Goal: Task Accomplishment & Management: Complete application form

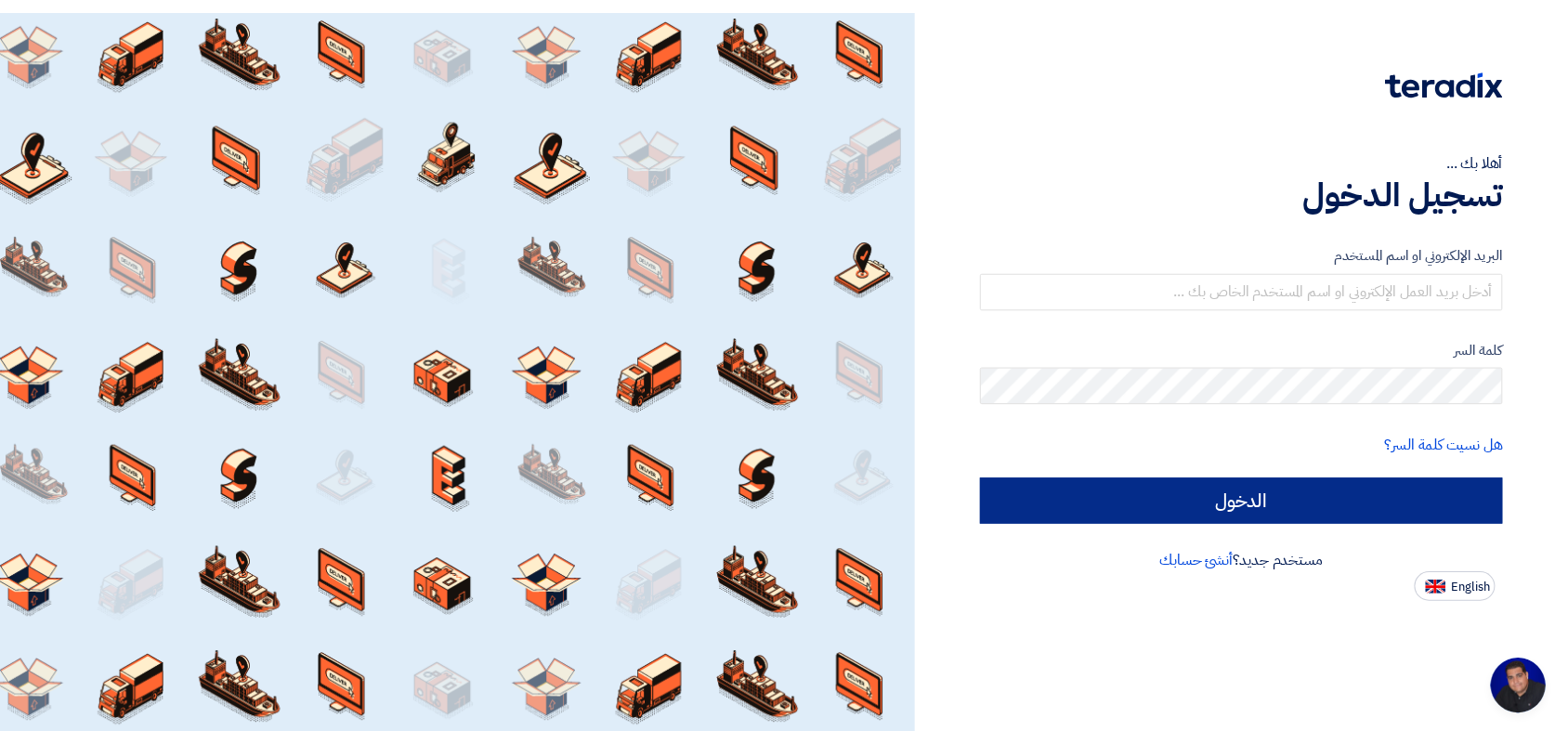
scroll to position [7, 0]
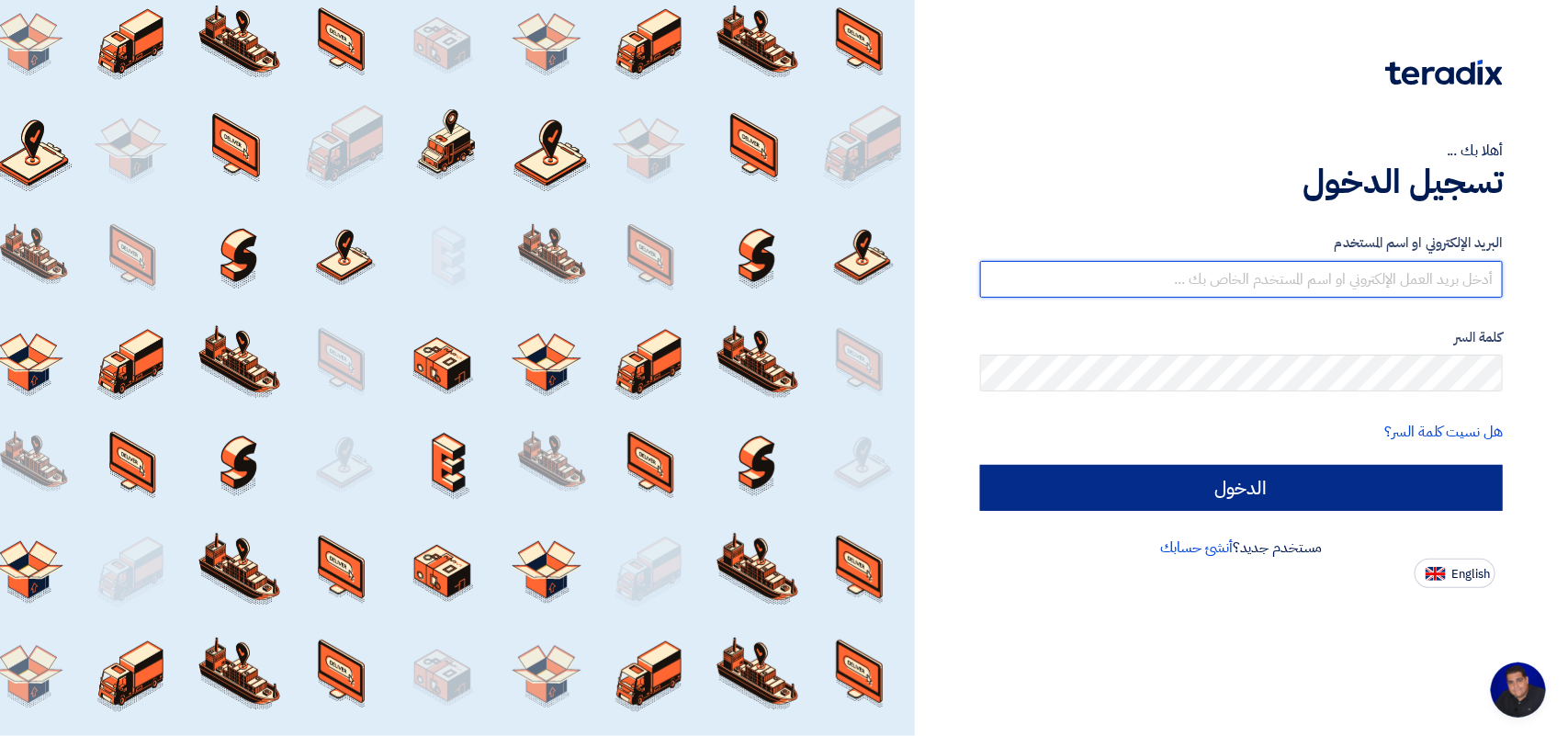
type input "[EMAIL_ADDRESS][DOMAIN_NAME]"
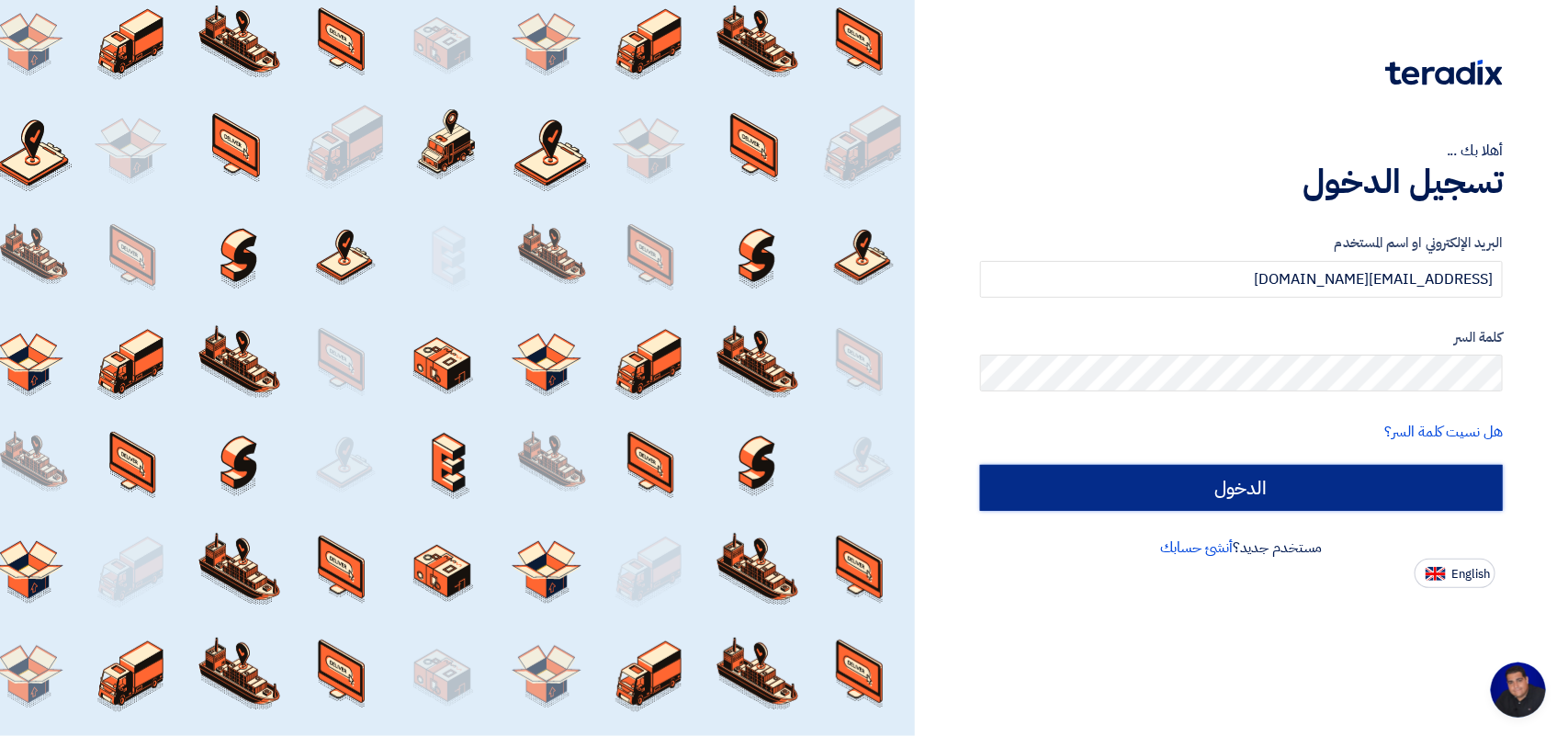
click at [1362, 482] on input "الدخول" at bounding box center [1241, 488] width 522 height 46
type input "Sign in"
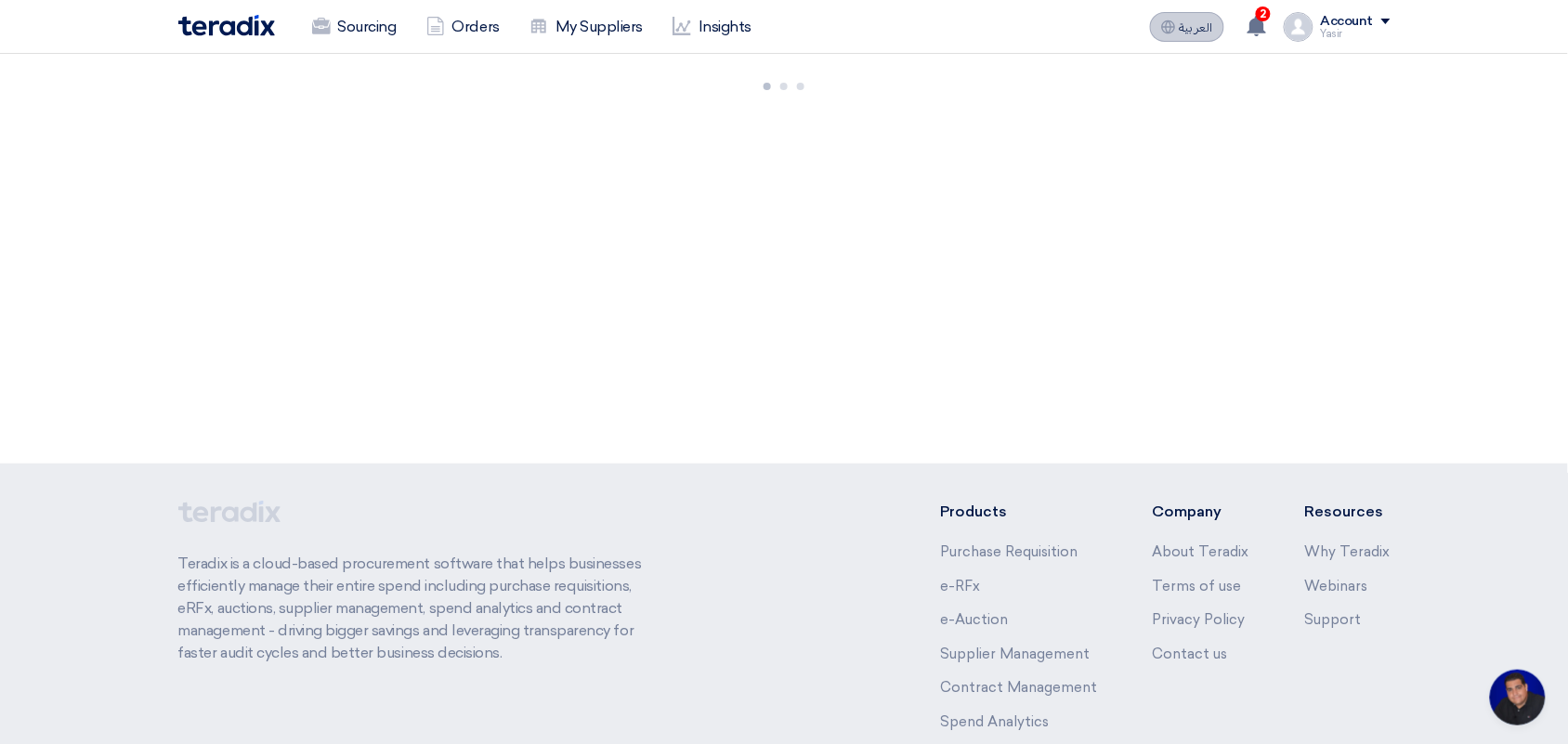
click at [1206, 26] on span "العربية" at bounding box center [1196, 27] width 33 height 13
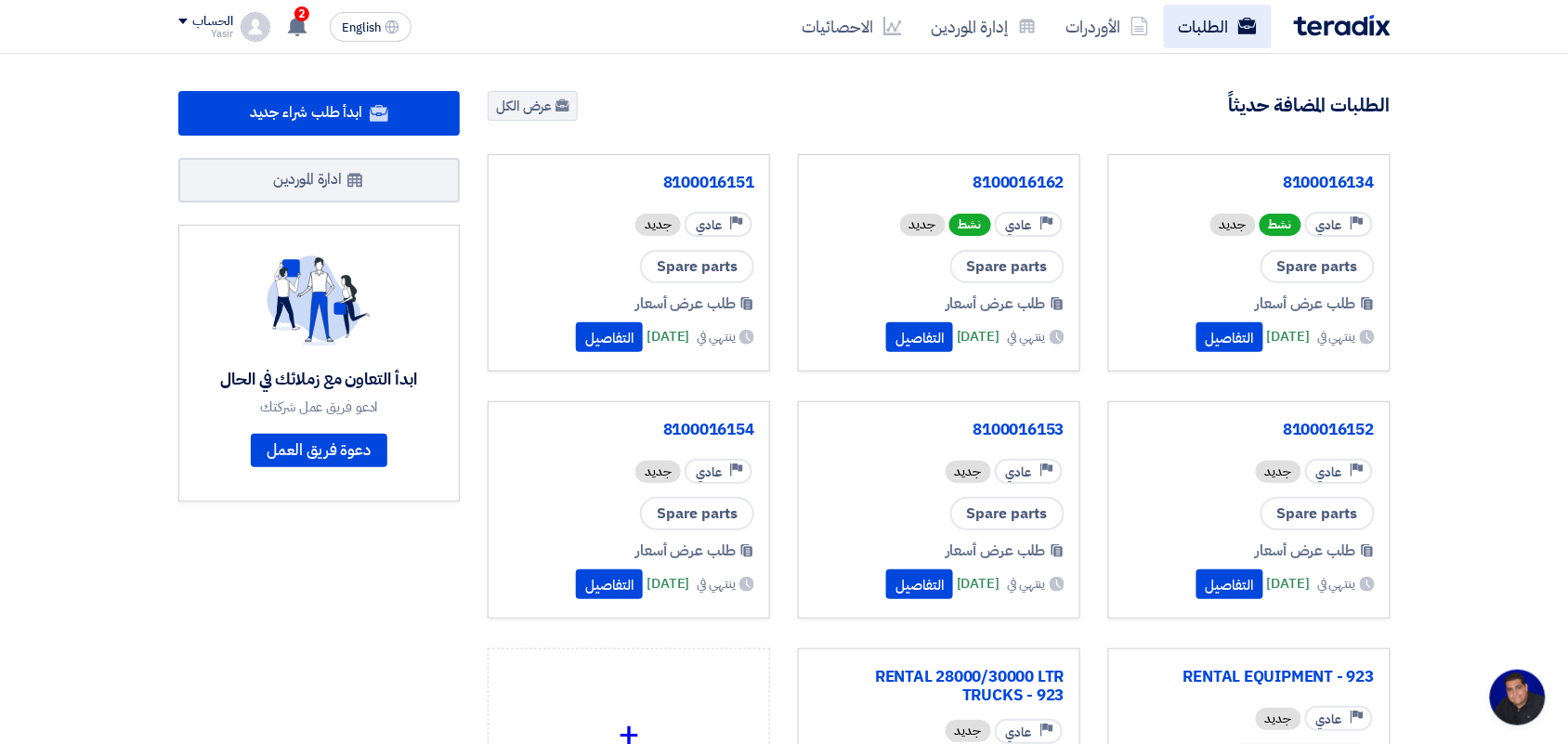
click at [1184, 48] on link "الطلبات" at bounding box center [1217, 26] width 107 height 44
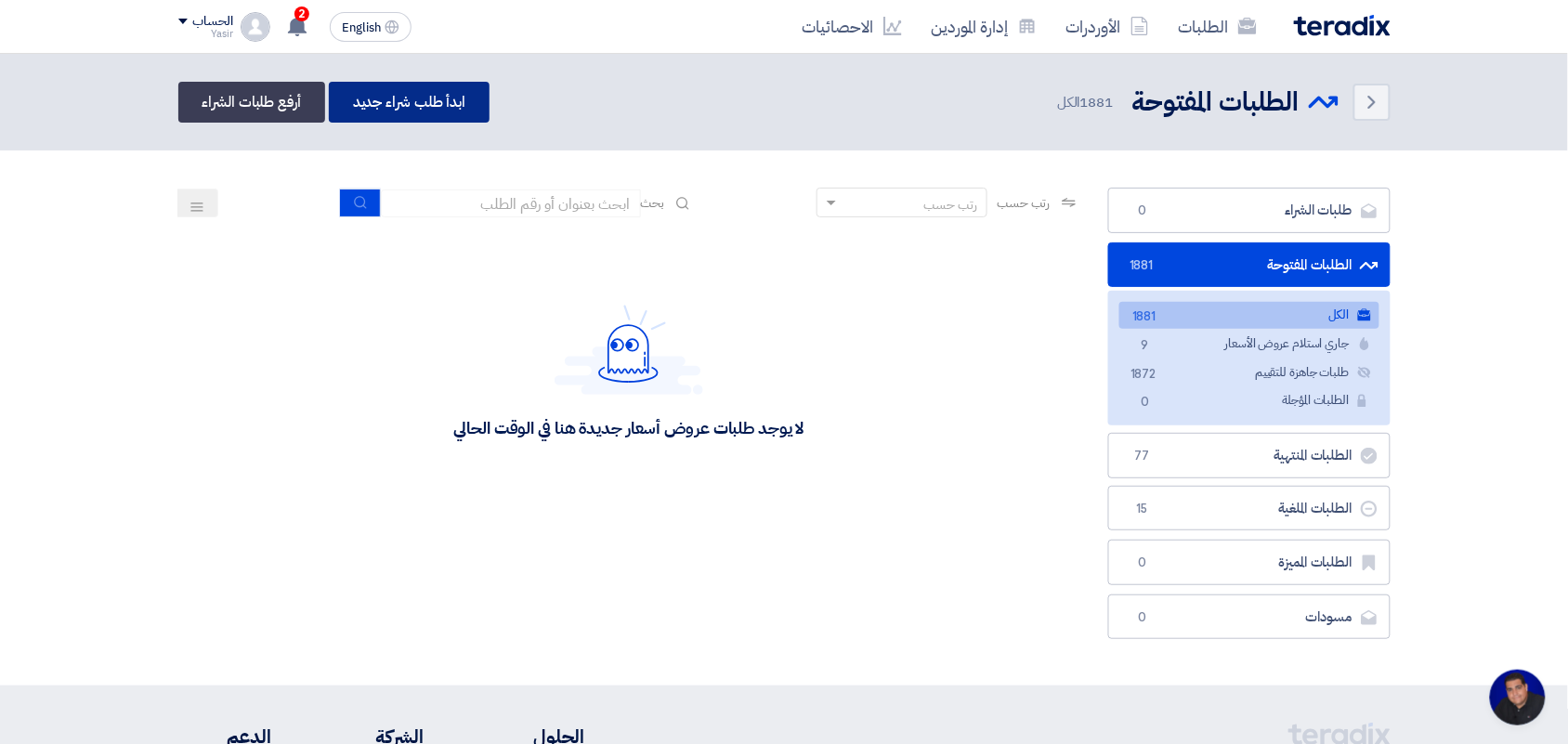
click at [377, 99] on link "ابدأ طلب شراء جديد" at bounding box center [409, 103] width 161 height 41
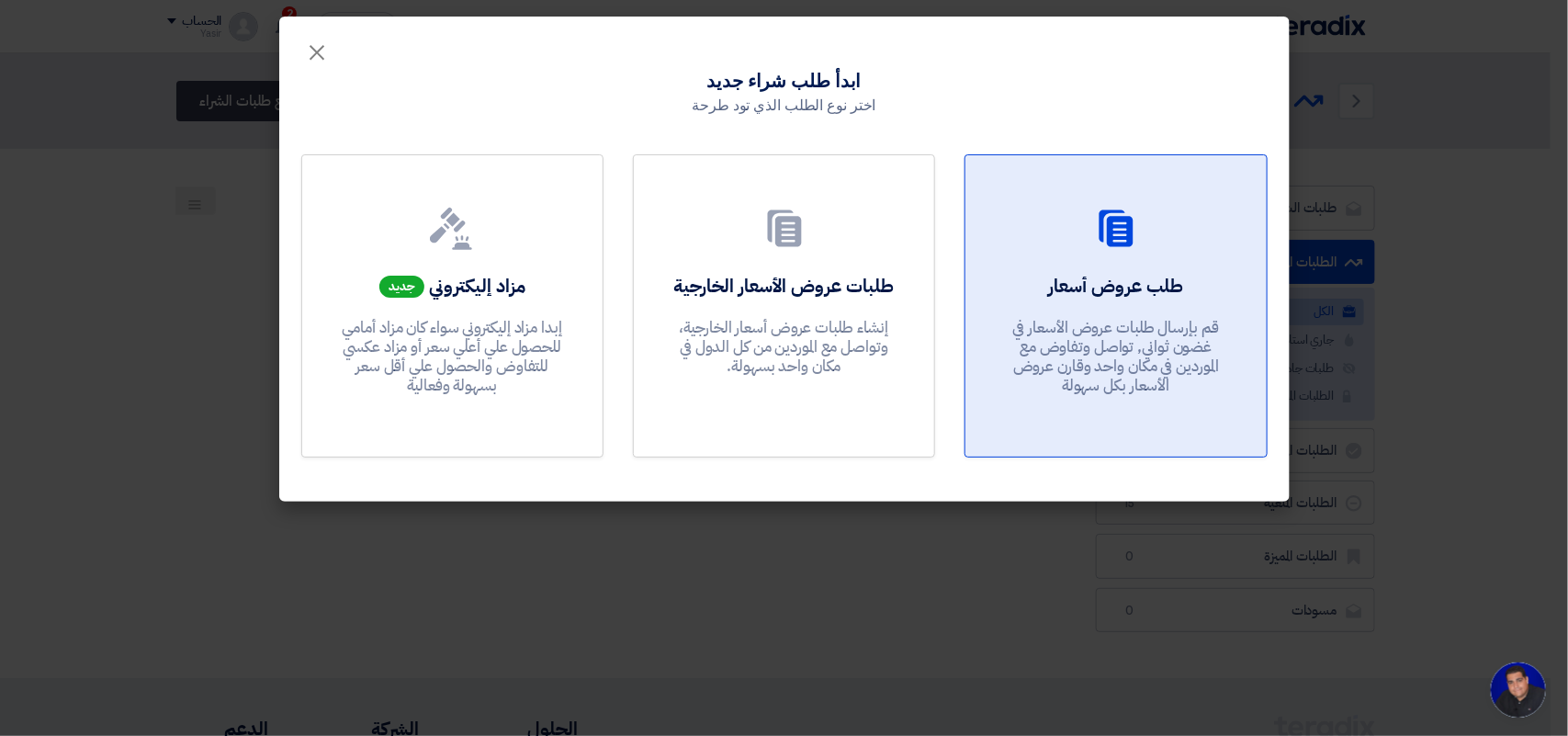
click at [1236, 253] on div at bounding box center [1115, 232] width 256 height 51
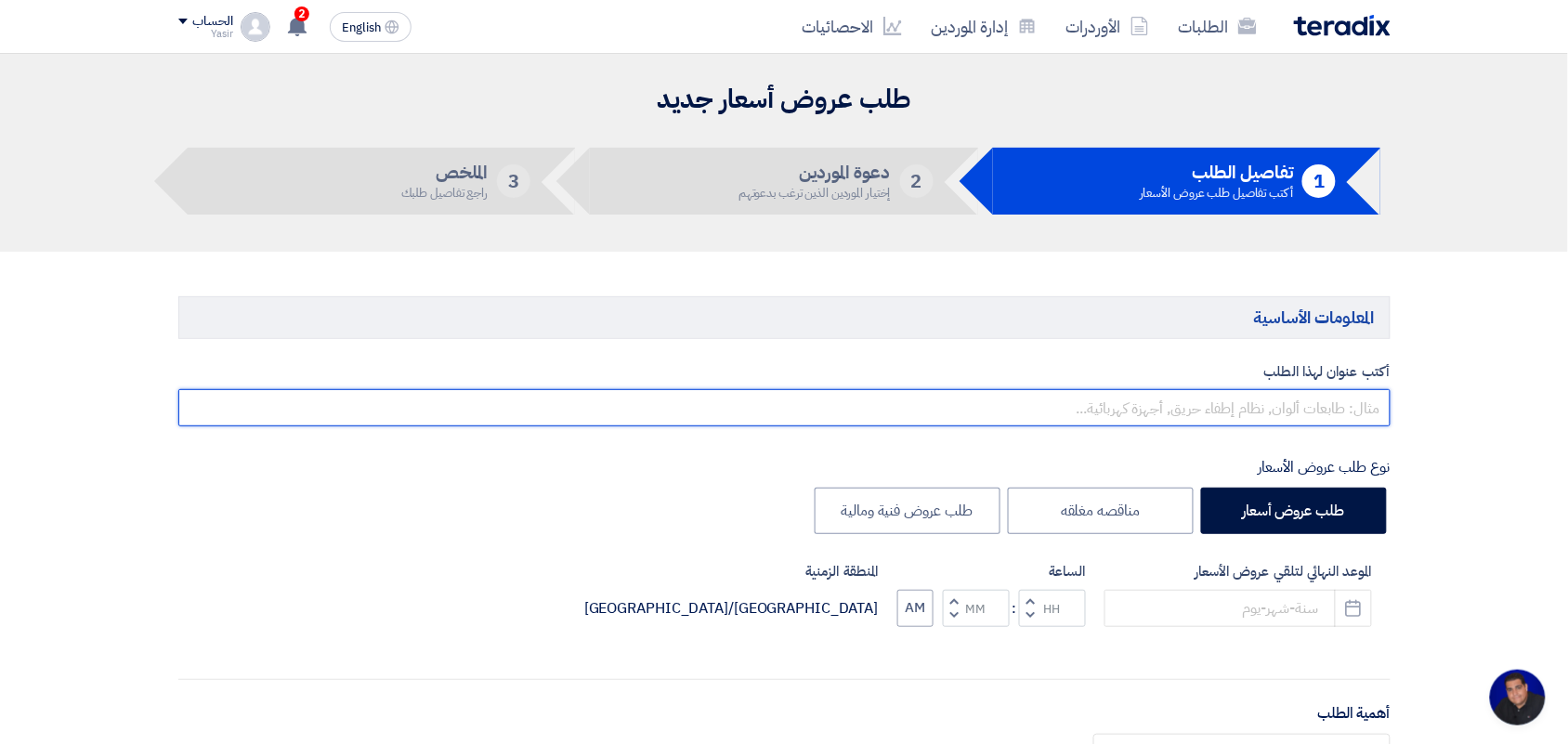
click at [1149, 416] on input "text" at bounding box center [785, 408] width 1213 height 37
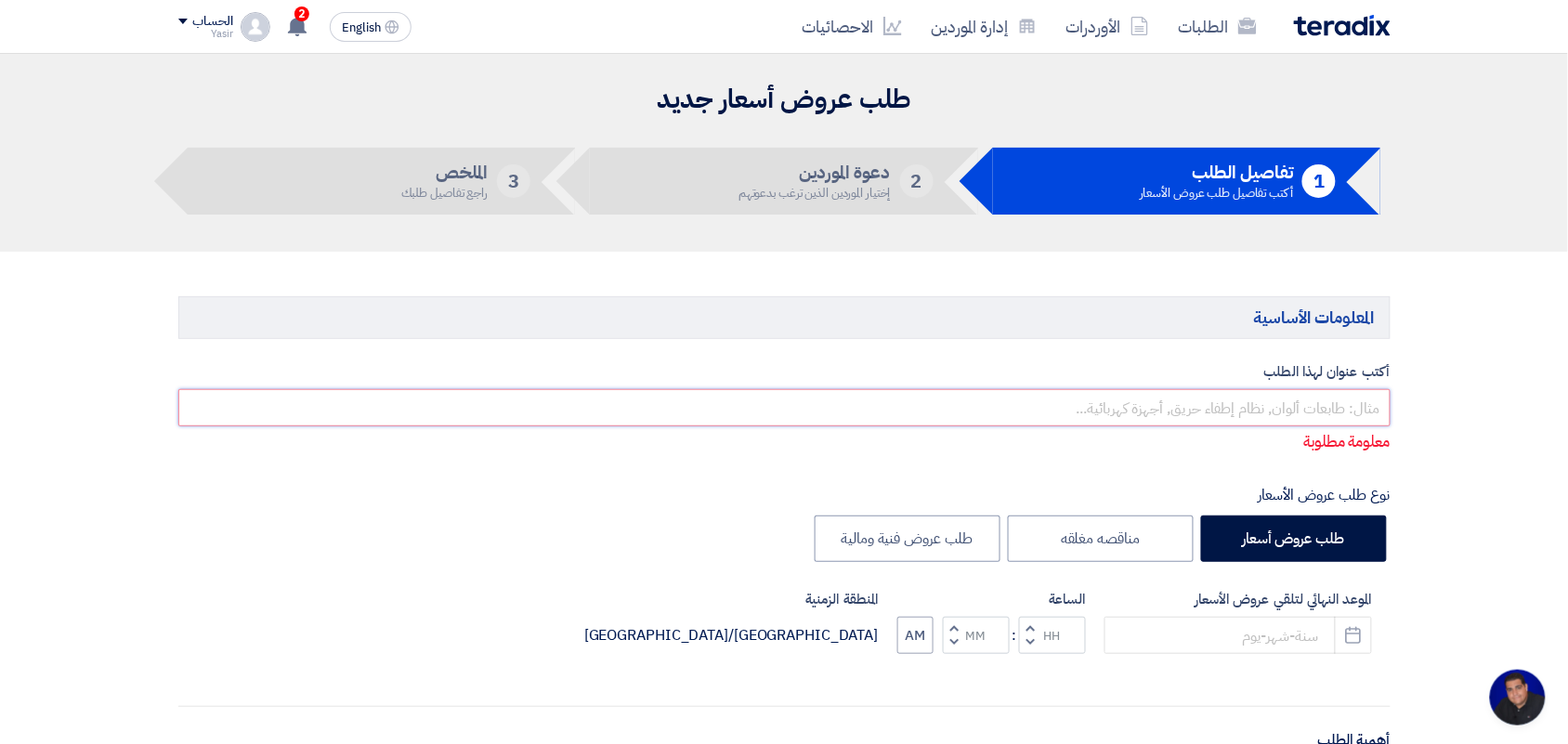
click at [1229, 397] on input "text" at bounding box center [785, 408] width 1213 height 37
paste input "pumps"
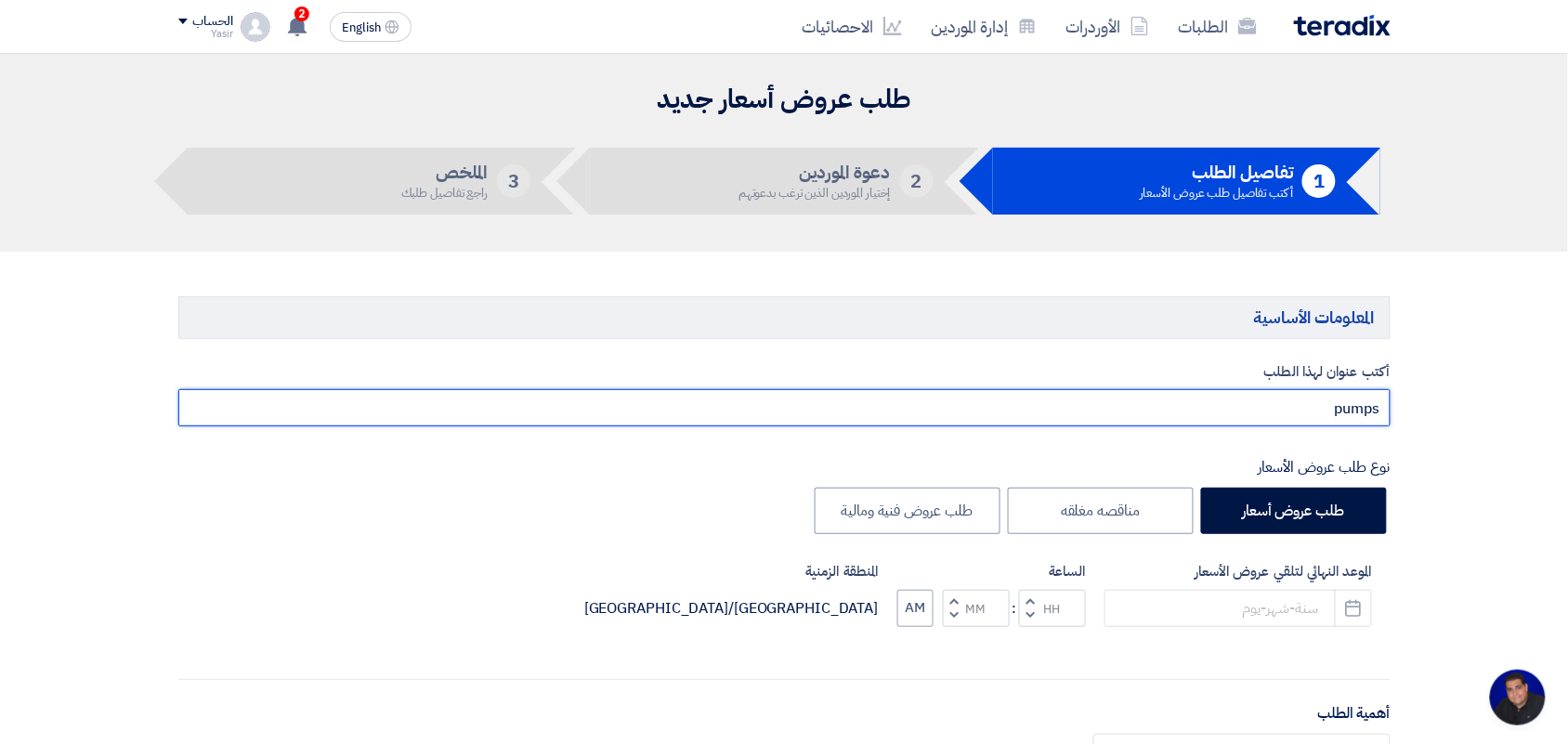
paste input "8100015796"
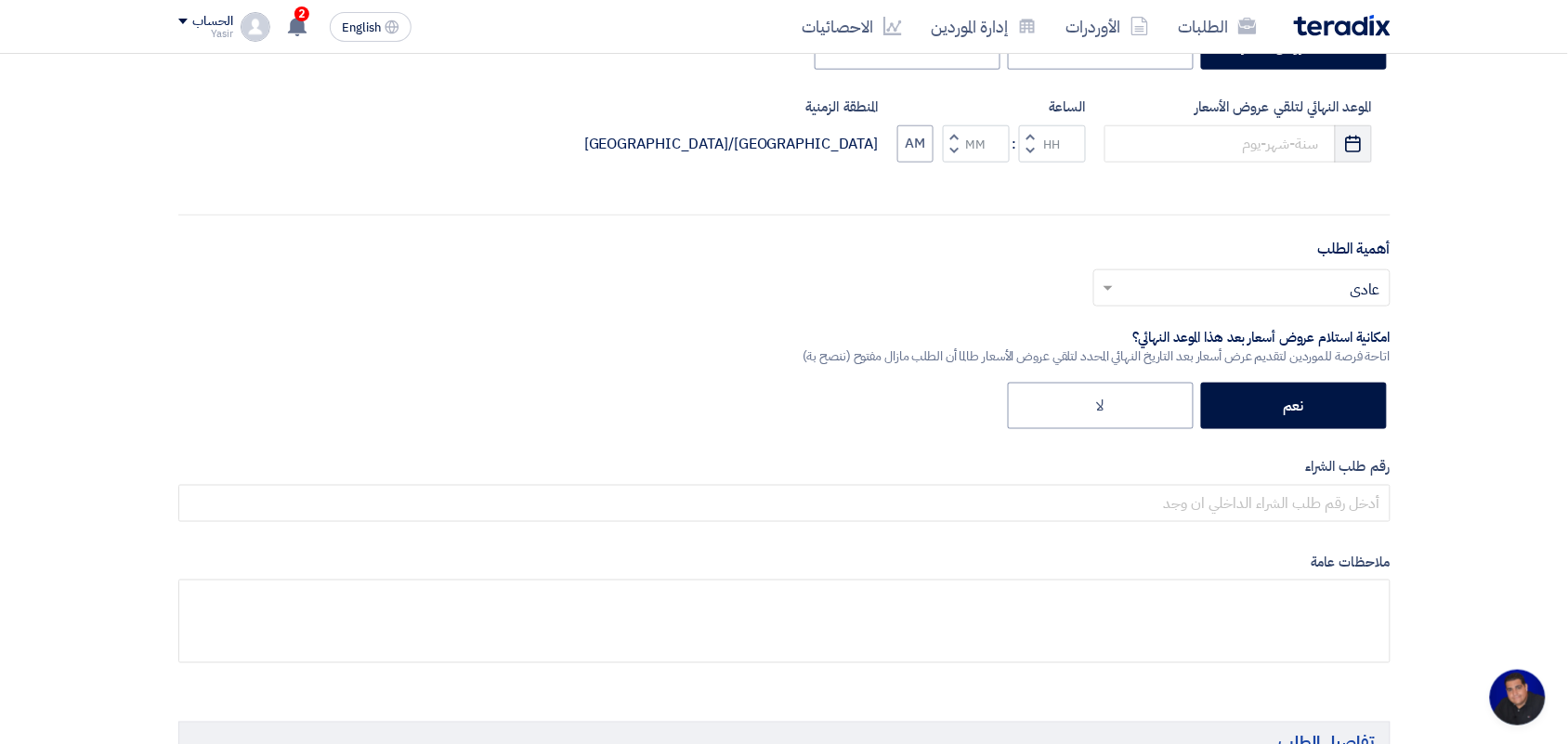
type input "pumps 8100015796"
click at [1347, 146] on use "button" at bounding box center [1354, 143] width 16 height 17
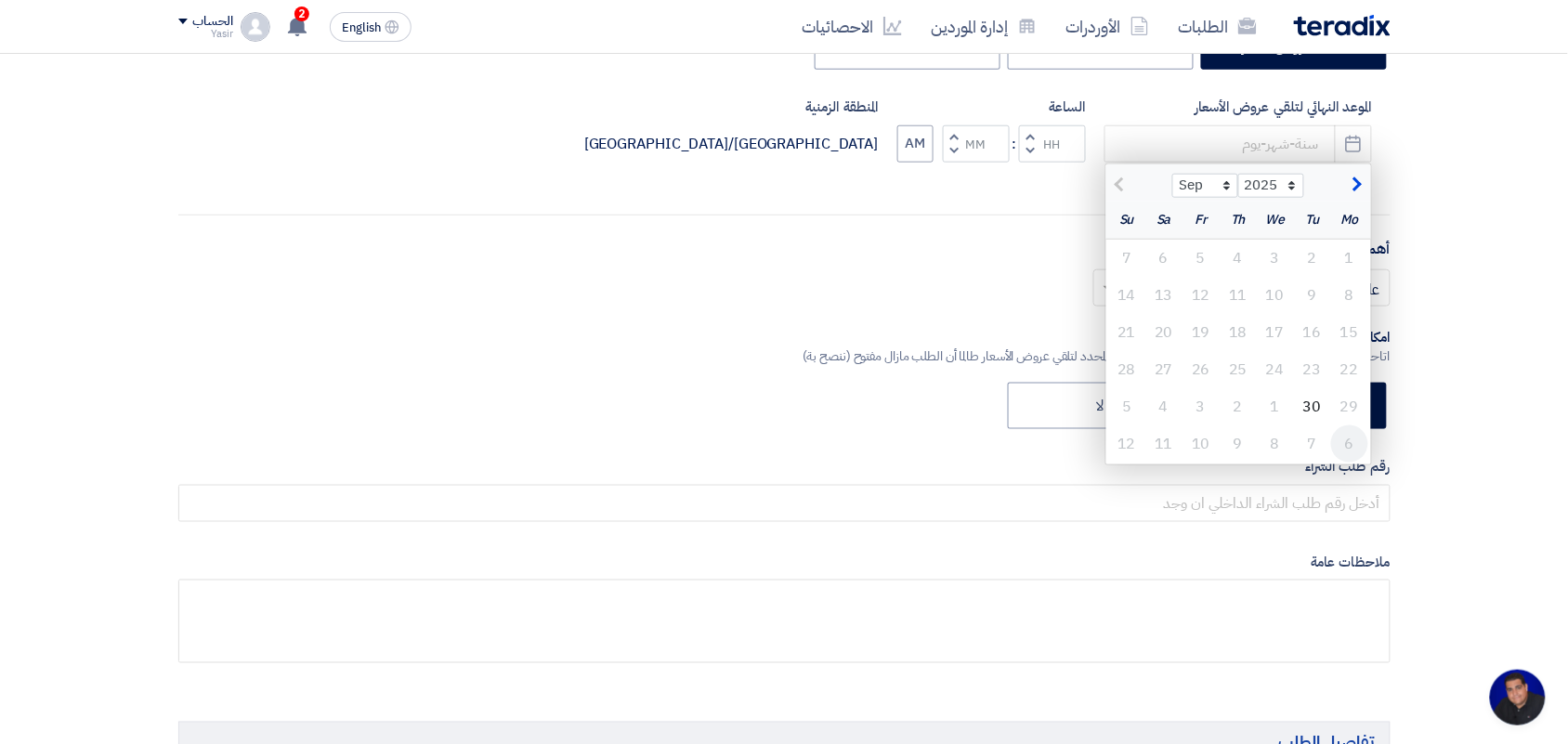
click at [1344, 447] on div "6" at bounding box center [1349, 444] width 37 height 37
type input "[DATE]"
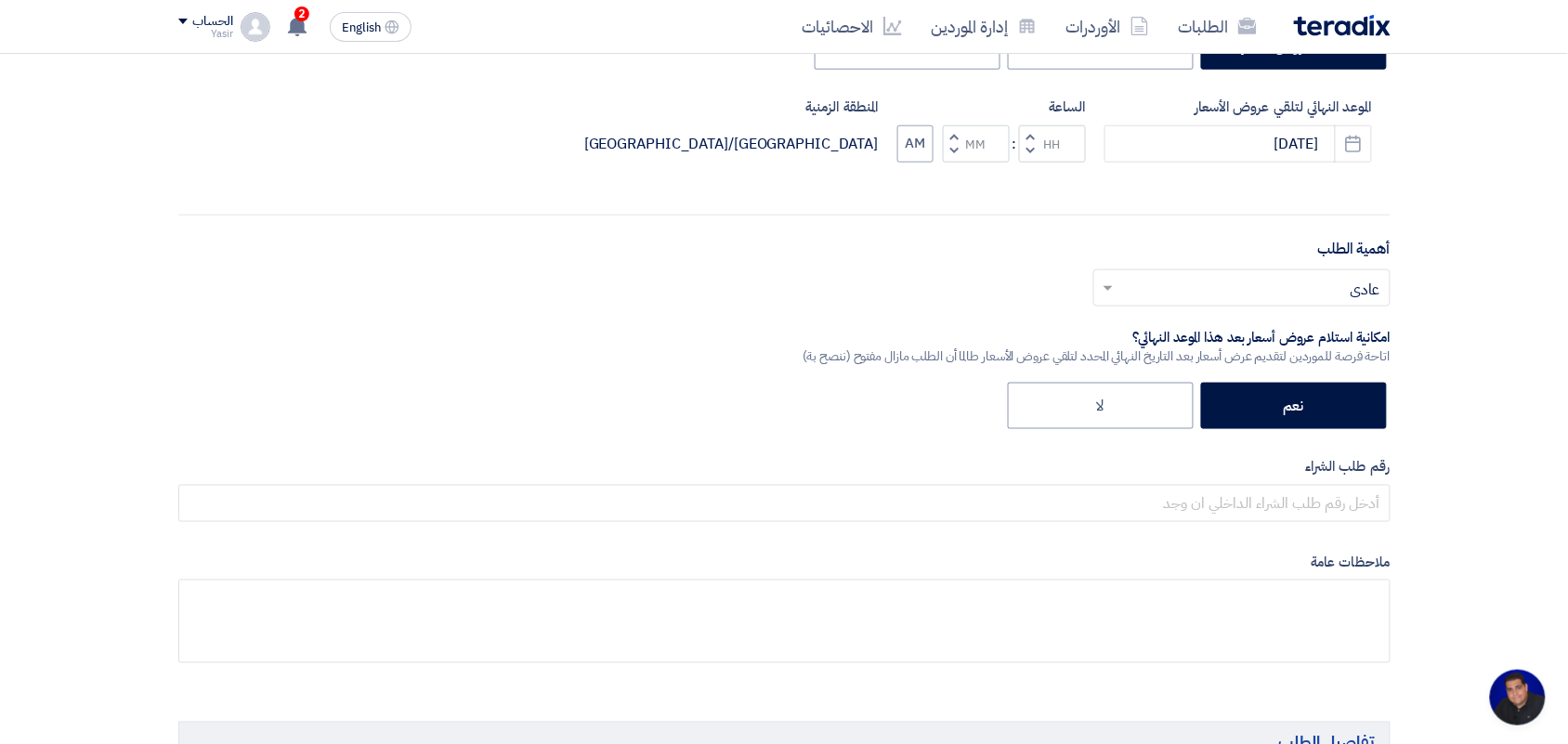
click at [1036, 154] on button "Decrement hours" at bounding box center [1030, 151] width 22 height 23
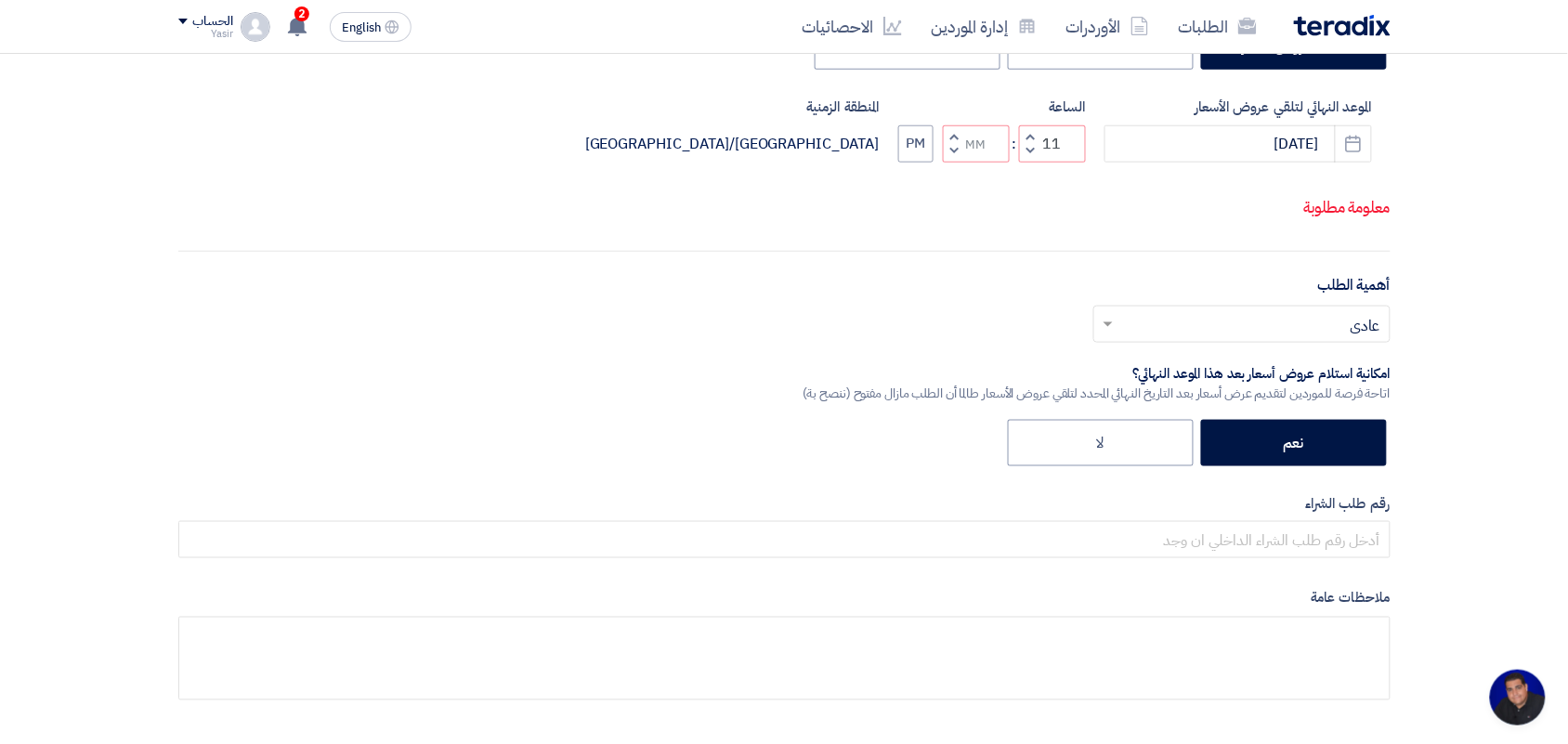
click at [1027, 162] on button "Decrement hours" at bounding box center [1030, 151] width 22 height 23
click at [1029, 144] on span "button" at bounding box center [1029, 136] width 7 height 14
click at [958, 162] on button "Decrement minutes" at bounding box center [954, 151] width 22 height 23
type input "10"
type input "59"
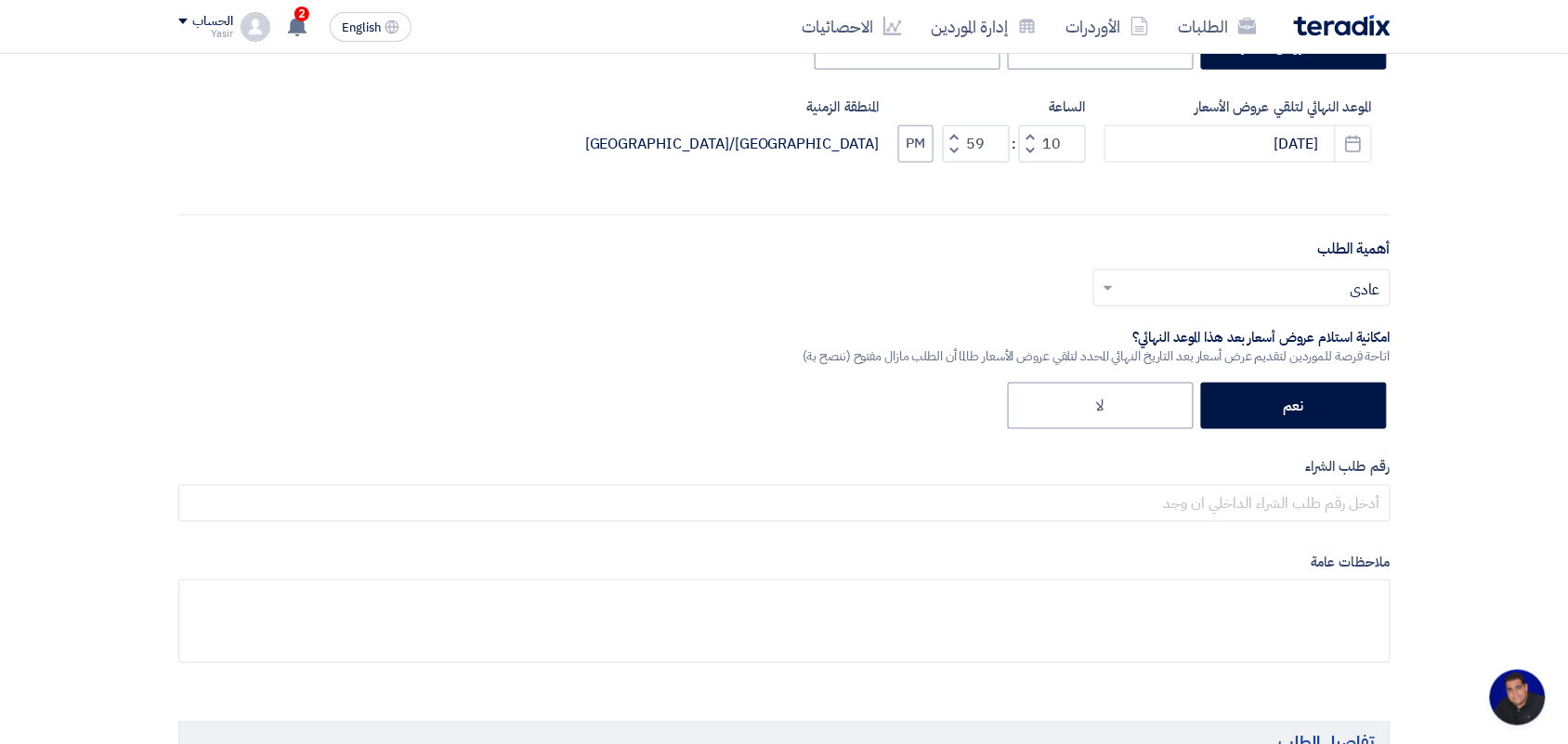
click at [1031, 137] on span "button" at bounding box center [1029, 136] width 7 height 14
type input "11"
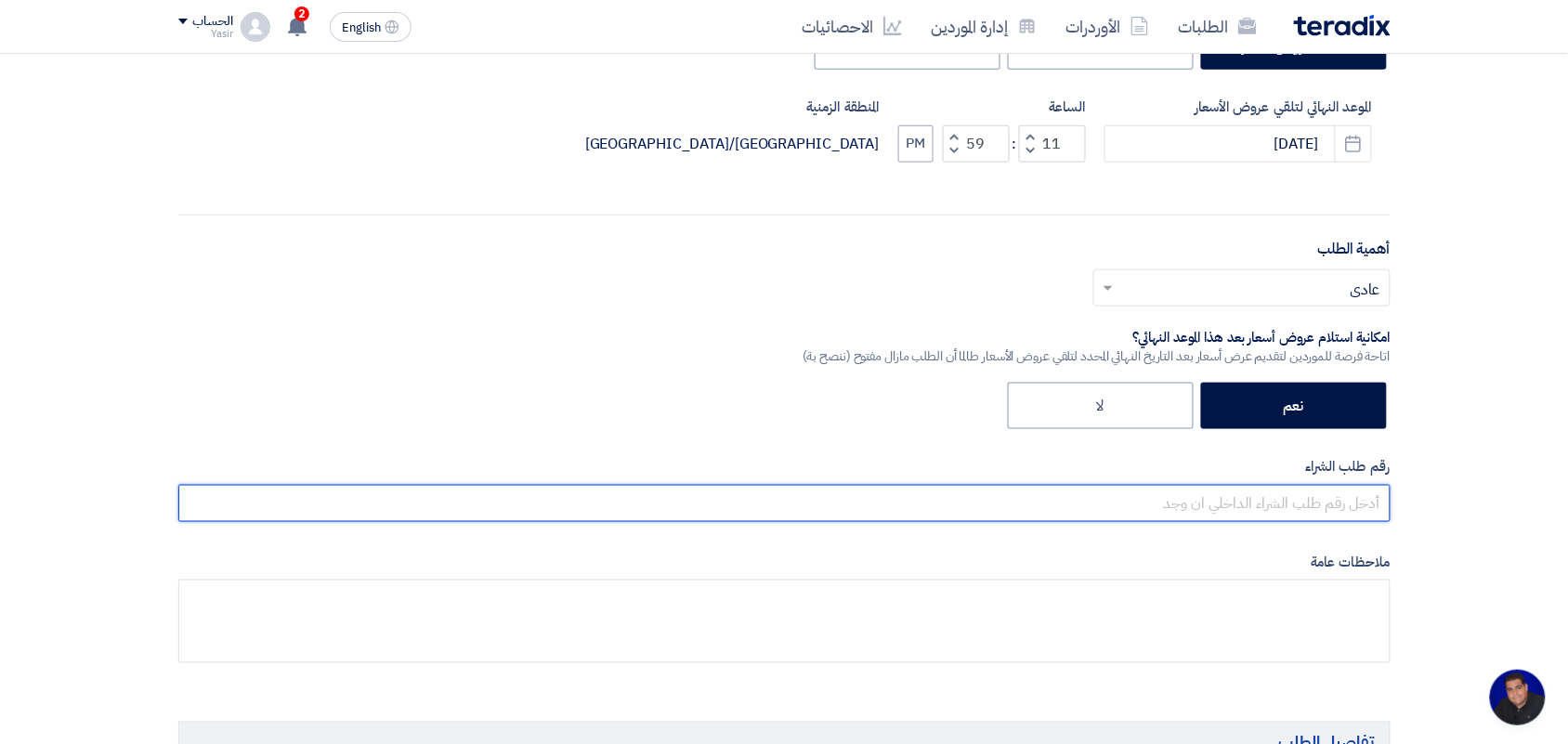
click at [1269, 517] on input "text" at bounding box center [785, 504] width 1213 height 37
paste input "8100015796"
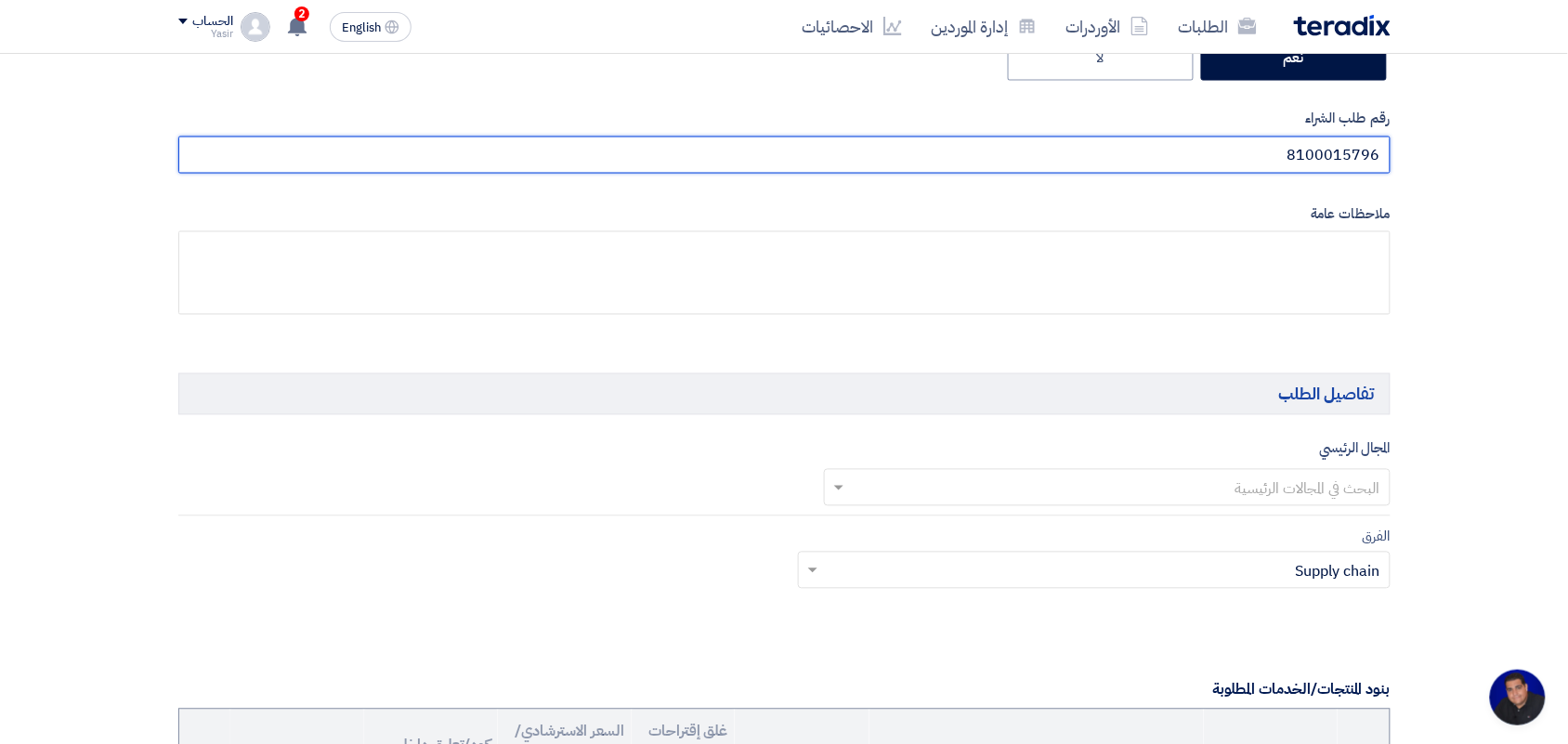
scroll to position [929, 0]
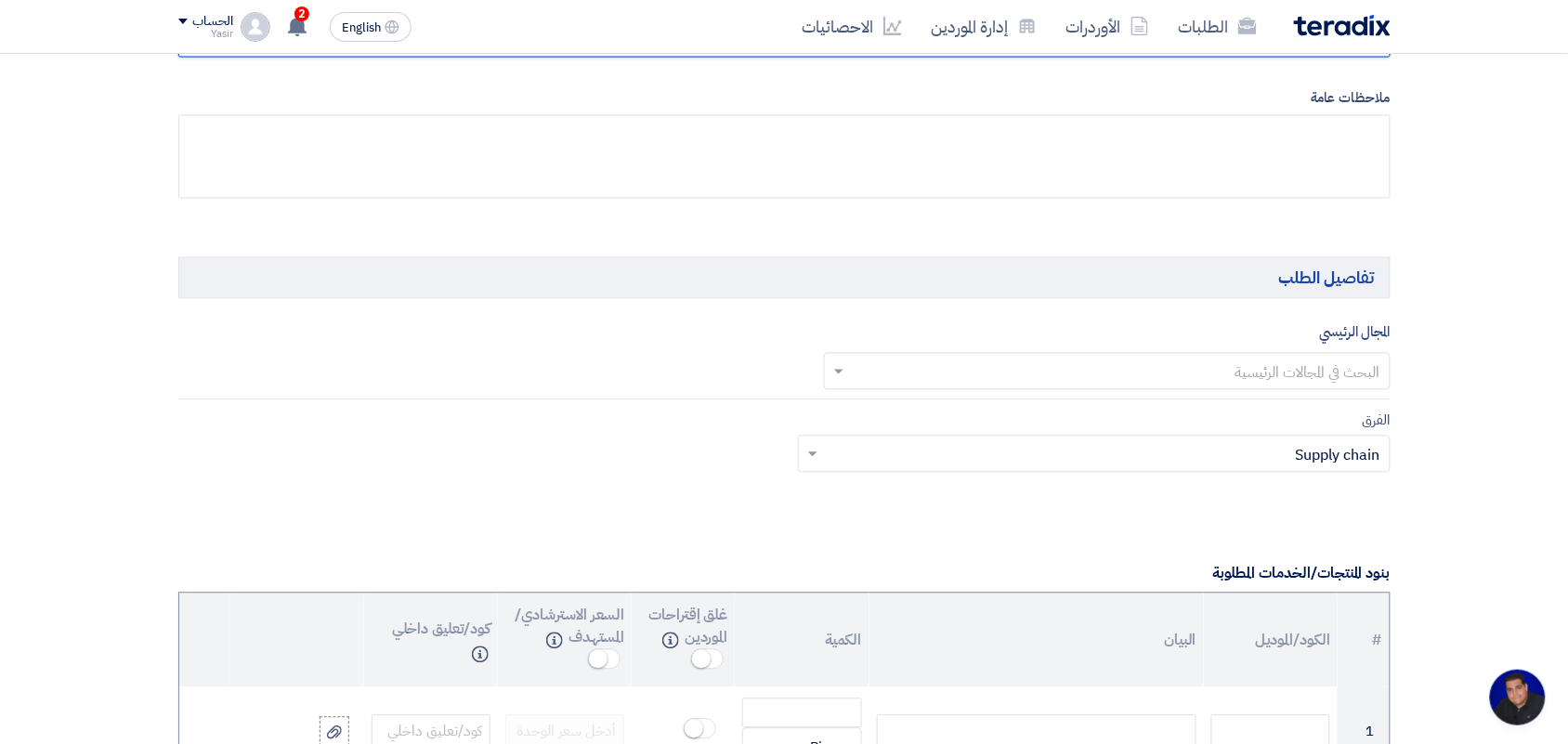
type input "8100015796"
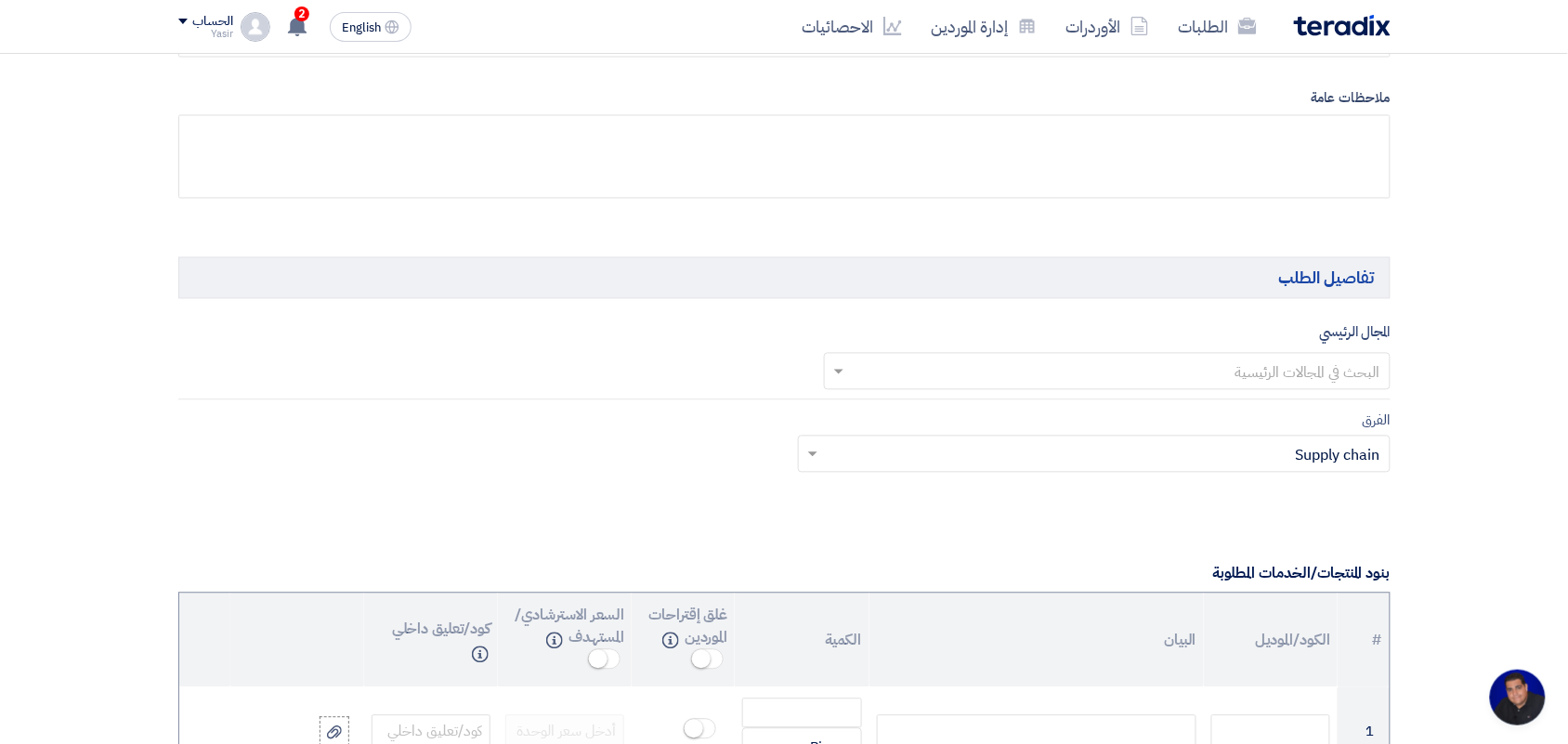
click at [1240, 373] on input "text" at bounding box center [1117, 372] width 529 height 30
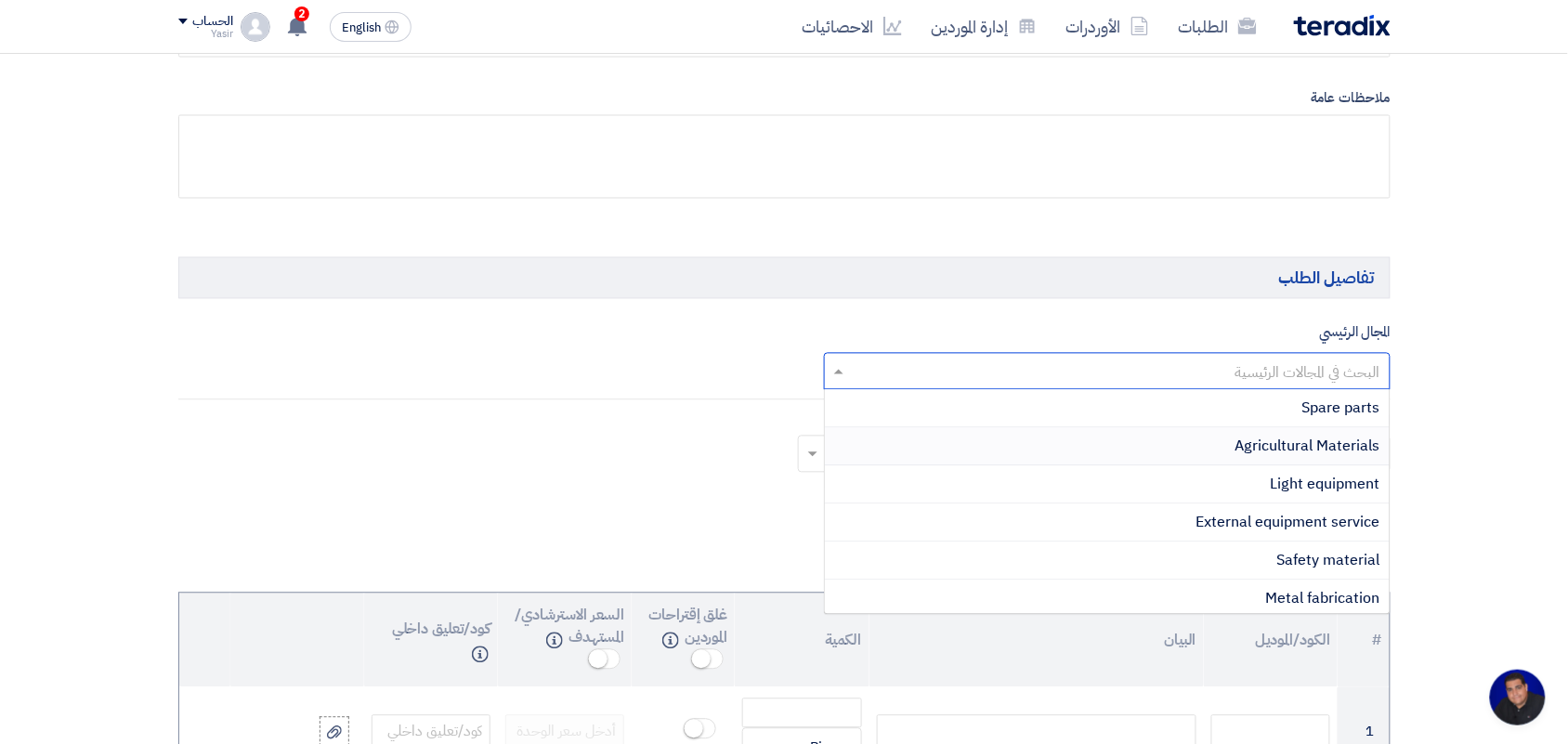
click at [1256, 441] on span "Agricultural Materials" at bounding box center [1307, 446] width 144 height 22
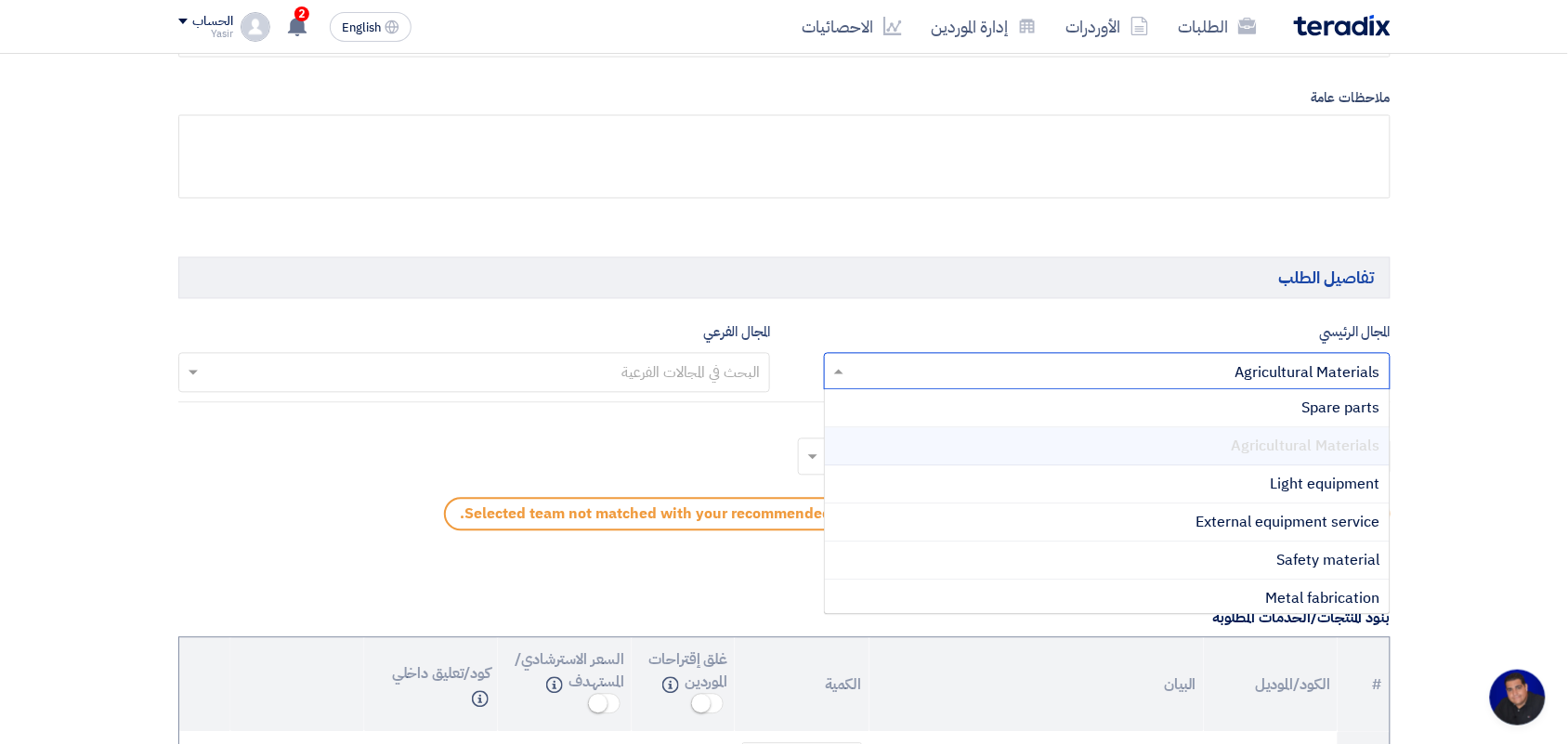
drag, startPoint x: 1214, startPoint y: 376, endPoint x: 1303, endPoint y: 377, distance: 89.0
click at [1303, 377] on input "text" at bounding box center [1117, 372] width 529 height 30
drag, startPoint x: 1380, startPoint y: 376, endPoint x: 1250, endPoint y: 362, distance: 130.8
click at [1251, 363] on input "text" at bounding box center [1117, 372] width 529 height 30
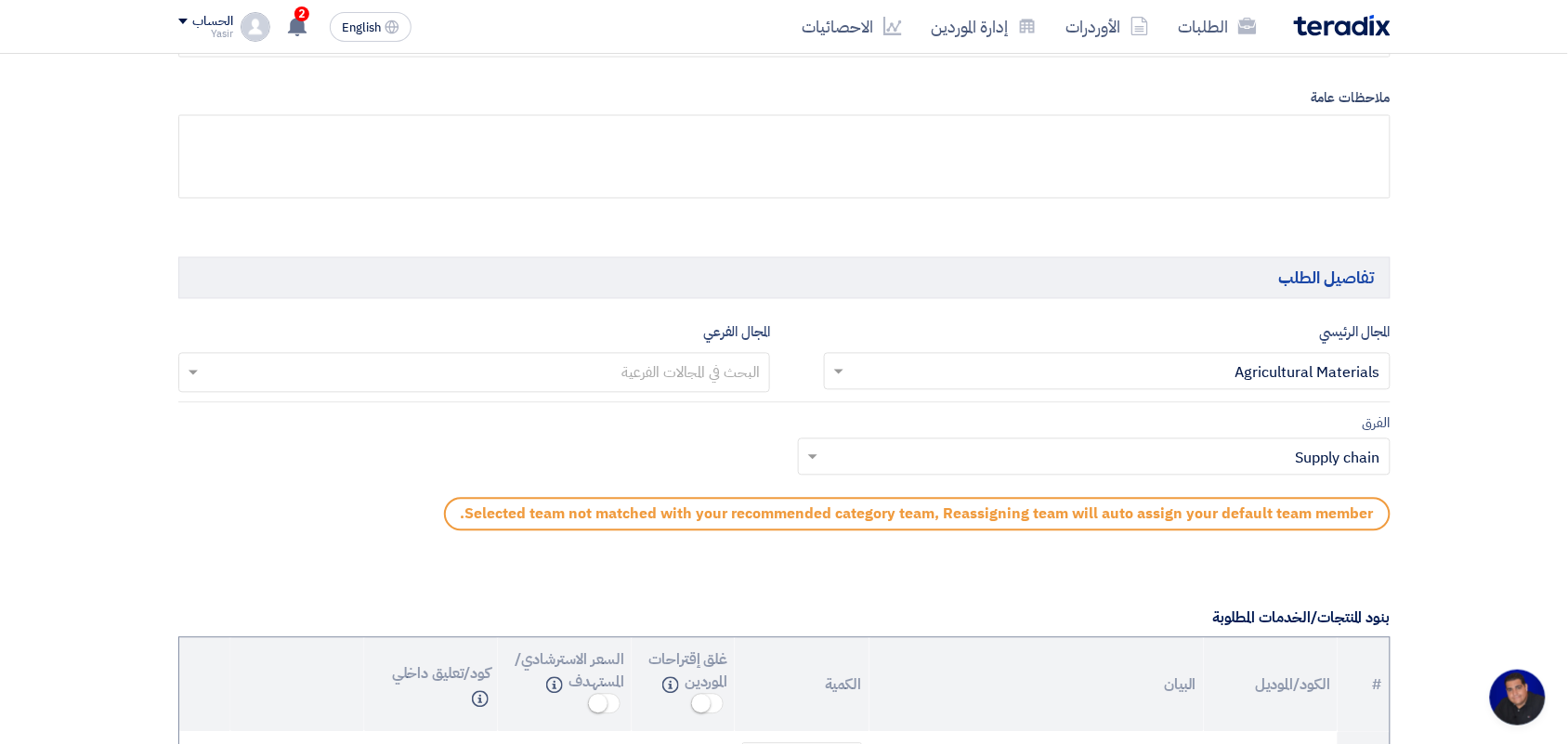
click at [1205, 331] on div "المجال الرئيسي البحث في المجالات الرئيسية × Agricultural Materials ×" at bounding box center [1107, 356] width 566 height 71
click at [679, 374] on input "text" at bounding box center [474, 374] width 574 height 30
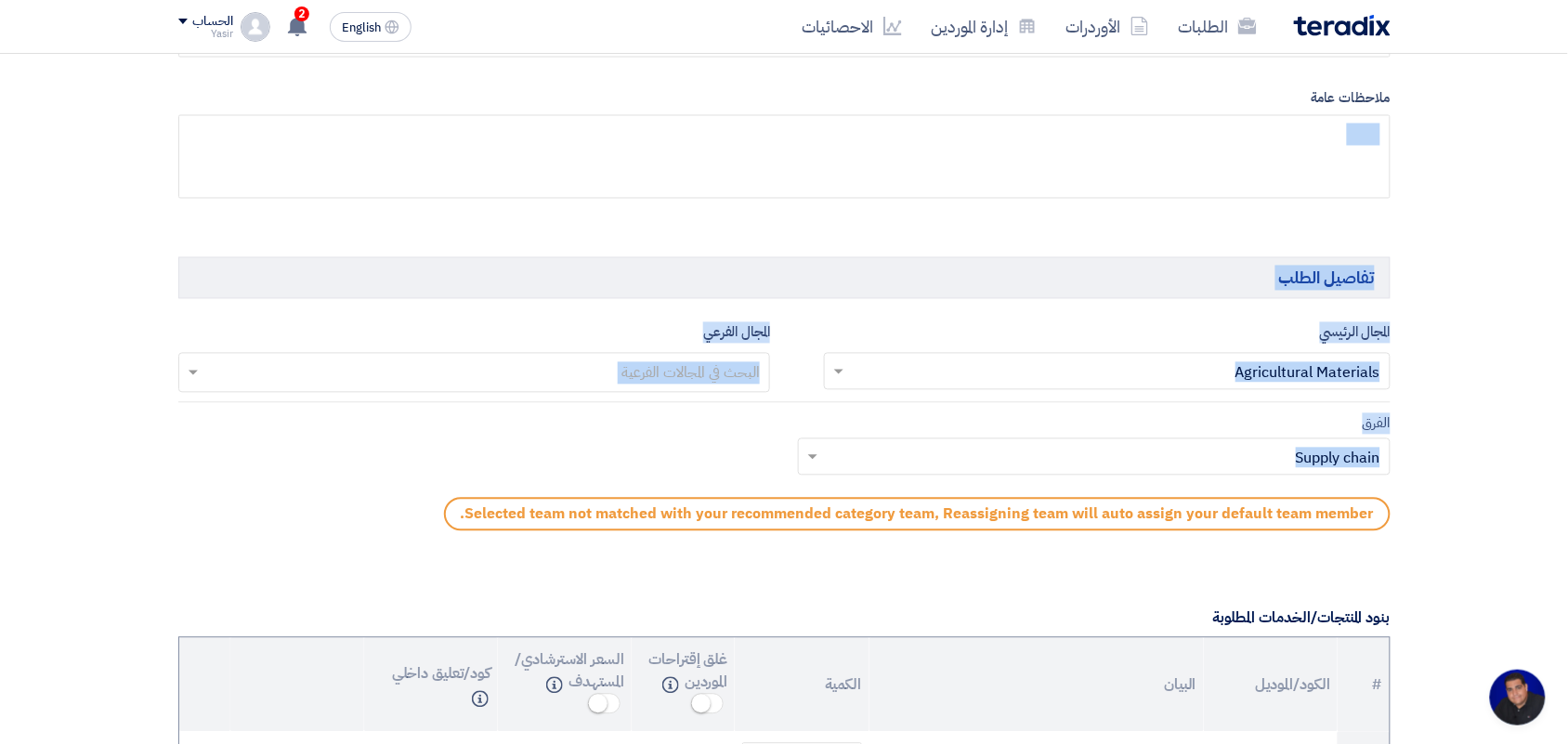
drag, startPoint x: 1456, startPoint y: 193, endPoint x: 1315, endPoint y: 460, distance: 301.9
drag, startPoint x: 1482, startPoint y: 266, endPoint x: 694, endPoint y: 378, distance: 795.9
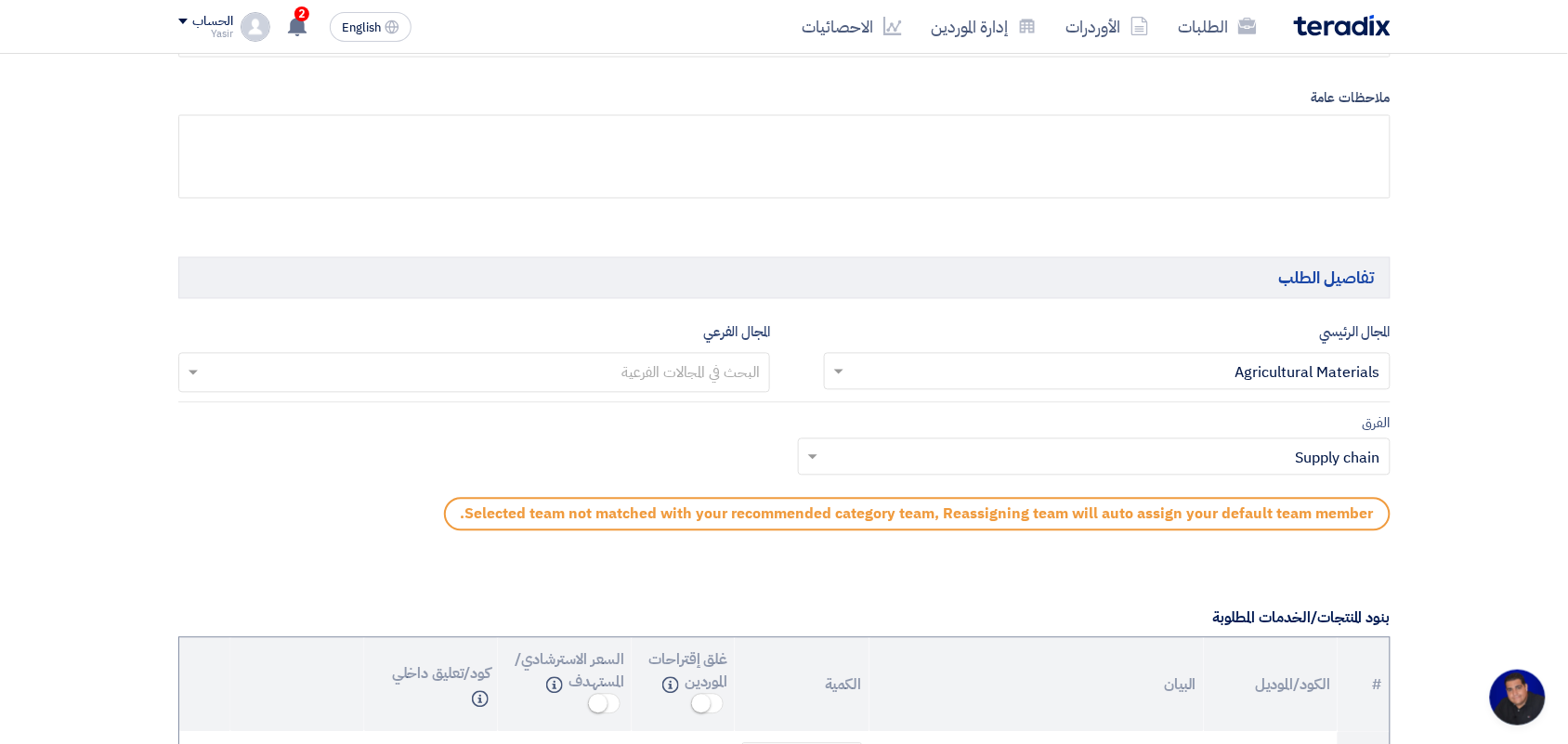
click at [563, 370] on input "text" at bounding box center [474, 374] width 574 height 30
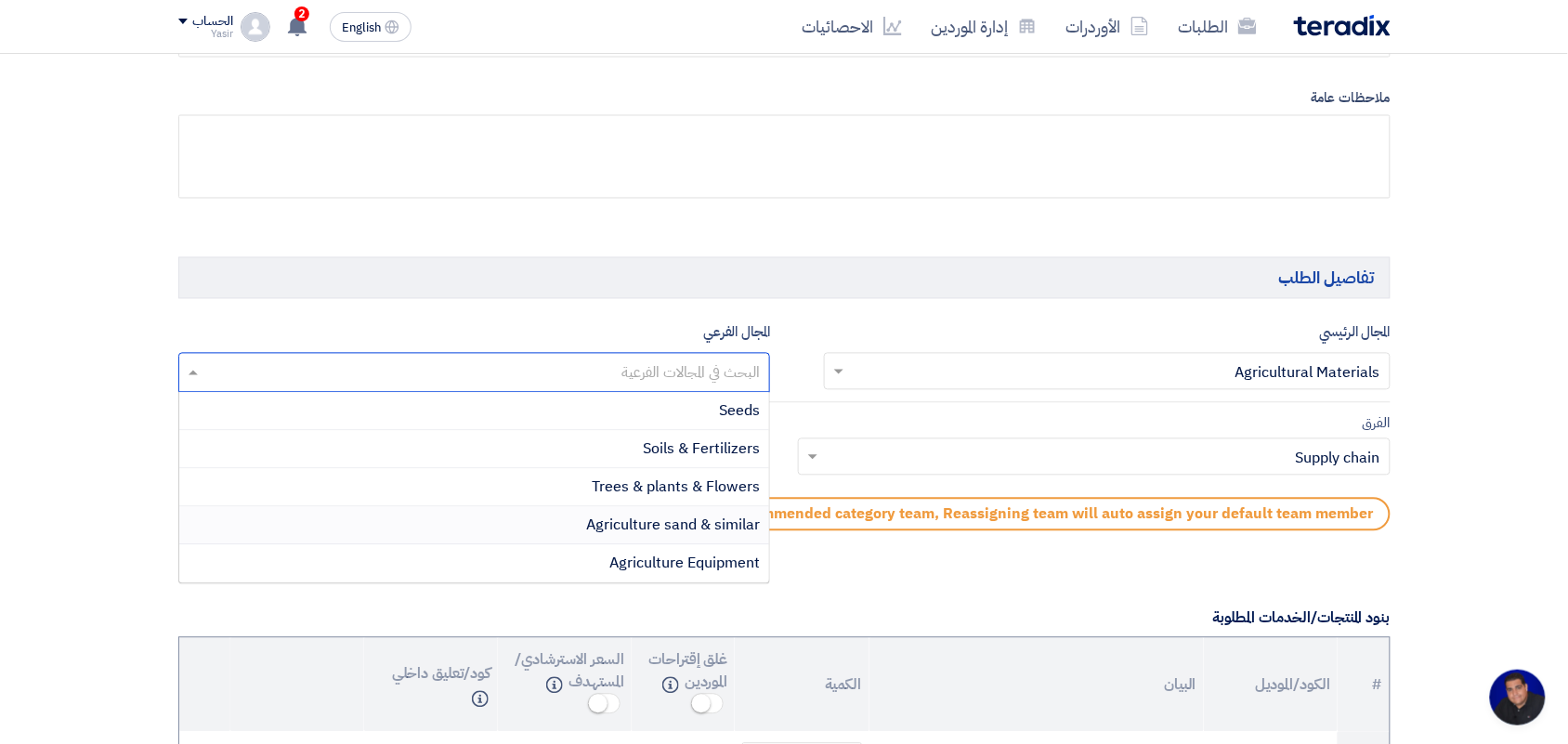
click at [643, 531] on span "Agriculture sand & similar" at bounding box center [673, 525] width 174 height 22
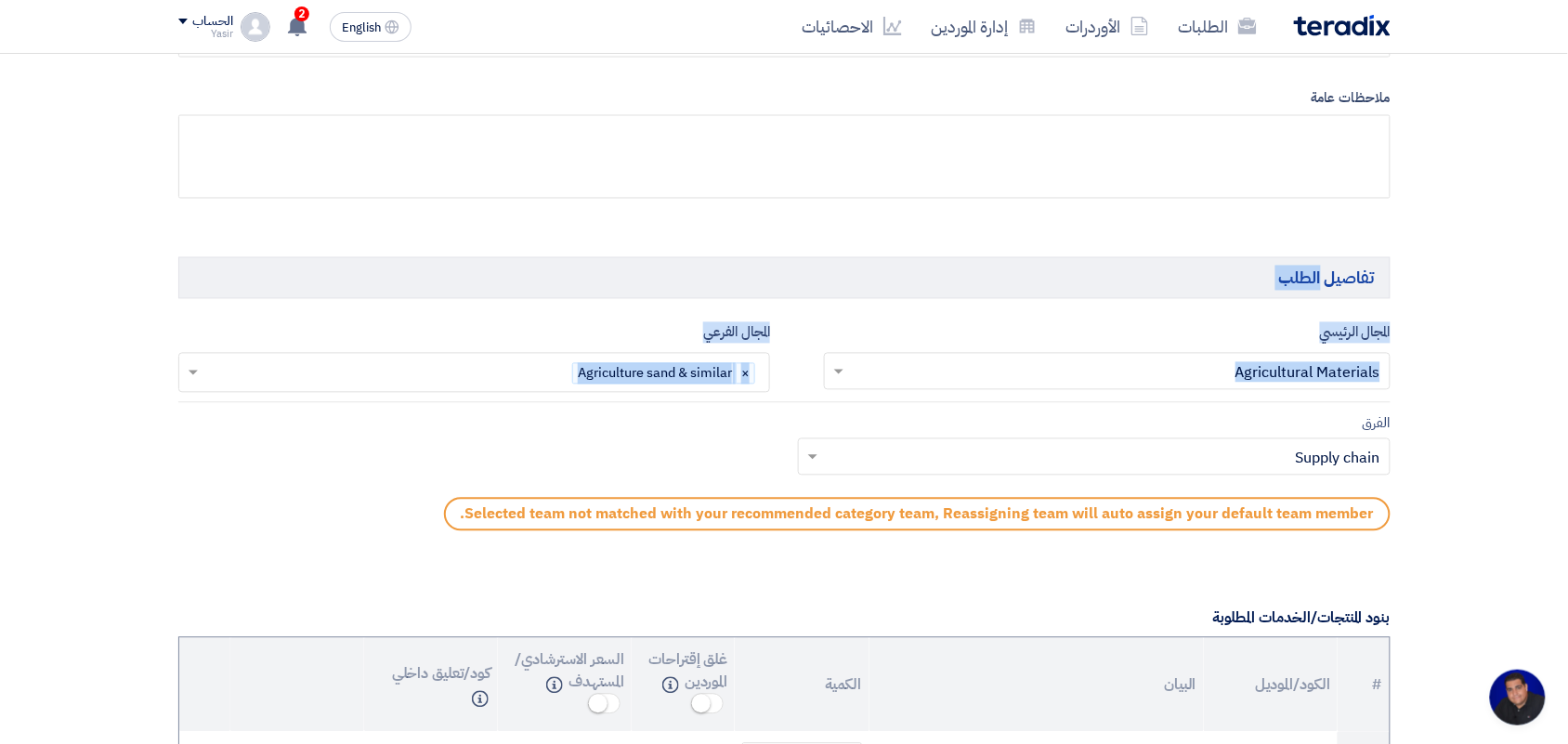
drag, startPoint x: 1514, startPoint y: 243, endPoint x: 504, endPoint y: 393, distance: 1021.1
copy form "تفاصيل الطلب المجال الرئيسي البحث في المجالات الرئيسية × Agricultural Materials…"
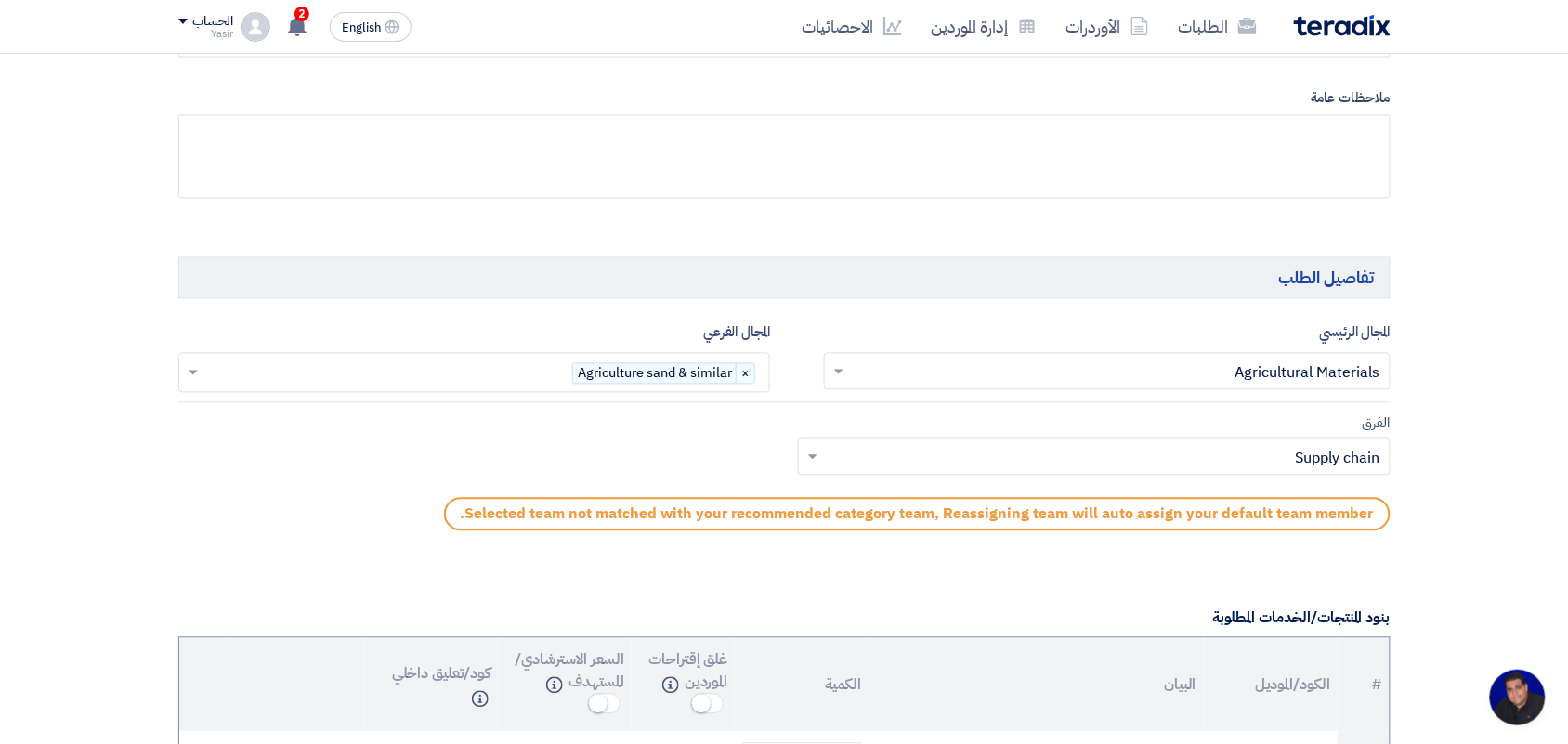
click at [488, 381] on input "text" at bounding box center [388, 374] width 371 height 30
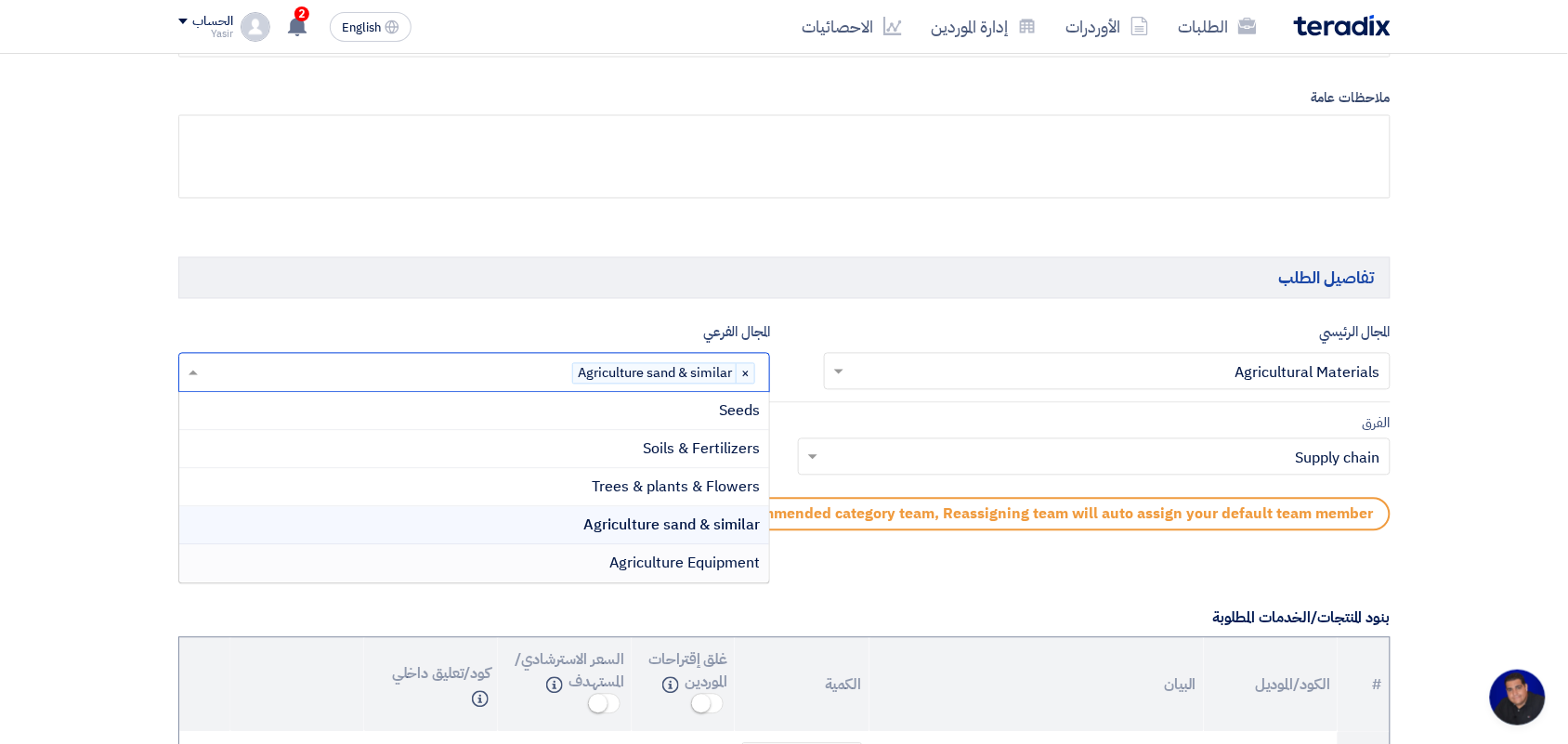
click at [672, 563] on span "Agriculture Equipment" at bounding box center [684, 563] width 150 height 22
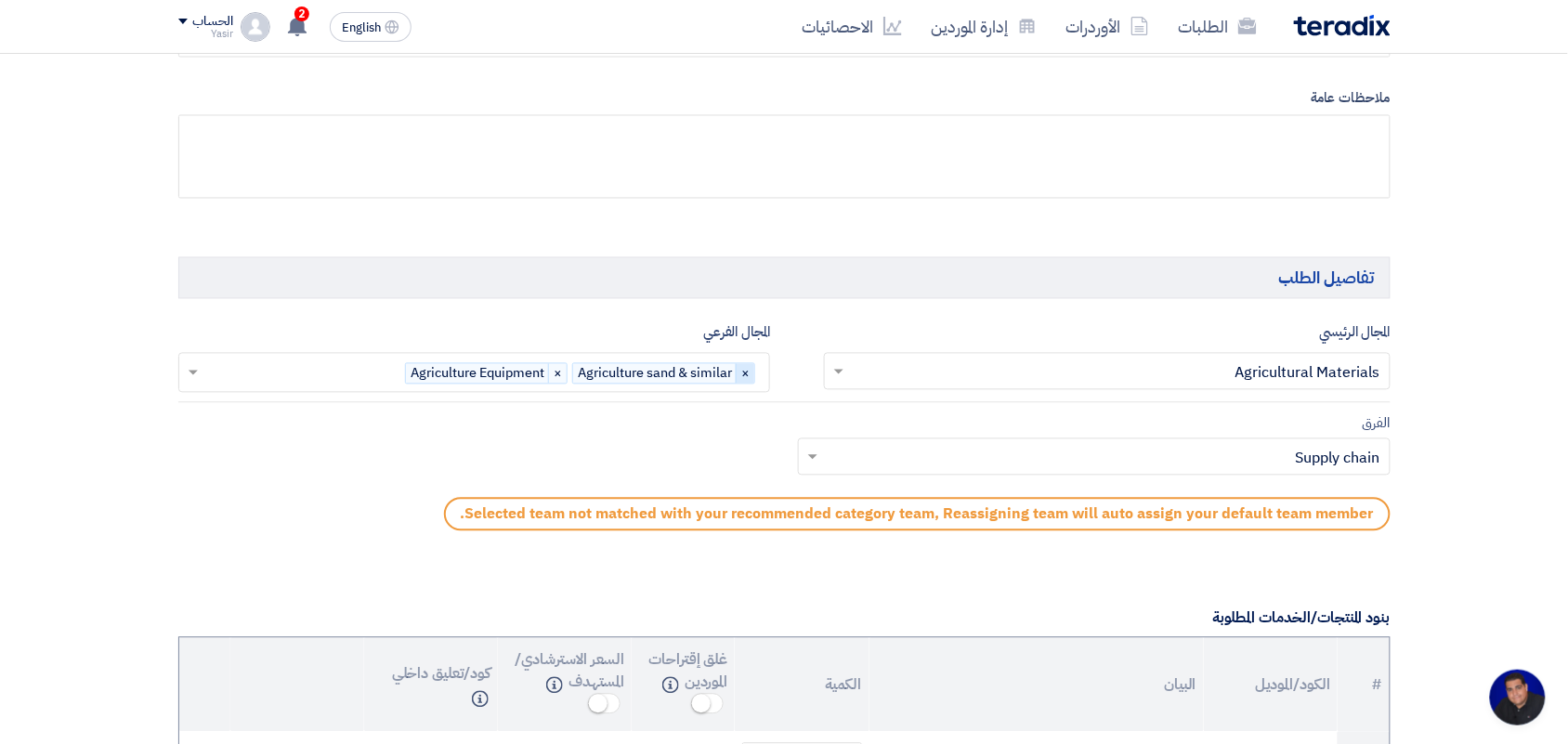
click at [741, 374] on span "×" at bounding box center [745, 374] width 19 height 21
drag, startPoint x: 755, startPoint y: 432, endPoint x: 572, endPoint y: 337, distance: 206.2
click at [572, 337] on app-project-company-services "المجال الرئيسي البحث في المجالات الرئيسية × Agricultural Materials × المجال الف…" at bounding box center [785, 431] width 1213 height 220
copy app-project-company-services "البحث في المجالات الفرعية × Agriculture Equipment × الفرق"
click at [615, 458] on div "الفرق Teams.. × Supply chain × Selected team not matched with your recommended …" at bounding box center [784, 476] width 1240 height 129
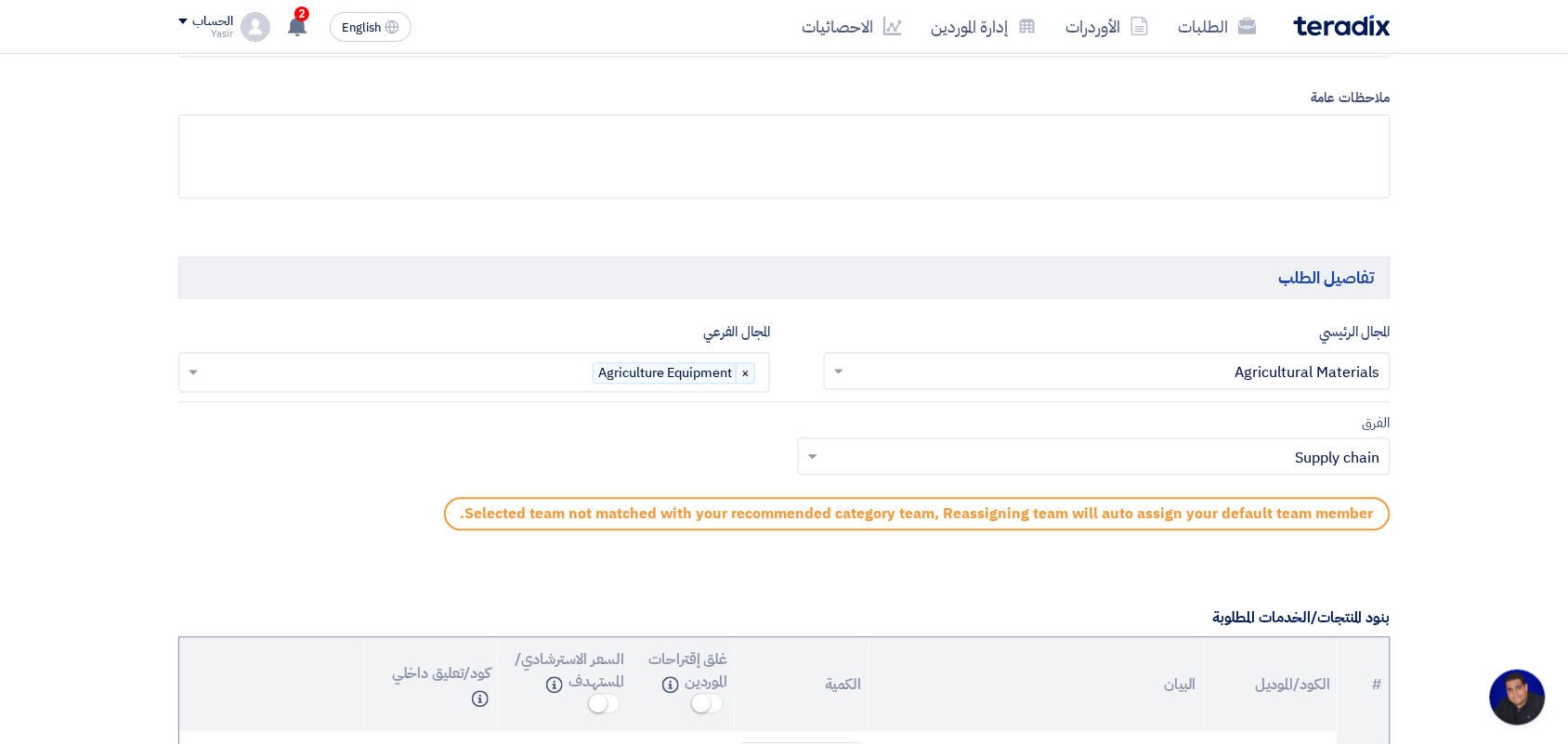
click at [1026, 468] on input "text" at bounding box center [1104, 459] width 556 height 30
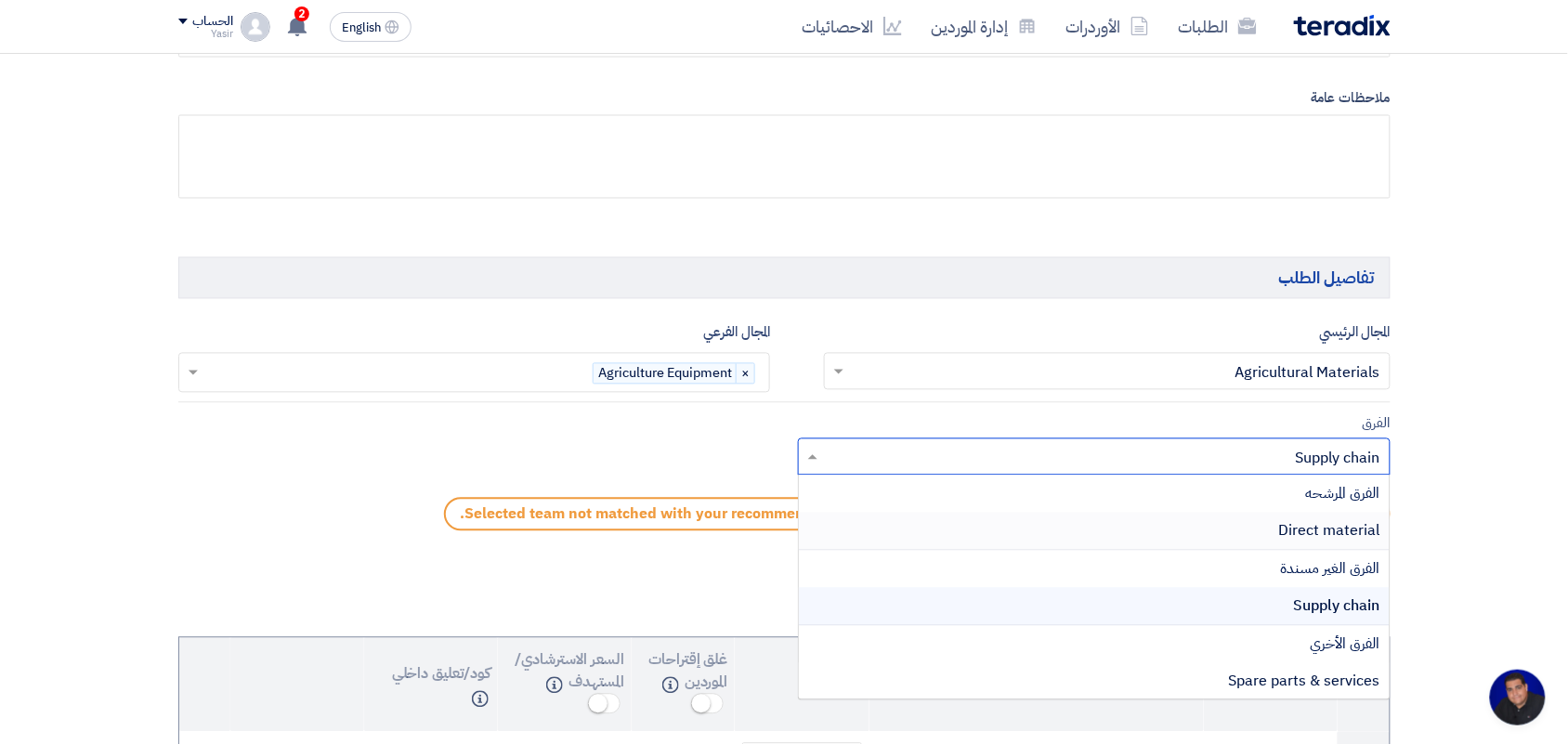
click at [1310, 531] on span "Direct material" at bounding box center [1330, 531] width 102 height 22
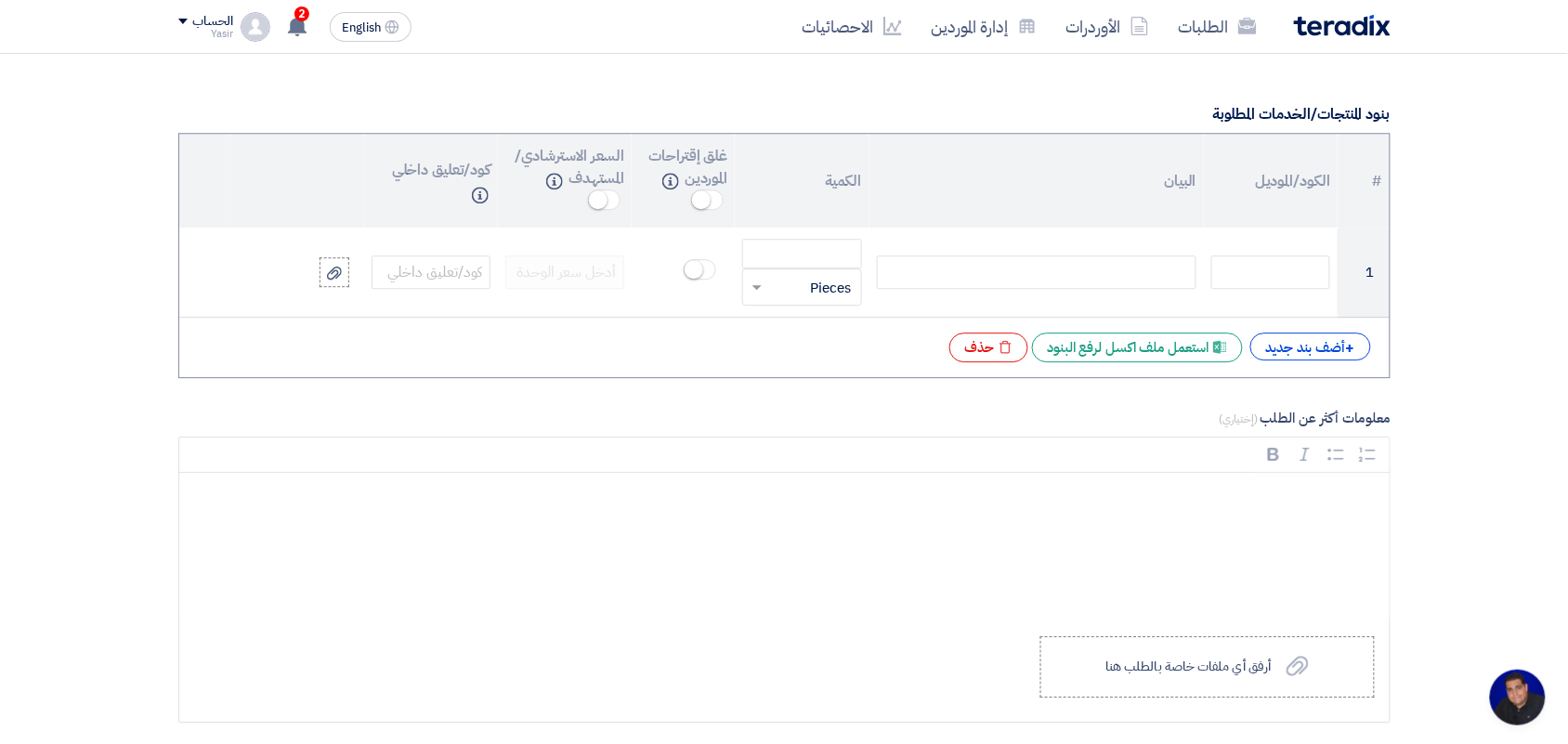
scroll to position [1393, 0]
click at [1338, 349] on div "+ أضف بند جديد" at bounding box center [1311, 345] width 121 height 28
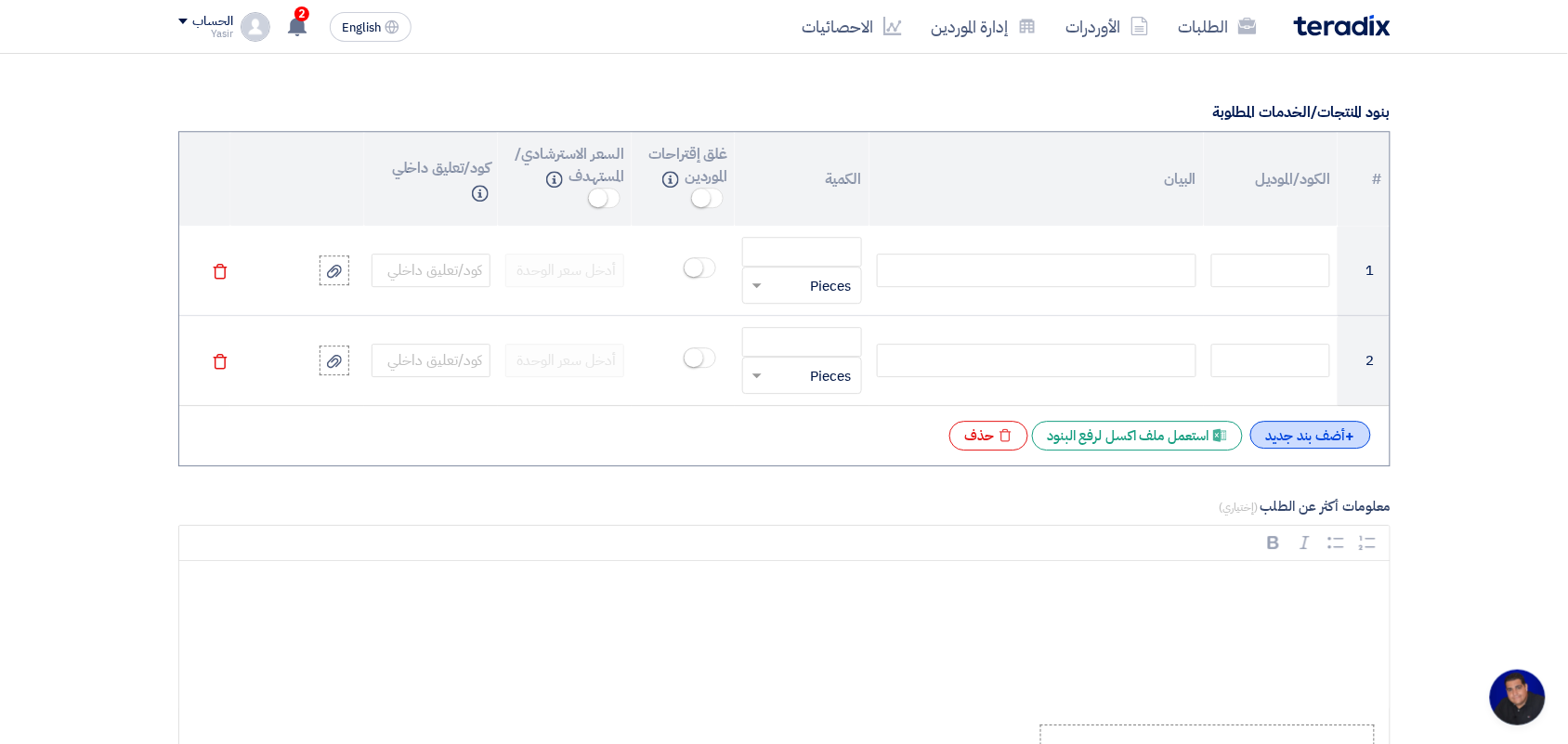
click at [1288, 448] on div "+ أضف بند جديد" at bounding box center [1311, 434] width 121 height 28
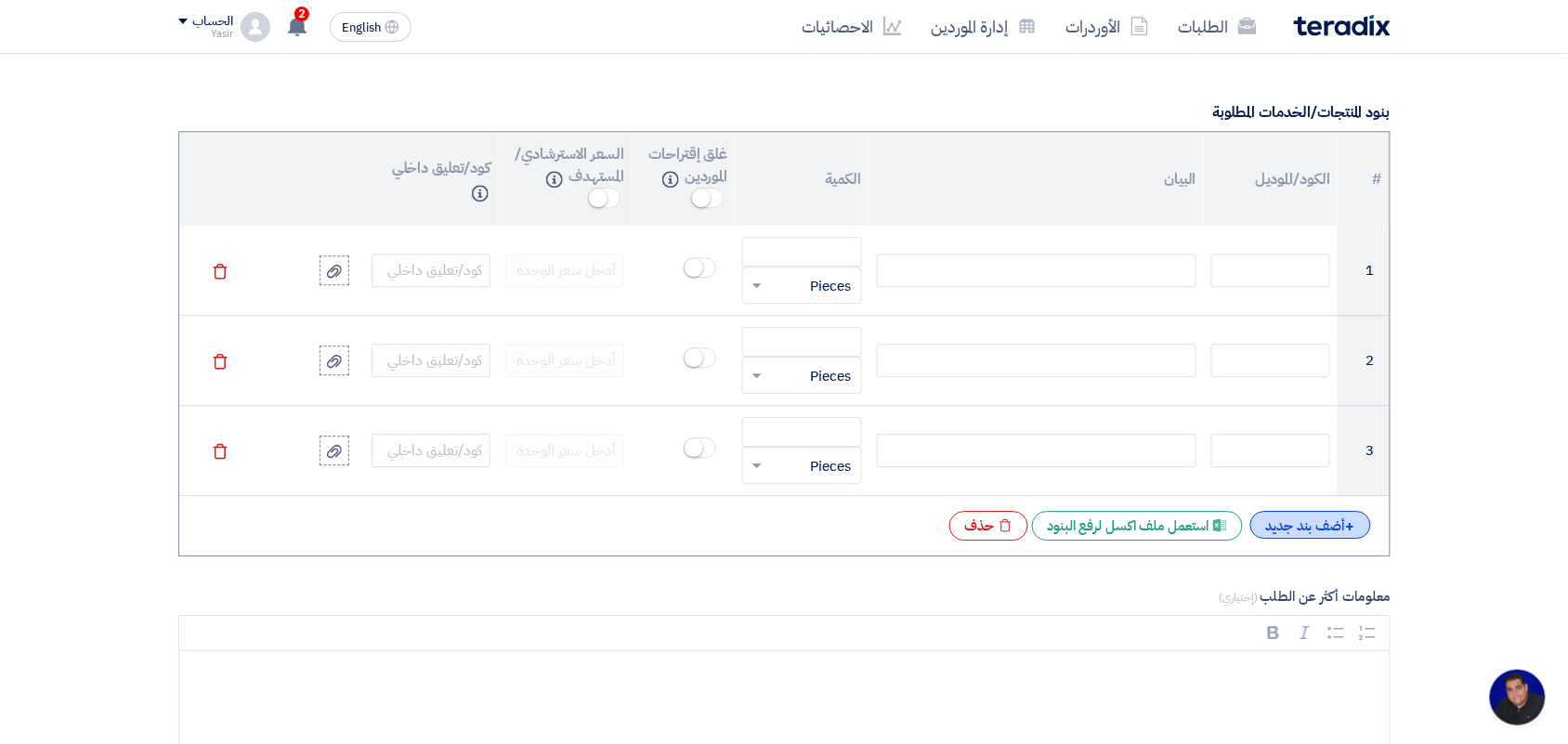
click at [1294, 529] on div "+ أضف بند جديد" at bounding box center [1311, 524] width 121 height 28
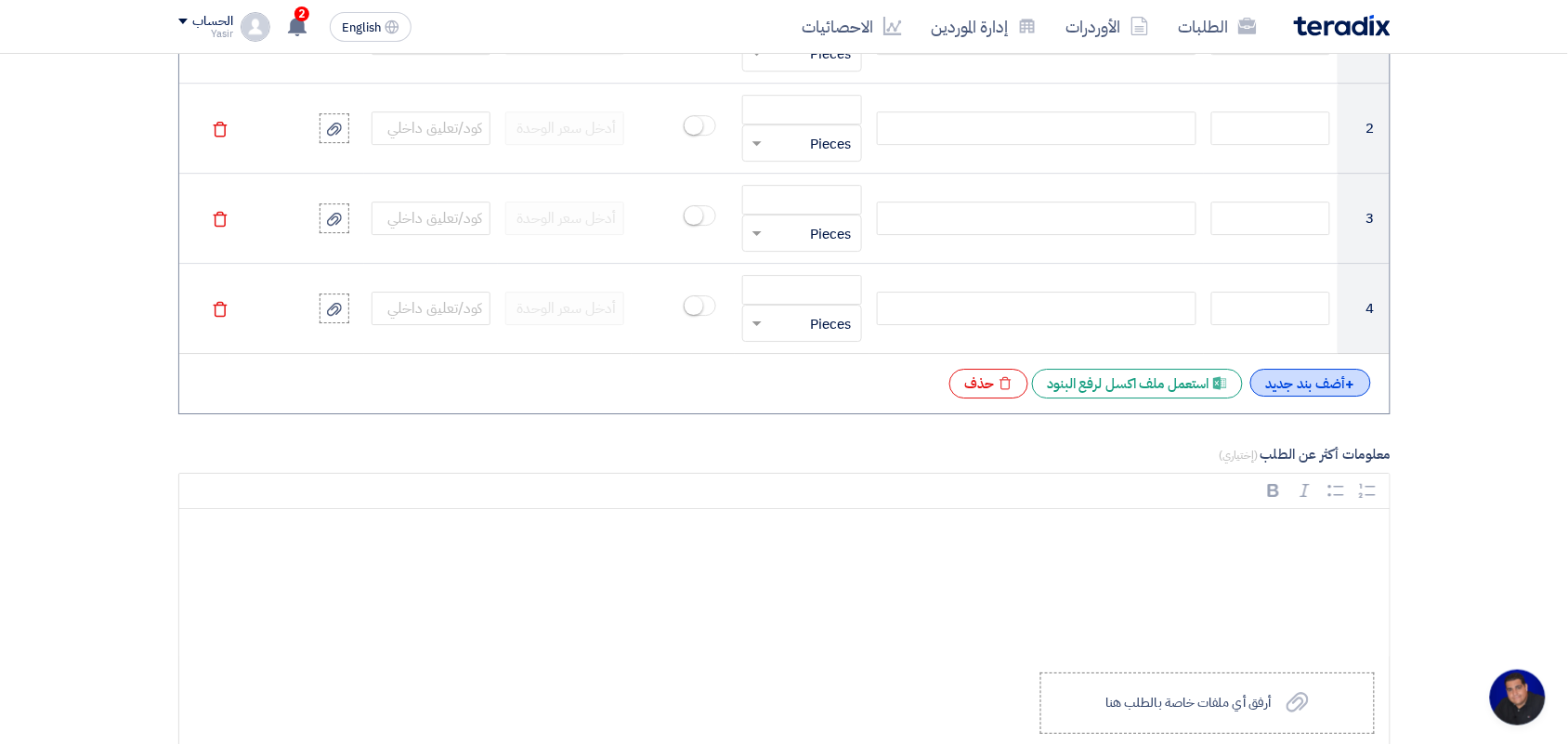
click at [1285, 374] on div "+ أضف بند جديد" at bounding box center [1311, 383] width 121 height 28
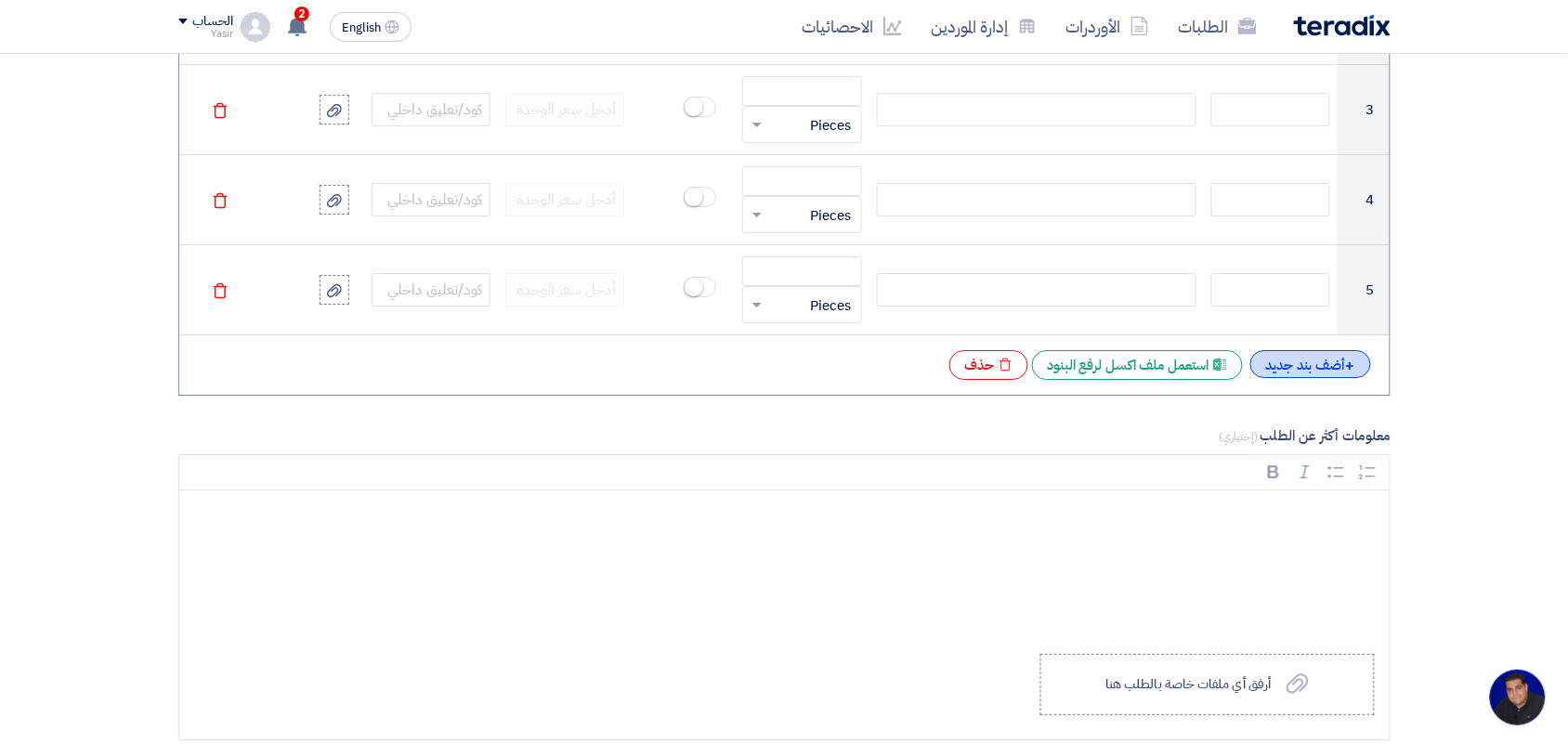
scroll to position [1858, 0]
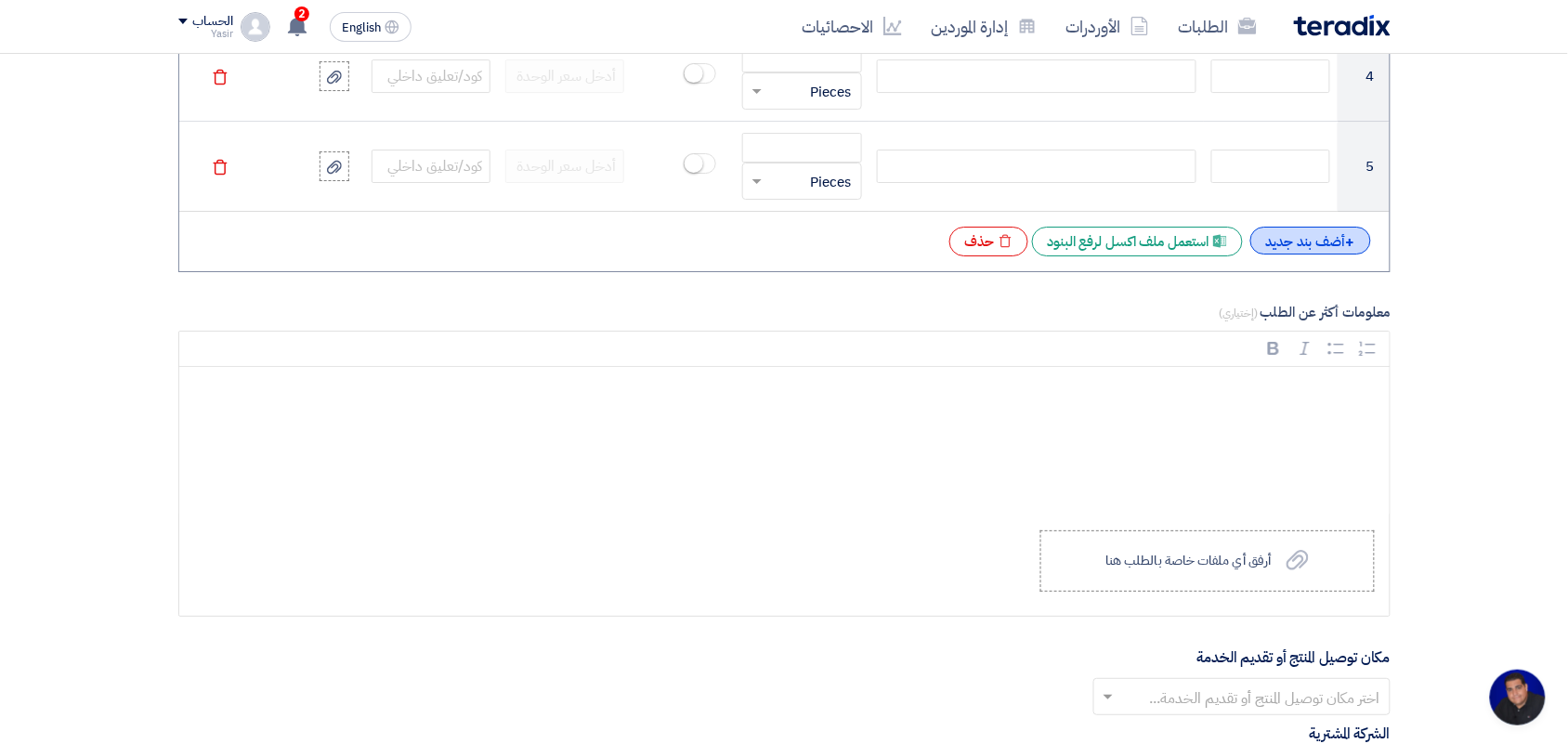
click at [1303, 254] on div "+ أضف بند جديد" at bounding box center [1311, 240] width 121 height 28
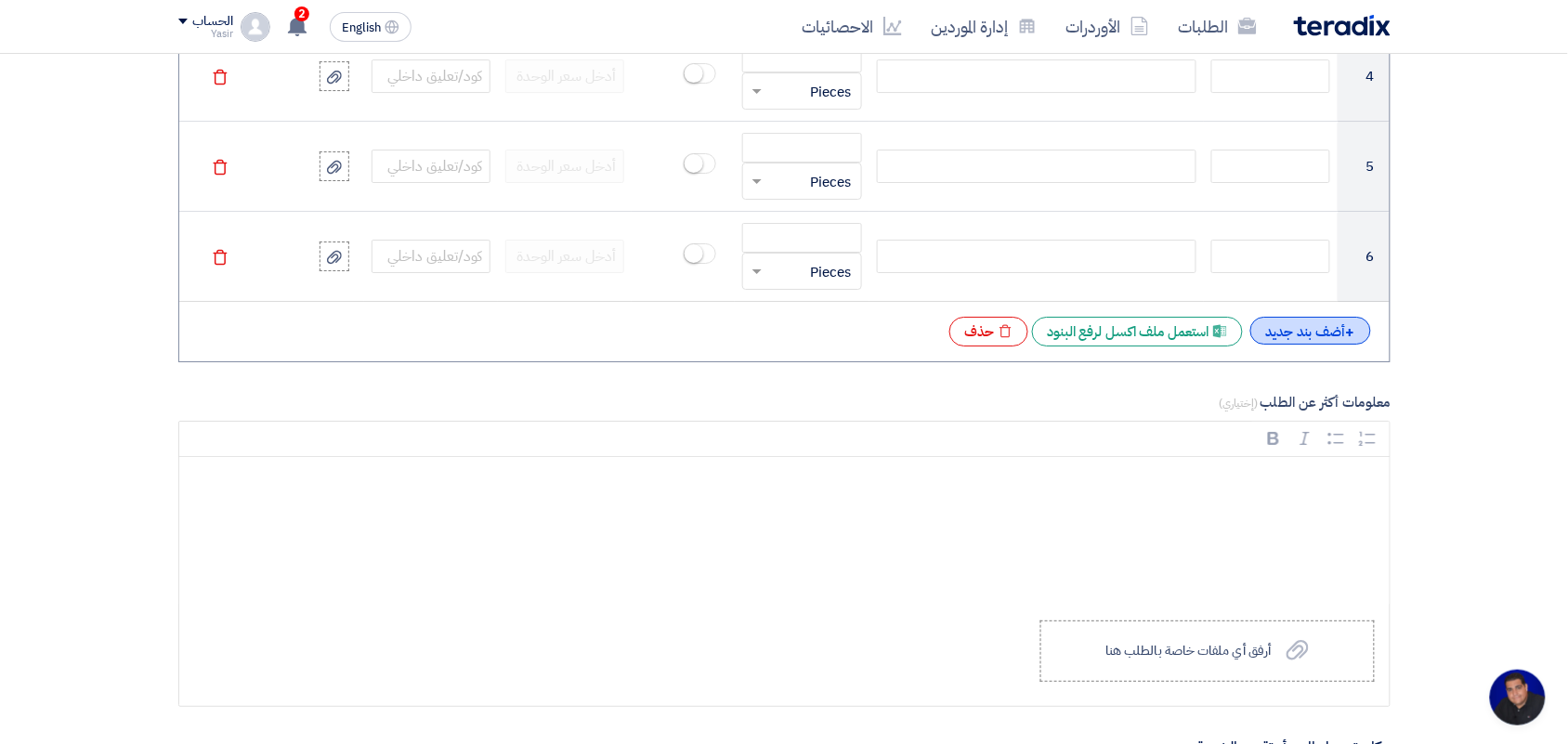
click at [1319, 335] on div "+ أضف بند جديد" at bounding box center [1311, 330] width 121 height 28
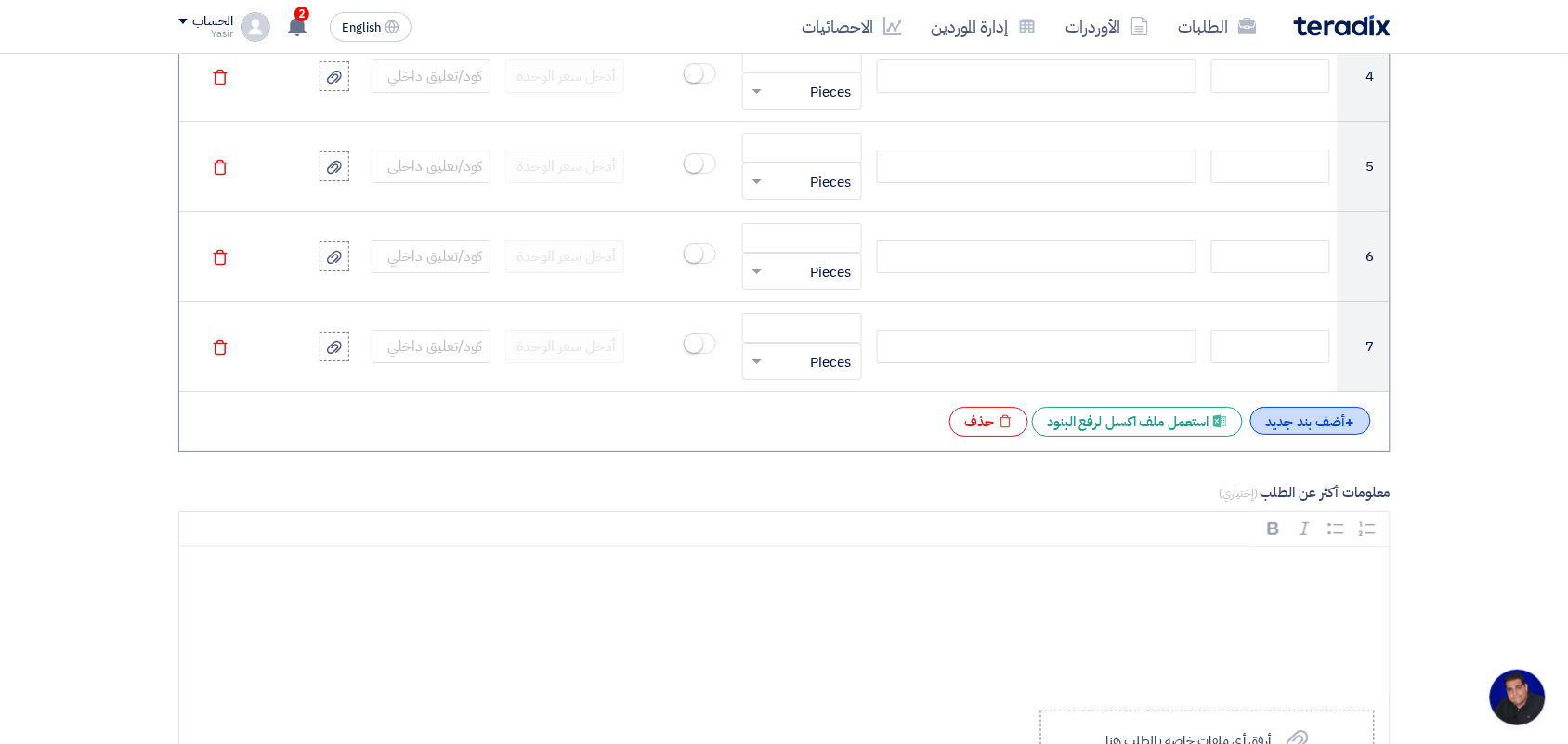
click at [1311, 413] on div "+ أضف بند جديد" at bounding box center [1311, 421] width 121 height 28
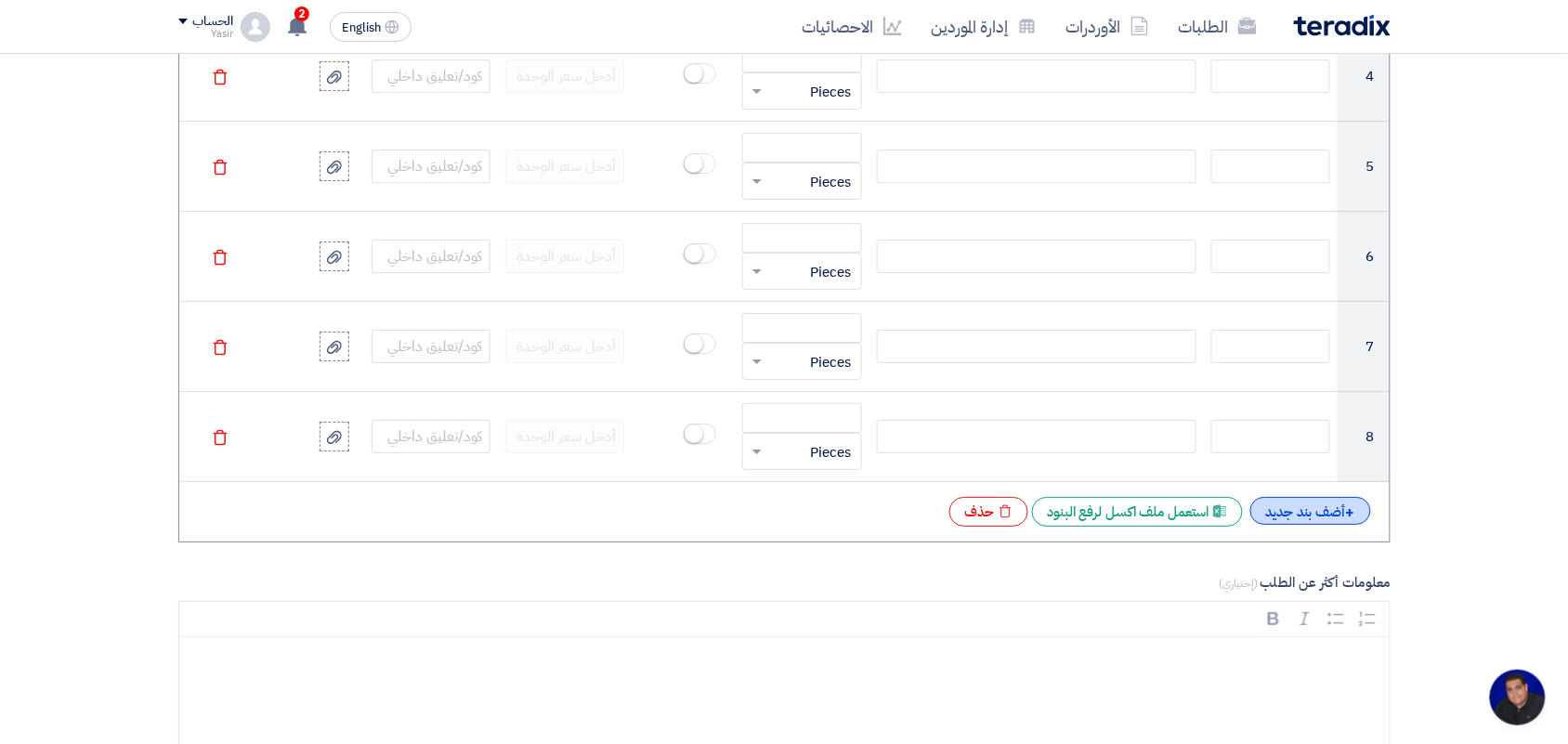
click at [1291, 516] on div "+ أضف بند جديد" at bounding box center [1311, 511] width 121 height 28
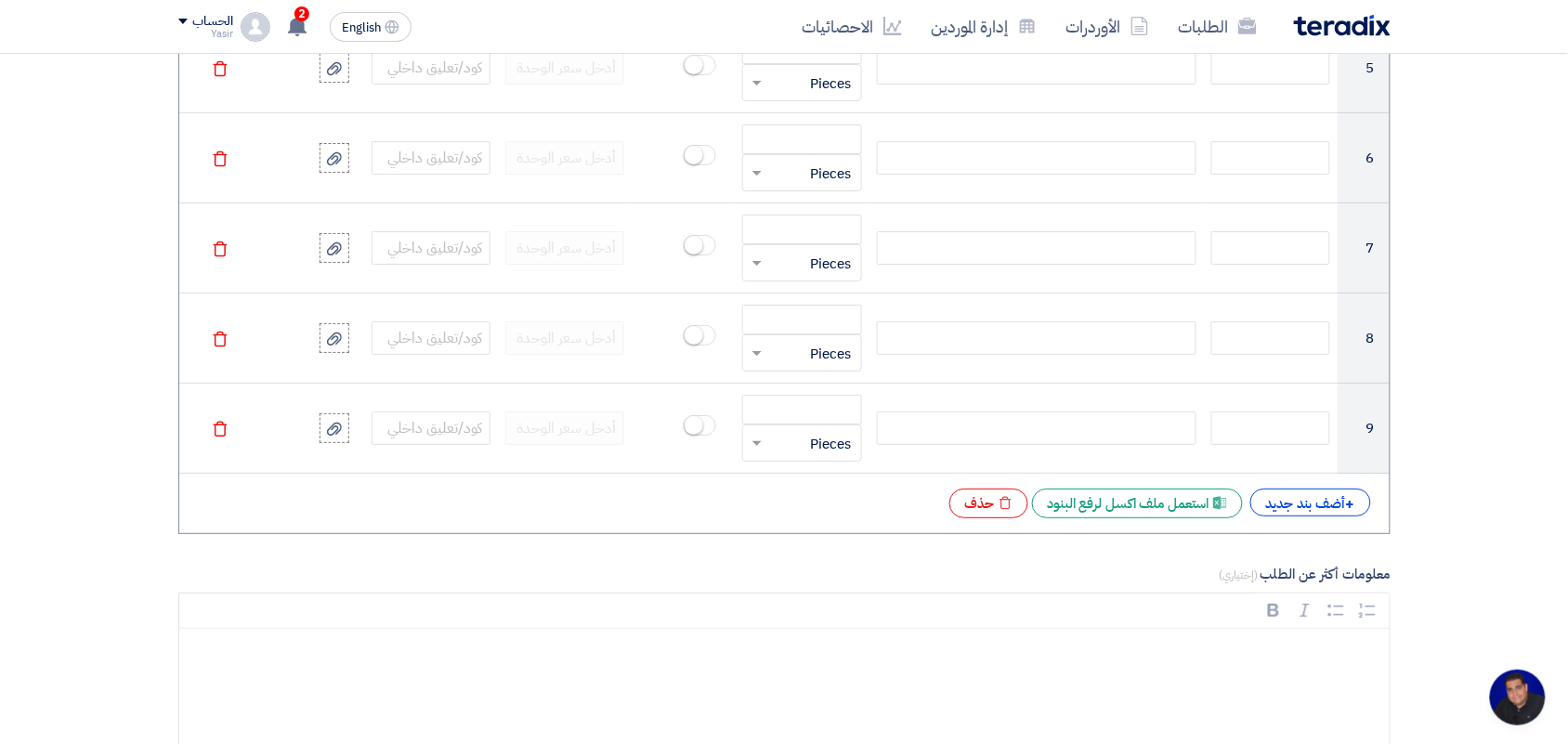
scroll to position [2090, 0]
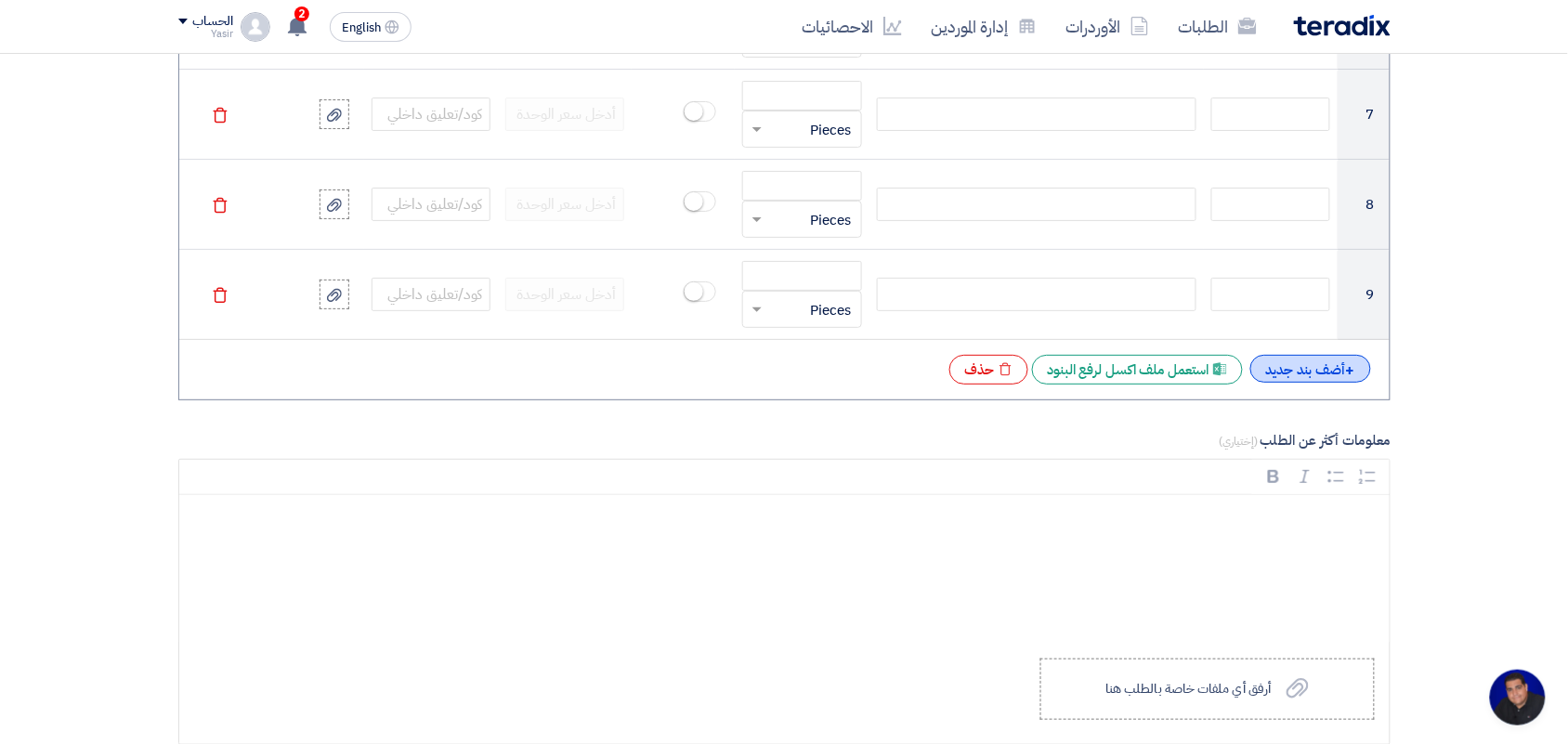
click at [1298, 367] on div "+ أضف بند جديد" at bounding box center [1311, 368] width 121 height 28
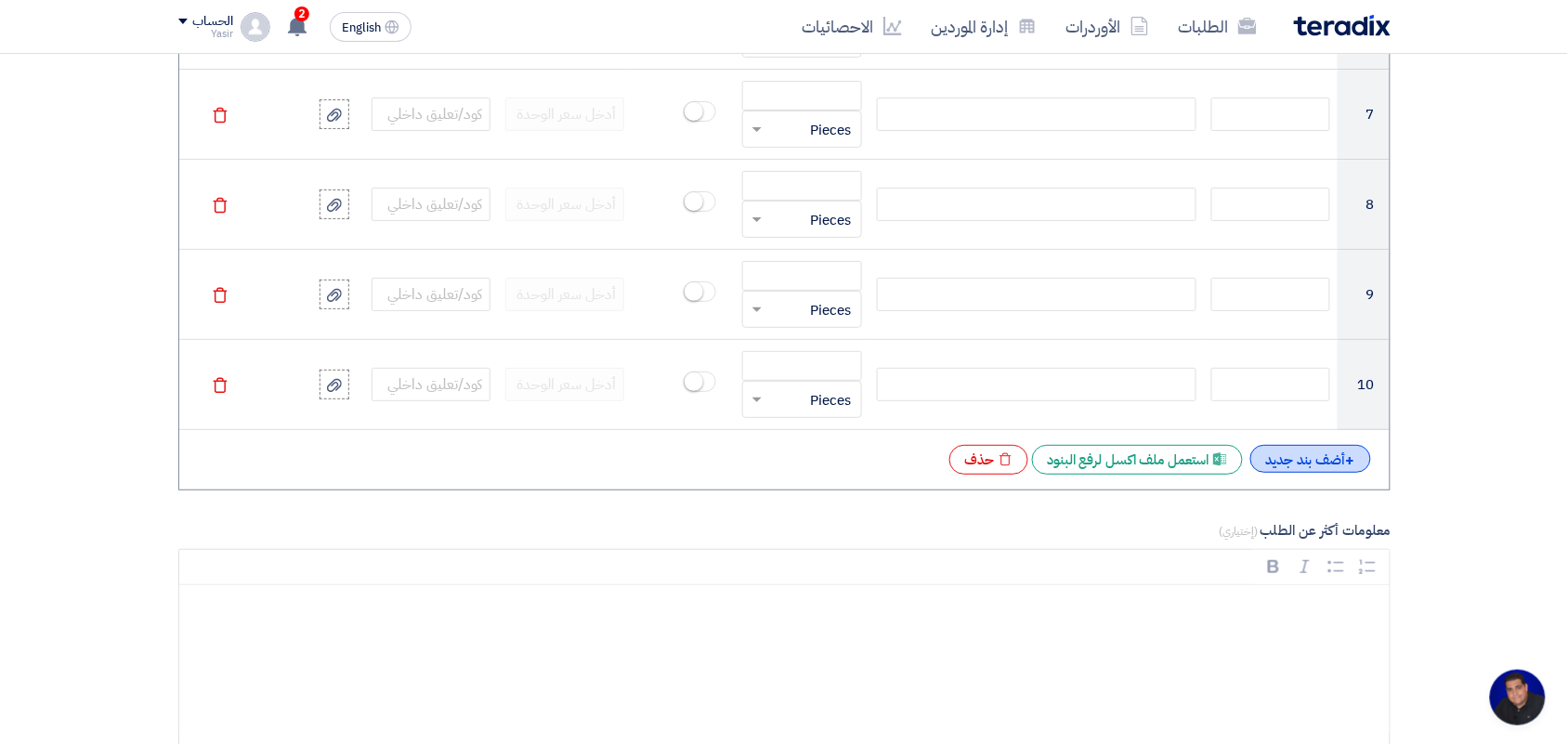
click at [1291, 471] on div "+ أضف بند جديد" at bounding box center [1311, 459] width 121 height 28
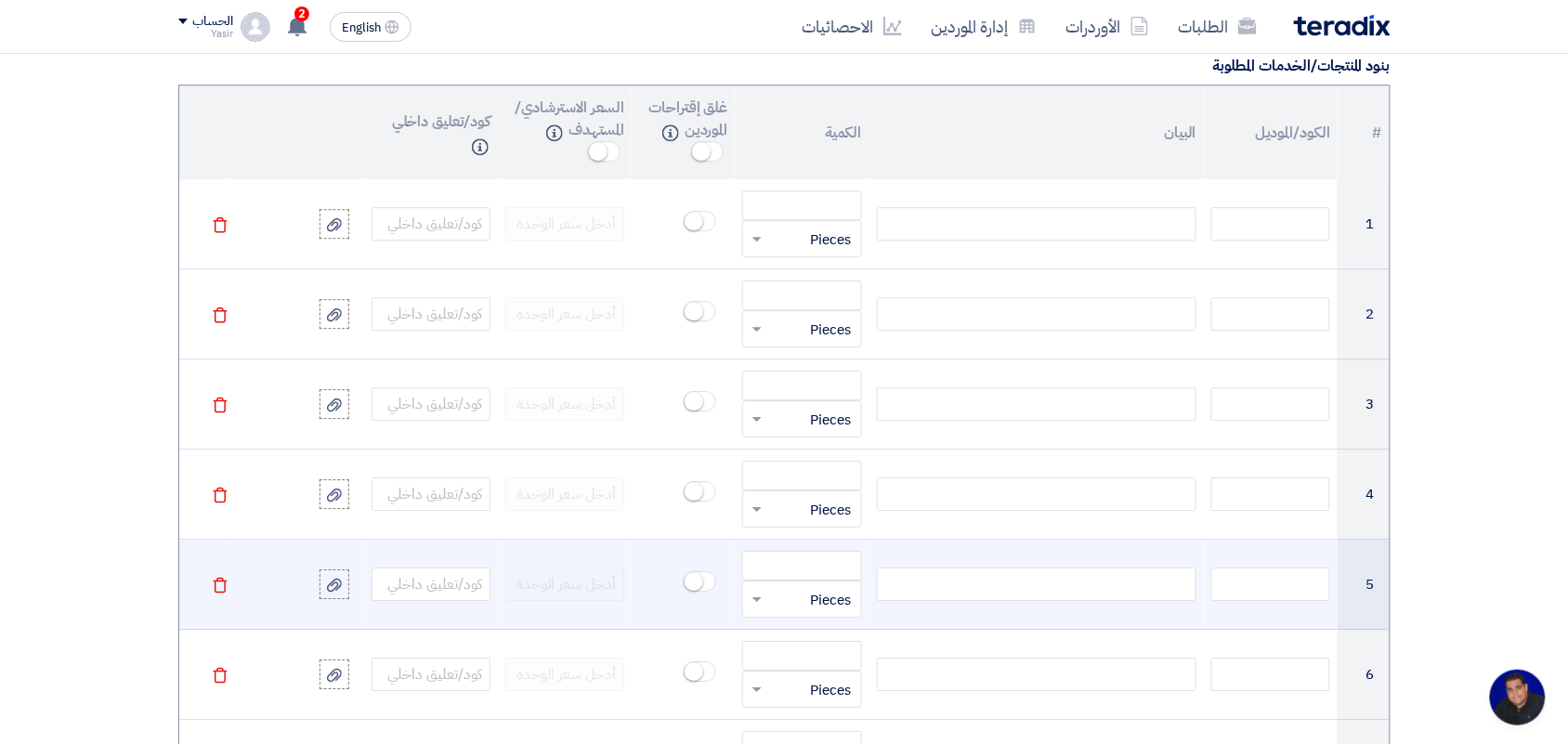
scroll to position [1393, 0]
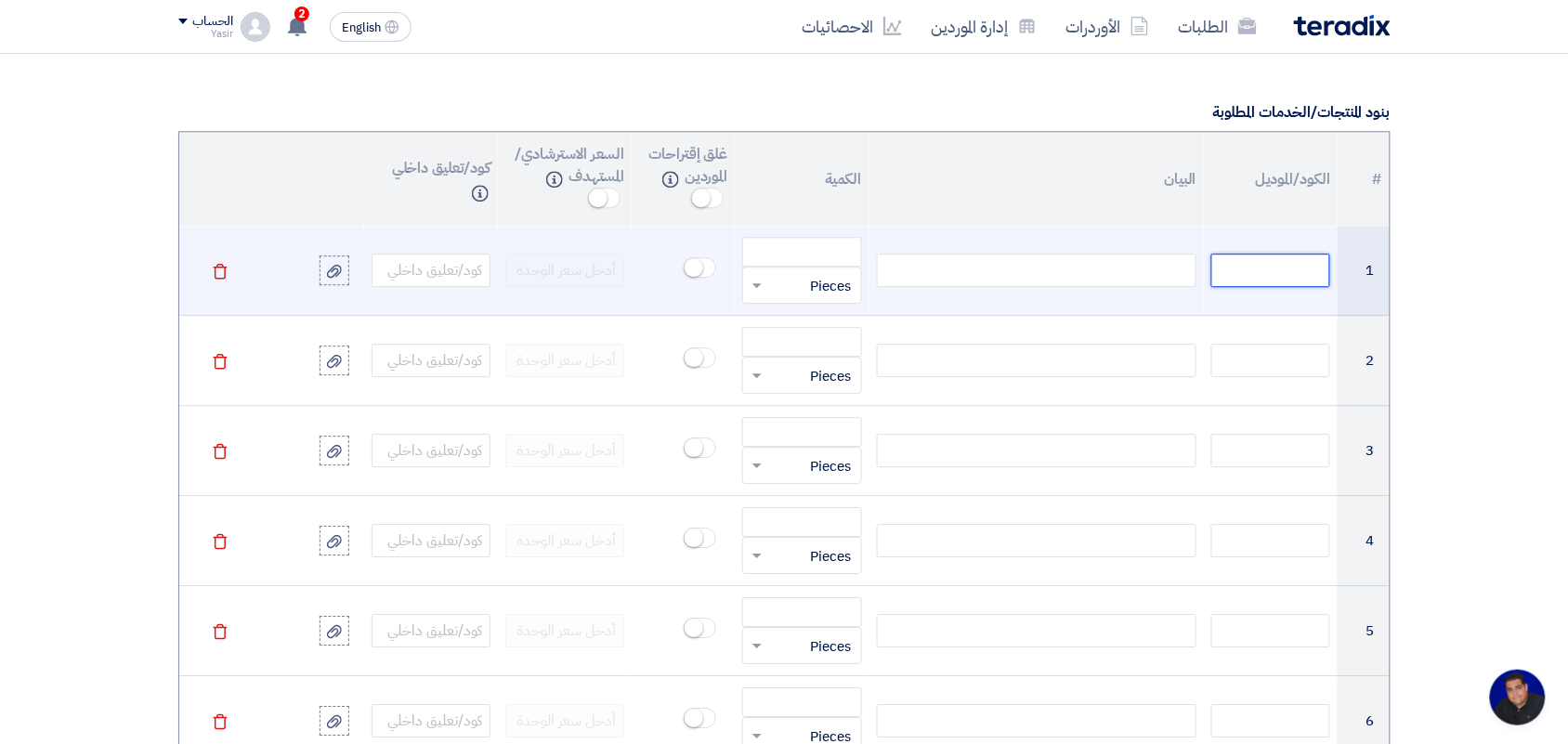
click at [1274, 281] on input "text" at bounding box center [1271, 270] width 119 height 33
paste input "150030633"
type input "150030633"
click at [1028, 274] on div at bounding box center [1036, 270] width 319 height 33
paste div
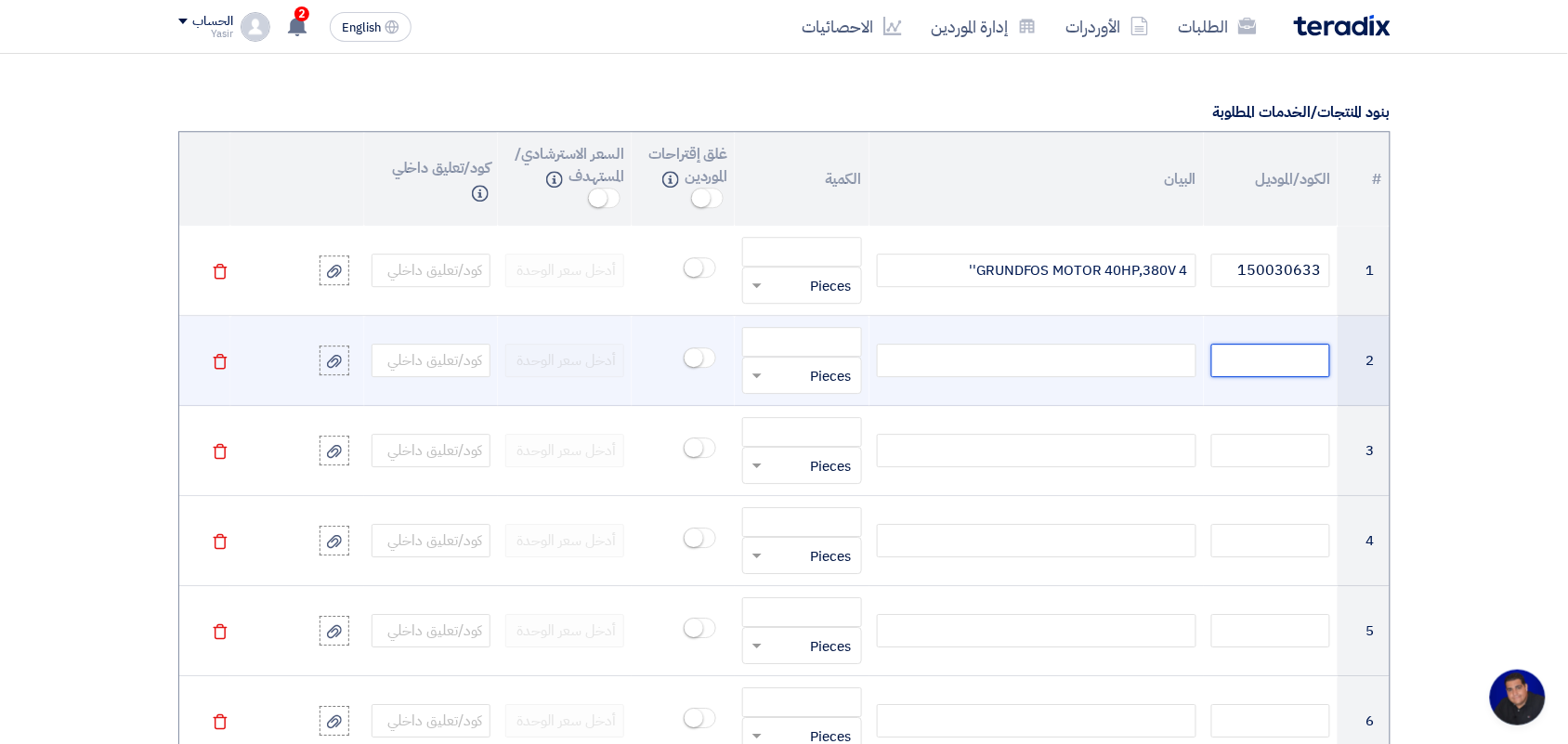
click at [1268, 364] on input "text" at bounding box center [1271, 360] width 119 height 33
paste input "150037678"
type input "150037678"
click at [1169, 373] on div at bounding box center [1036, 360] width 319 height 33
paste div
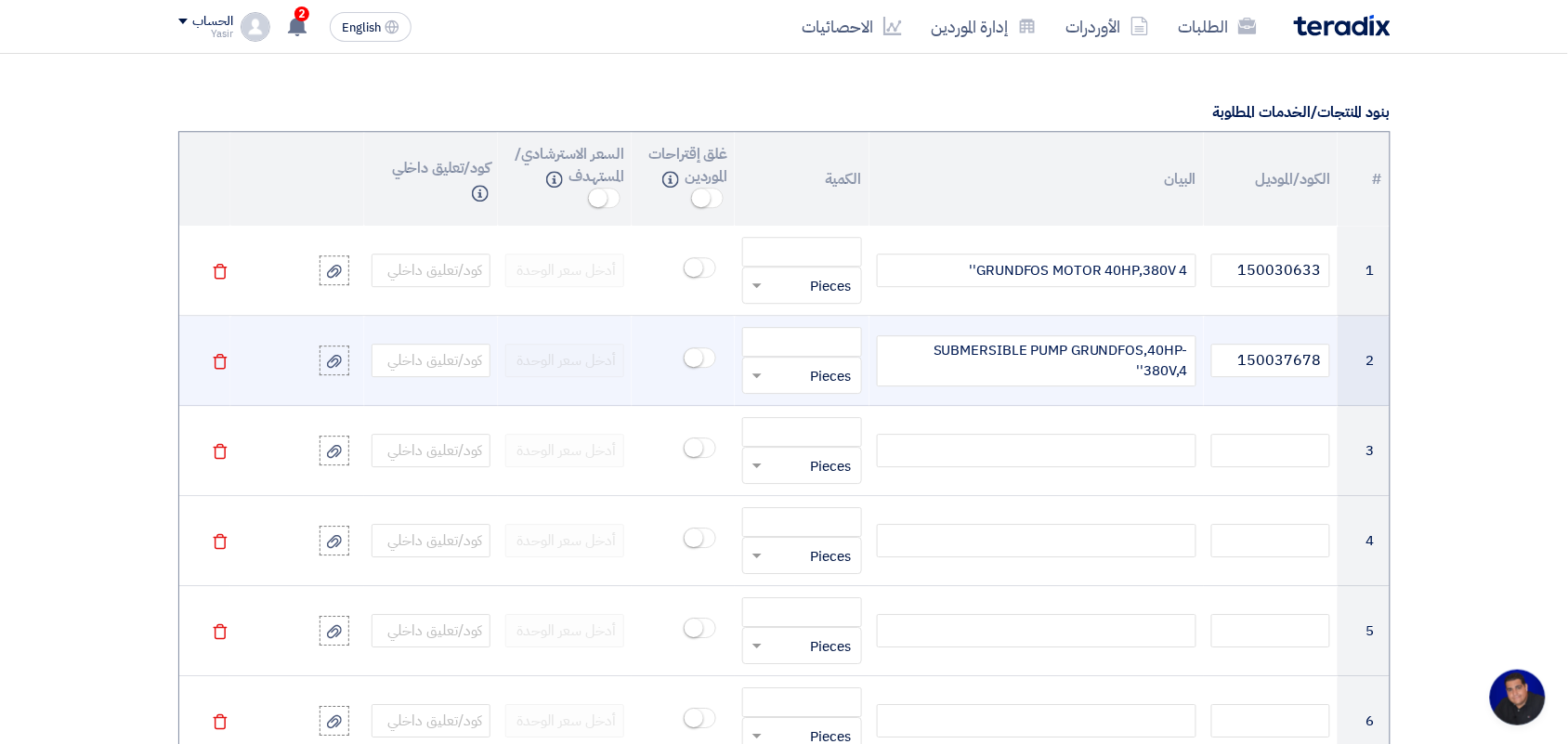
scroll to position [1385, 0]
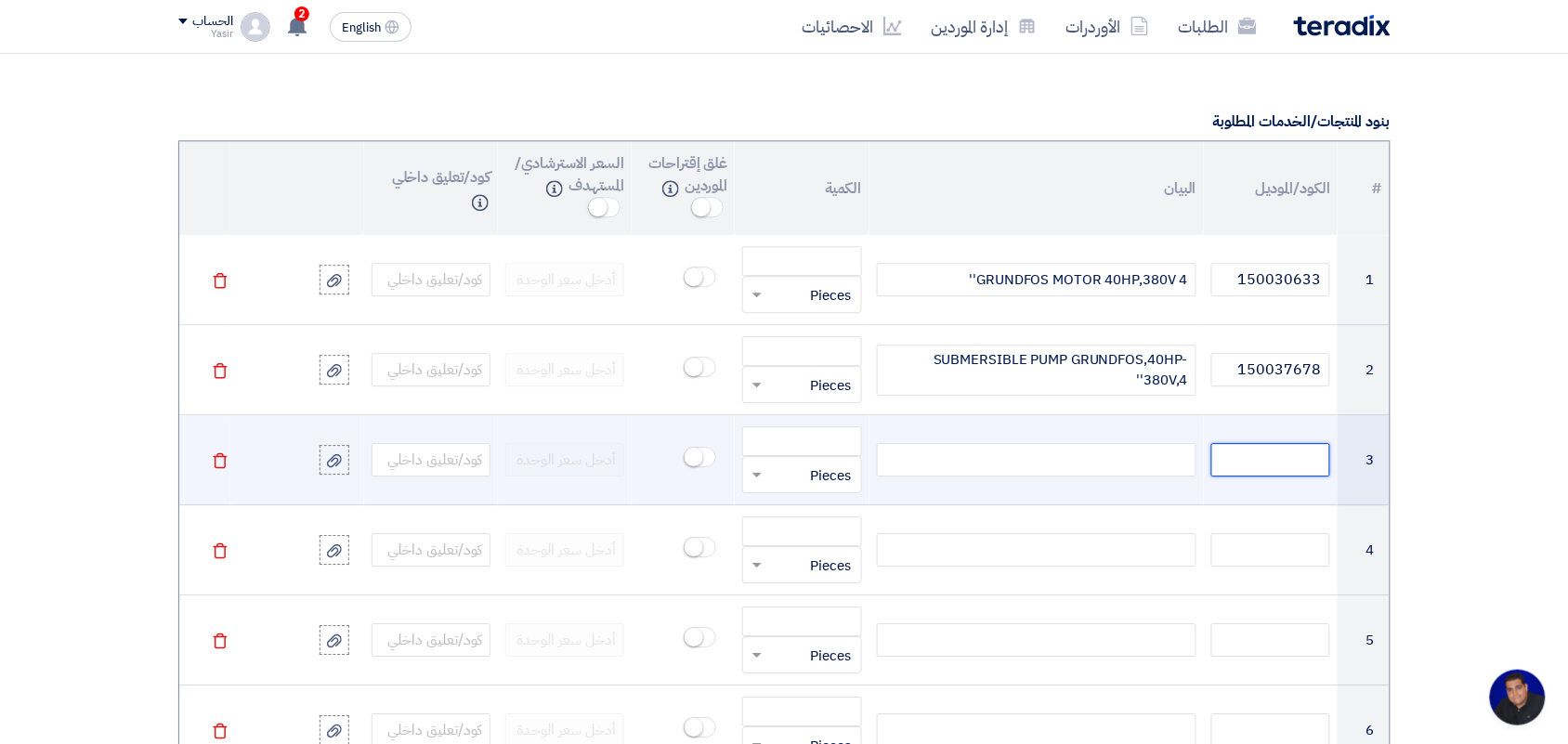
click at [1274, 466] on input "text" at bounding box center [1271, 460] width 119 height 33
paste input "140018939"
type input "140018939"
click at [986, 465] on div at bounding box center [1036, 460] width 319 height 33
paste div
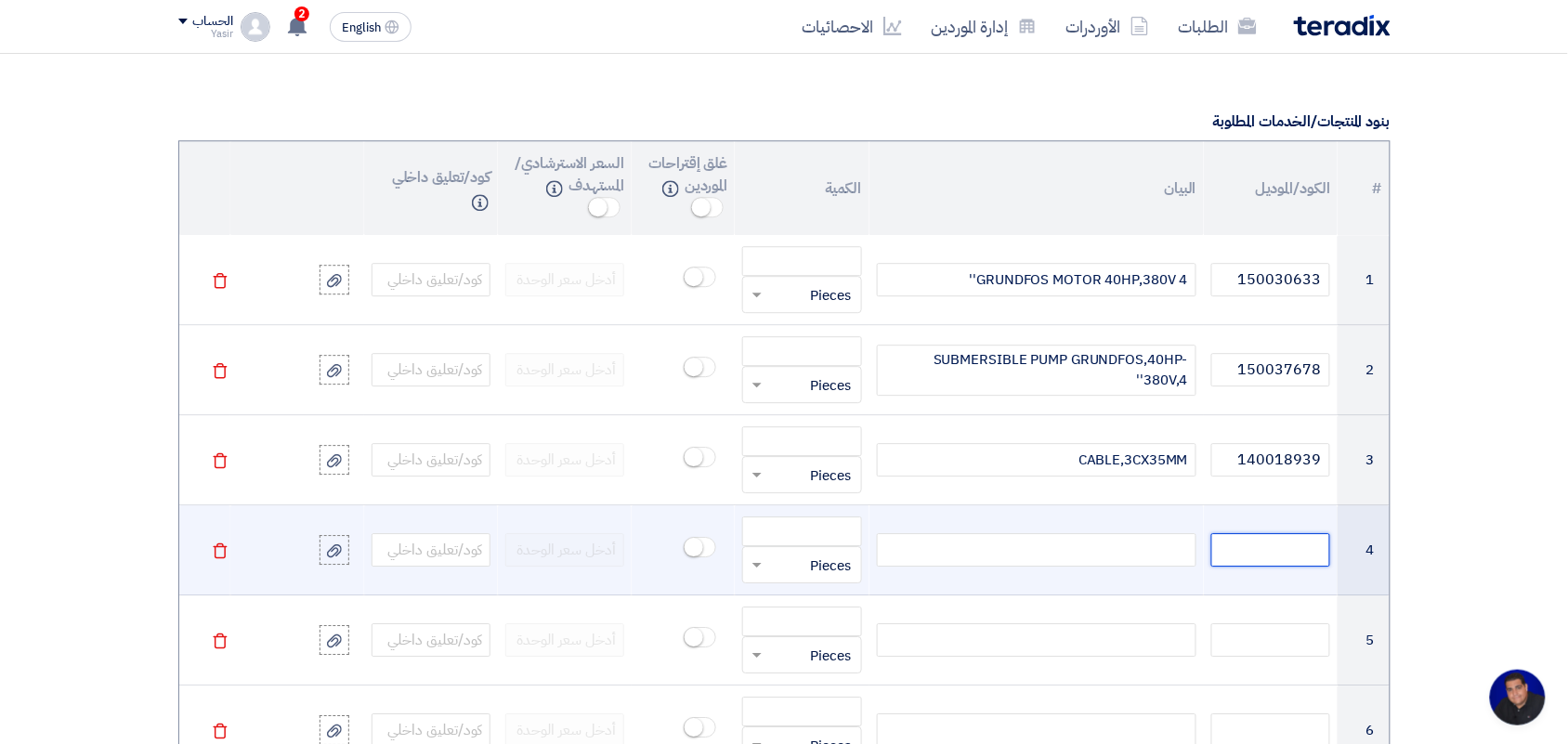
click at [1309, 555] on input "text" at bounding box center [1271, 550] width 119 height 33
paste input "140020219"
type input "140020219"
click at [1136, 548] on div at bounding box center [1036, 550] width 319 height 33
paste div
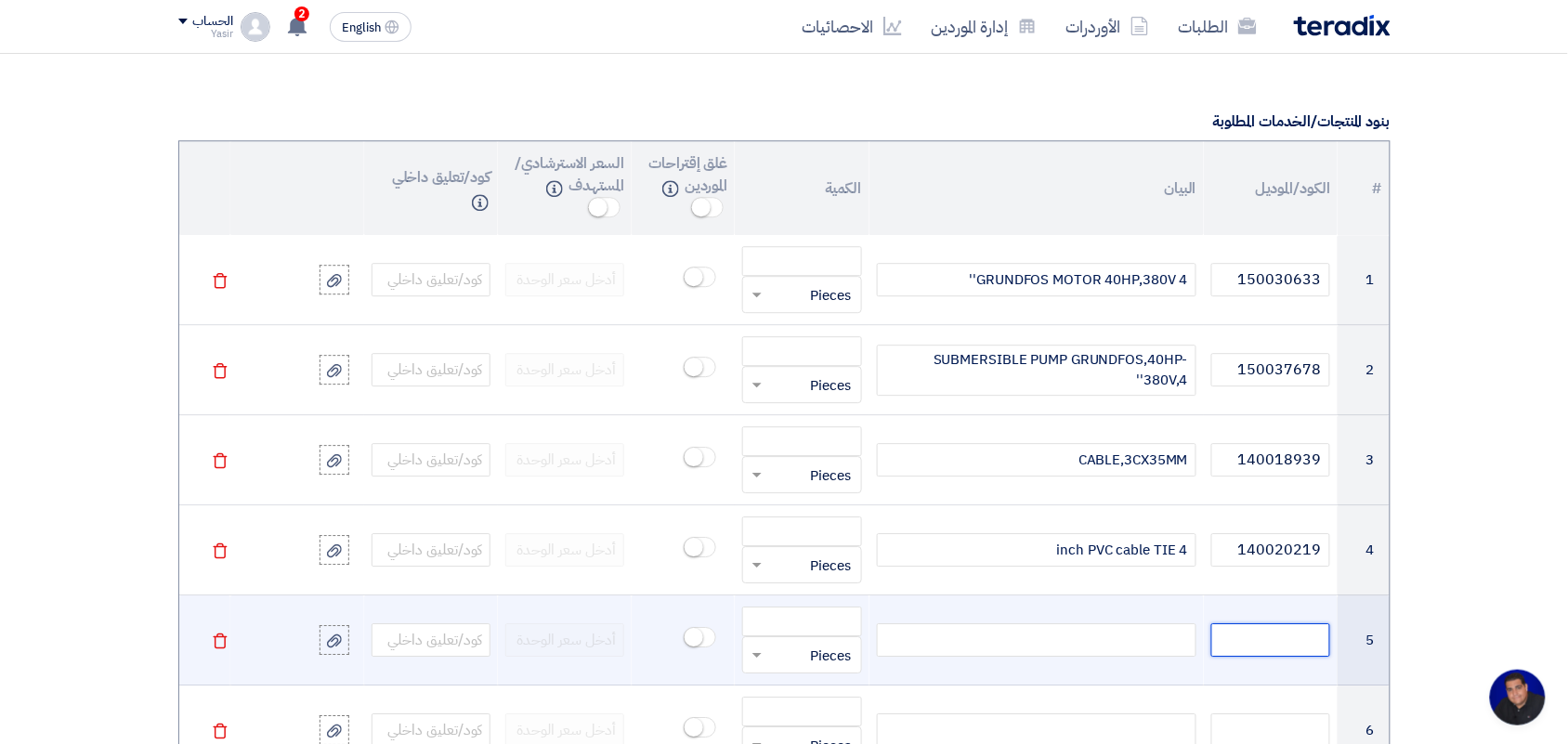
click at [1251, 647] on input "text" at bounding box center [1271, 640] width 119 height 33
paste input "150001087"
type input "150001087"
click at [1119, 641] on div at bounding box center [1036, 640] width 319 height 33
paste div
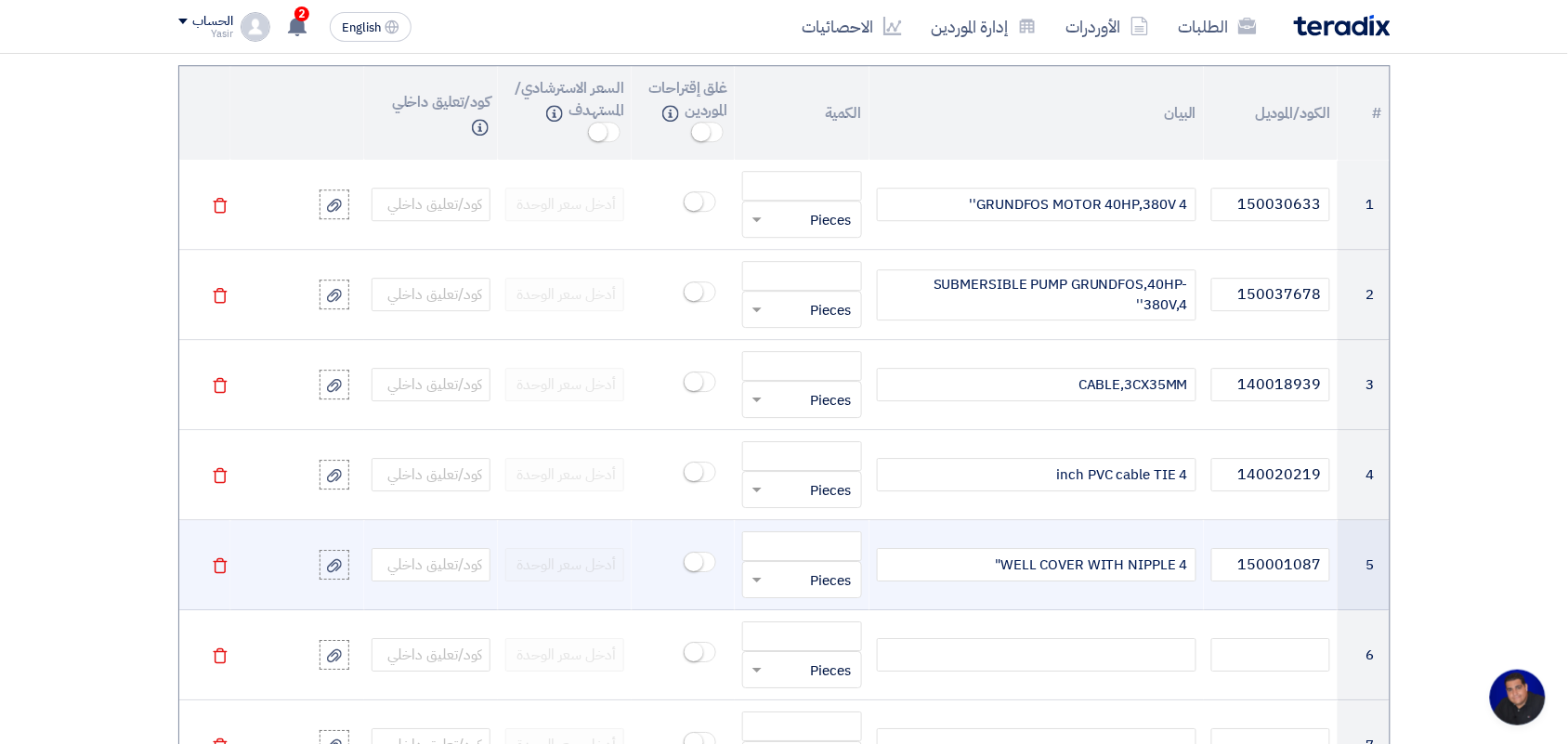
scroll to position [1501, 0]
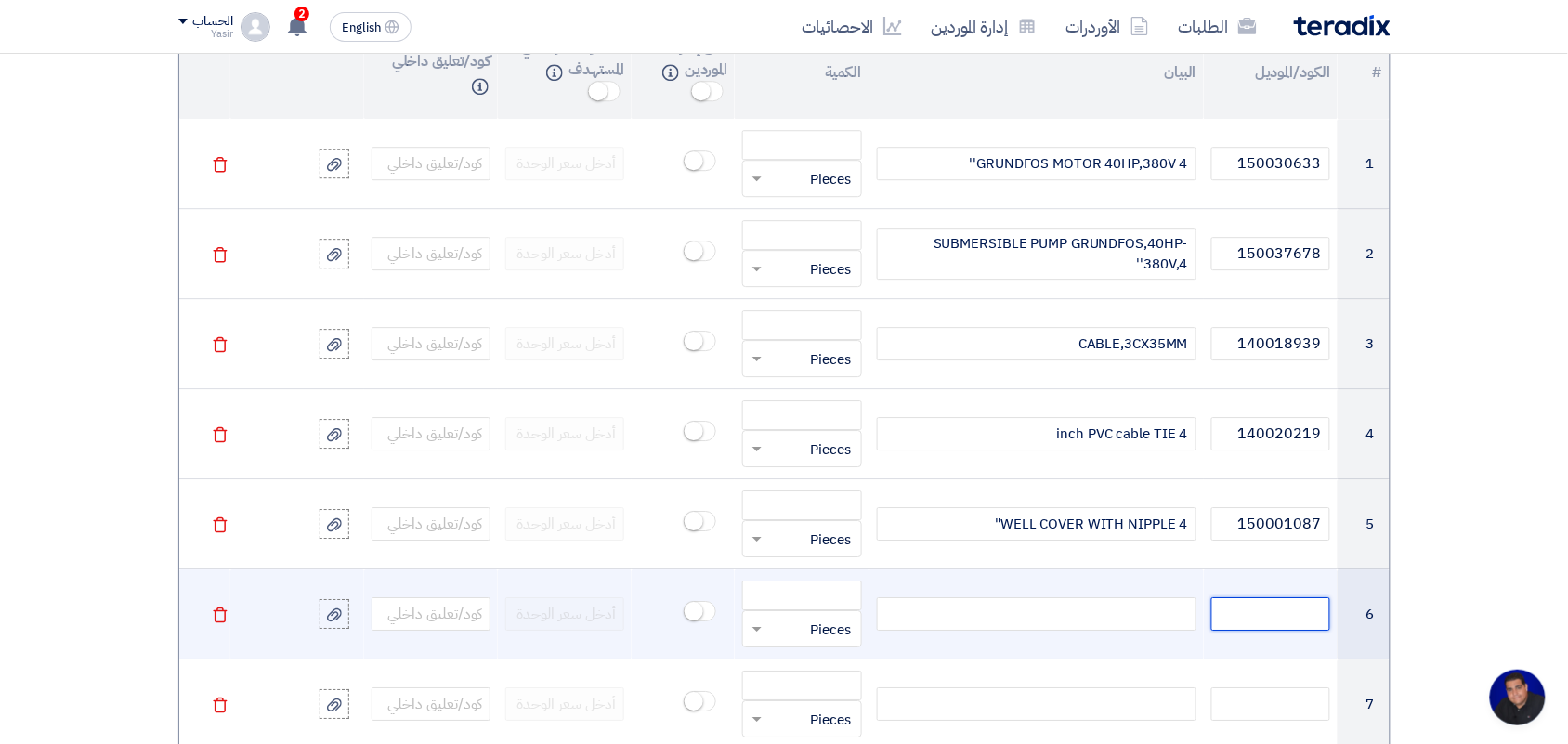
click at [1252, 624] on input "text" at bounding box center [1271, 614] width 119 height 33
paste input "140014535"
type input "140014535"
click at [1037, 609] on div at bounding box center [1036, 614] width 319 height 33
paste div
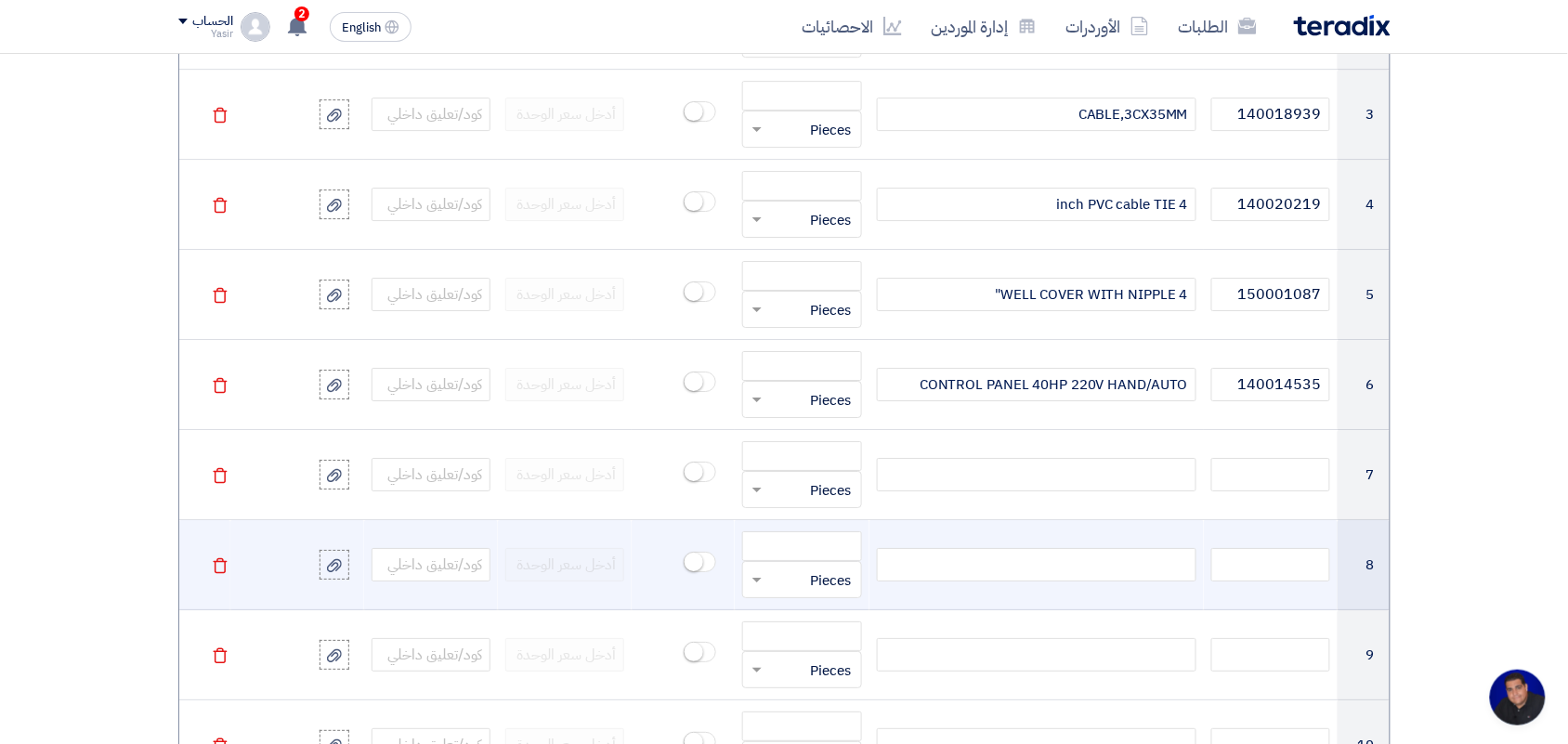
scroll to position [1732, 0]
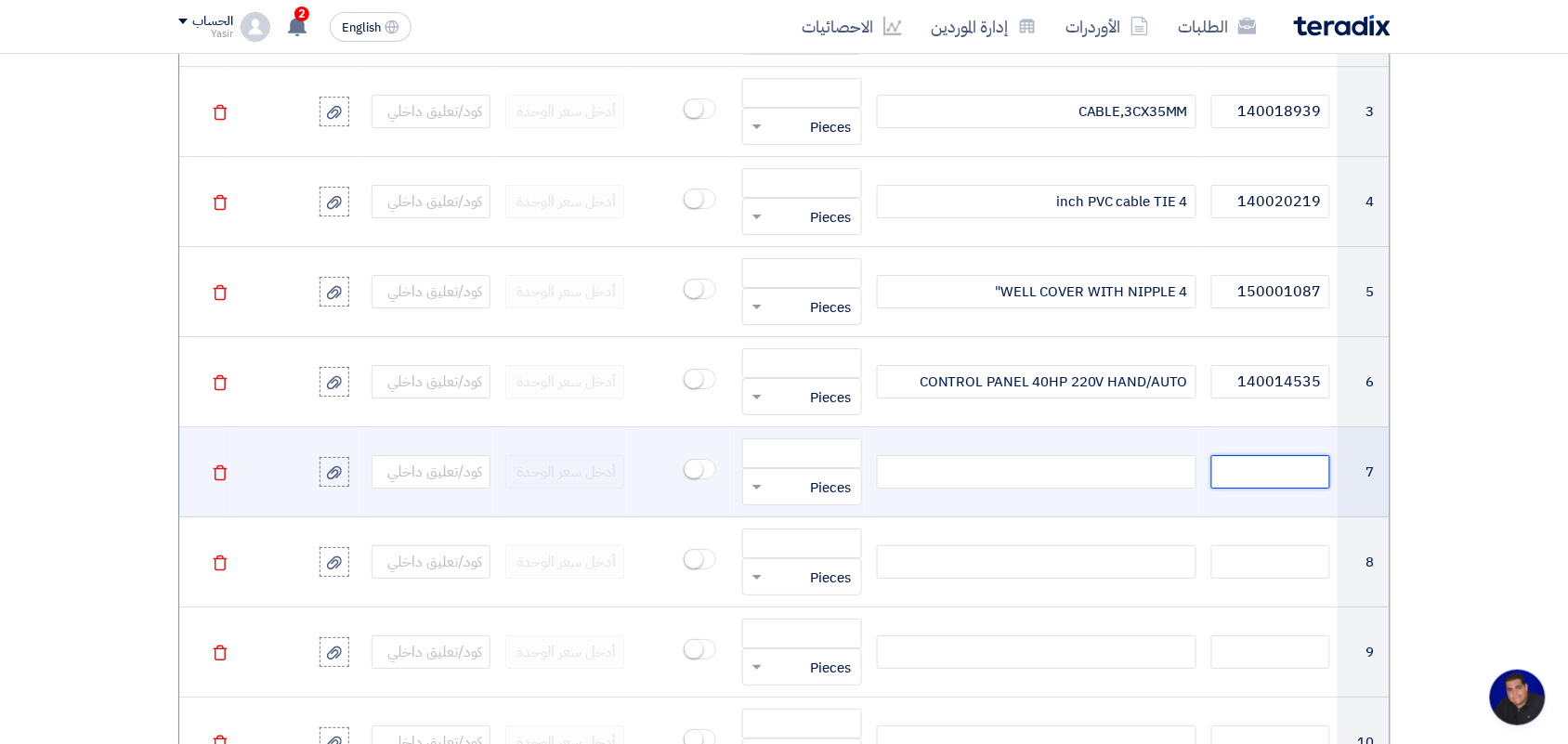
click at [1236, 474] on input "text" at bounding box center [1271, 472] width 119 height 33
paste input "140005306"
type input "140005306"
click at [1097, 479] on div at bounding box center [1036, 472] width 319 height 33
paste div
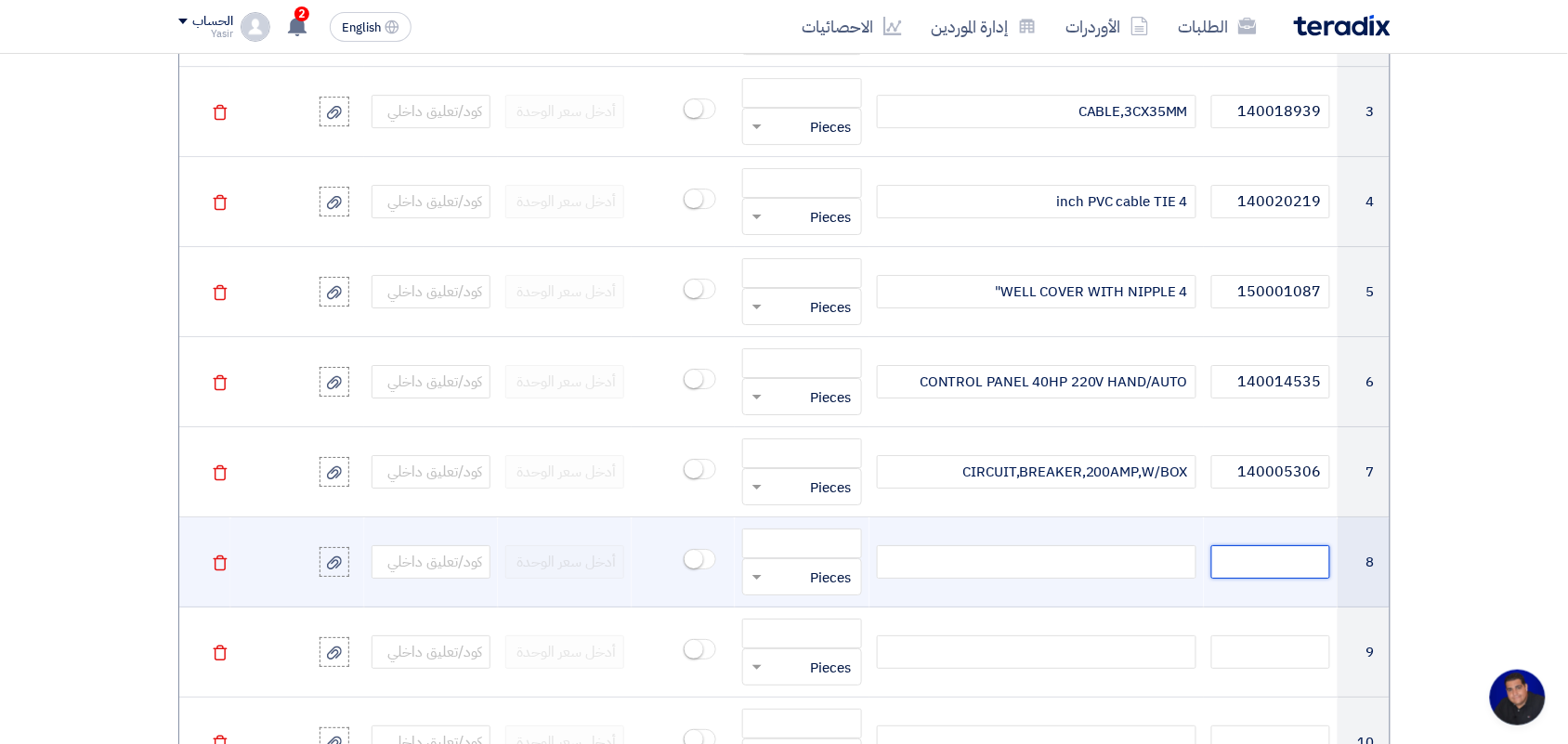
click at [1245, 564] on input "text" at bounding box center [1271, 561] width 119 height 33
paste input "140013939"
type input "140013939"
click at [1118, 567] on div at bounding box center [1036, 561] width 319 height 33
paste div
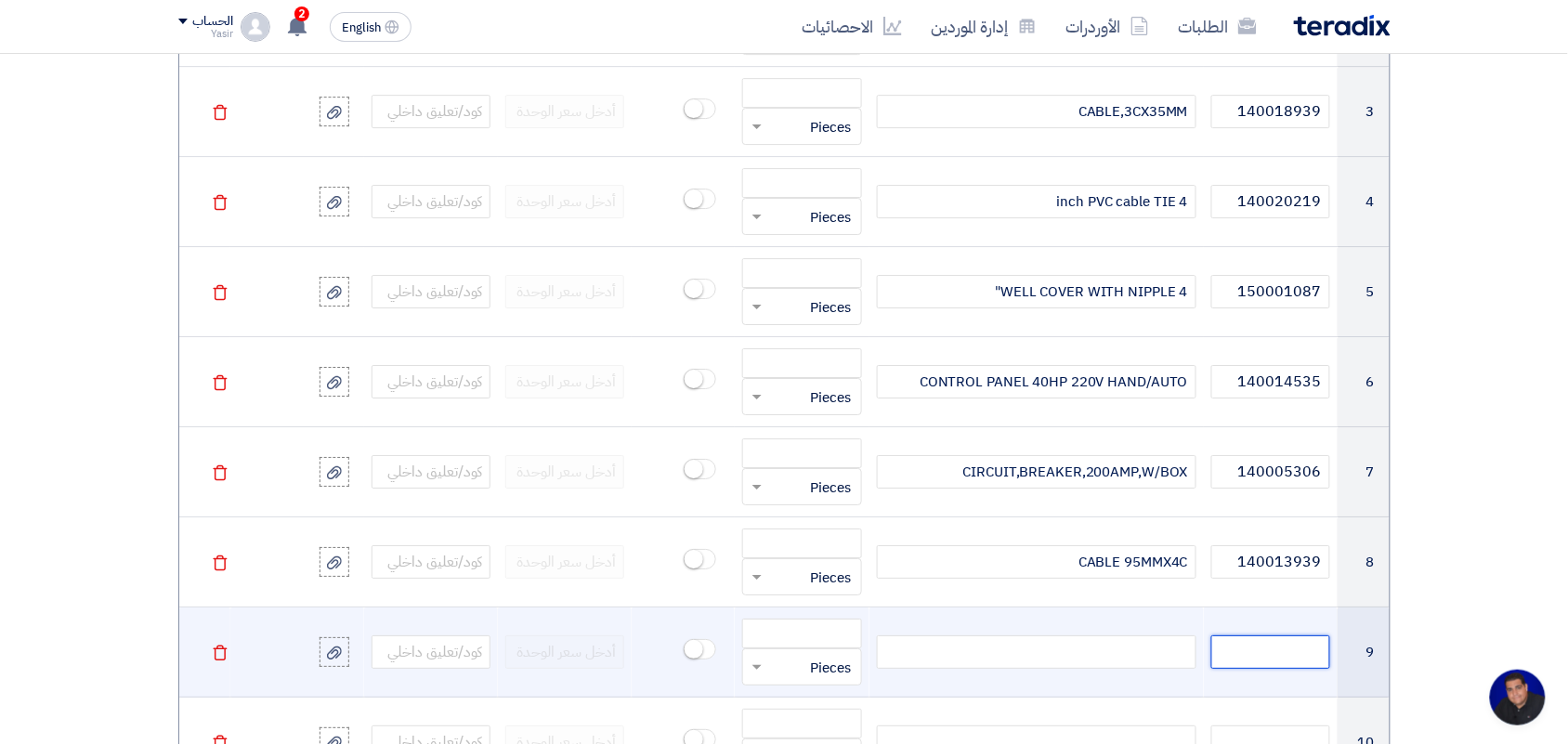
click at [1285, 658] on input "text" at bounding box center [1271, 652] width 119 height 33
paste input "140025841"
type input "140025841"
click at [1120, 652] on div at bounding box center [1036, 652] width 319 height 33
paste div
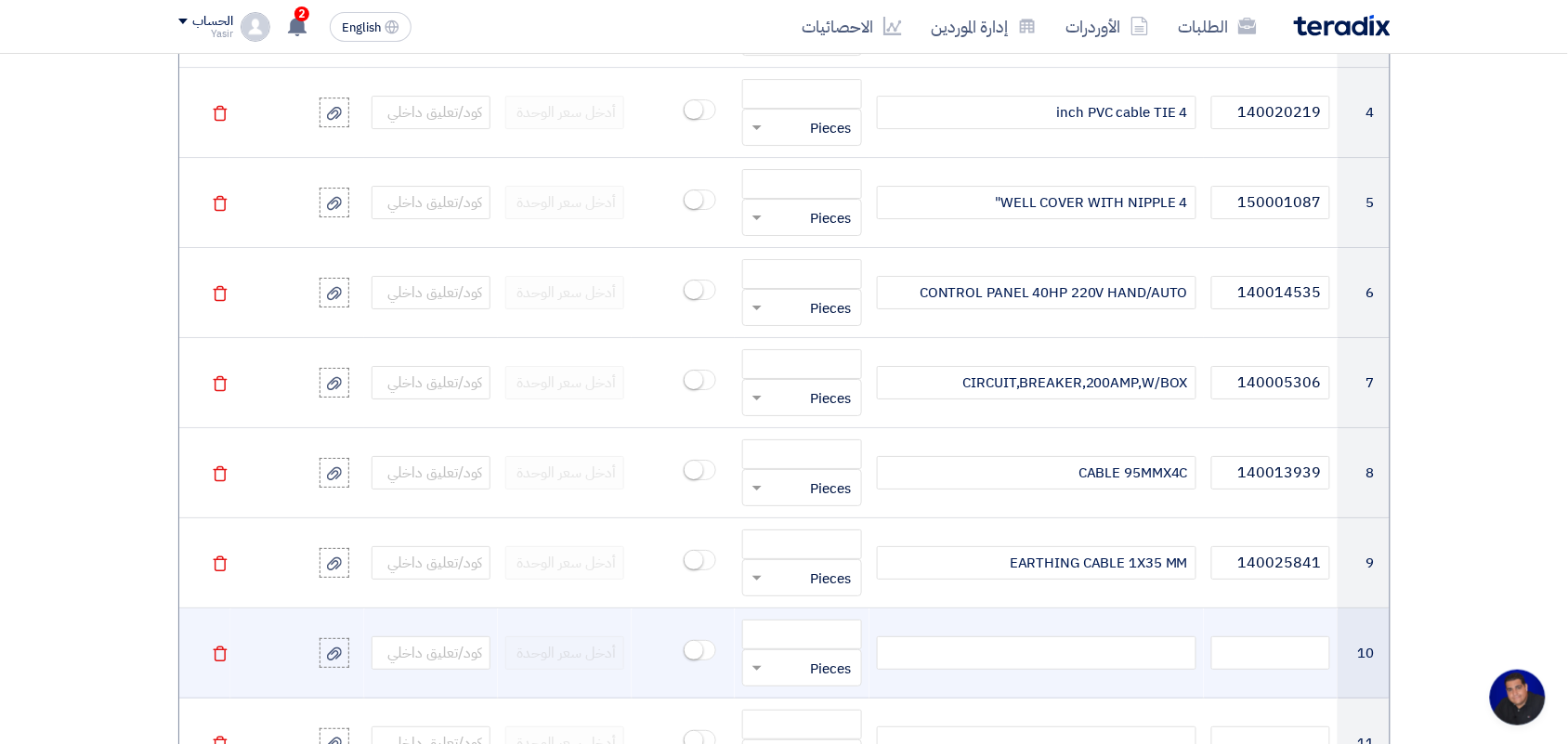
scroll to position [1964, 0]
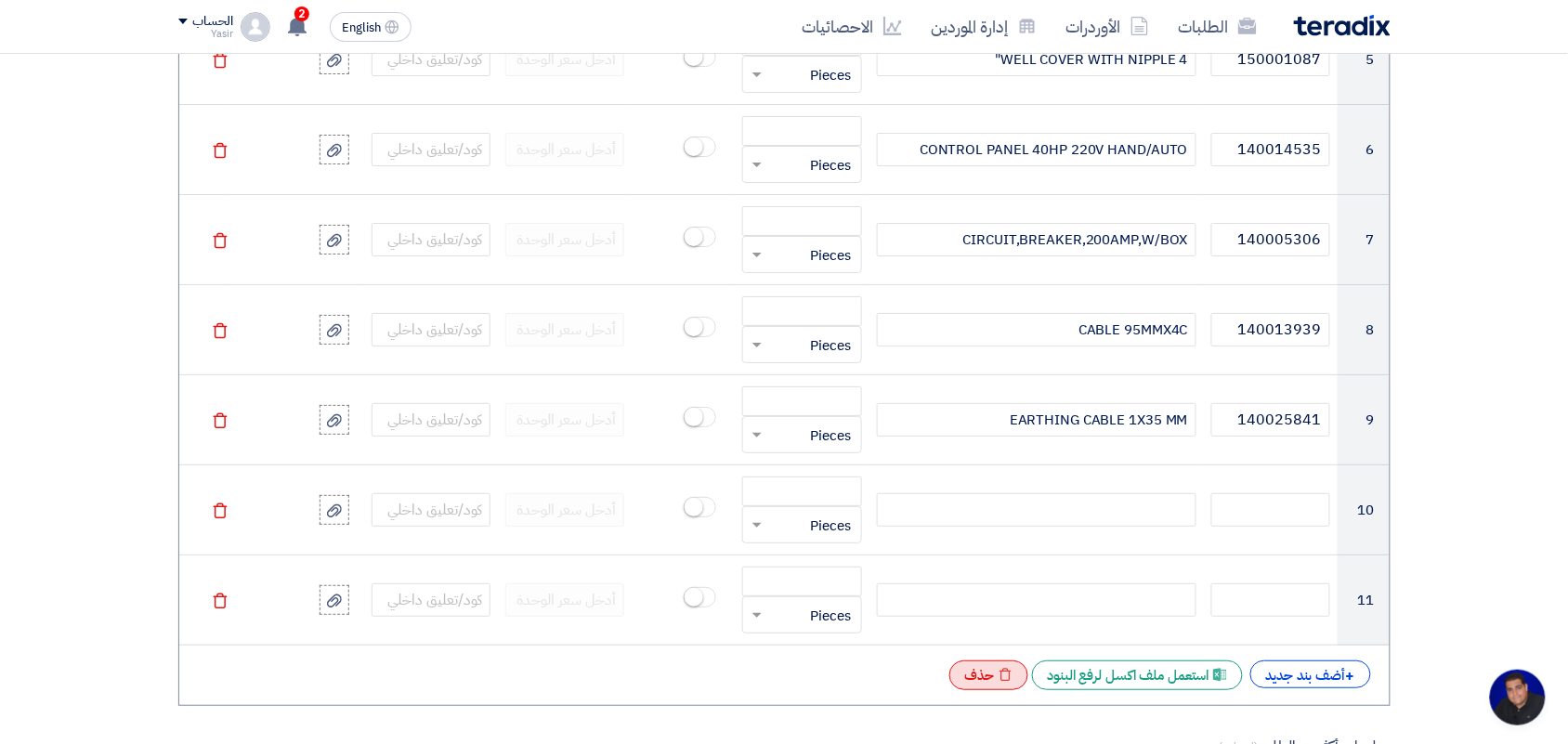
click at [985, 679] on div "Excel file حذف" at bounding box center [988, 675] width 79 height 29
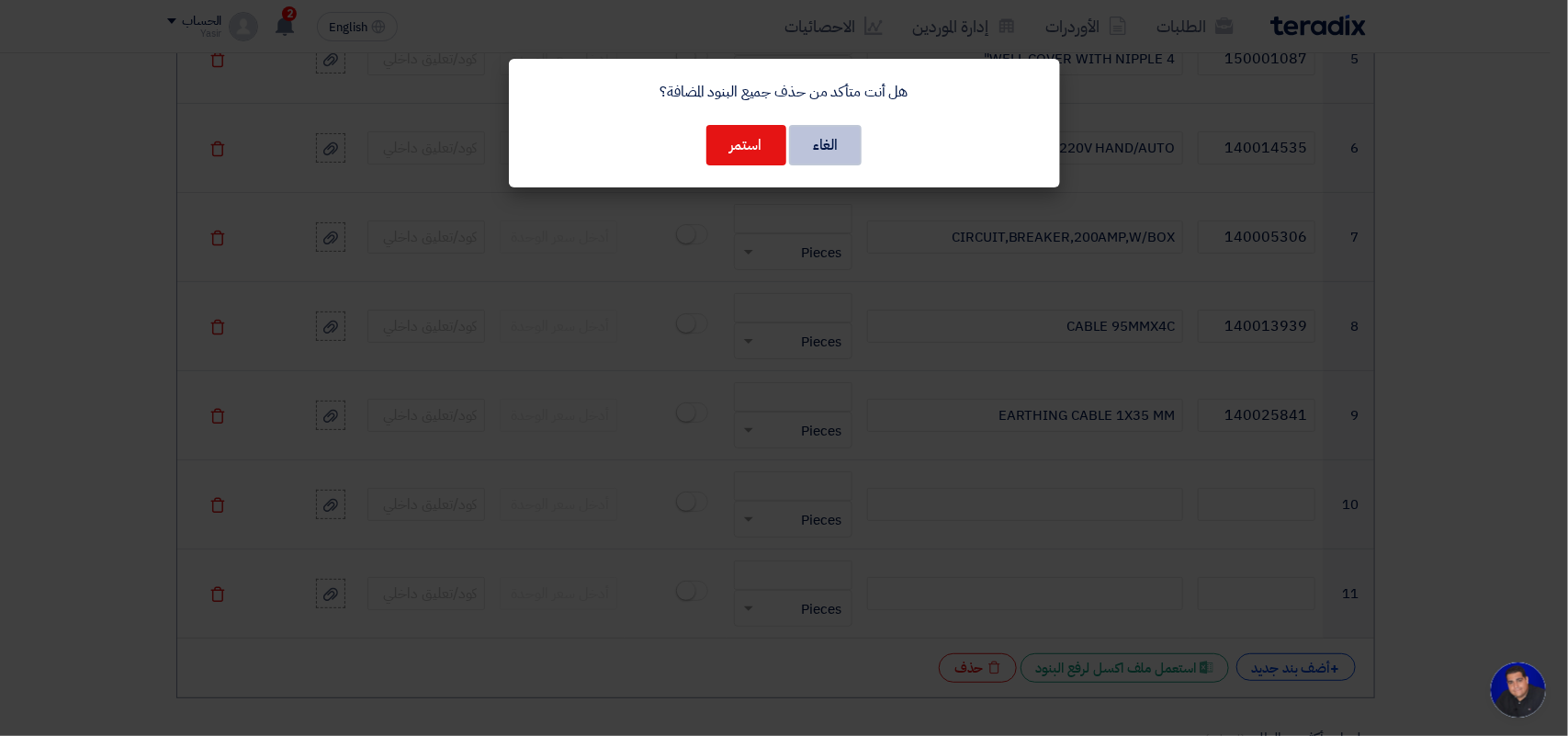
click at [824, 152] on button "الغاء" at bounding box center [825, 145] width 72 height 41
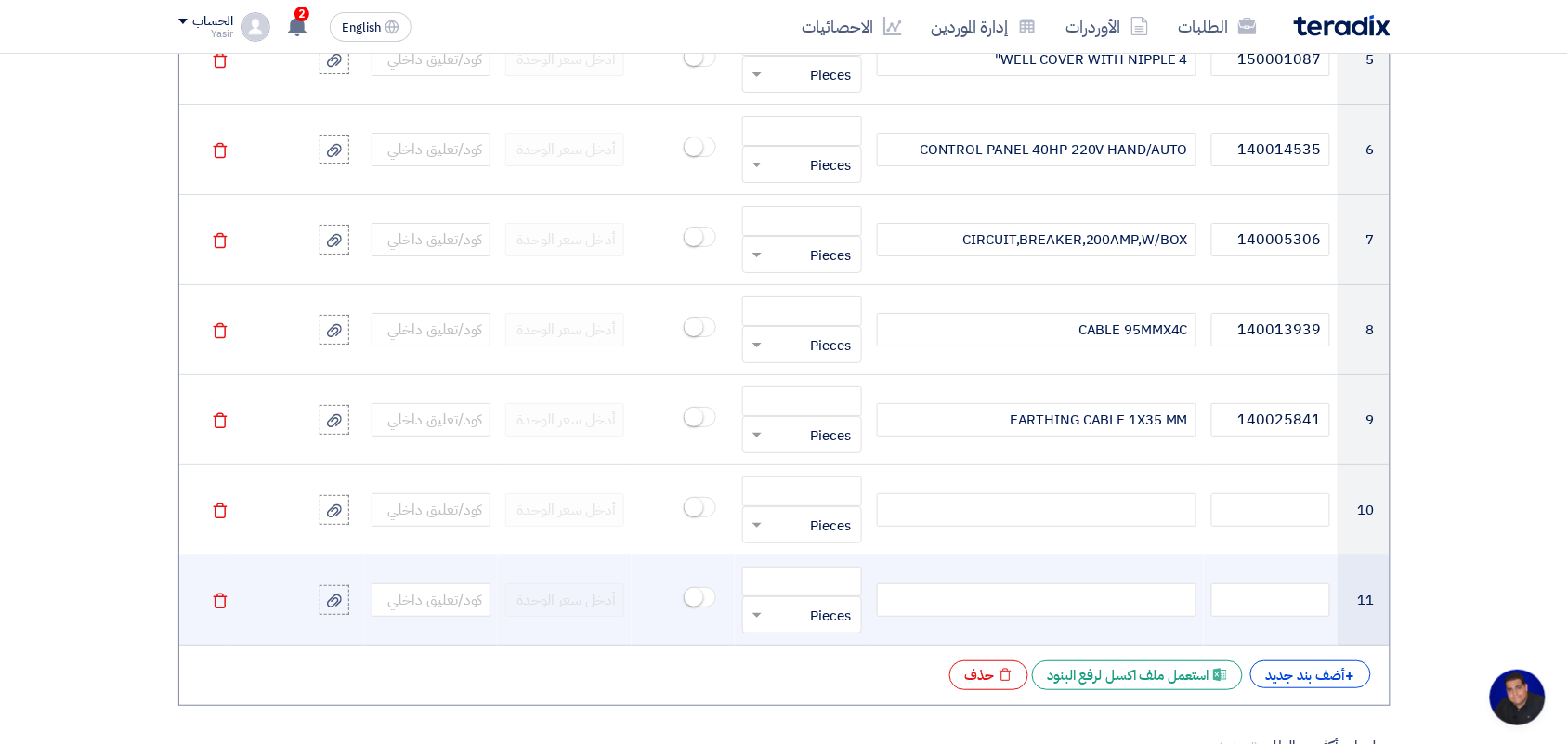
click at [221, 609] on icon "Delete" at bounding box center [220, 600] width 17 height 17
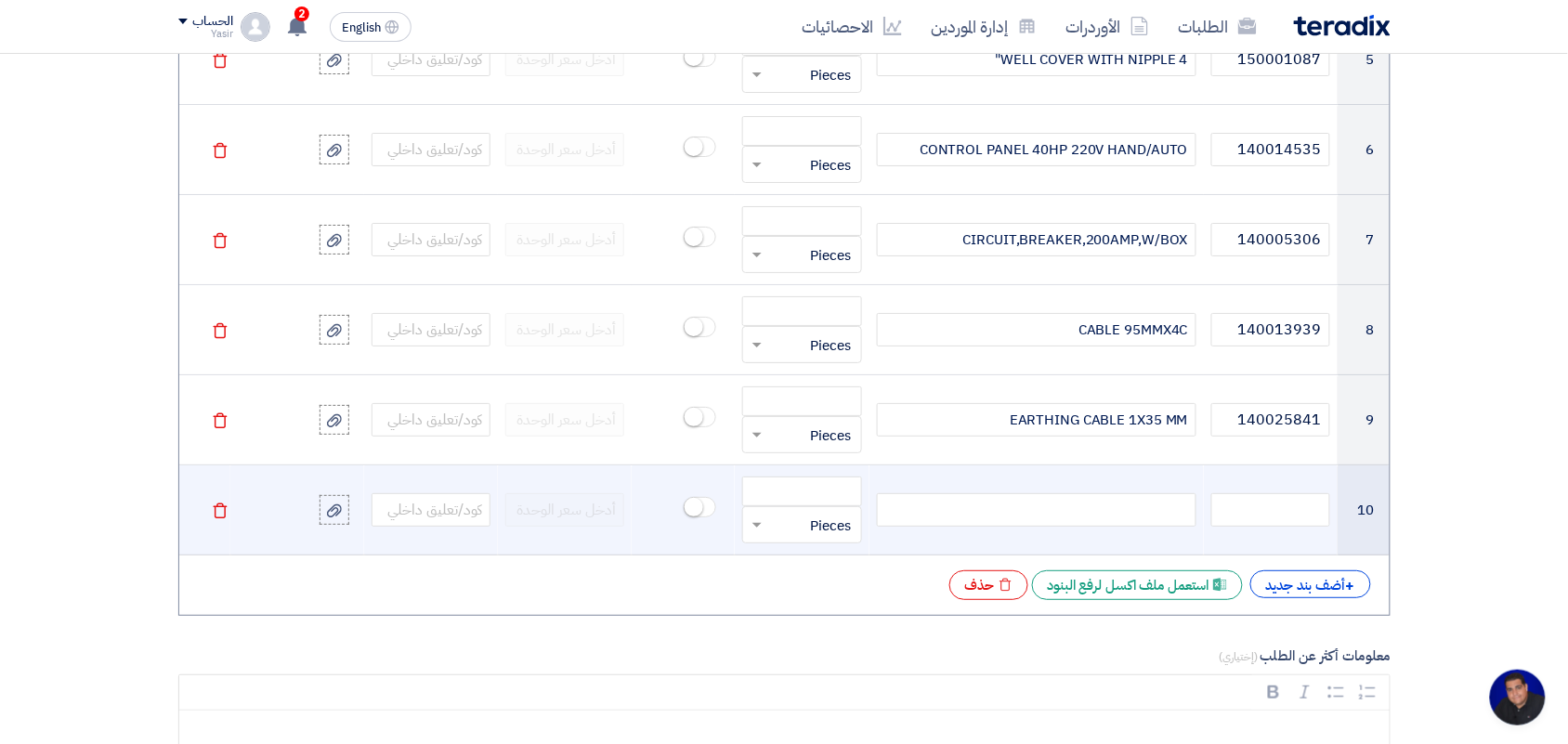
click at [209, 513] on td "Delete" at bounding box center [205, 511] width 52 height 90
click at [212, 517] on icon "Delete" at bounding box center [220, 511] width 17 height 17
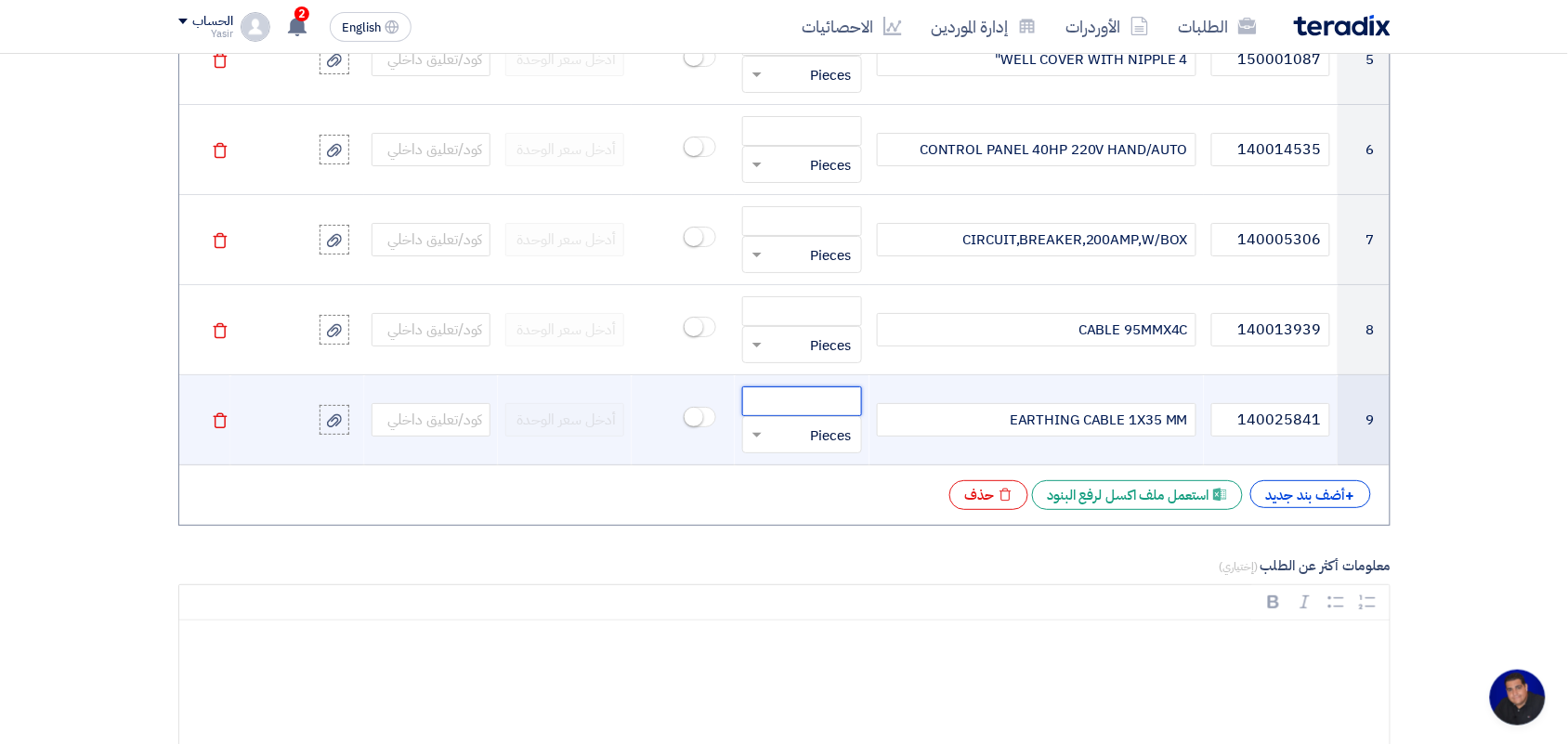
click at [812, 410] on input "number" at bounding box center [802, 401] width 119 height 29
type input "21"
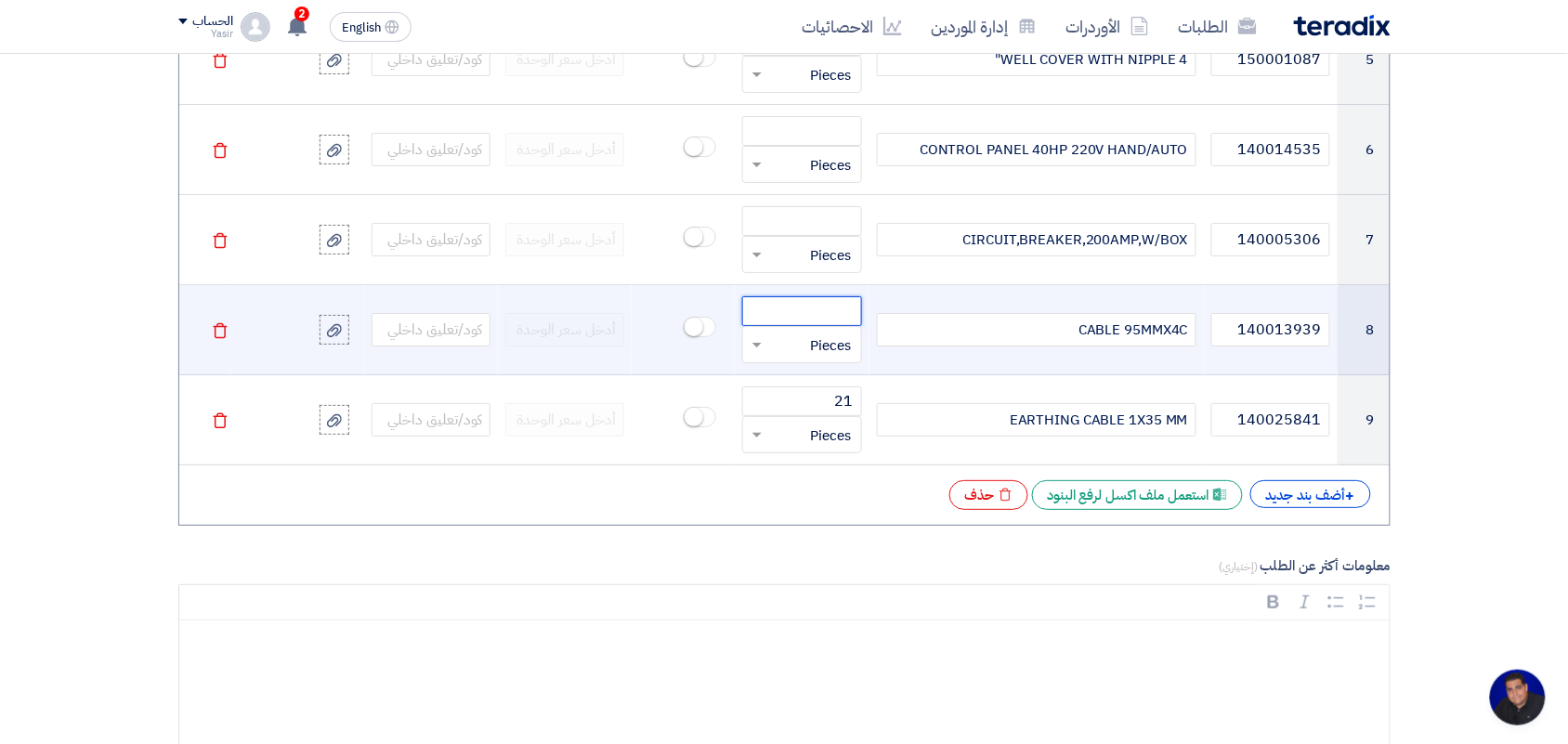
click at [814, 308] on input "number" at bounding box center [802, 311] width 119 height 29
type input "21"
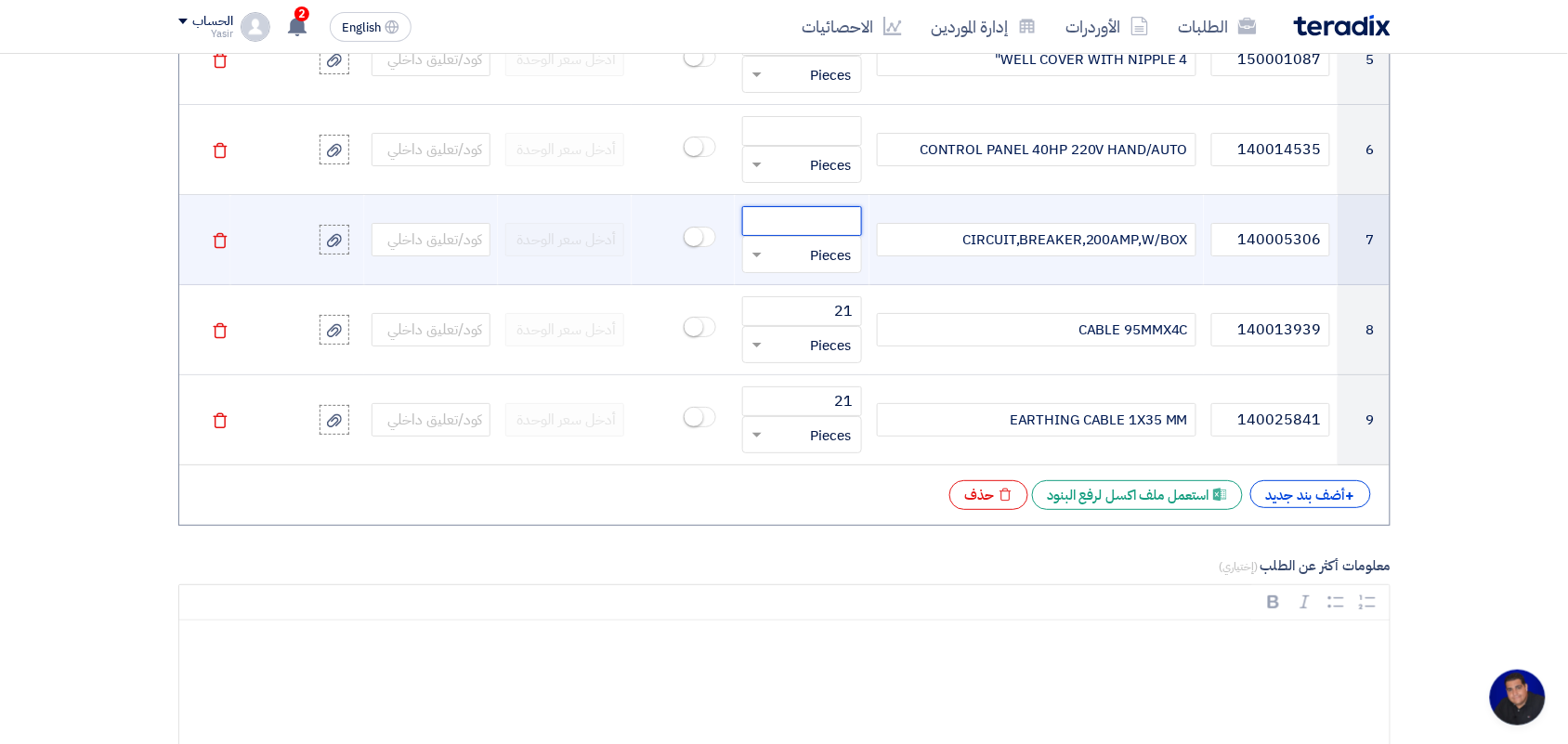
click at [778, 220] on input "number" at bounding box center [802, 221] width 119 height 29
type input "3"
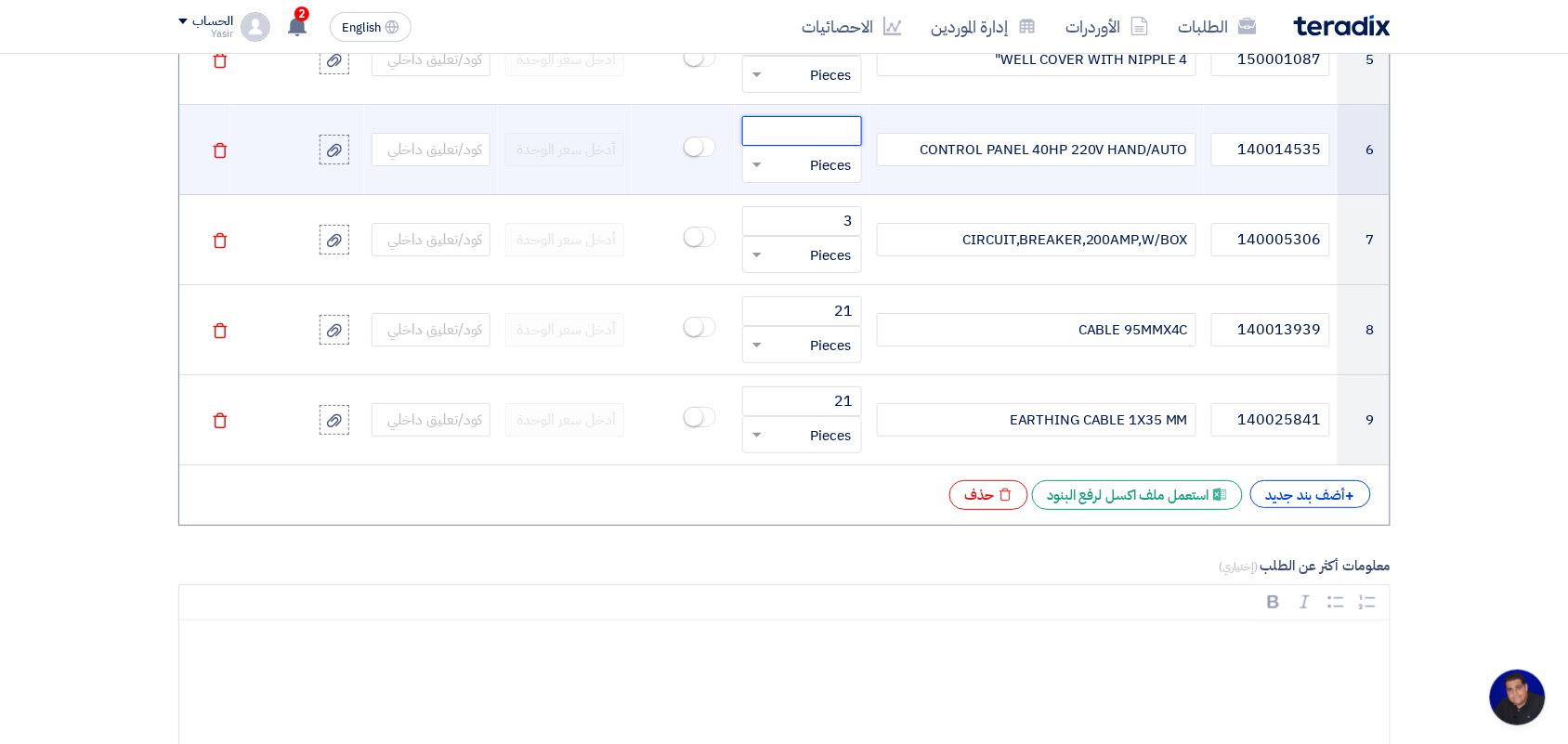
click at [788, 125] on input "number" at bounding box center [802, 131] width 119 height 29
type input "1"
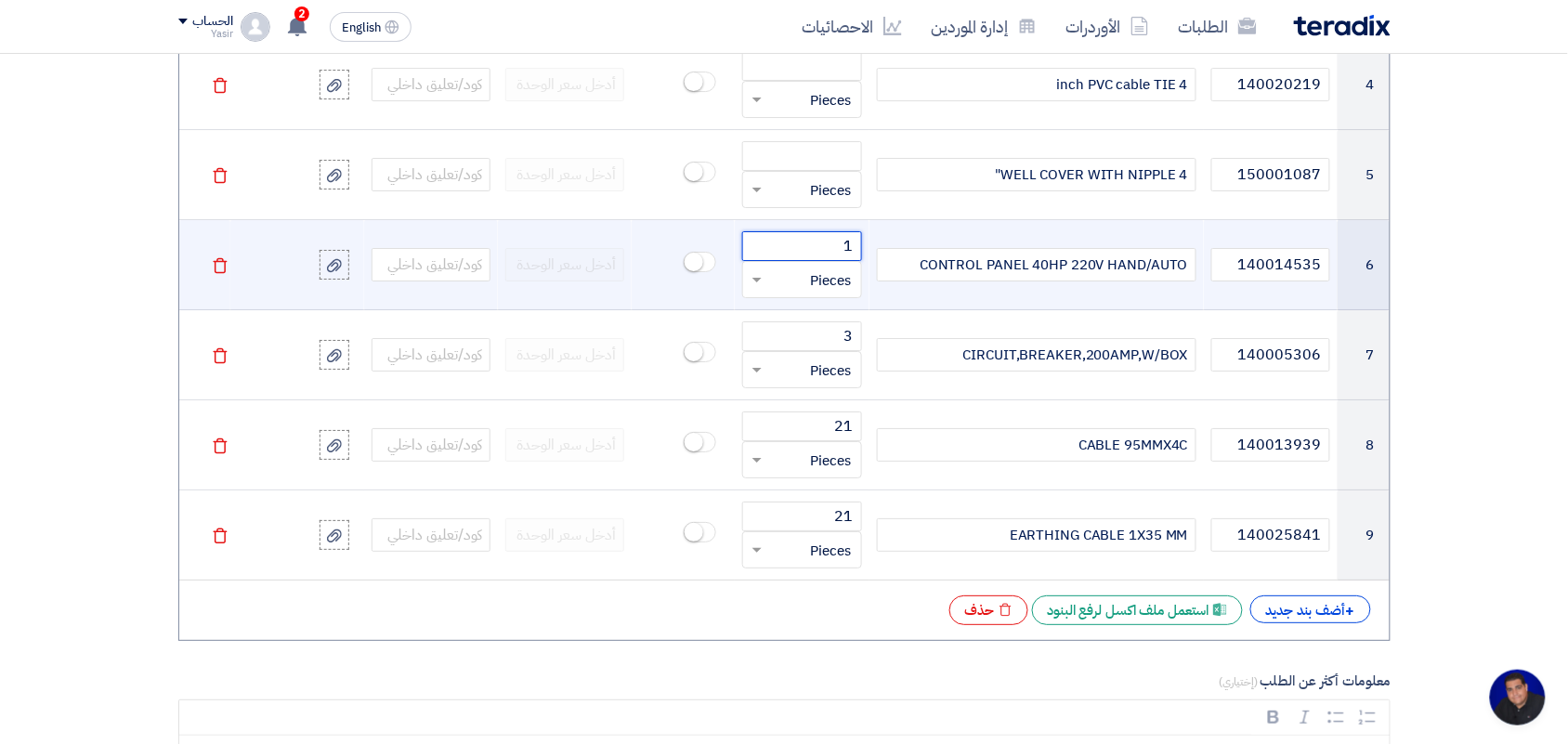
scroll to position [1848, 0]
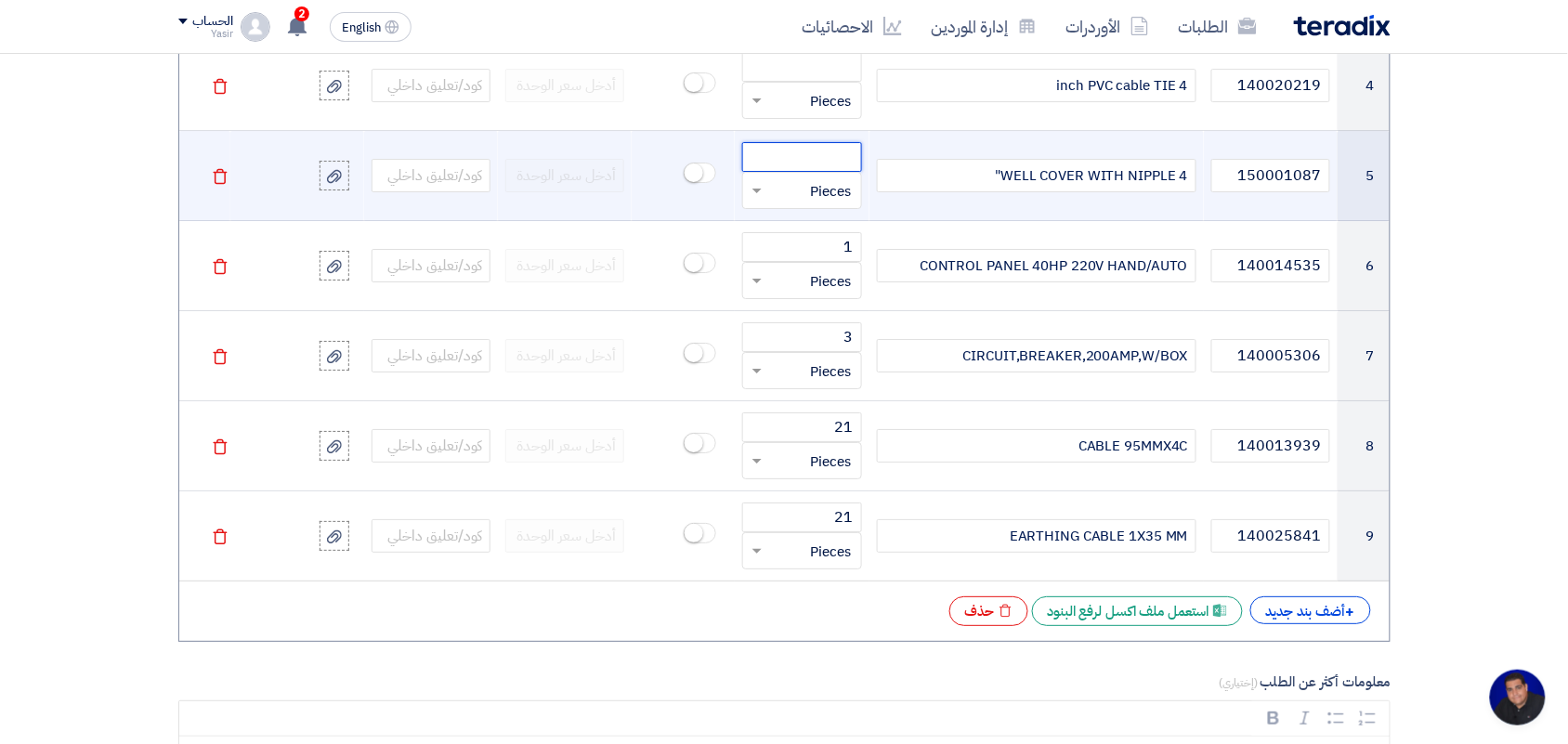
click at [809, 164] on input "number" at bounding box center [802, 157] width 119 height 29
type input "1"
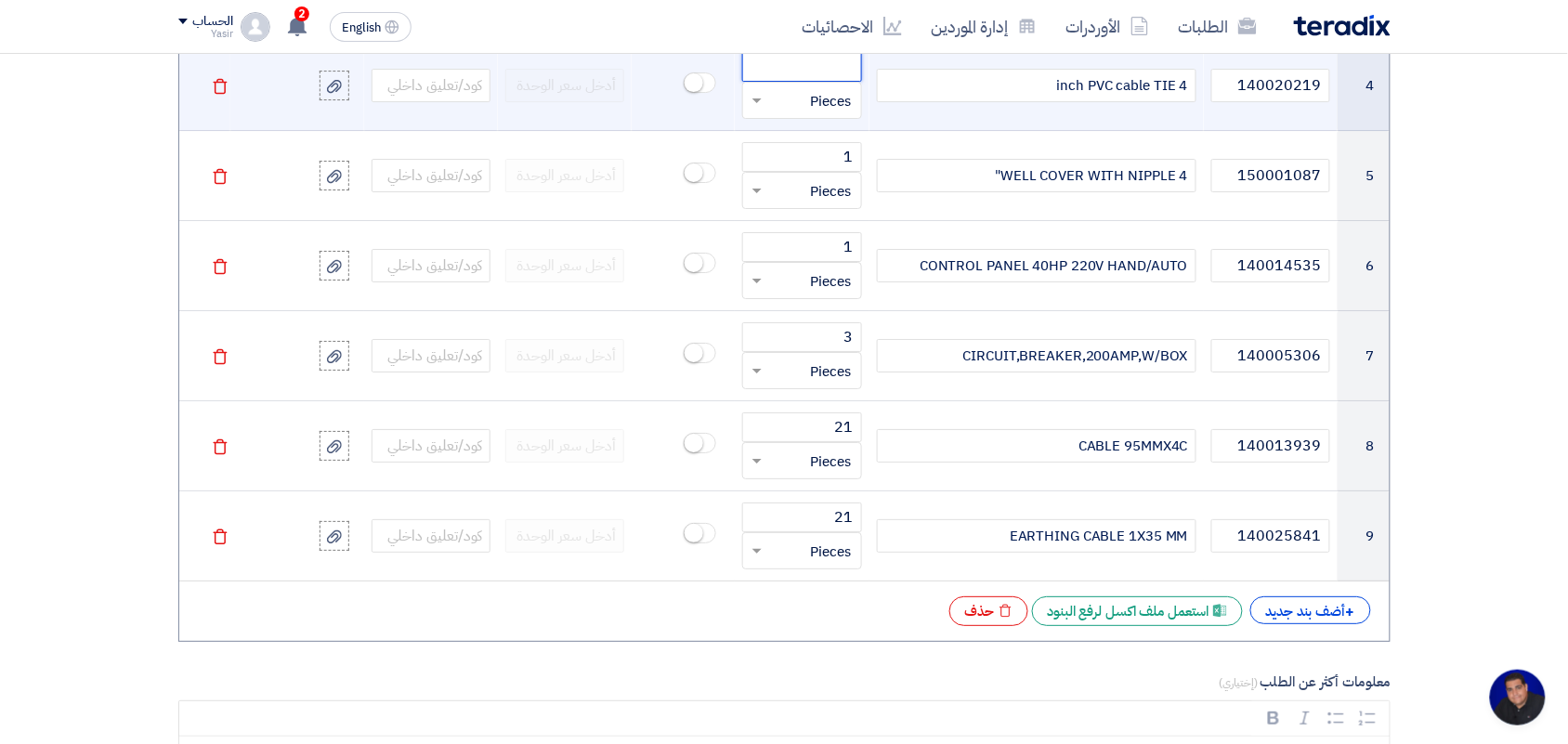
click at [767, 75] on input "number" at bounding box center [802, 66] width 119 height 29
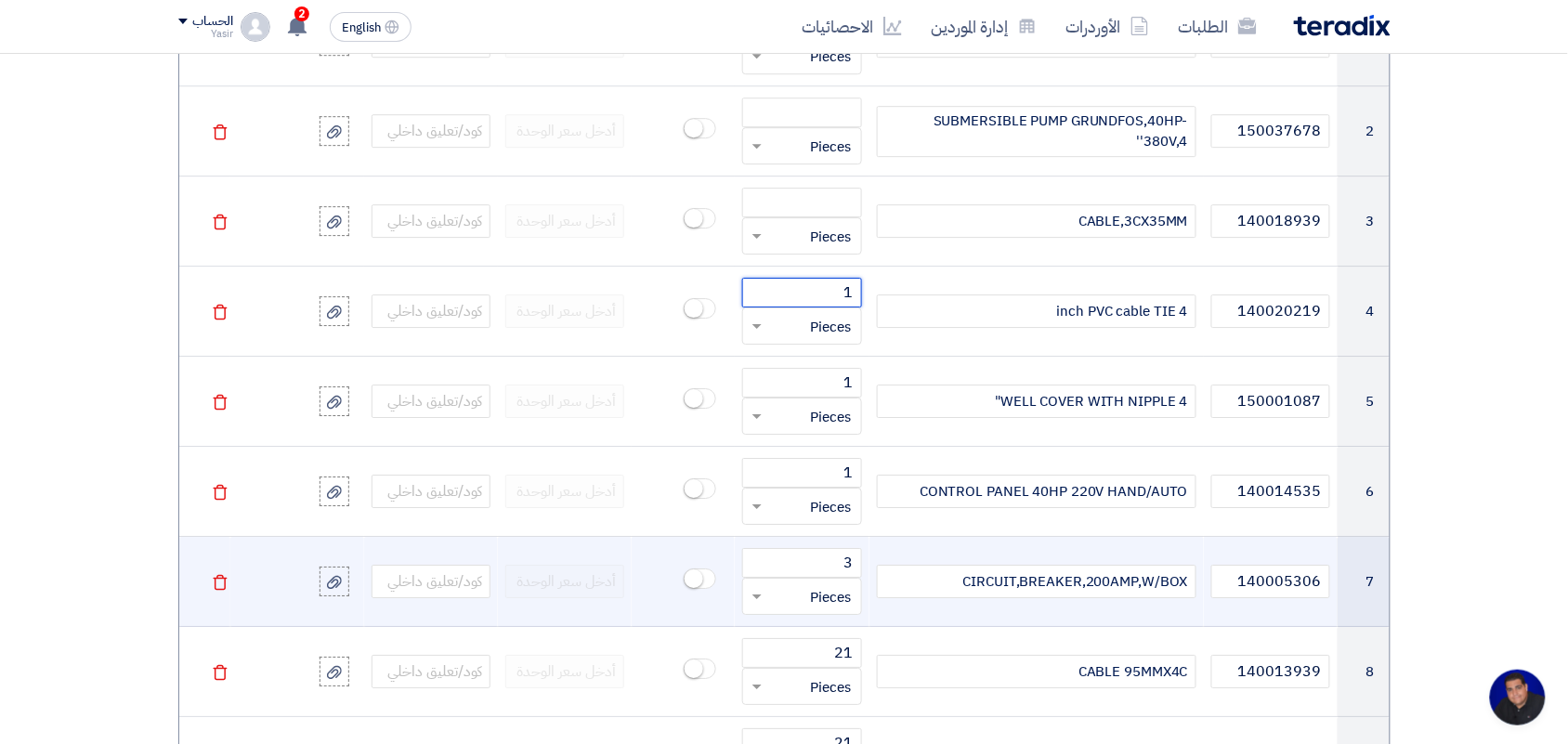
scroll to position [1616, 0]
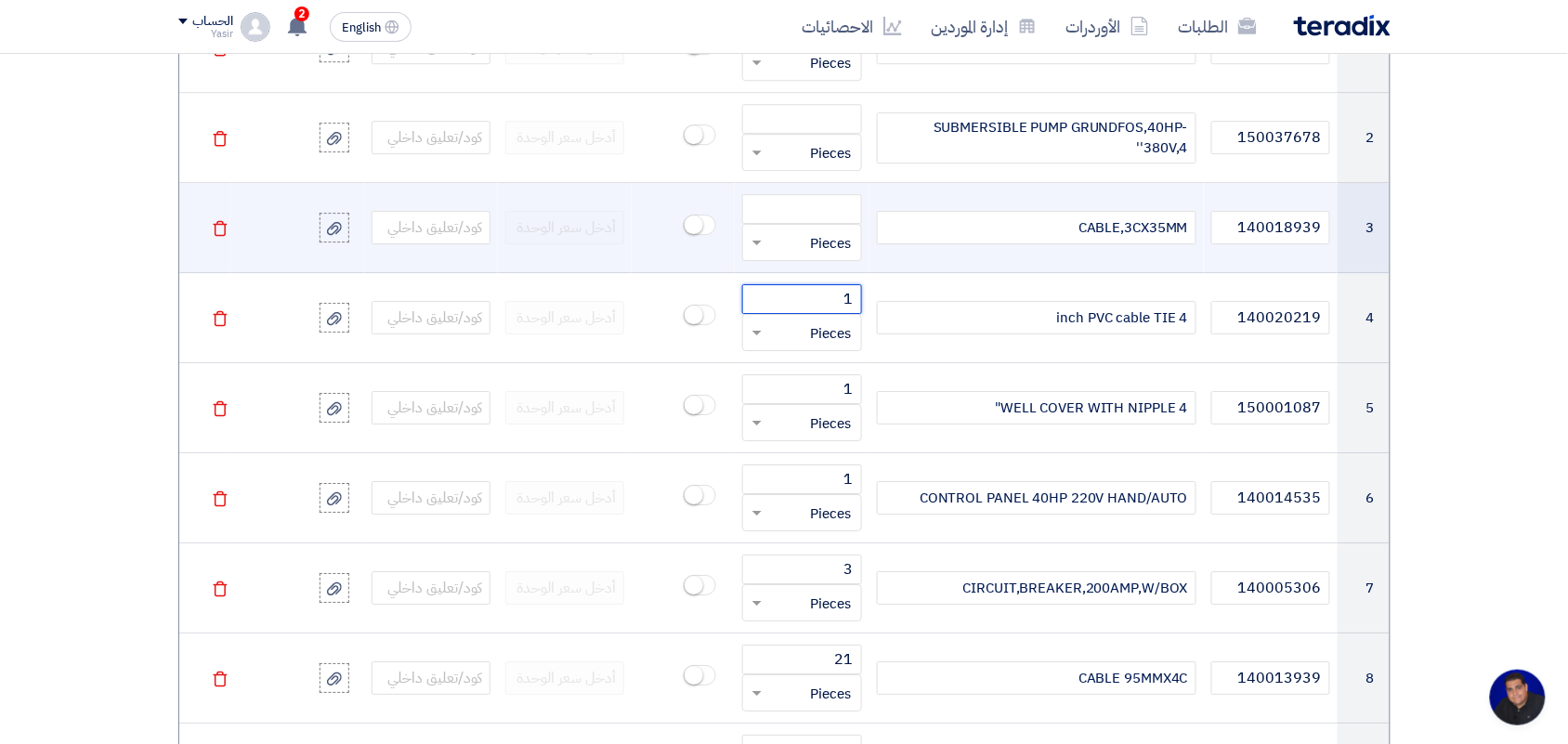
type input "1"
click at [819, 210] on input "number" at bounding box center [802, 209] width 119 height 29
type input "55"
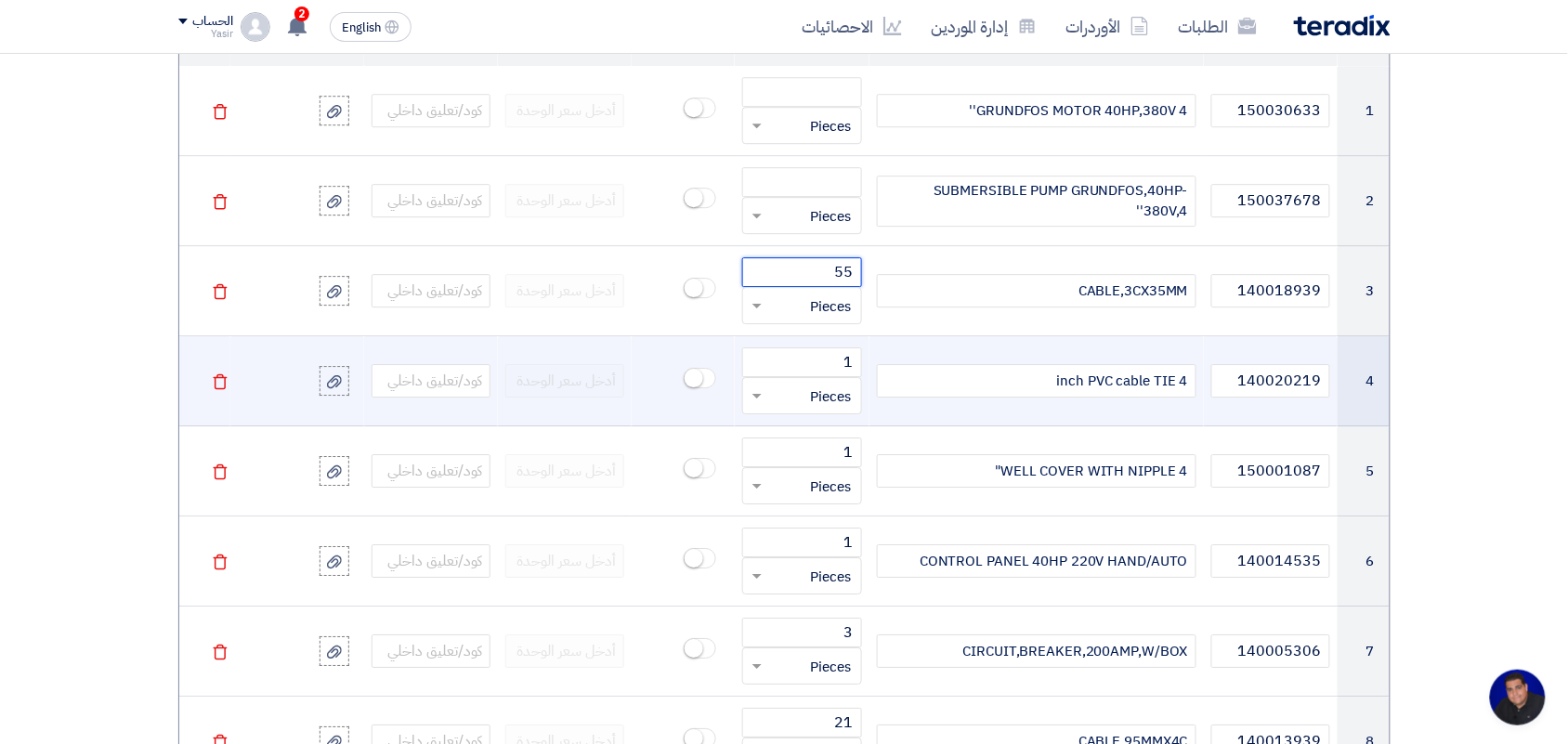
scroll to position [1501, 0]
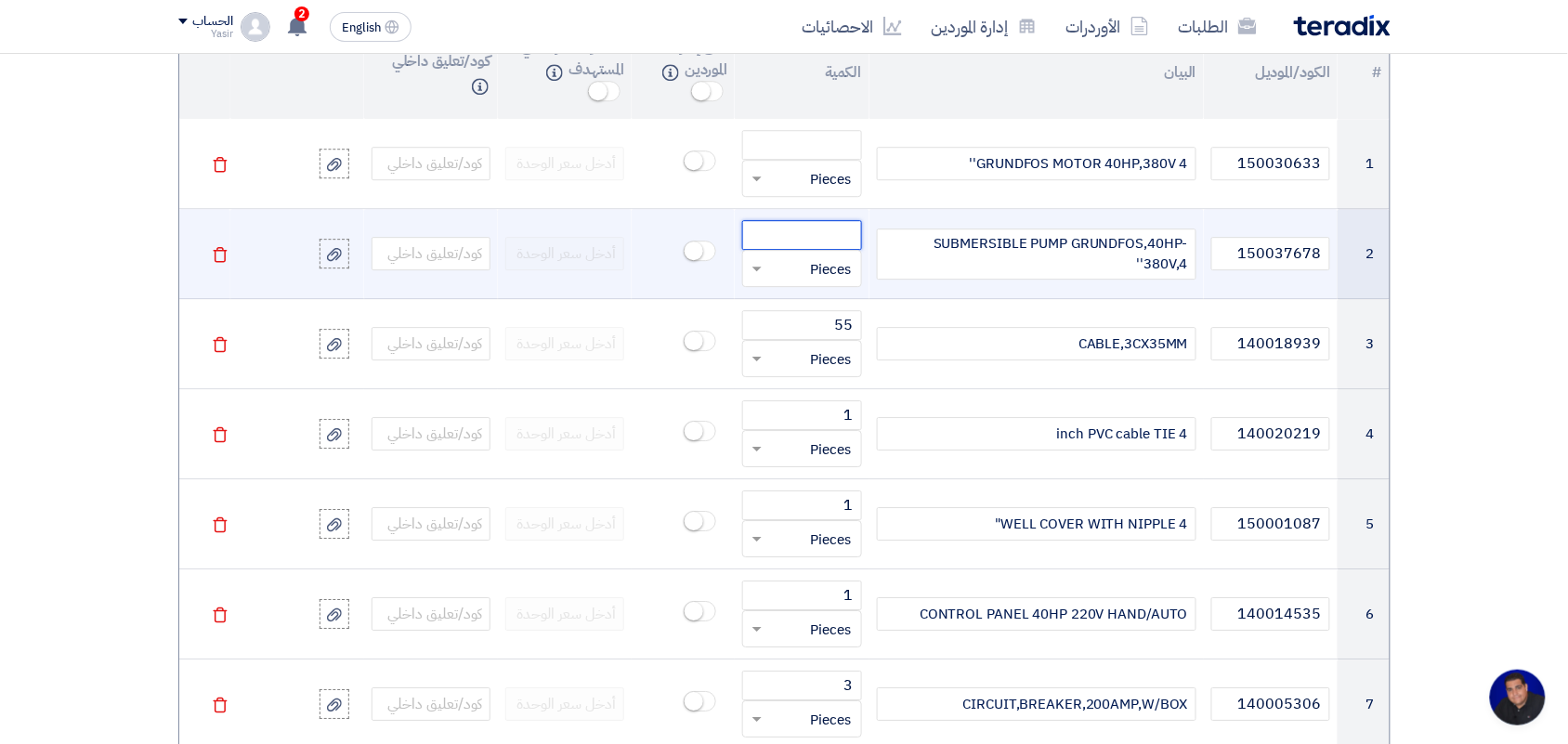
click at [813, 229] on input "number" at bounding box center [802, 234] width 119 height 29
type input "1"
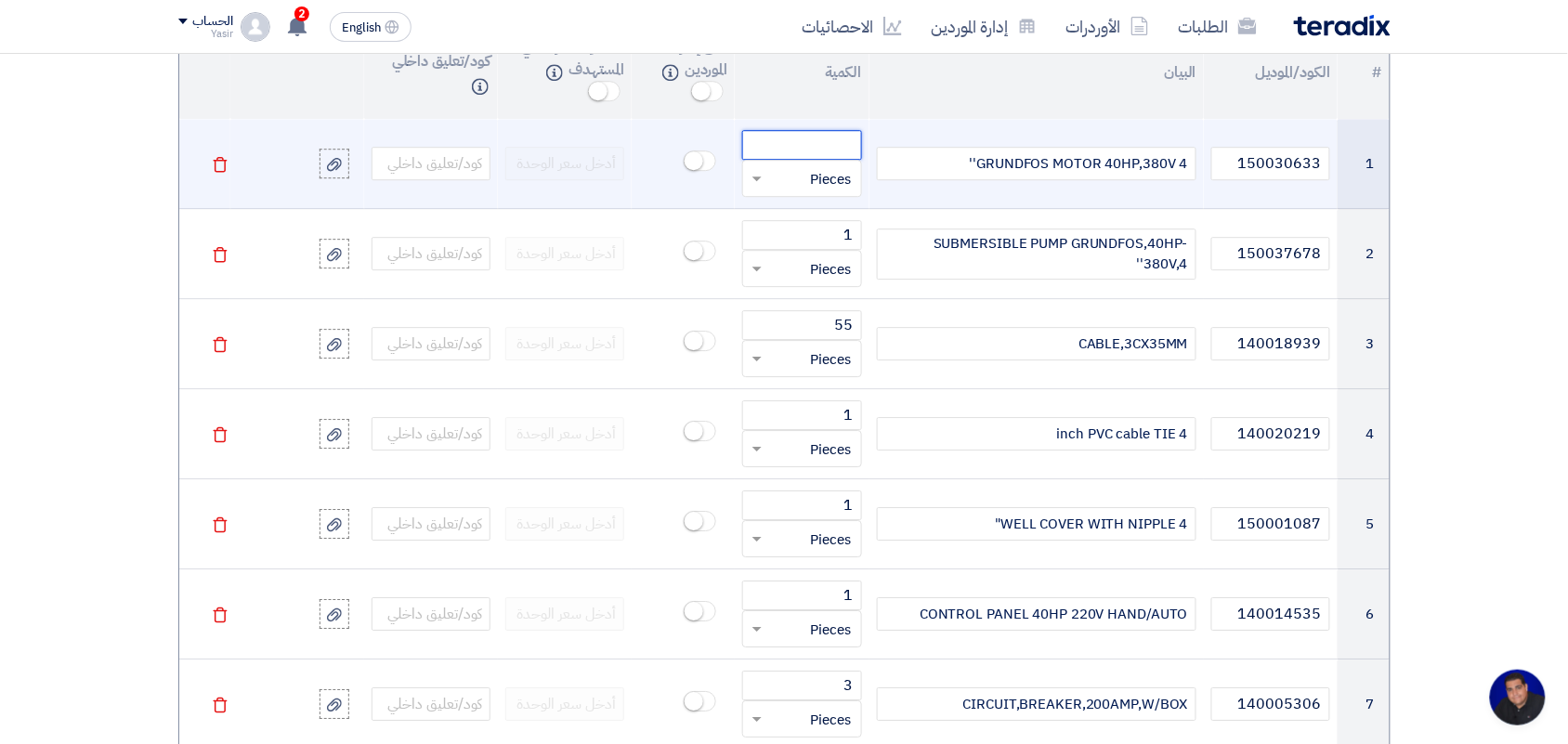
click at [841, 140] on input "number" at bounding box center [802, 145] width 119 height 29
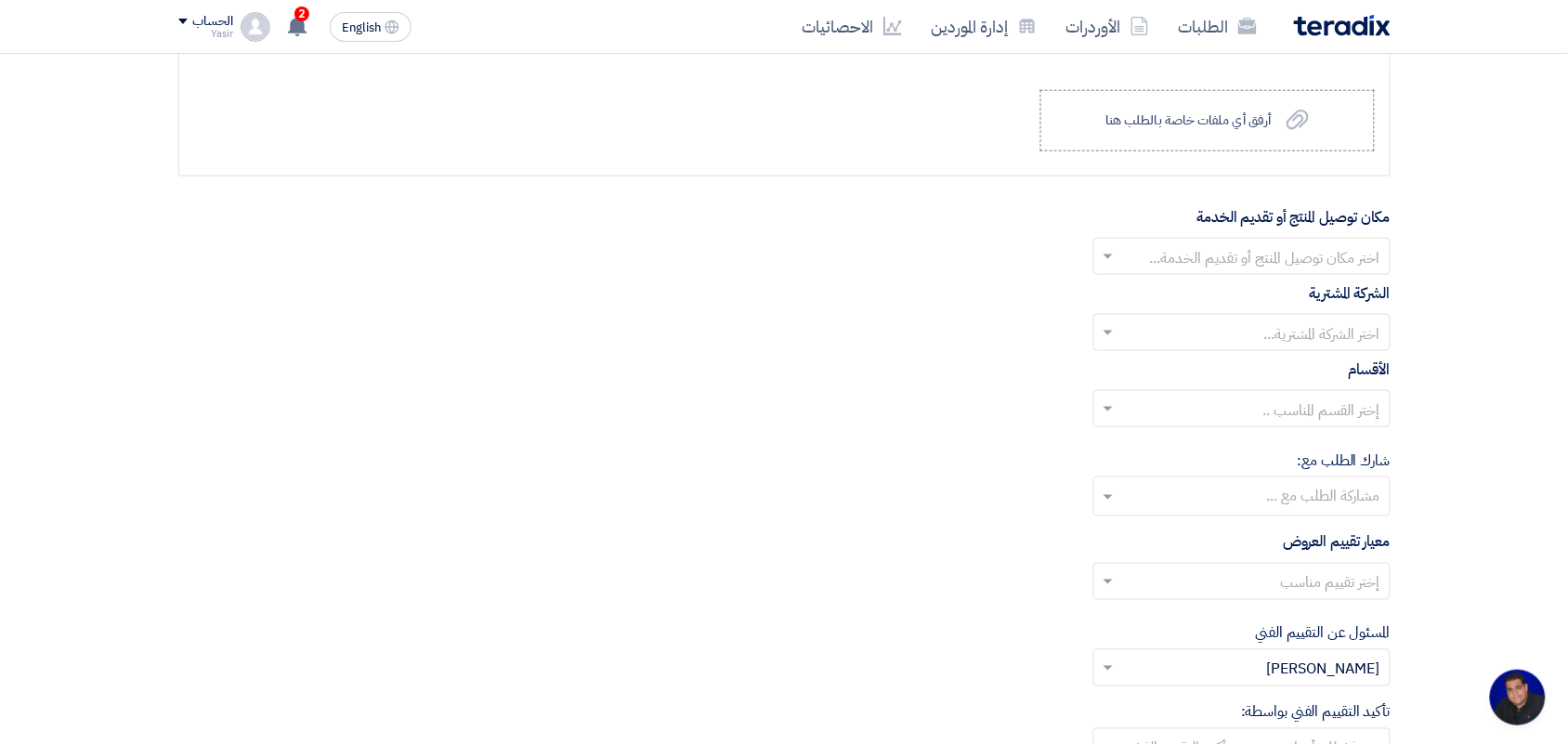
scroll to position [2662, 0]
type input "3"
click at [1195, 242] on div "اختر مكان توصيل المنتج أو تقديم الخدمة..." at bounding box center [1242, 254] width 297 height 37
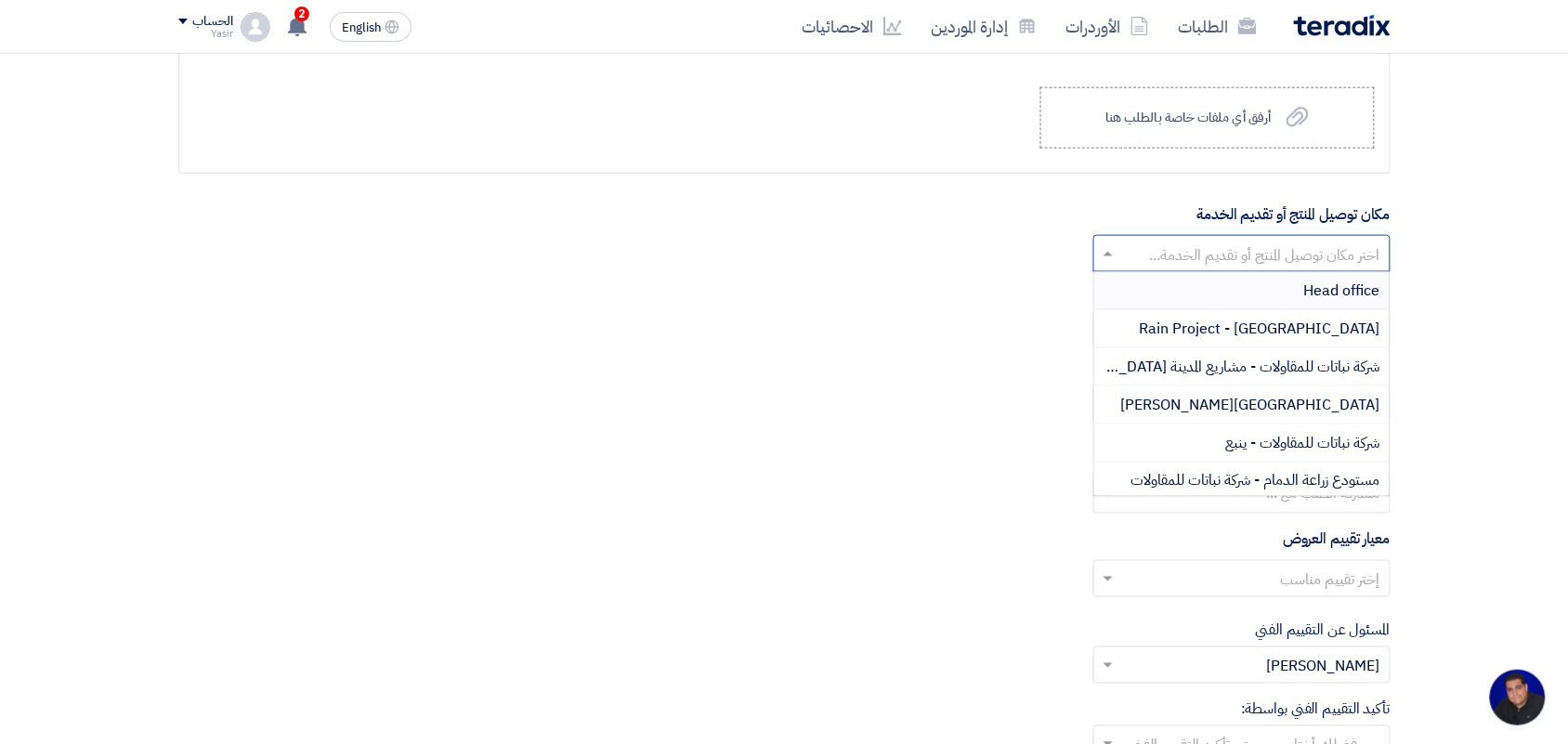
click at [1201, 268] on input "text" at bounding box center [1252, 255] width 260 height 30
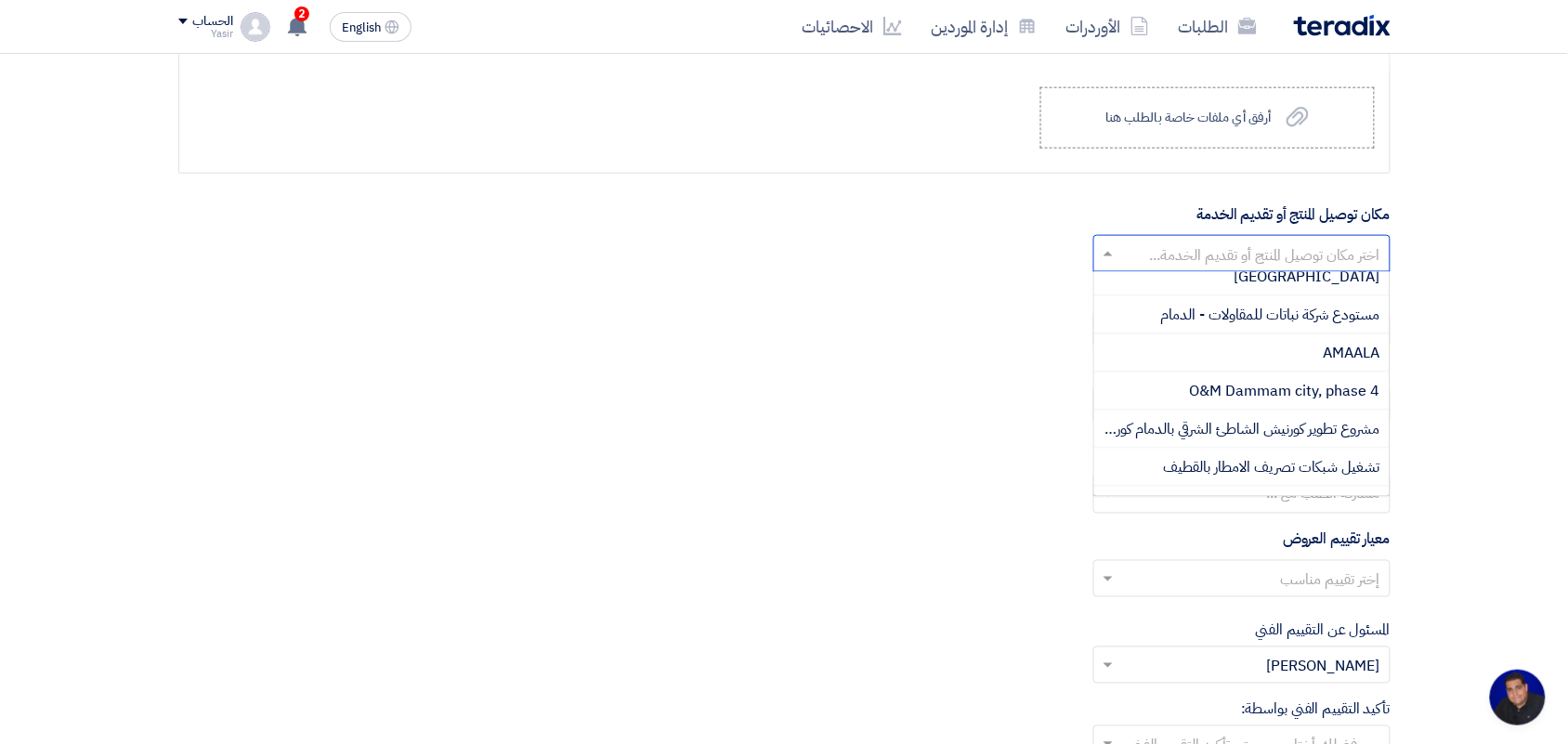
scroll to position [925, 0]
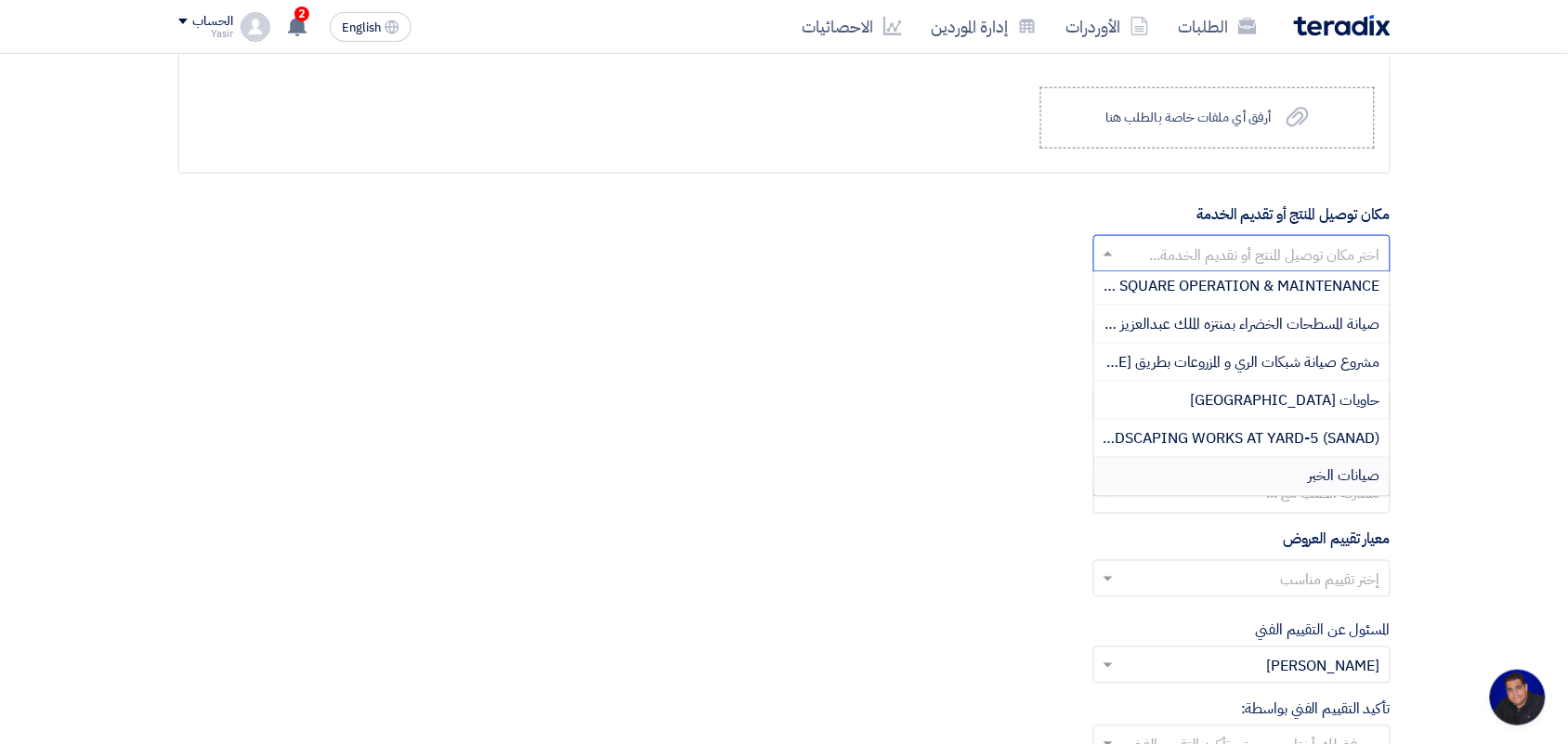
click at [1319, 487] on span "صيانات الخبر" at bounding box center [1344, 476] width 71 height 22
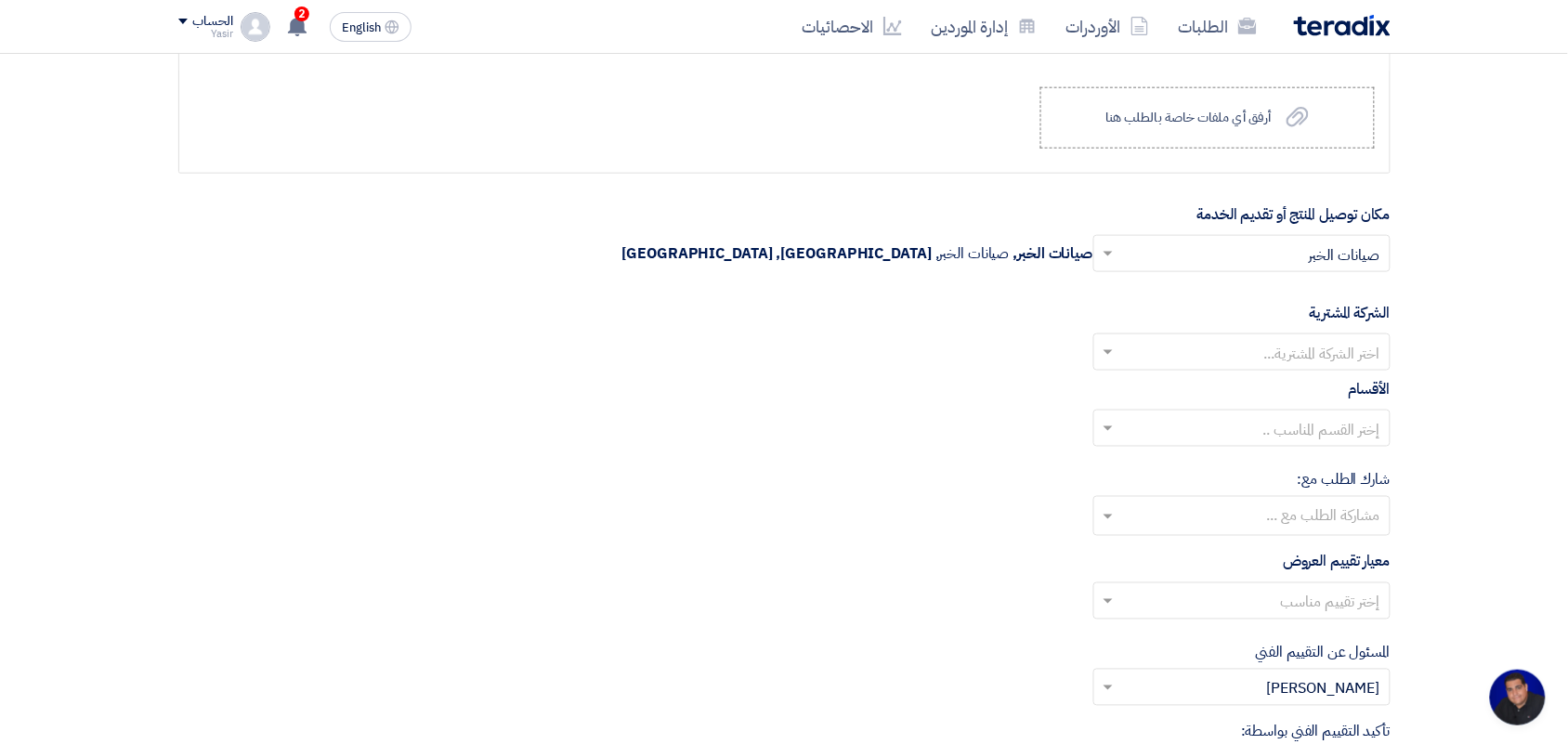
click at [1308, 351] on input "text" at bounding box center [1252, 353] width 260 height 30
click at [1297, 400] on span "Nabatat for contracting" at bounding box center [1301, 389] width 158 height 22
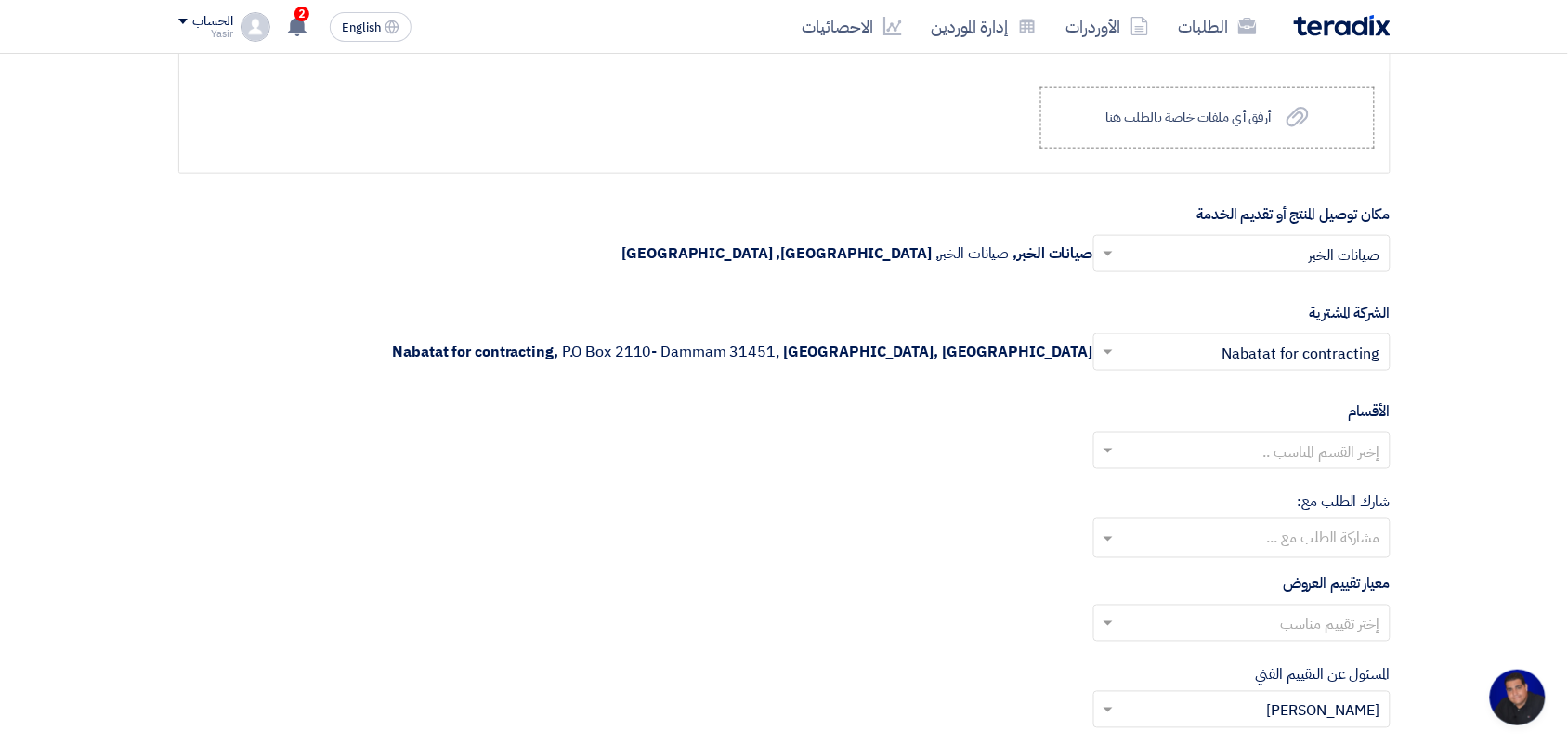
click at [1297, 456] on input "text" at bounding box center [1252, 452] width 260 height 30
click at [1272, 492] on span "General Department" at bounding box center [1311, 487] width 139 height 22
click at [1271, 554] on input "text" at bounding box center [1240, 540] width 278 height 30
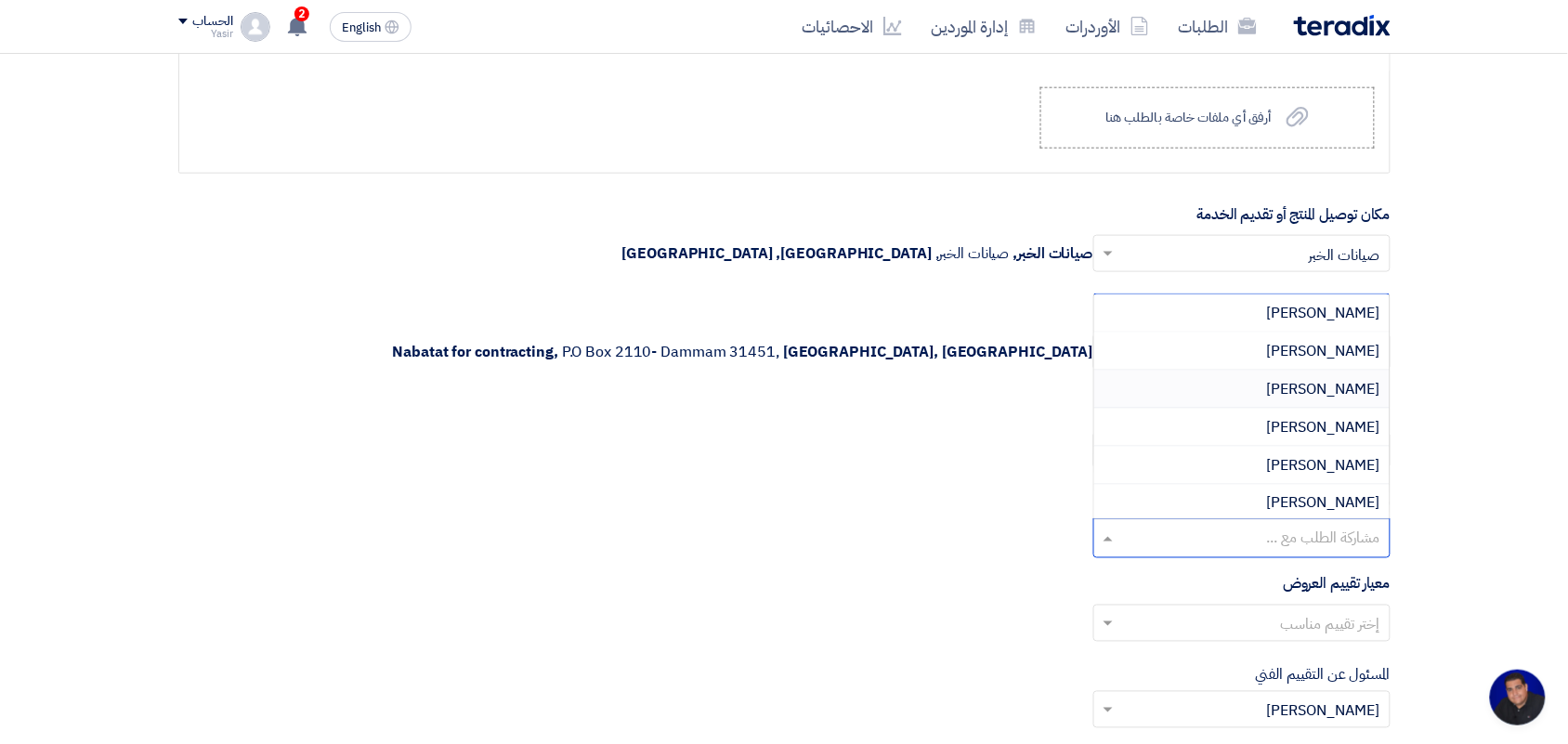
click at [1333, 388] on span "[PERSON_NAME]" at bounding box center [1324, 389] width 113 height 22
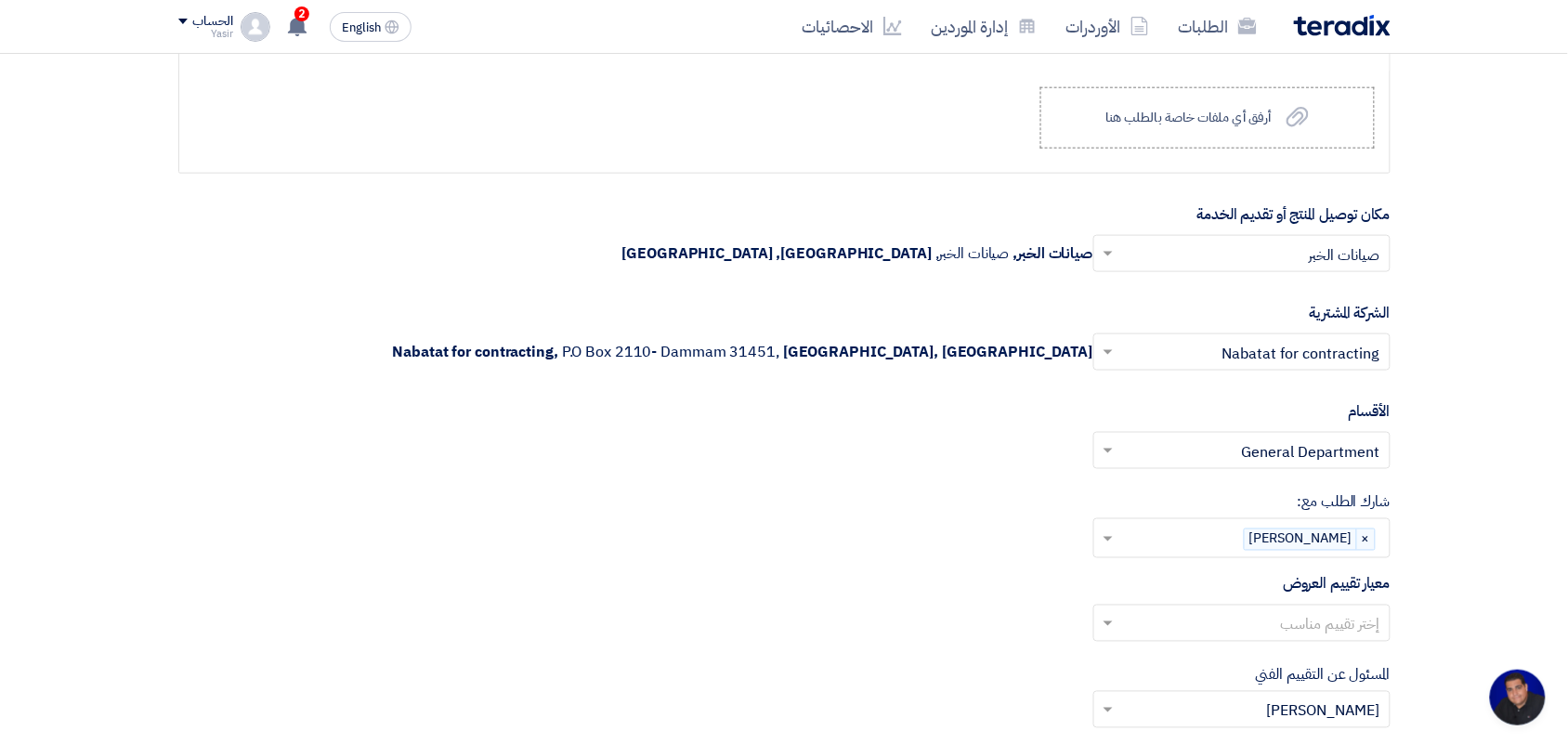
click at [1308, 635] on input "text" at bounding box center [1252, 625] width 260 height 30
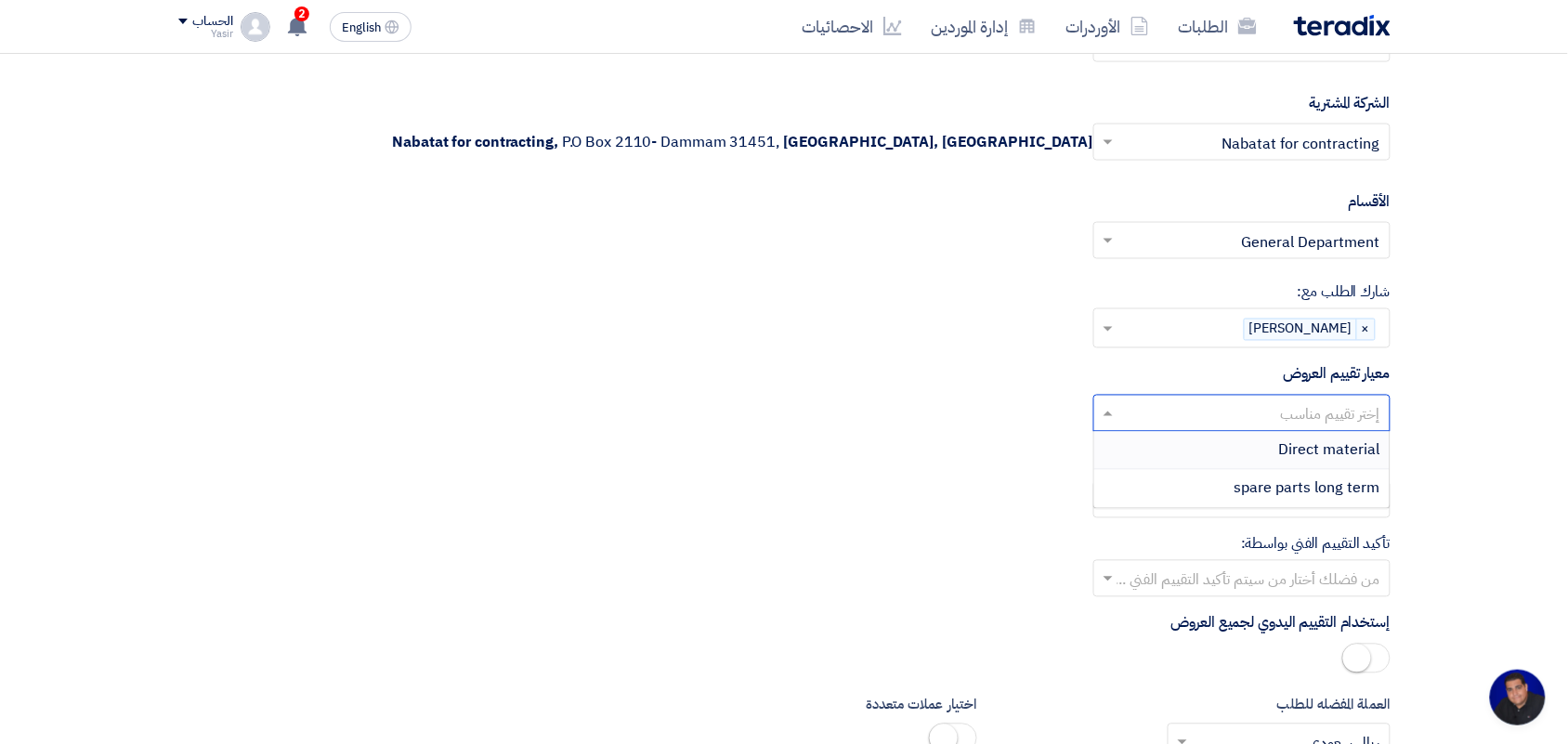
scroll to position [2894, 0]
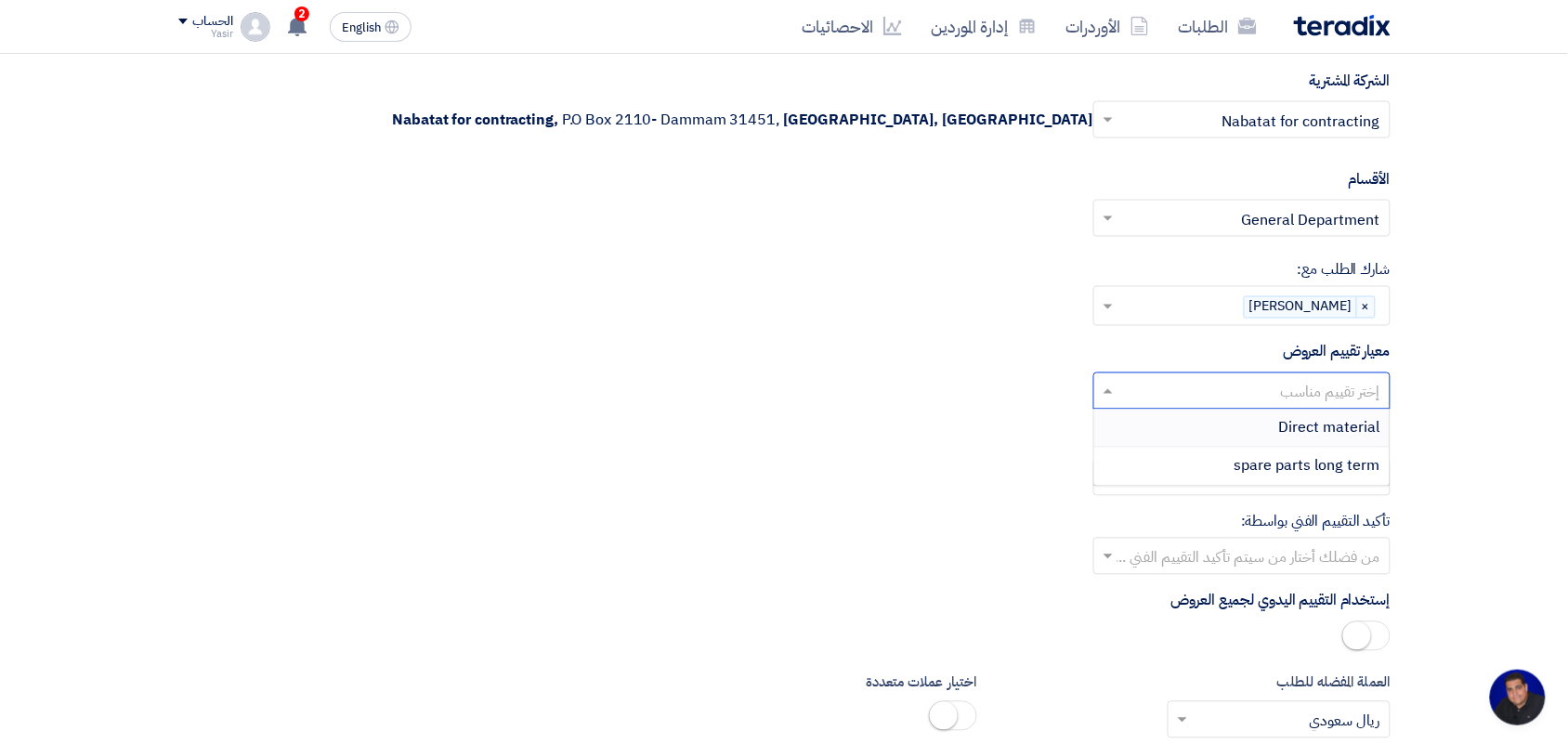
click at [1314, 430] on span "Direct material" at bounding box center [1330, 428] width 102 height 22
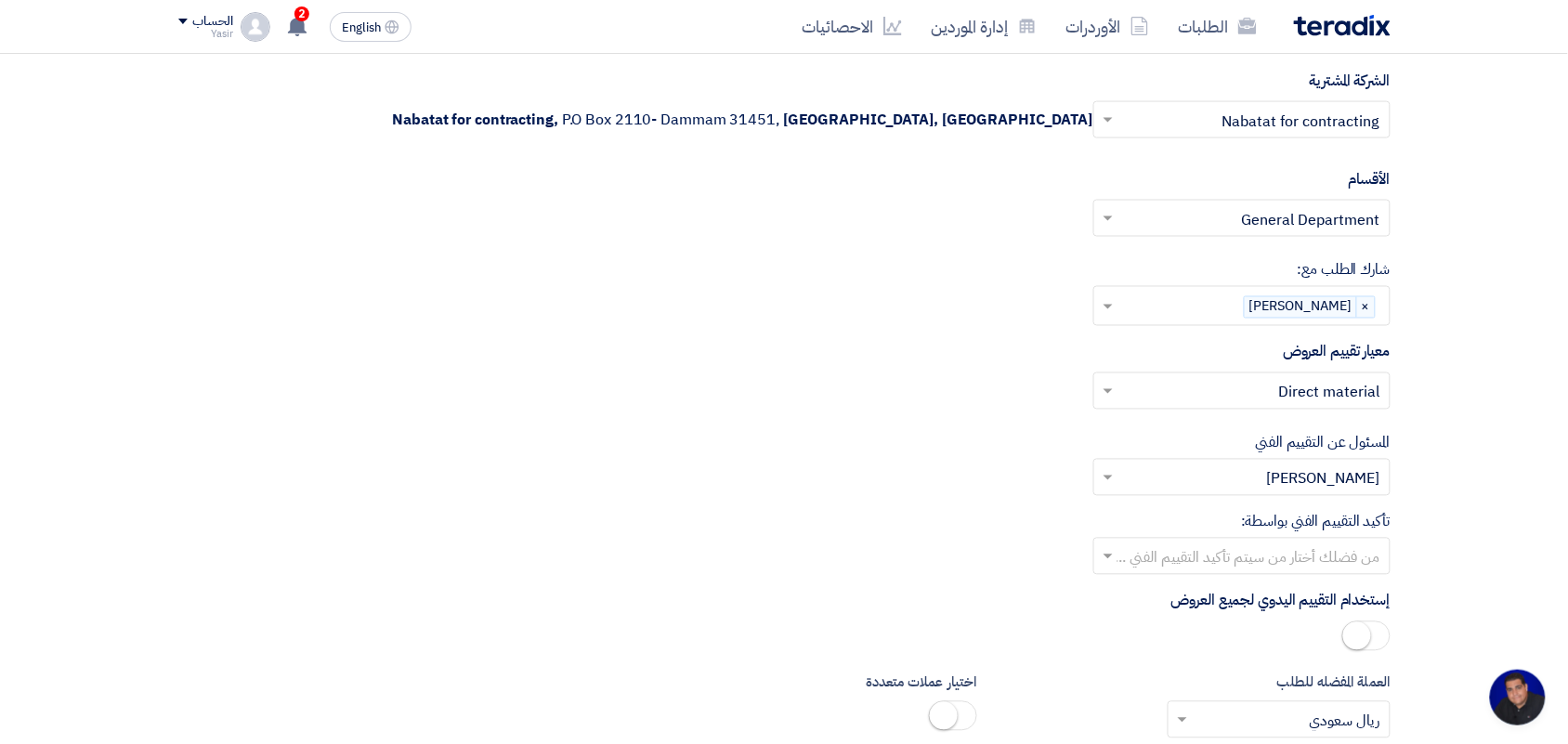
click at [1302, 567] on input "text" at bounding box center [1252, 558] width 260 height 30
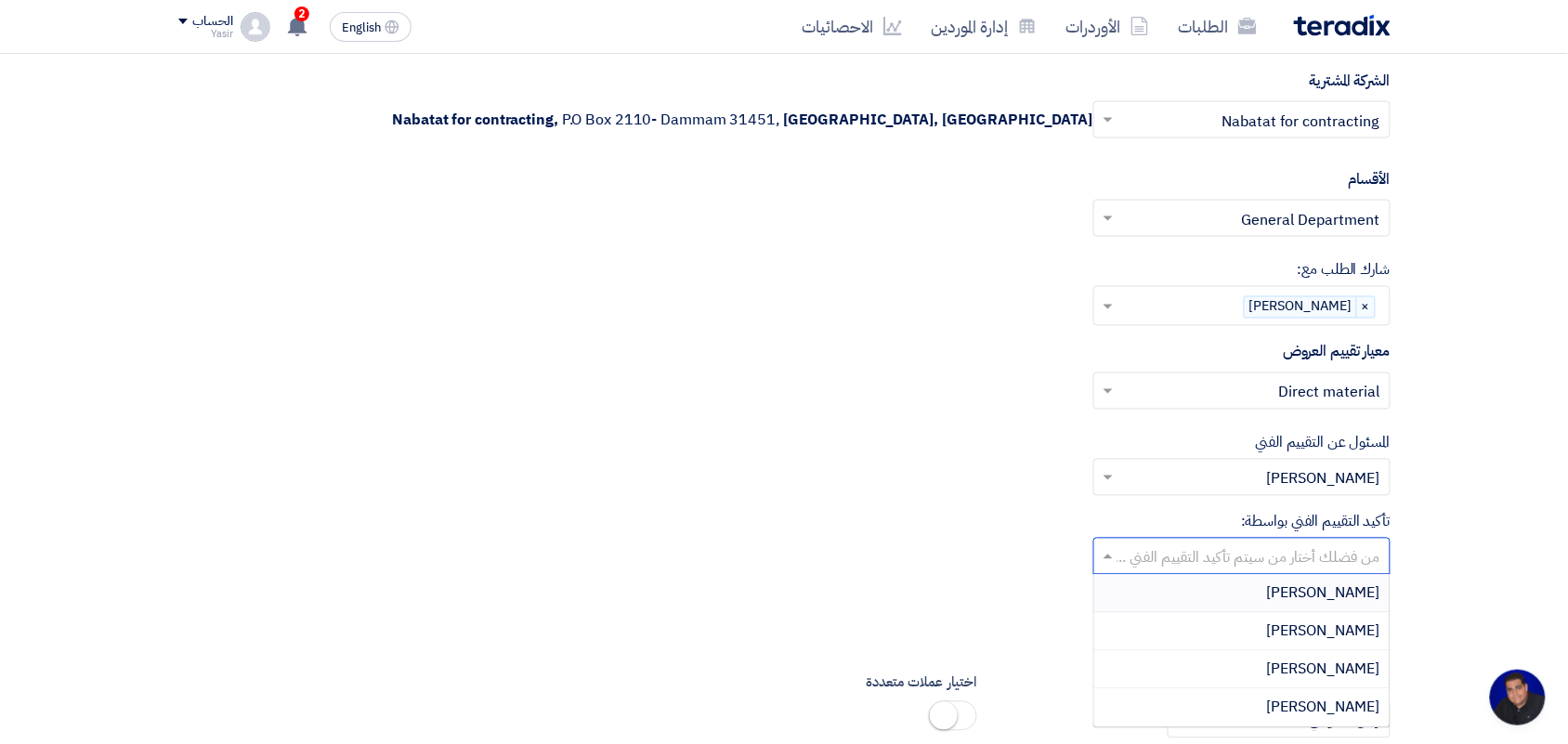
click at [780, 409] on div "إختر تقييم مناسب × Direct material ×" at bounding box center [785, 398] width 1213 height 52
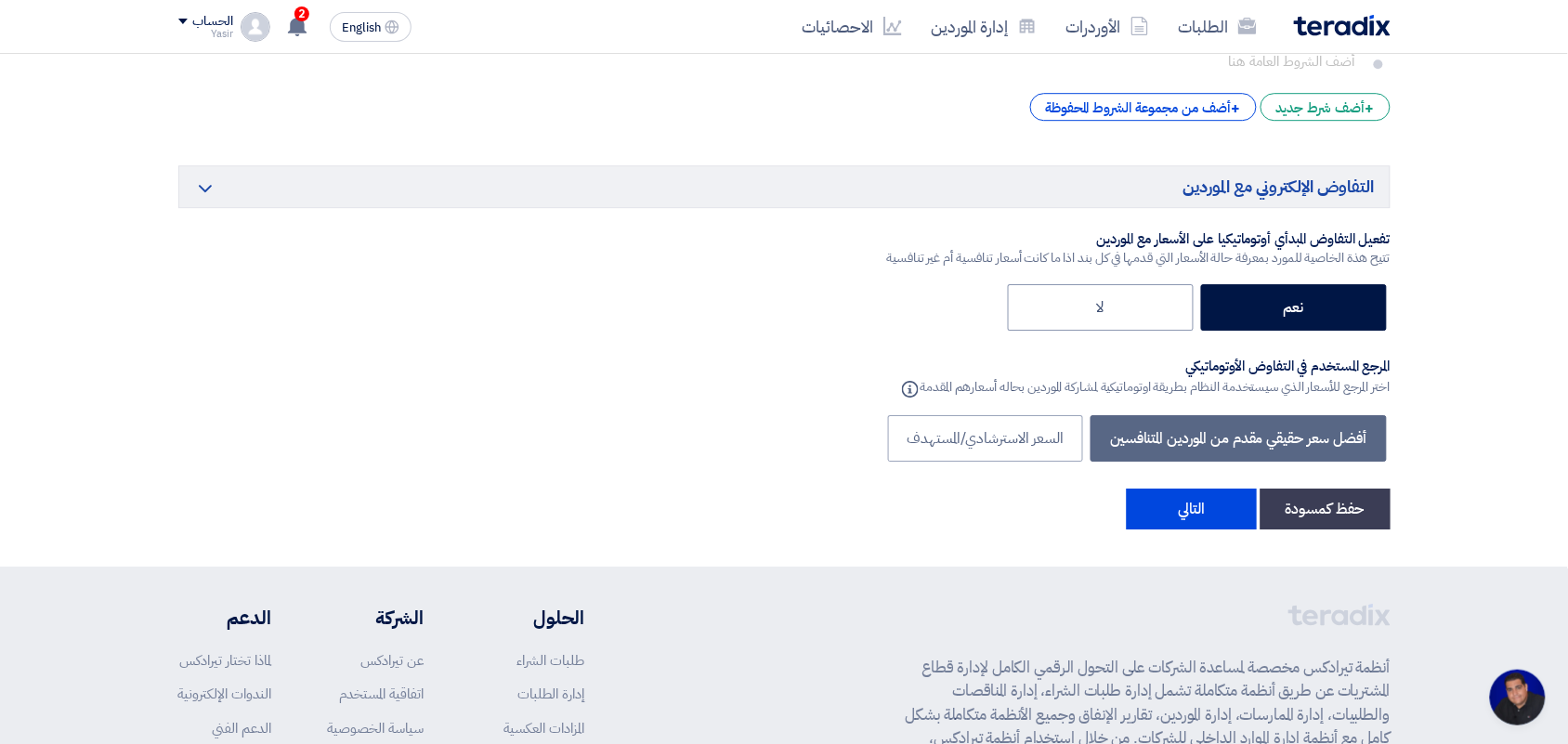
scroll to position [3706, 0]
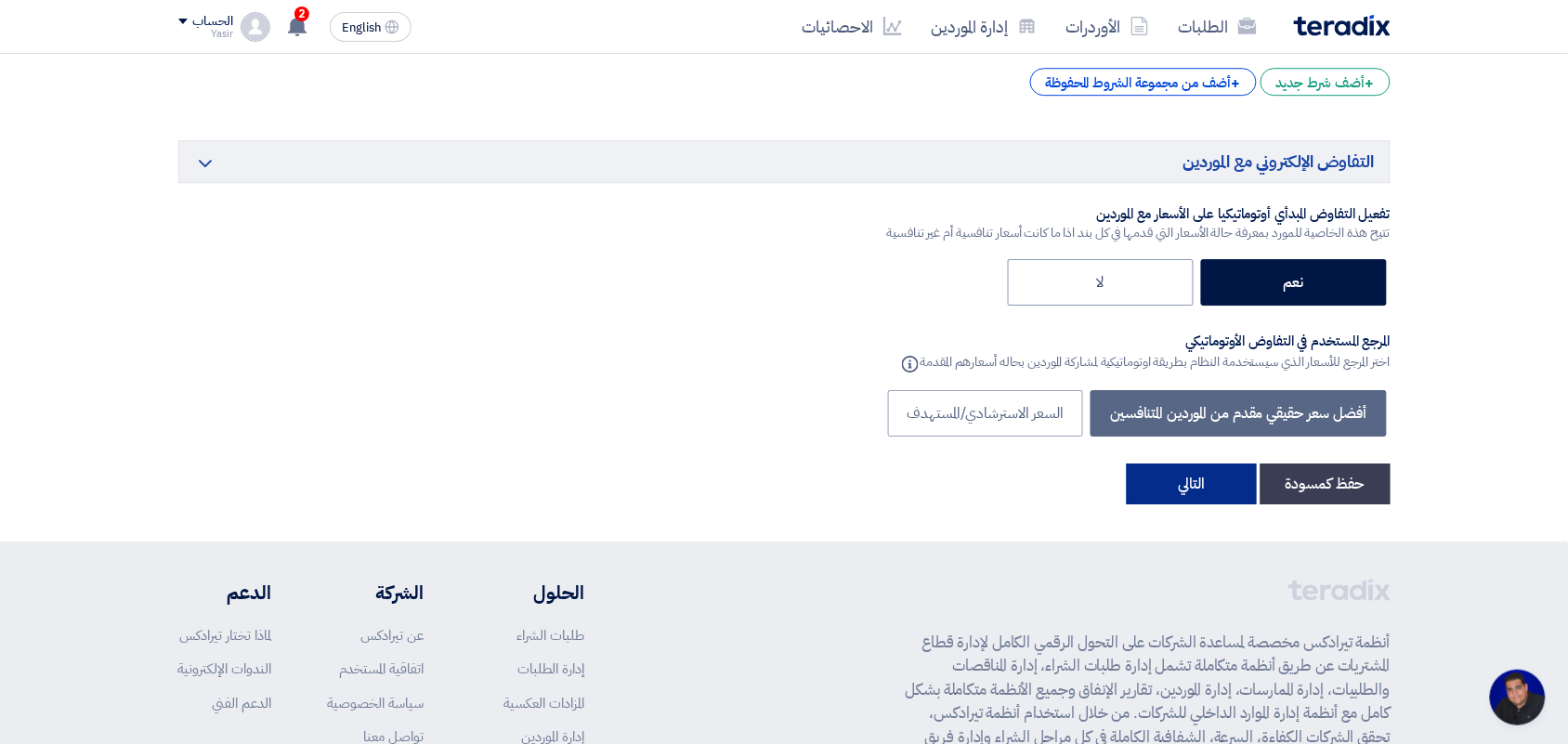
click at [1158, 492] on button "التالي" at bounding box center [1191, 484] width 130 height 41
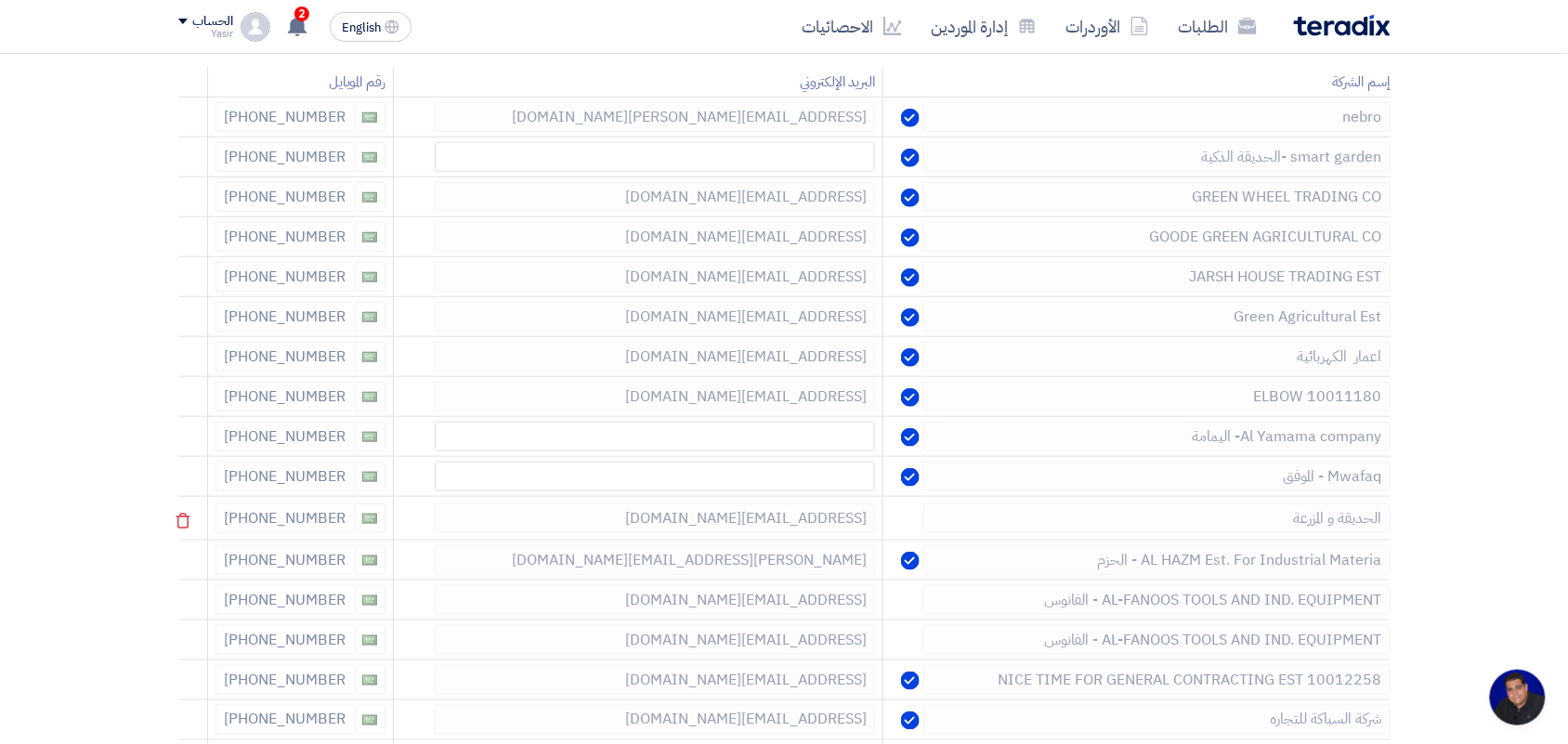
scroll to position [232, 0]
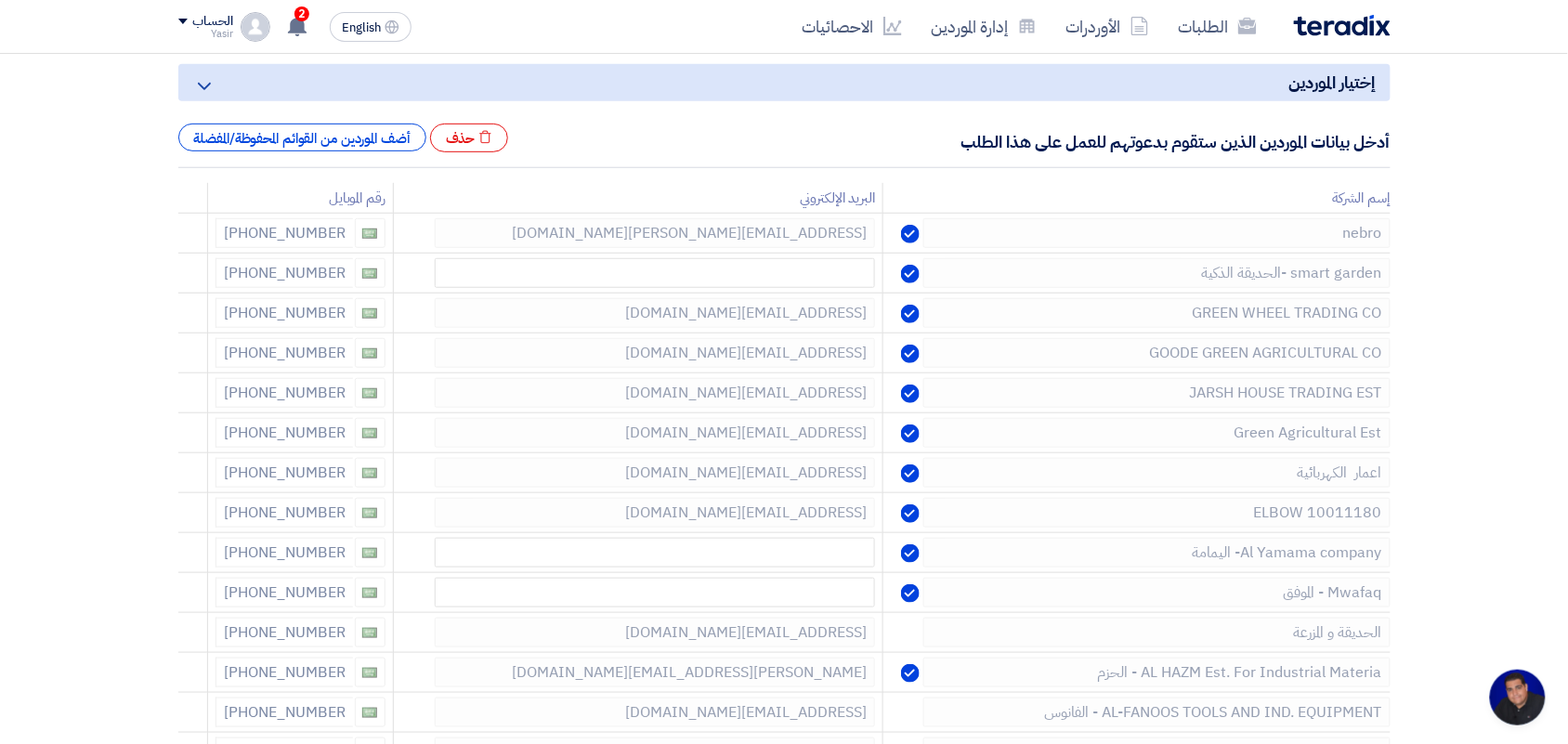
drag, startPoint x: 354, startPoint y: 154, endPoint x: 367, endPoint y: 173, distance: 23.0
drag, startPoint x: 367, startPoint y: 173, endPoint x: 53, endPoint y: 227, distance: 318.6
click at [53, 227] on section "إختيار الموردين Minimize/Maximize Category أدخل بيانات الموردين الذين ستقوم بدع…" at bounding box center [784, 708] width 1568 height 1377
click at [333, 136] on div "أضف الموردين من القوائم المحفوظة/المفضلة" at bounding box center [303, 138] width 248 height 28
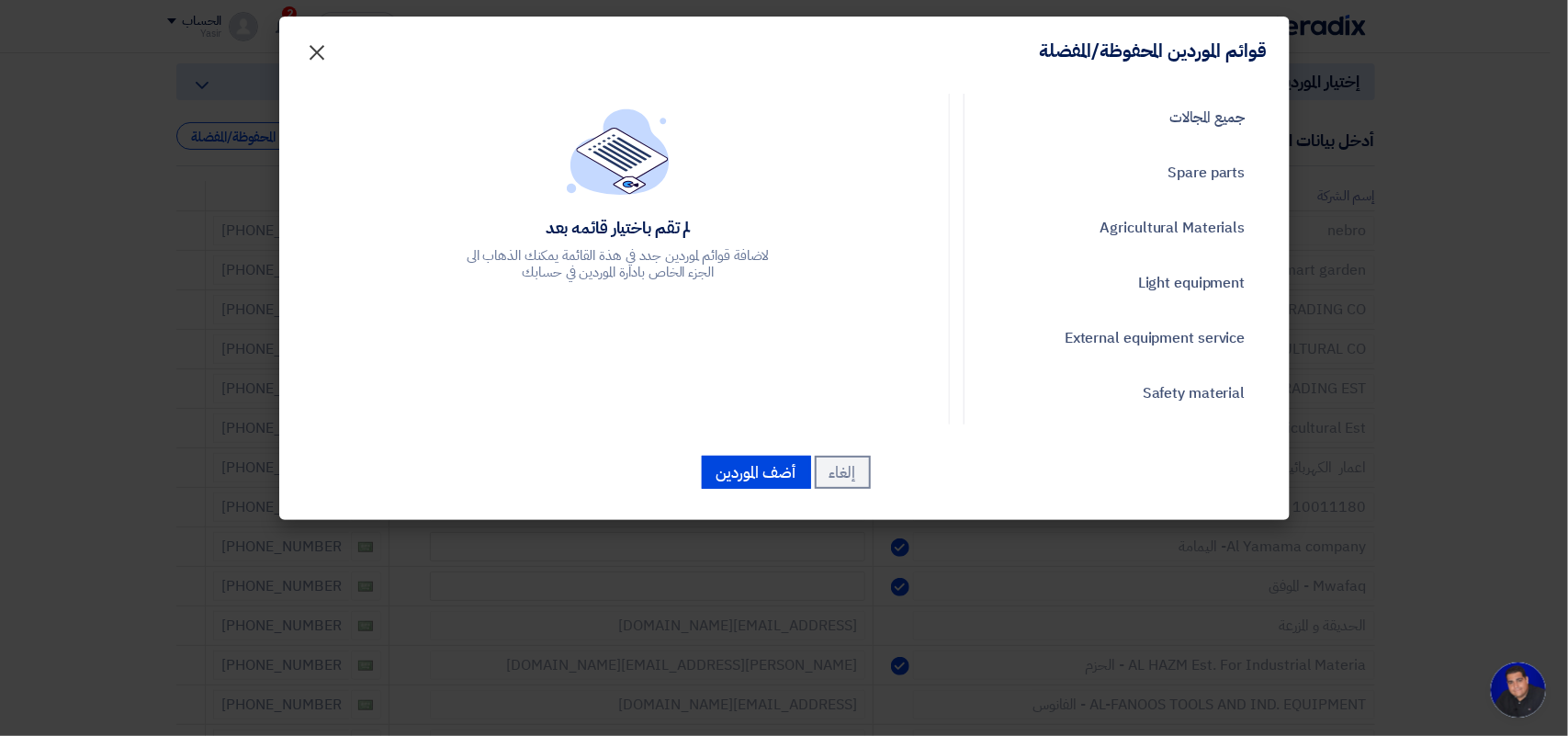
click at [313, 42] on span "×" at bounding box center [318, 51] width 22 height 55
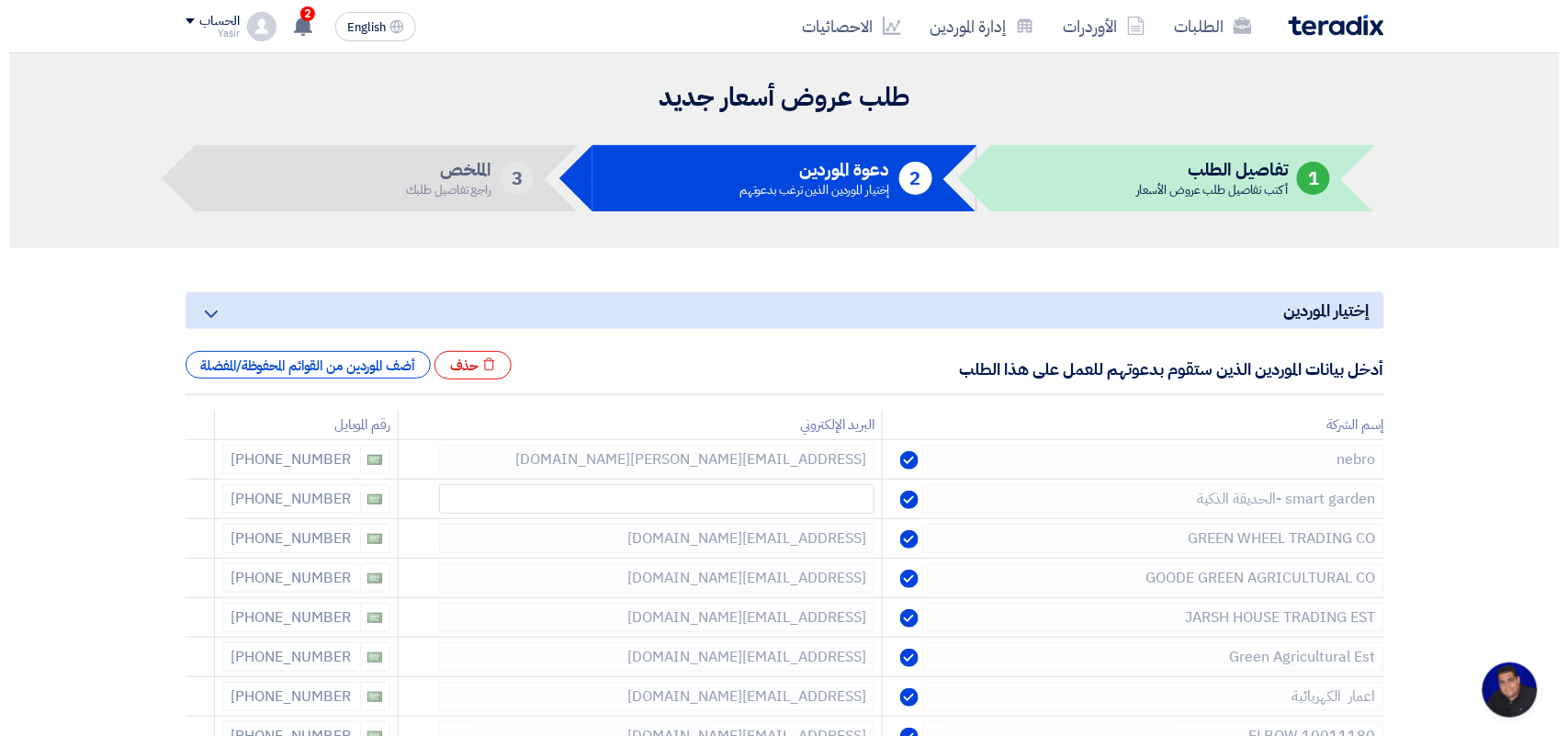
scroll to position [0, 0]
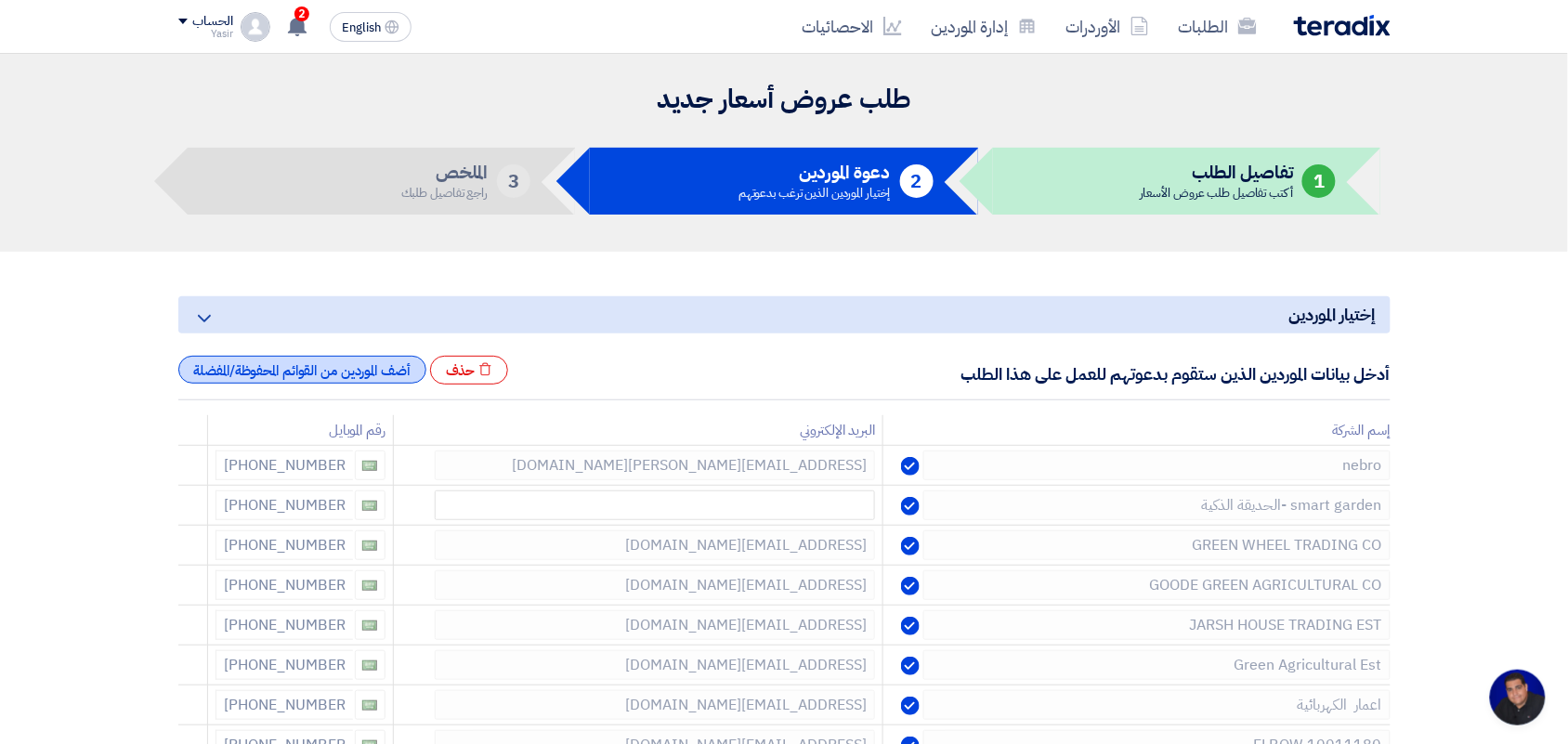
click at [376, 367] on div "أضف الموردين من القوائم المحفوظة/المفضلة" at bounding box center [303, 369] width 248 height 28
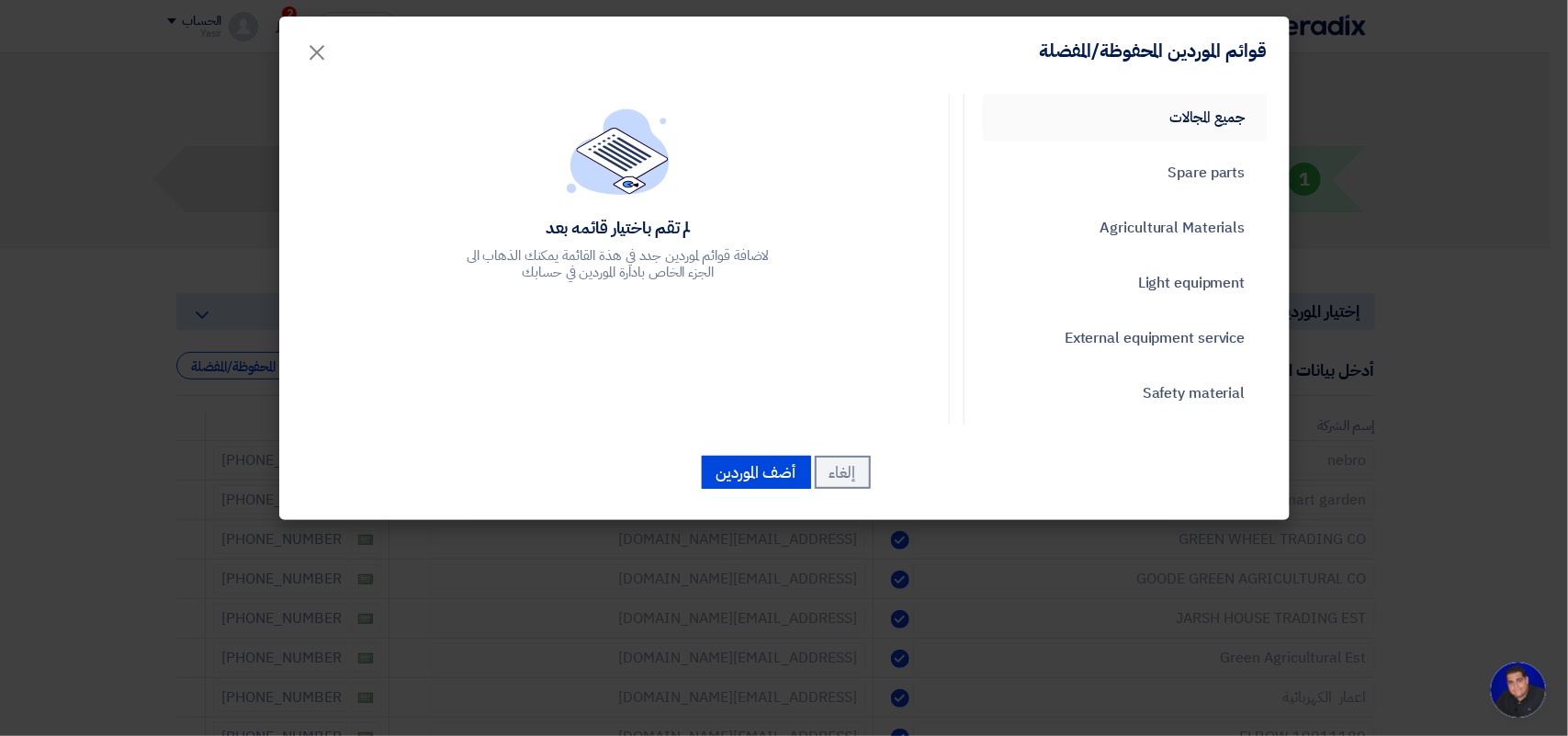
click at [1183, 110] on link "جميع المجالات" at bounding box center [1125, 117] width 285 height 47
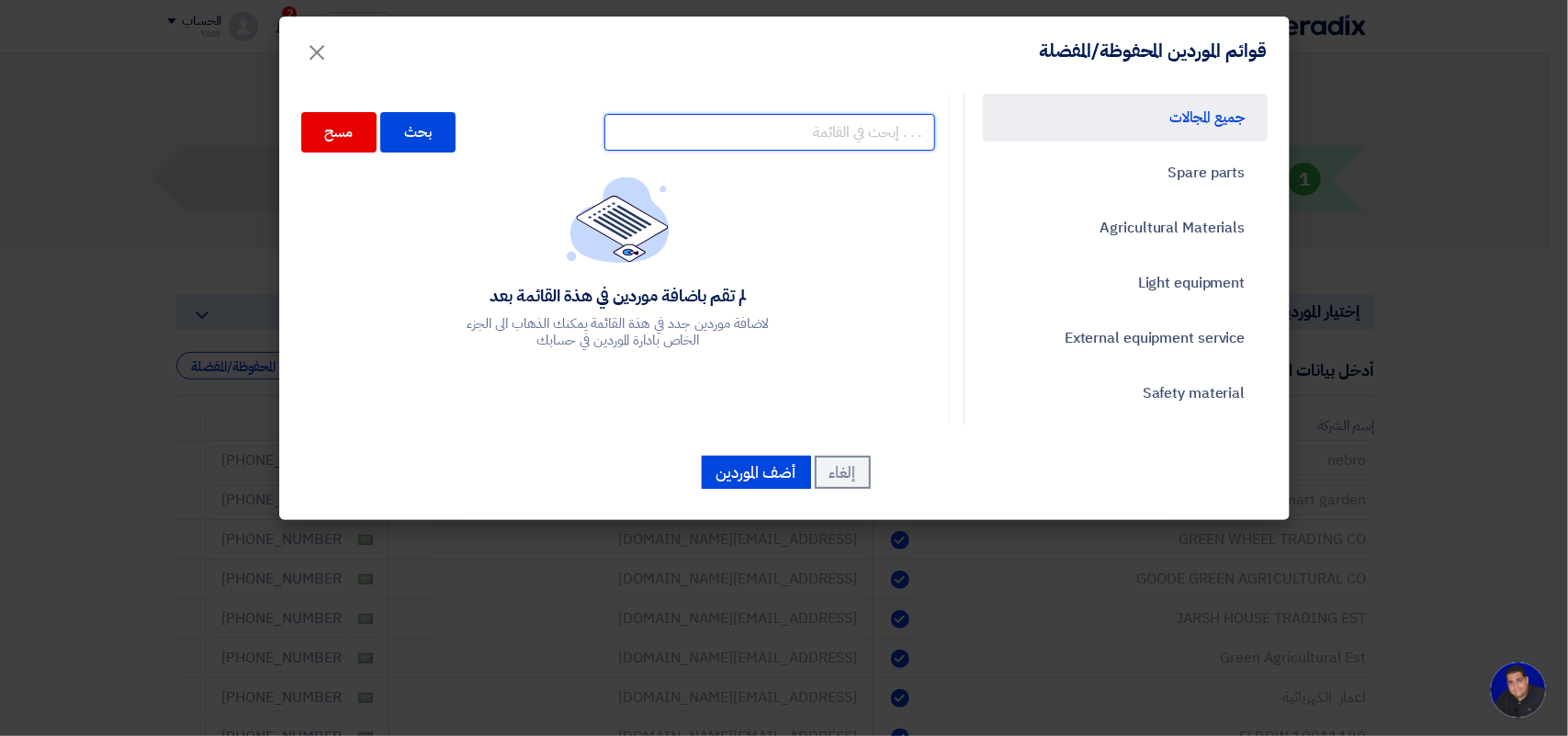
click at [841, 134] on input "text" at bounding box center [770, 132] width 331 height 37
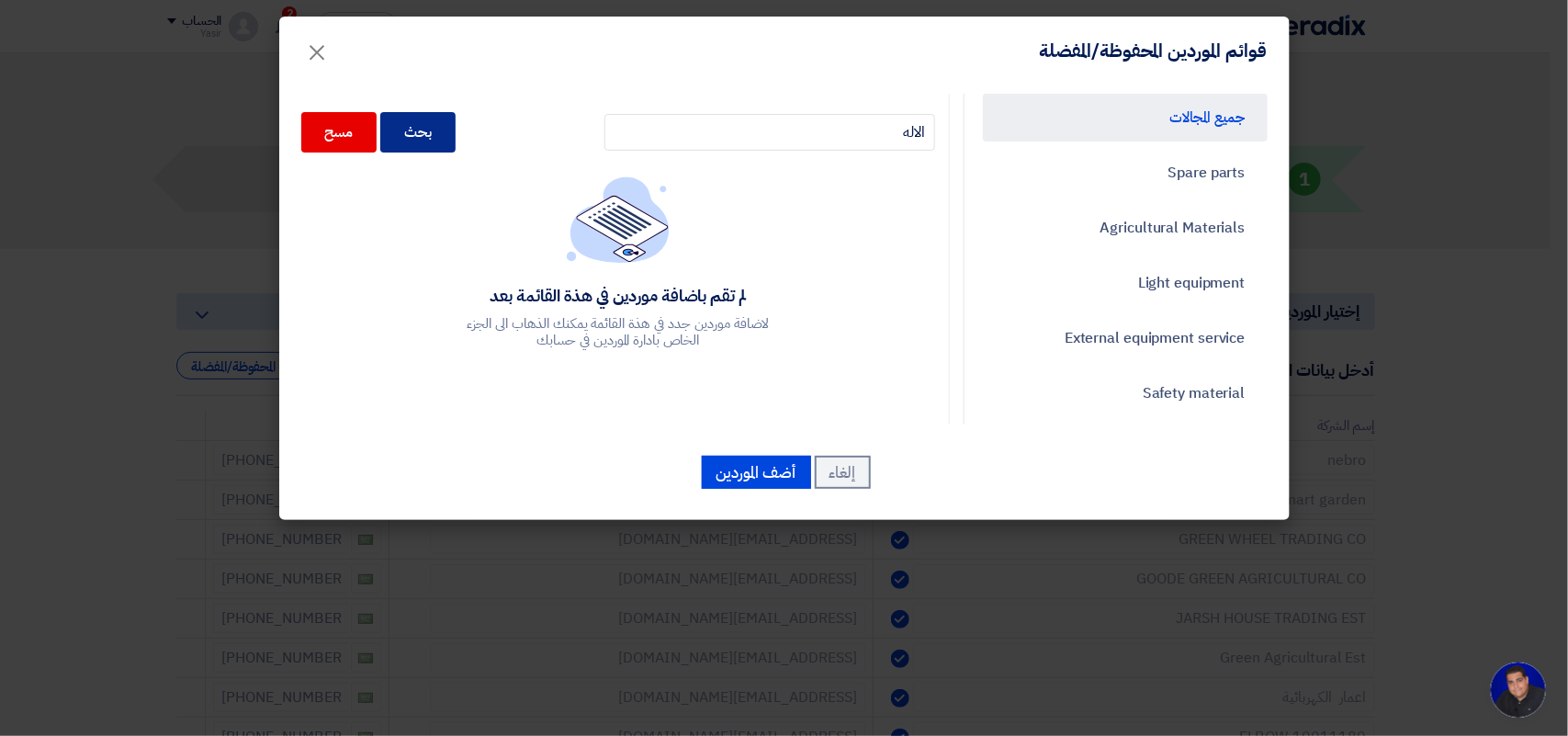
click at [425, 143] on div "بحث" at bounding box center [418, 132] width 75 height 41
click at [432, 130] on div "بحث" at bounding box center [418, 132] width 75 height 41
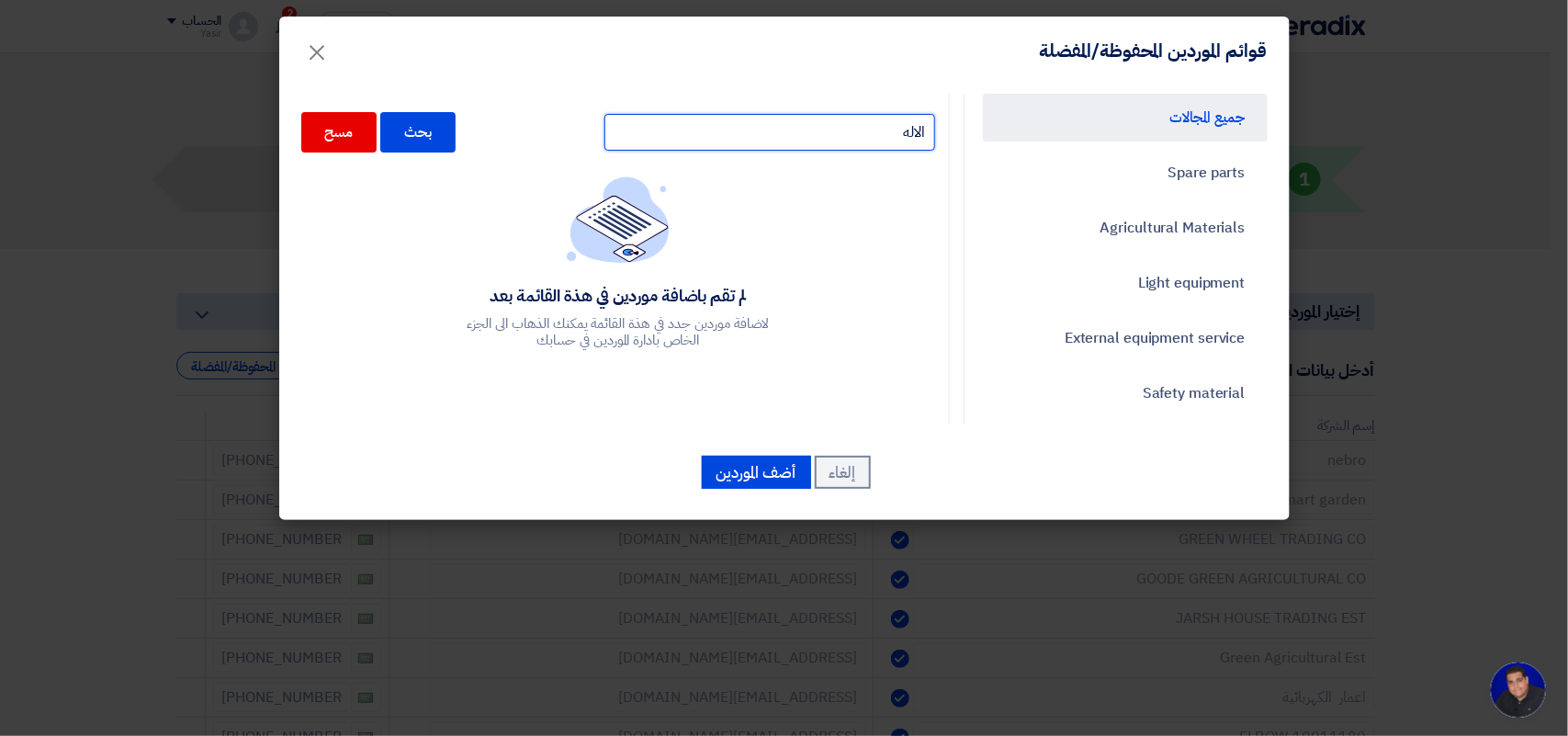
click at [726, 139] on input "الاله" at bounding box center [770, 132] width 331 height 37
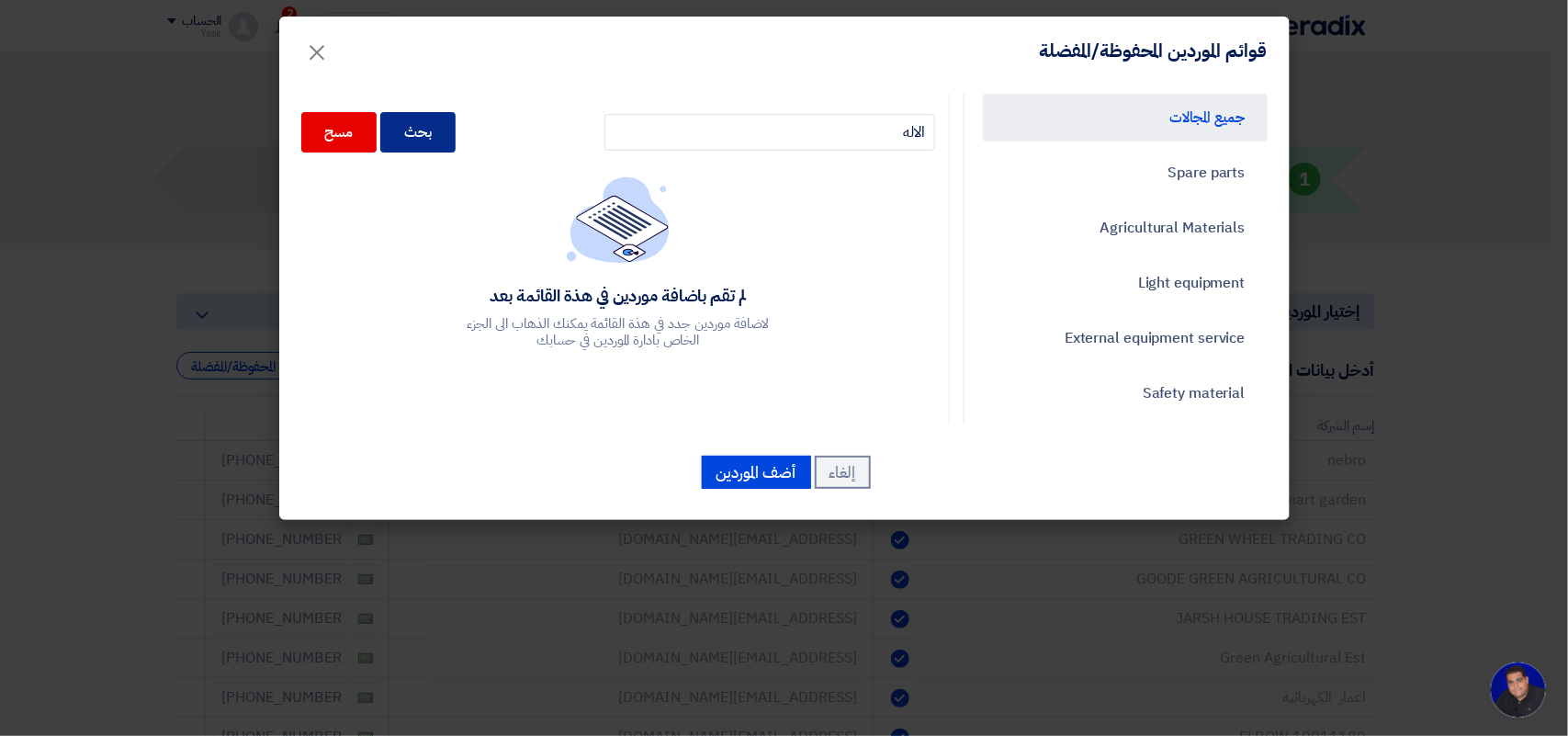
click at [450, 135] on div "بحث" at bounding box center [418, 132] width 75 height 41
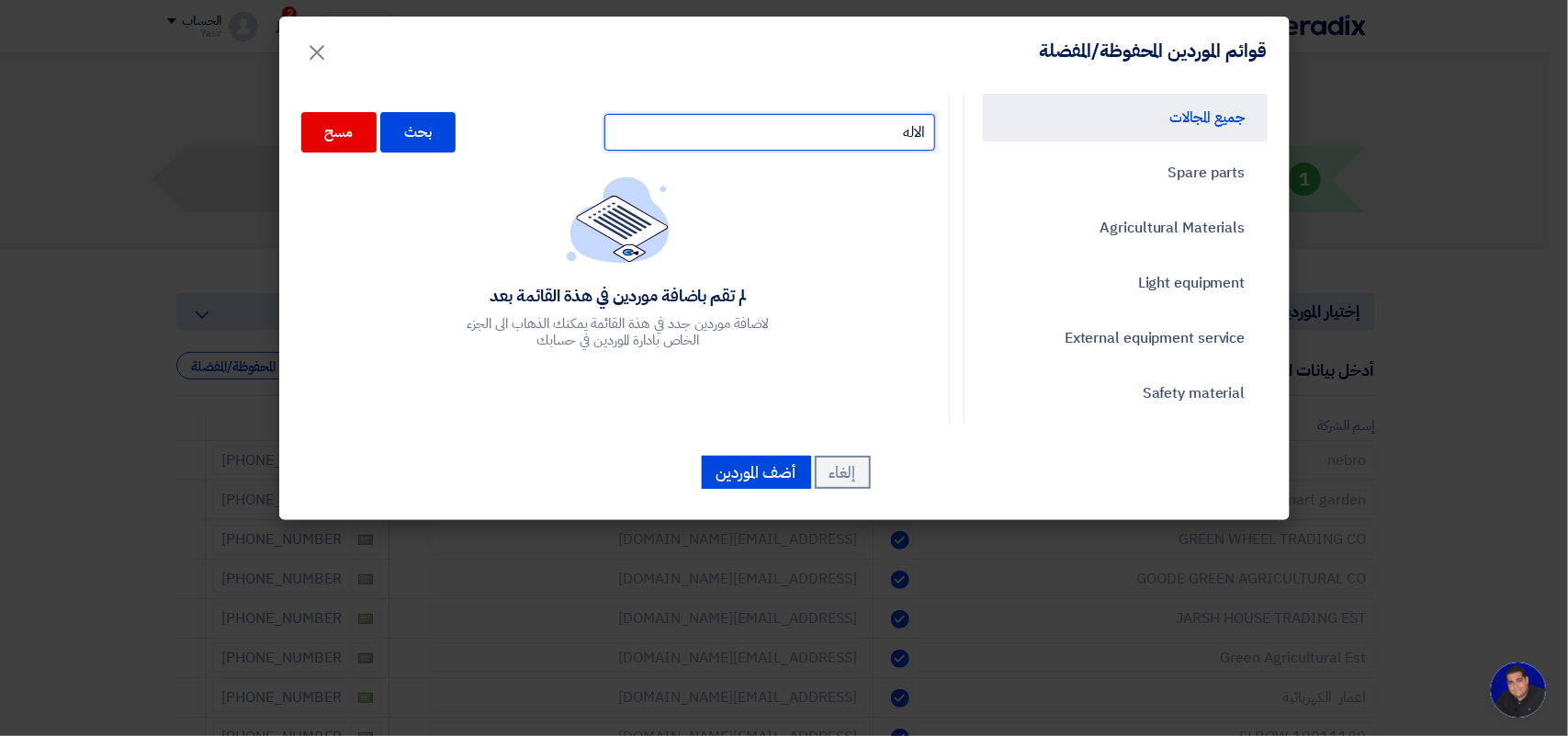
click at [803, 136] on input "الاله" at bounding box center [770, 132] width 331 height 37
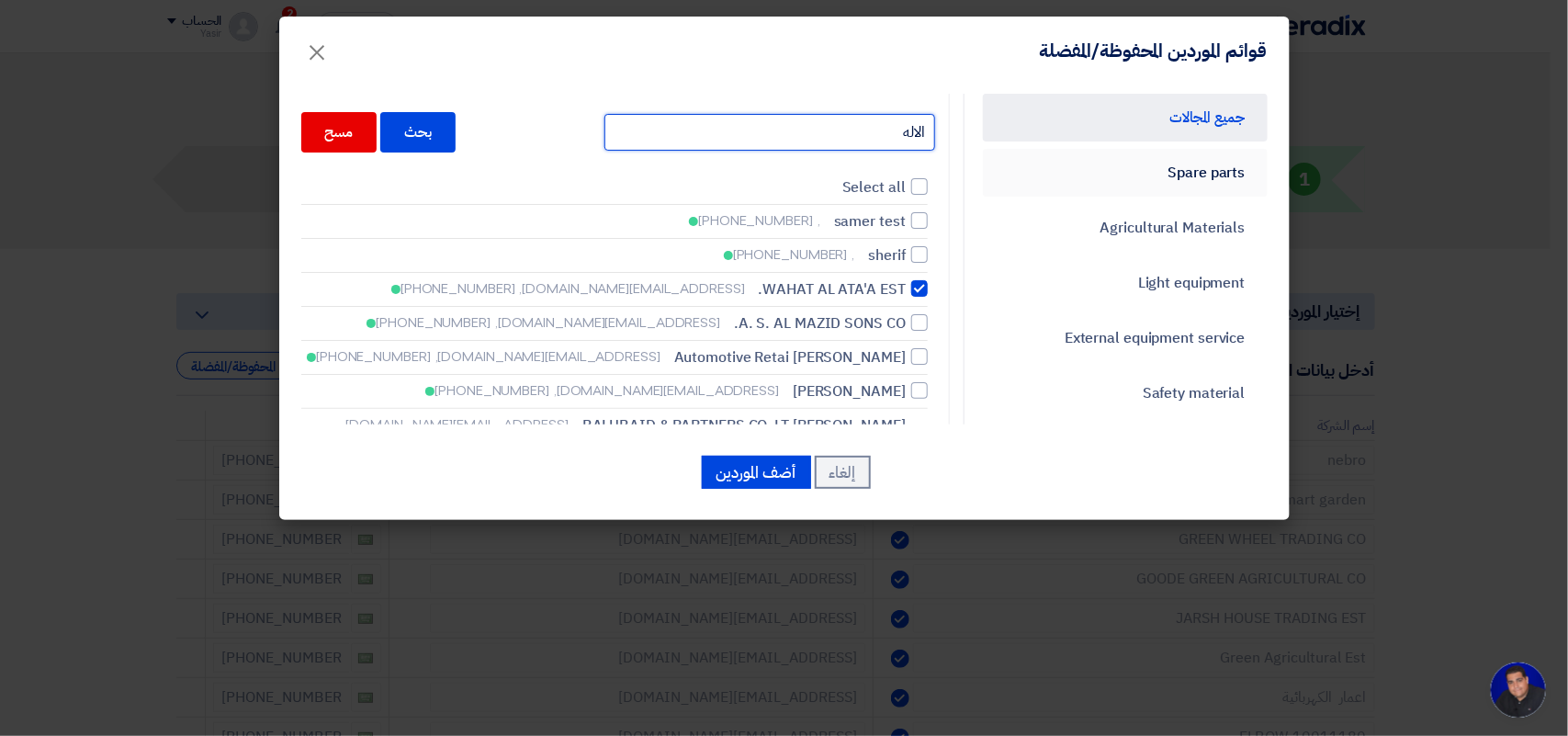
drag, startPoint x: 815, startPoint y: 125, endPoint x: 997, endPoint y: 152, distance: 184.0
click at [997, 152] on div "جميع المجالات Spare parts Agricultural Materials Light equipment External equip…" at bounding box center [784, 259] width 994 height 331
type input "ق"
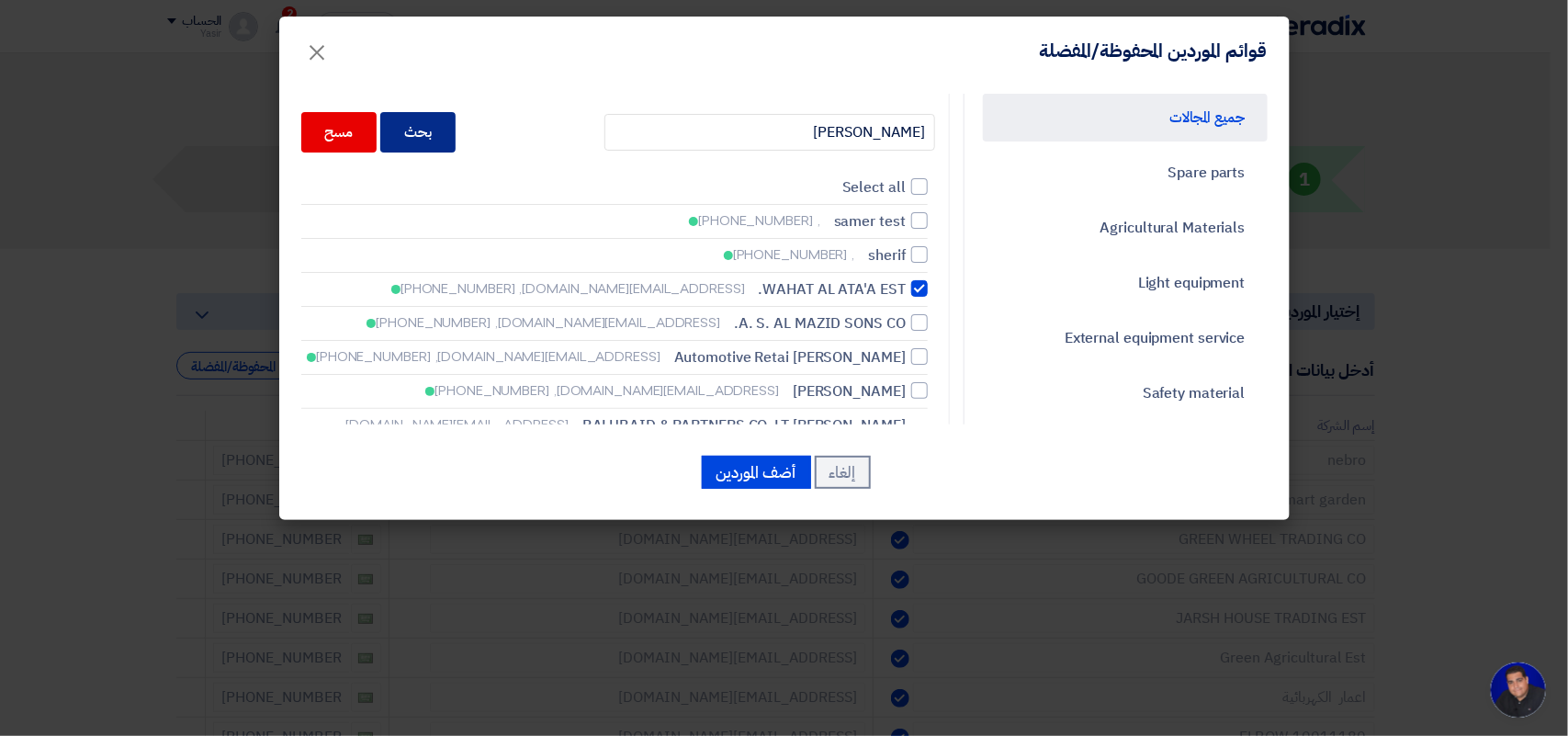
click at [429, 131] on div "بحث" at bounding box center [418, 132] width 75 height 41
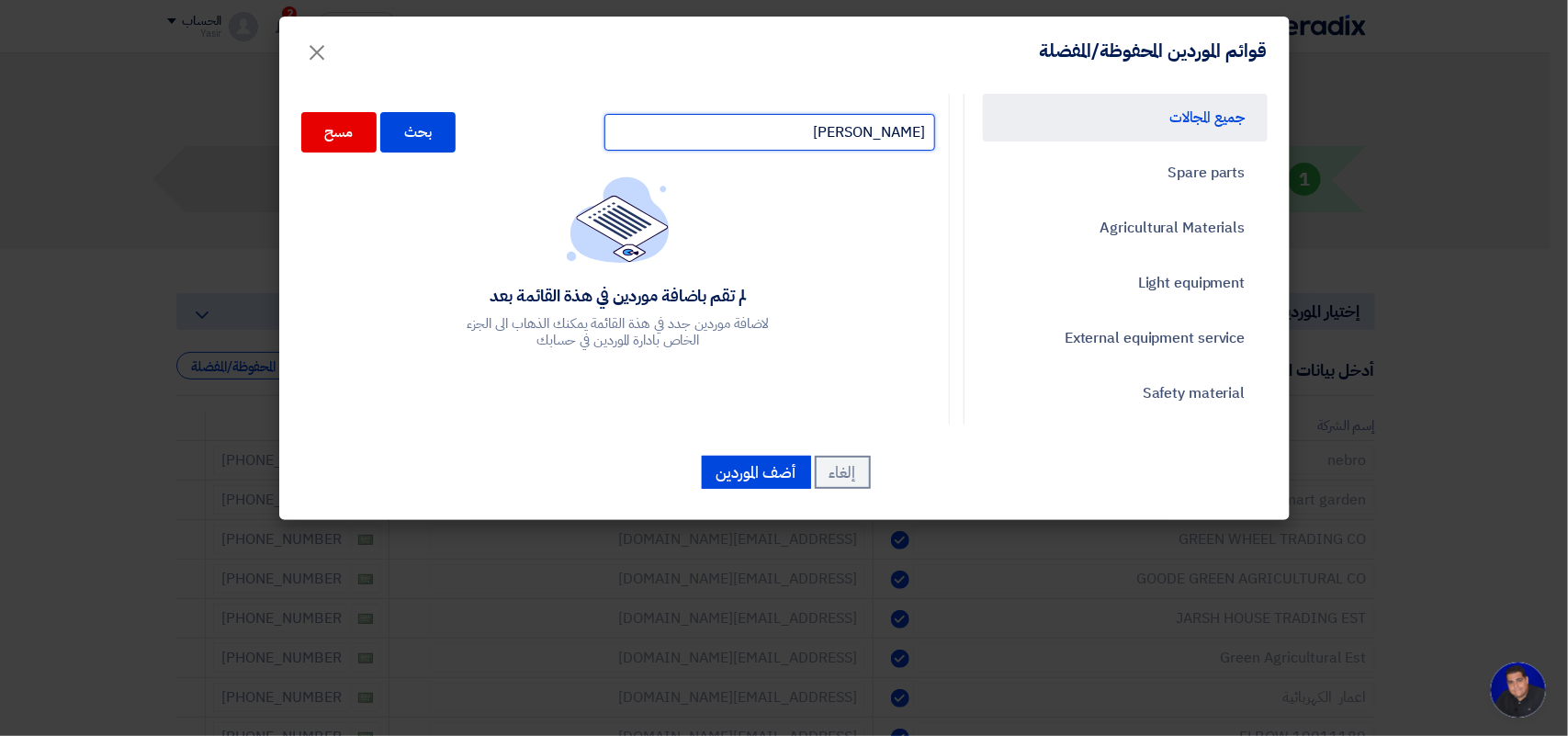
drag, startPoint x: 874, startPoint y: 136, endPoint x: 774, endPoint y: 136, distance: 100.0
click at [774, 136] on input "[PERSON_NAME]" at bounding box center [770, 132] width 331 height 37
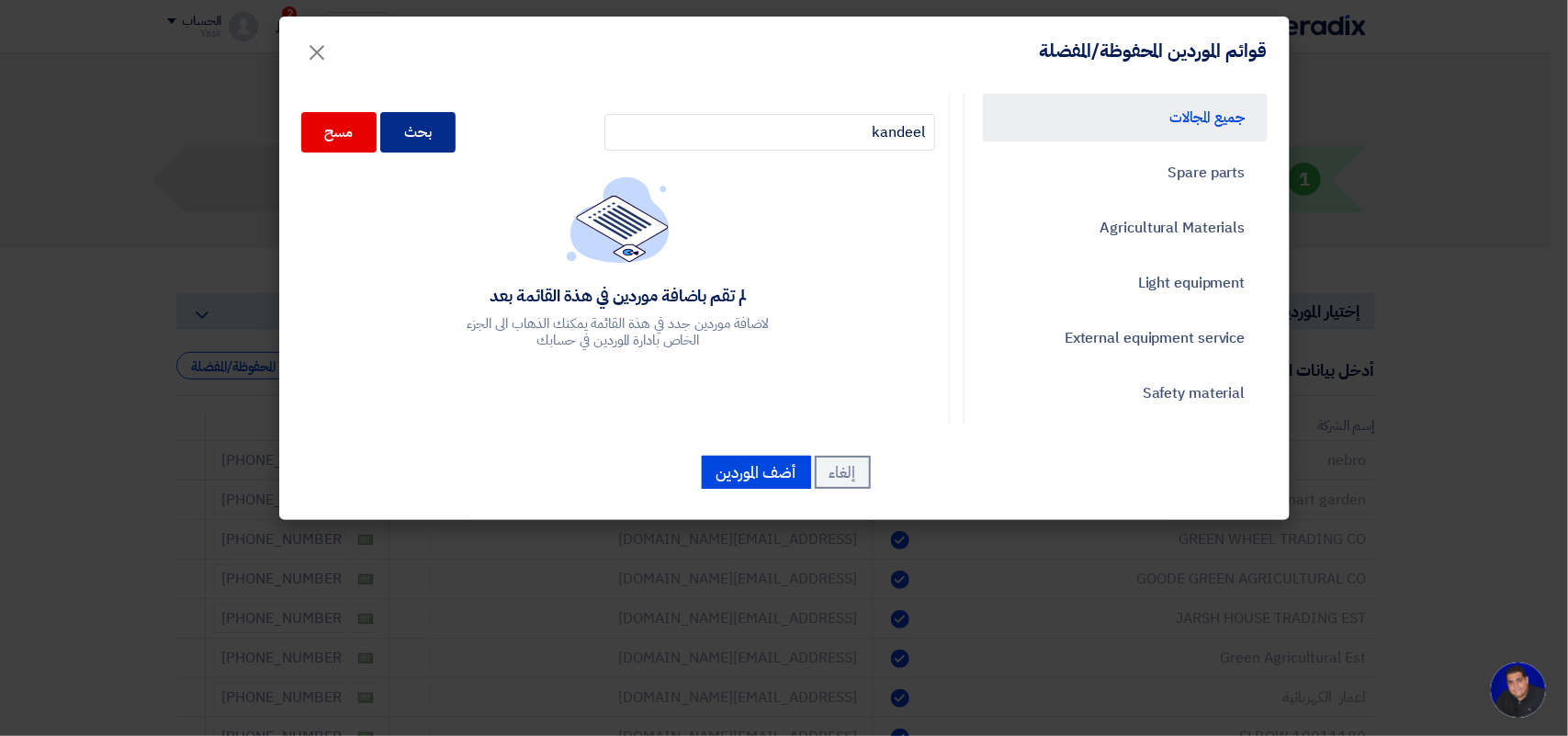
click at [424, 130] on div "بحث" at bounding box center [418, 132] width 75 height 41
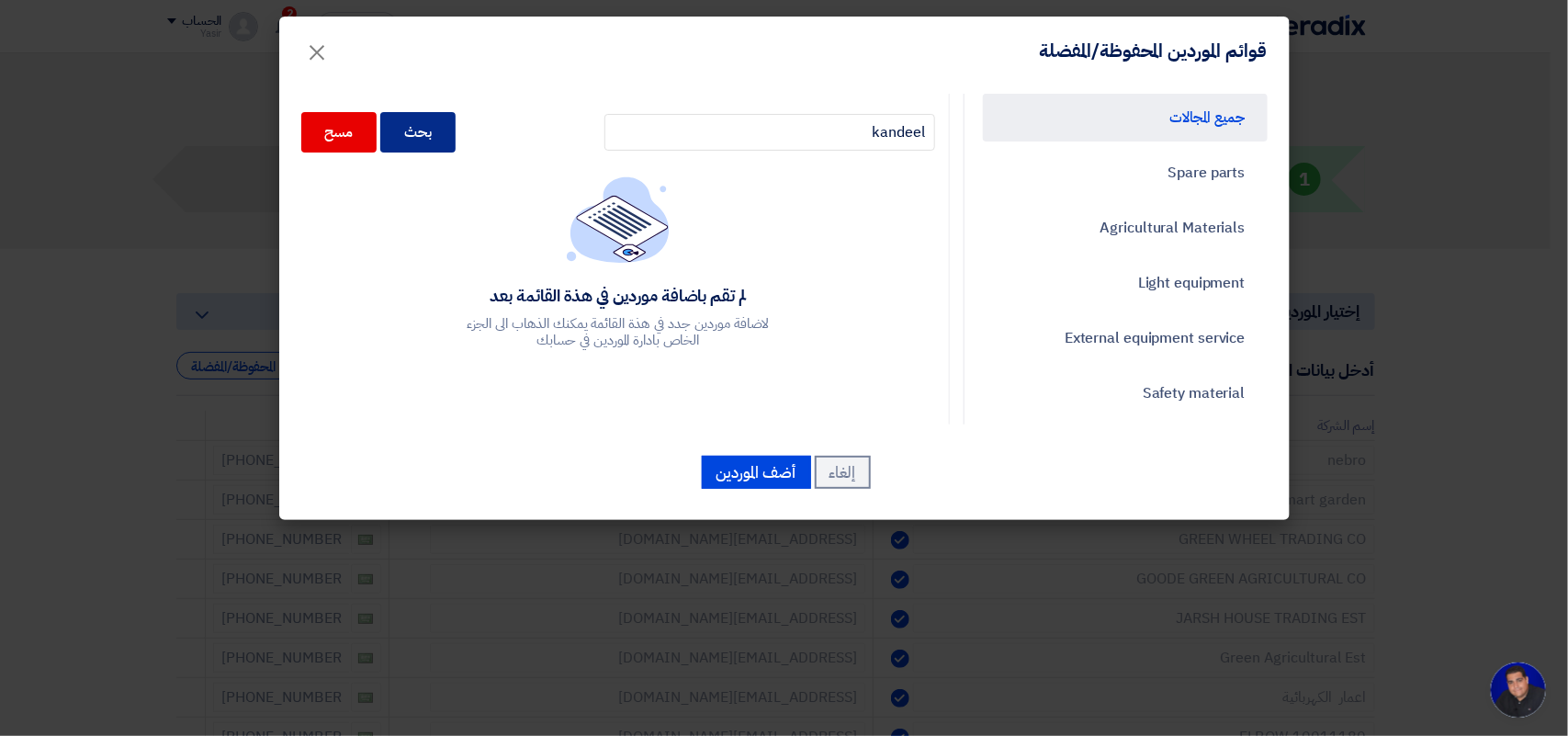
click at [424, 130] on div "بحث" at bounding box center [418, 132] width 75 height 41
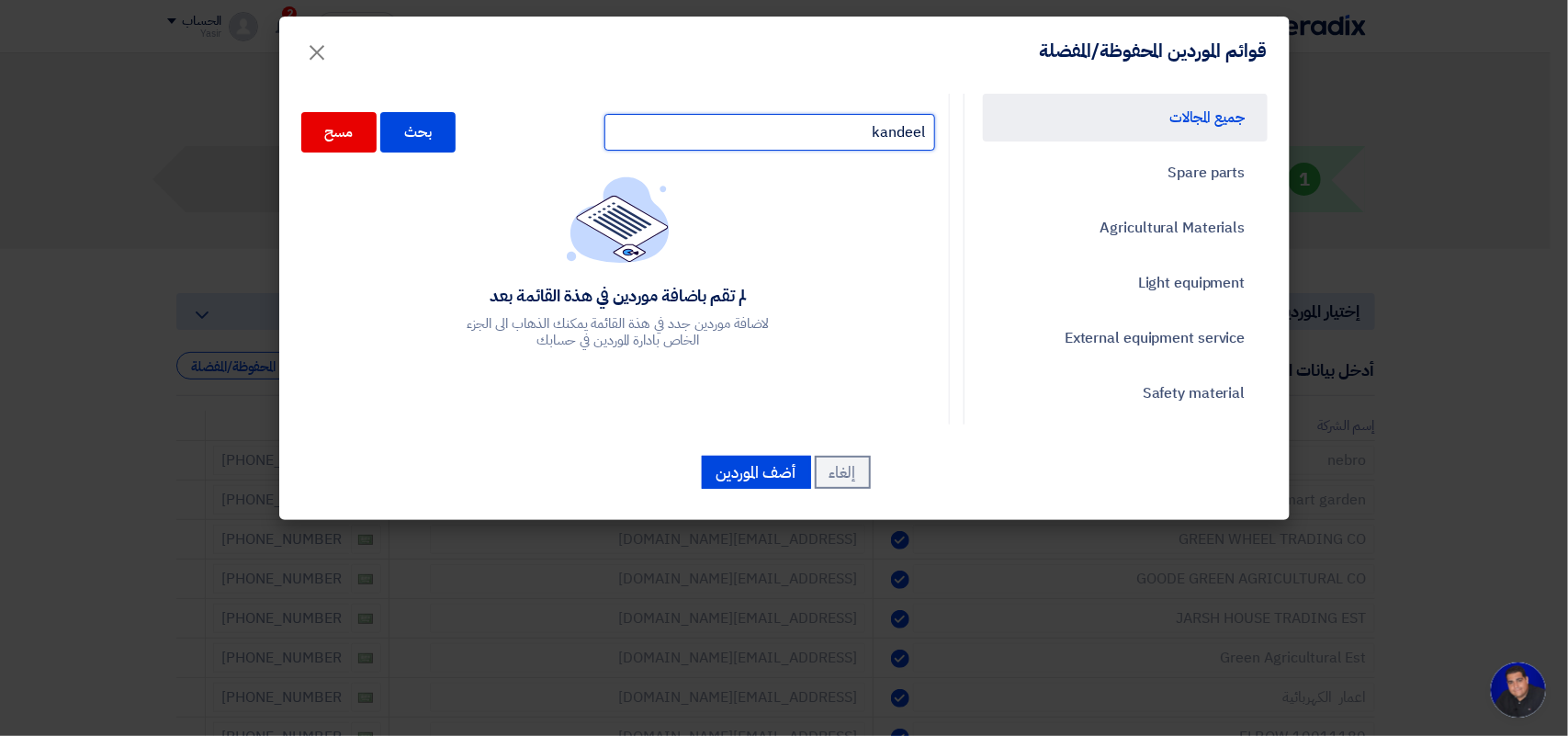
click at [675, 138] on input "kandeel" at bounding box center [770, 132] width 331 height 37
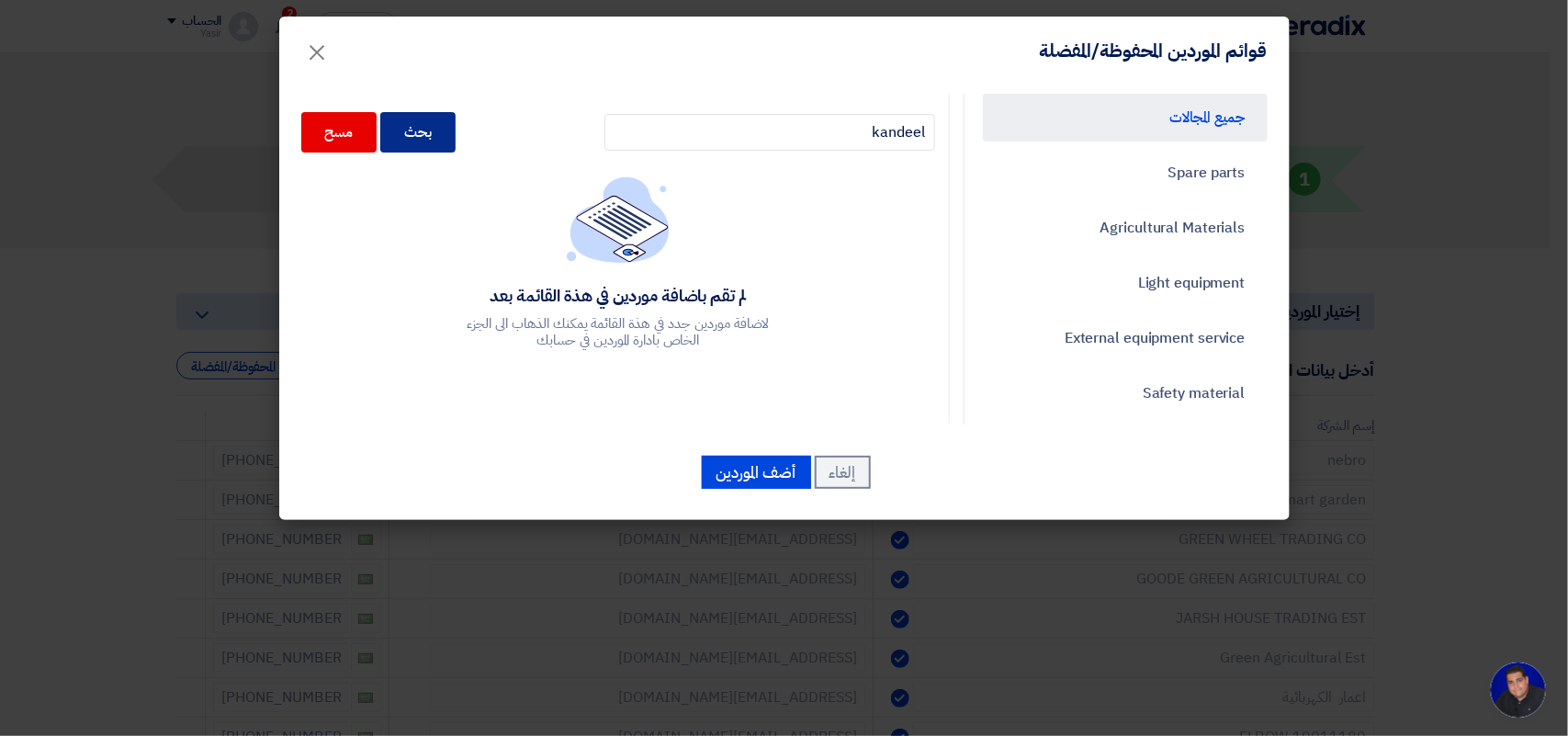
click at [438, 135] on div "بحث" at bounding box center [418, 132] width 75 height 41
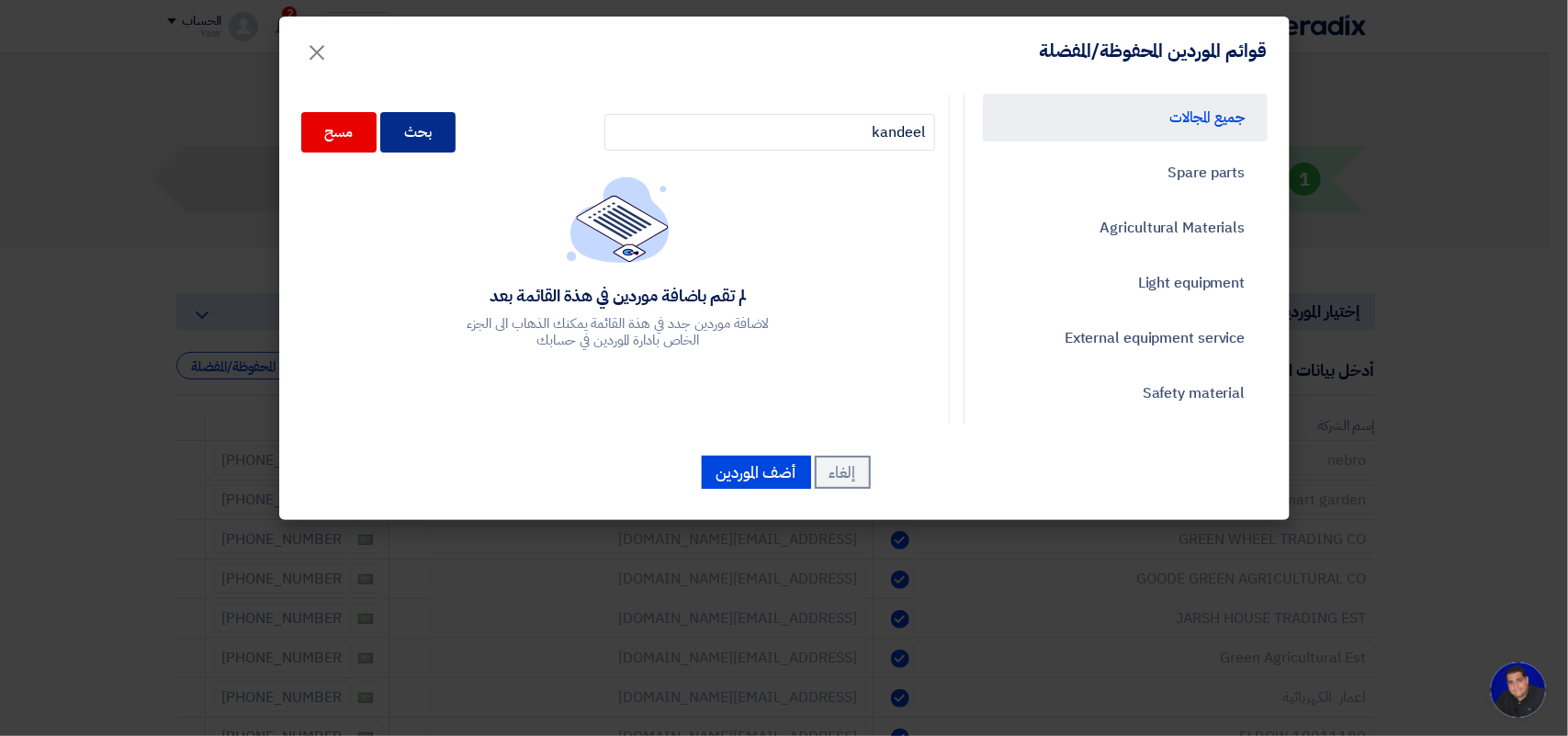
click at [438, 135] on div "بحث" at bounding box center [418, 132] width 75 height 41
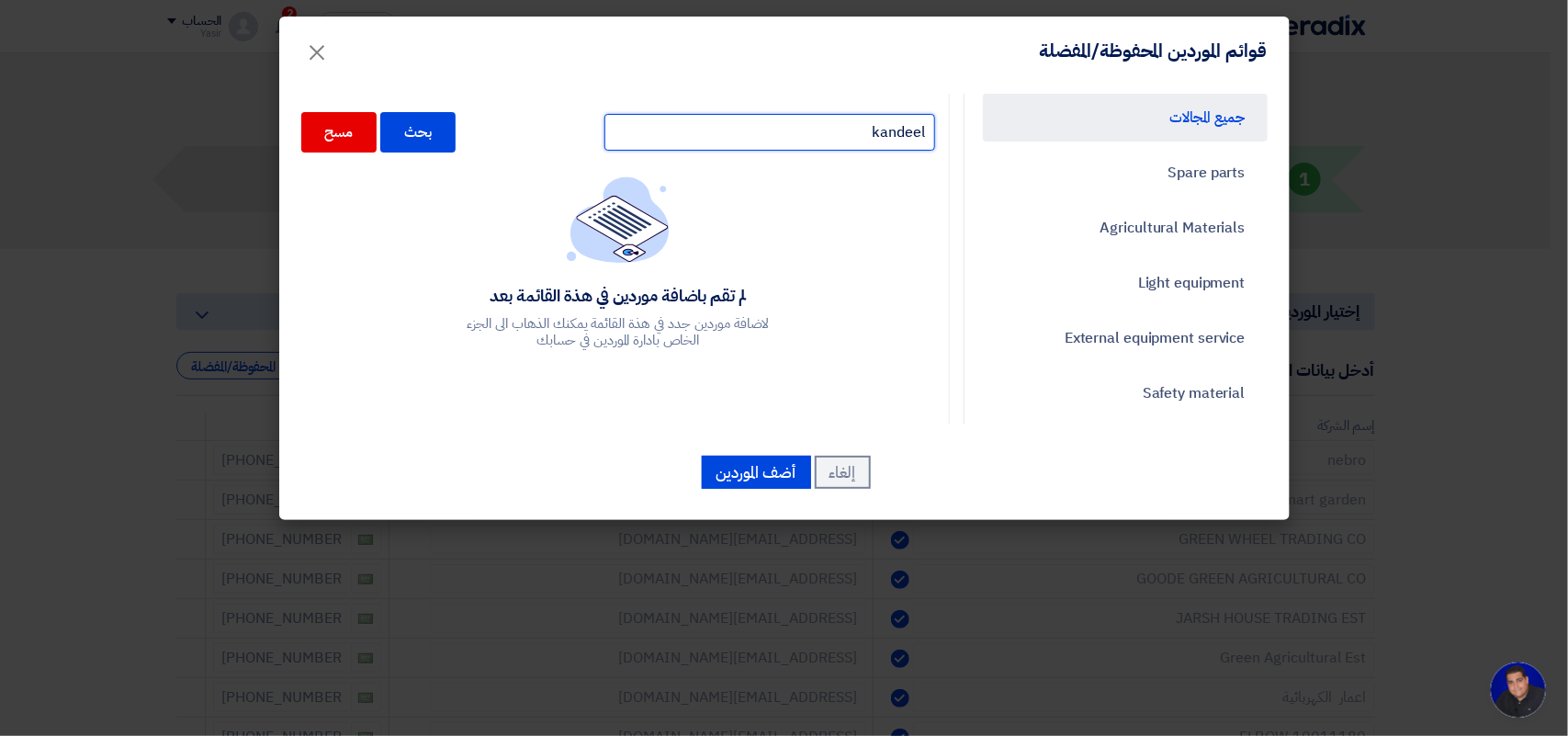
click at [683, 131] on input "kandeel" at bounding box center [770, 132] width 331 height 37
click at [695, 131] on input "kandeel" at bounding box center [770, 132] width 331 height 37
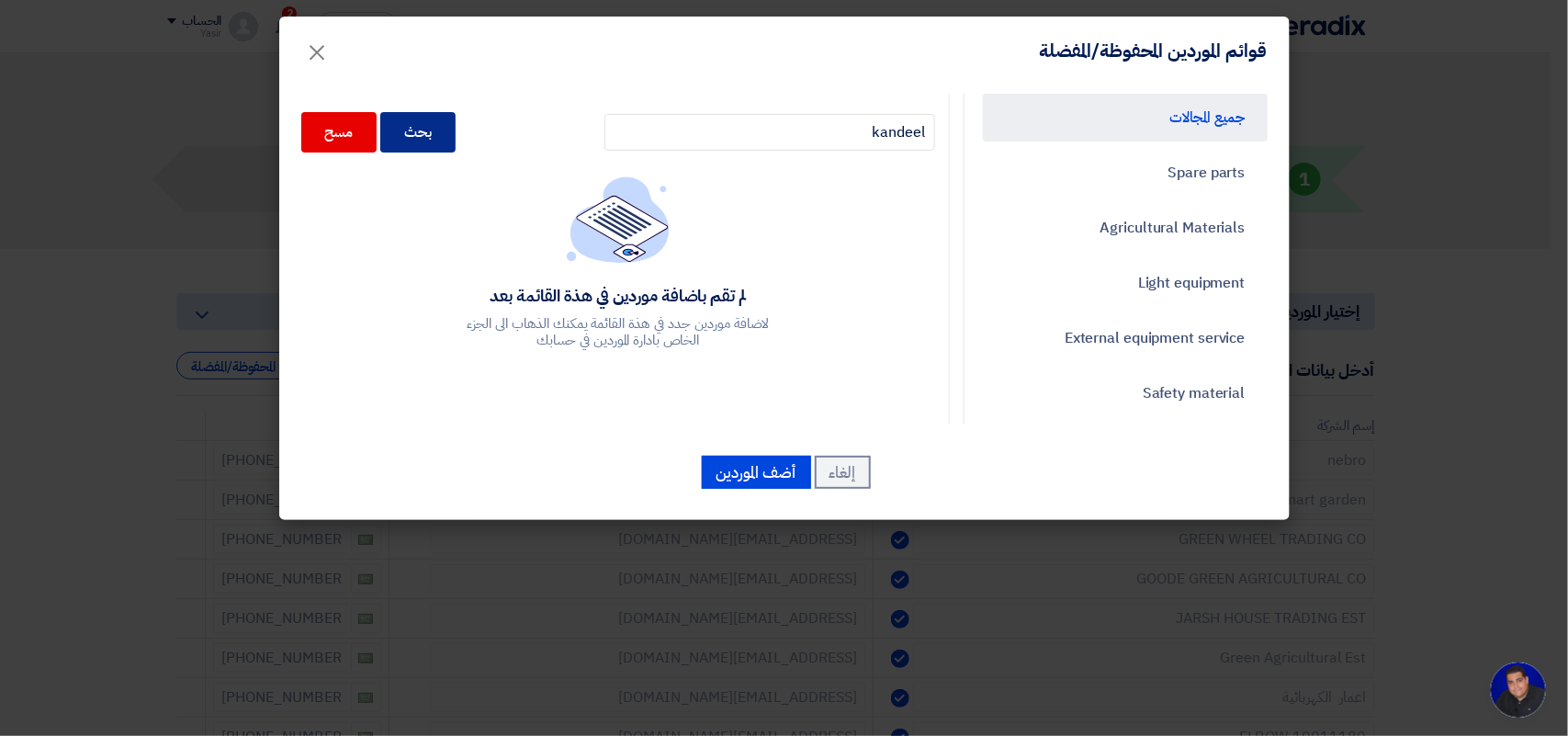
click at [432, 133] on div "بحث" at bounding box center [418, 132] width 75 height 41
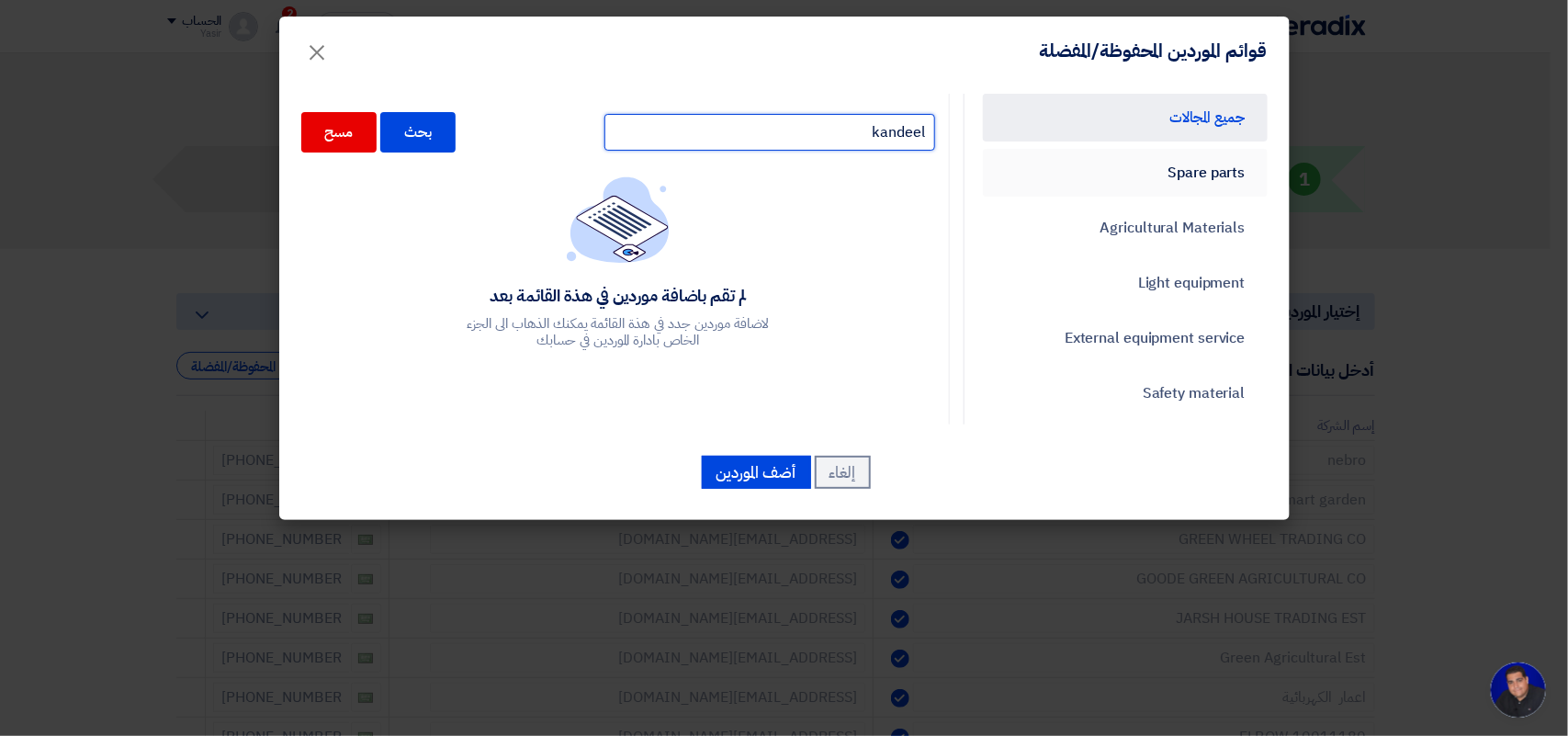
drag, startPoint x: 811, startPoint y: 135, endPoint x: 1107, endPoint y: 165, distance: 297.5
click at [1107, 165] on div "جميع المجالات Spare parts Agricultural Materials Light equipment External equip…" at bounding box center [784, 259] width 994 height 331
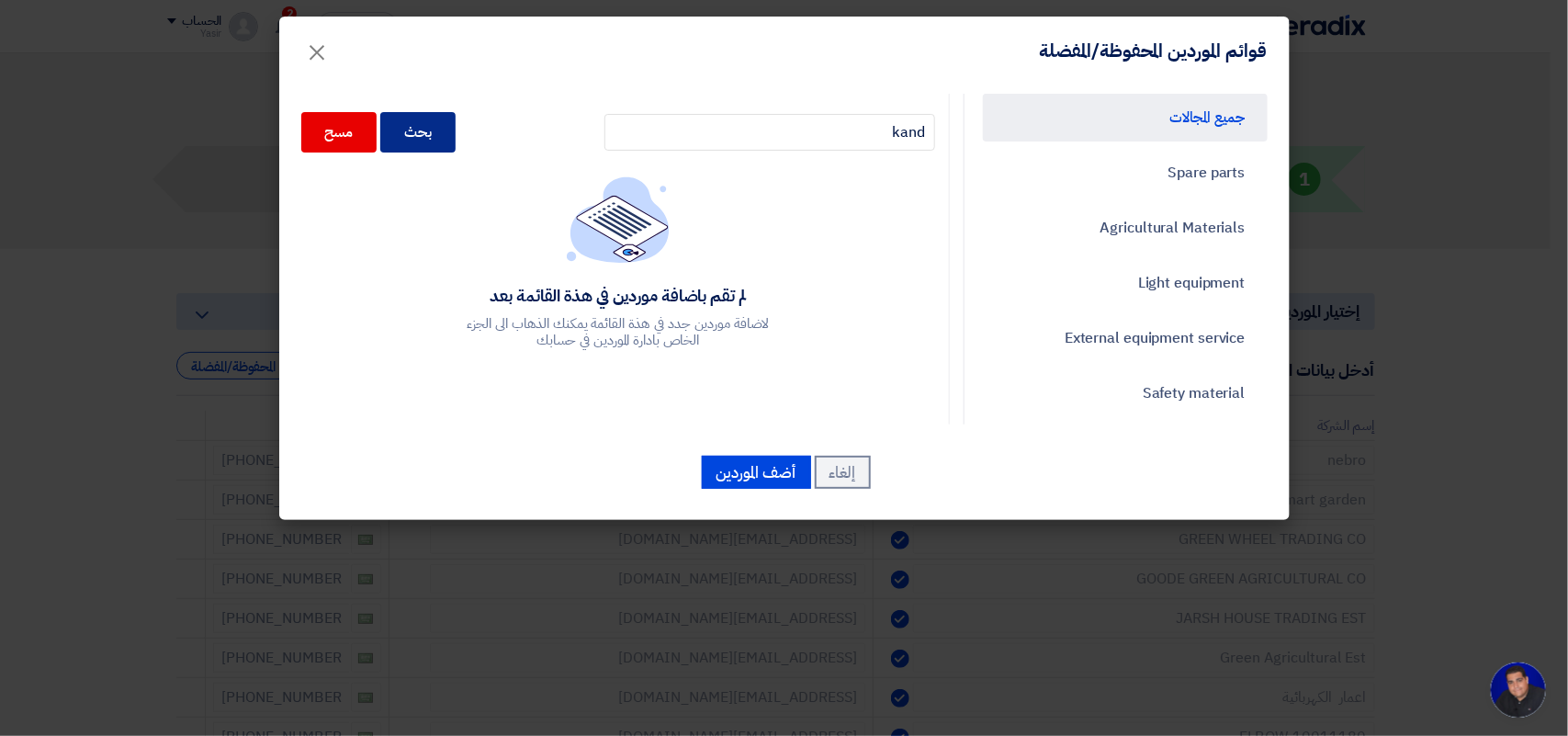
click at [439, 126] on div "بحث" at bounding box center [418, 132] width 75 height 41
click at [438, 141] on div "بحث" at bounding box center [418, 132] width 75 height 41
click at [434, 134] on div "بحث" at bounding box center [418, 132] width 75 height 41
click at [432, 133] on div "بحث" at bounding box center [418, 132] width 75 height 41
click at [430, 129] on div "بحث" at bounding box center [418, 132] width 75 height 41
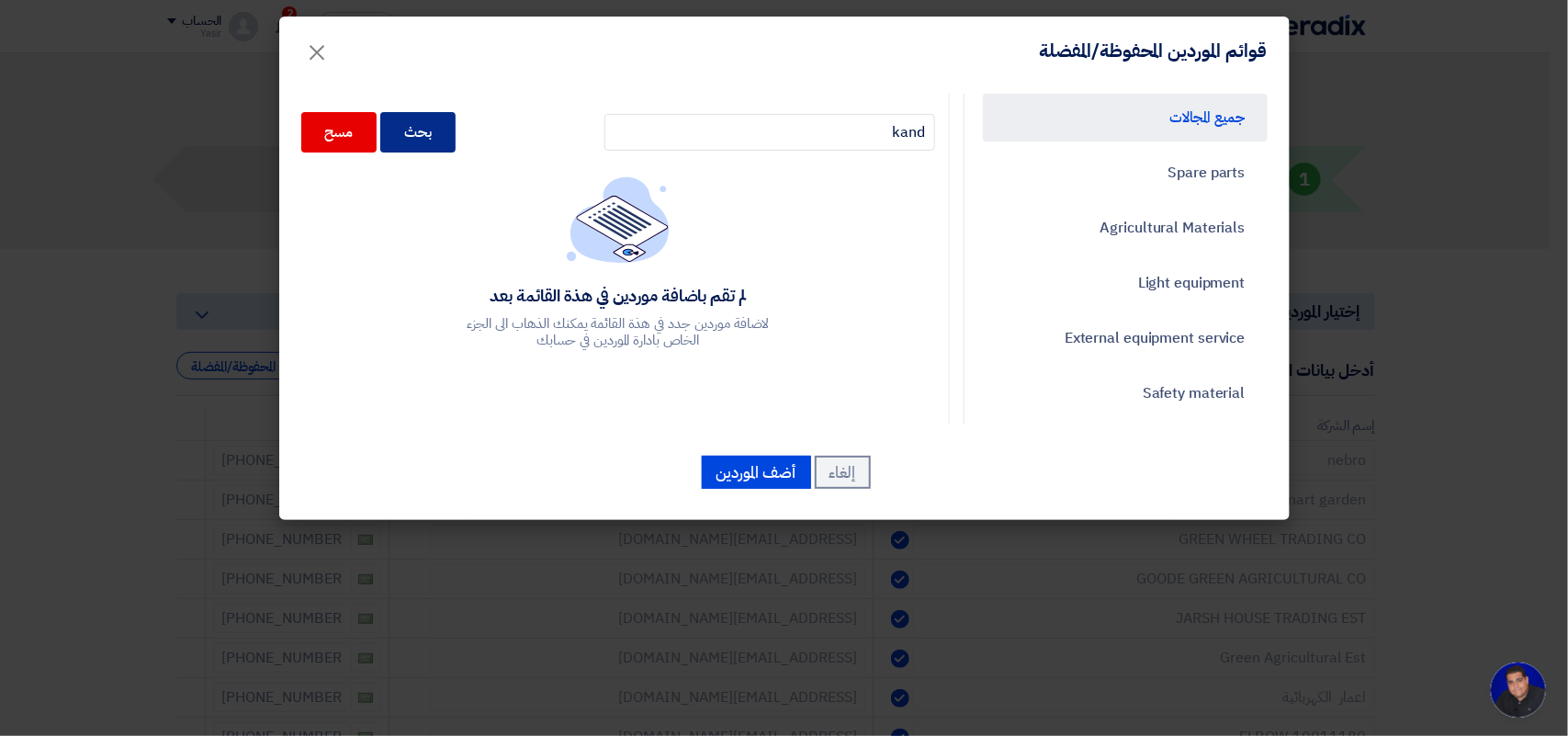
click at [416, 121] on div "بحث" at bounding box center [418, 132] width 75 height 41
click at [429, 129] on div "بحث" at bounding box center [418, 132] width 75 height 41
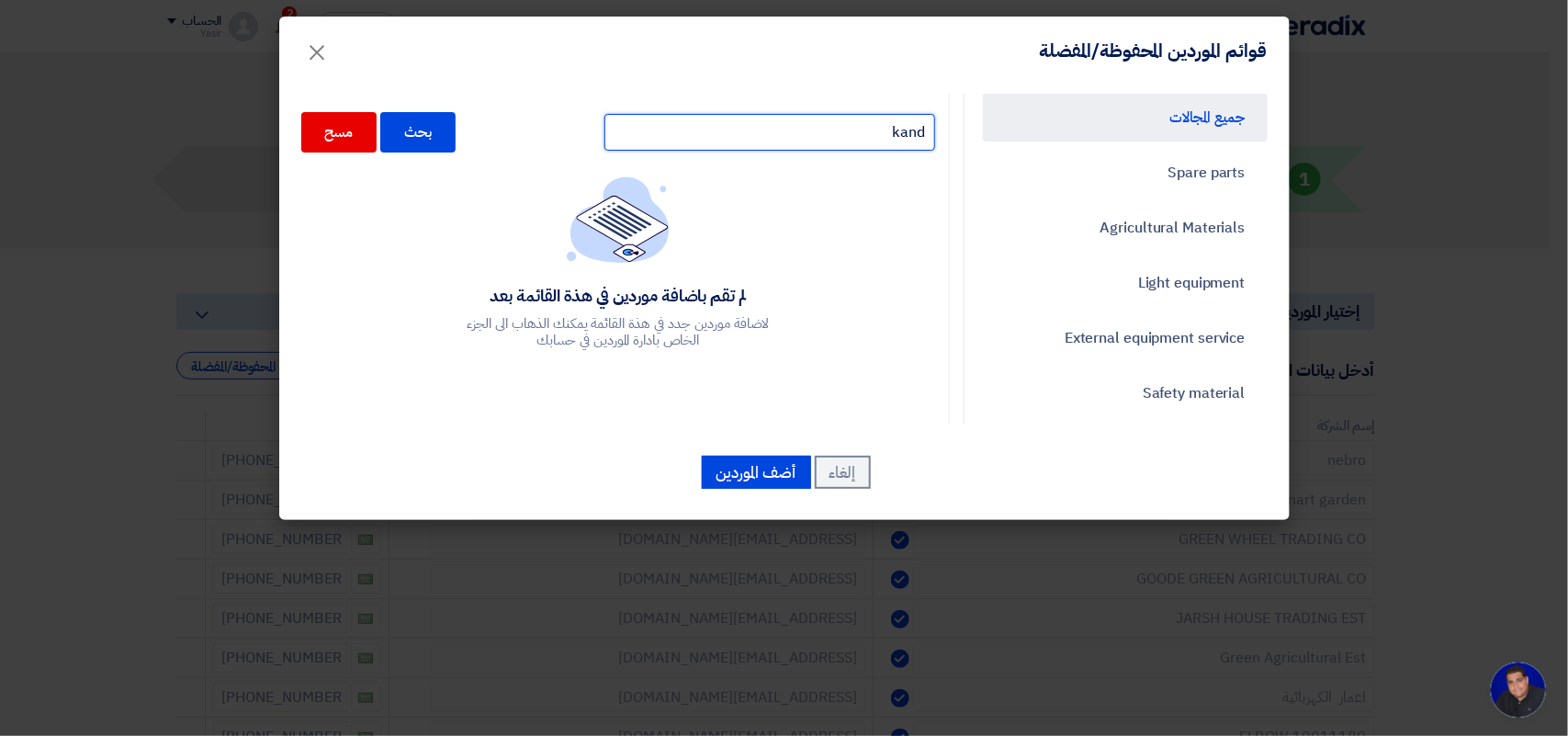
click at [936, 129] on input "kand" at bounding box center [770, 132] width 331 height 37
drag, startPoint x: 894, startPoint y: 130, endPoint x: 1013, endPoint y: 147, distance: 120.2
click at [1016, 154] on div "جميع المجالات Spare parts Agricultural Materials Light equipment External equip…" at bounding box center [784, 259] width 994 height 331
type input "kandeel"
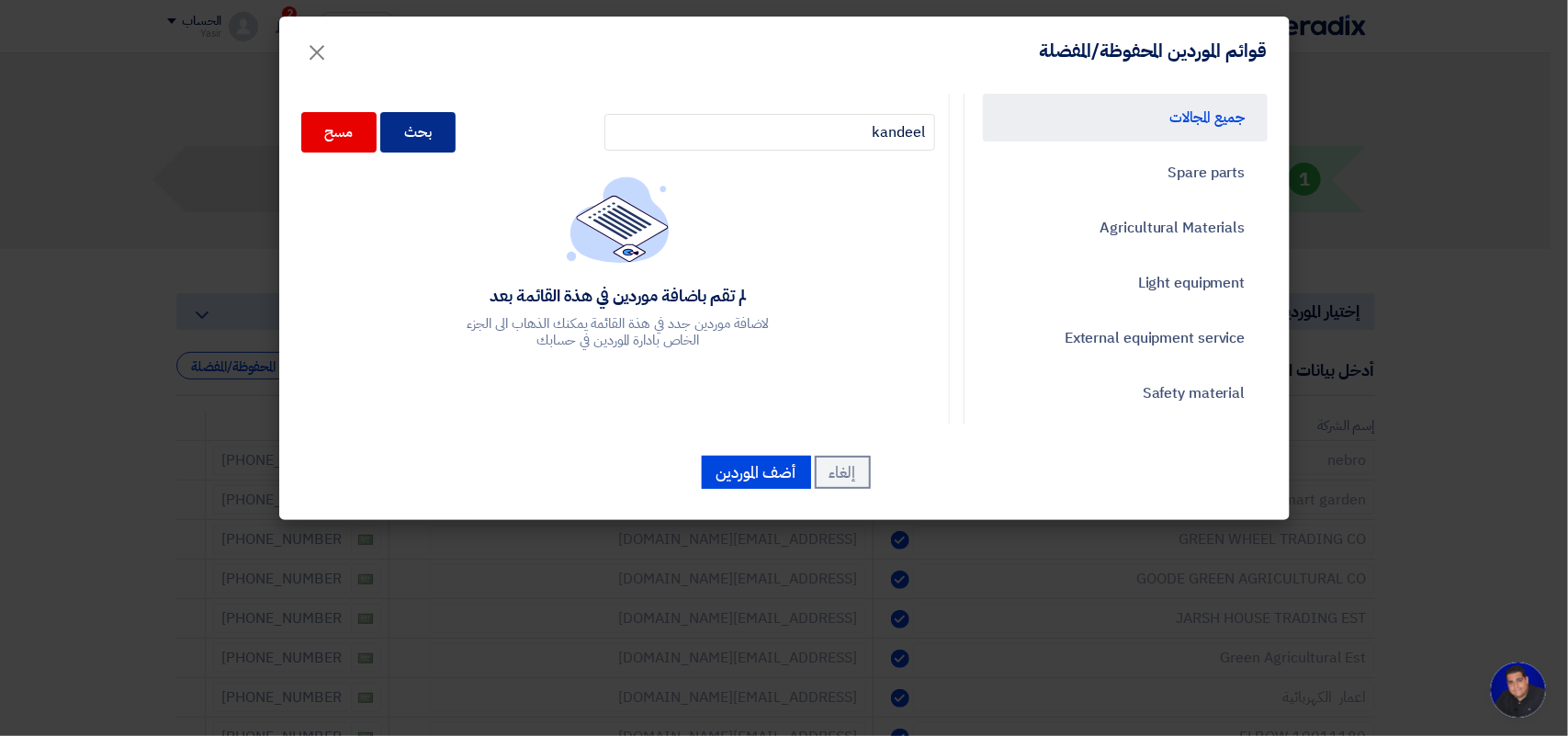
click at [430, 141] on div "بحث" at bounding box center [418, 132] width 75 height 41
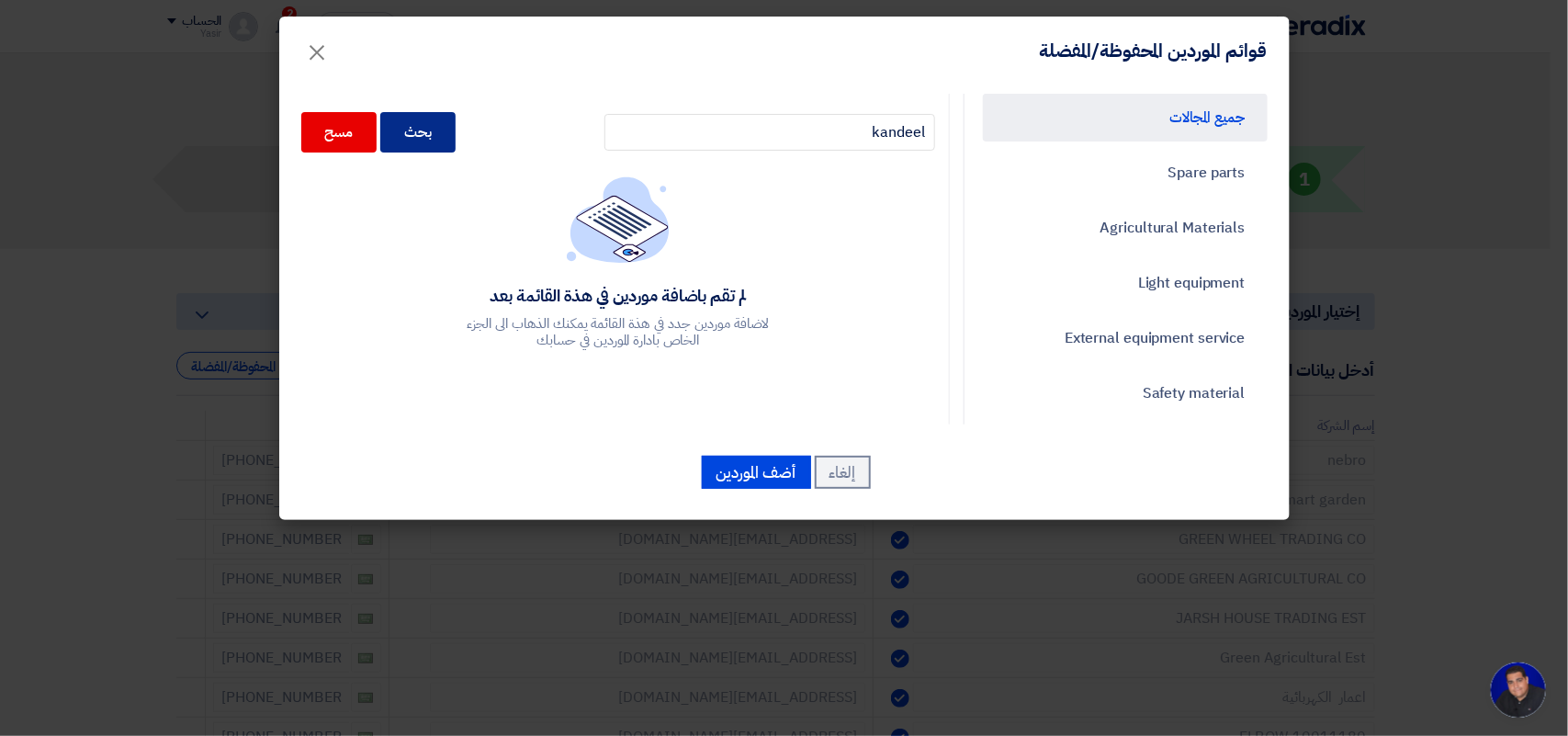
click at [430, 141] on div "بحث" at bounding box center [418, 132] width 75 height 41
click at [426, 138] on div "بحث" at bounding box center [418, 132] width 75 height 41
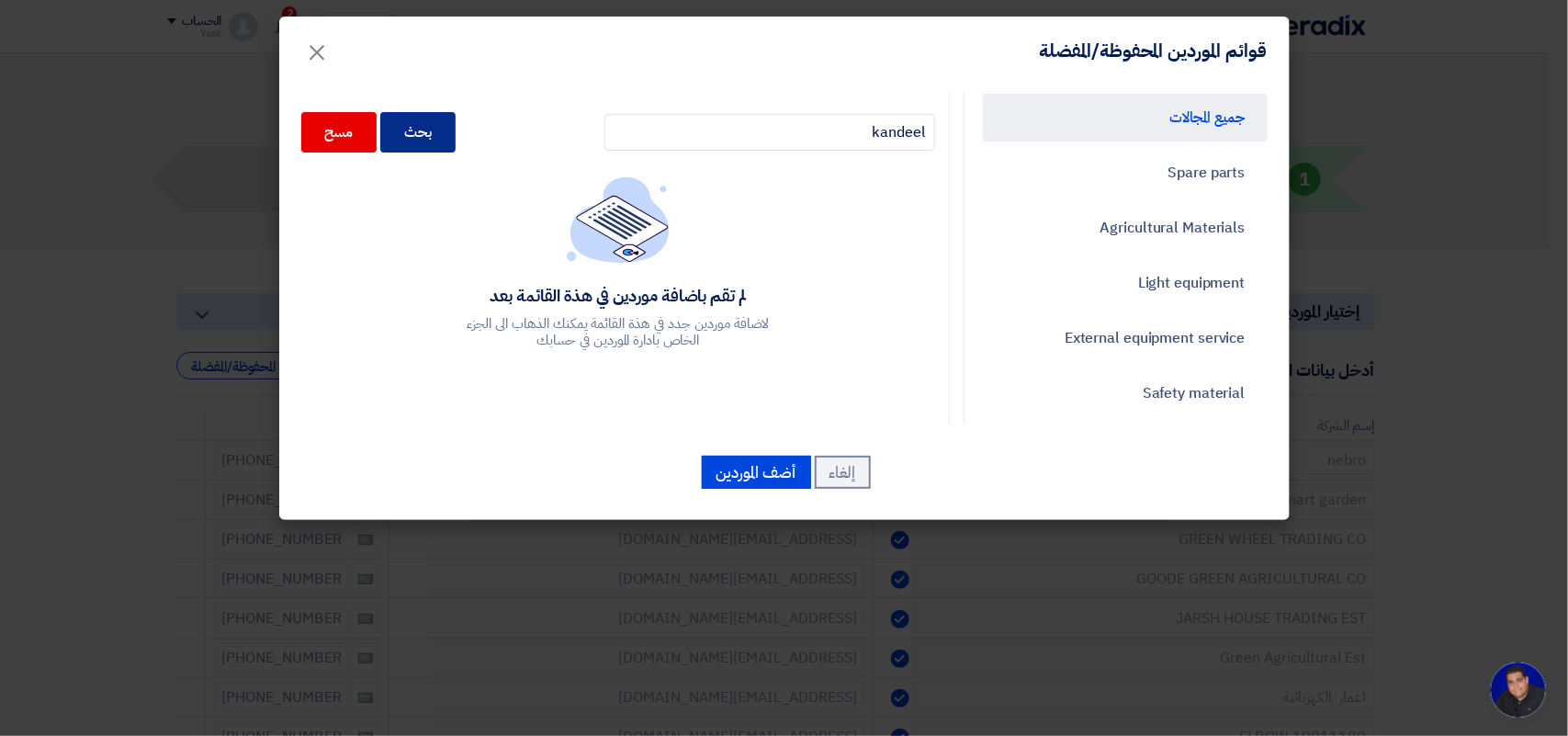
click at [426, 138] on div "بحث" at bounding box center [418, 132] width 75 height 41
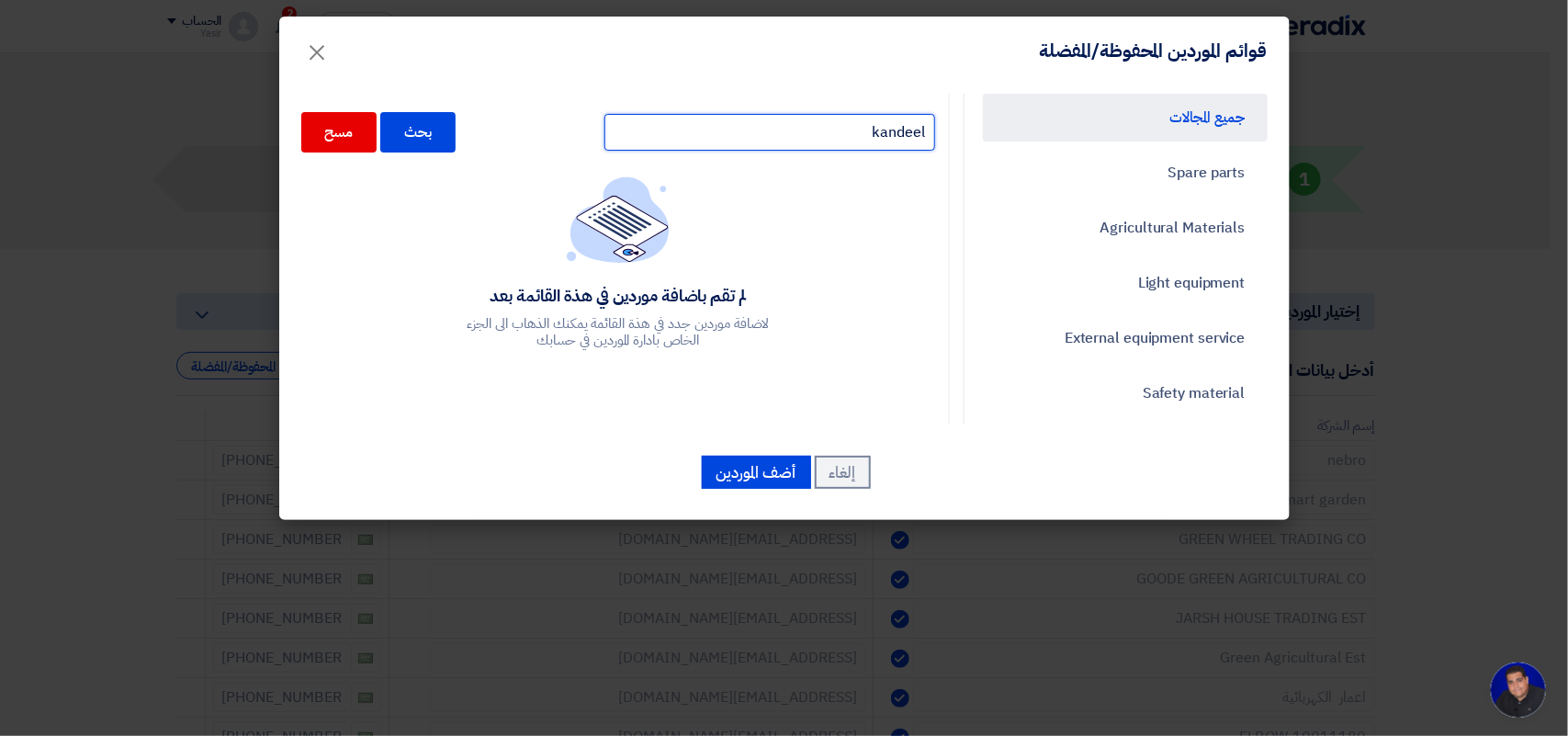
click at [846, 142] on input "kandeel" at bounding box center [770, 132] width 331 height 37
click at [728, 202] on div "لم تقم باضافة موردين في هذة القائمة بعد لاضافة موردين جدد في هذة القائمة يمكنك …" at bounding box center [618, 263] width 633 height 173
click at [735, 140] on input "kandeel" at bounding box center [770, 132] width 331 height 37
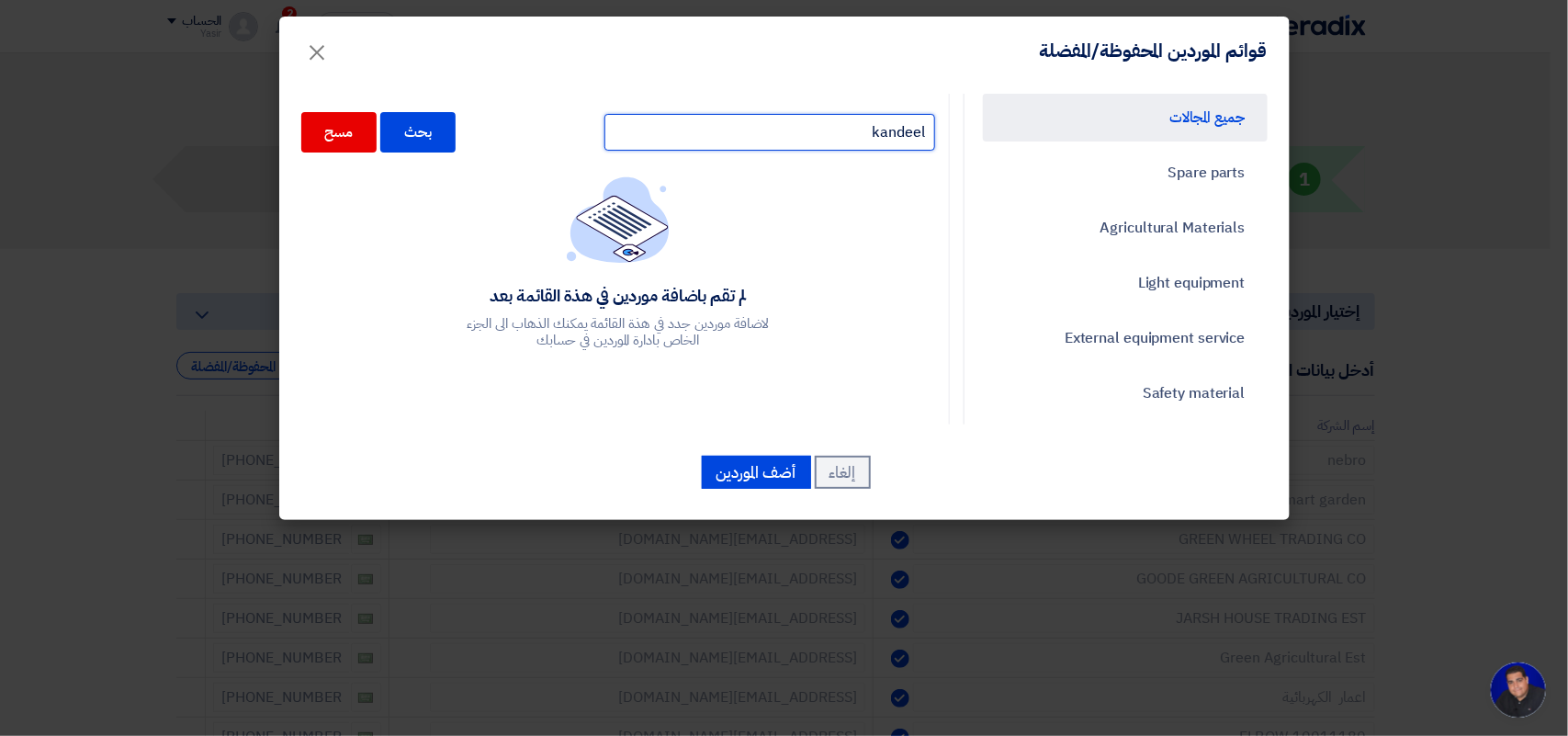
click at [735, 140] on input "kandeel" at bounding box center [770, 132] width 331 height 37
click at [763, 184] on div "لم تقم باضافة موردين في هذة القائمة بعد لاضافة موردين جدد في هذة القائمة يمكنك …" at bounding box center [618, 263] width 633 height 173
click at [760, 147] on input "kandeel" at bounding box center [770, 132] width 331 height 37
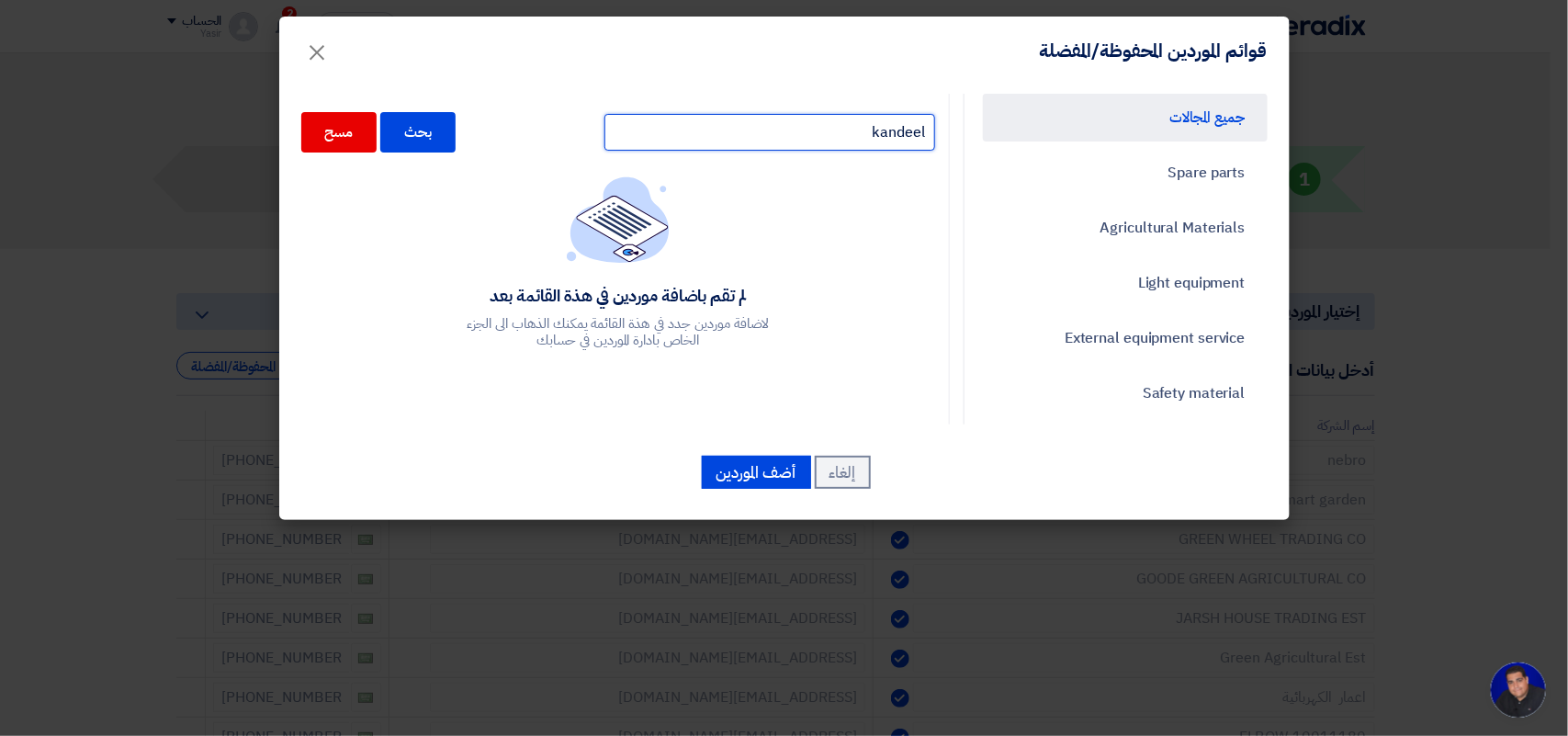
click at [760, 147] on input "kandeel" at bounding box center [770, 132] width 331 height 37
click at [776, 195] on div "لم تقم باضافة موردين في هذة القائمة بعد لاضافة موردين جدد في هذة القائمة يمكنك …" at bounding box center [618, 263] width 633 height 173
click at [781, 120] on input "kandeel" at bounding box center [770, 132] width 331 height 37
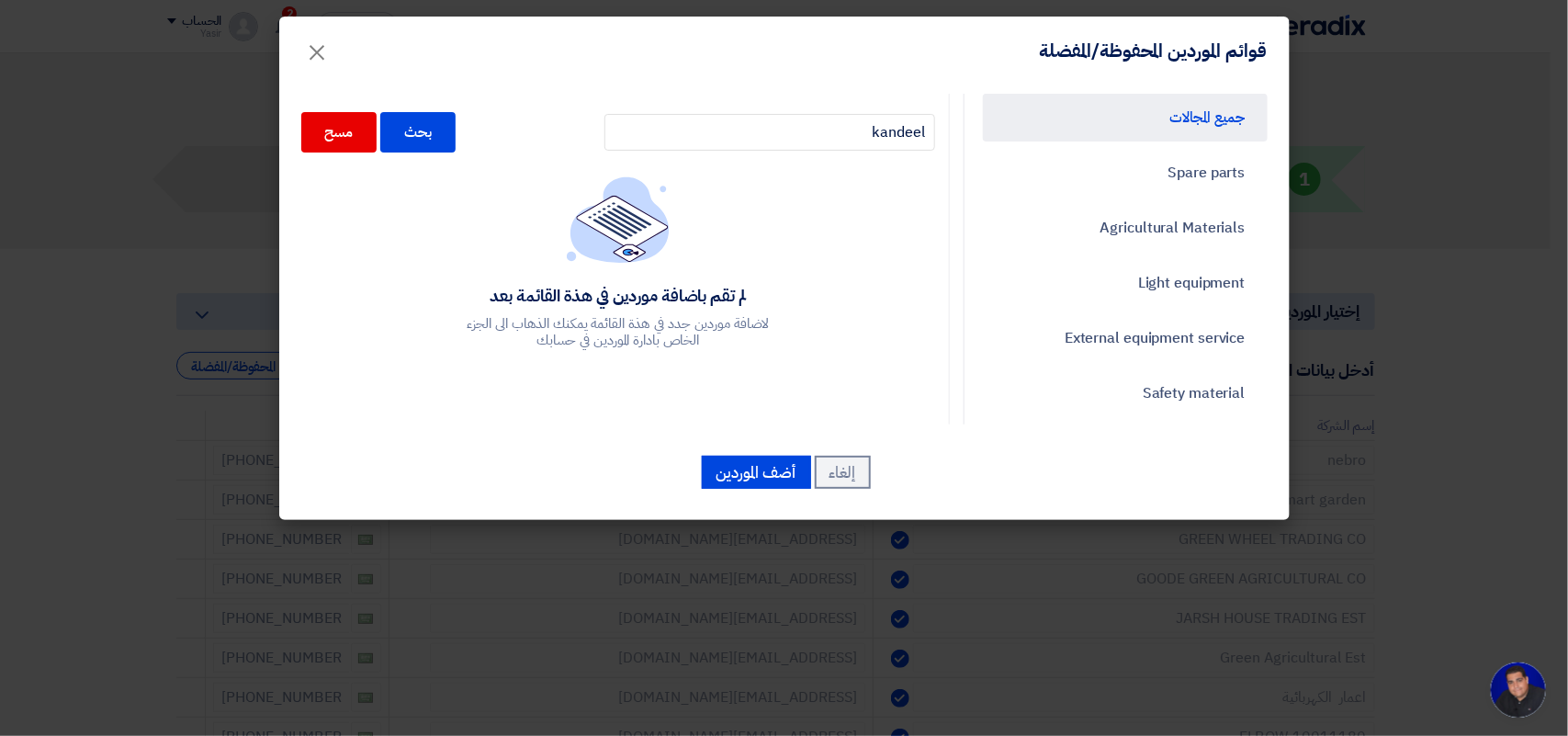
click at [795, 171] on div "kandeel بحث مسح لم تقم باضافة موردين في هذة القائمة بعد لاضافة موردين جدد في هذ…" at bounding box center [619, 701] width 662 height 1215
click at [795, 130] on input "kandeel" at bounding box center [770, 132] width 331 height 37
click at [819, 185] on div "لم تقم باضافة موردين في هذة القائمة بعد لاضافة موردين جدد في هذة القائمة يمكنك …" at bounding box center [618, 263] width 633 height 173
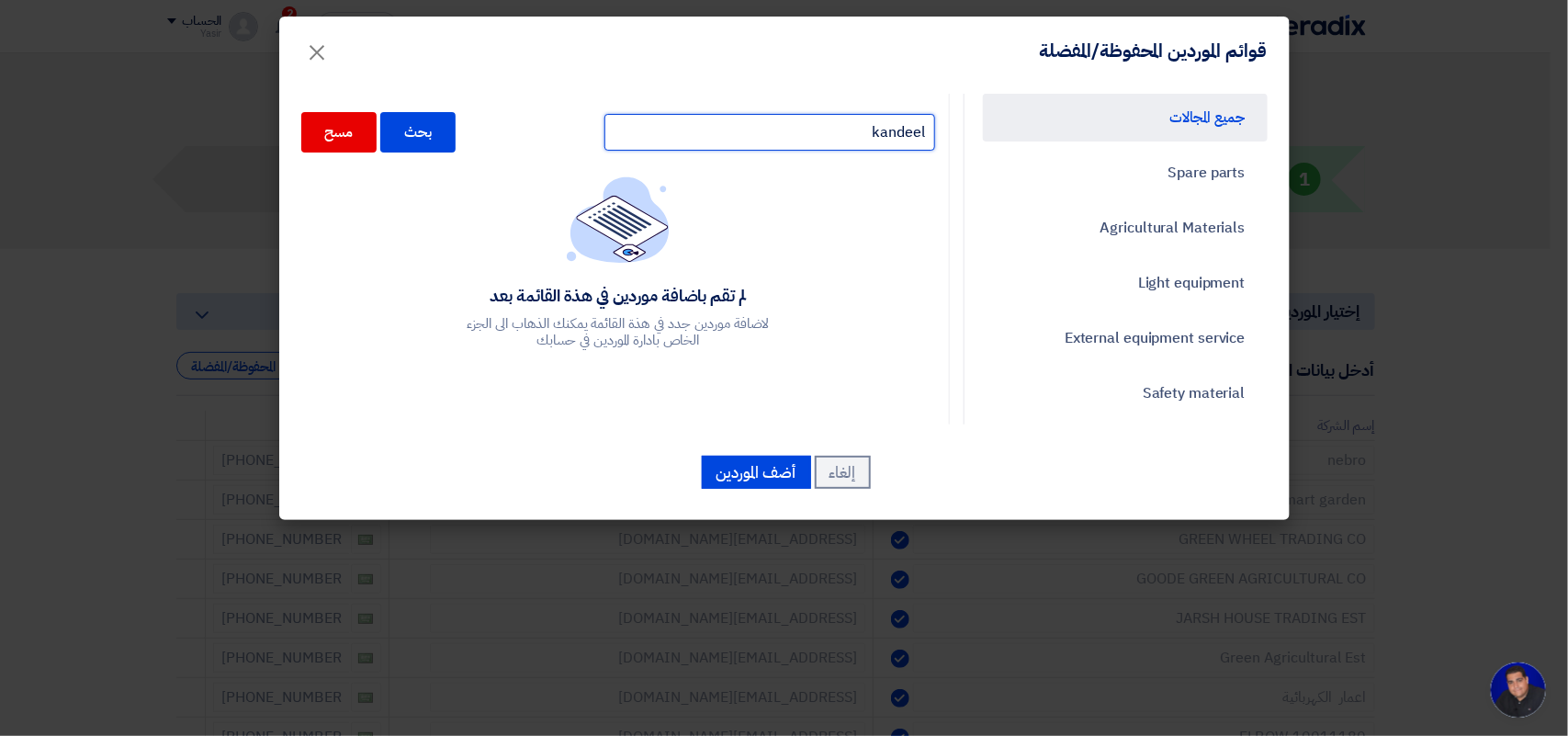
click at [813, 140] on input "kandeel" at bounding box center [770, 132] width 331 height 37
click at [821, 170] on div "kandeel بحث مسح لم تقم باضافة موردين في هذة القائمة بعد لاضافة موردين جدد في هذ…" at bounding box center [619, 701] width 662 height 1215
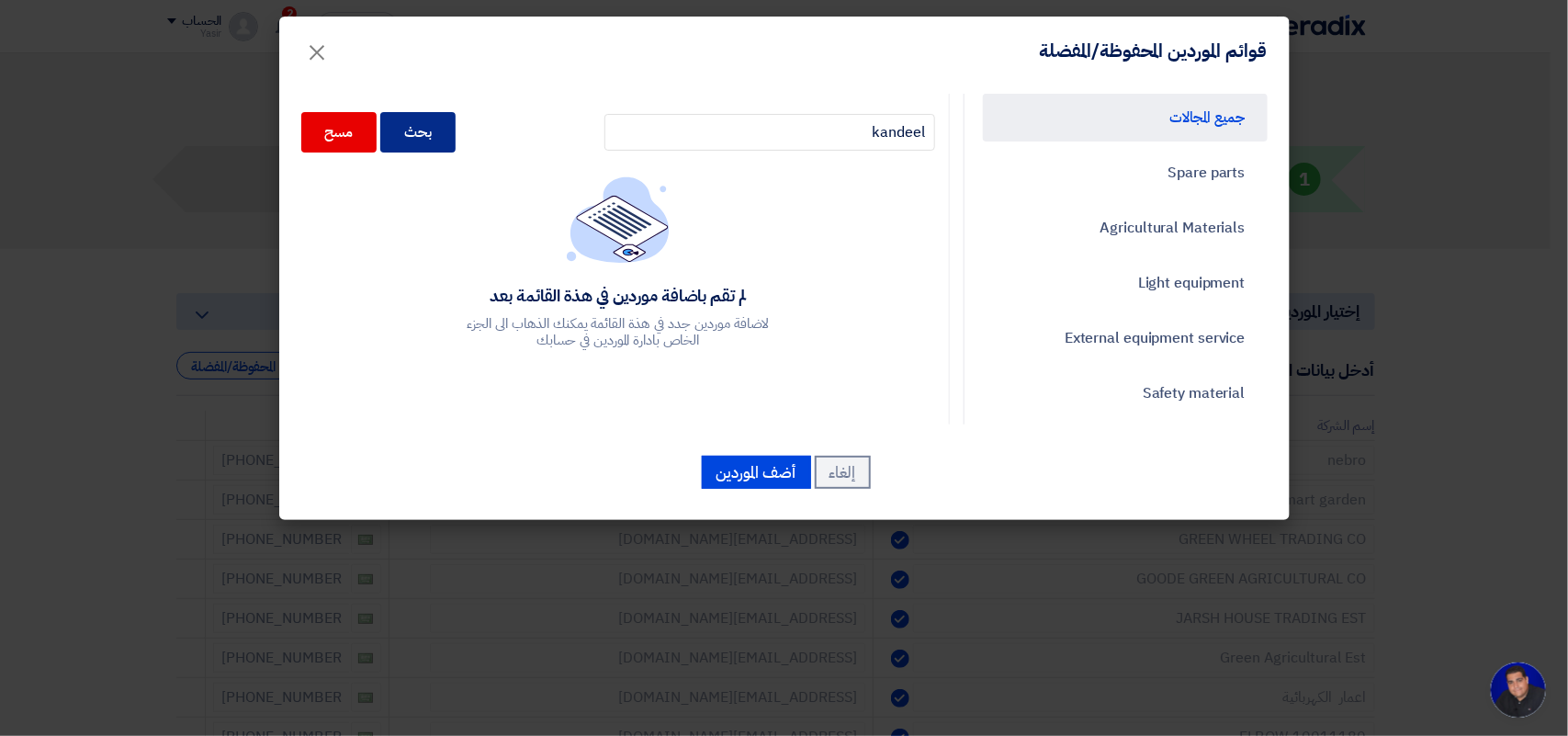
click at [420, 128] on div "بحث" at bounding box center [418, 132] width 75 height 41
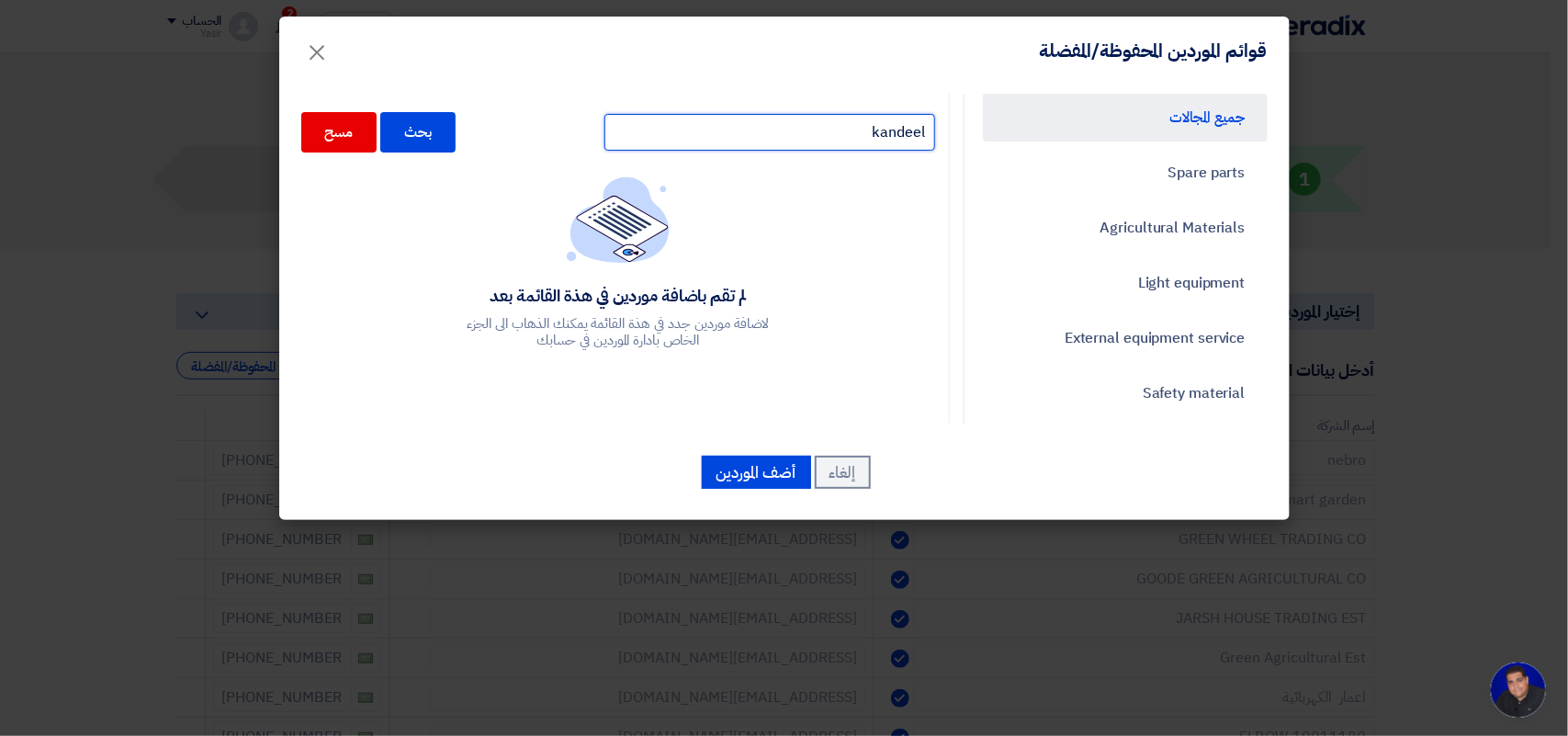
drag, startPoint x: 703, startPoint y: 123, endPoint x: 1059, endPoint y: 131, distance: 356.1
click at [1059, 131] on div "جميع المجالات Spare parts Agricultural Materials Light equipment External equip…" at bounding box center [784, 259] width 994 height 331
click at [318, 57] on span "×" at bounding box center [318, 51] width 22 height 55
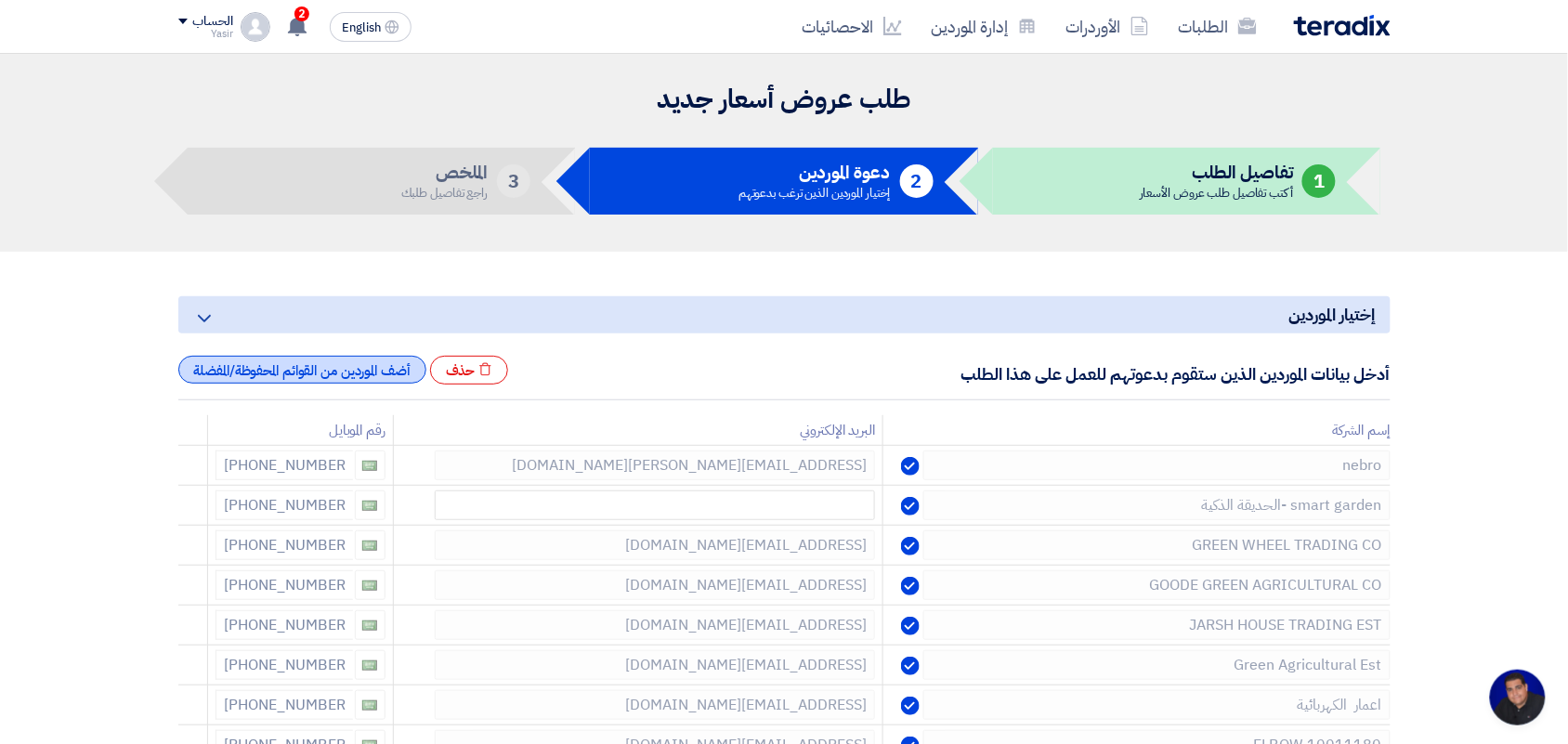
click at [309, 373] on div "أضف الموردين من القوائم المحفوظة/المفضلة" at bounding box center [303, 369] width 248 height 28
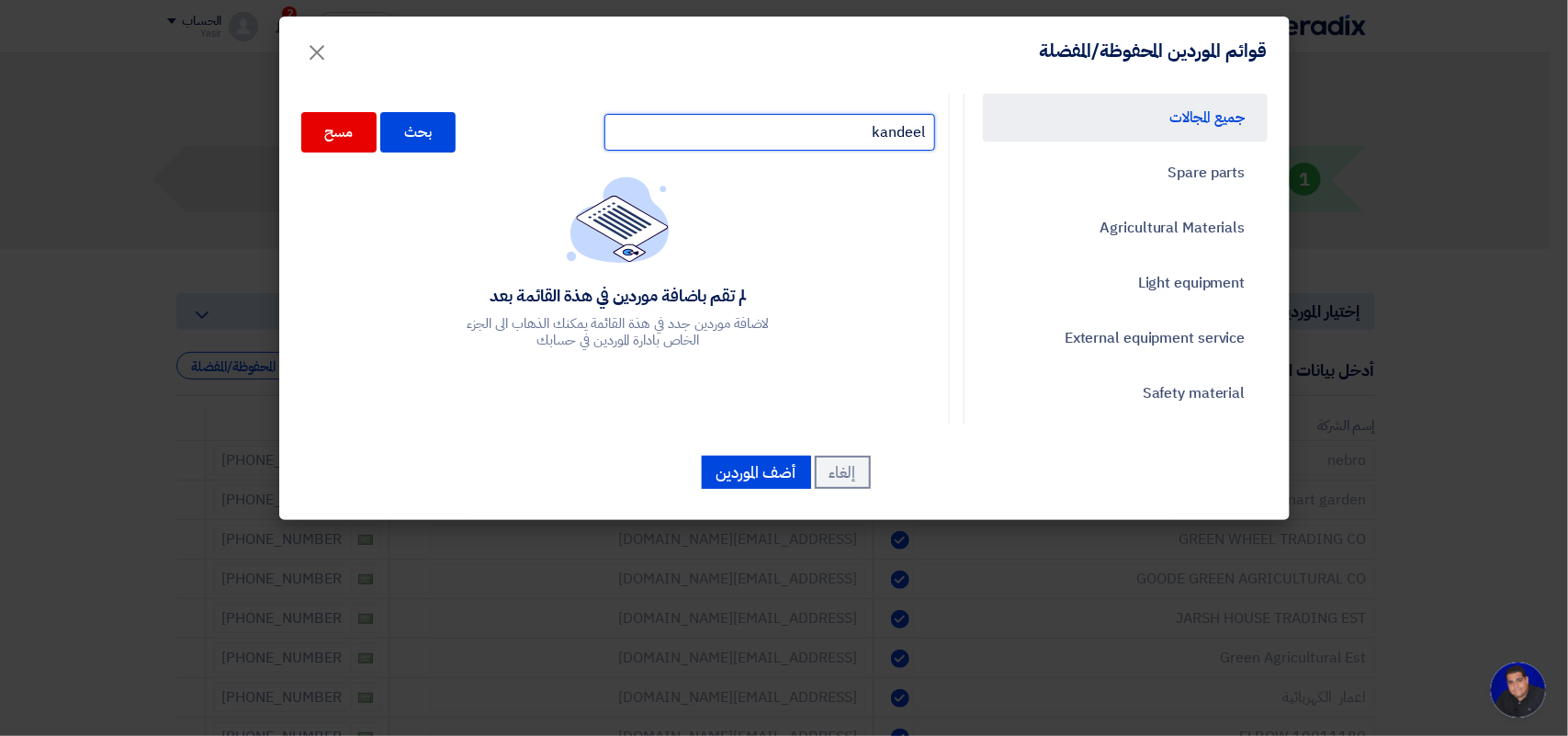
click at [884, 123] on input "kandeel" at bounding box center [770, 132] width 331 height 37
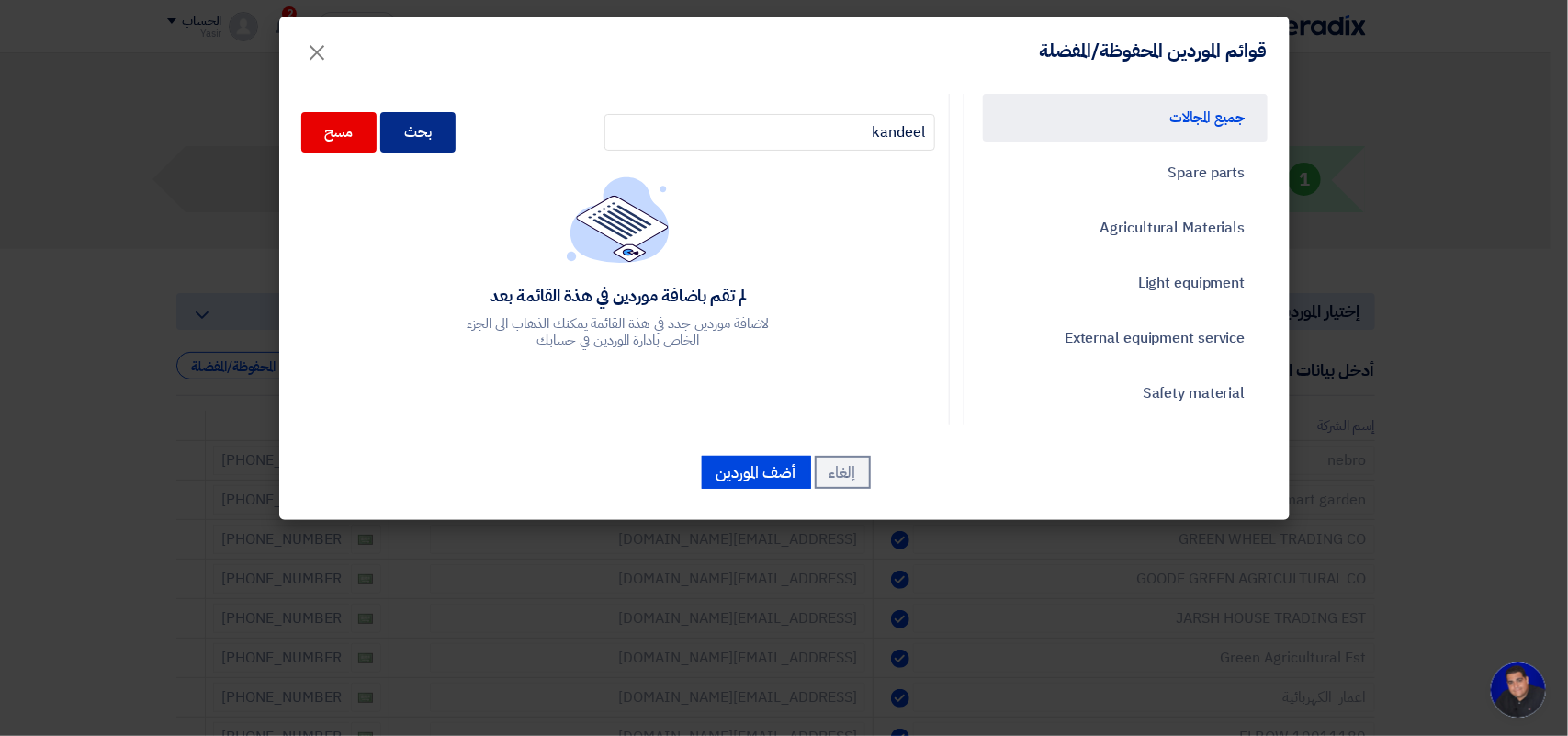
click at [438, 134] on div "بحث" at bounding box center [418, 132] width 75 height 41
click at [1206, 149] on link "Spare parts" at bounding box center [1125, 172] width 285 height 47
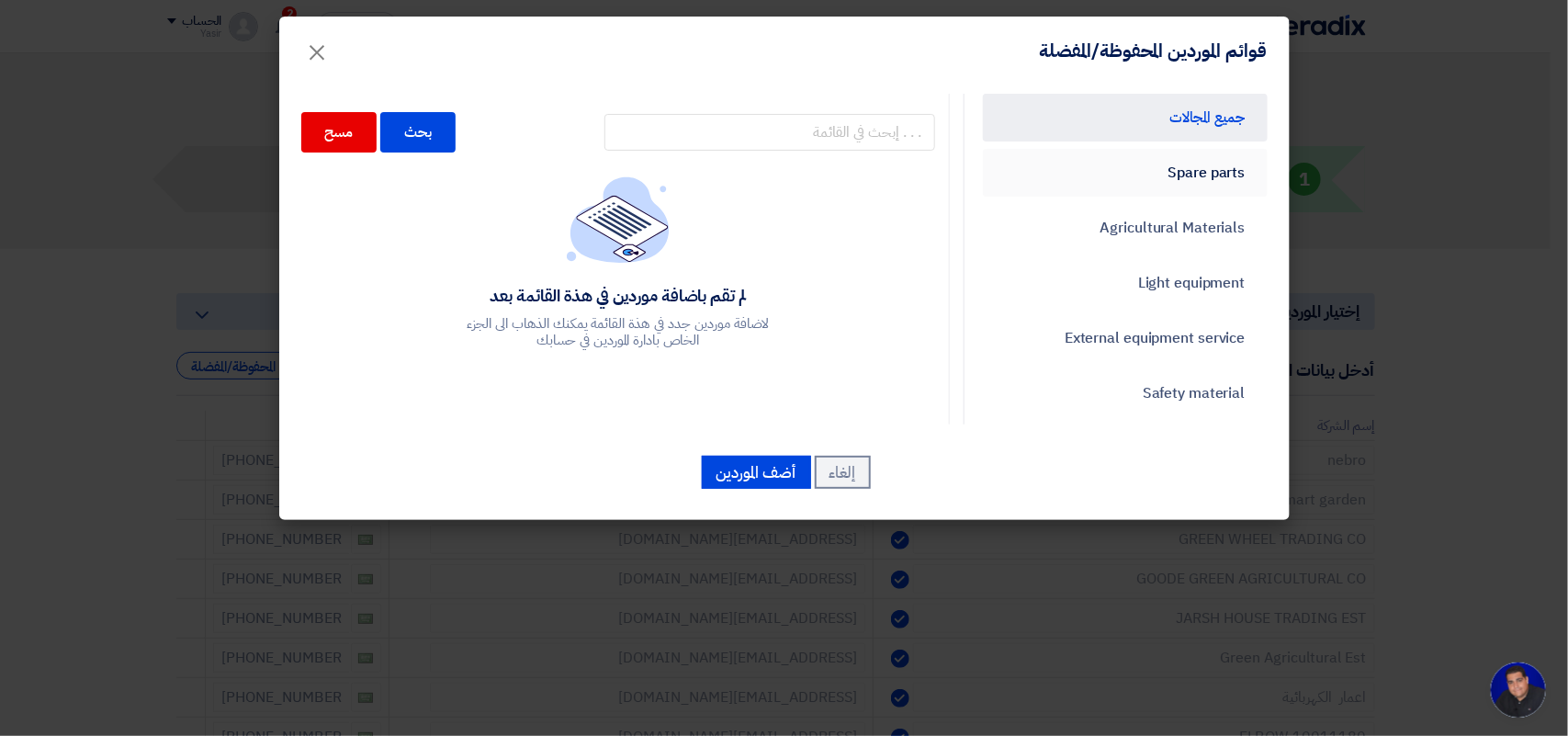
click at [1201, 172] on link "Spare parts" at bounding box center [1125, 172] width 285 height 47
click at [1179, 125] on link "جميع المجالات" at bounding box center [1125, 117] width 285 height 47
click at [1174, 185] on link "Spare parts" at bounding box center [1125, 172] width 285 height 47
click at [1171, 231] on link "Agricultural Materials" at bounding box center [1125, 227] width 285 height 47
click at [1159, 287] on link "Light equipment" at bounding box center [1125, 282] width 285 height 47
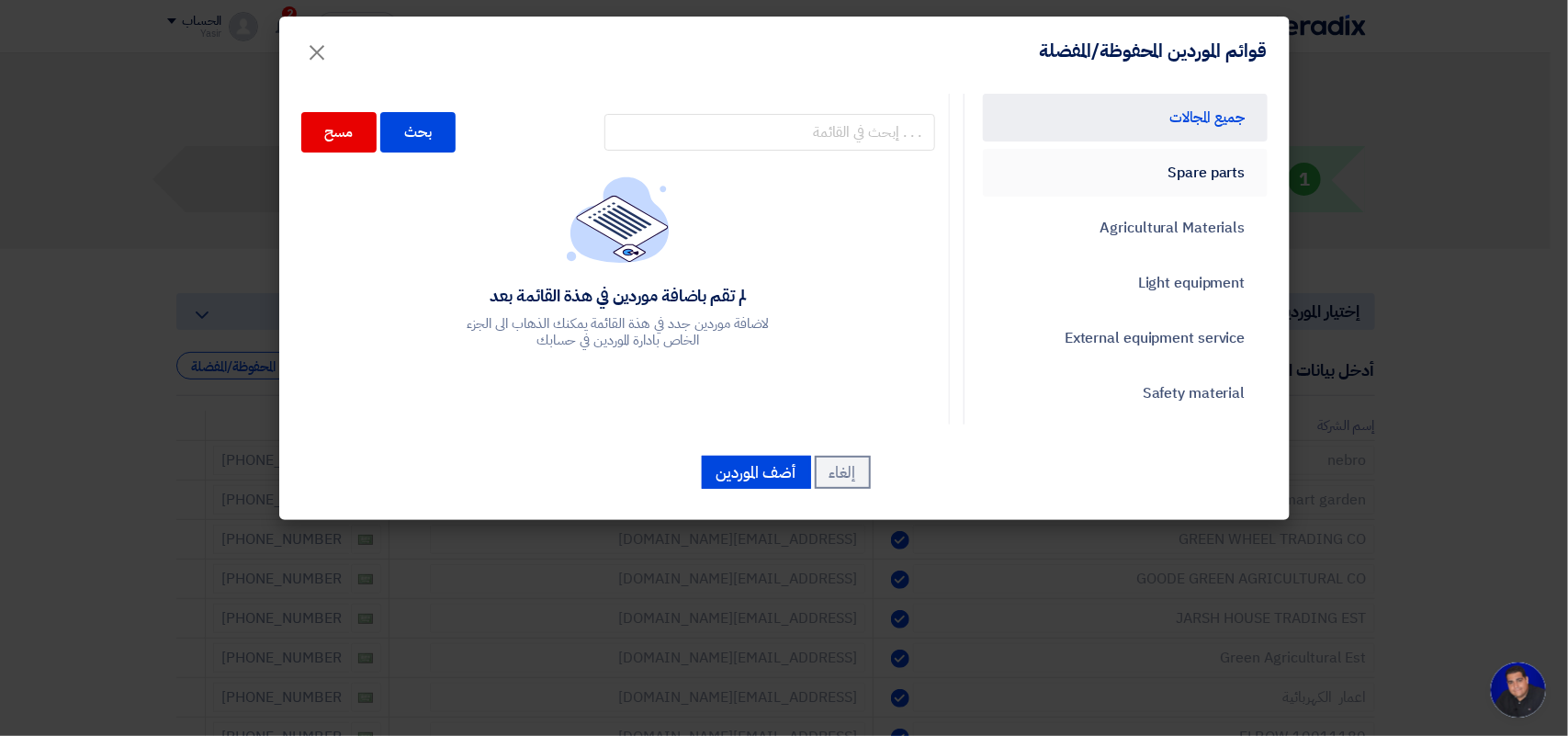
drag, startPoint x: 1159, startPoint y: 287, endPoint x: 1155, endPoint y: 180, distance: 107.1
click at [1159, 282] on link "Light equipment" at bounding box center [1125, 282] width 285 height 47
drag, startPoint x: 1155, startPoint y: 172, endPoint x: 1158, endPoint y: 120, distance: 52.1
click at [1155, 166] on link "Spare parts" at bounding box center [1125, 172] width 285 height 47
click at [1158, 115] on link "جميع المجالات" at bounding box center [1125, 117] width 285 height 47
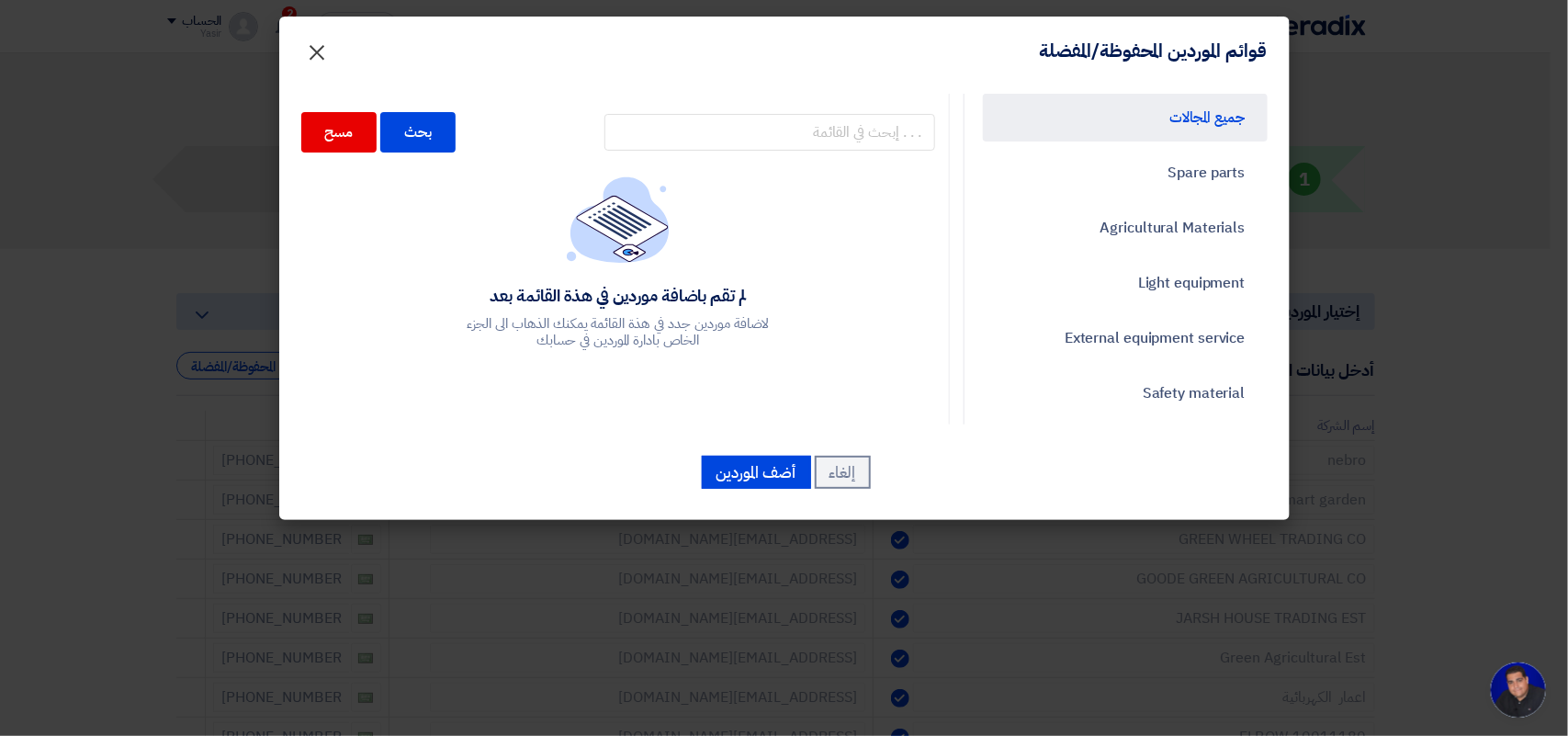
click at [317, 67] on span "×" at bounding box center [318, 51] width 22 height 55
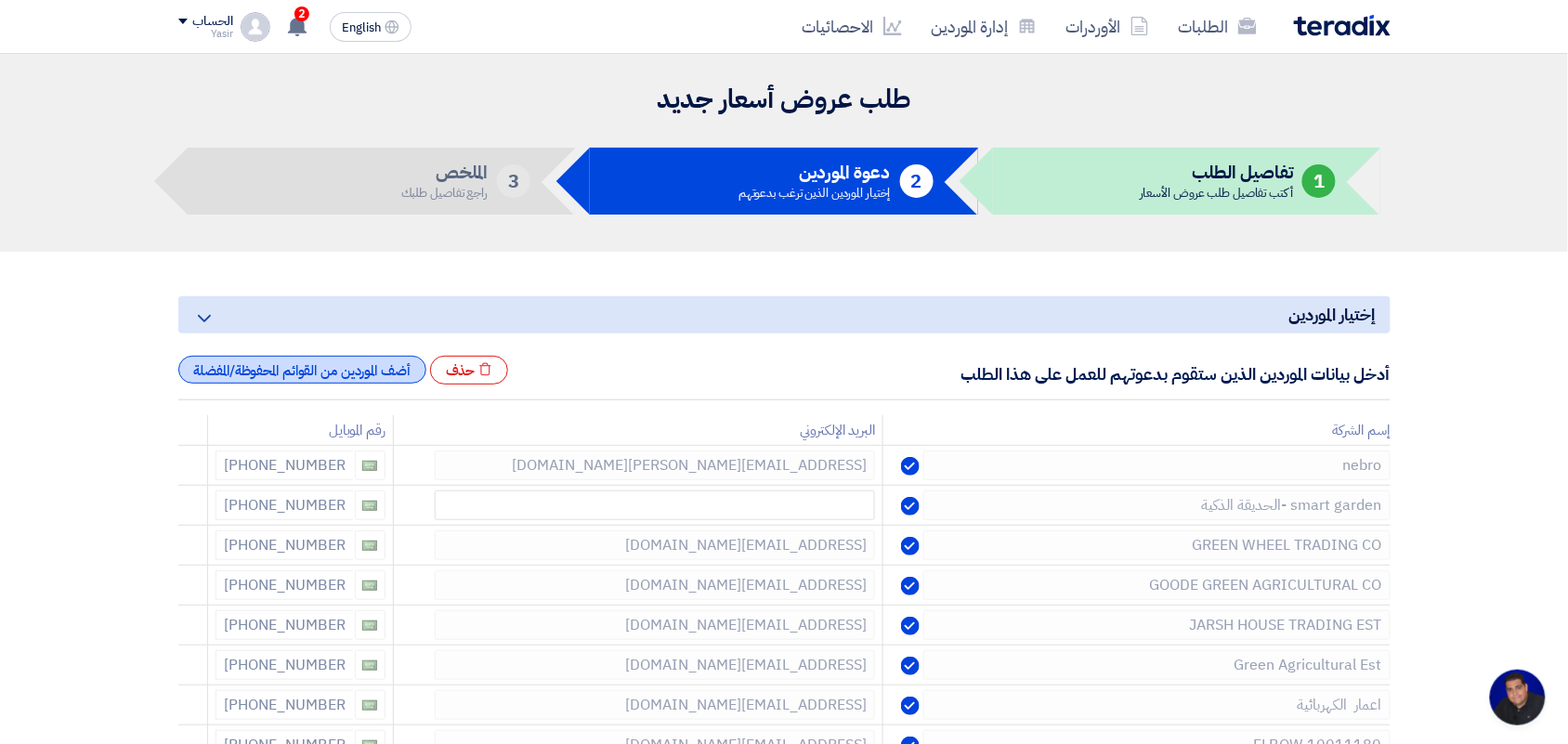
click at [386, 374] on div "أضف الموردين من القوائم المحفوظة/المفضلة" at bounding box center [303, 369] width 248 height 28
click at [357, 378] on div "أضف الموردين من القوائم المحفوظة/المفضلة" at bounding box center [303, 369] width 248 height 28
click at [378, 370] on div "أضف الموردين من القوائم المحفوظة/المفضلة" at bounding box center [303, 369] width 248 height 28
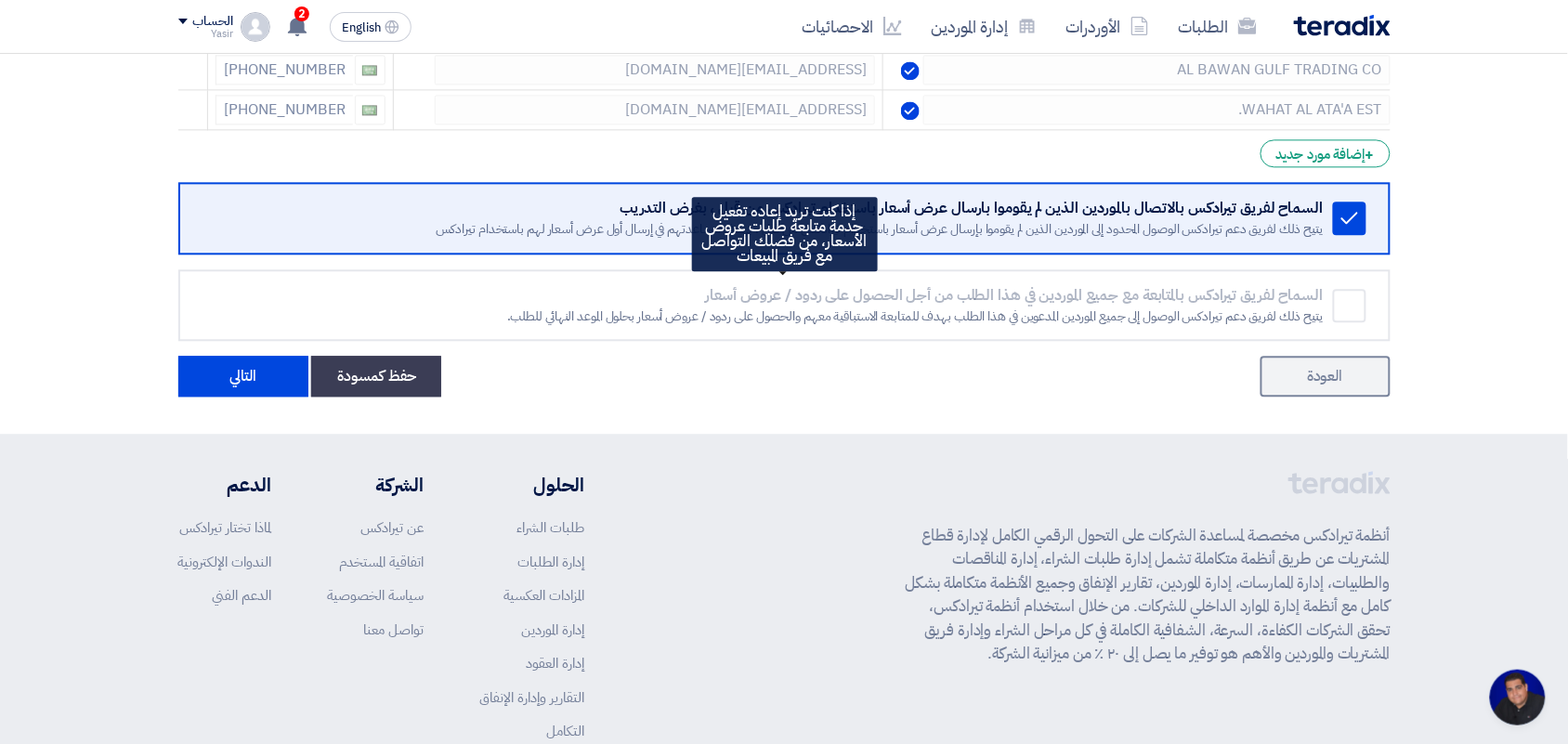
scroll to position [926, 0]
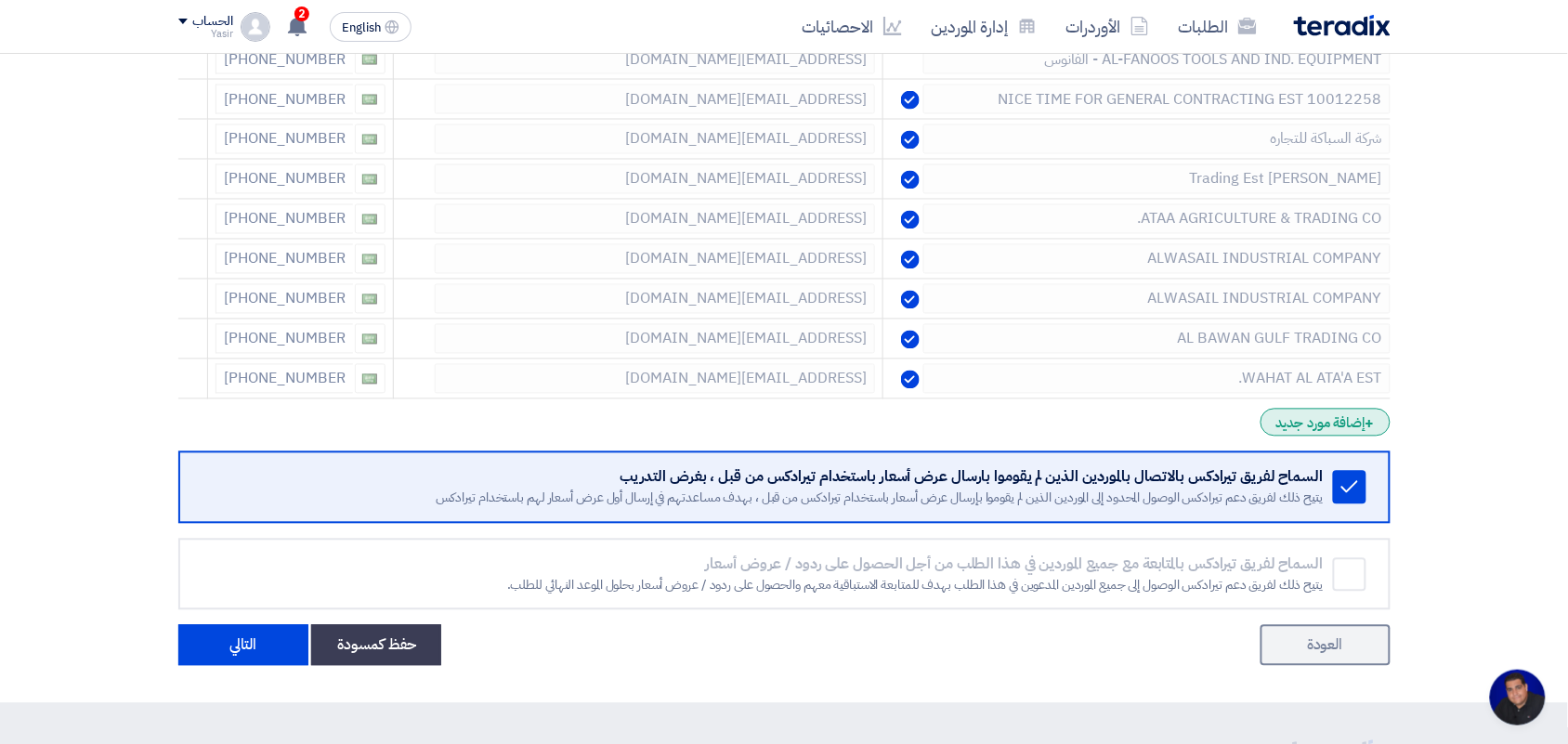
click at [1310, 433] on div "+ إضافة مورد جديد" at bounding box center [1325, 423] width 129 height 28
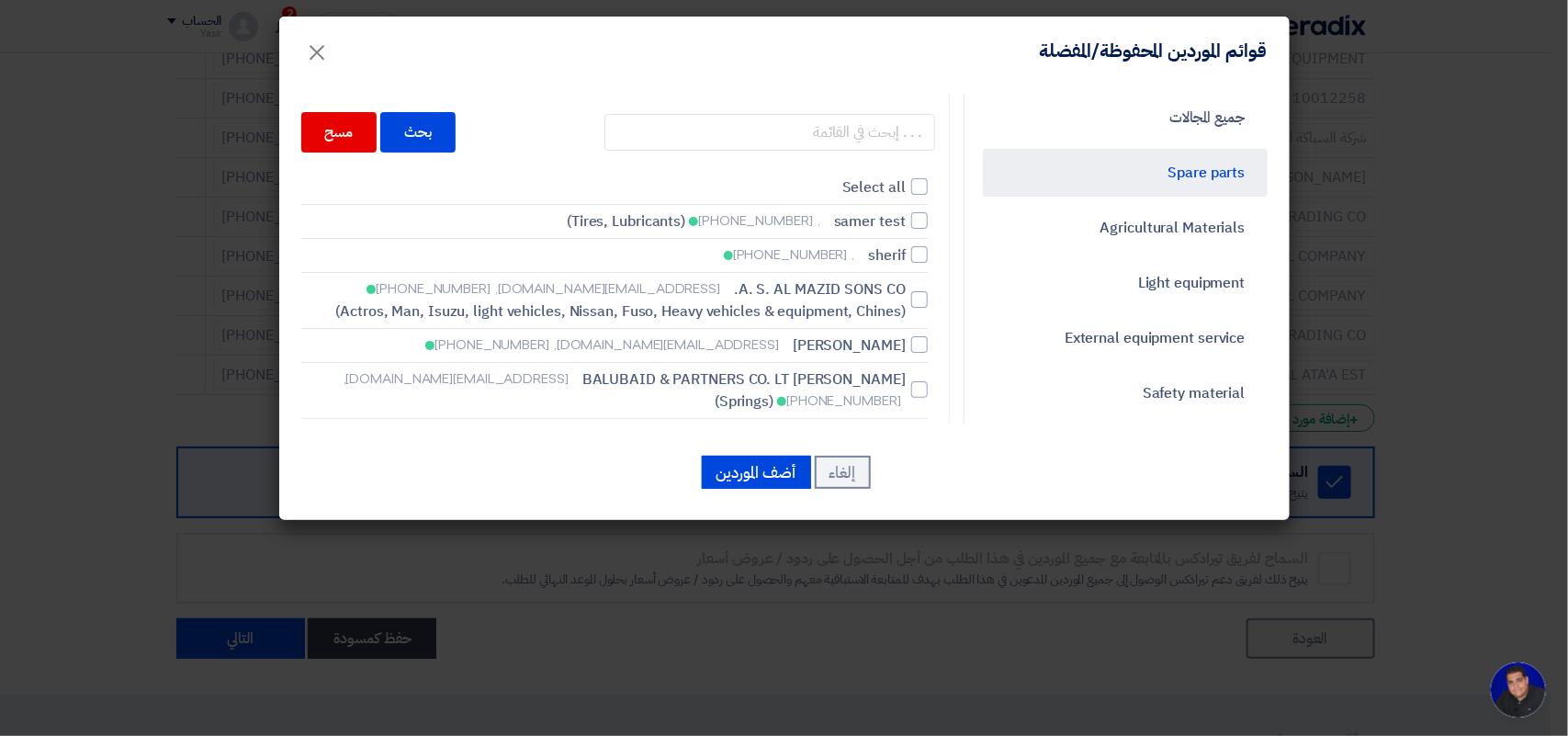
click at [305, 55] on div "قوائم الموردين المحفوظة/المفضلة × جميع المجالات Spare parts Agricultural Materi…" at bounding box center [784, 268] width 1011 height 503
click at [307, 62] on span "×" at bounding box center [318, 51] width 22 height 55
click at [317, 63] on span "×" at bounding box center [318, 51] width 22 height 55
click at [314, 57] on span "×" at bounding box center [318, 51] width 22 height 55
click at [317, 55] on span "×" at bounding box center [318, 51] width 22 height 55
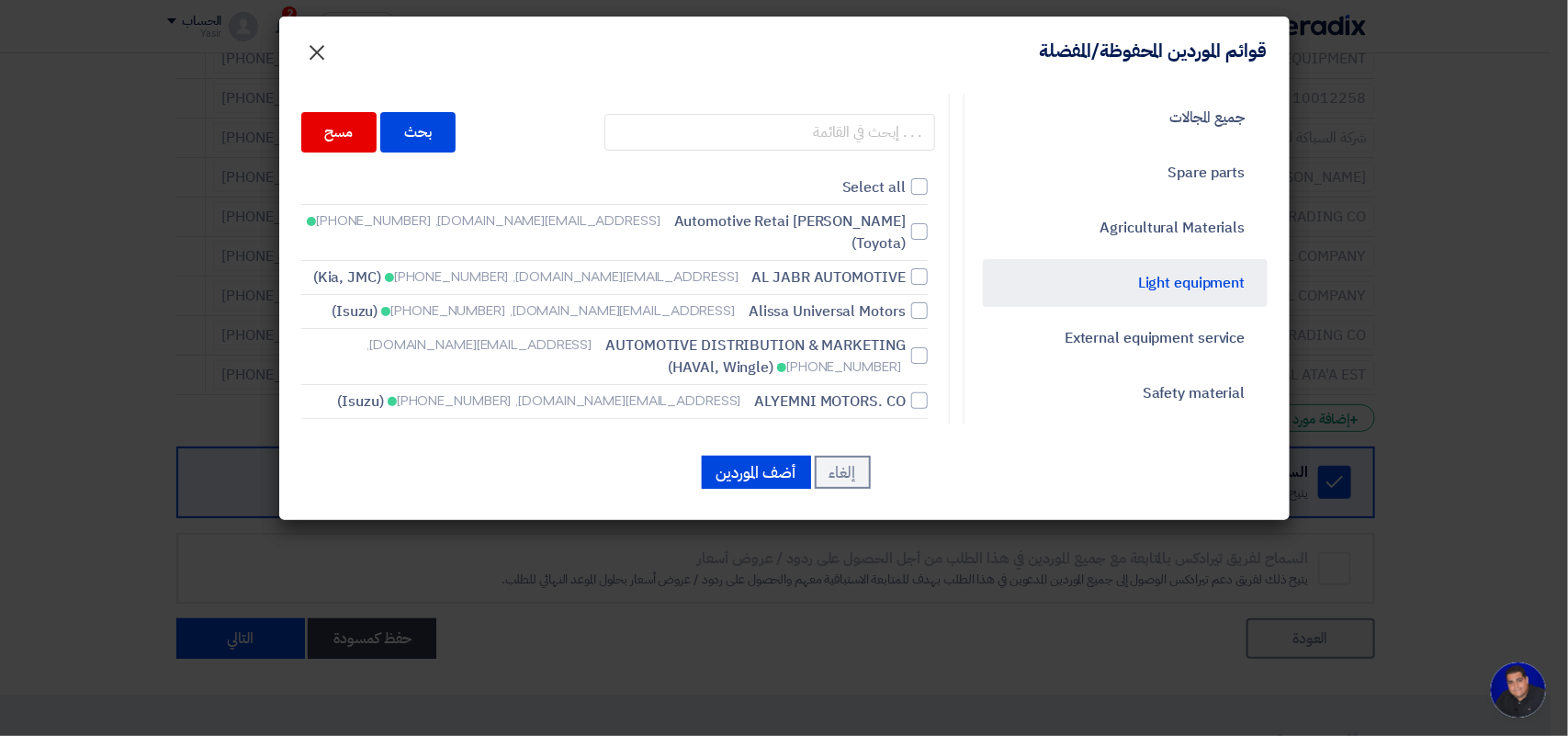
click at [324, 43] on span "×" at bounding box center [318, 51] width 22 height 55
click at [317, 47] on span "×" at bounding box center [318, 51] width 22 height 55
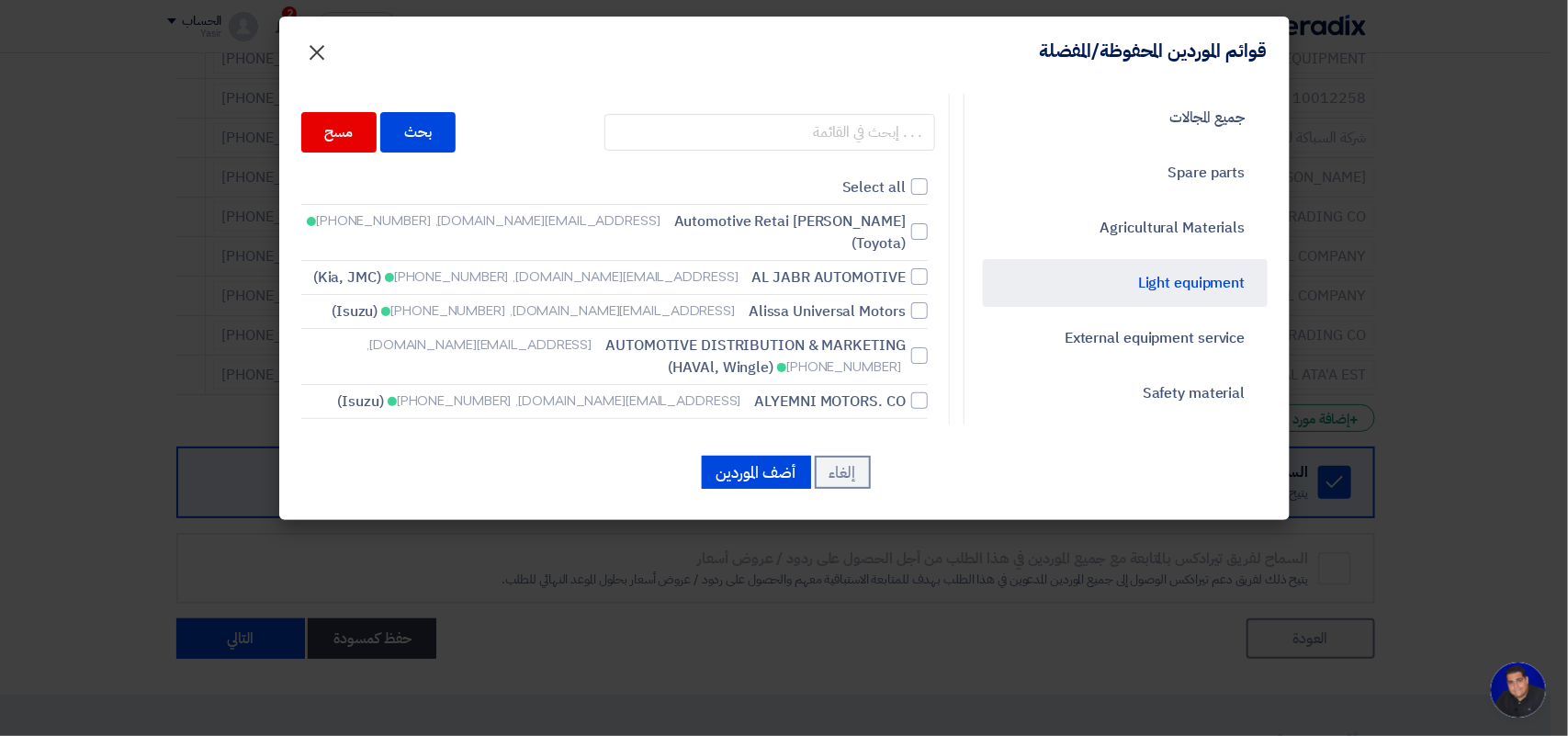
click at [317, 47] on span "×" at bounding box center [318, 51] width 22 height 55
click at [89, 110] on modal-container "قوائم الموردين المحفوظة/المفضلة × جميع المجالات Spare parts Agricultural Materi…" at bounding box center [784, 368] width 1568 height 736
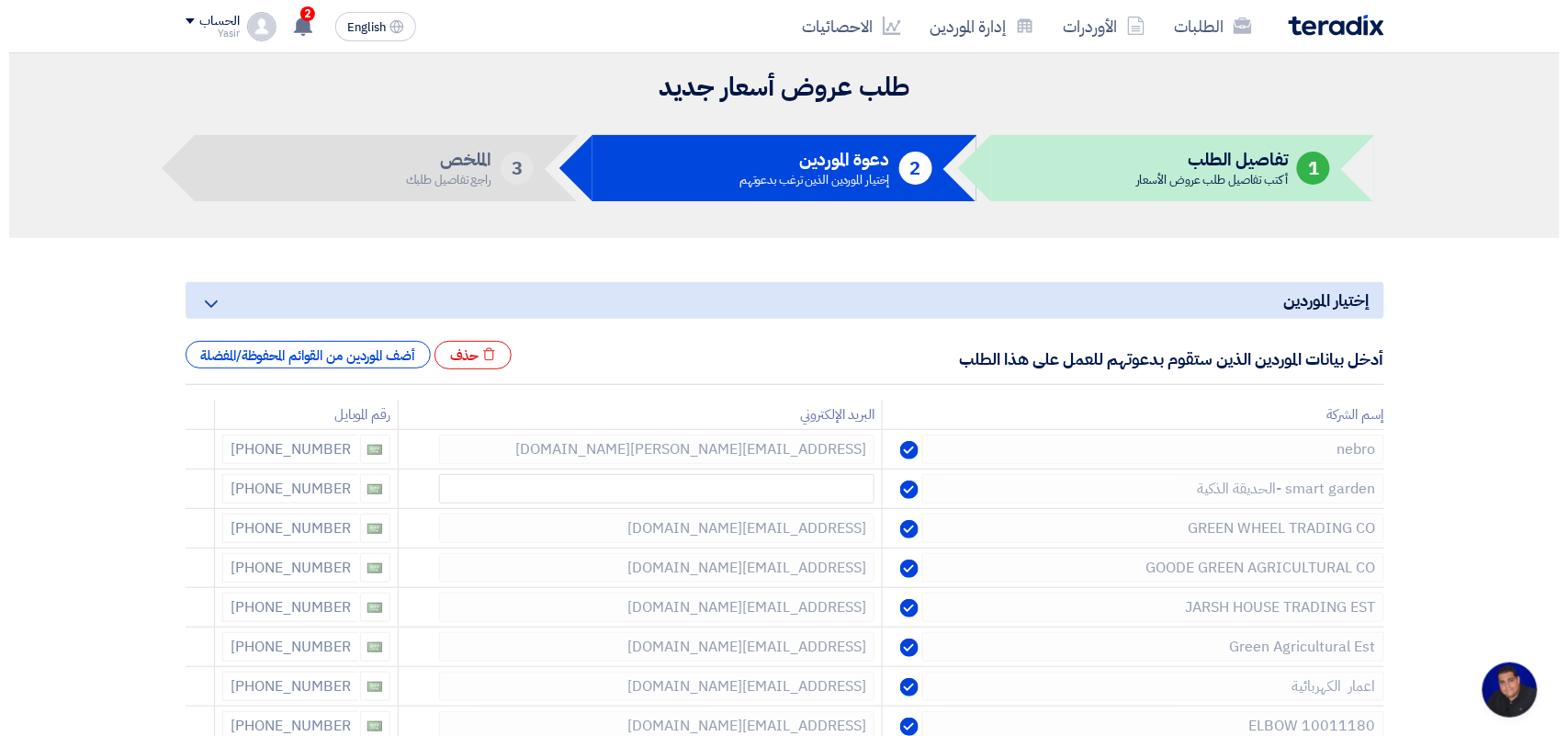
scroll to position [0, 0]
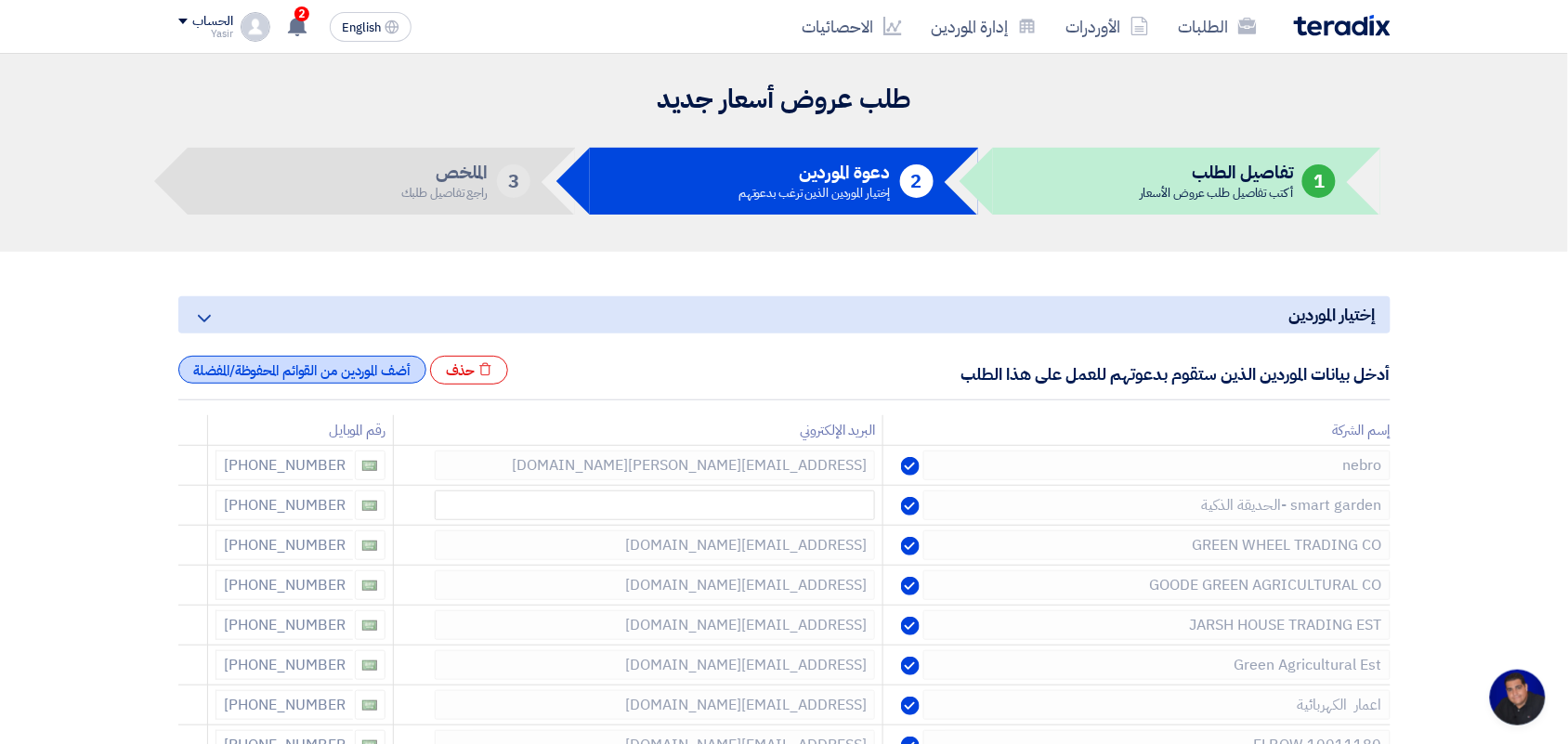
click at [302, 372] on div "أضف الموردين من القوائم المحفوظة/المفضلة" at bounding box center [303, 369] width 248 height 28
click at [317, 370] on div "أضف الموردين من القوائم المحفوظة/المفضلة" at bounding box center [303, 369] width 248 height 28
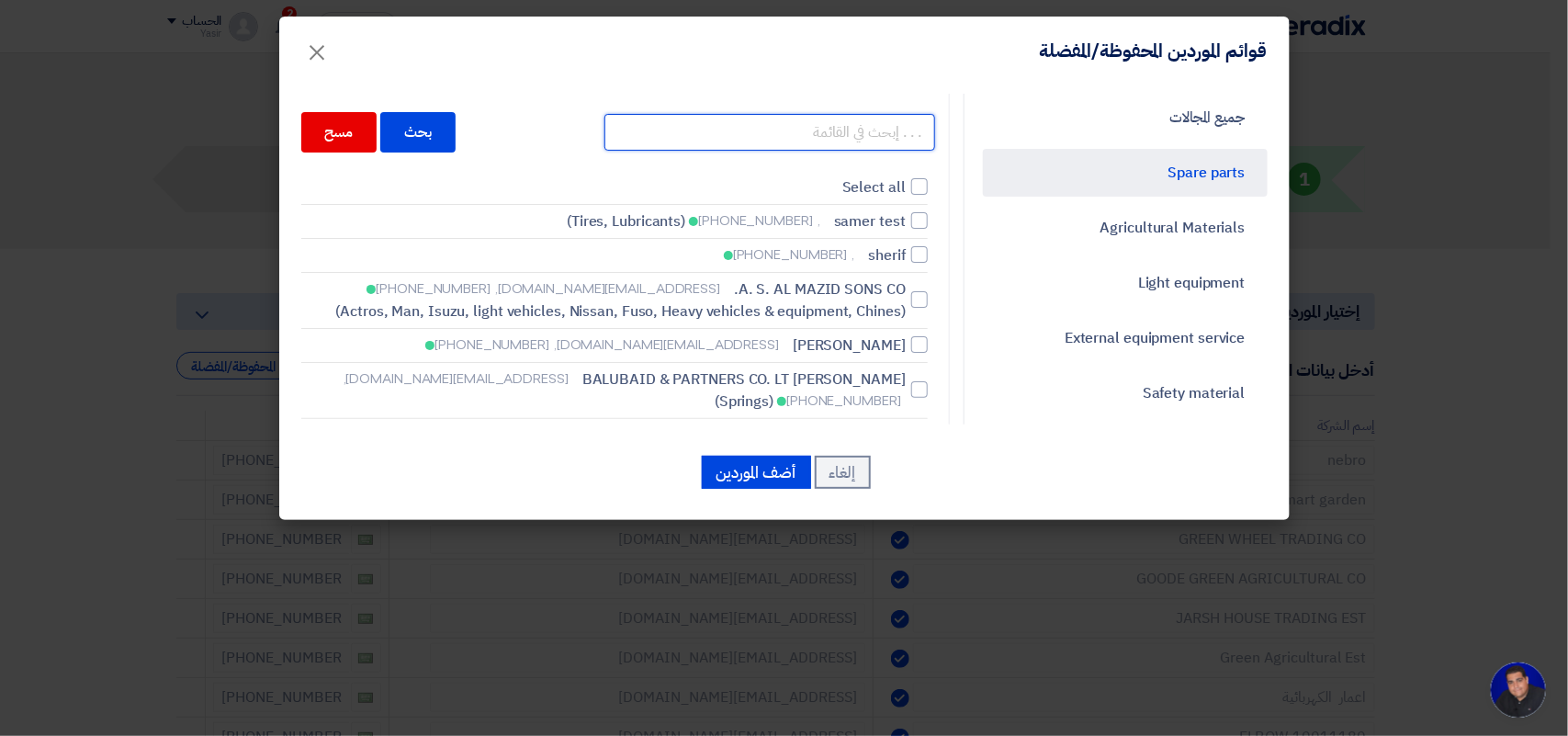
click at [843, 125] on input "text" at bounding box center [770, 132] width 331 height 37
paste input "kandeel"
type input "kandeel"
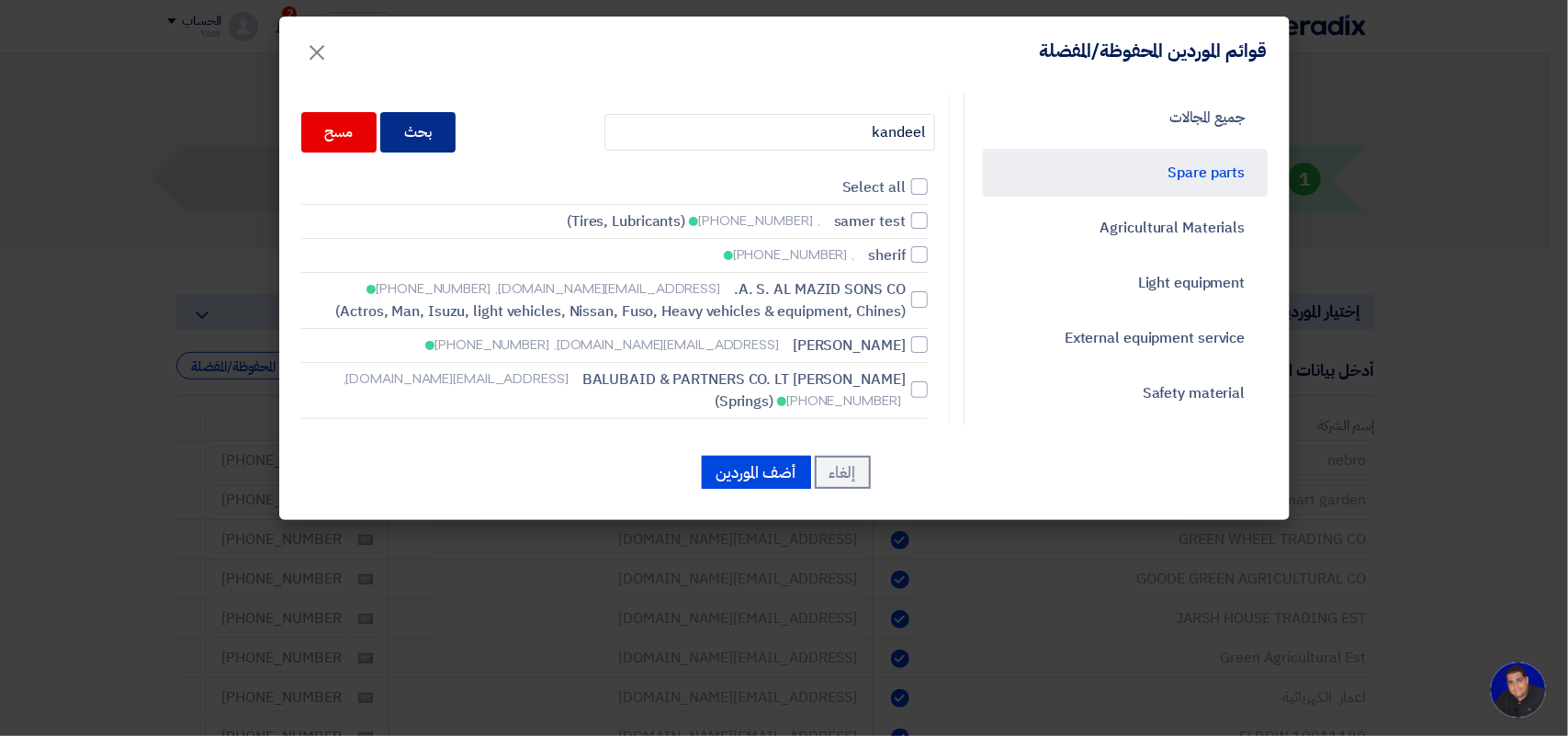
click at [419, 139] on div "بحث" at bounding box center [418, 132] width 75 height 41
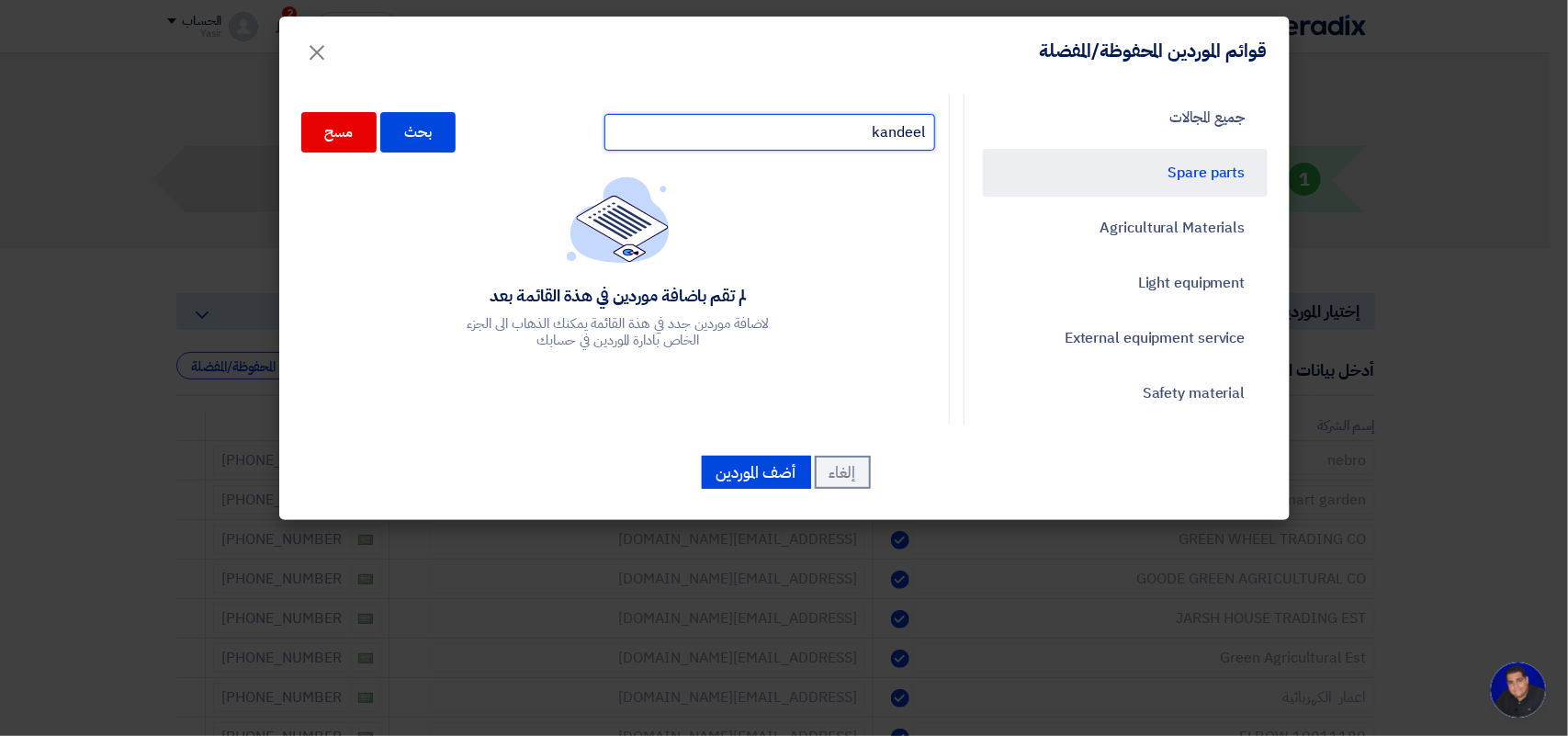
click at [782, 141] on input "kandeel" at bounding box center [770, 132] width 331 height 37
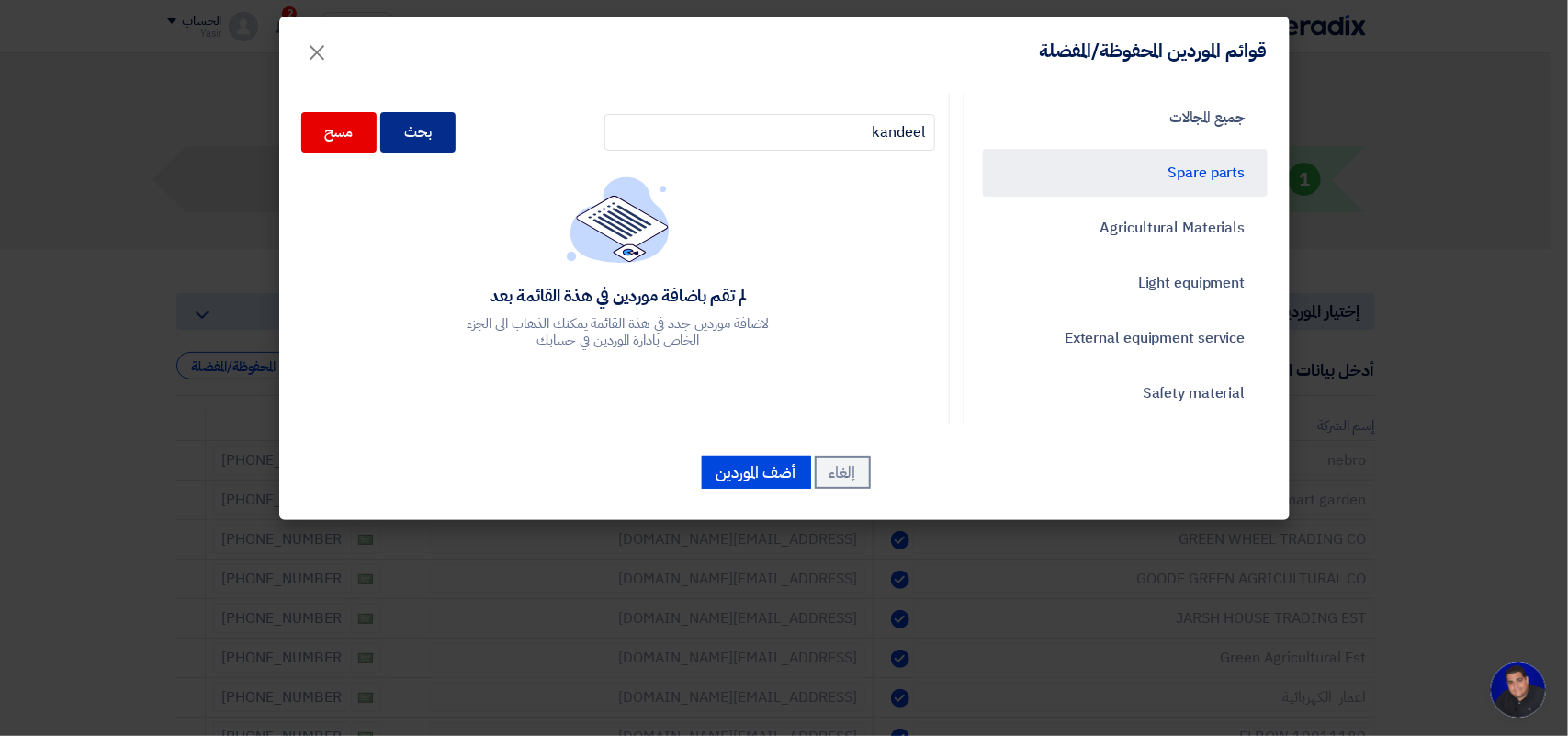
click at [446, 129] on div "بحث" at bounding box center [418, 132] width 75 height 41
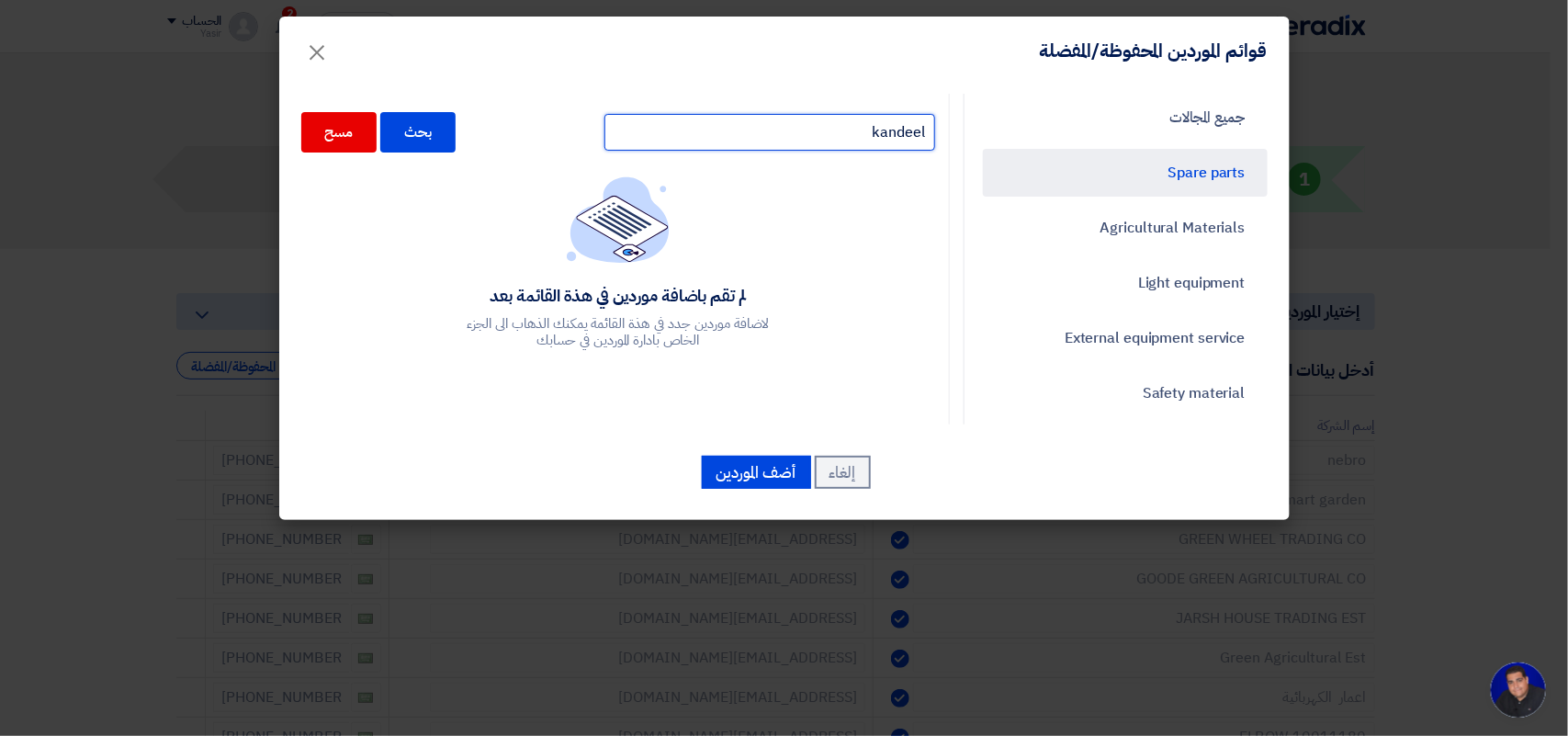
click at [778, 131] on input "kandeel" at bounding box center [770, 132] width 331 height 37
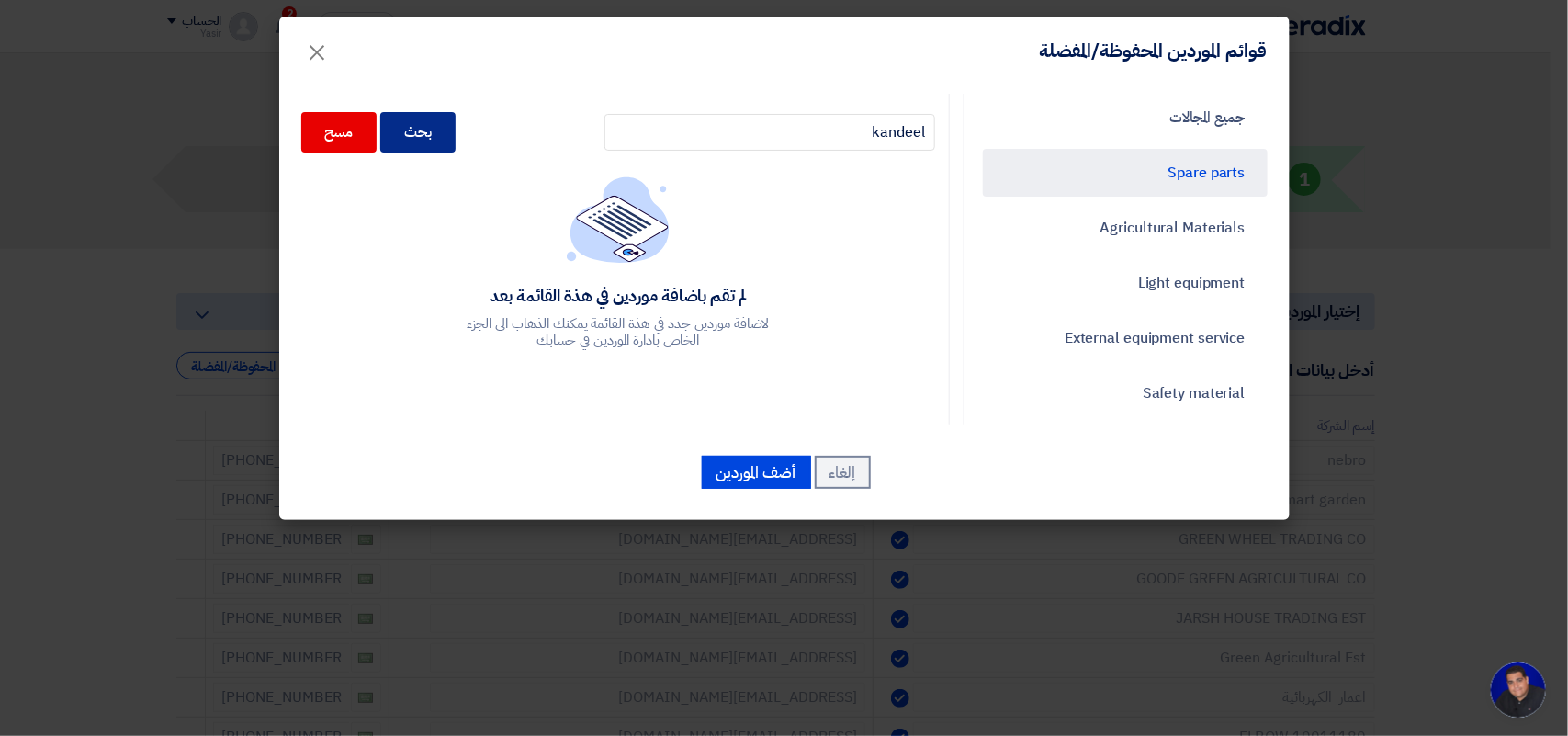
click at [428, 116] on div "بحث" at bounding box center [418, 132] width 75 height 41
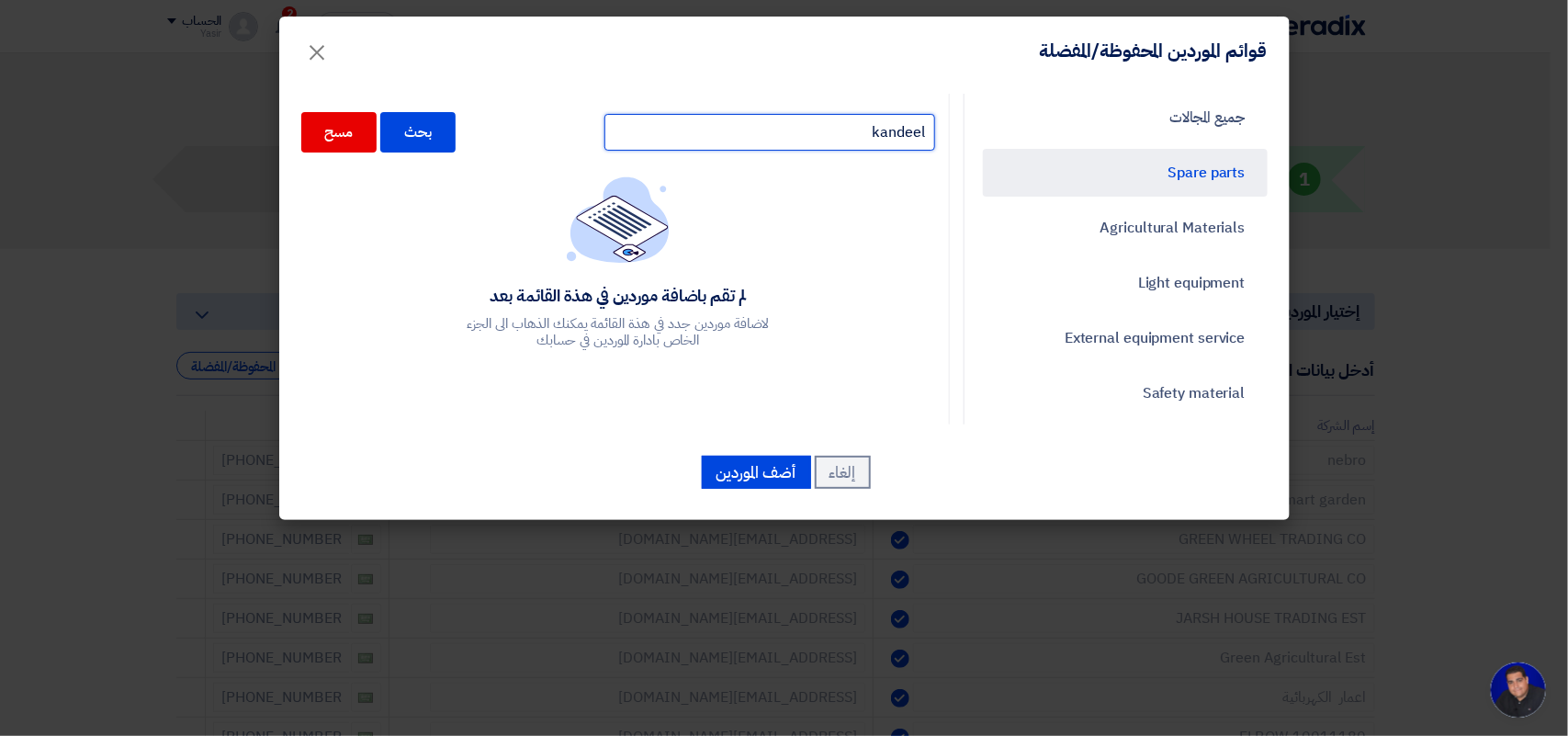
click at [779, 134] on input "kandeel" at bounding box center [770, 132] width 331 height 37
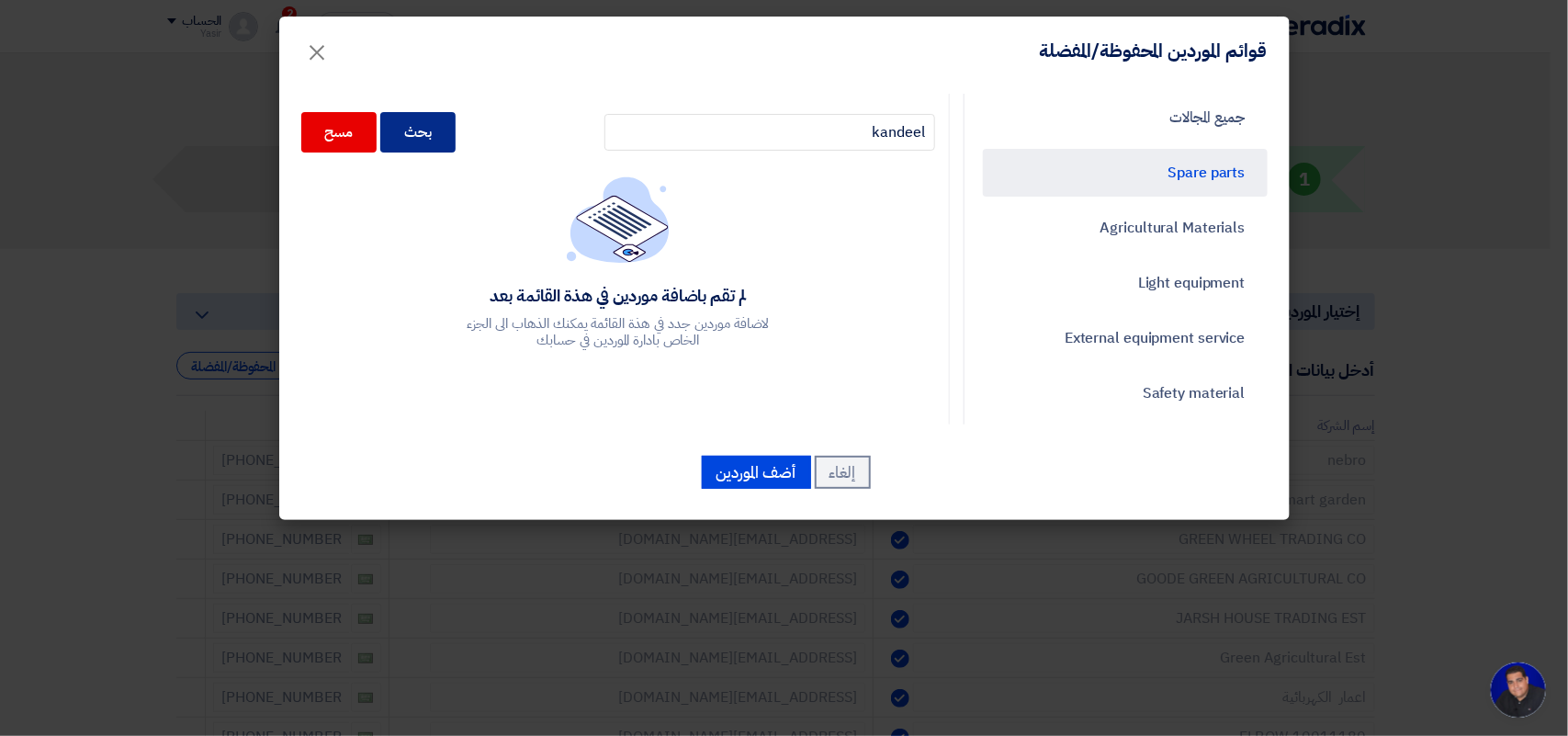
click at [425, 143] on div "بحث" at bounding box center [418, 132] width 75 height 41
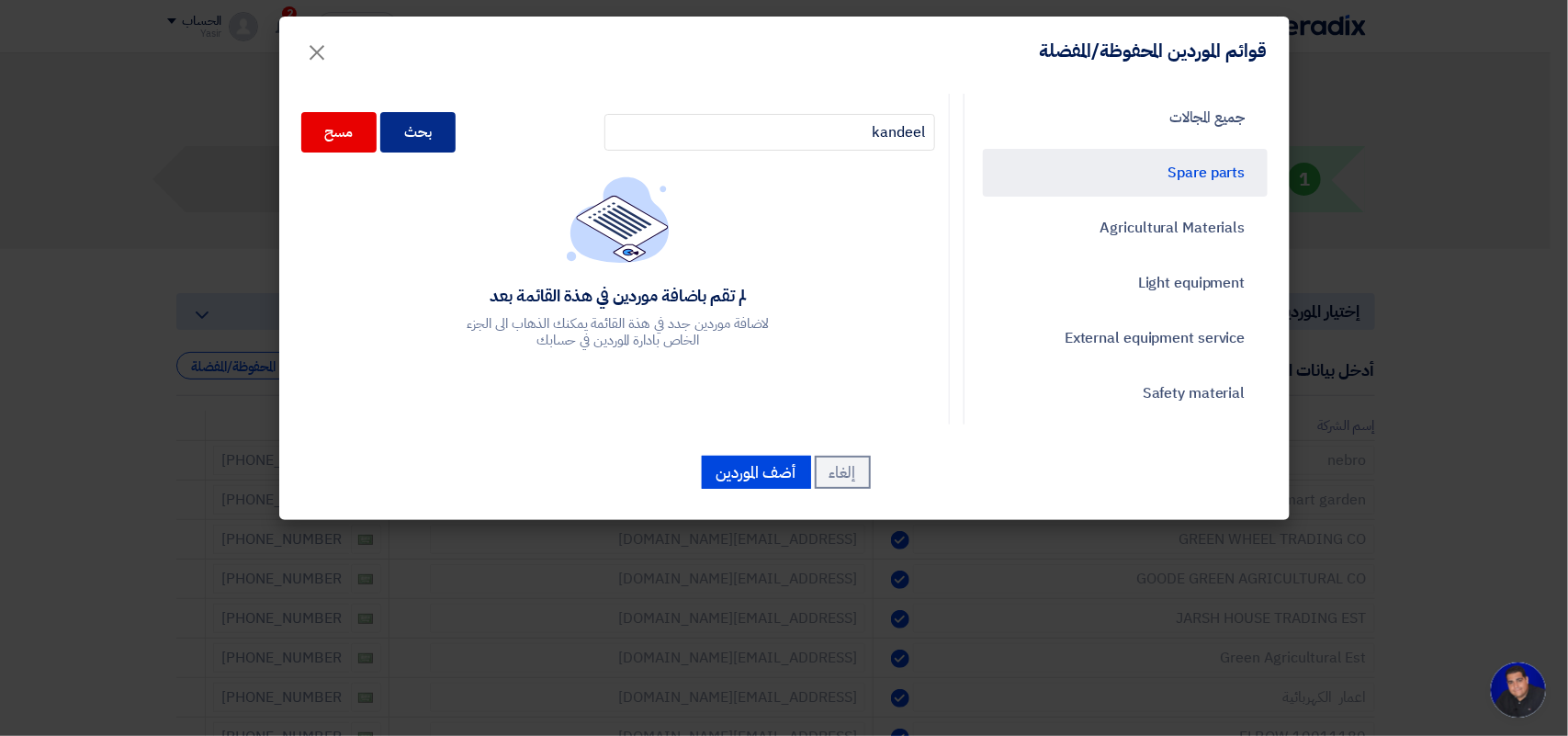
click at [425, 143] on div "بحث" at bounding box center [418, 132] width 75 height 41
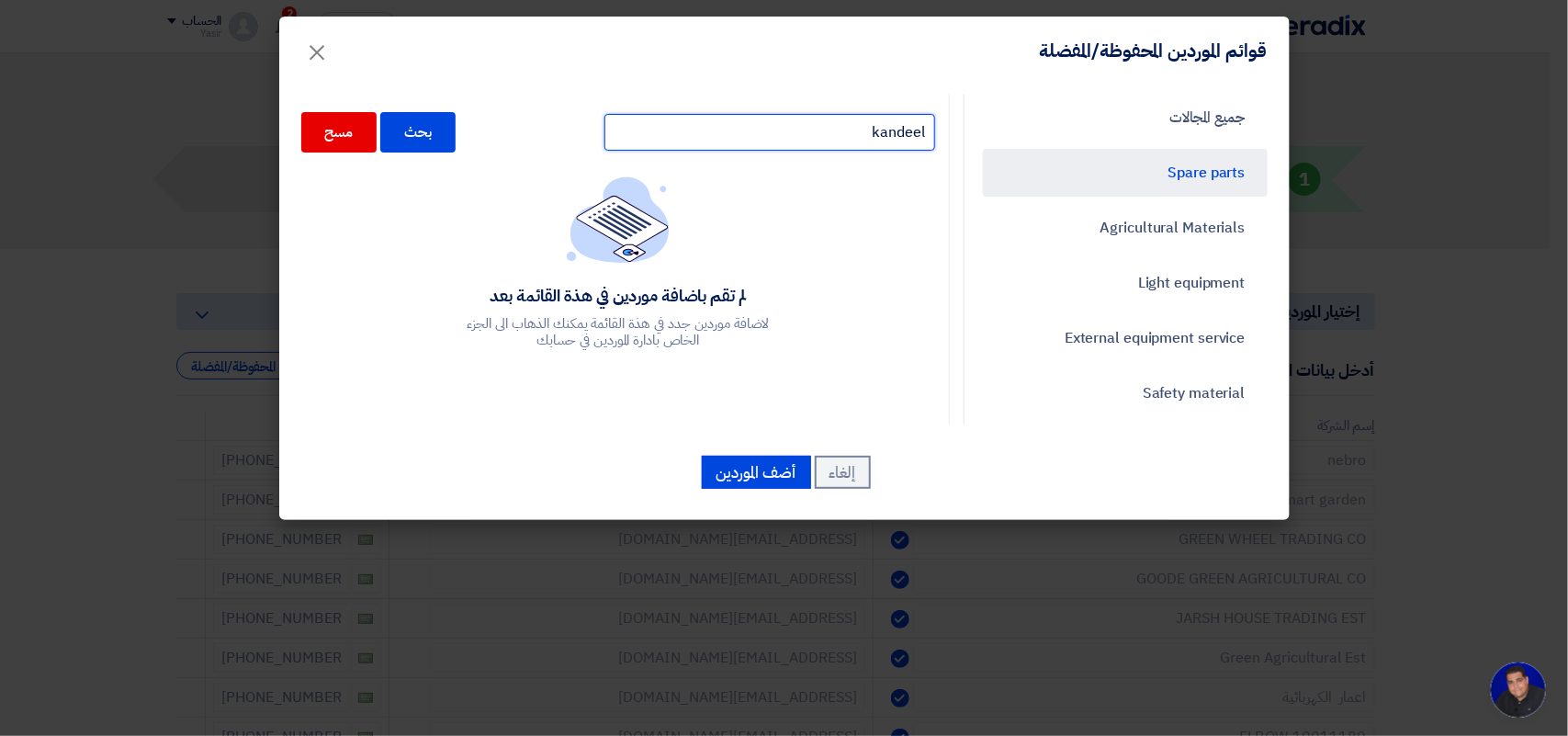
click at [786, 134] on input "kandeel" at bounding box center [770, 132] width 331 height 37
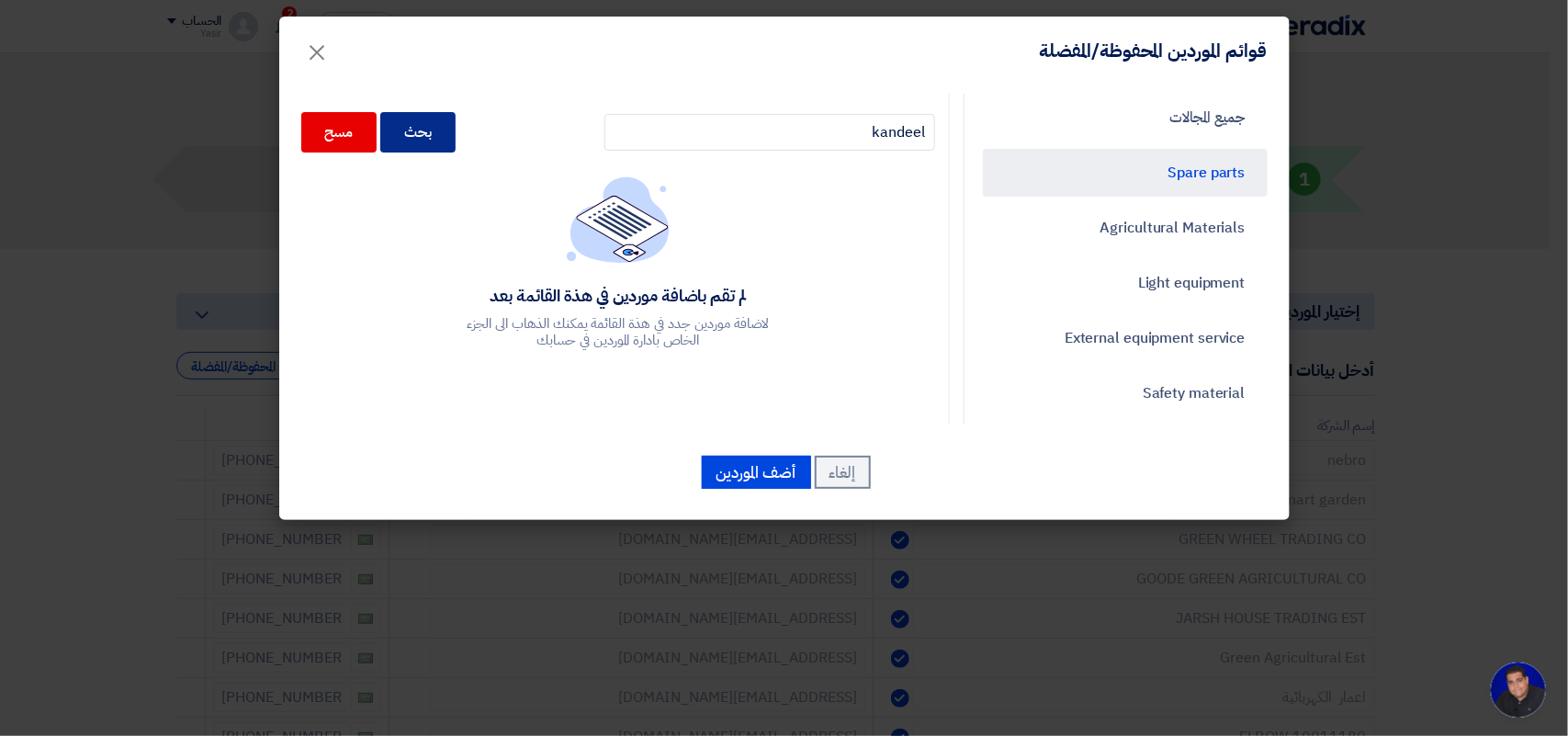
click at [442, 143] on div "بحث" at bounding box center [418, 132] width 75 height 41
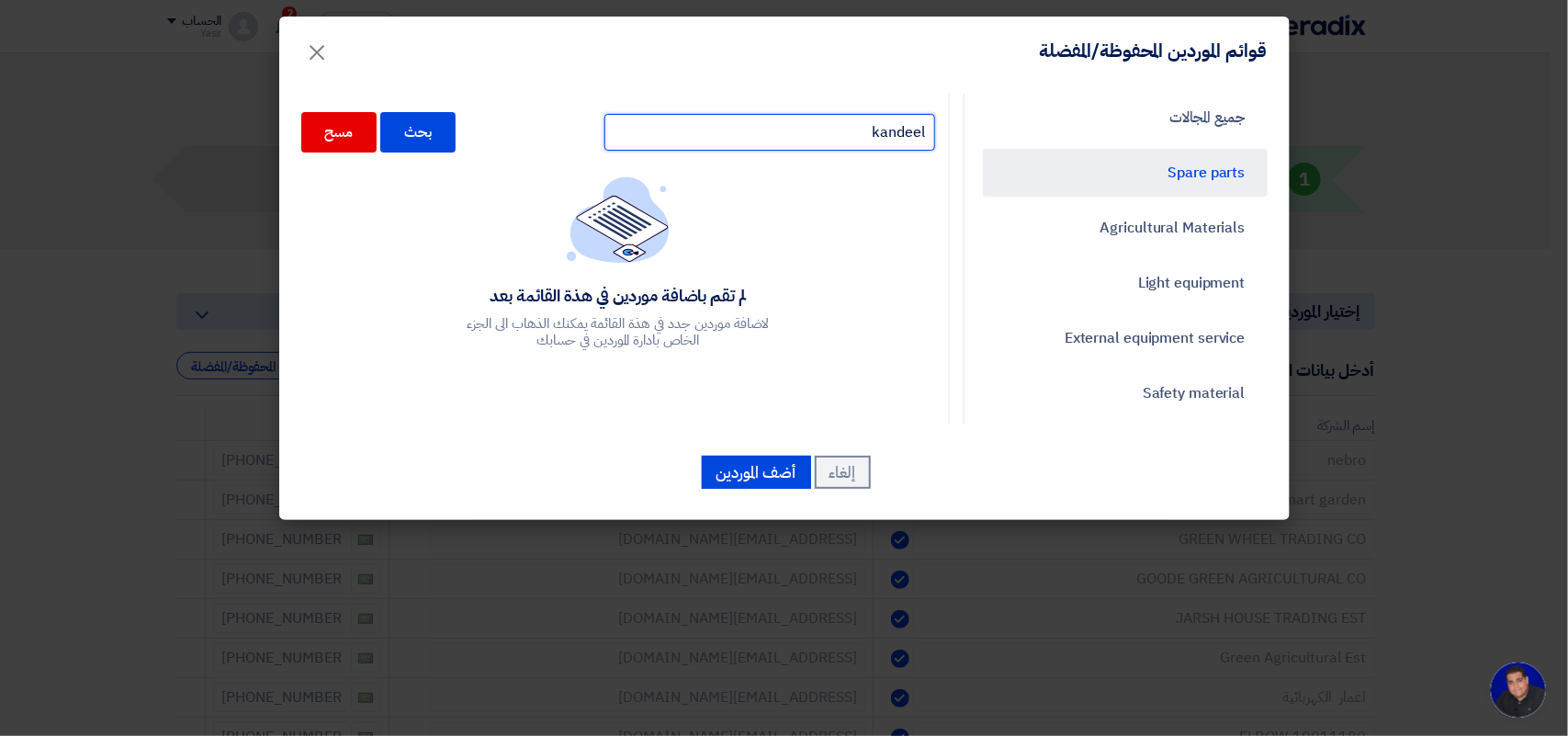
click at [685, 145] on input "kandeel" at bounding box center [770, 132] width 331 height 37
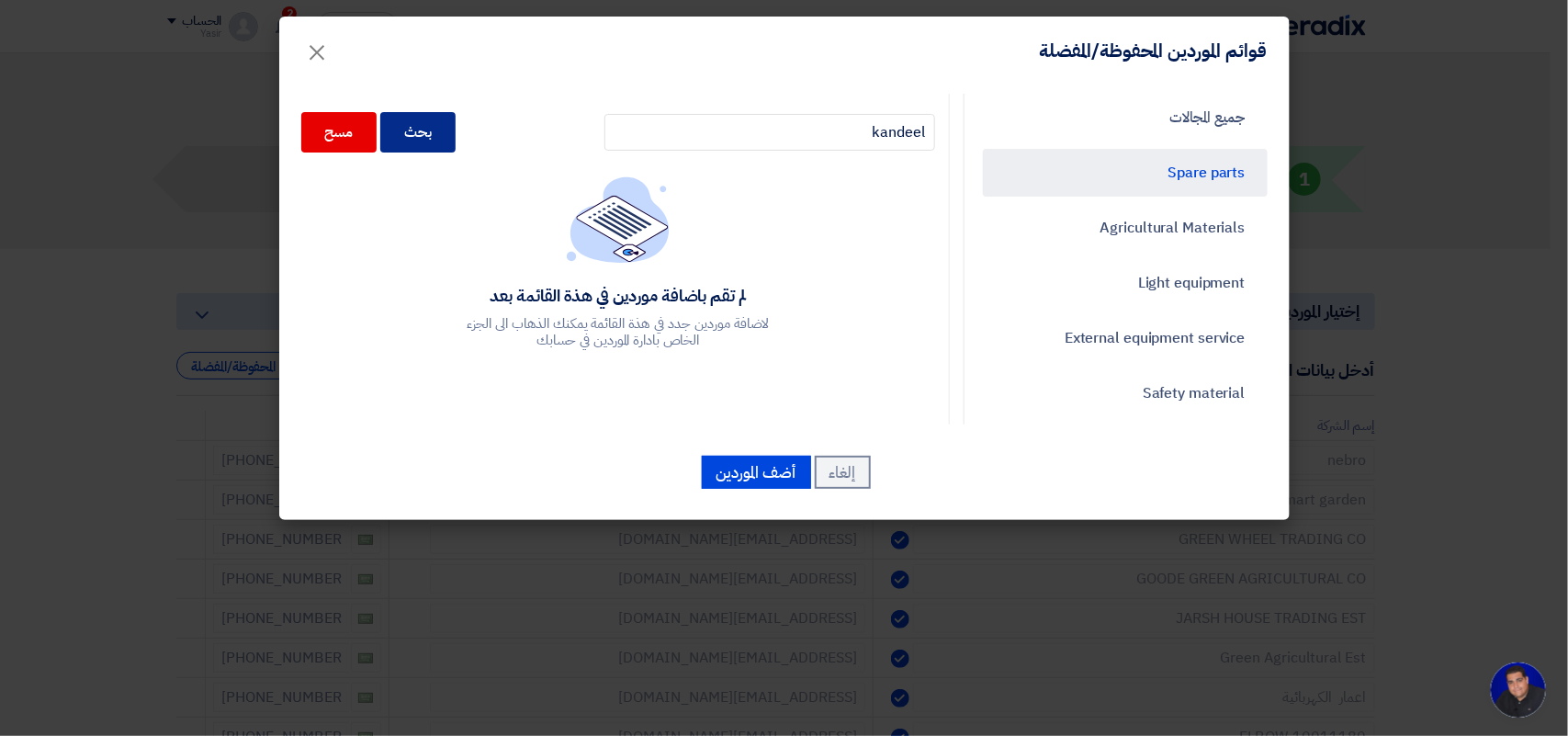
click at [434, 130] on div "بحث" at bounding box center [418, 132] width 75 height 41
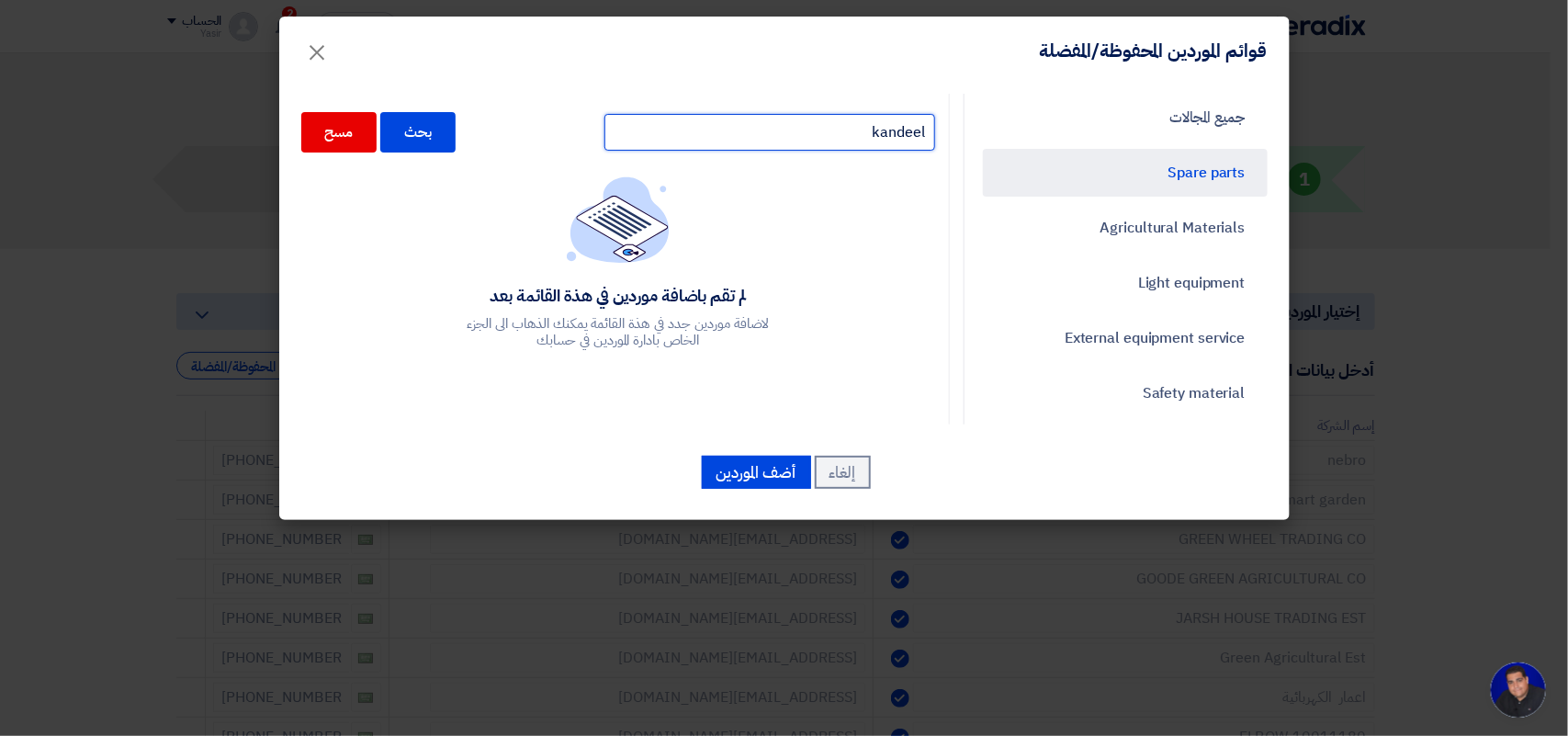
click at [735, 145] on input "kandeel" at bounding box center [770, 132] width 331 height 37
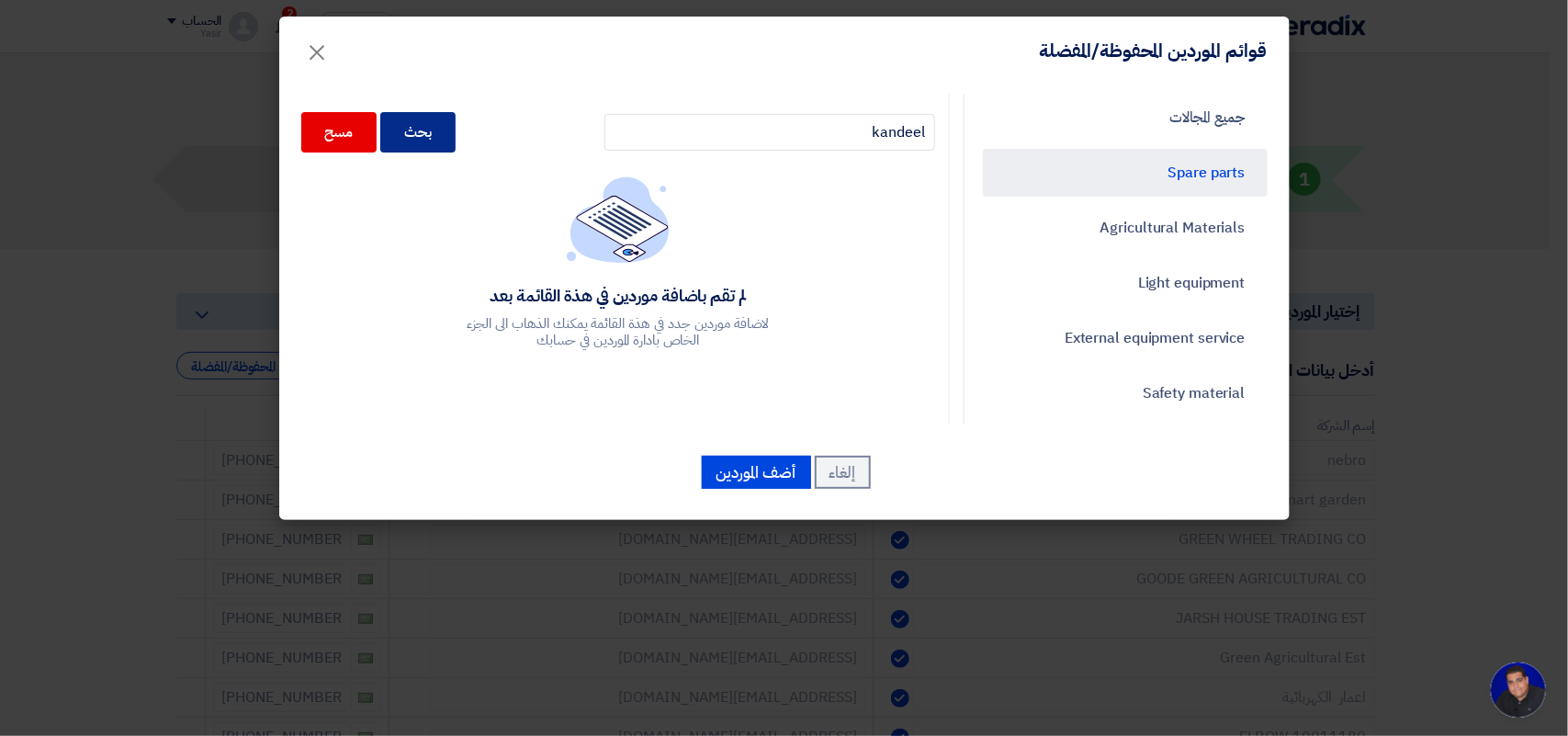
click at [456, 133] on div "بحث" at bounding box center [418, 132] width 75 height 41
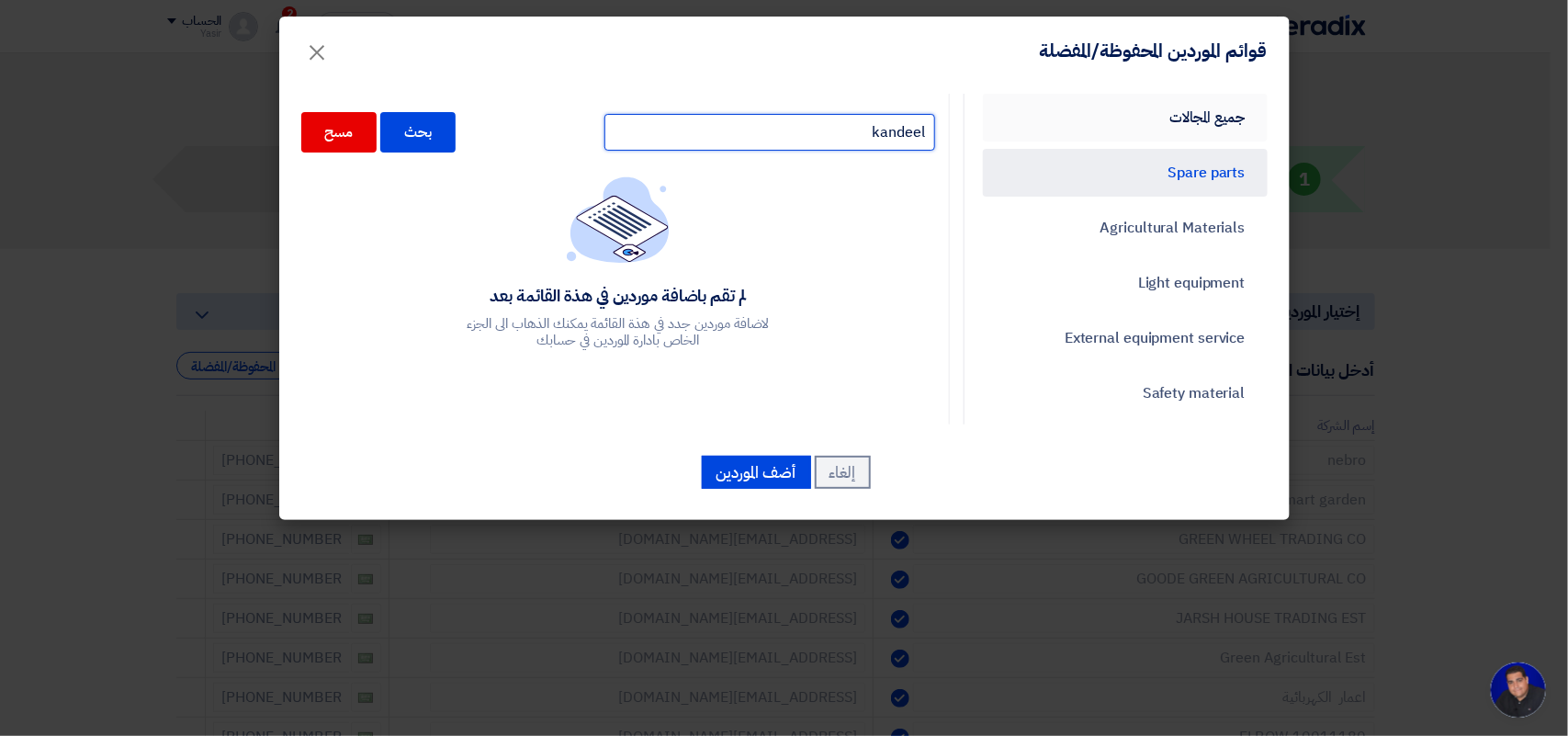
drag, startPoint x: 728, startPoint y: 136, endPoint x: 1159, endPoint y: 135, distance: 431.0
click at [1159, 135] on div "جميع المجالات Spare parts Agricultural Materials Light equipment External equip…" at bounding box center [784, 259] width 994 height 331
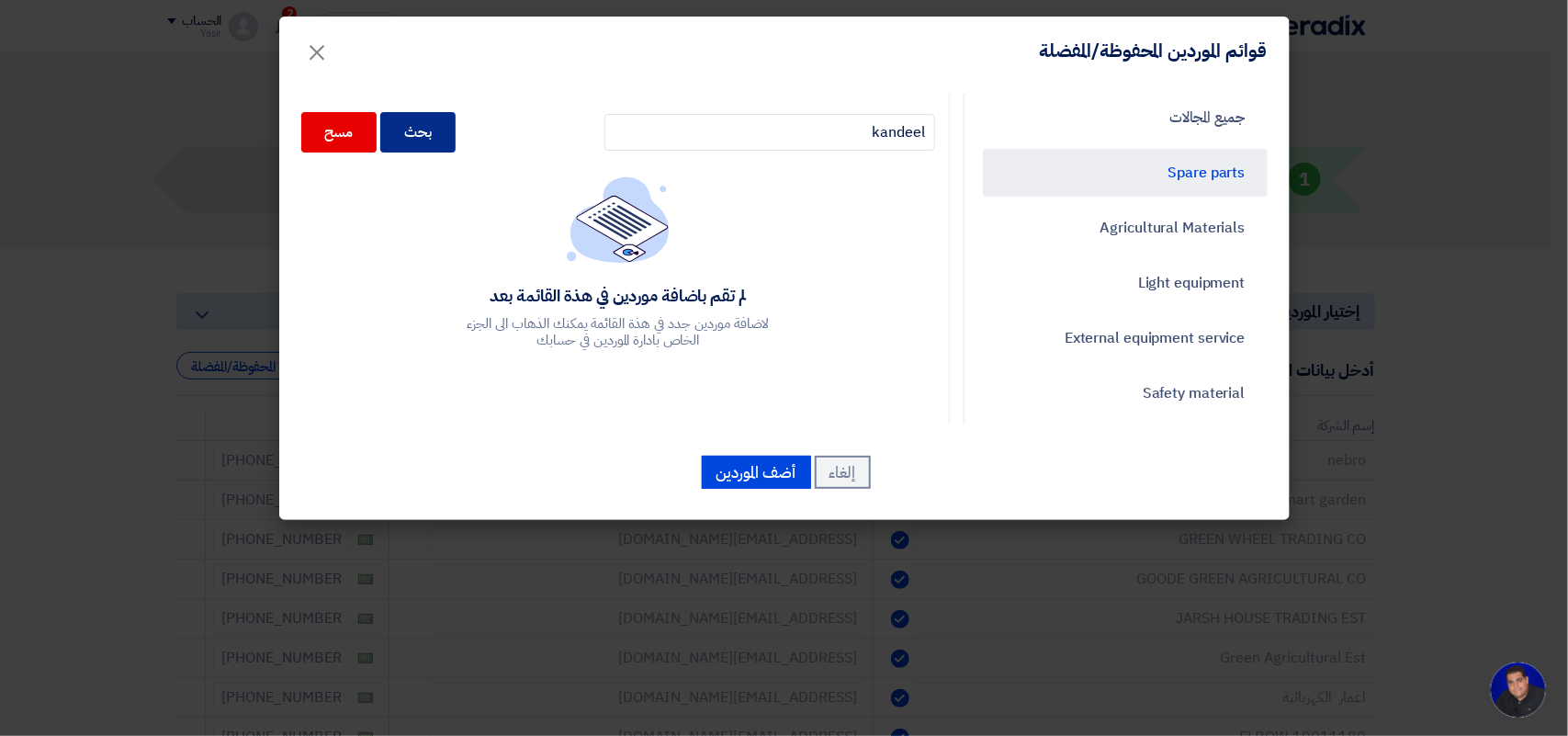
click at [411, 131] on div "بحث" at bounding box center [418, 132] width 75 height 41
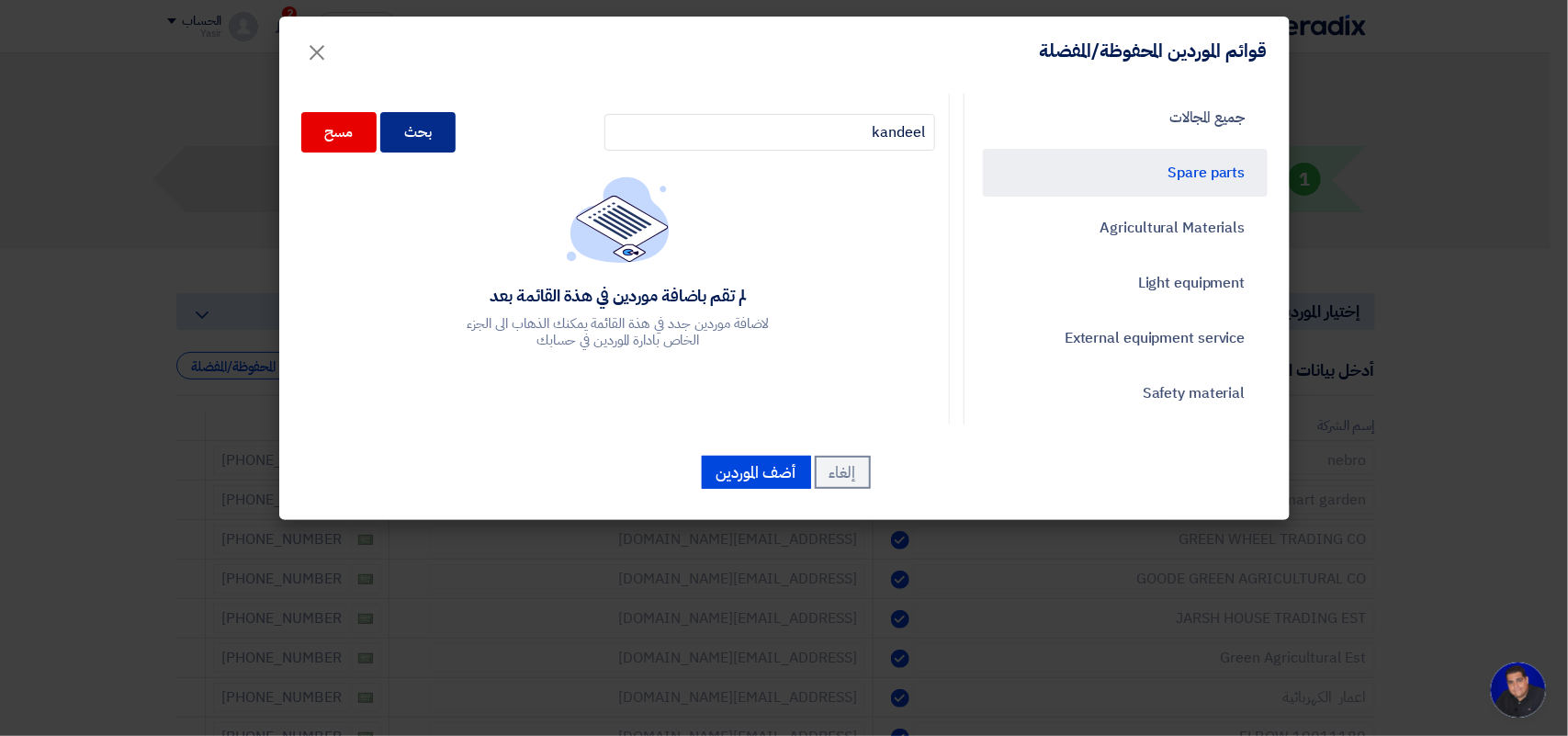
click at [411, 131] on div "بحث" at bounding box center [418, 132] width 75 height 41
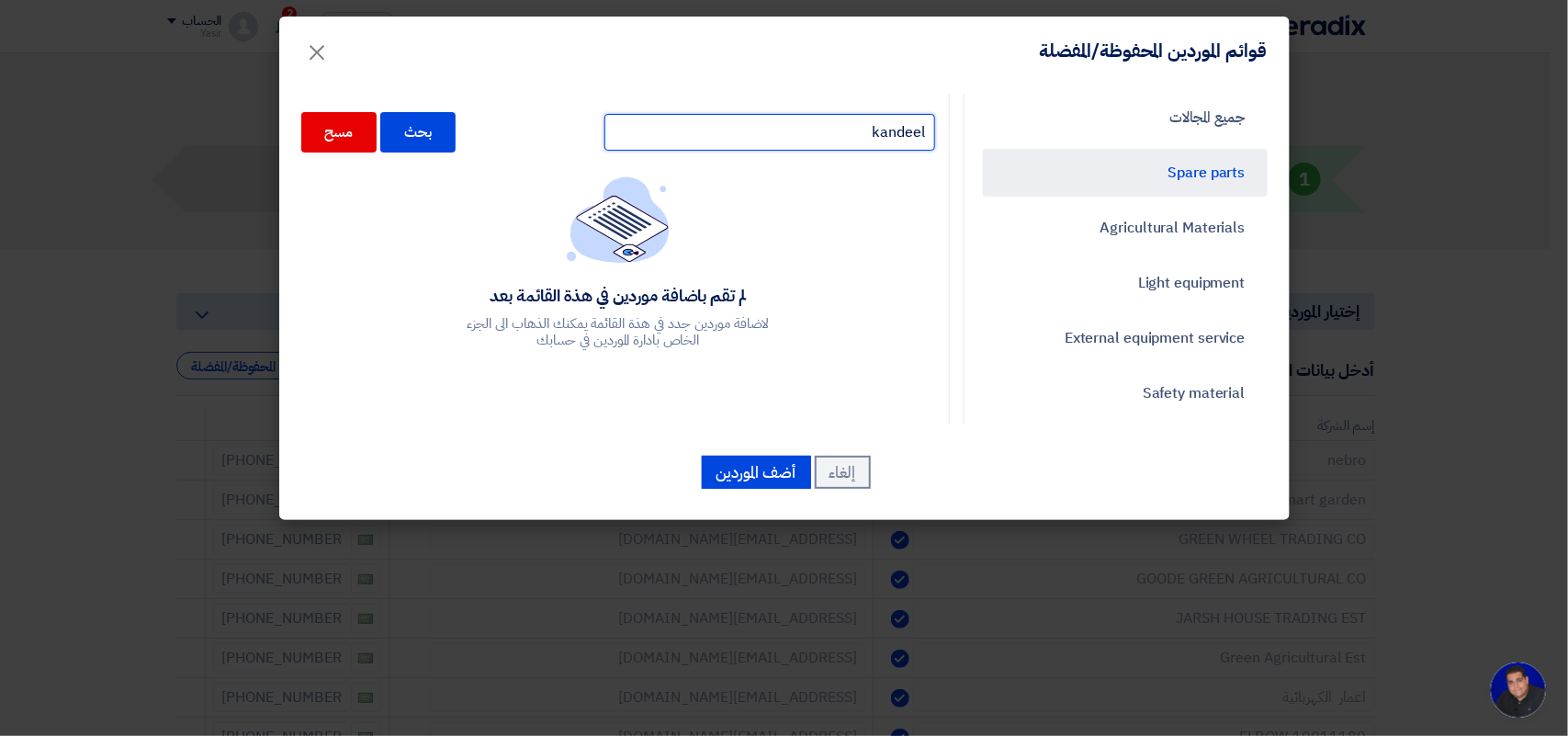
click at [719, 130] on input "kandeel" at bounding box center [770, 132] width 331 height 37
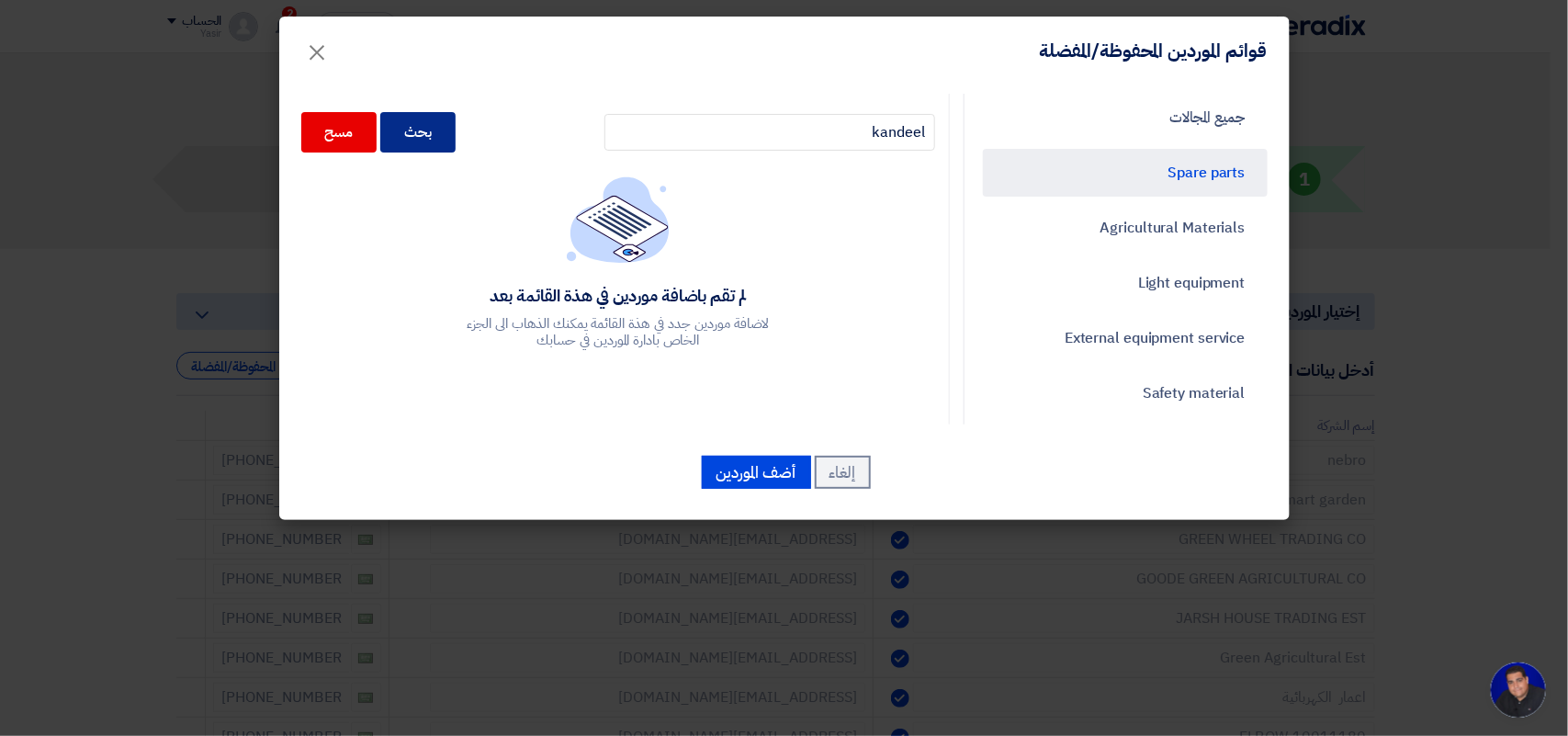
click at [438, 135] on div "بحث" at bounding box center [418, 132] width 75 height 41
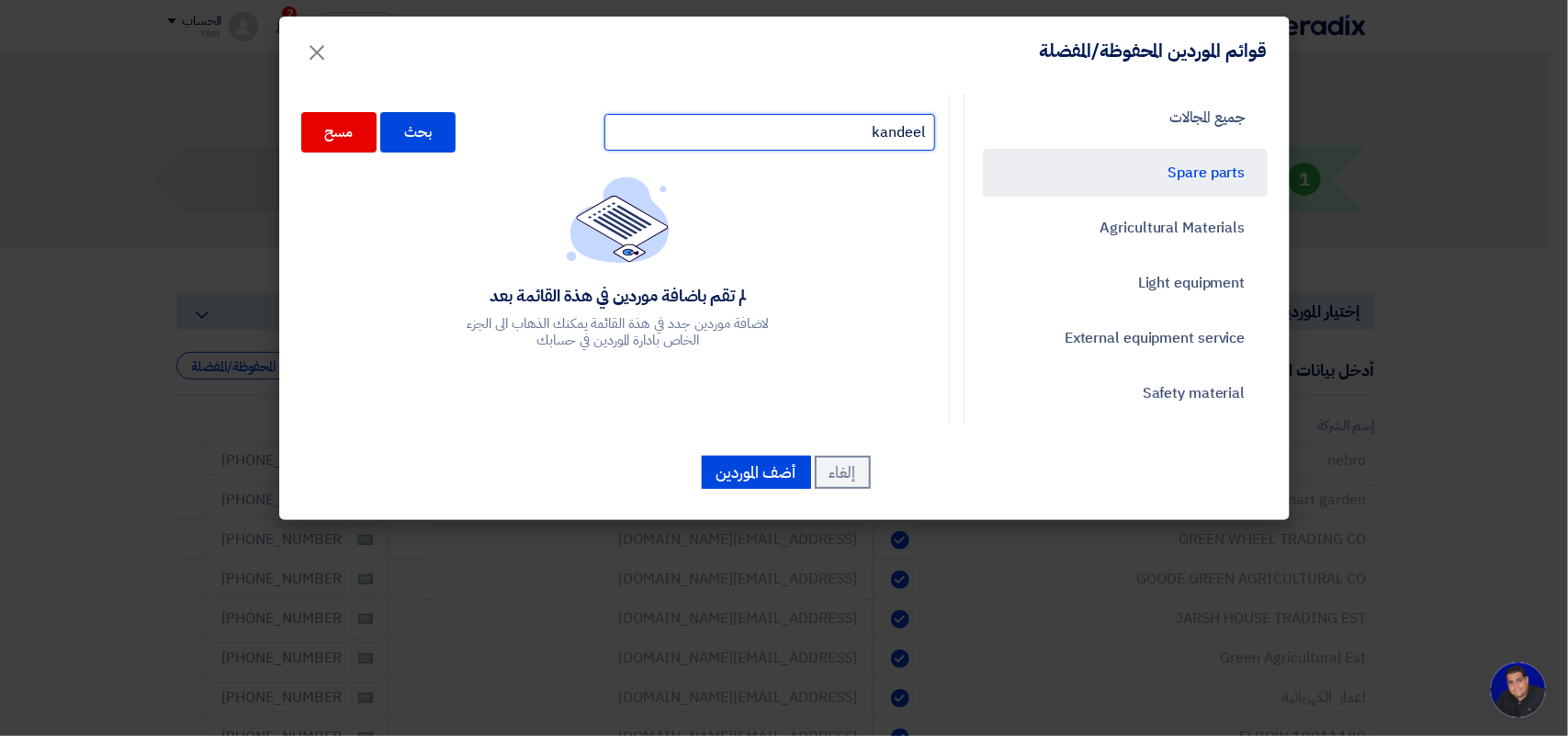
click at [717, 136] on input "kandeel" at bounding box center [770, 132] width 331 height 37
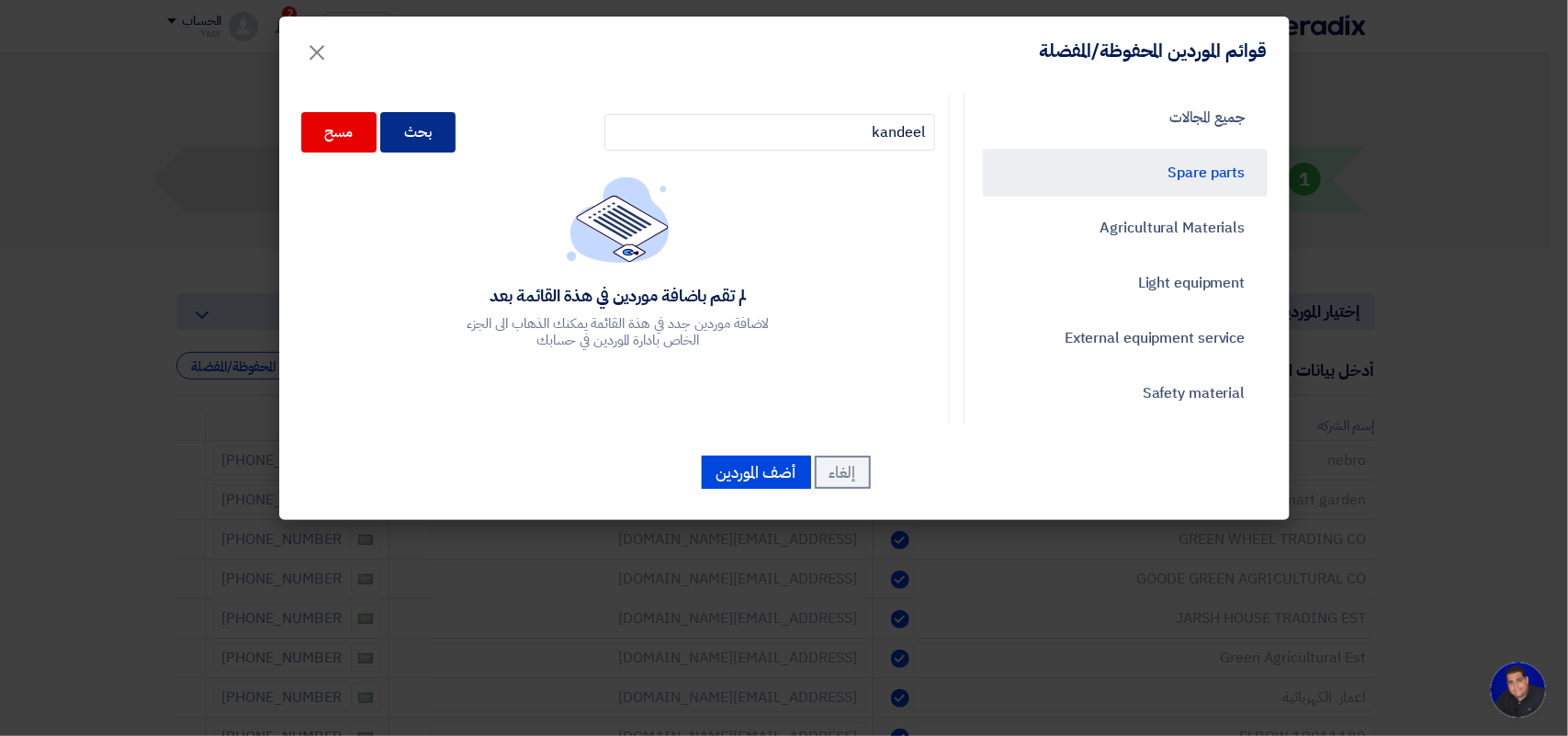
click at [456, 134] on div "بحث" at bounding box center [418, 132] width 75 height 41
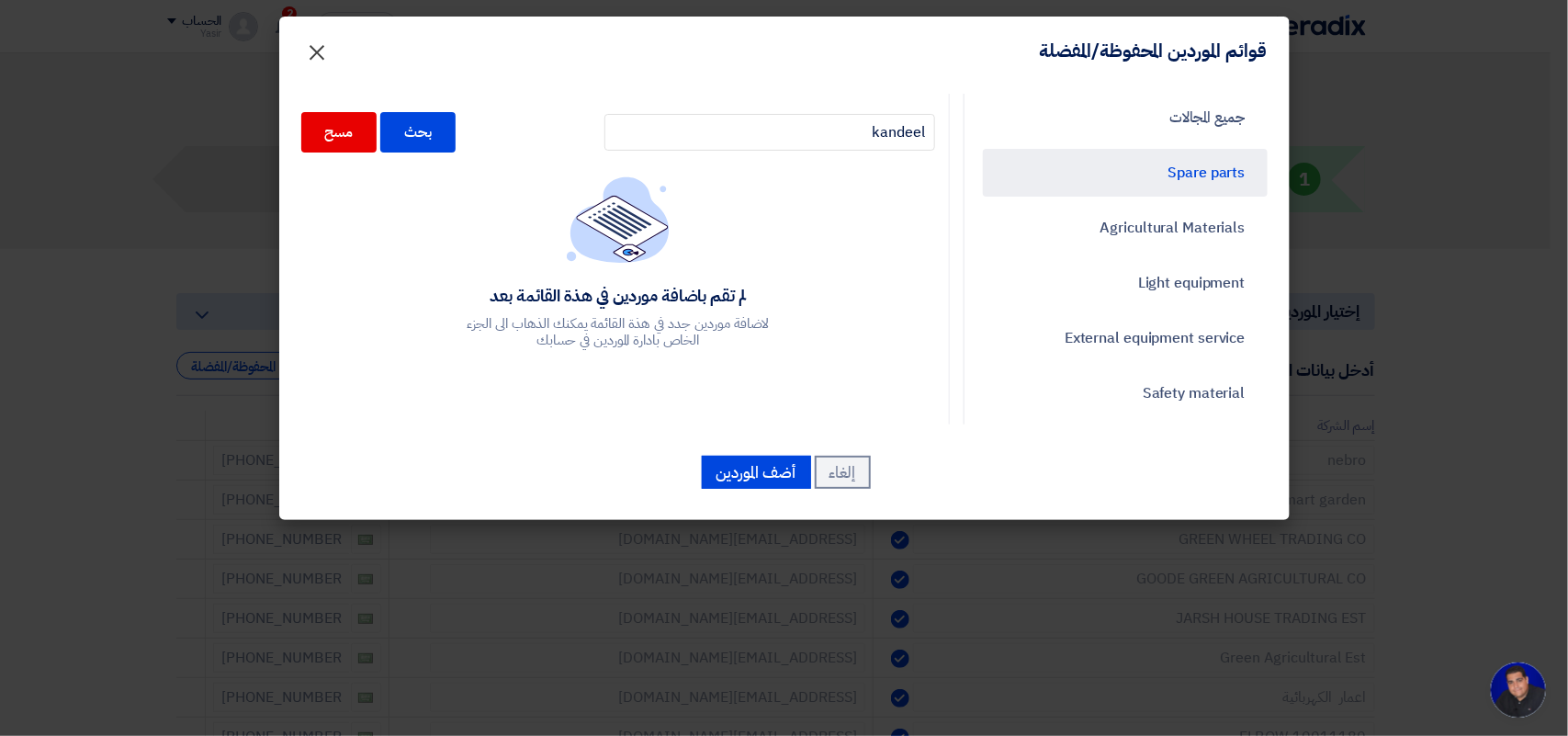
click at [307, 48] on span "×" at bounding box center [318, 51] width 22 height 55
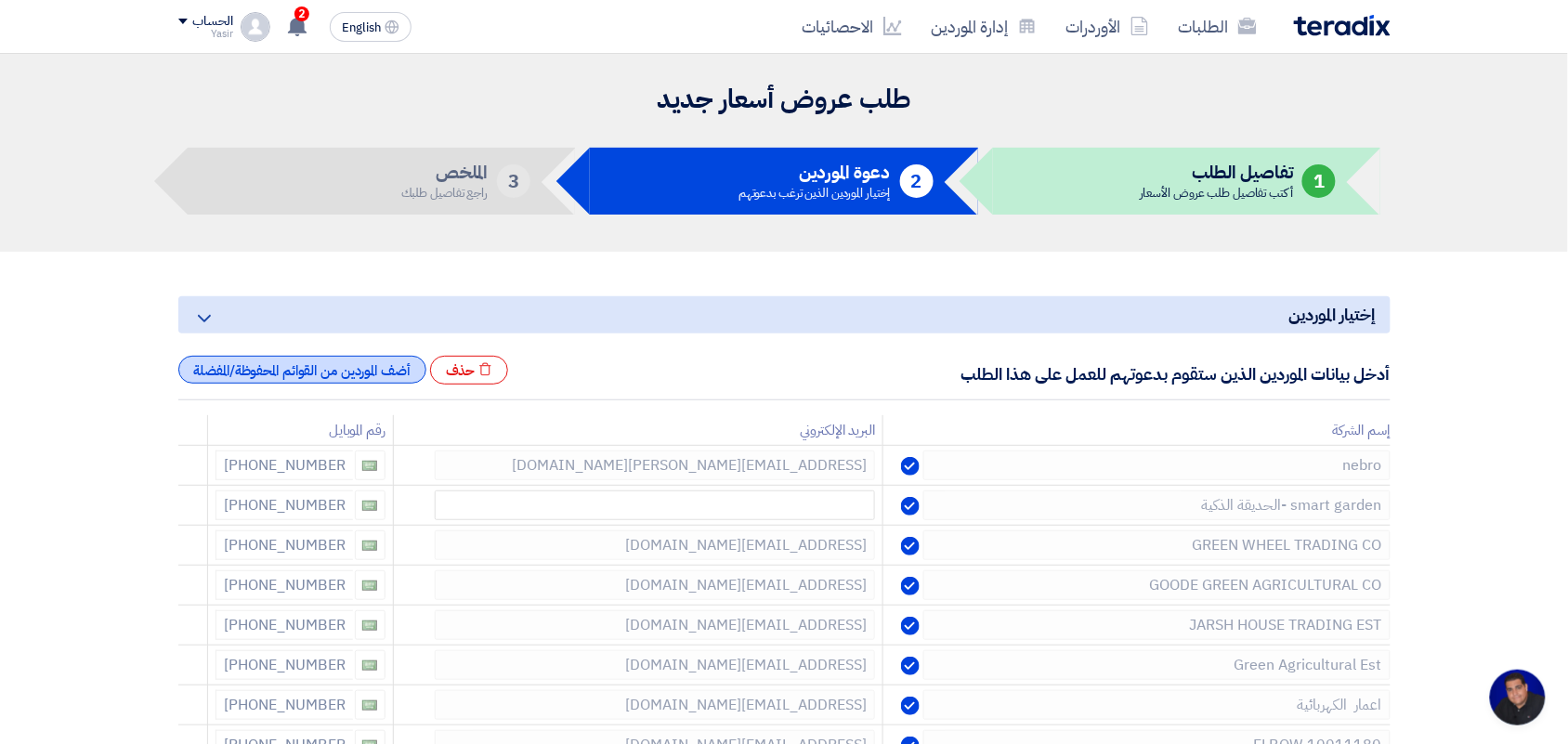
click at [351, 359] on div "أضف الموردين من القوائم المحفوظة/المفضلة" at bounding box center [303, 369] width 248 height 28
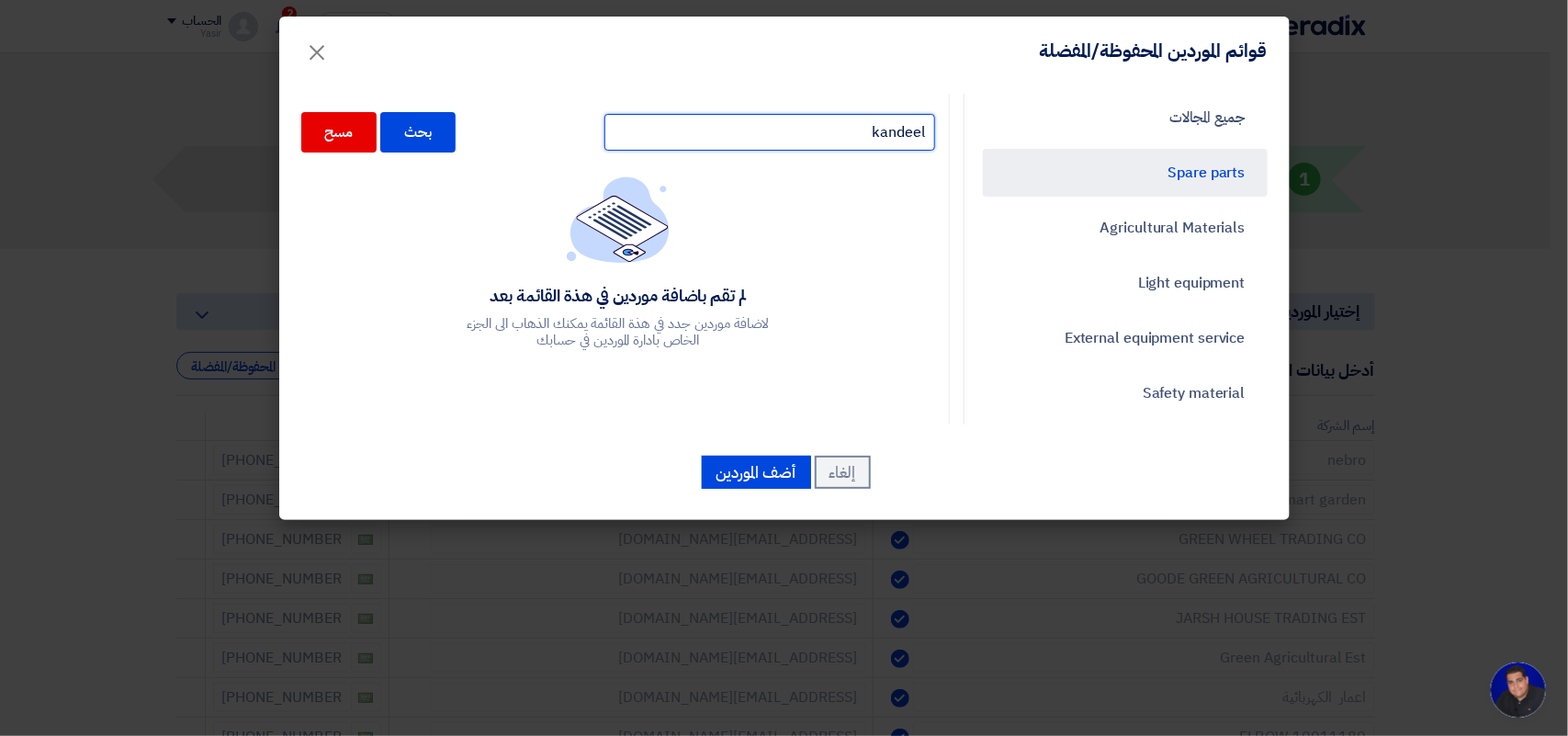
click at [728, 129] on input "kandeel" at bounding box center [770, 132] width 331 height 37
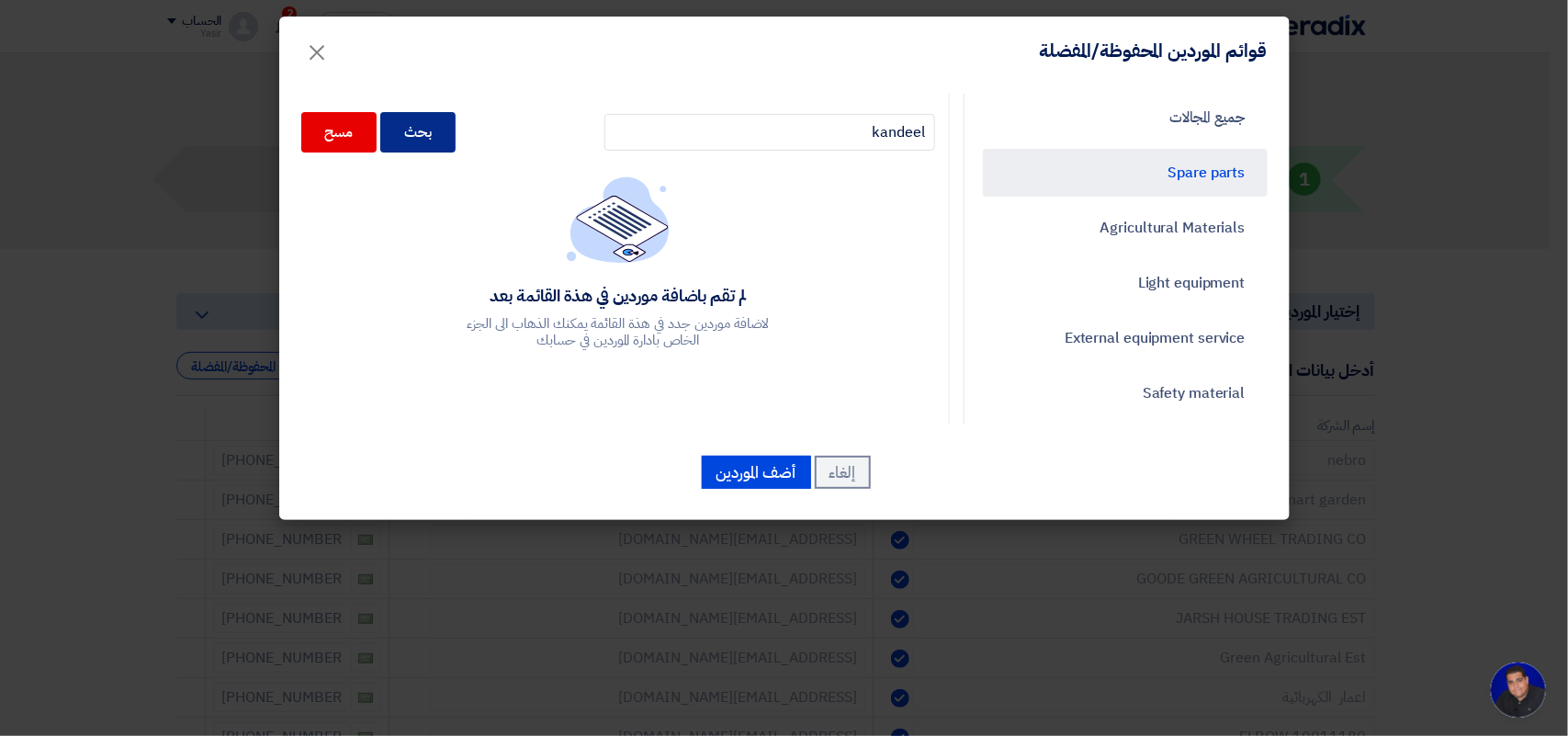
click at [447, 136] on div "بحث" at bounding box center [418, 132] width 75 height 41
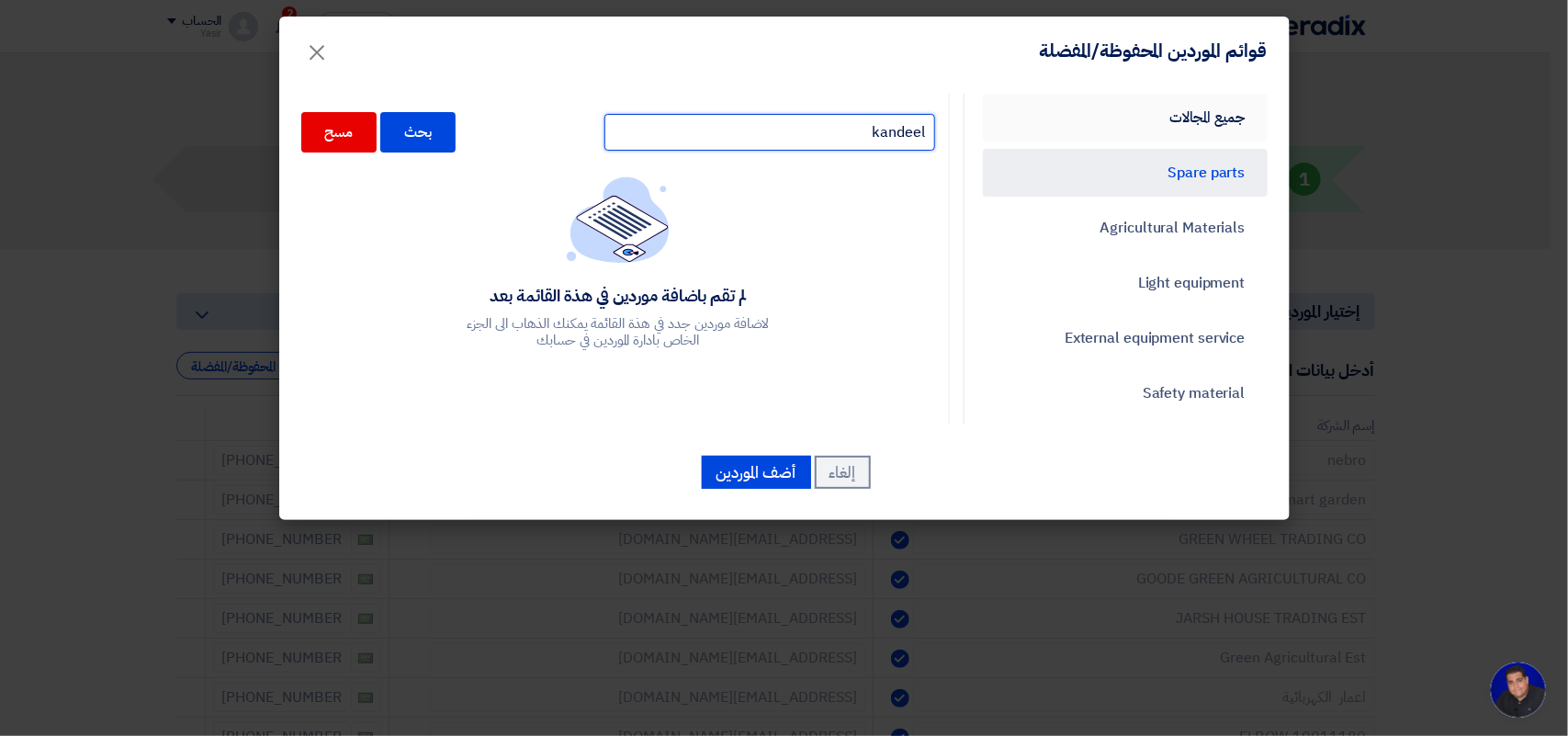
drag, startPoint x: 726, startPoint y: 134, endPoint x: 1162, endPoint y: 128, distance: 436.0
click at [1162, 128] on div "جميع المجالات Spare parts Agricultural Materials Light equipment External equip…" at bounding box center [784, 259] width 994 height 331
click at [318, 66] on span "×" at bounding box center [318, 51] width 22 height 55
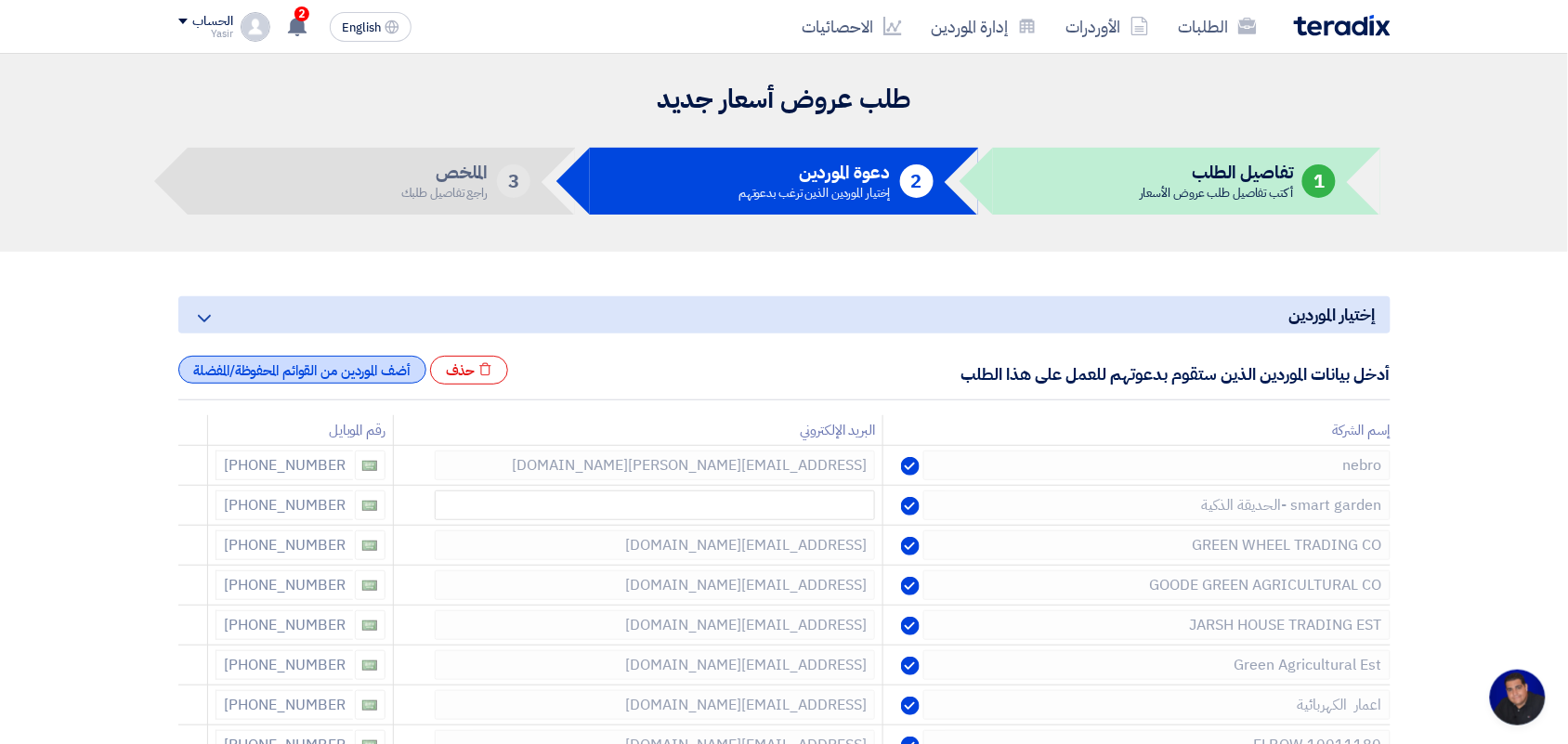
click at [295, 377] on div "أضف الموردين من القوائم المحفوظة/المفضلة" at bounding box center [303, 369] width 248 height 28
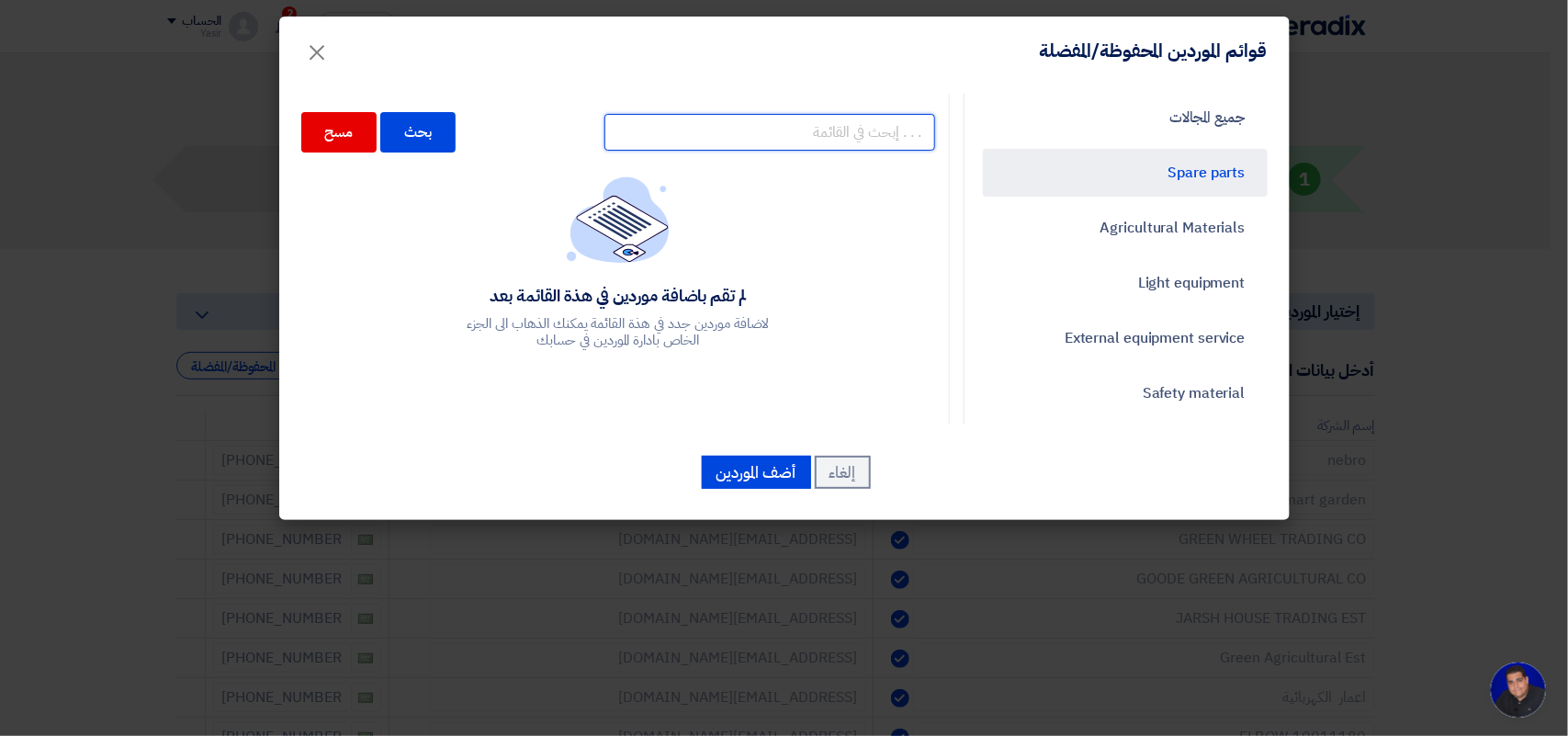
click at [712, 135] on input "text" at bounding box center [770, 132] width 331 height 37
paste input "kandeel"
type input "kandeel"
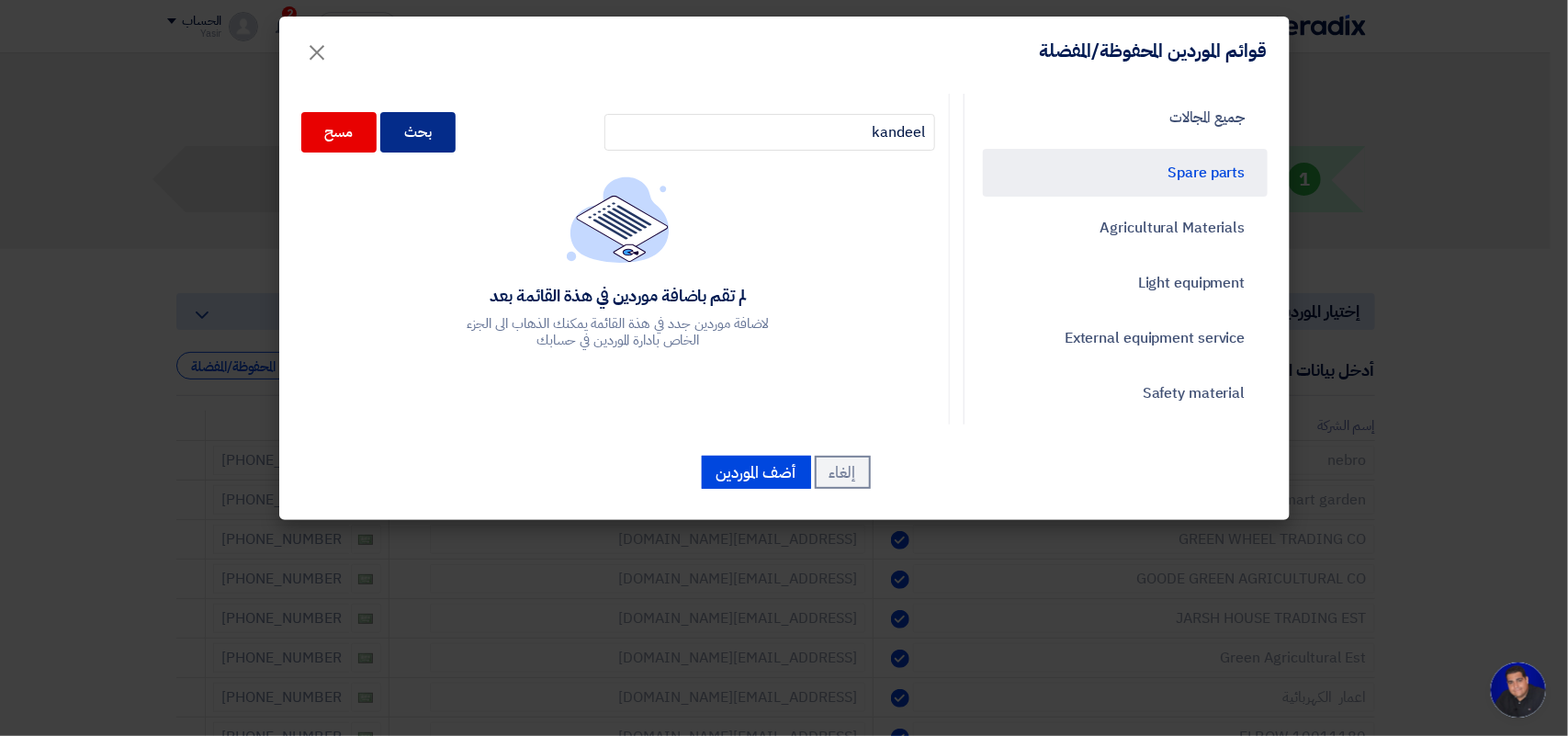
click at [451, 140] on div "بحث" at bounding box center [418, 132] width 75 height 41
click at [438, 126] on div "بحث" at bounding box center [418, 132] width 75 height 41
click at [437, 125] on div "بحث" at bounding box center [418, 132] width 75 height 41
click at [437, 124] on div "بحث" at bounding box center [418, 132] width 75 height 41
click at [1150, 99] on link "جميع المجالات" at bounding box center [1125, 117] width 285 height 47
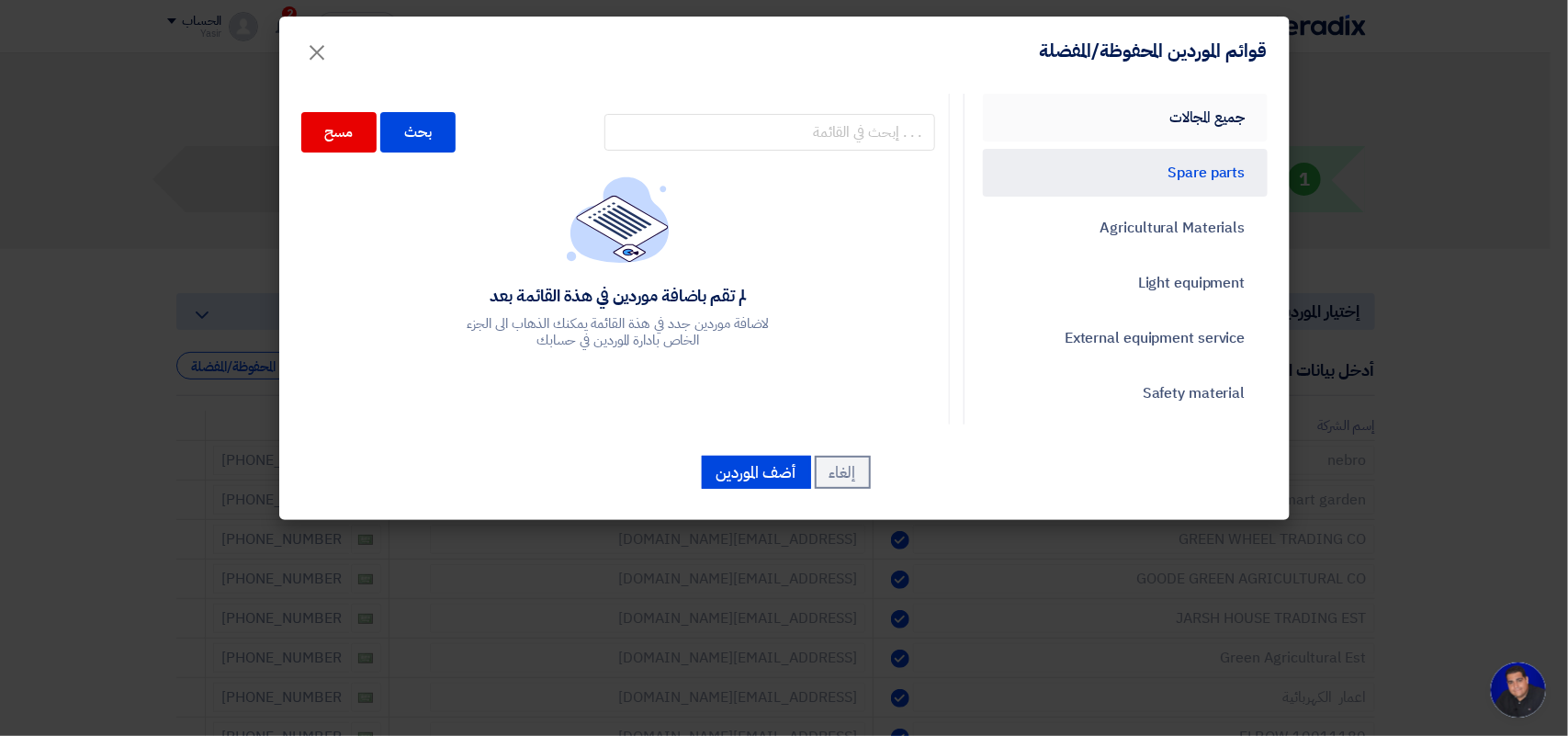
click at [1154, 124] on link "جميع المجالات" at bounding box center [1125, 117] width 285 height 47
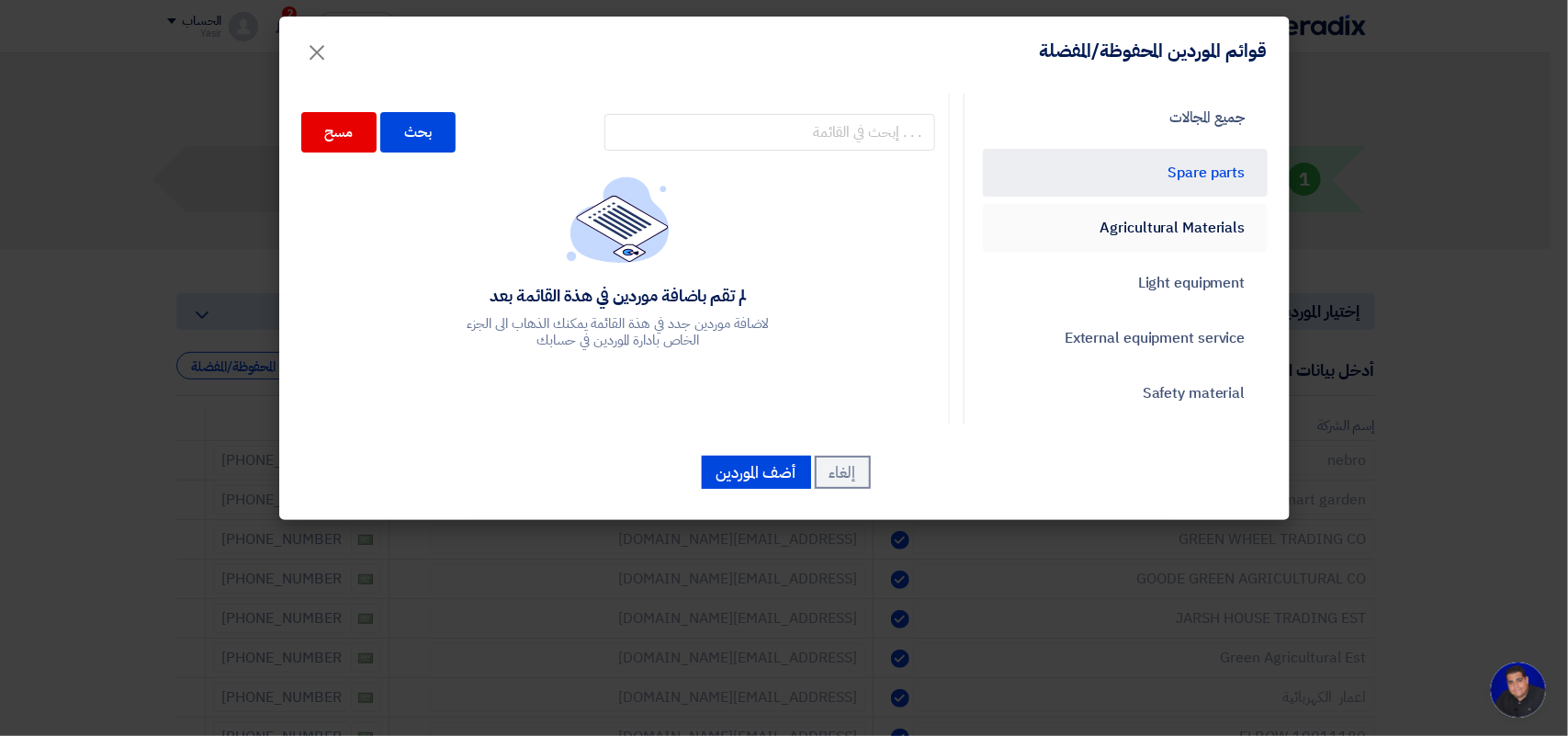
click at [1195, 207] on link "Agricultural Materials" at bounding box center [1125, 227] width 285 height 47
click at [1182, 282] on link "Light equipment" at bounding box center [1125, 282] width 285 height 47
click at [1162, 217] on link "Agricultural Materials" at bounding box center [1125, 227] width 285 height 47
click at [1173, 121] on link "جميع المجالات" at bounding box center [1125, 117] width 285 height 47
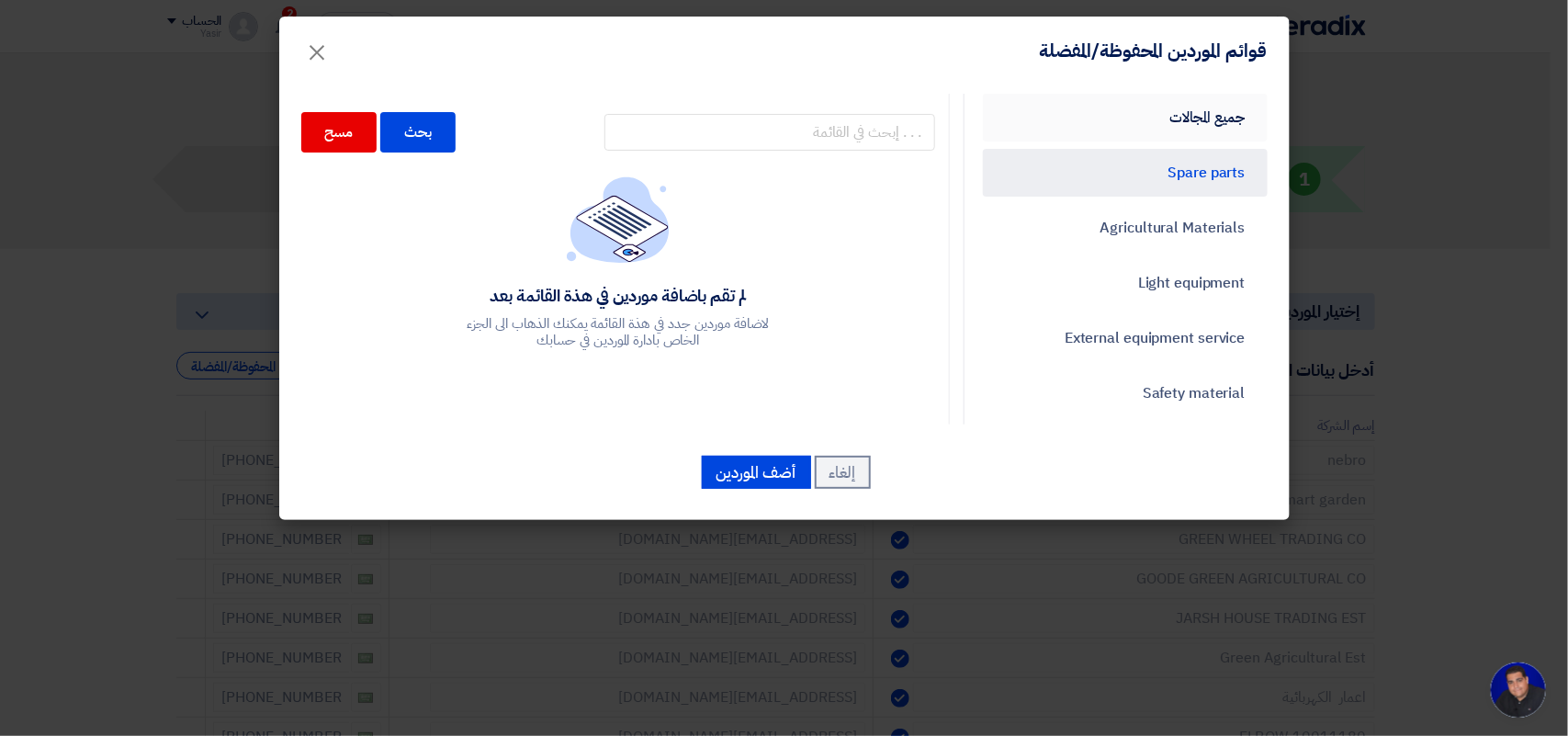
click at [1173, 121] on link "جميع المجالات" at bounding box center [1125, 117] width 285 height 47
click at [311, 51] on span "×" at bounding box center [318, 51] width 22 height 55
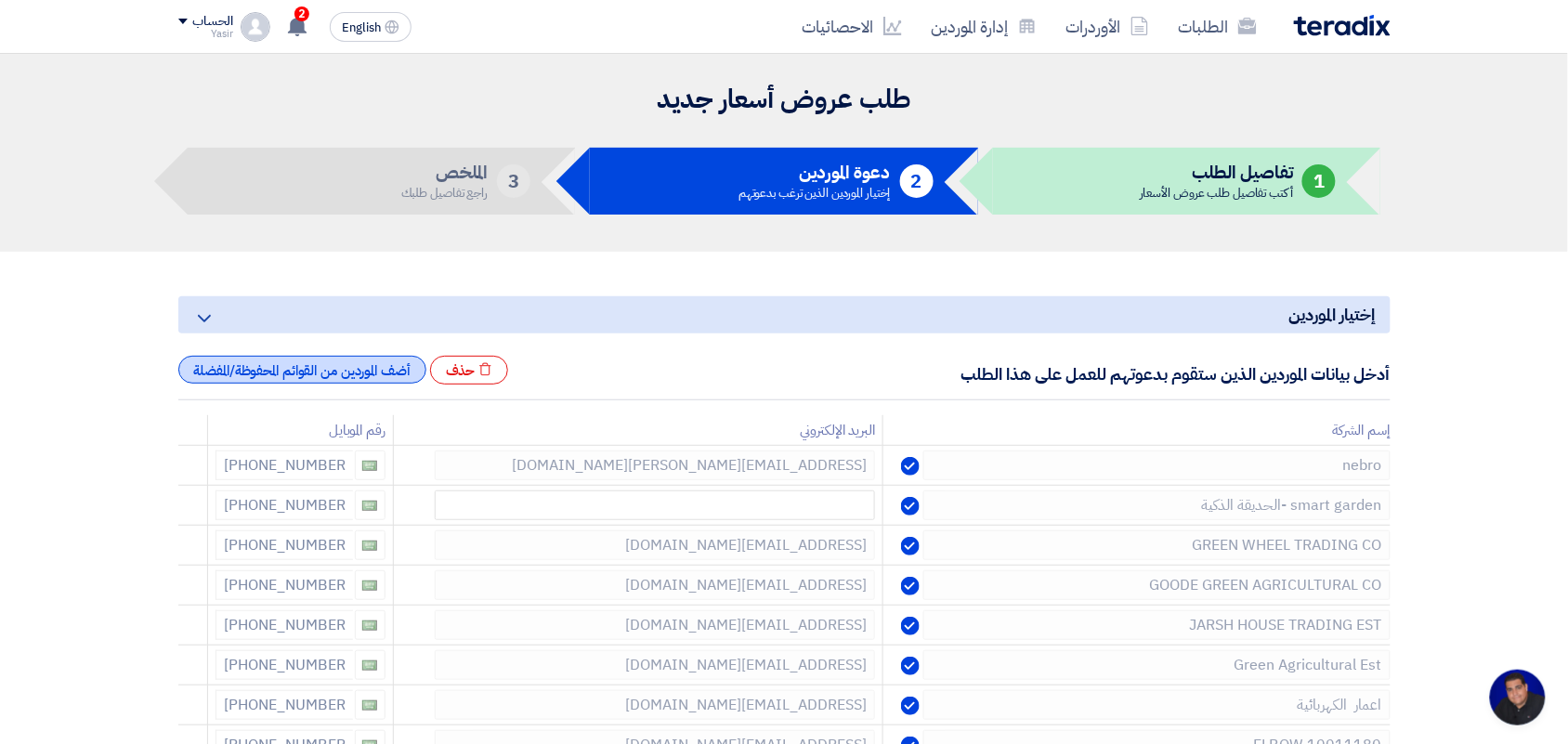
click at [337, 374] on div "أضف الموردين من القوائم المحفوظة/المفضلة" at bounding box center [303, 369] width 248 height 28
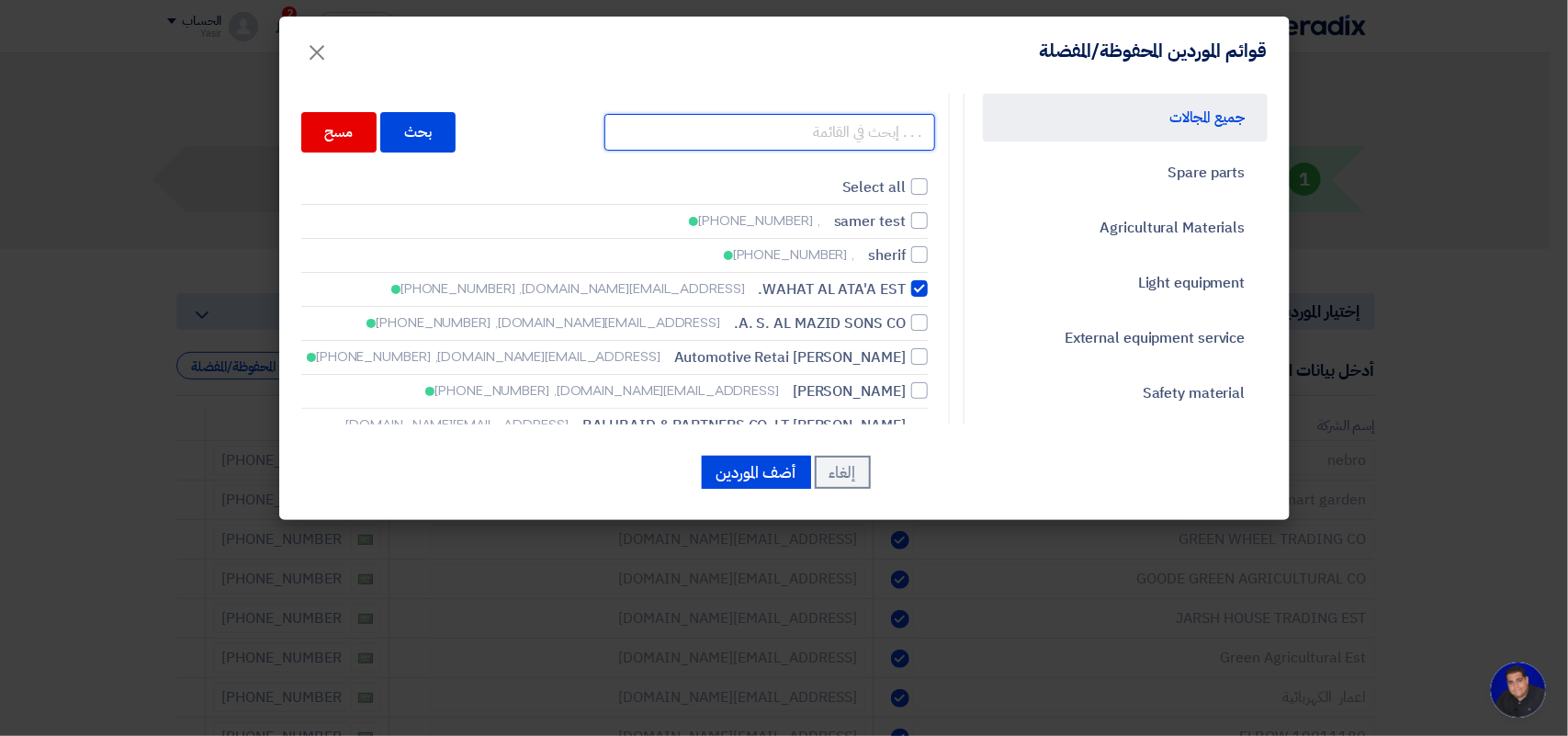
click at [827, 135] on input "text" at bounding box center [770, 132] width 331 height 37
paste input "kandeel"
type input "kandeel"
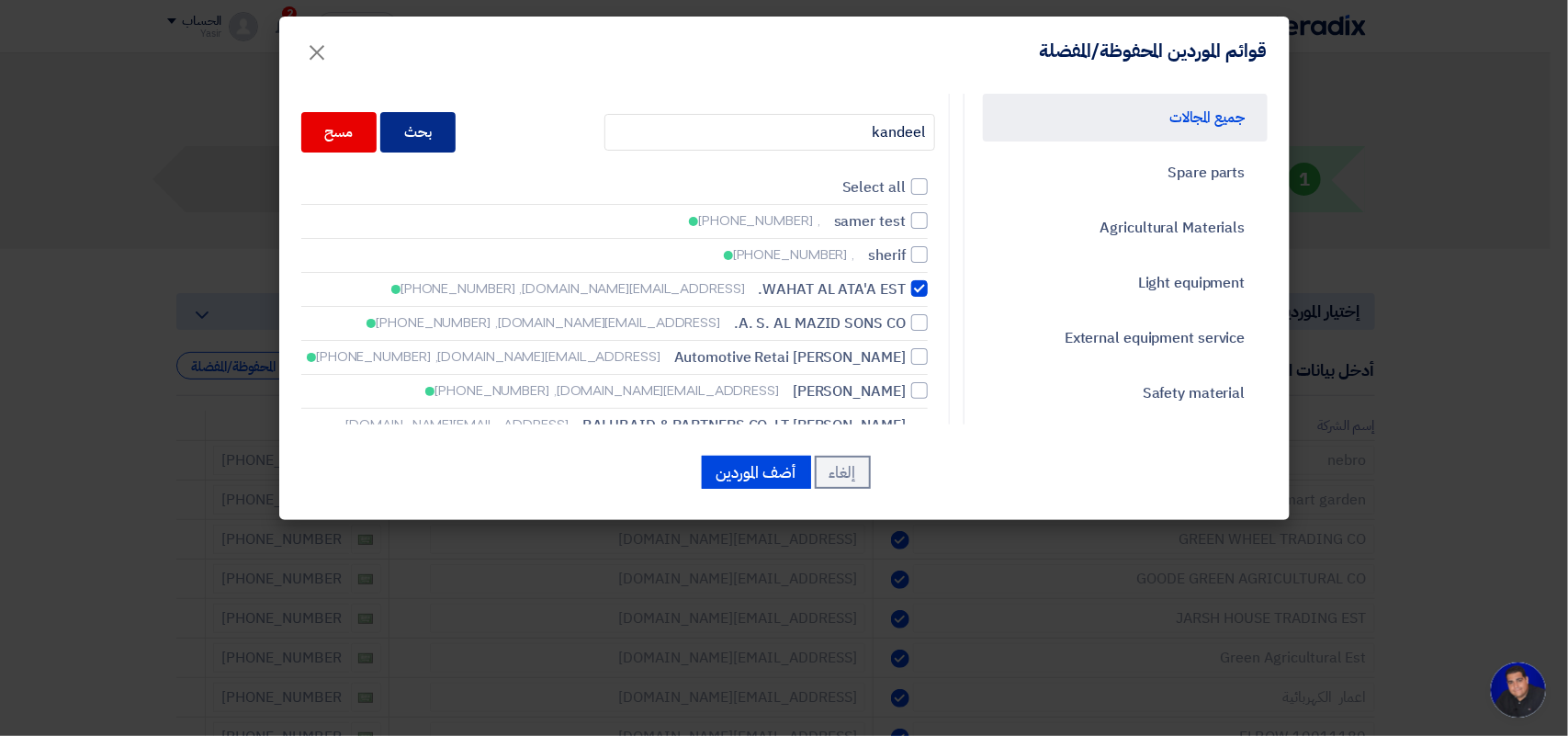
click at [443, 128] on div "بحث" at bounding box center [418, 132] width 75 height 41
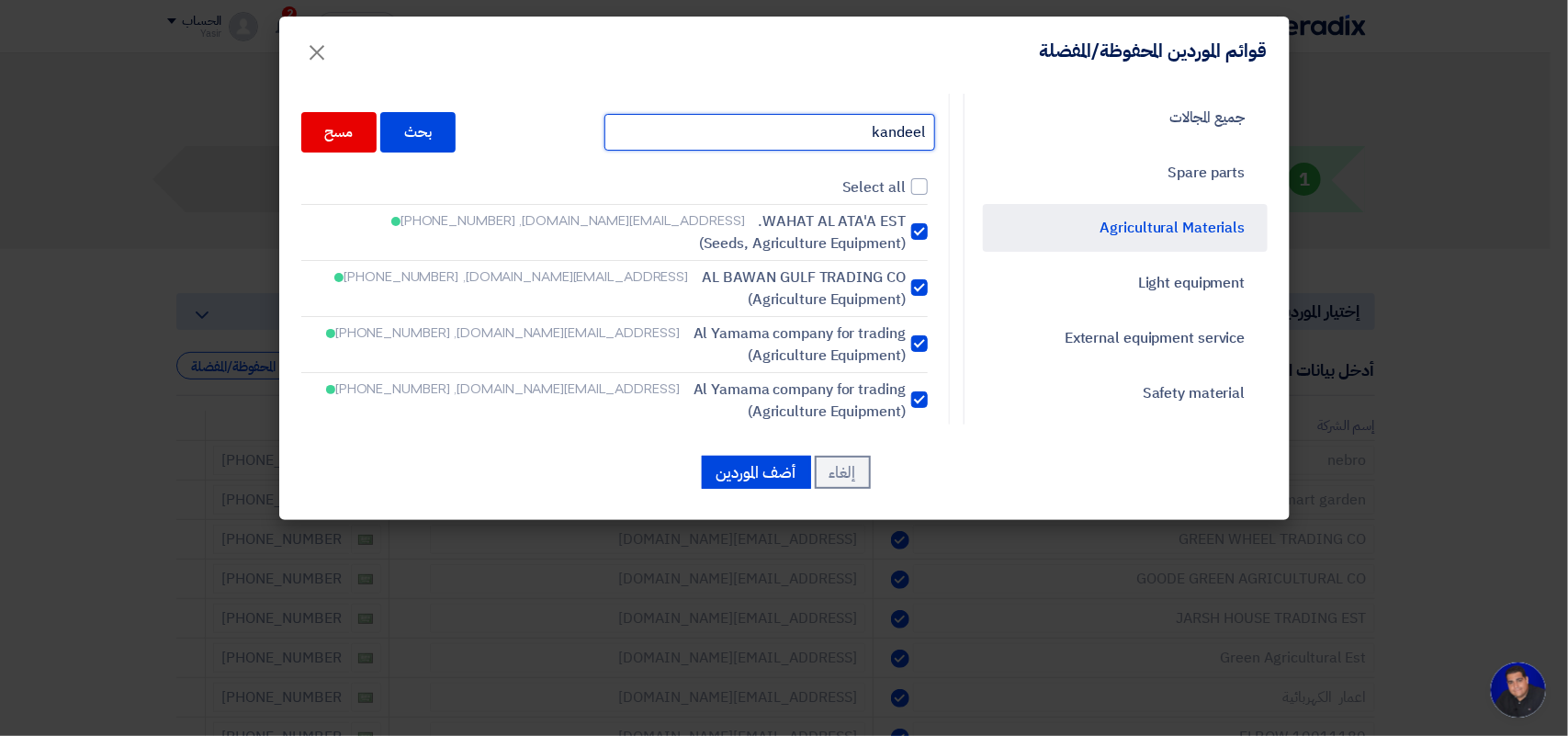
drag, startPoint x: 1070, startPoint y: 163, endPoint x: 1379, endPoint y: 167, distance: 309.0
click at [1379, 167] on modal-container "قوائم الموردين المحفوظة/المفضلة × جميع المجالات Spare parts Agricultural Materi…" at bounding box center [784, 368] width 1568 height 736
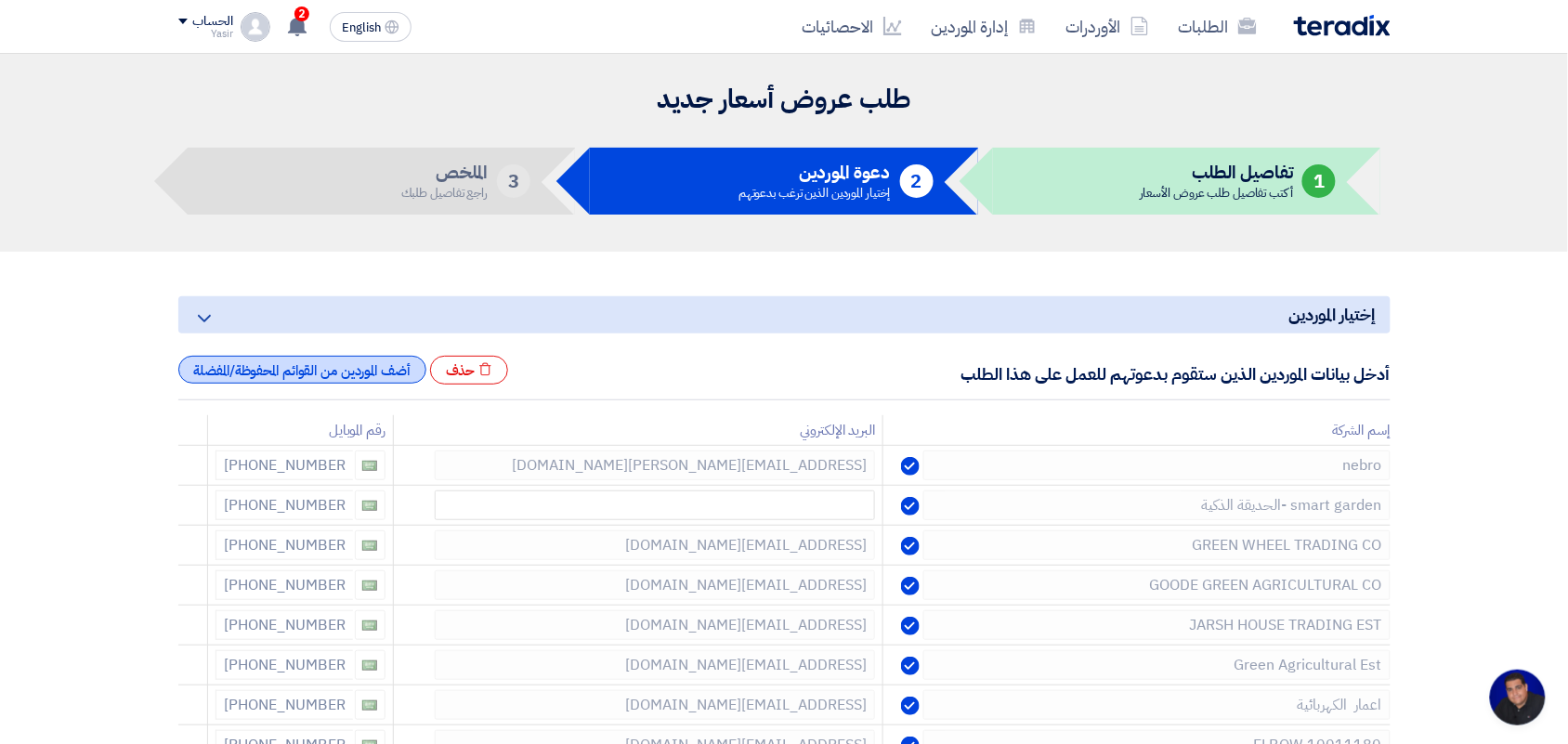
click at [386, 377] on div "أضف الموردين من القوائم المحفوظة/المفضلة" at bounding box center [303, 369] width 248 height 28
click at [364, 372] on div "أضف الموردين من القوائم المحفوظة/المفضلة" at bounding box center [303, 369] width 248 height 28
click at [370, 372] on div "أضف الموردين من القوائم المحفوظة/المفضلة" at bounding box center [303, 369] width 248 height 28
click at [373, 358] on div "أضف الموردين من القوائم المحفوظة/المفضلة" at bounding box center [303, 369] width 248 height 28
click at [382, 381] on div "أضف الموردين من القوائم المحفوظة/المفضلة" at bounding box center [303, 369] width 248 height 28
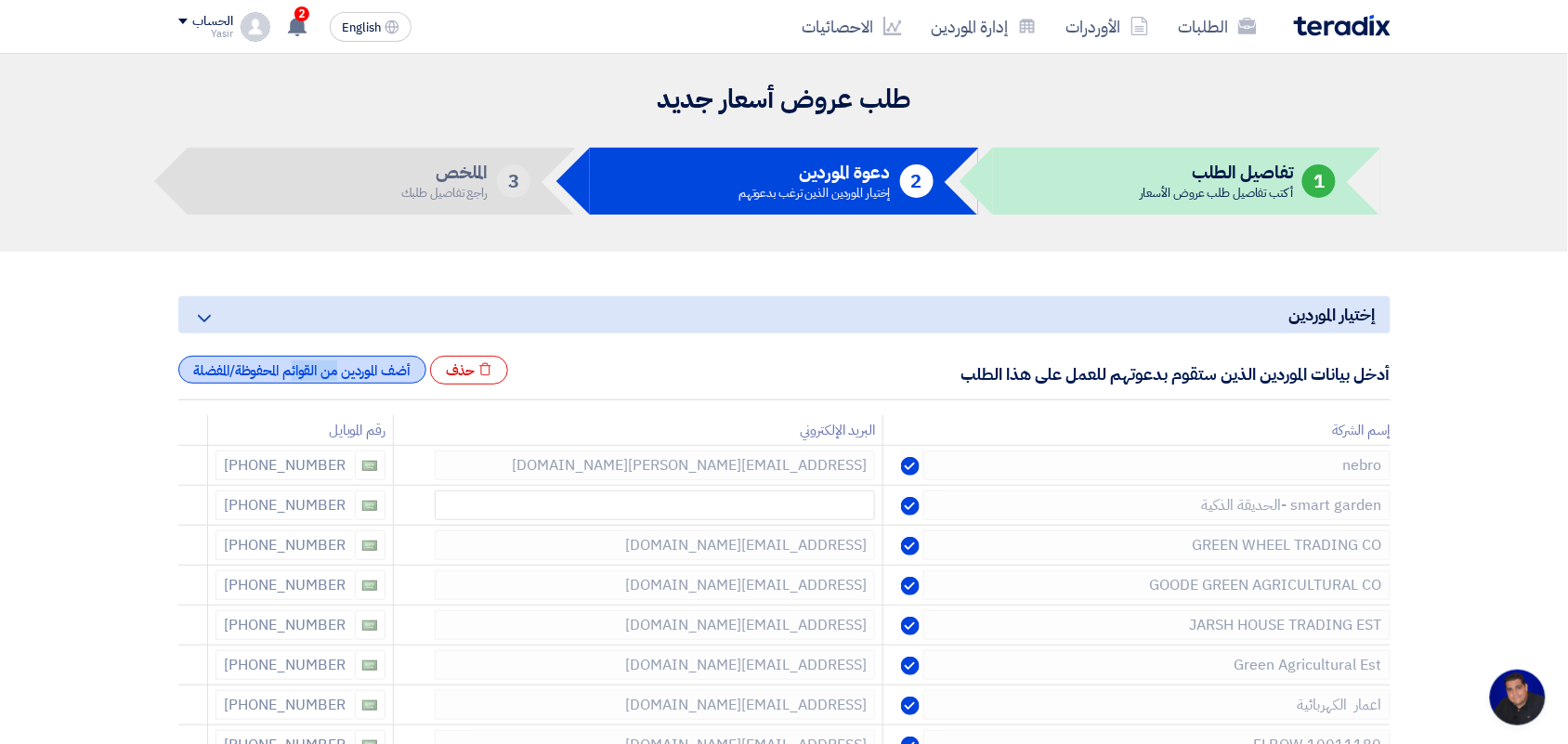
click at [382, 381] on div "أضف الموردين من القوائم المحفوظة/المفضلة" at bounding box center [303, 369] width 248 height 28
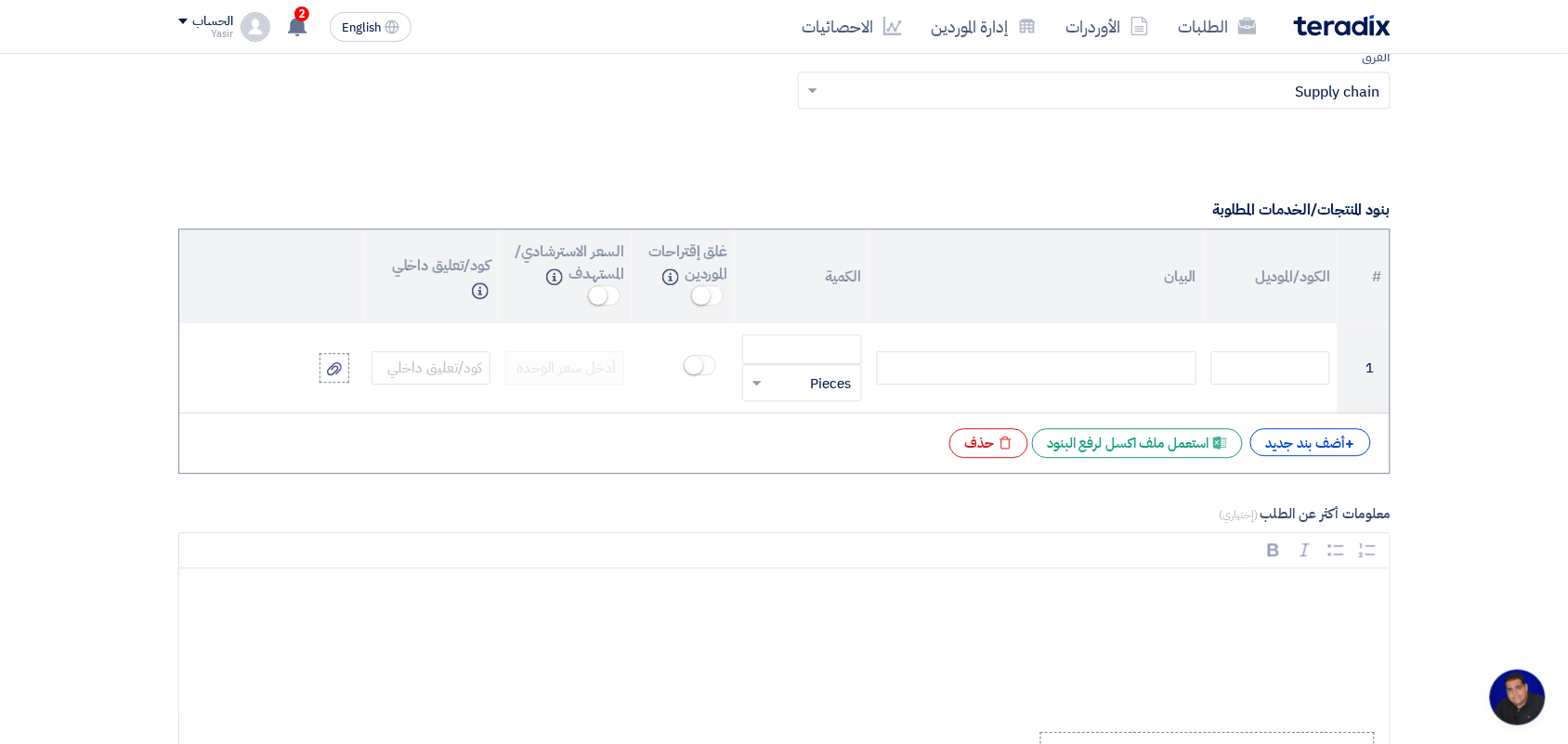
scroll to position [1393, 0]
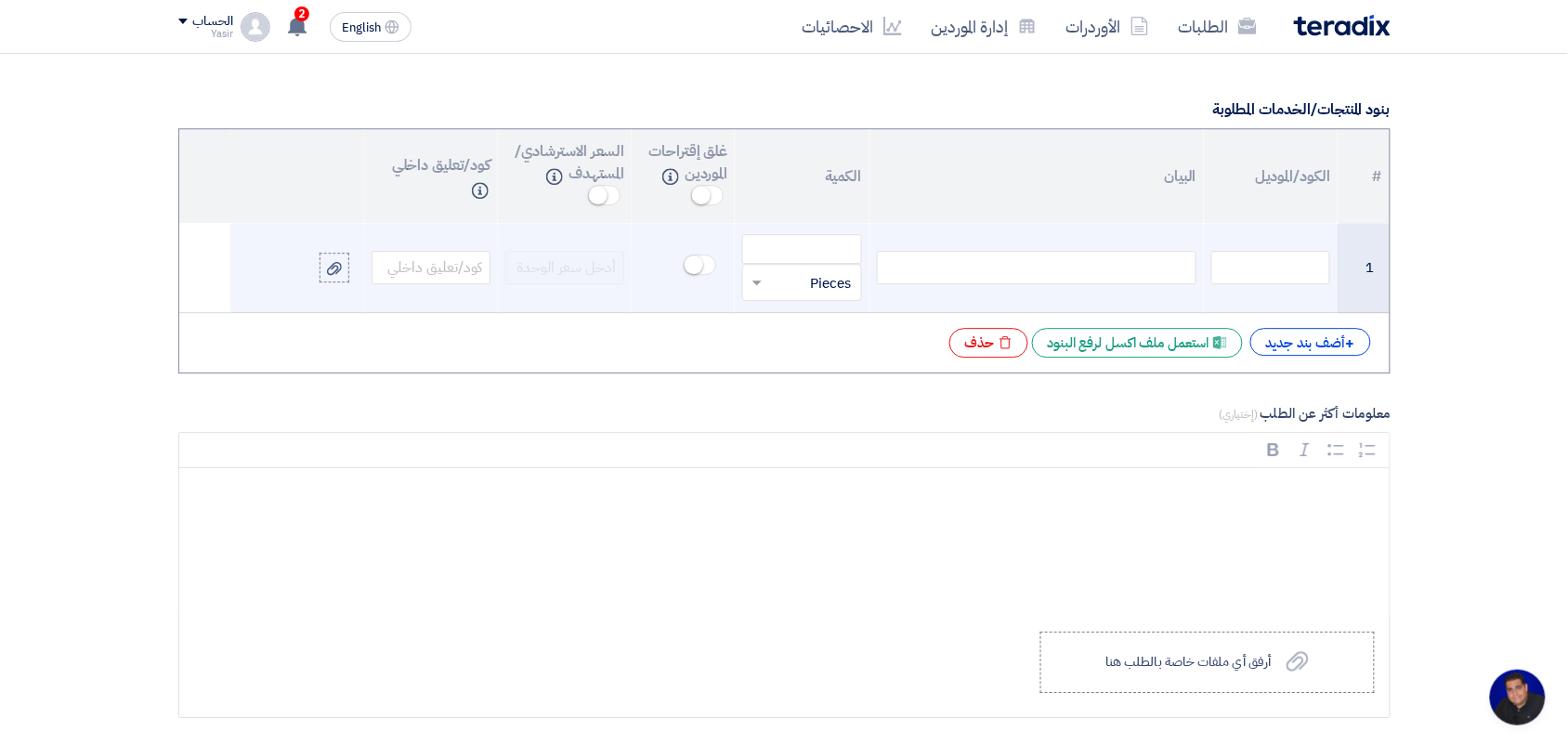
click at [955, 266] on div at bounding box center [1036, 268] width 319 height 33
paste div
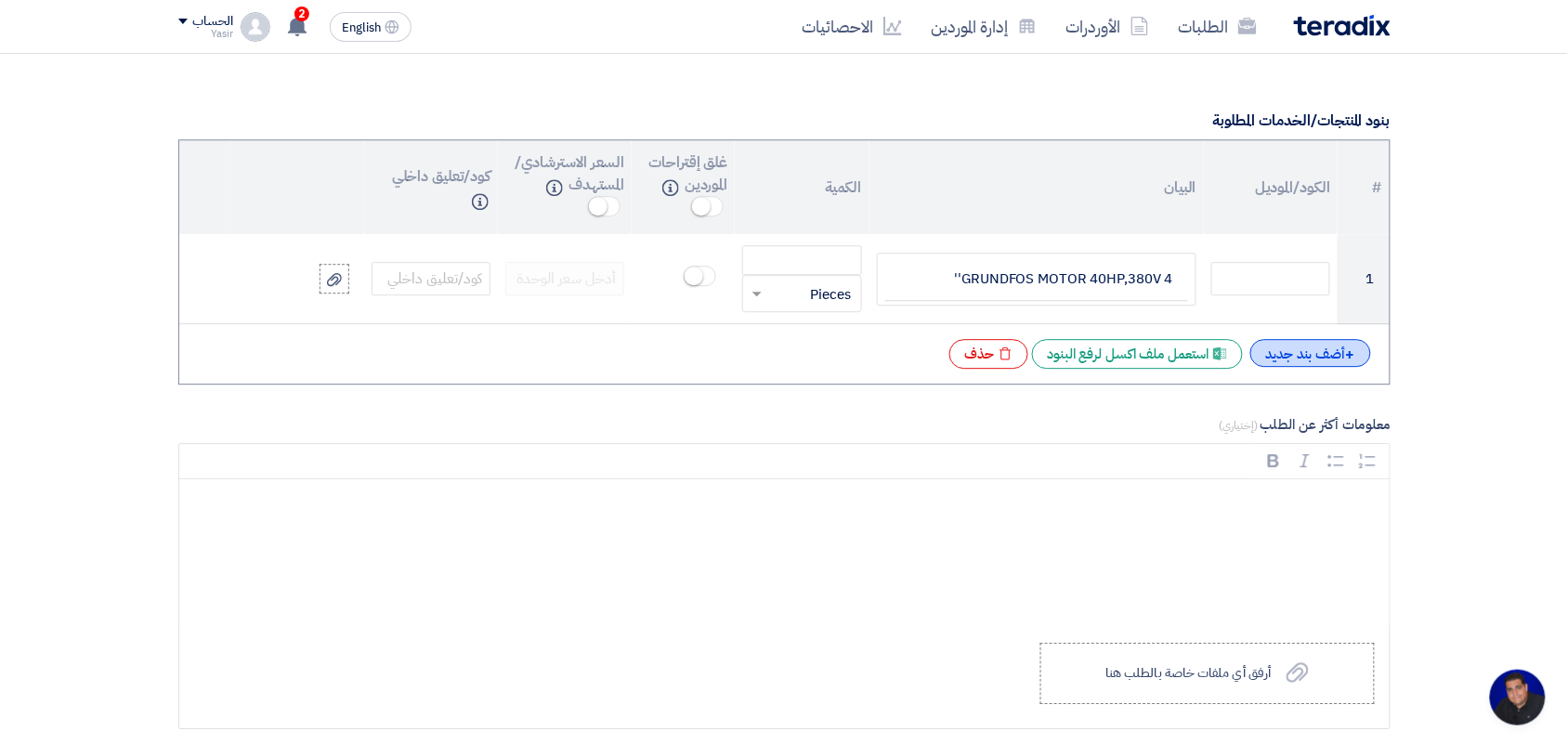
click at [1310, 344] on div "+ أضف بند جديد" at bounding box center [1311, 352] width 121 height 28
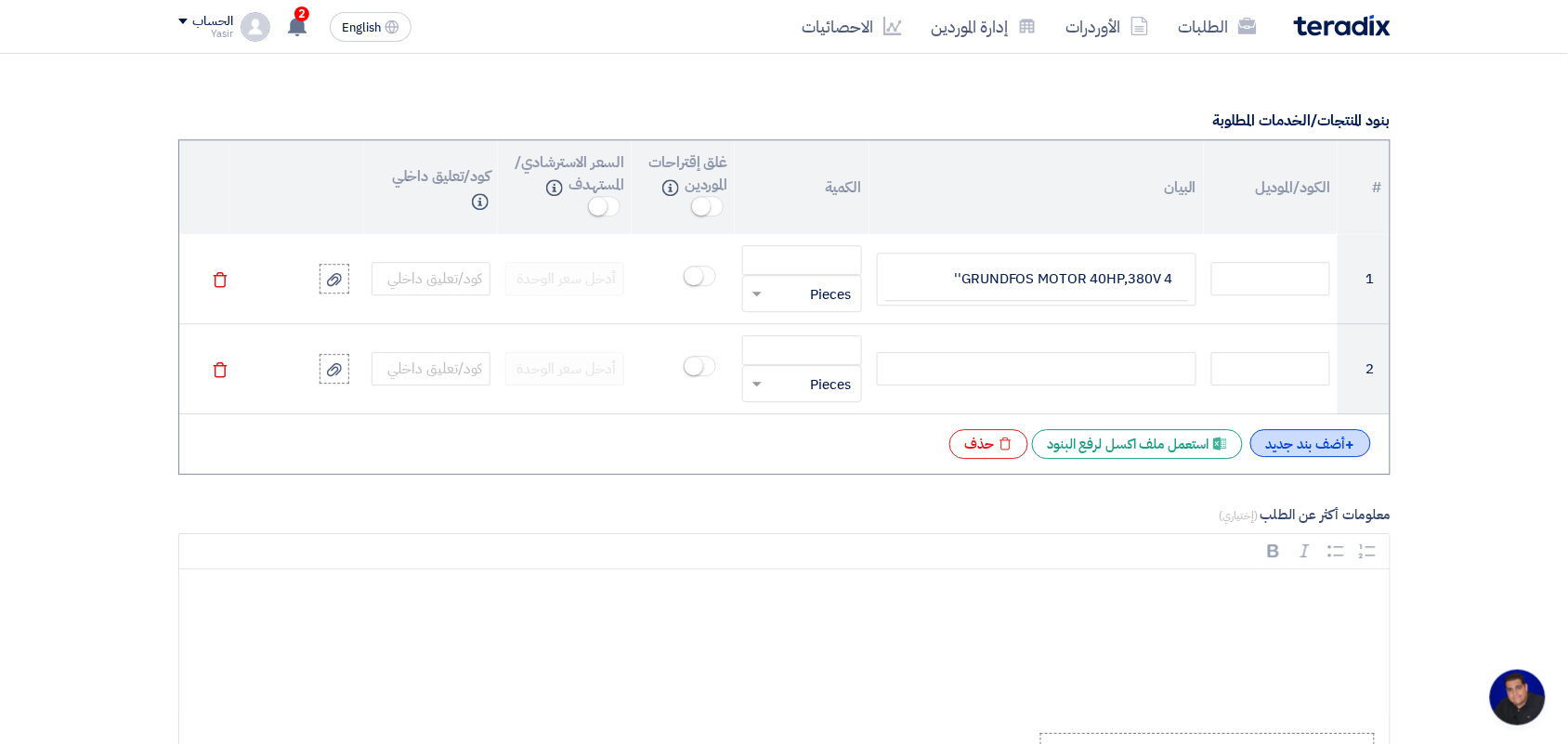
click at [1320, 438] on div "+ أضف بند جديد" at bounding box center [1311, 443] width 121 height 28
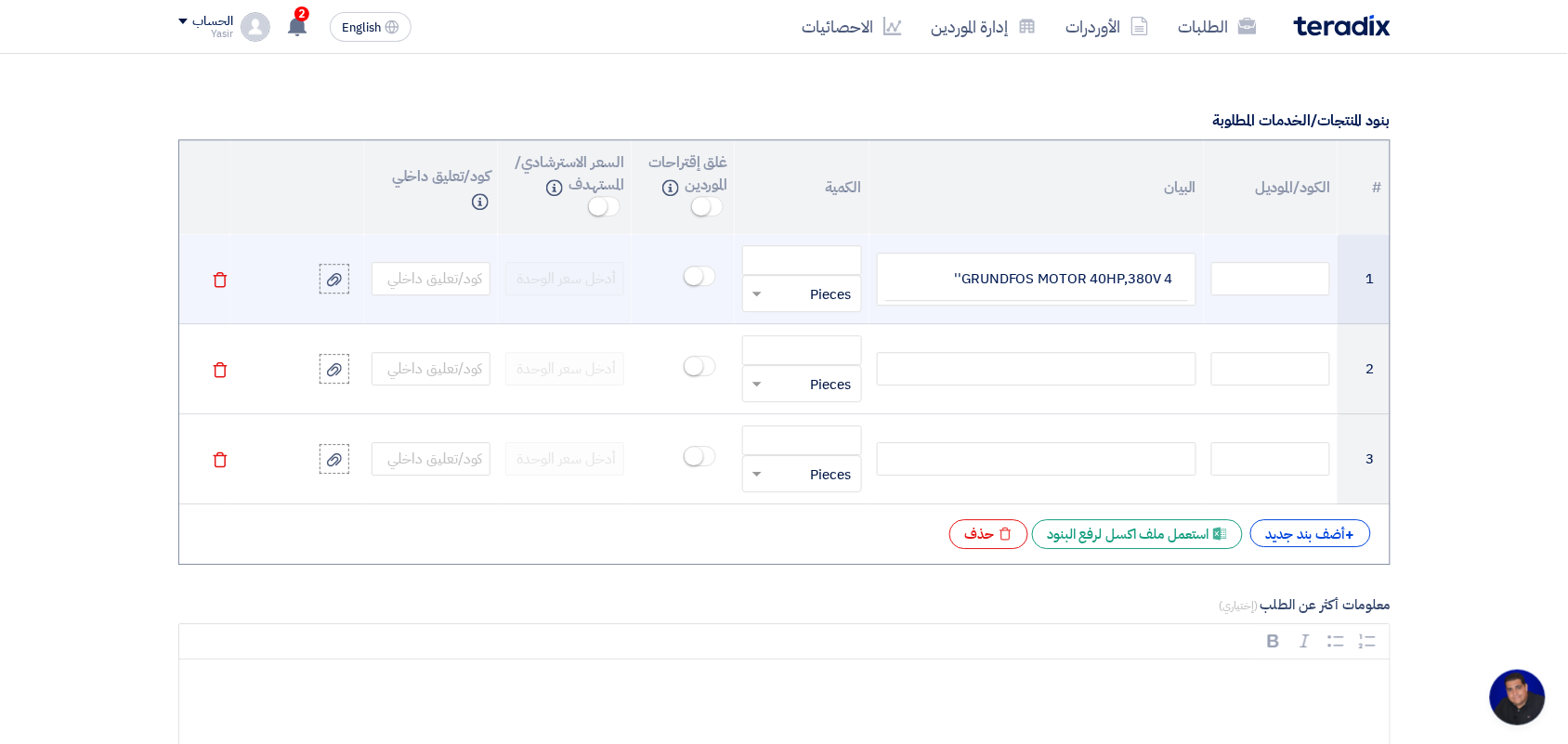
click at [1243, 261] on td at bounding box center [1270, 279] width 134 height 90
click at [1243, 276] on input "text" at bounding box center [1271, 278] width 119 height 33
paste input "150030633"
type input "150030633"
click at [827, 265] on input "number" at bounding box center [802, 260] width 119 height 29
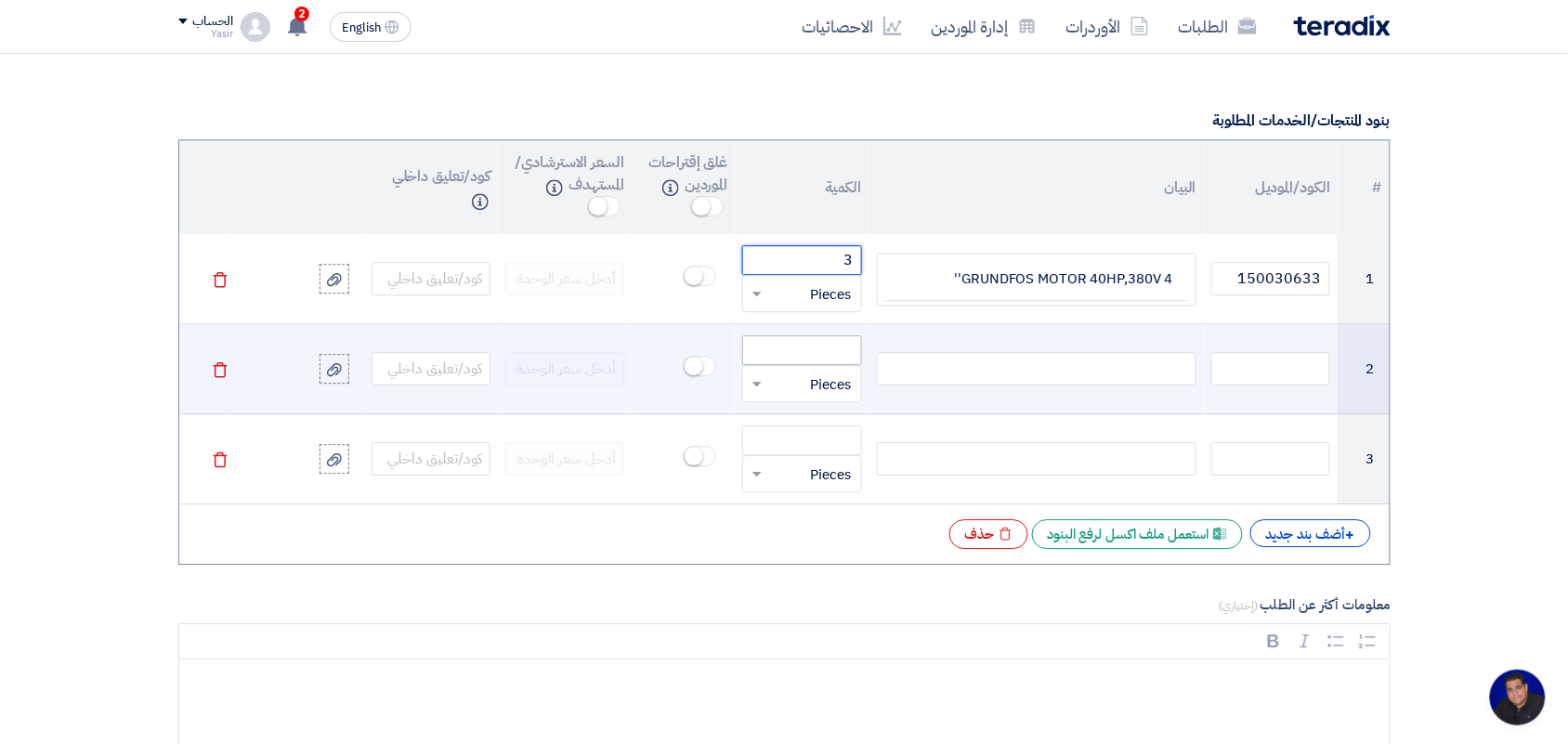
type input "3"
click at [810, 345] on input "number" at bounding box center [802, 350] width 119 height 29
type input "1"
click at [1031, 360] on div at bounding box center [1036, 369] width 319 height 33
paste div
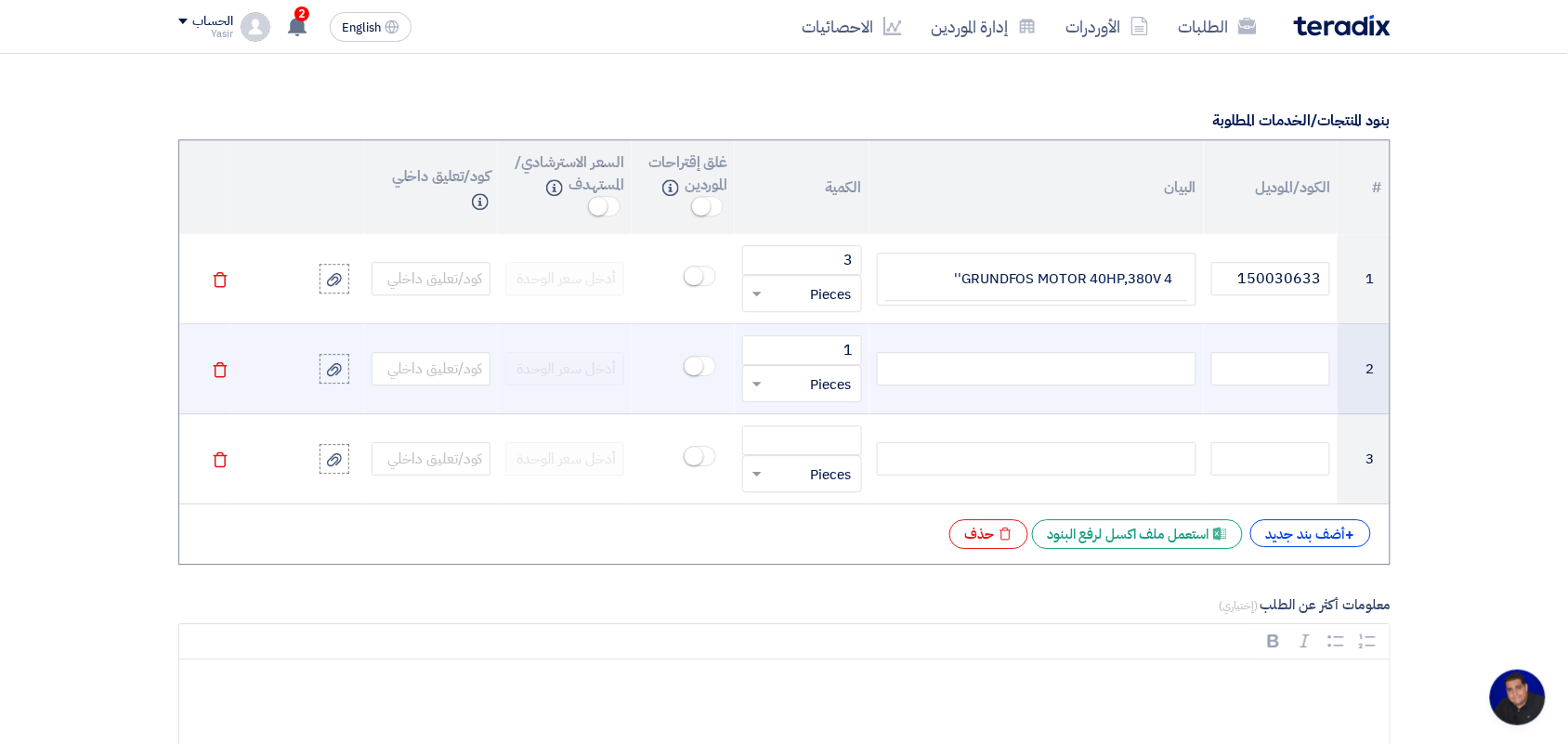
scroll to position [1367, 0]
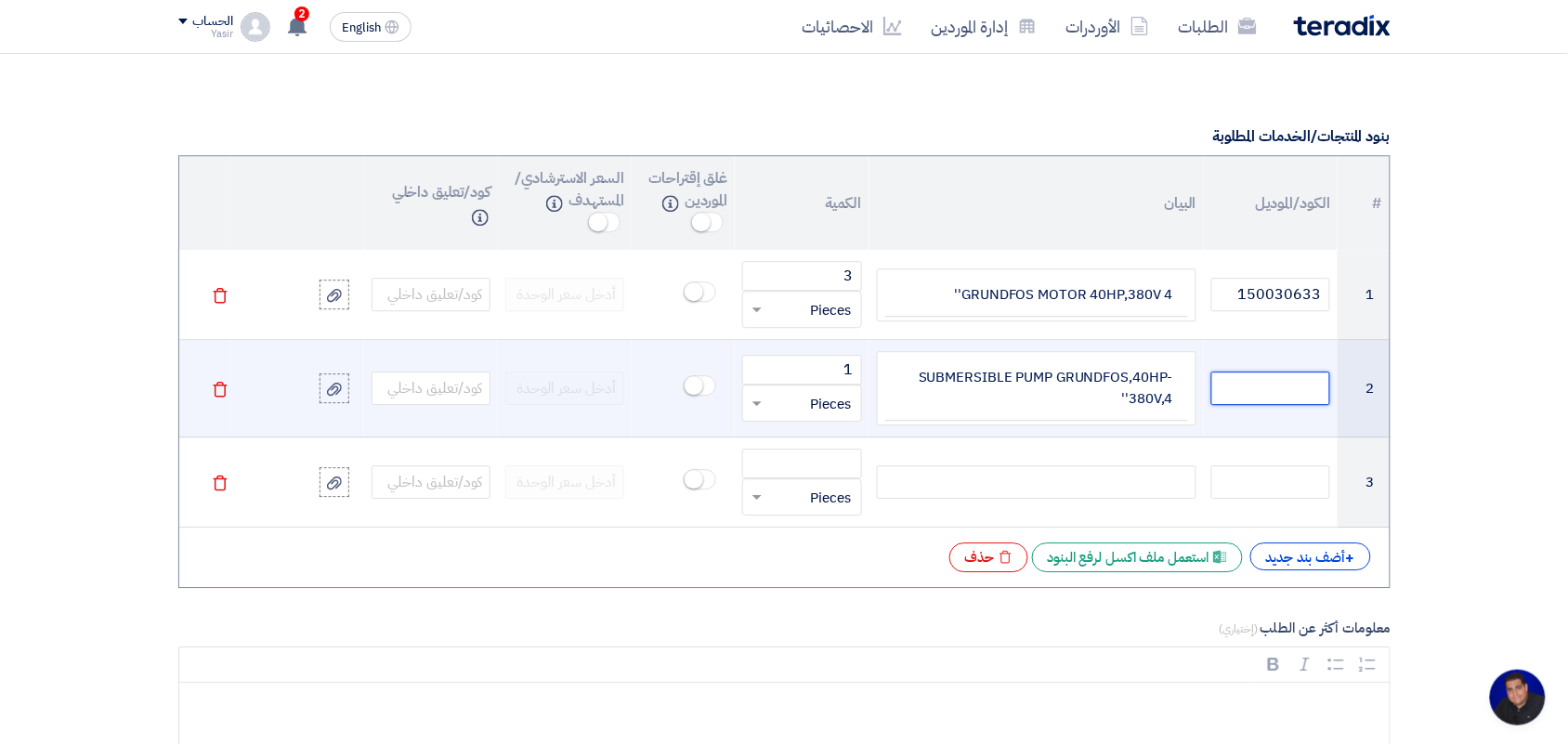
click at [1268, 388] on input "text" at bounding box center [1271, 389] width 119 height 33
paste input "150037678"
type input "150037678"
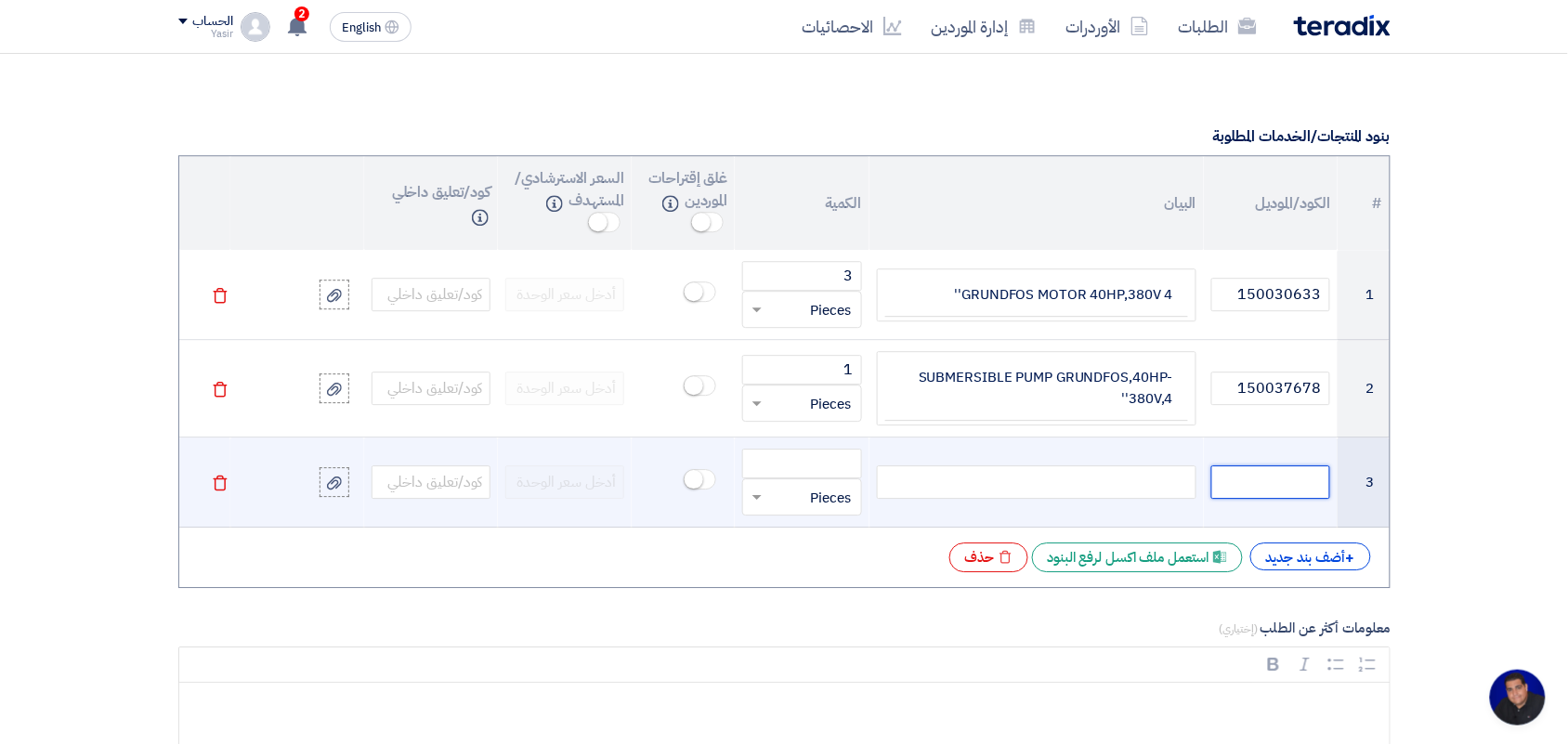
click at [1278, 485] on input "text" at bounding box center [1271, 482] width 119 height 33
paste input "140018939"
type input "140018939"
click at [982, 483] on div at bounding box center [1036, 482] width 319 height 33
paste div
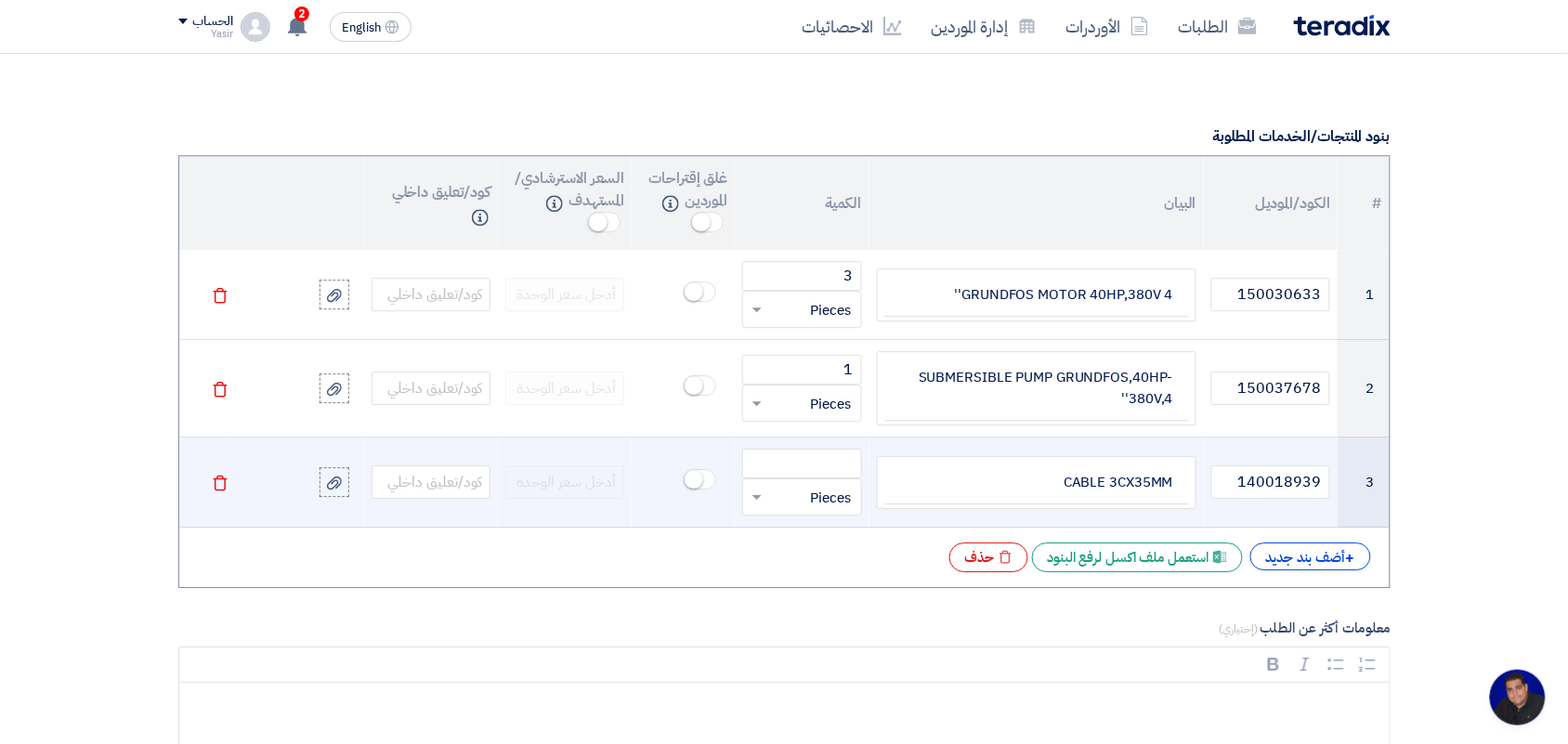
scroll to position [1356, 0]
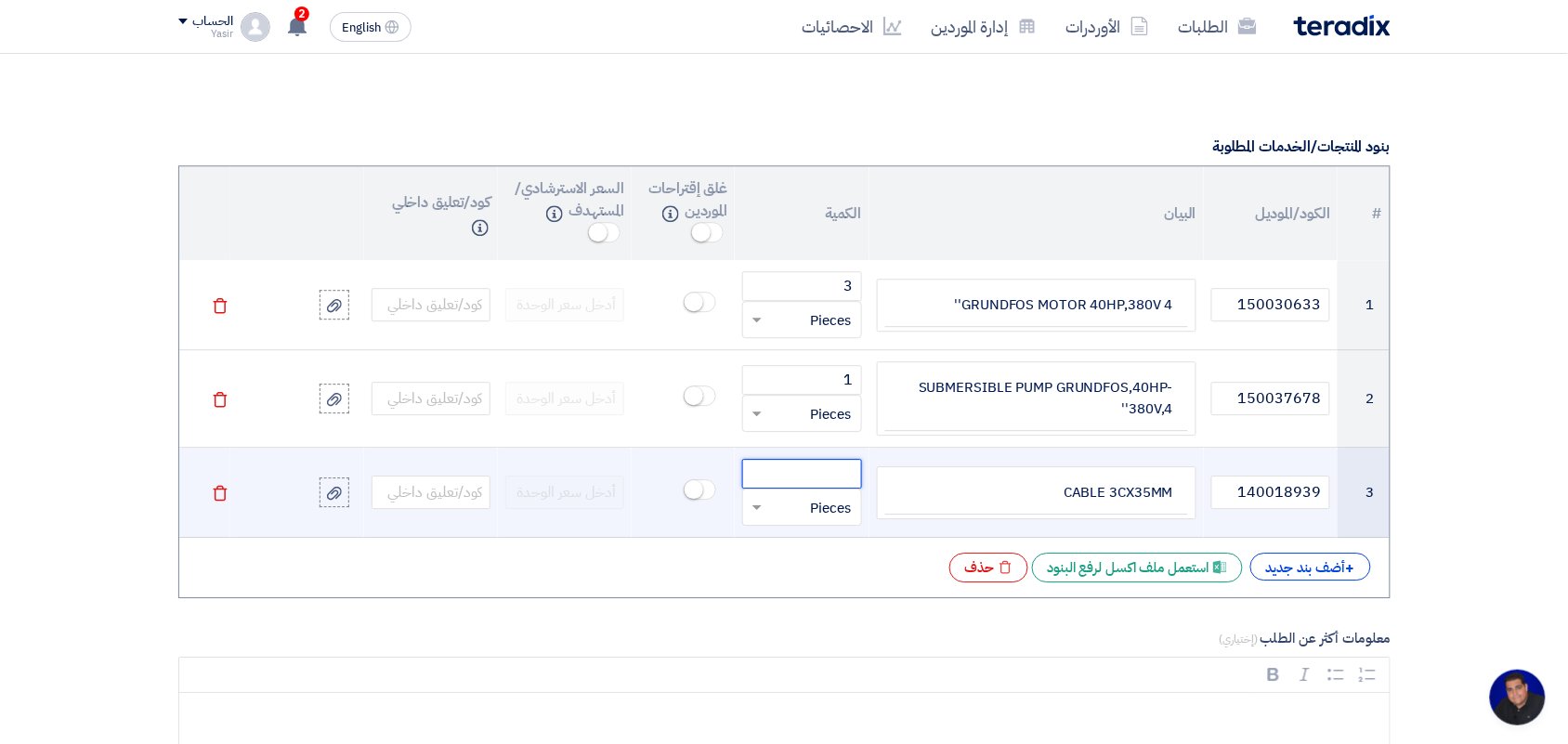
click at [795, 467] on input "number" at bounding box center [802, 474] width 119 height 29
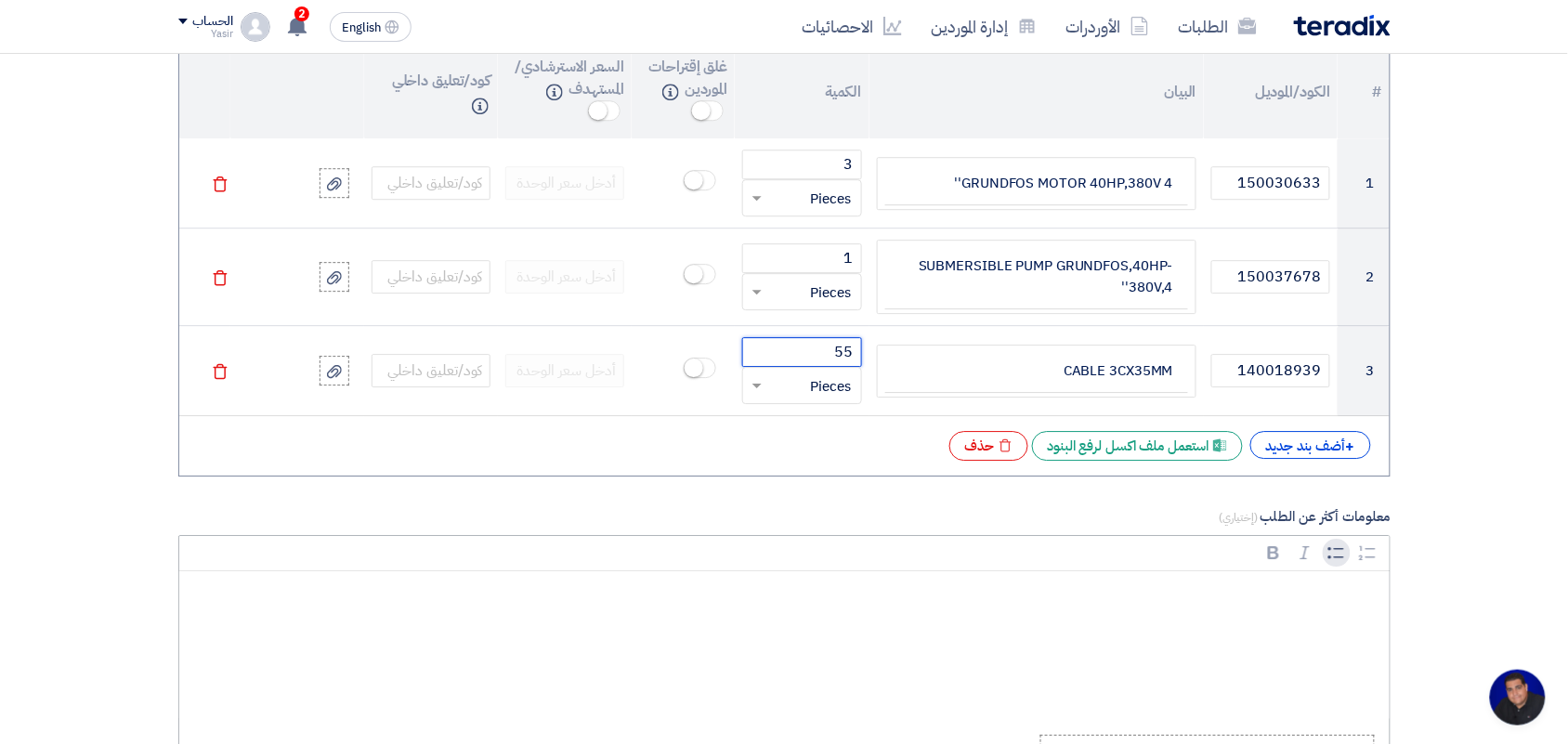
scroll to position [1705, 0]
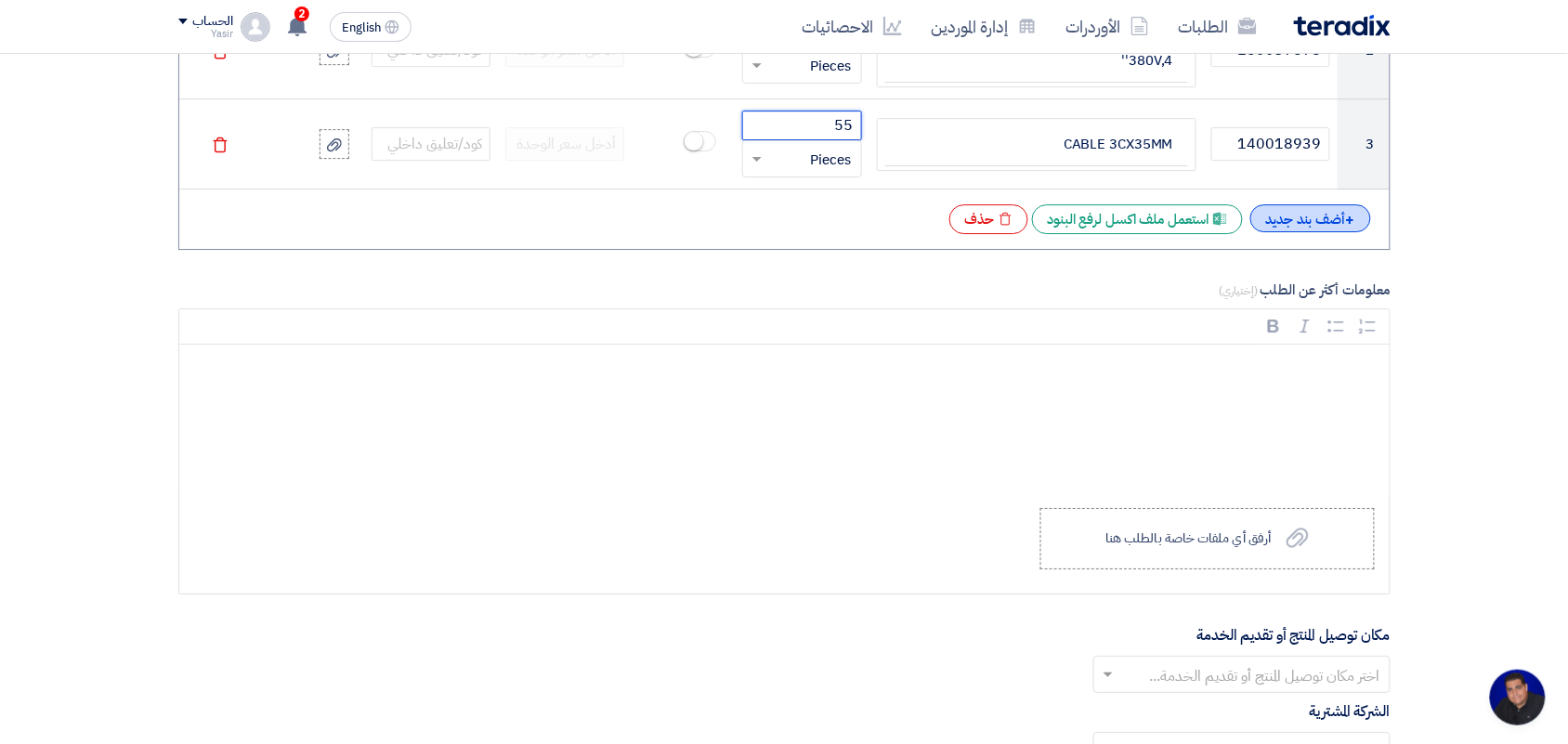
type input "55"
click at [1334, 228] on div "+ أضف بند جديد" at bounding box center [1311, 218] width 121 height 28
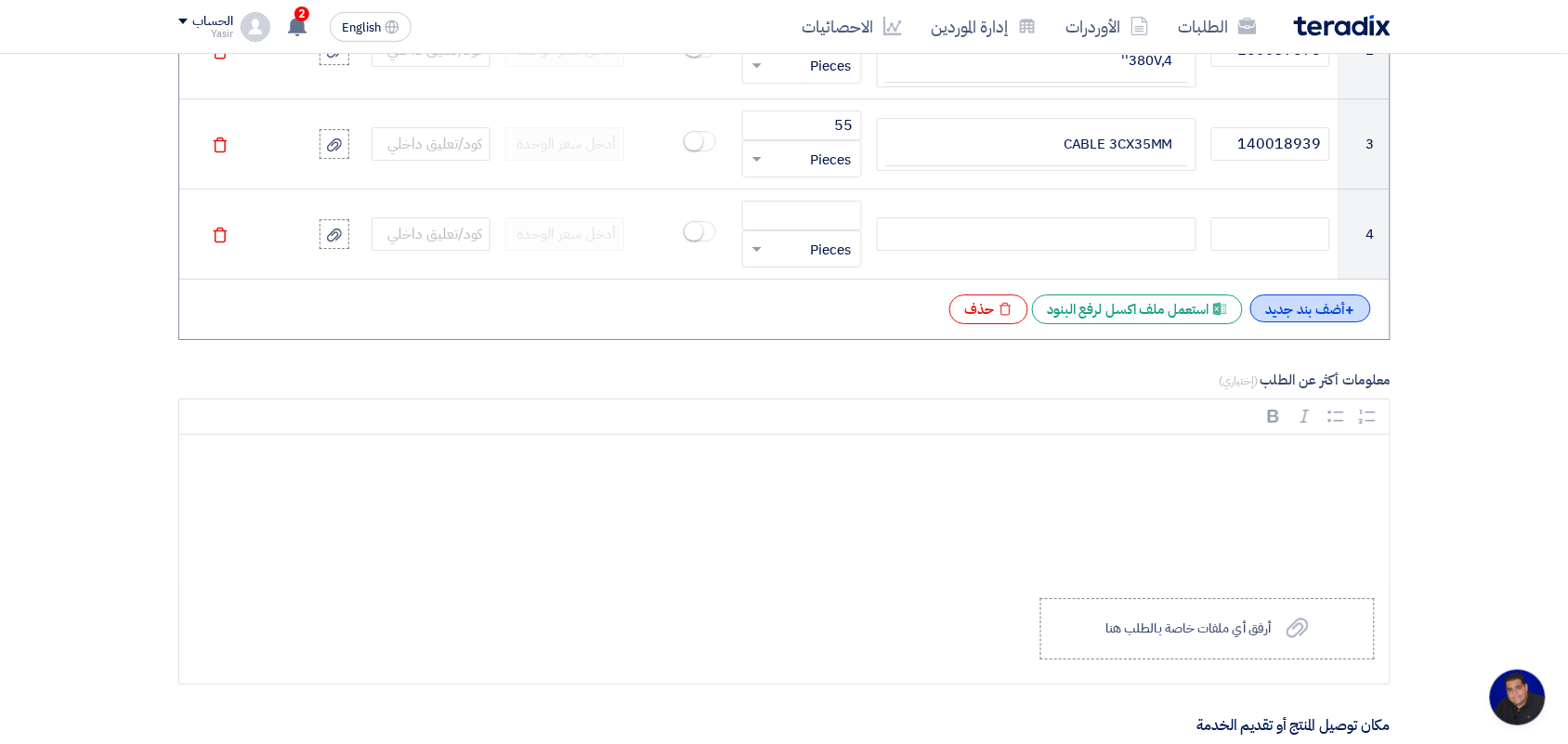
click at [1336, 311] on div "+ أضف بند جديد" at bounding box center [1311, 309] width 121 height 28
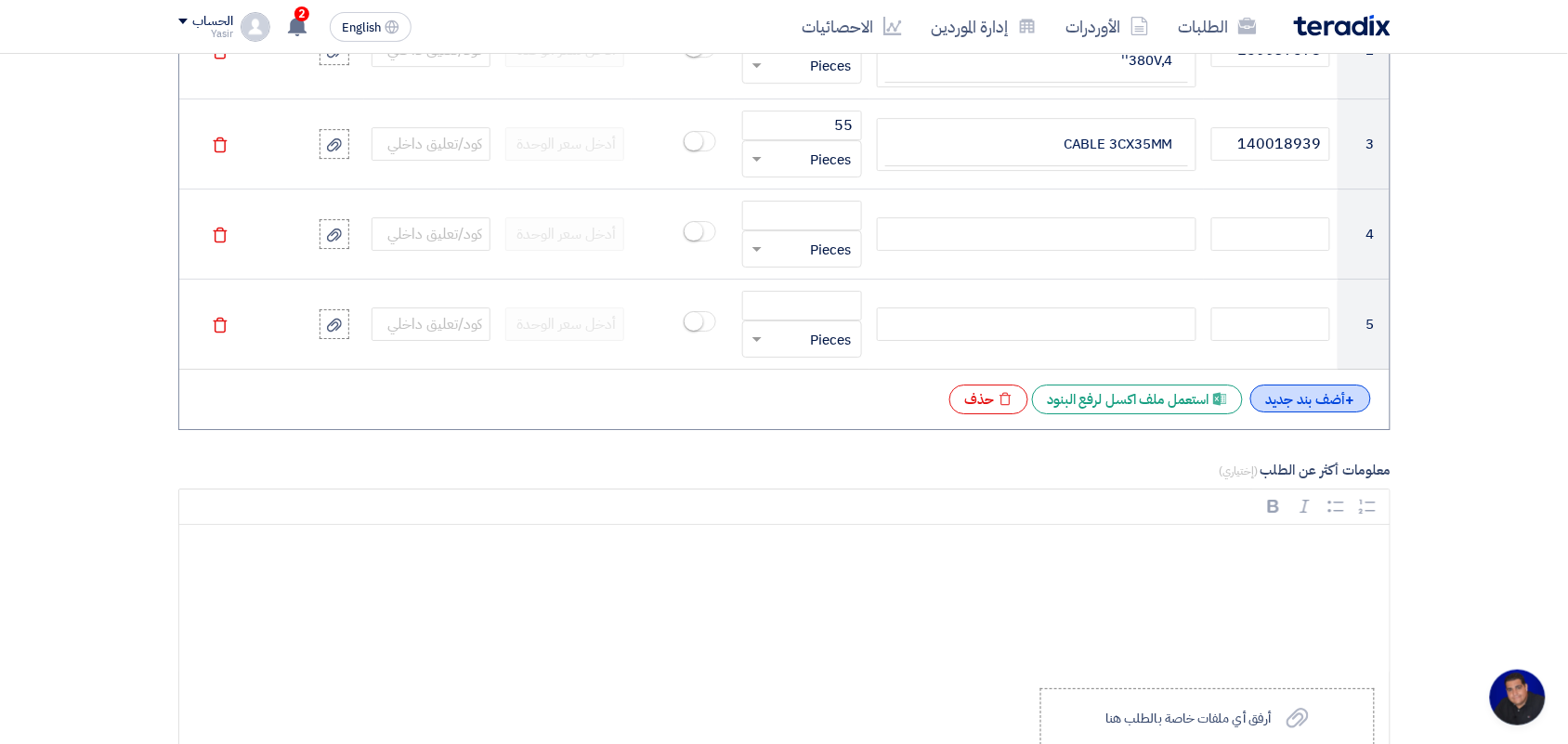
click at [1340, 412] on div "+ أضف بند جديد" at bounding box center [1311, 398] width 121 height 28
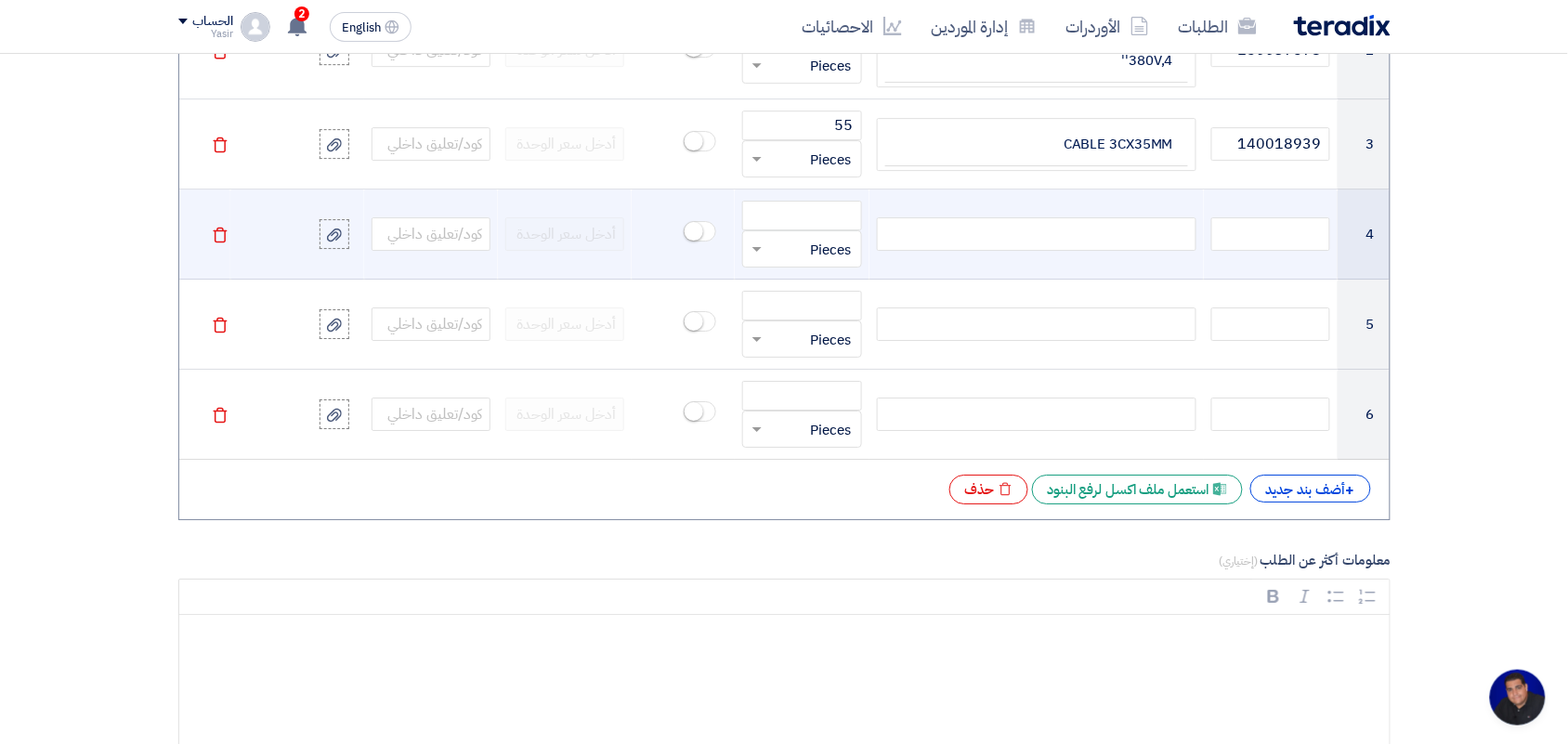
click at [975, 233] on div at bounding box center [1036, 234] width 319 height 33
paste div
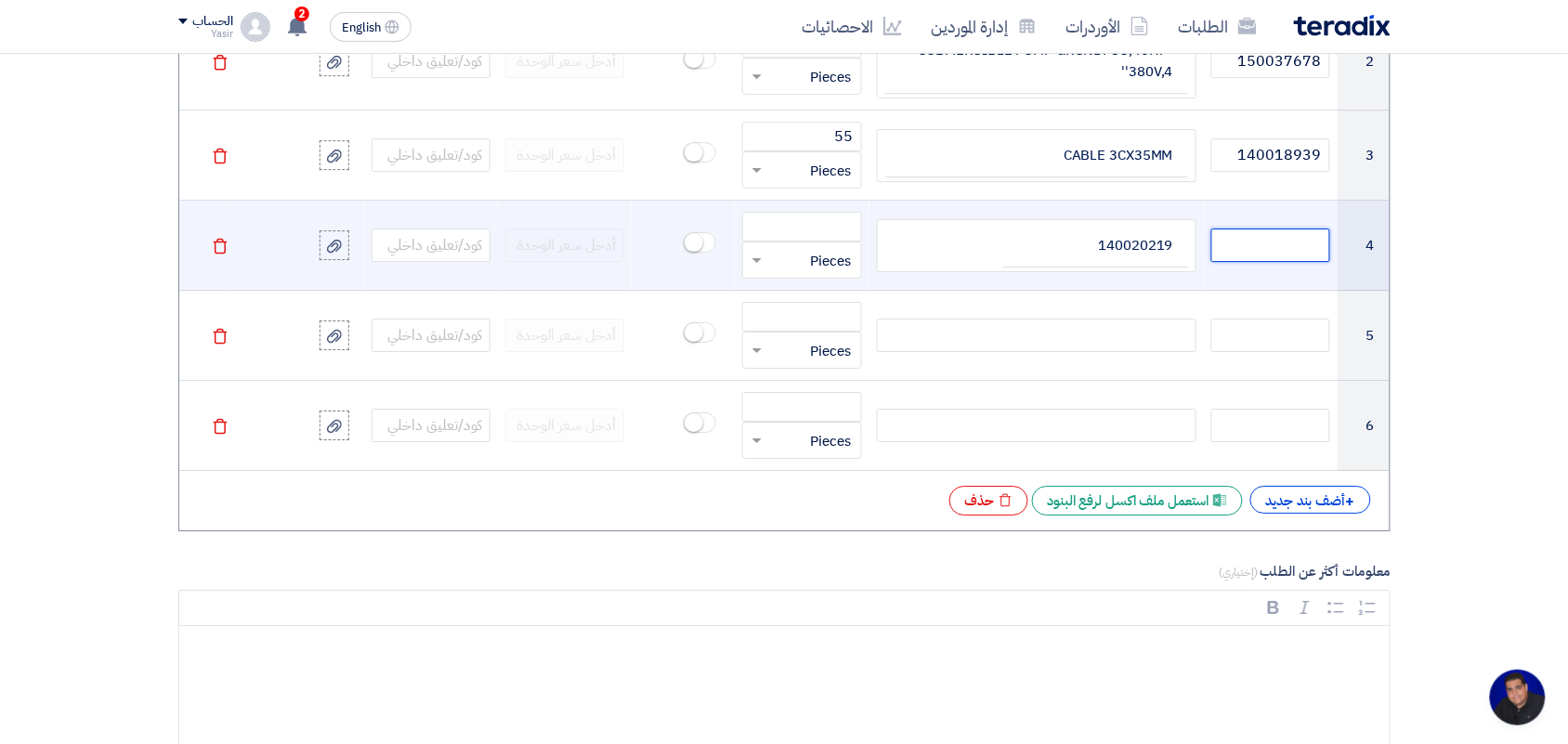
click at [1269, 247] on input "text" at bounding box center [1271, 245] width 119 height 33
paste input "140020219"
type input "140020219"
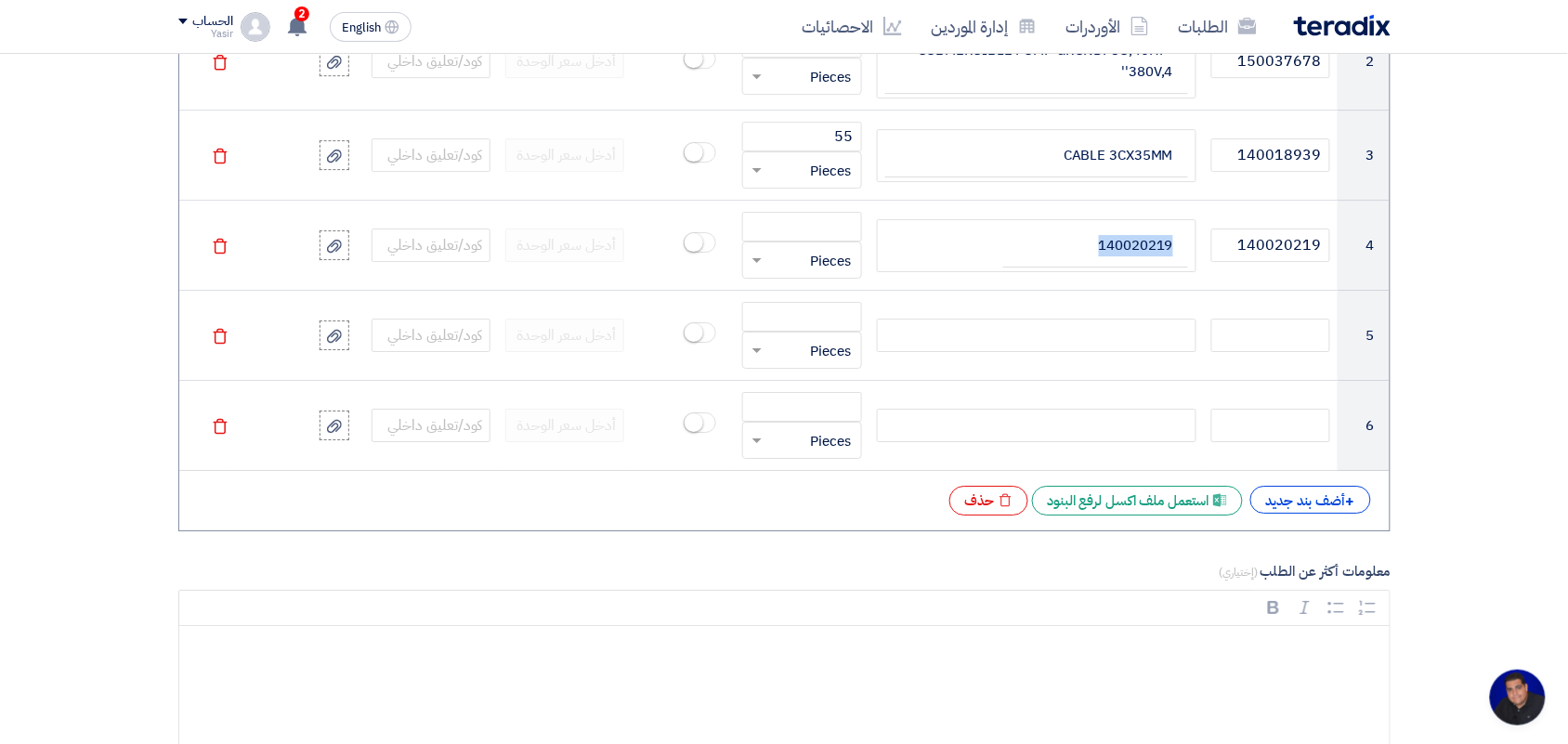
drag, startPoint x: 1052, startPoint y: 248, endPoint x: 1511, endPoint y: 285, distance: 460.5
click at [1511, 285] on section "المعلومات الأساسية أكتب عنوان لهذا الطلب نوع طلب عروض الأسعار طلب عروض أسعار من…" at bounding box center [784, 400] width 1568 height 3685
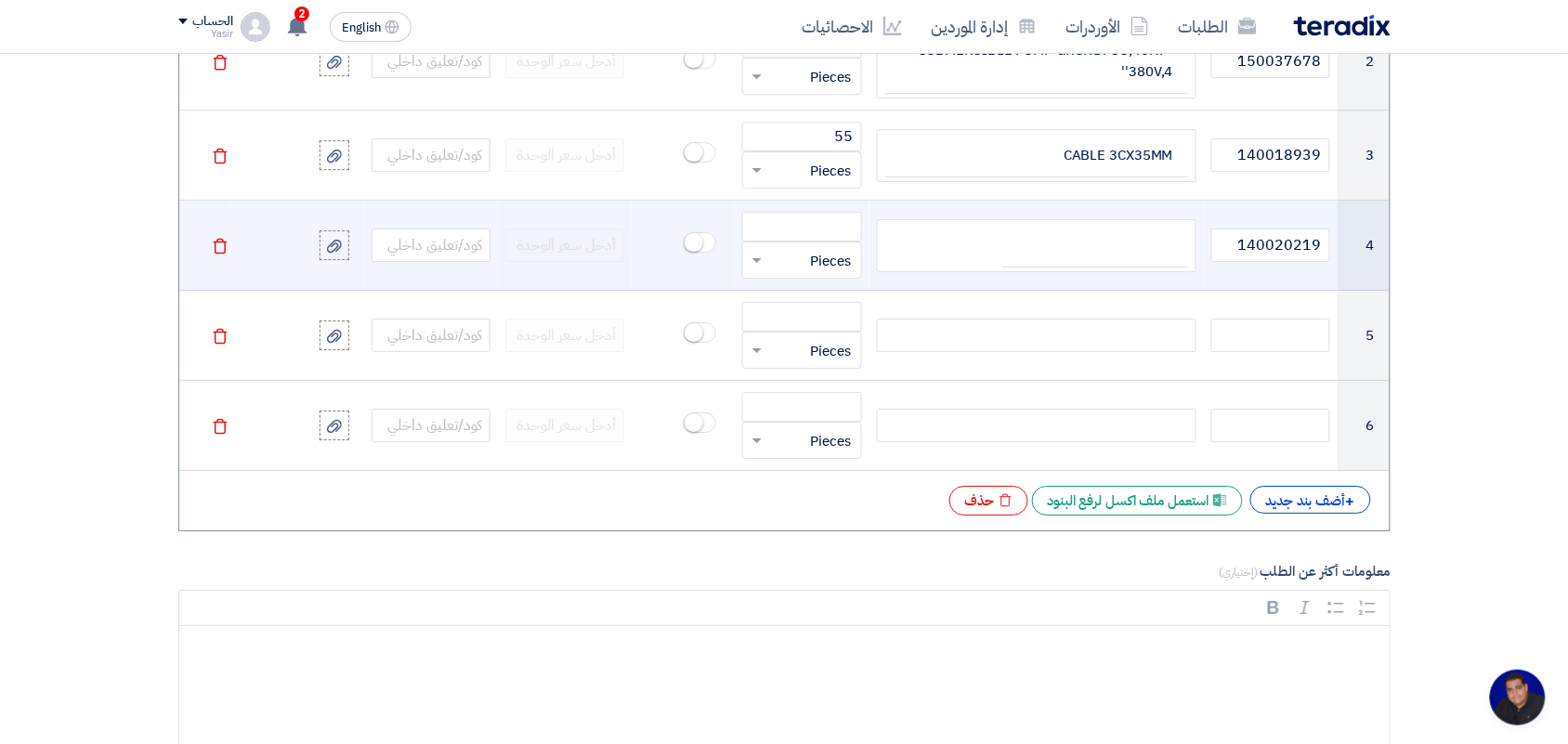
click at [936, 262] on div at bounding box center [1036, 246] width 319 height 54
click at [844, 233] on input "number" at bounding box center [802, 227] width 119 height 29
type input "1"
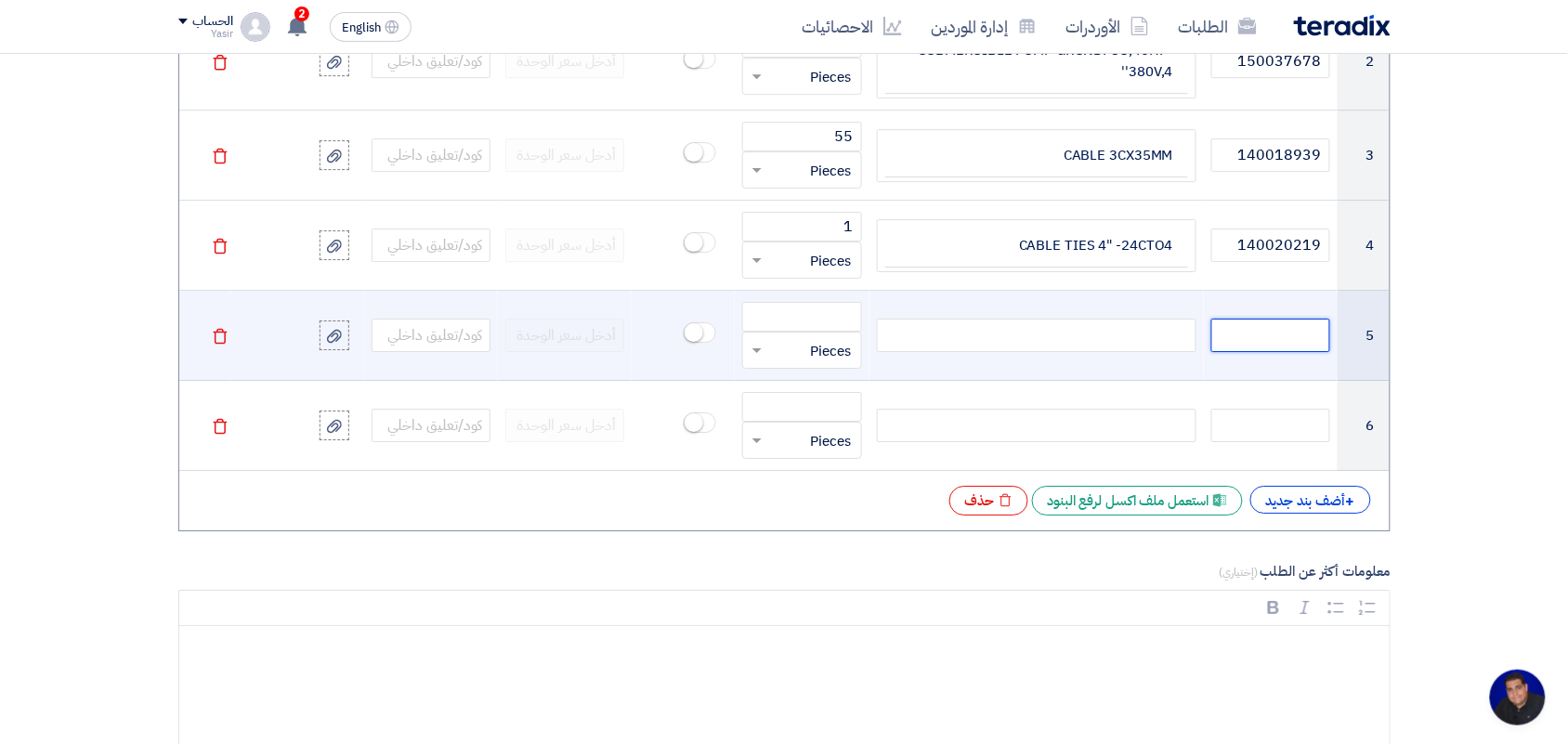
click at [1272, 349] on input "text" at bounding box center [1271, 335] width 119 height 33
paste input "150001087"
type input "150001087"
click at [967, 321] on div at bounding box center [1036, 335] width 319 height 33
paste div
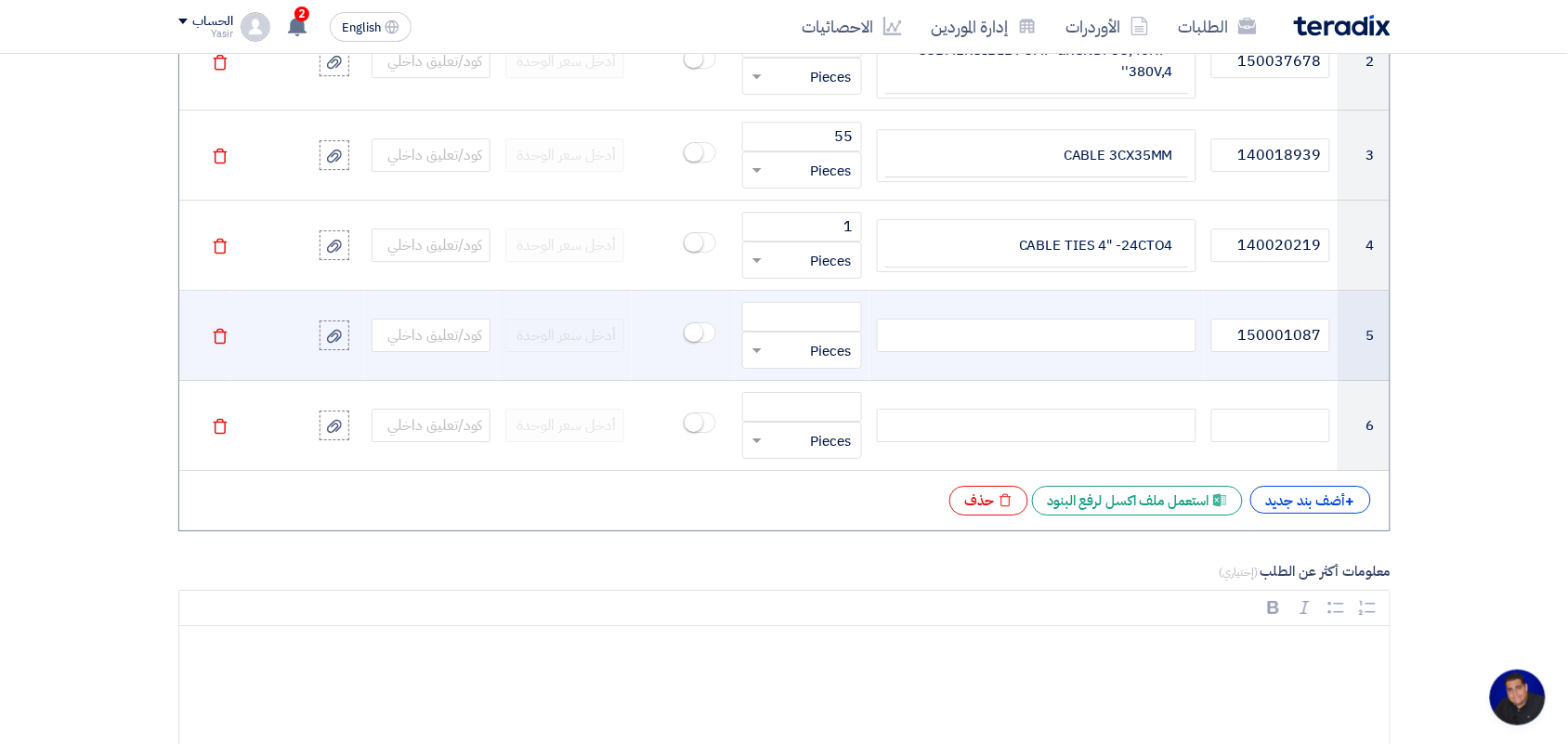
scroll to position [1683, 0]
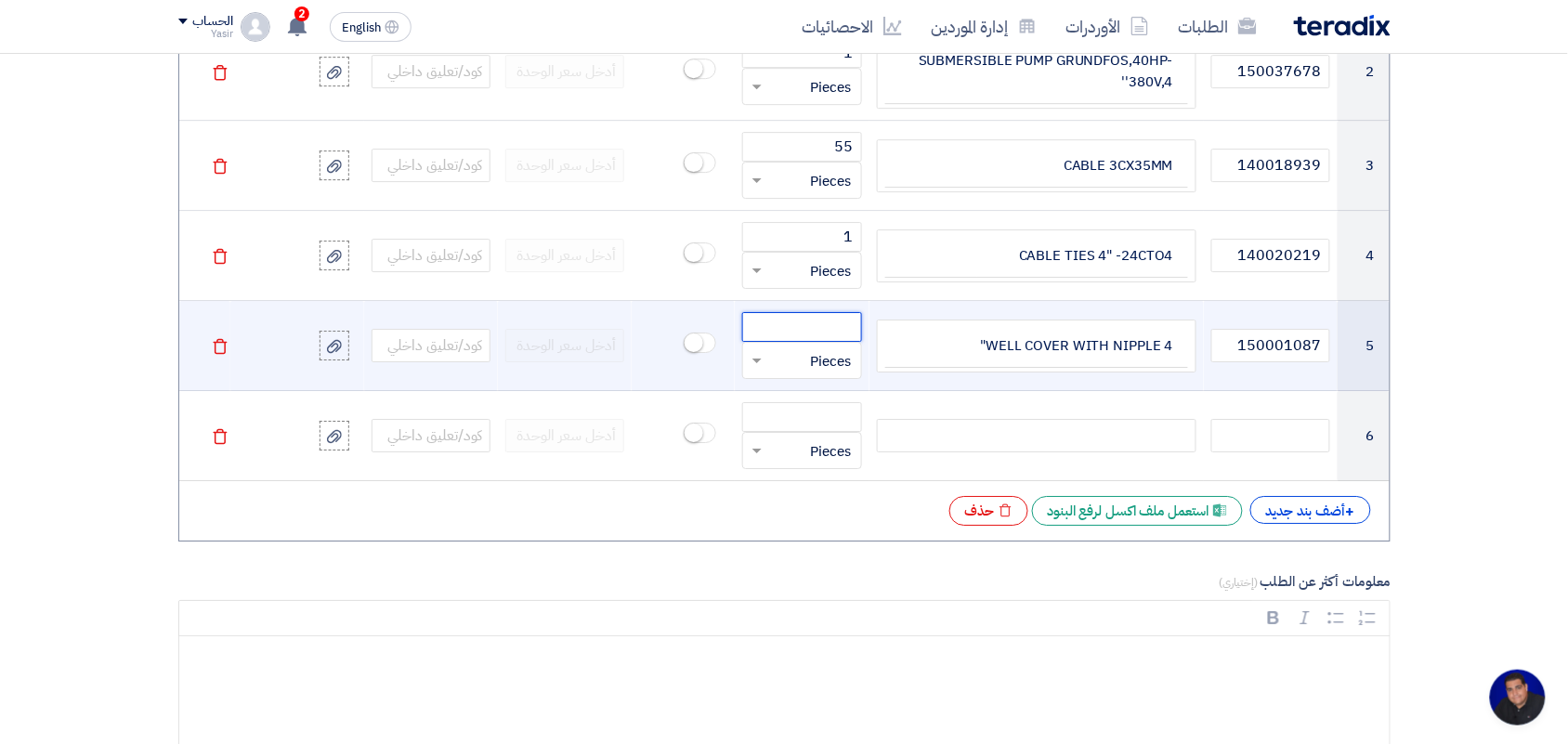
click at [825, 333] on input "number" at bounding box center [802, 327] width 119 height 29
type input "1"
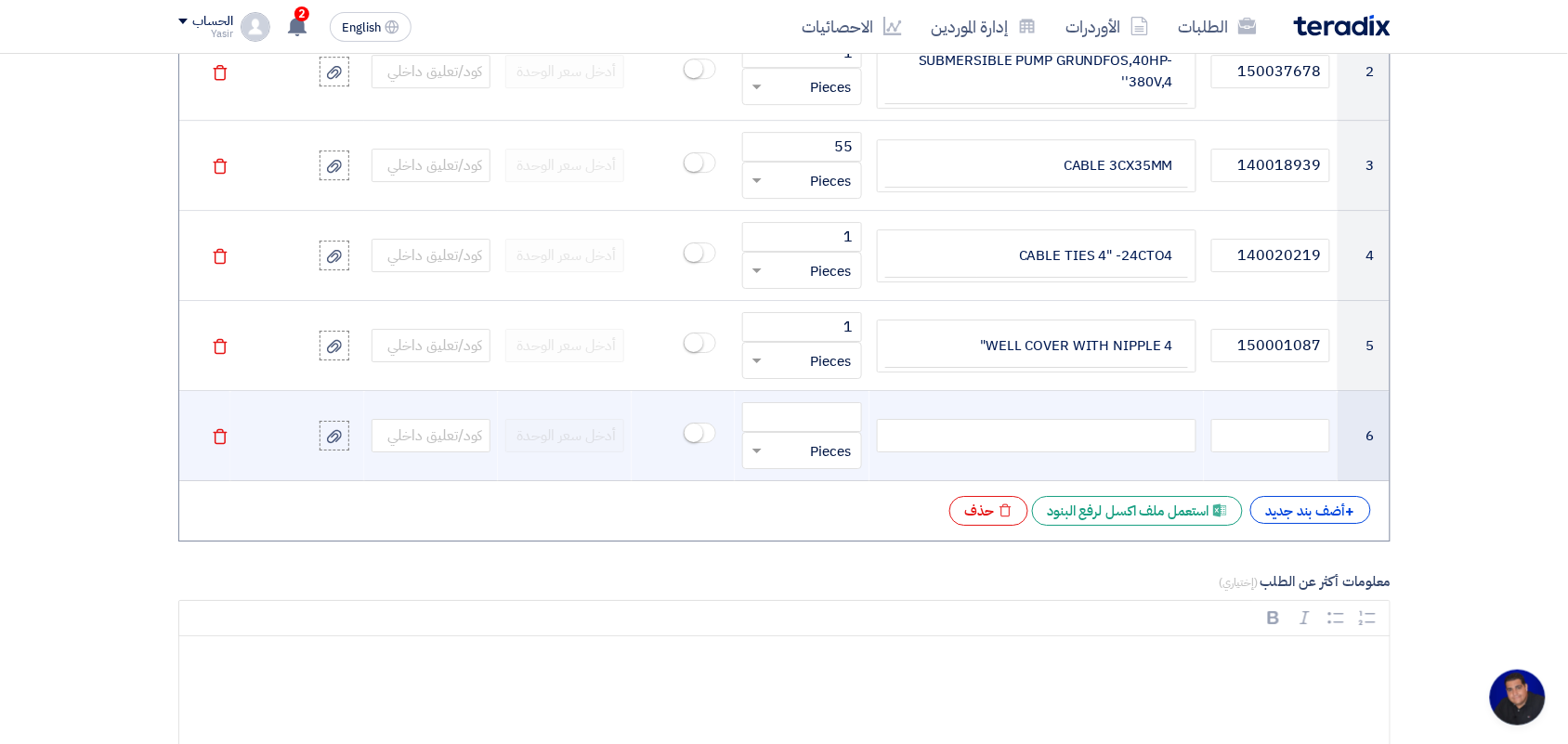
click at [1002, 444] on div at bounding box center [1036, 435] width 319 height 33
paste div
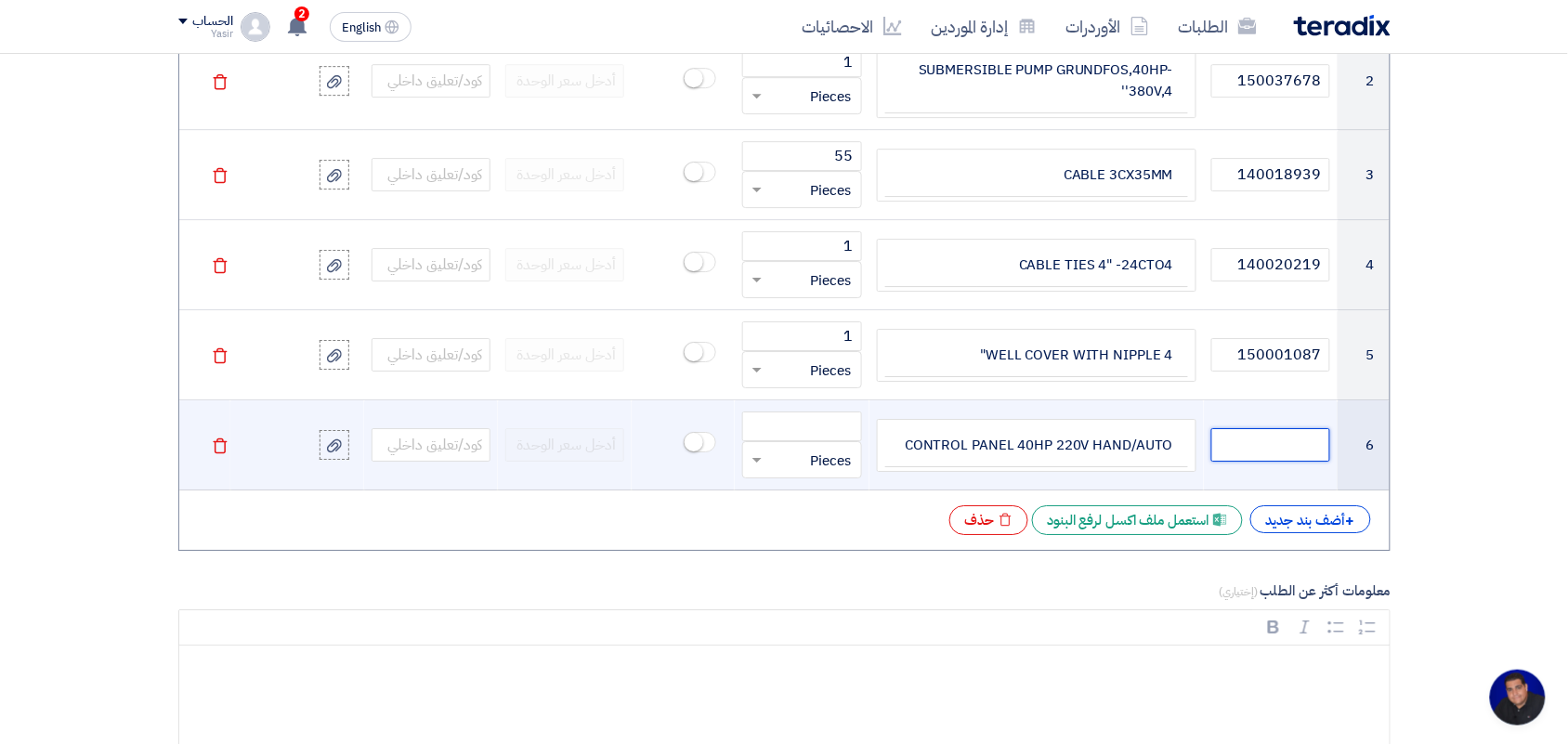
click at [1236, 455] on input "text" at bounding box center [1271, 445] width 119 height 33
paste input "140014535"
type input "140014535"
click at [832, 434] on input "number" at bounding box center [802, 426] width 119 height 29
type input "1"
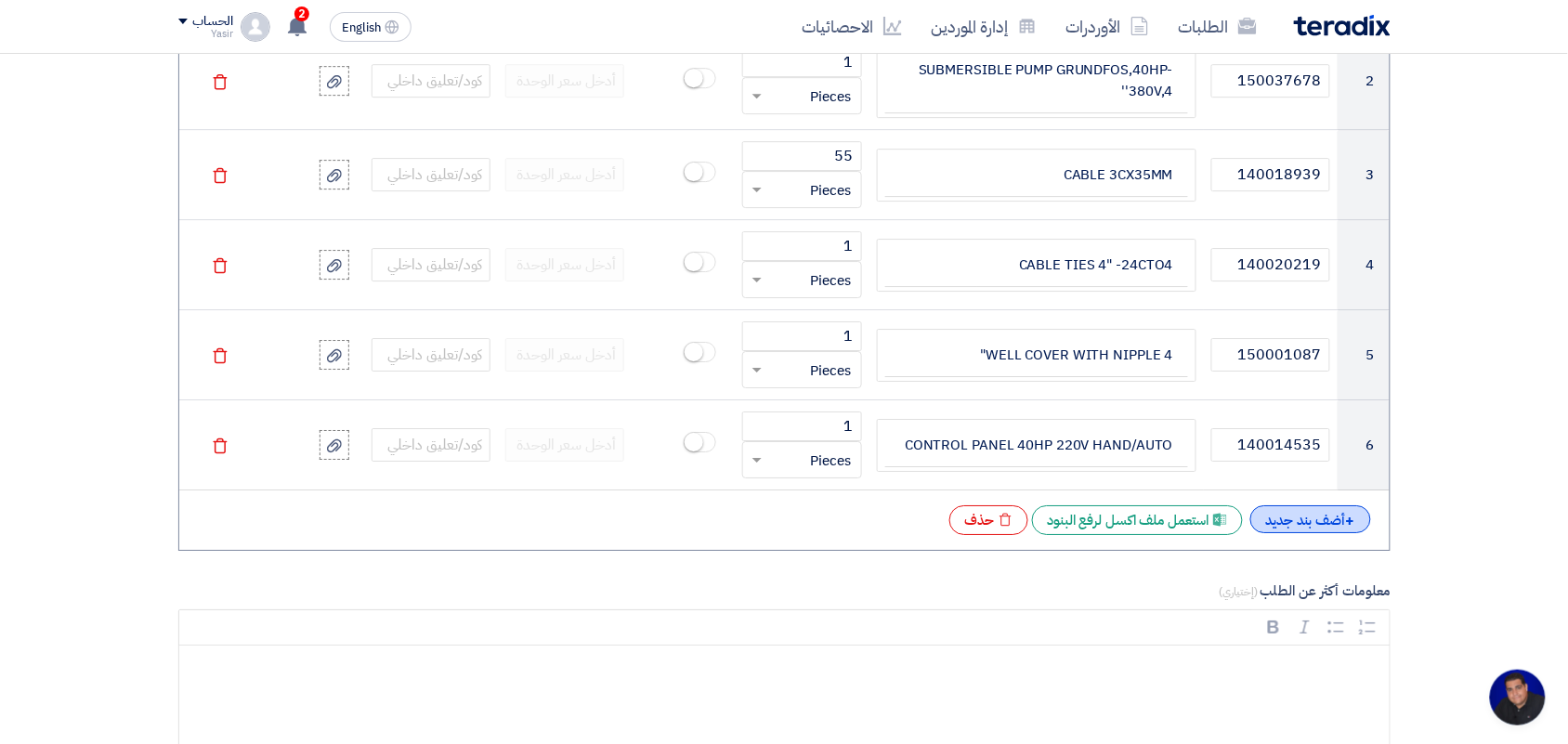
click at [1336, 526] on div "+ أضف بند جديد" at bounding box center [1311, 519] width 121 height 28
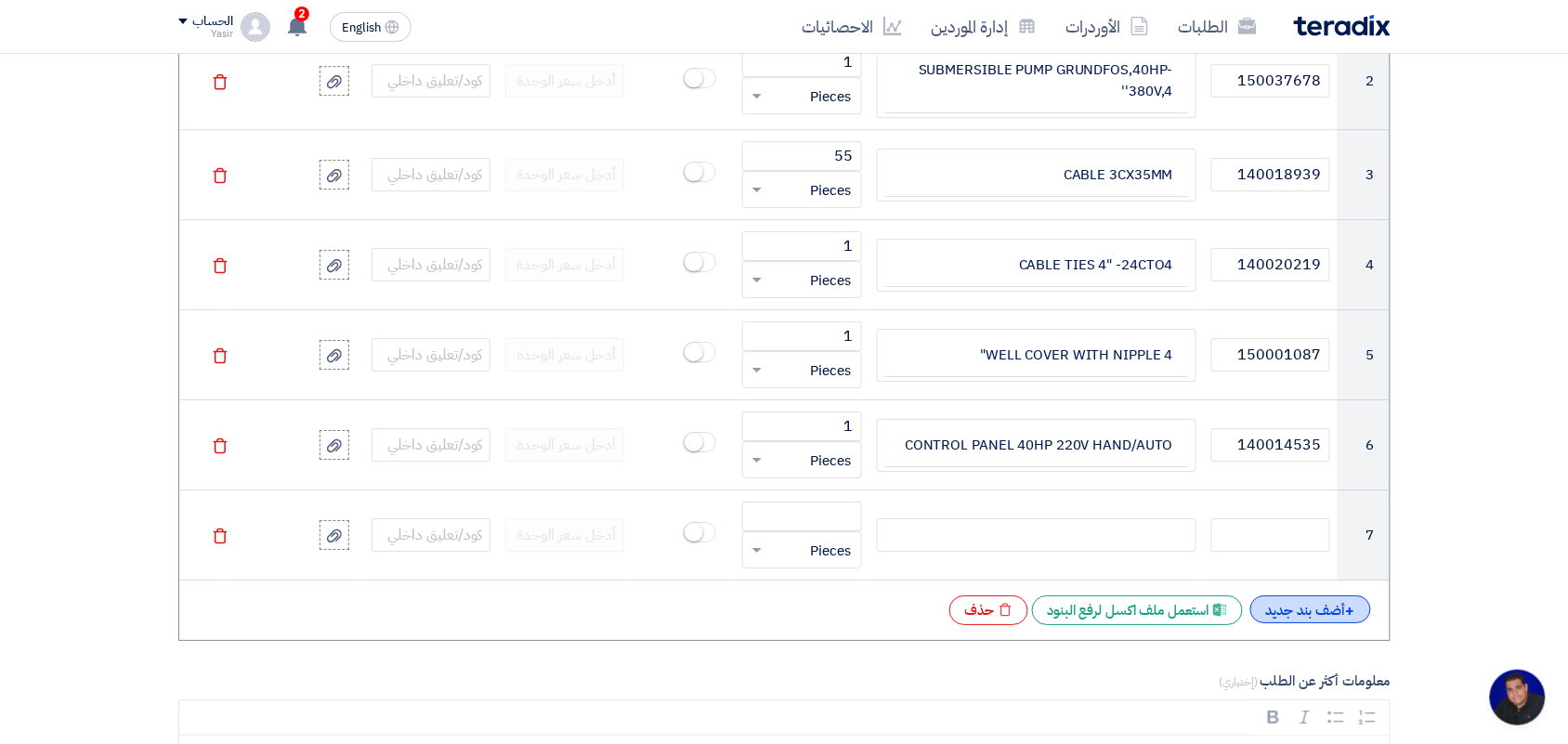
click at [1329, 605] on div "+ أضف بند جديد" at bounding box center [1311, 609] width 121 height 28
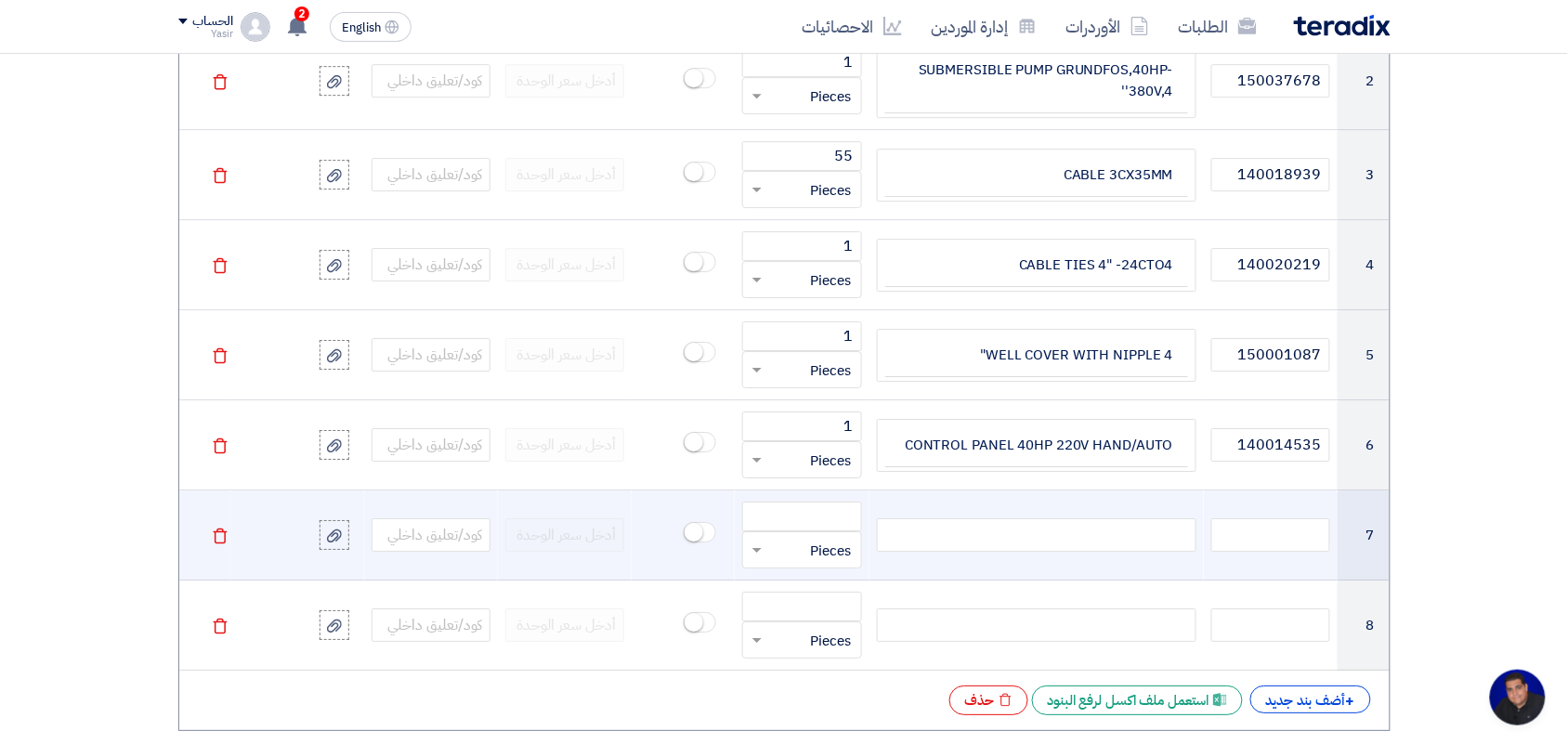
click at [968, 530] on div at bounding box center [1036, 535] width 319 height 33
paste div
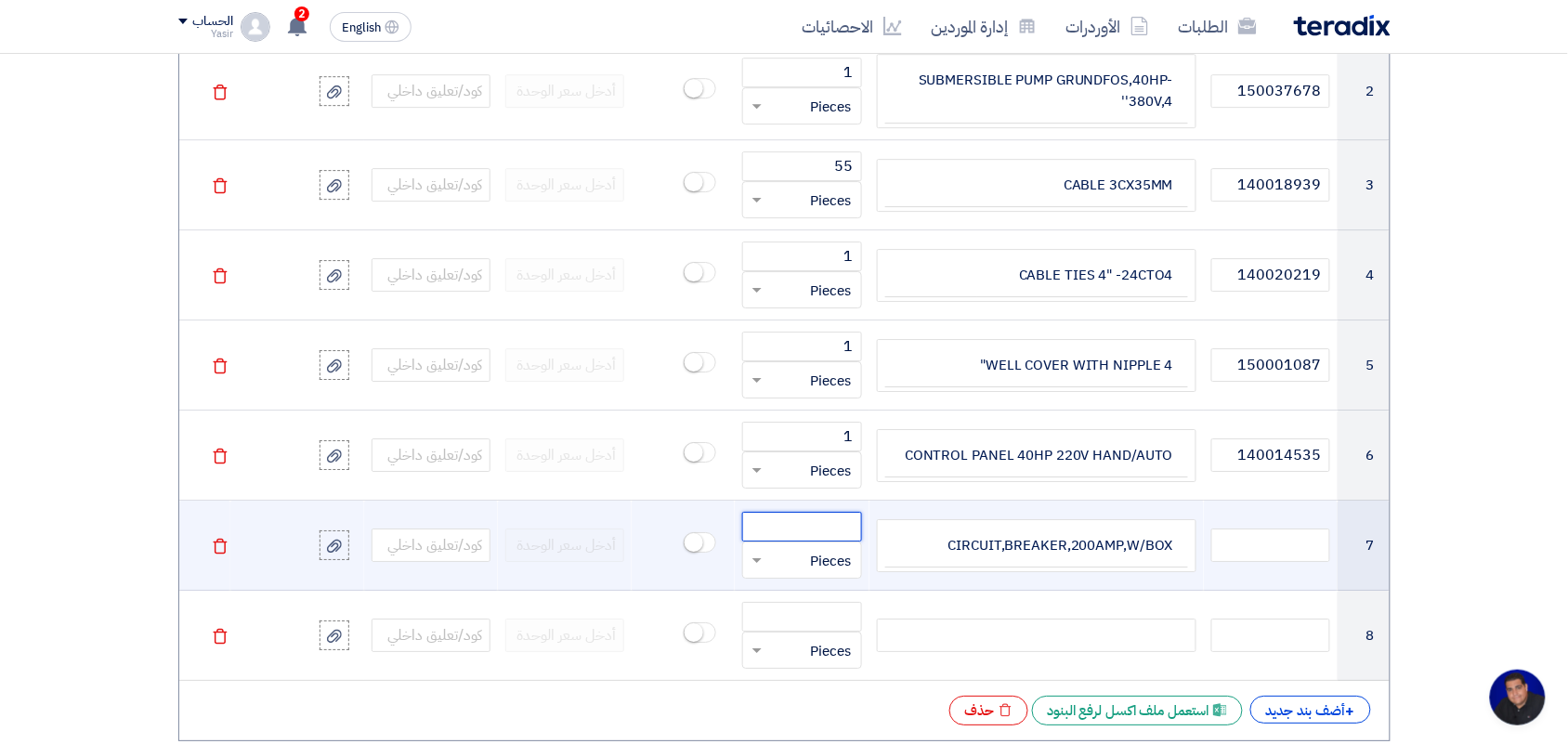
click at [811, 536] on input "number" at bounding box center [802, 526] width 119 height 29
type input "3"
click at [1285, 545] on input "text" at bounding box center [1271, 545] width 119 height 33
paste input "140005306"
type input "140005306"
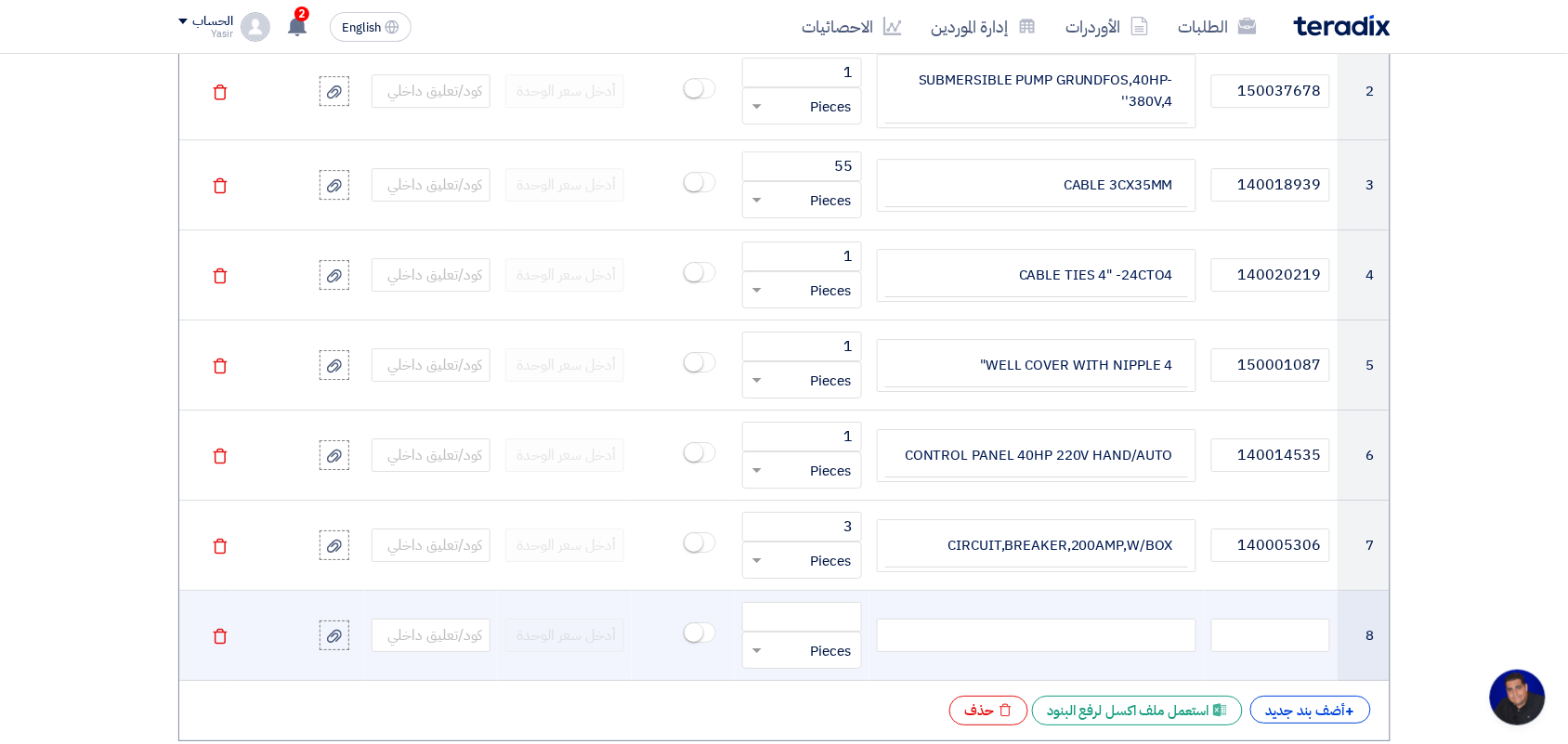
click at [1004, 637] on div at bounding box center [1036, 636] width 319 height 33
paste div
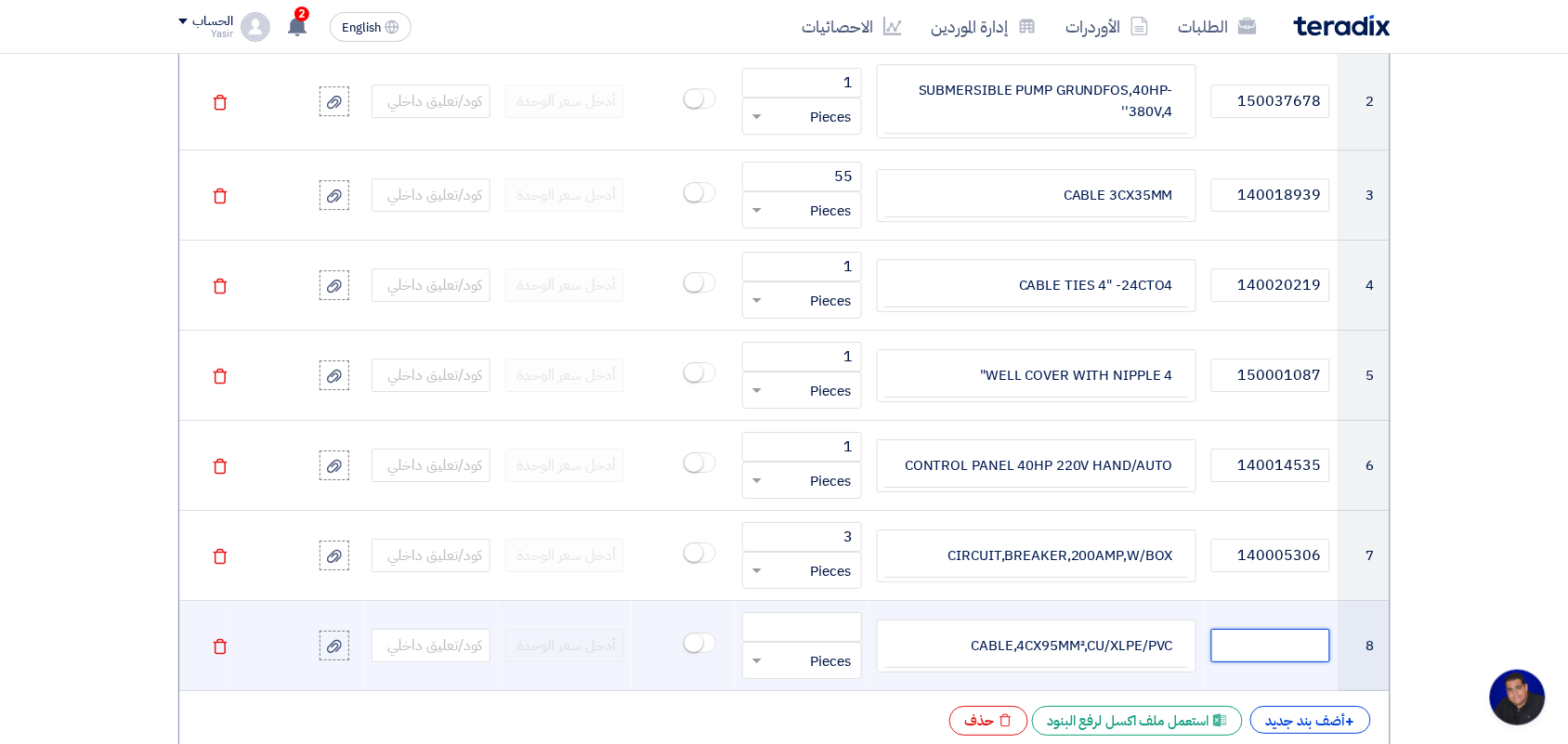
click at [1291, 642] on input "text" at bounding box center [1271, 645] width 119 height 33
paste input "140013939"
type input "140013939"
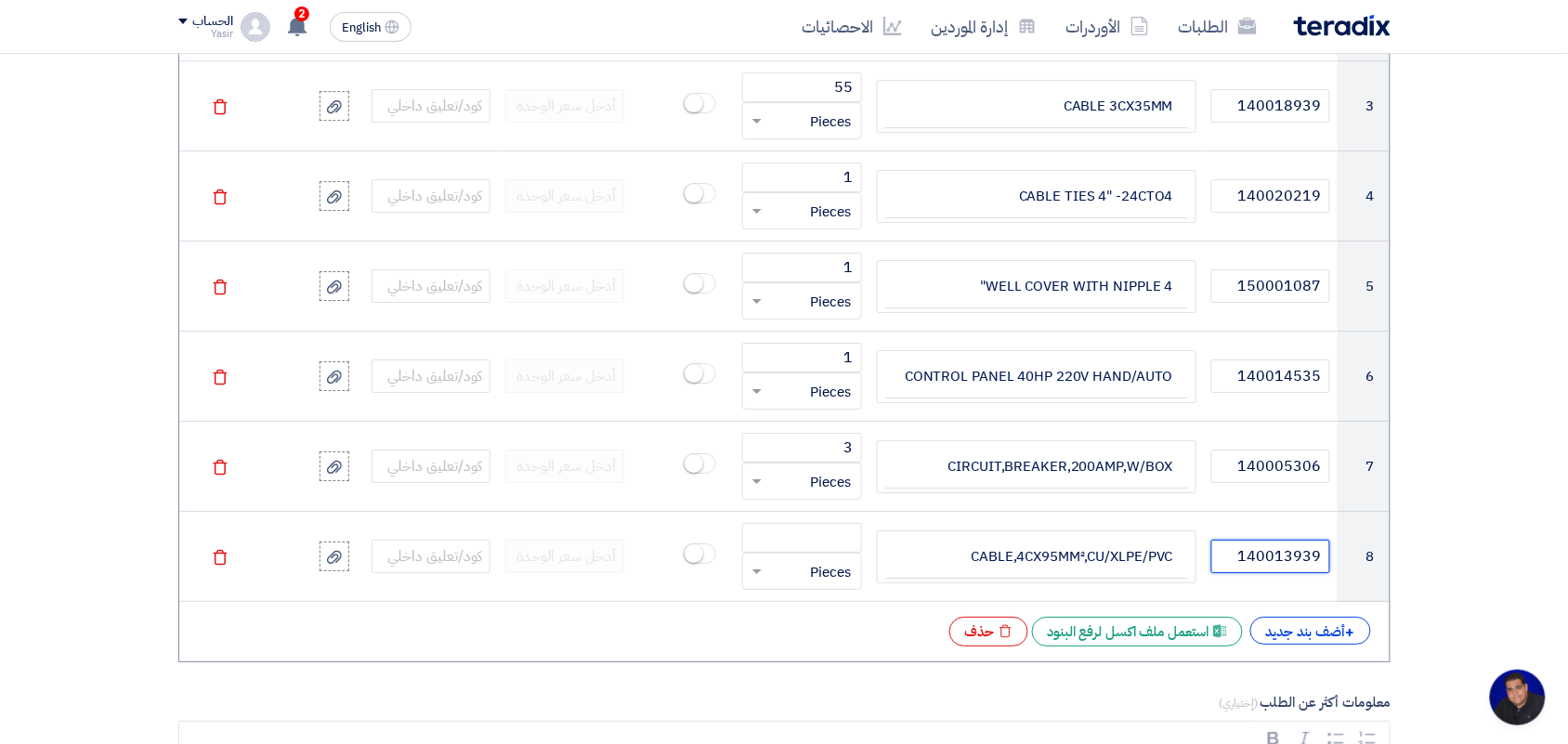
scroll to position [1885, 0]
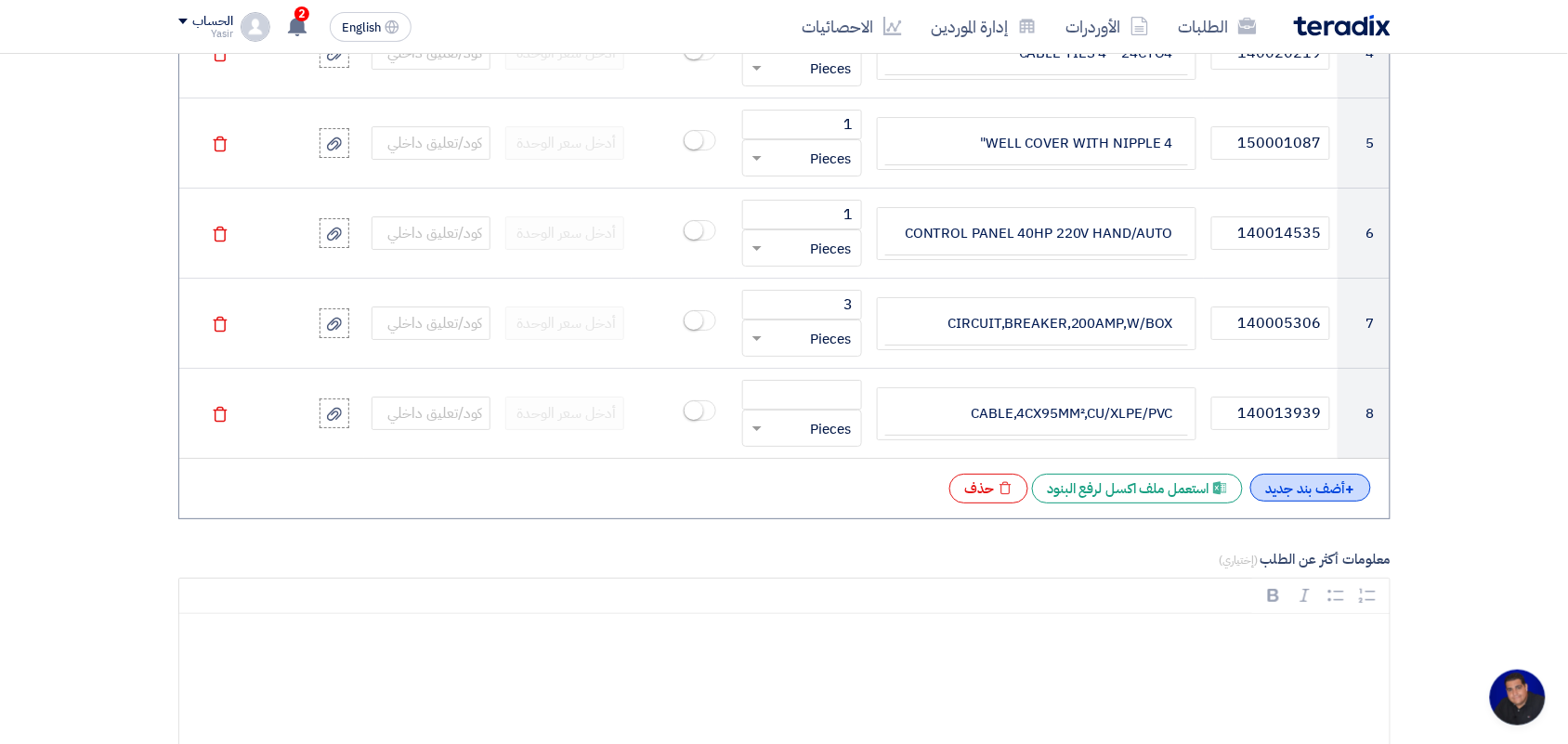
click at [1312, 499] on div "+ أضف بند جديد" at bounding box center [1311, 487] width 121 height 28
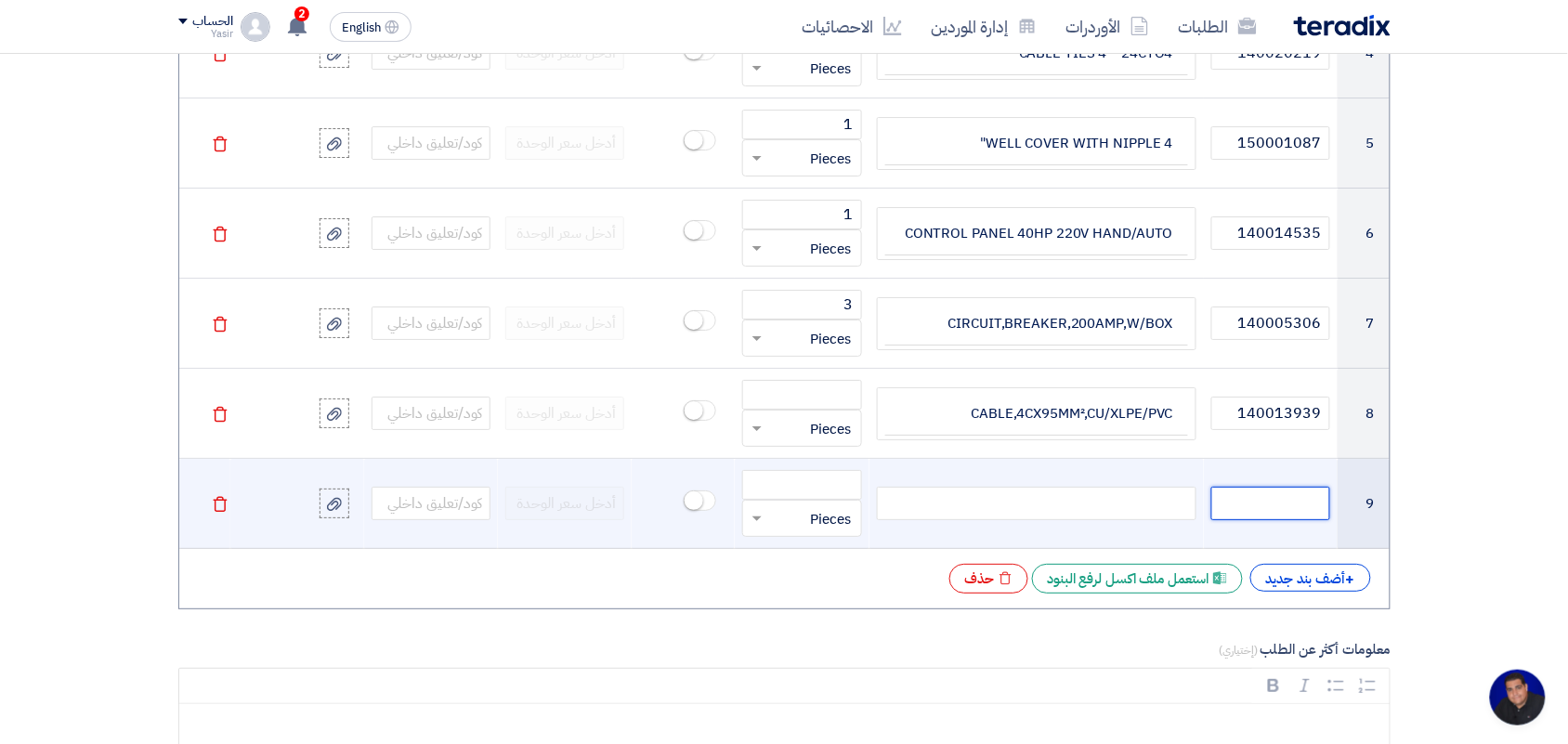
click at [1293, 508] on input "text" at bounding box center [1271, 504] width 119 height 33
paste input "140025841"
type input "140025841"
click at [1116, 518] on div at bounding box center [1036, 504] width 319 height 33
paste div
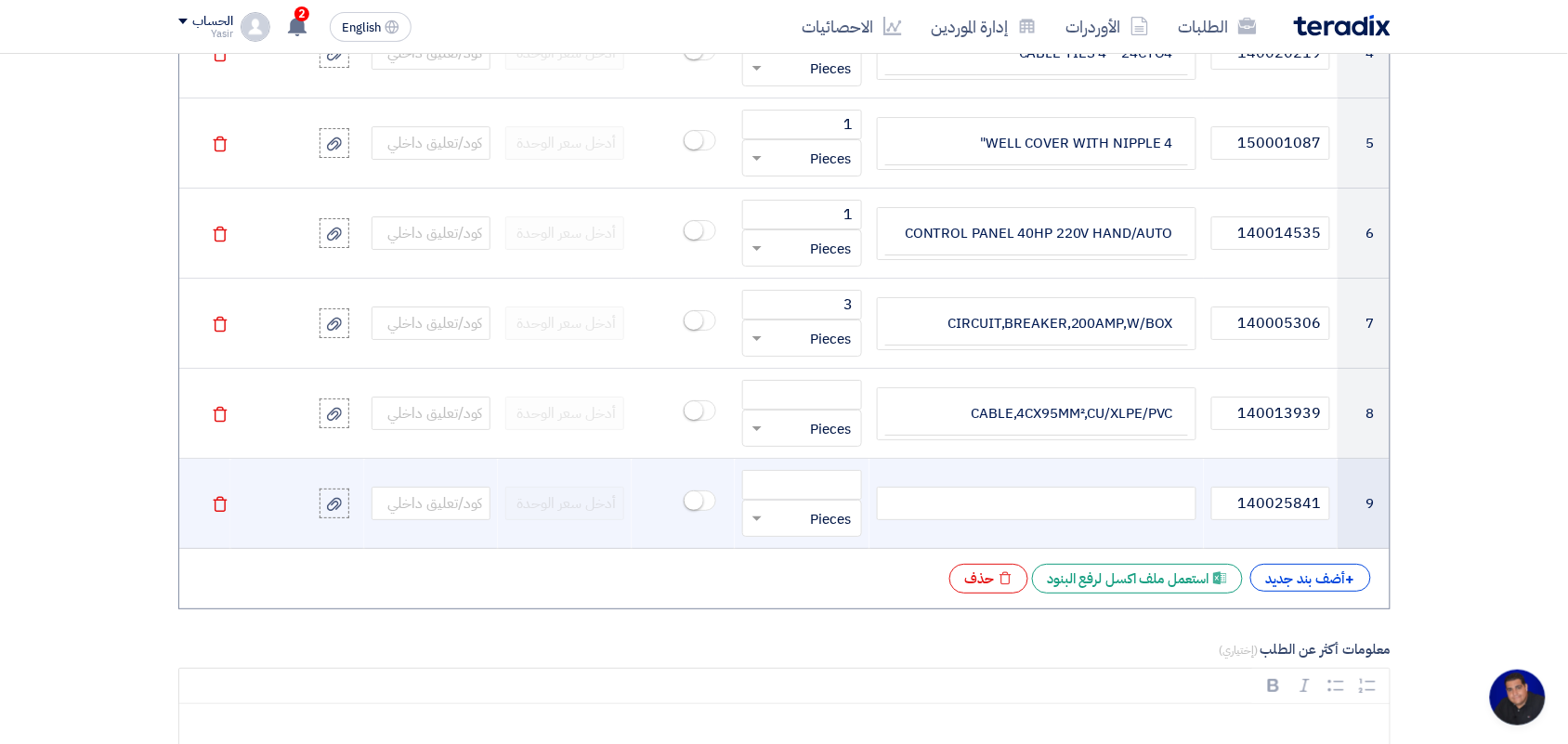
scroll to position [1875, 0]
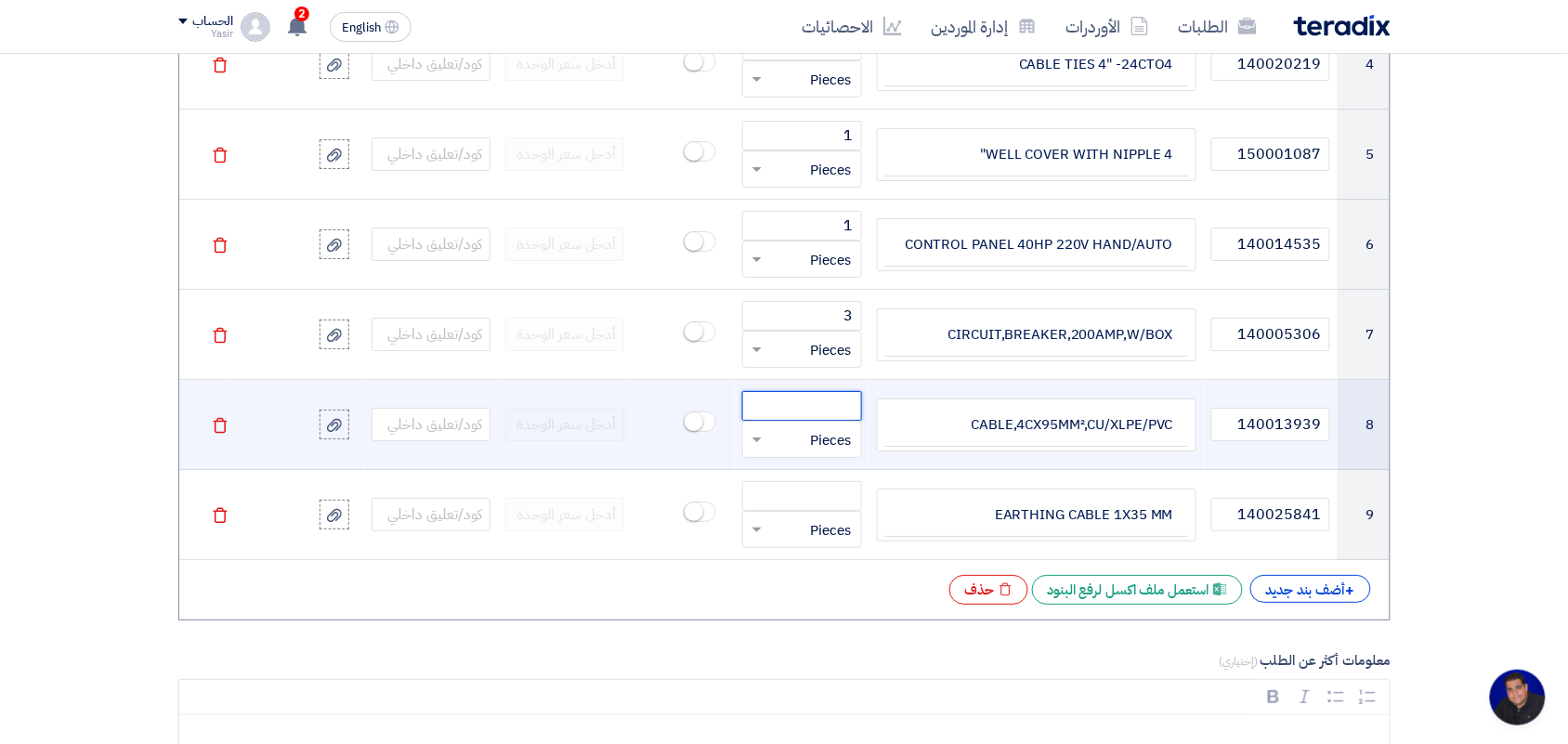
click at [817, 411] on input "number" at bounding box center [802, 406] width 119 height 29
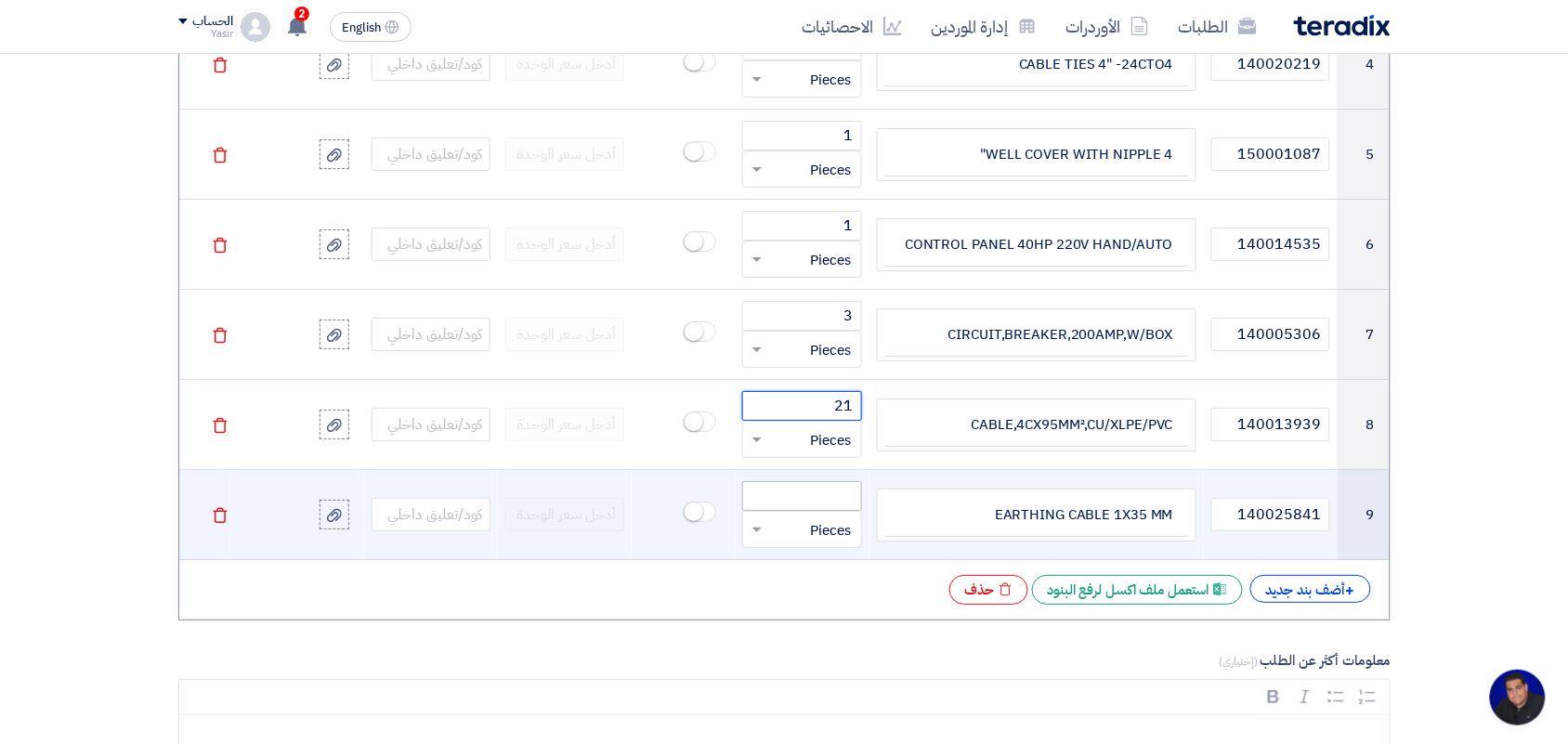
type input "21"
click at [805, 495] on input "number" at bounding box center [802, 496] width 119 height 29
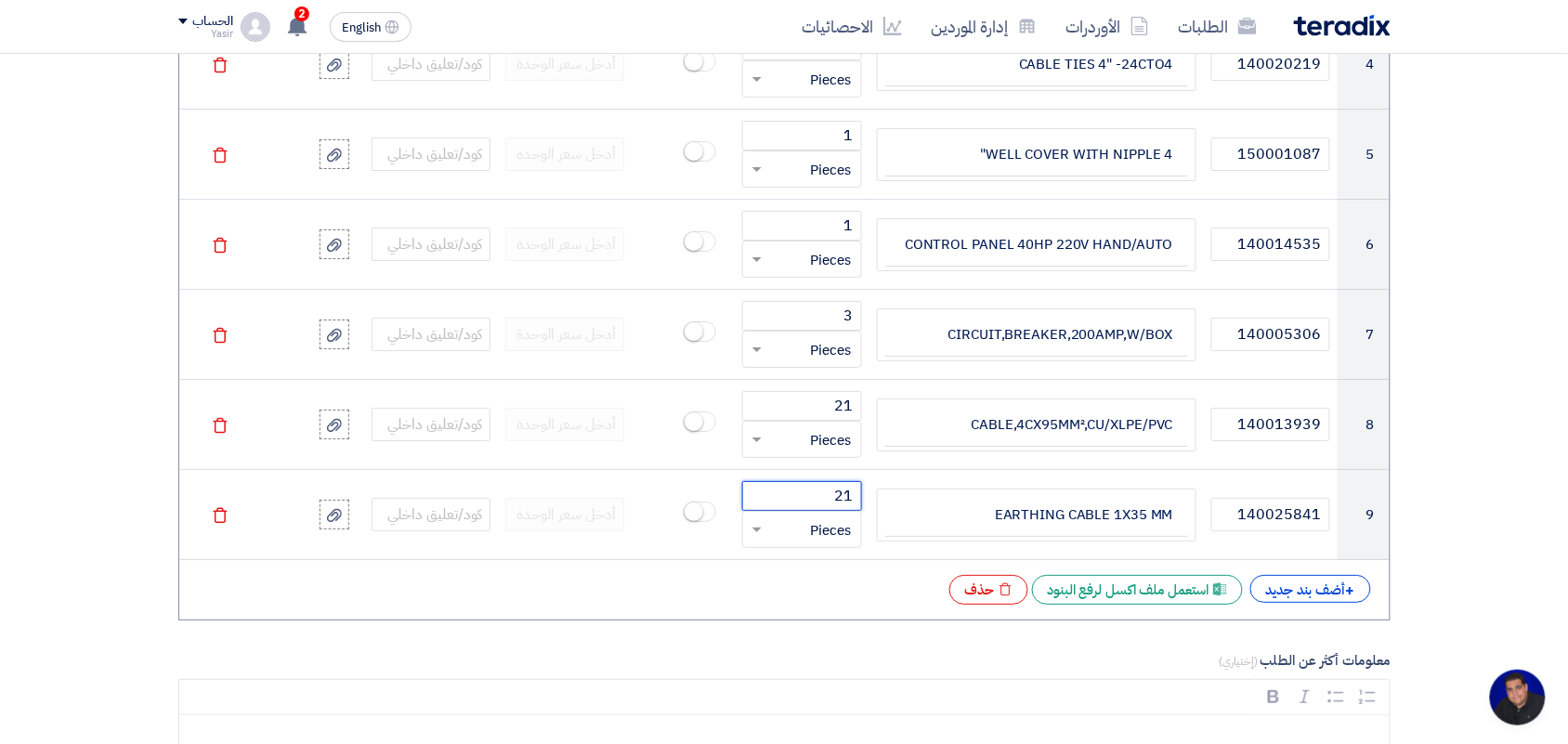
type input "21"
click at [70, 378] on section "المعلومات الأساسية أكتب عنوان لهذا الطلب نوع طلب عروض الأسعار طلب عروض أسعار من…" at bounding box center [784, 354] width 1568 height 3955
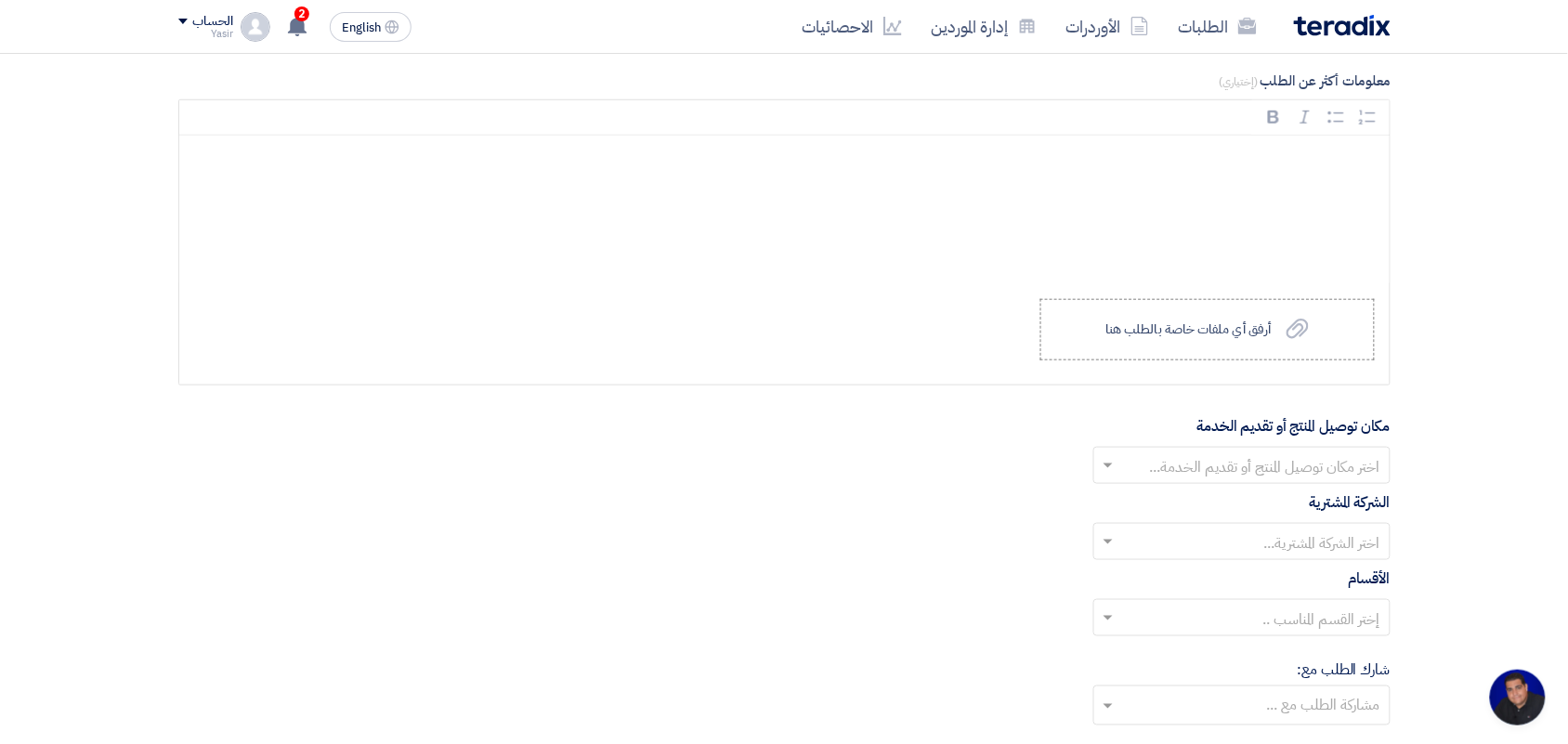
scroll to position [2456, 0]
click at [1176, 476] on input "text" at bounding box center [1252, 466] width 260 height 30
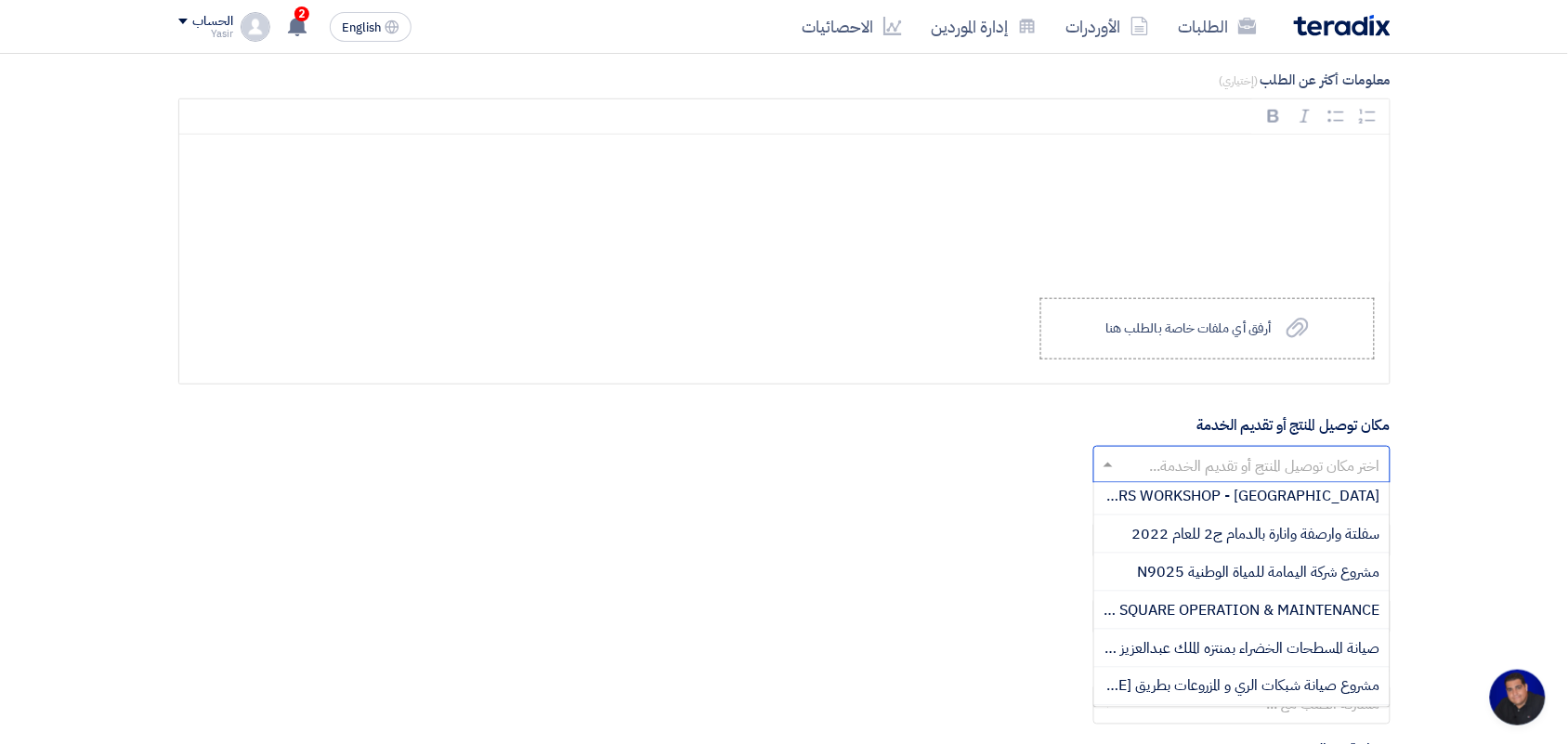
scroll to position [925, 0]
click at [1309, 698] on span "صيانات الخبر" at bounding box center [1344, 687] width 71 height 22
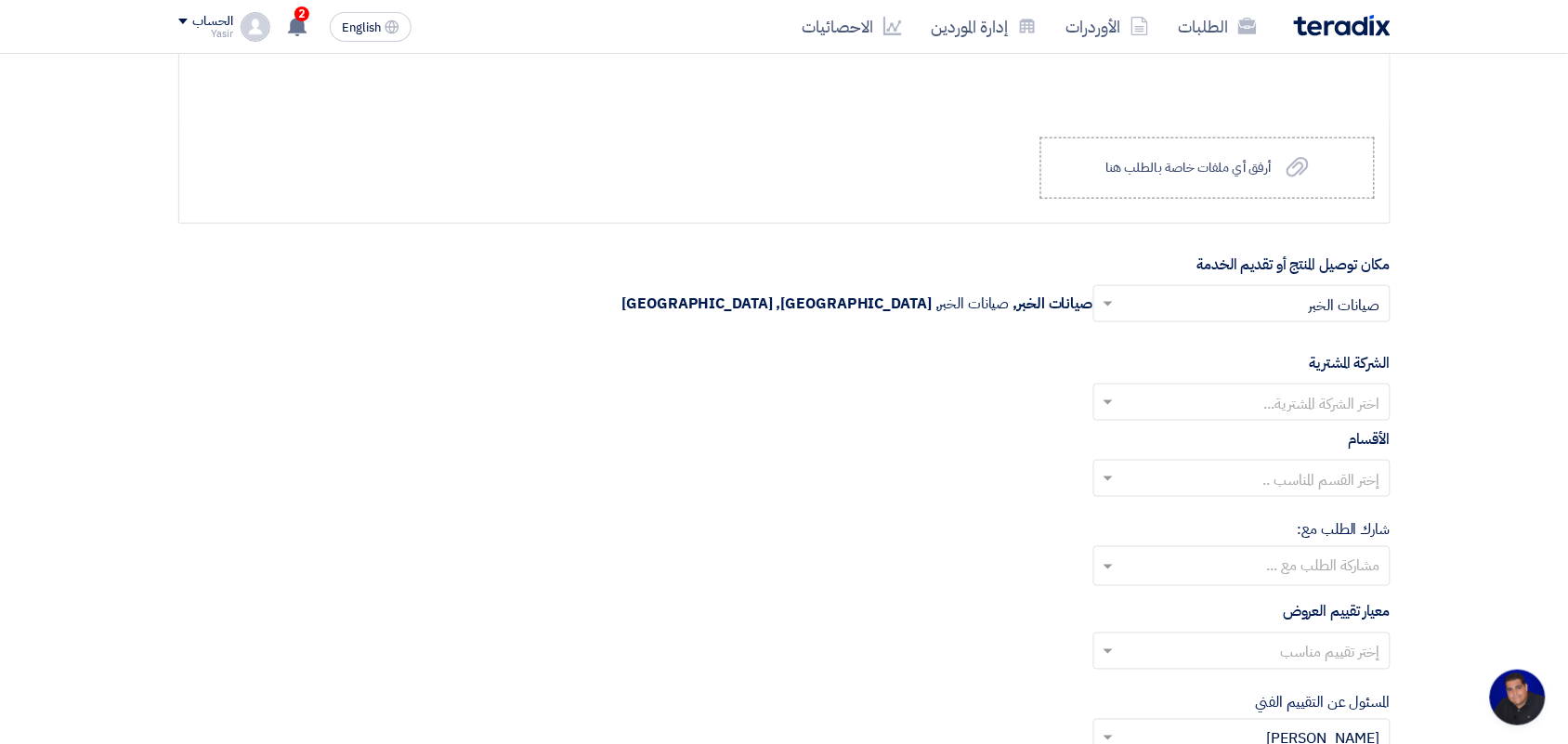
scroll to position [2687, 0]
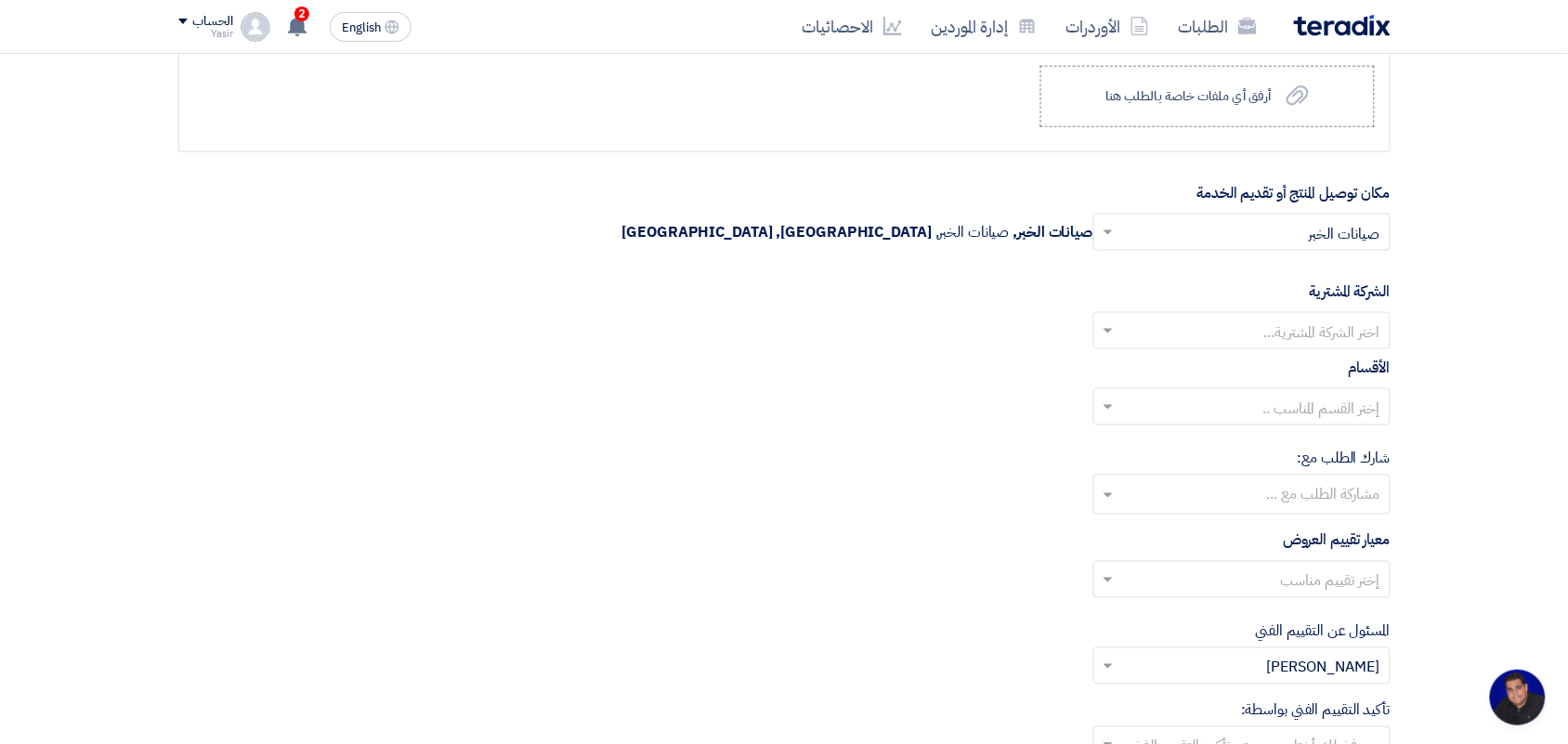
click at [1315, 341] on input "text" at bounding box center [1252, 332] width 260 height 30
click at [1321, 373] on span "Nabatat for contracting" at bounding box center [1301, 367] width 158 height 22
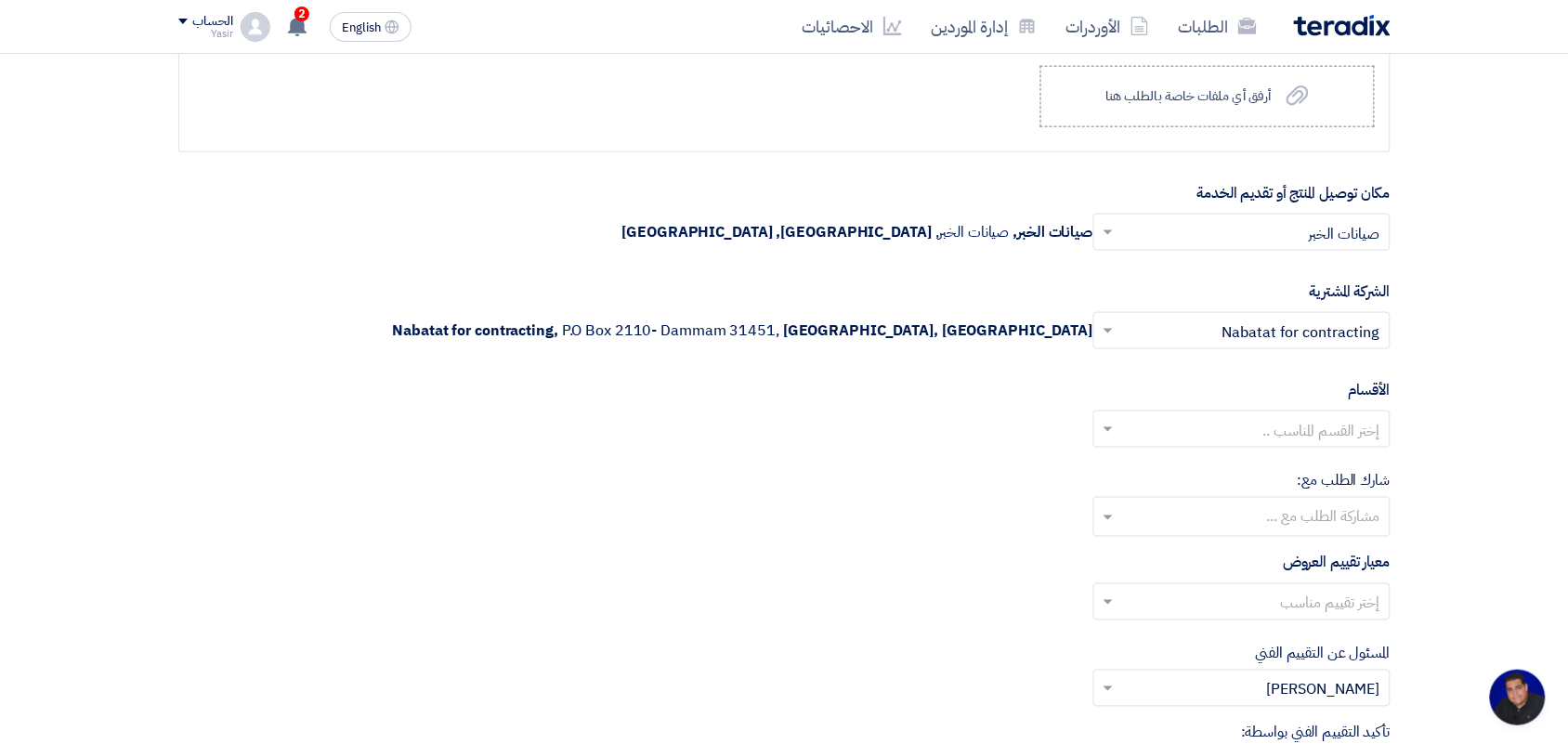
click at [1322, 439] on input "text" at bounding box center [1252, 431] width 260 height 30
click at [1312, 463] on div "General Department" at bounding box center [1242, 467] width 296 height 37
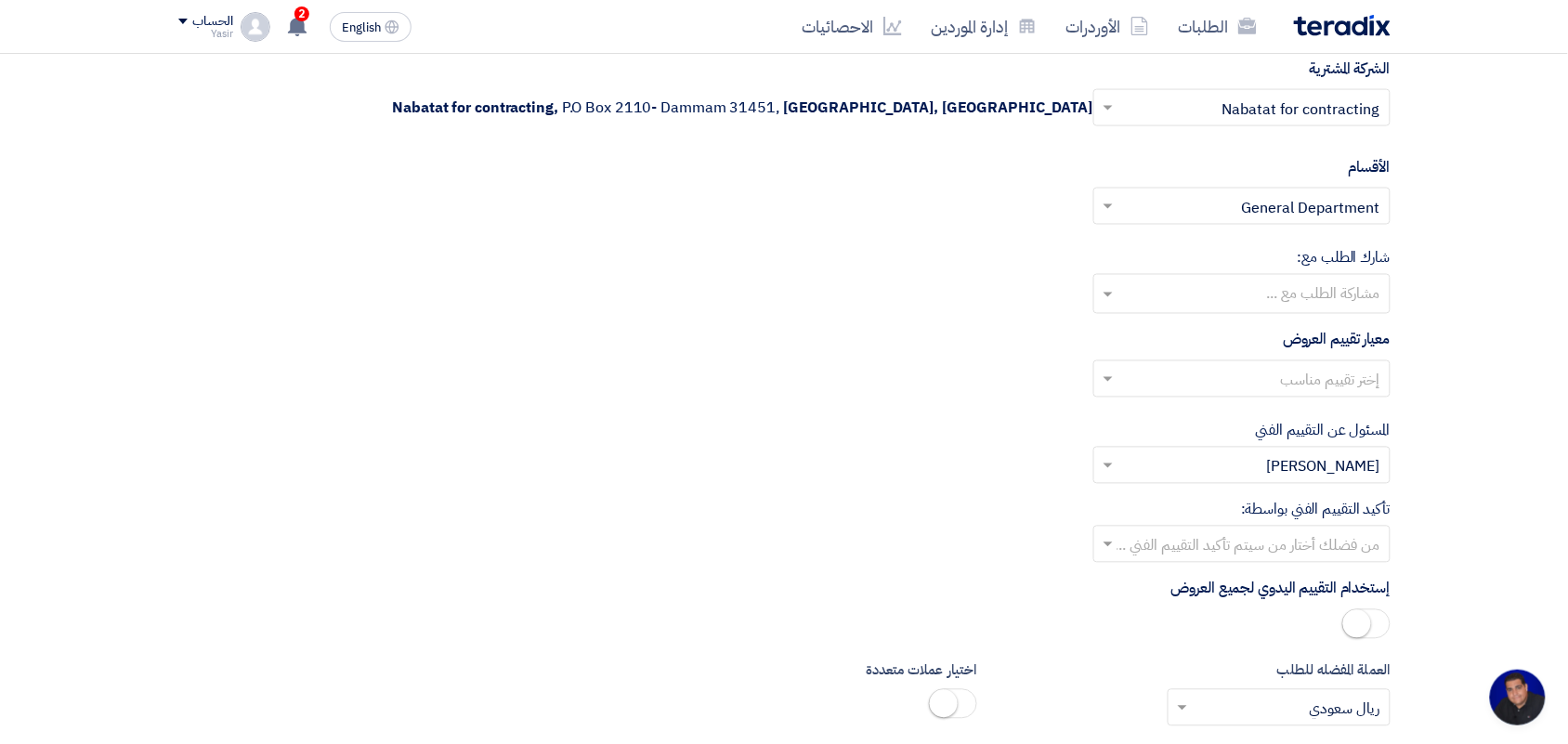
scroll to position [2919, 0]
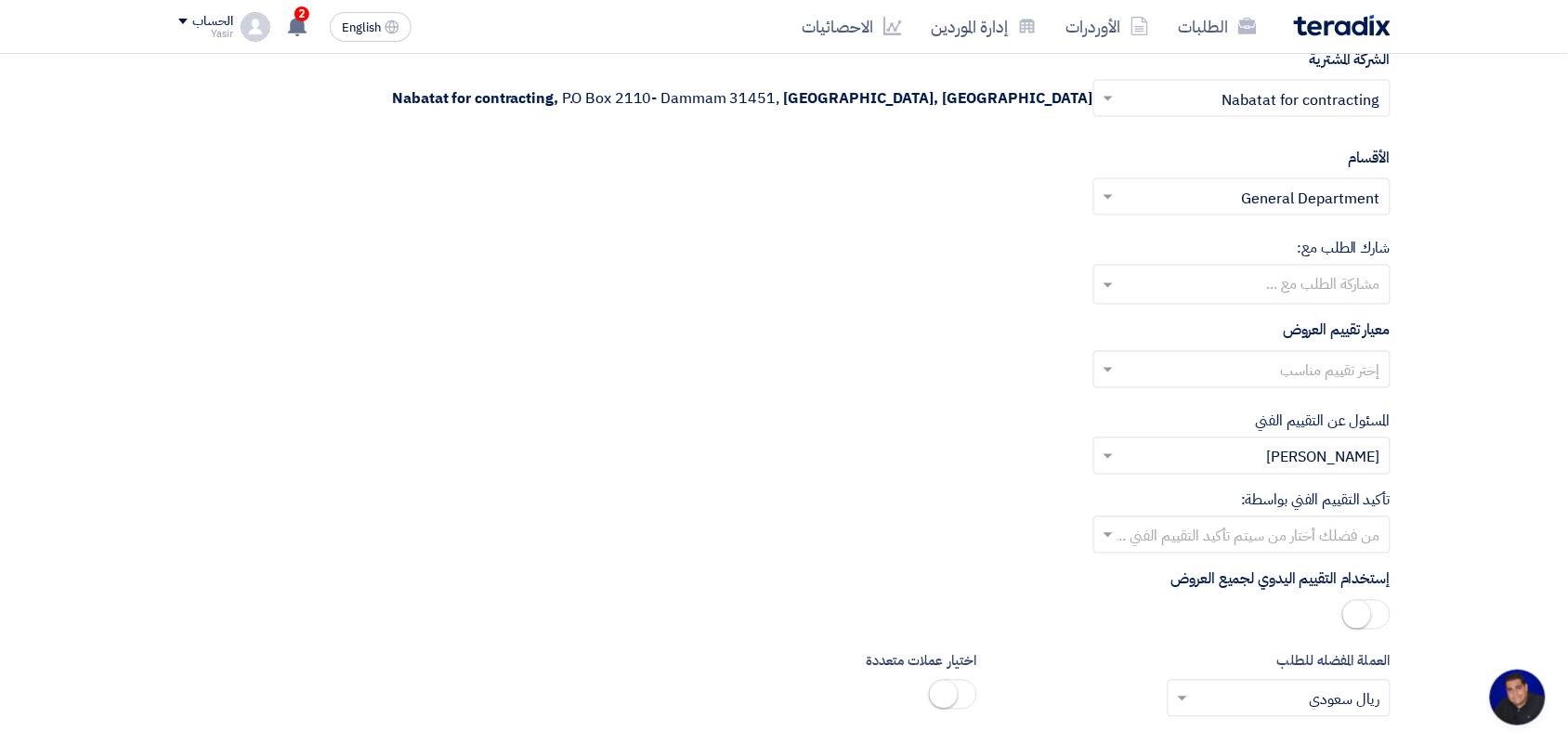
click at [1303, 295] on input "text" at bounding box center [1240, 286] width 278 height 30
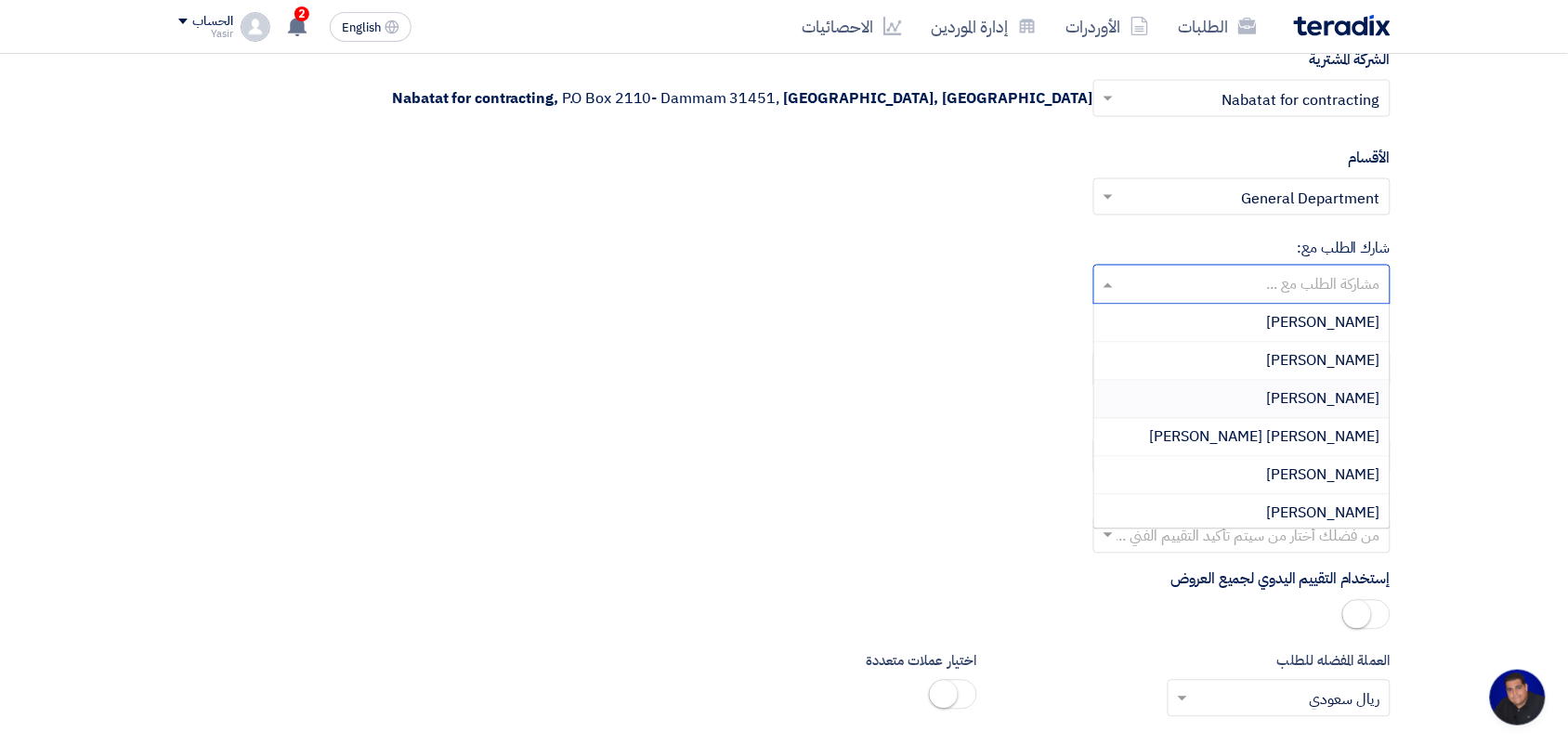
click at [1307, 410] on span "[PERSON_NAME]" at bounding box center [1324, 399] width 113 height 22
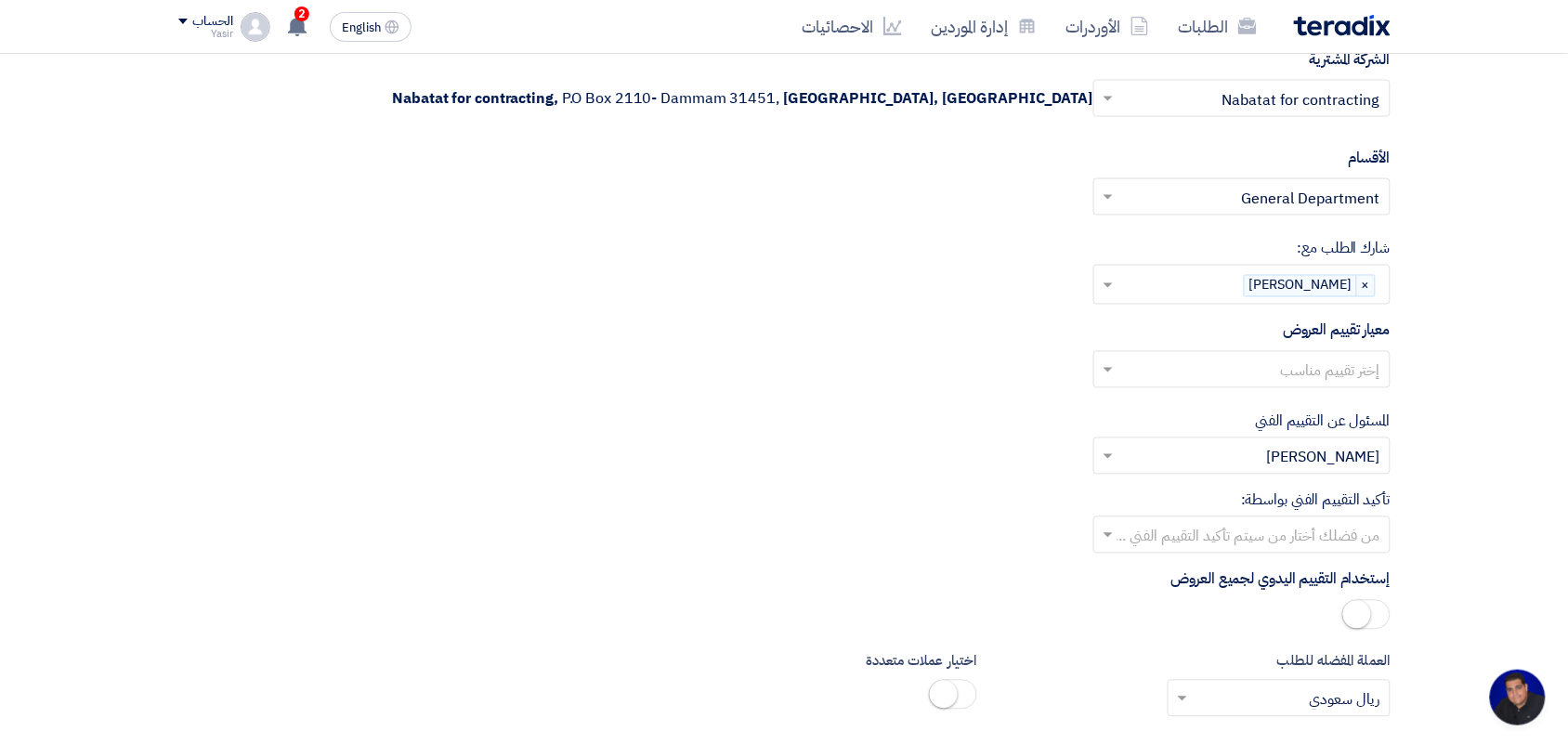
click at [1305, 384] on input "text" at bounding box center [1252, 371] width 260 height 30
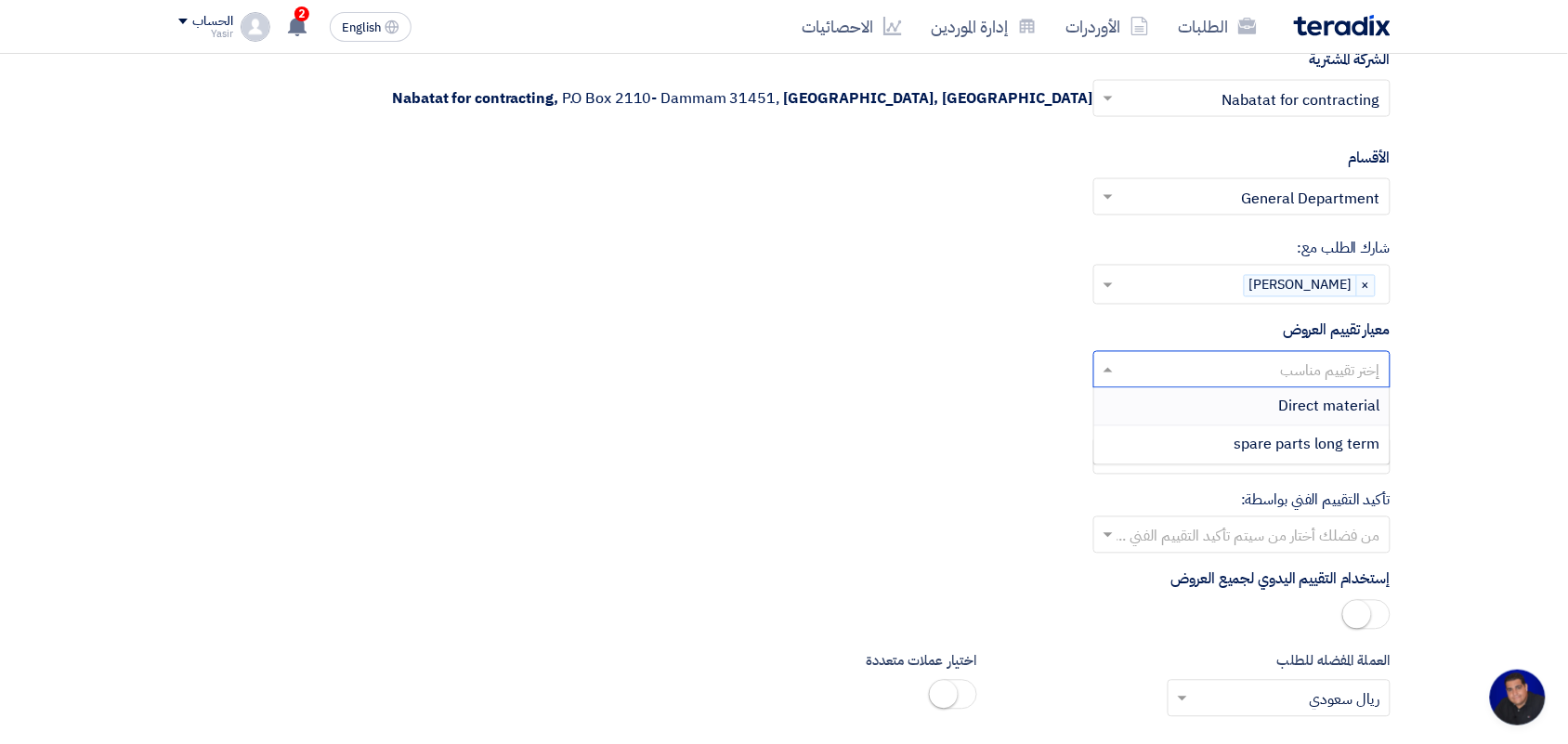
click at [1305, 406] on span "Direct material" at bounding box center [1330, 406] width 102 height 22
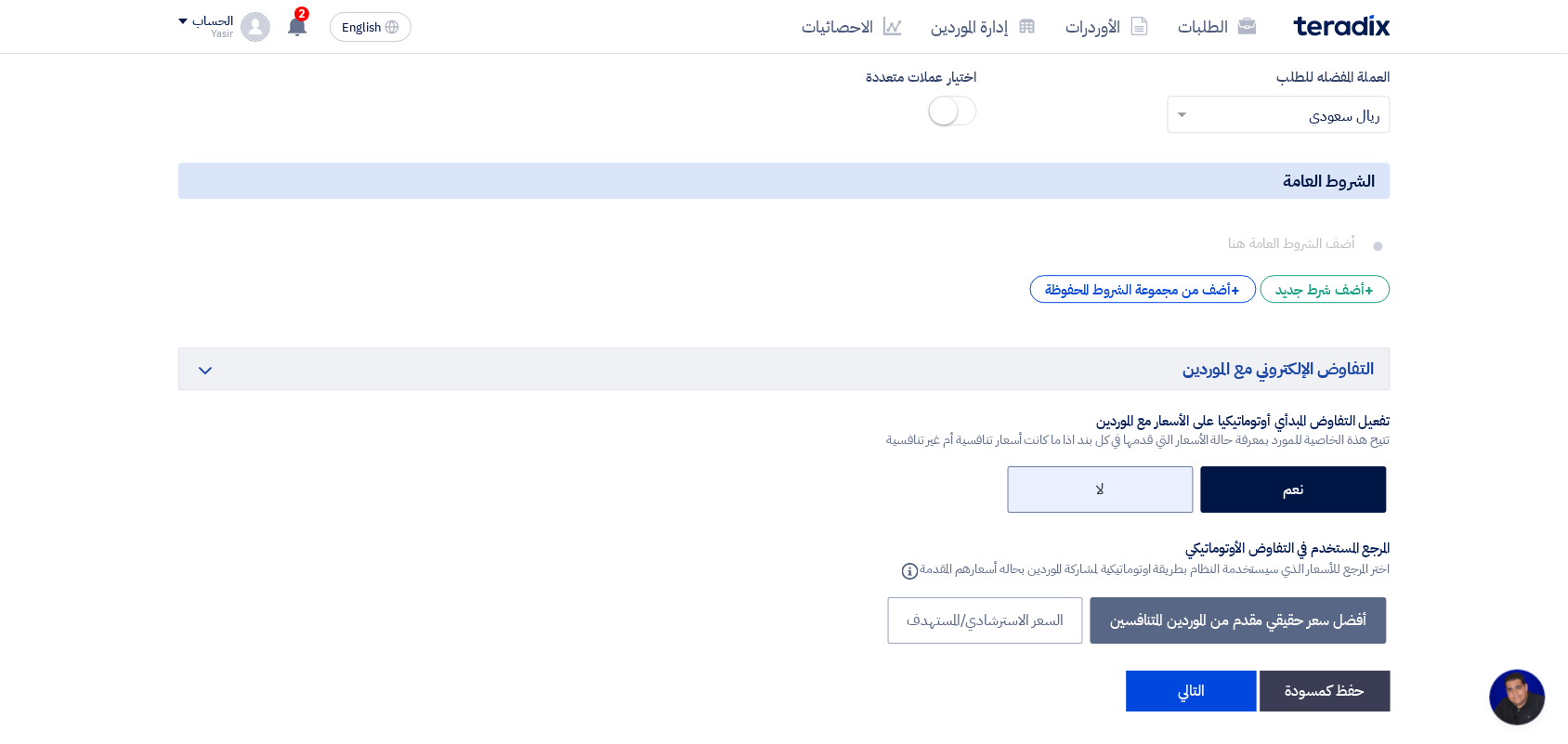
scroll to position [3617, 0]
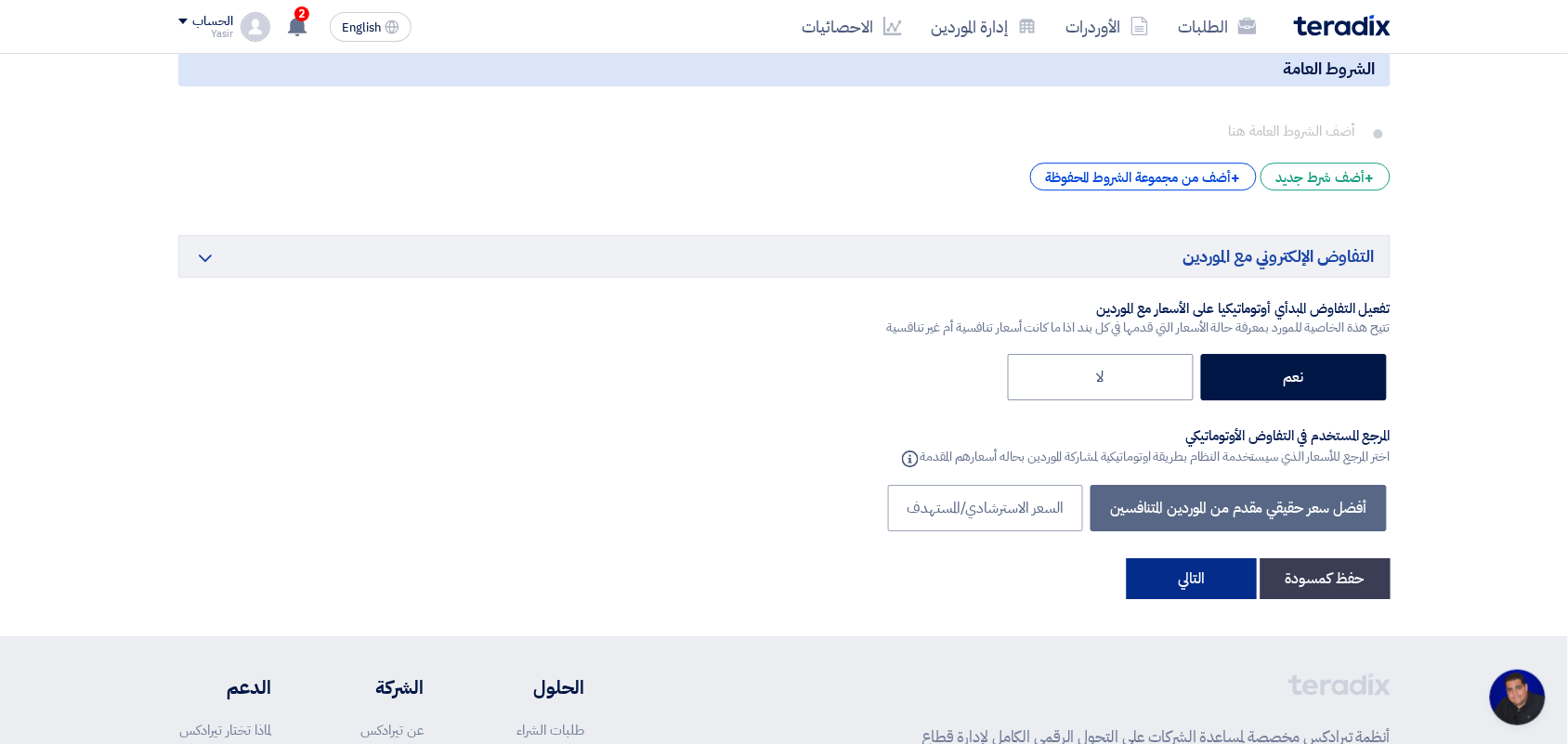
click at [1172, 599] on button "التالي" at bounding box center [1191, 579] width 130 height 41
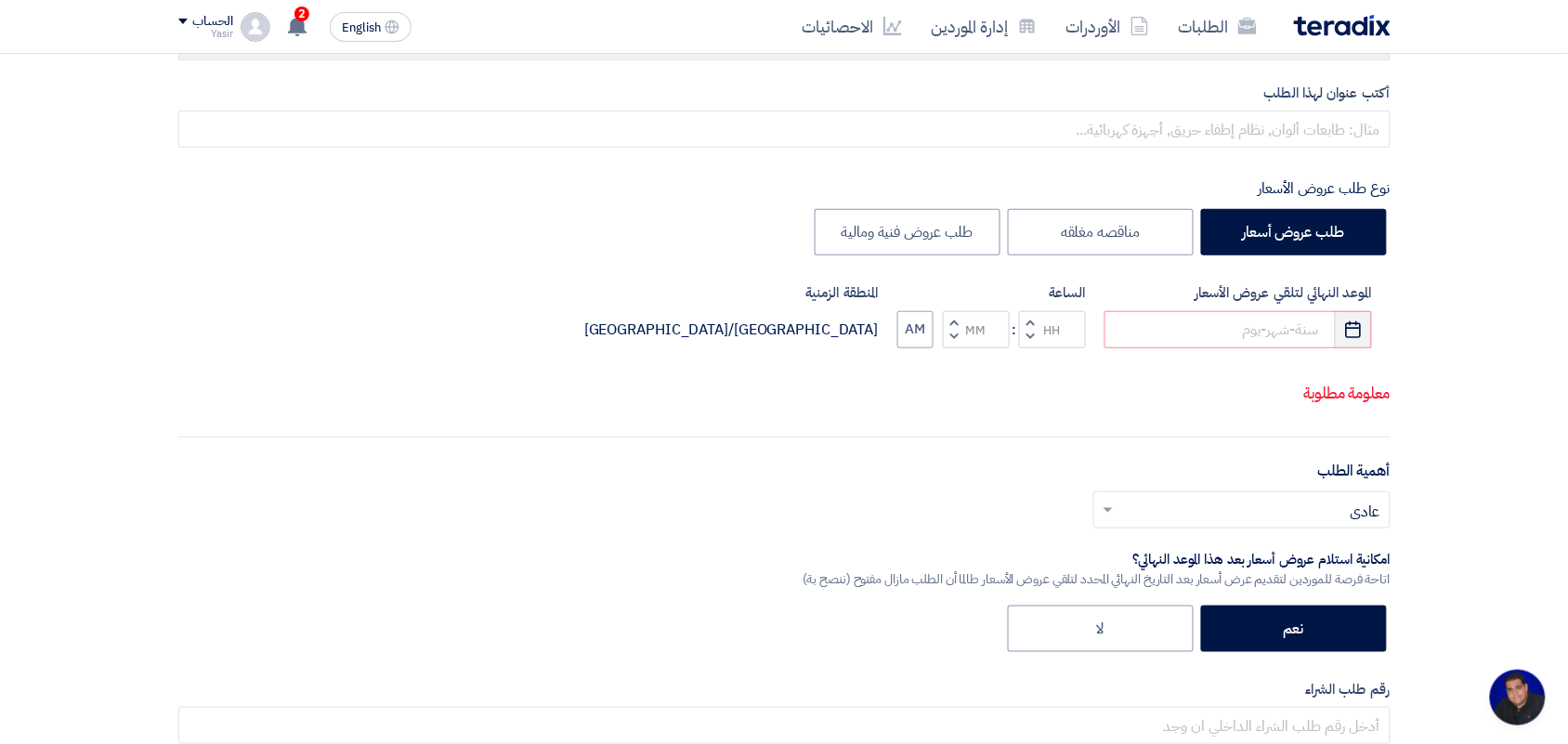
click at [1351, 318] on button "Pick a date" at bounding box center [1353, 330] width 37 height 37
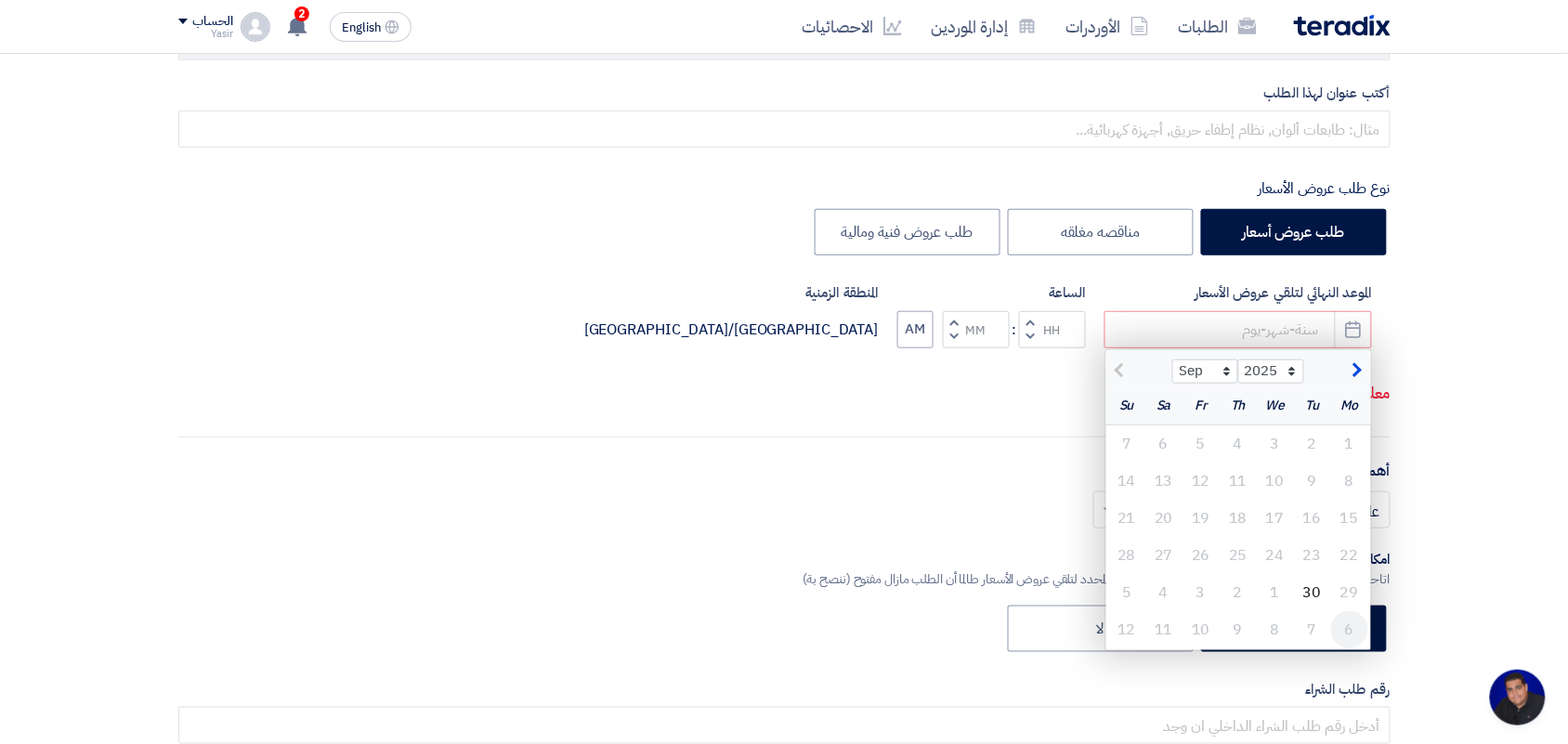
click at [1347, 634] on div "6" at bounding box center [1349, 630] width 37 height 37
type input "[DATE]"
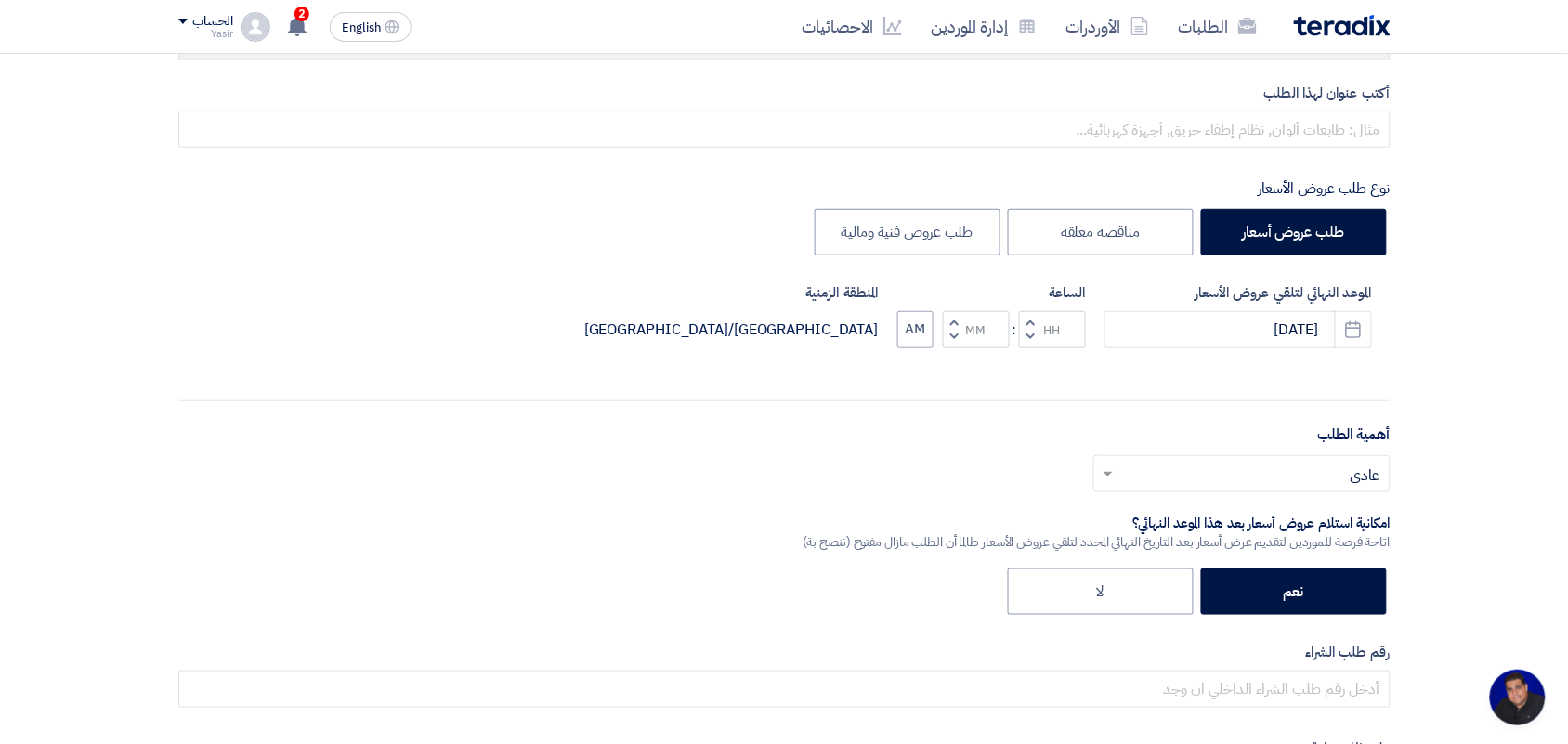
click at [1020, 341] on button "Decrement hours" at bounding box center [1030, 337] width 22 height 23
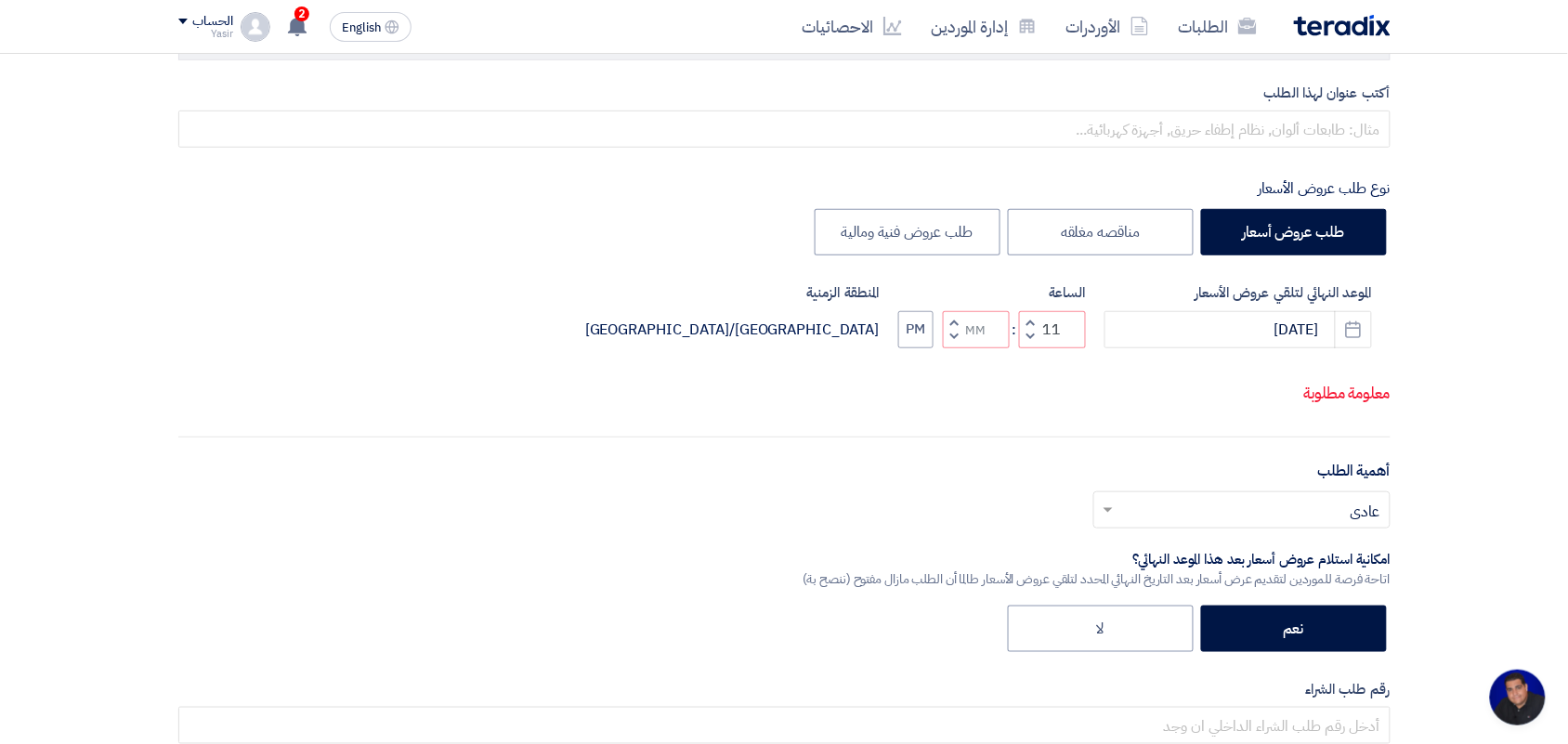
click at [950, 344] on span "button" at bounding box center [953, 337] width 7 height 14
type input "10"
type input "59"
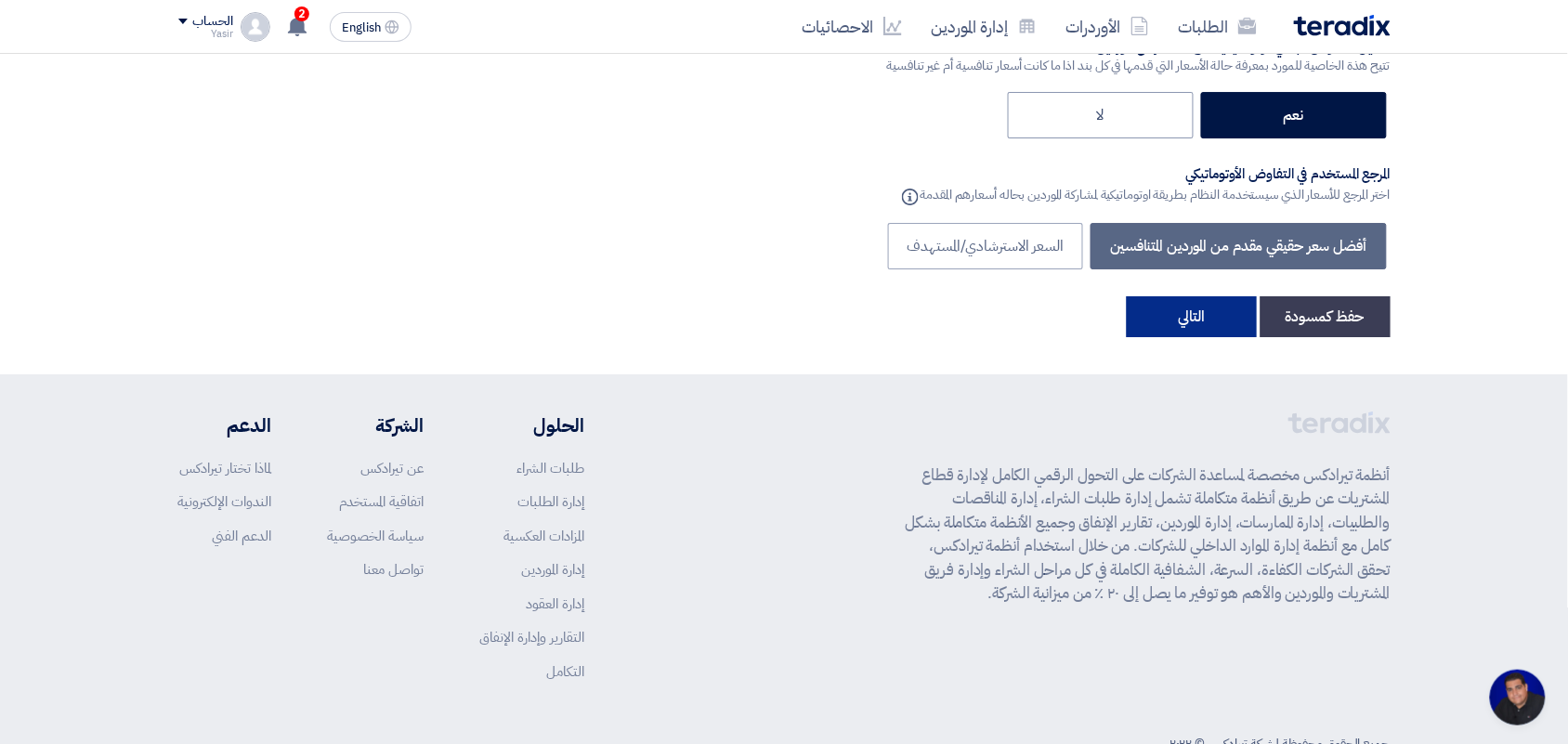
click at [1194, 317] on button "التالي" at bounding box center [1191, 317] width 130 height 41
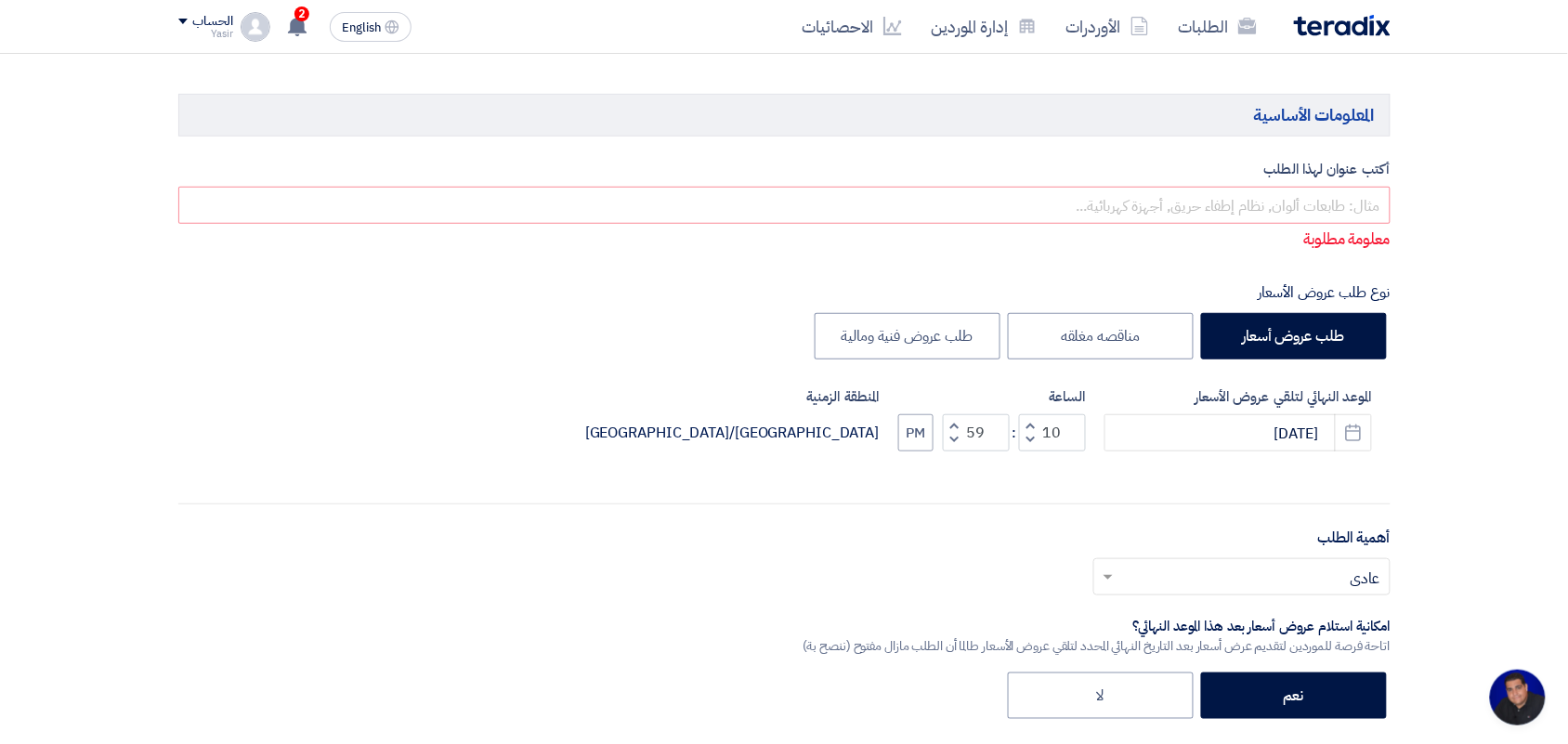
scroll to position [162, 0]
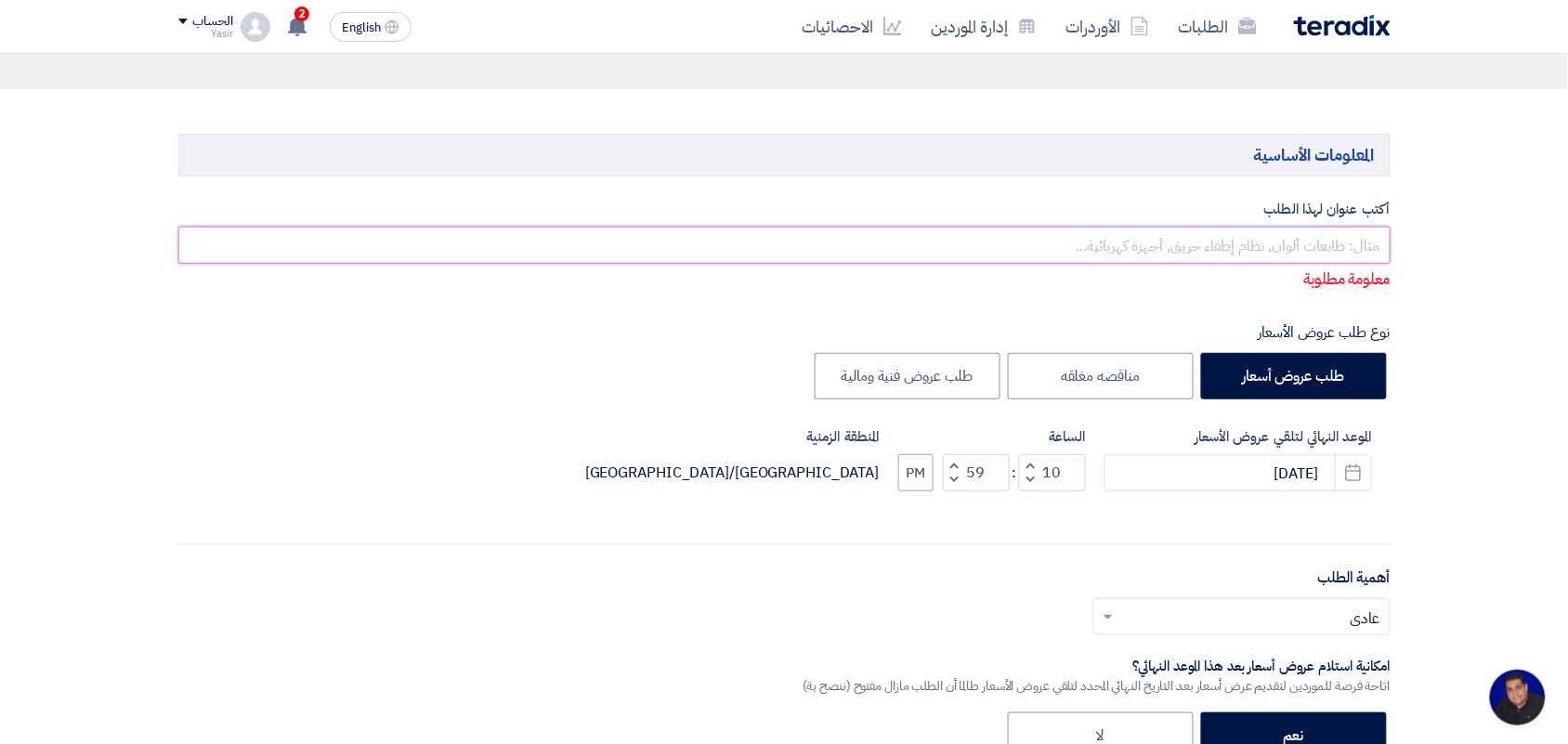
click at [1210, 246] on input "text" at bounding box center [785, 245] width 1213 height 37
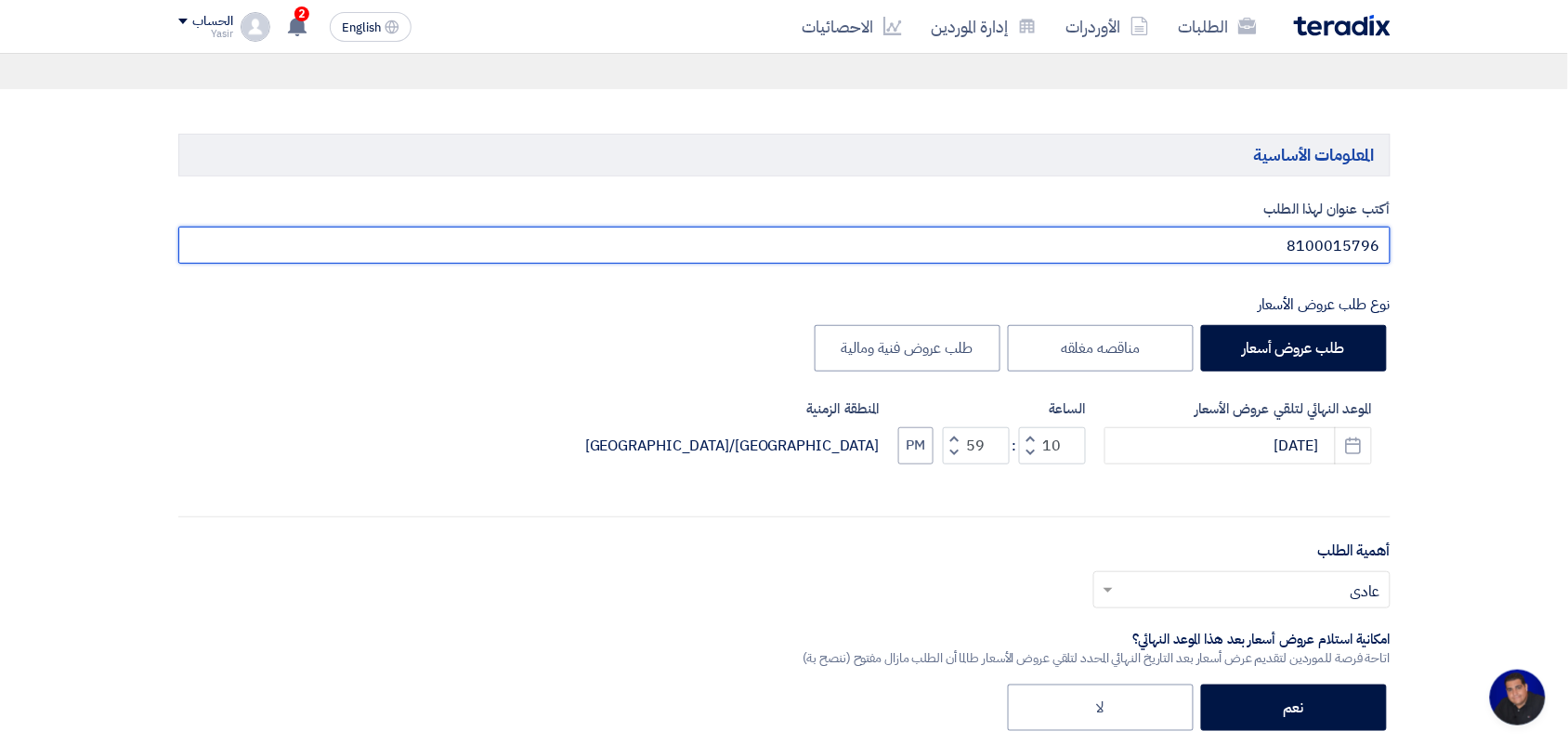
paste input "pumps"
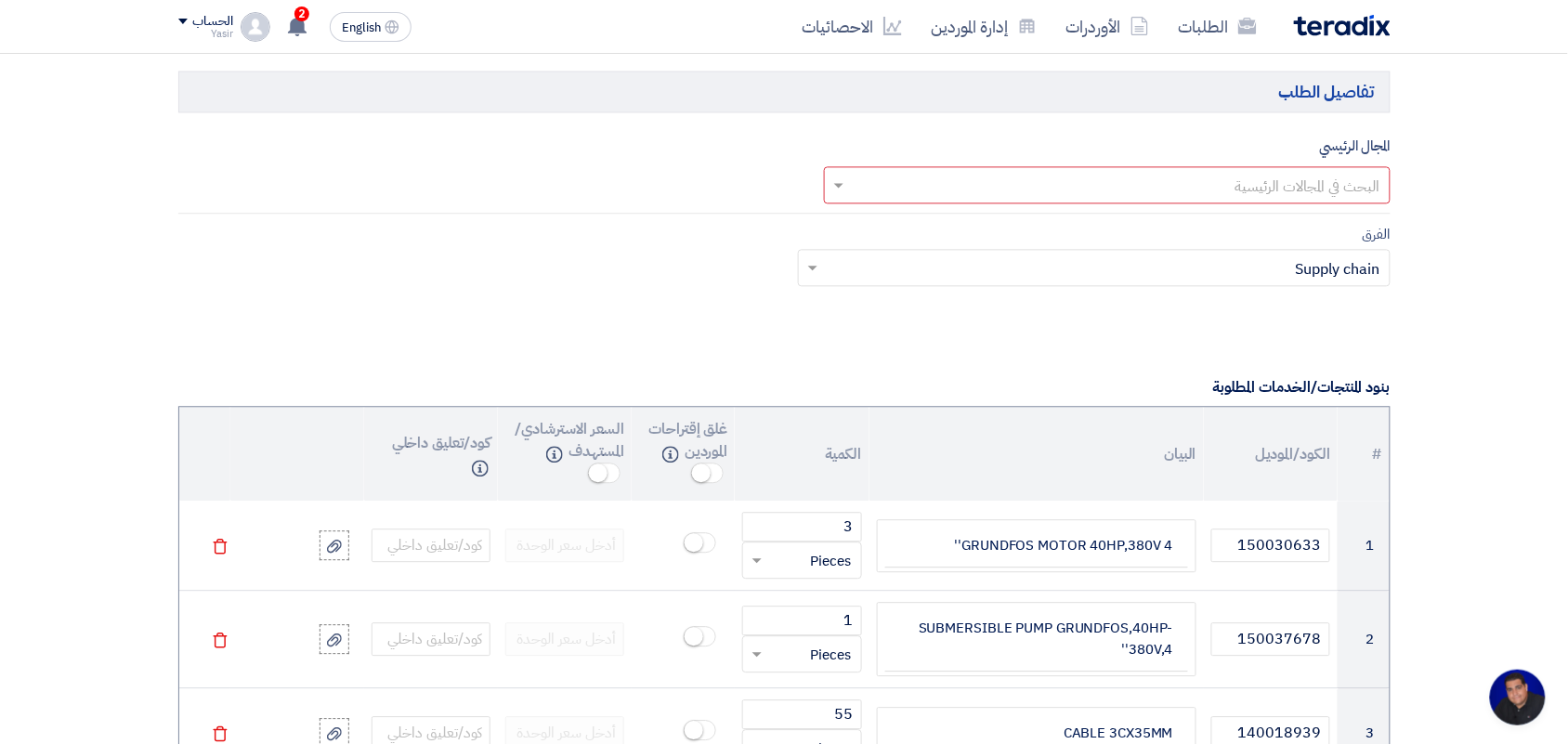
scroll to position [1092, 0]
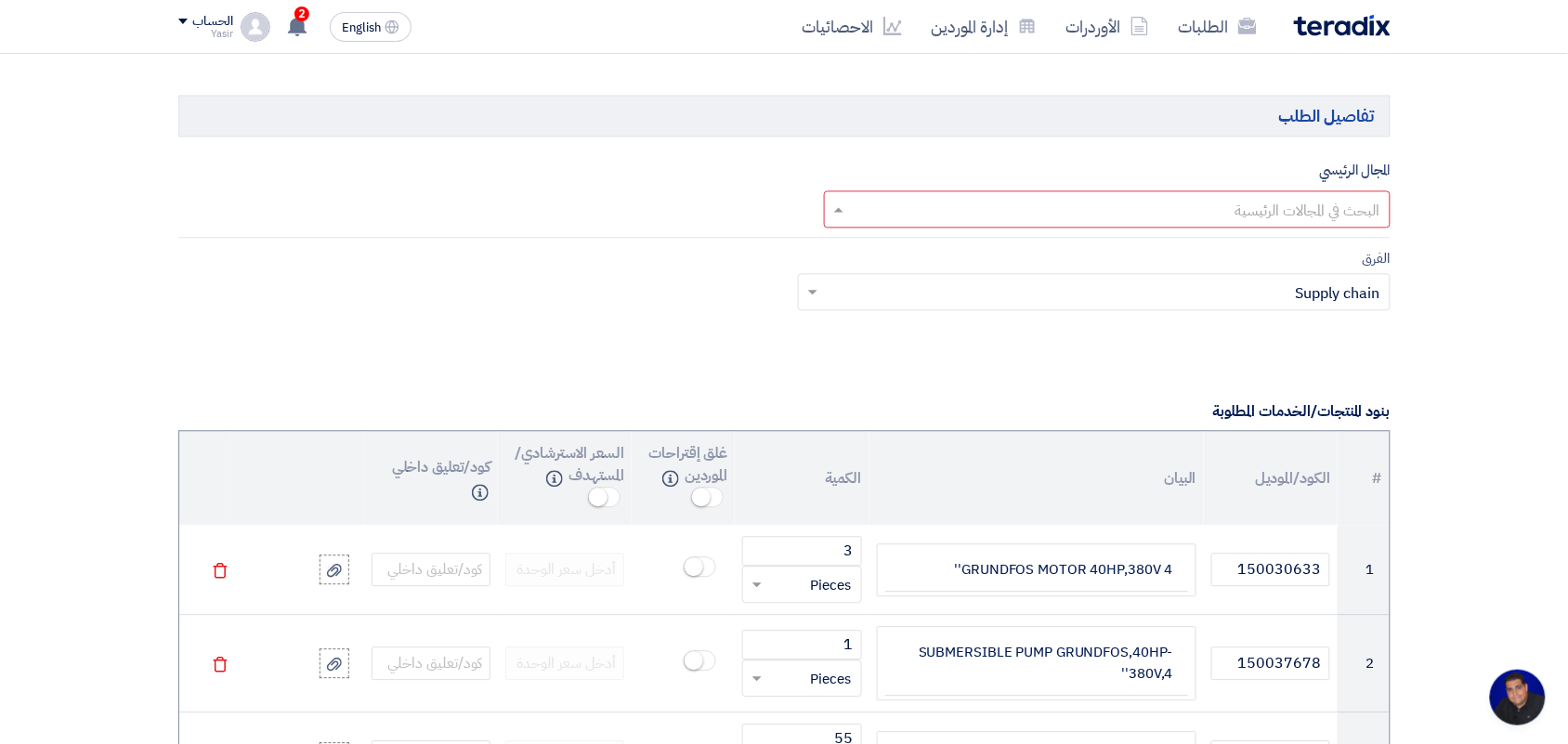
click at [1121, 209] on input "text" at bounding box center [1117, 210] width 529 height 30
type input "8100015796 pumps"
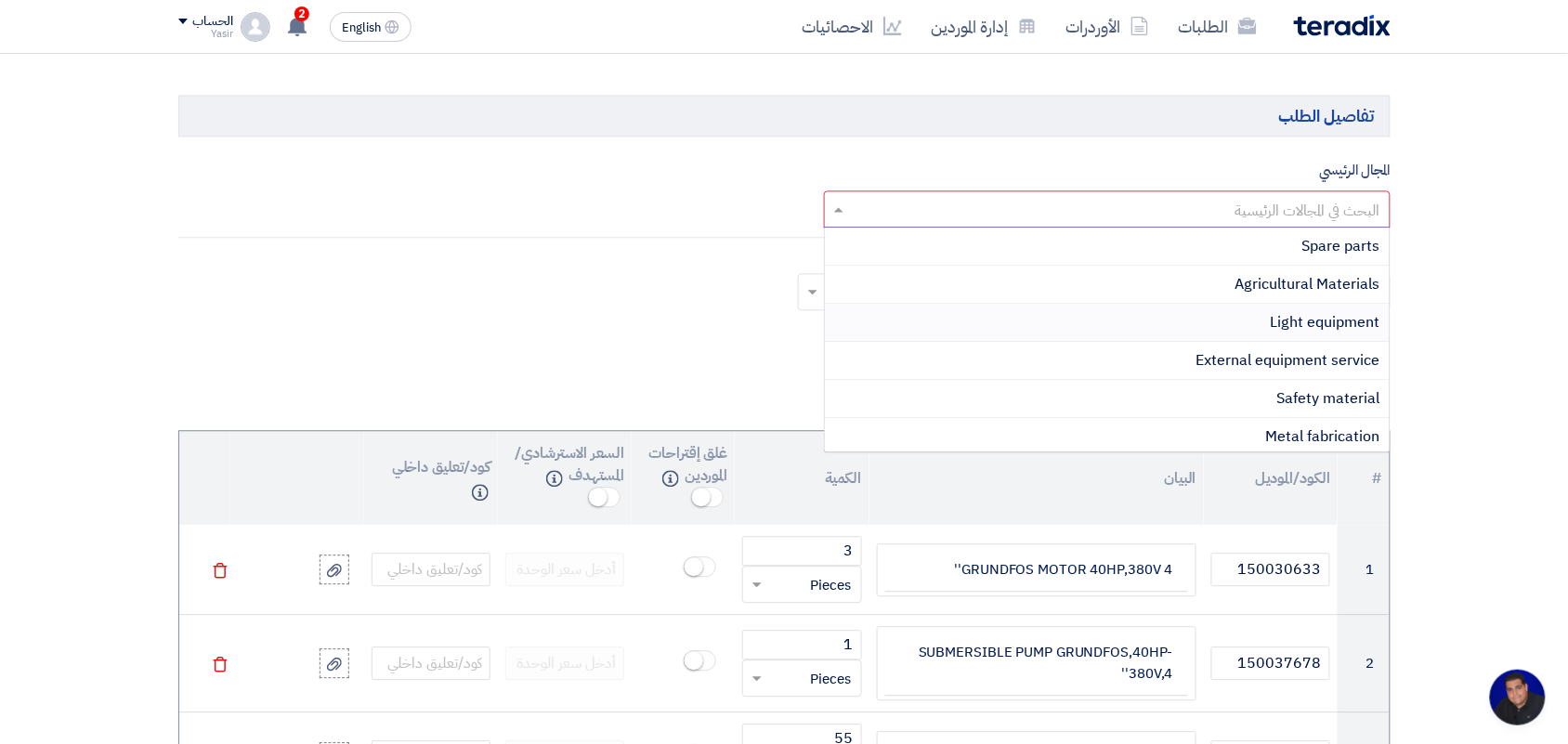
click at [1314, 322] on span "Light equipment" at bounding box center [1326, 322] width 109 height 22
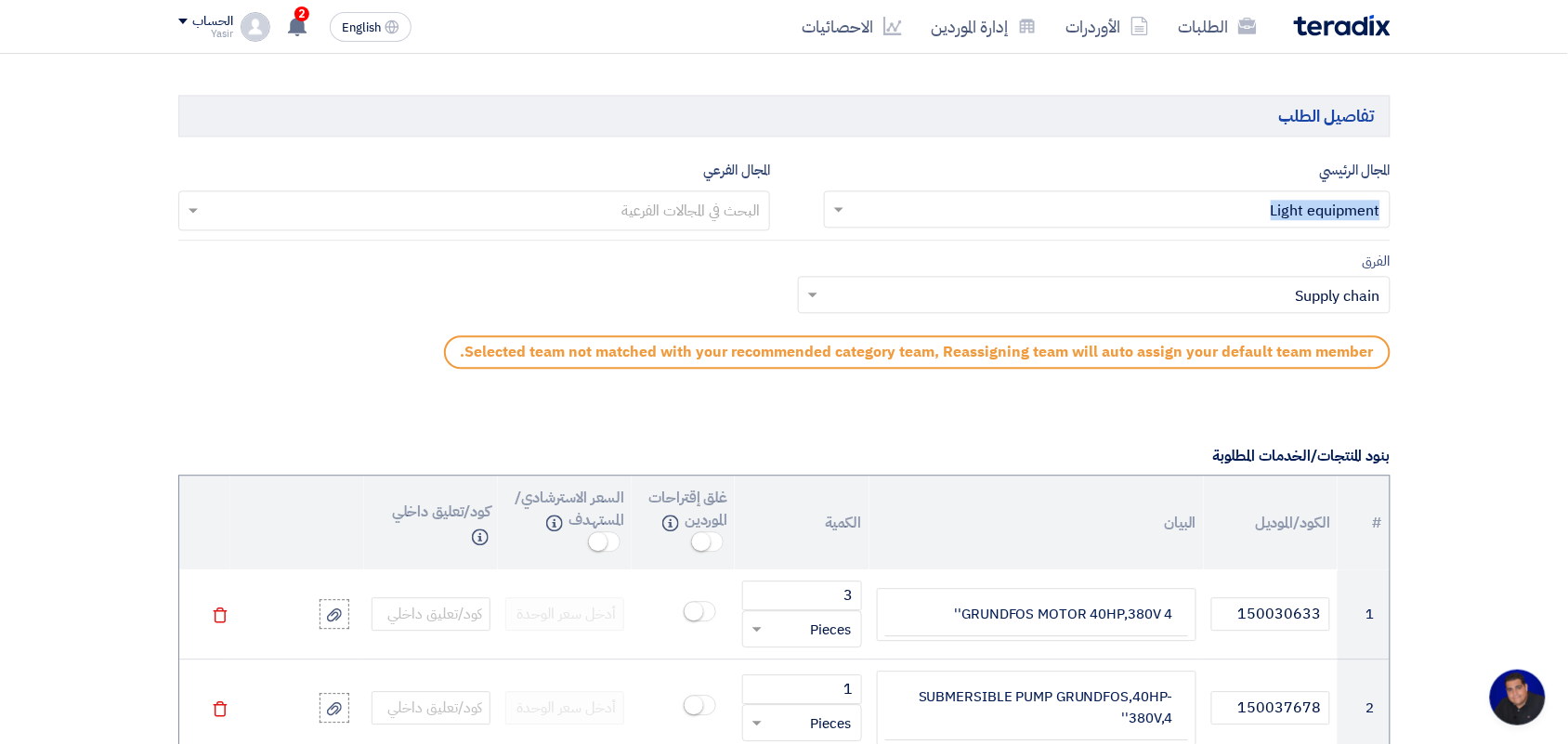
drag, startPoint x: 1486, startPoint y: 198, endPoint x: 1302, endPoint y: 217, distance: 185.0
copy div "Light equipment"
click at [642, 205] on input "text" at bounding box center [474, 212] width 574 height 30
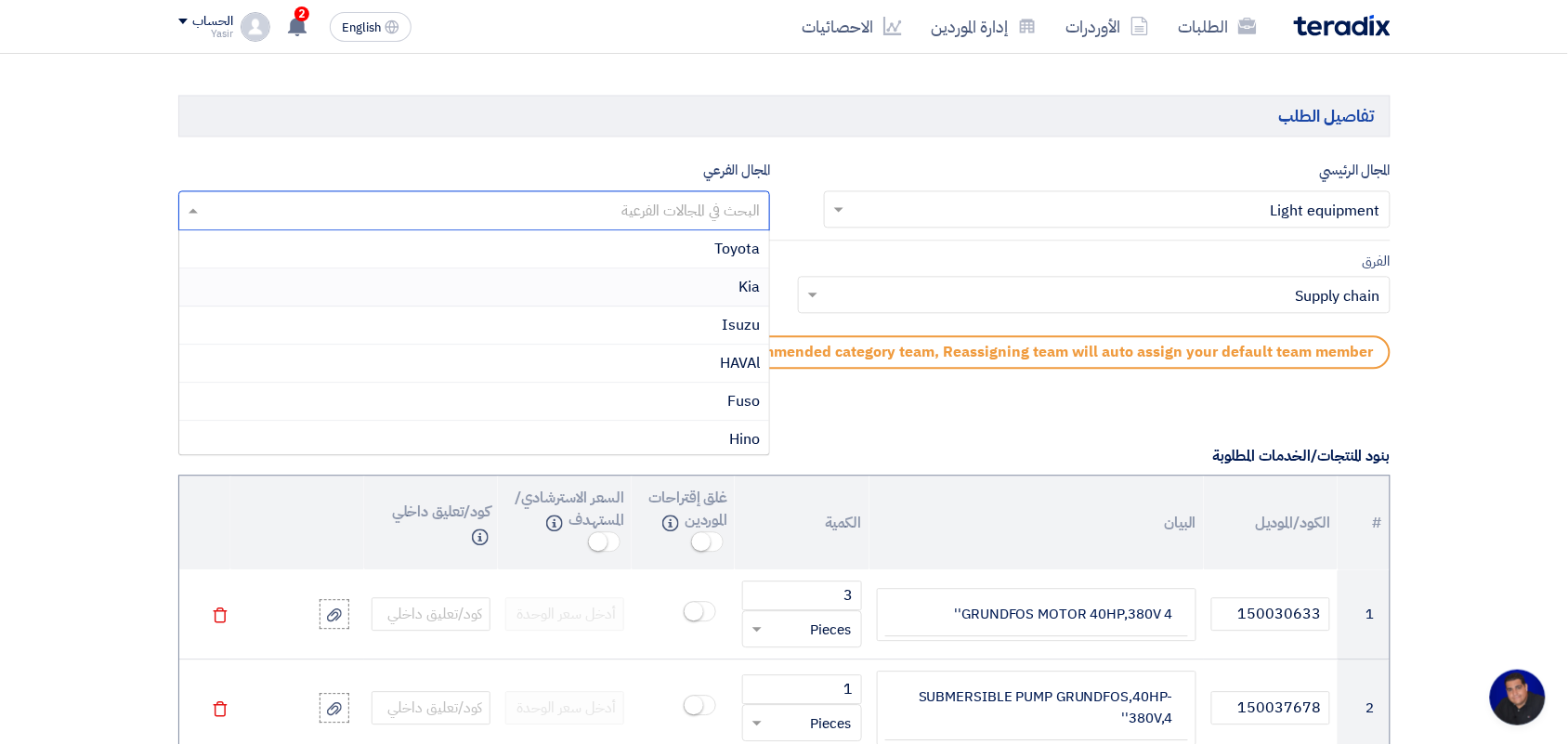
click at [1290, 305] on input "text" at bounding box center [1104, 296] width 556 height 30
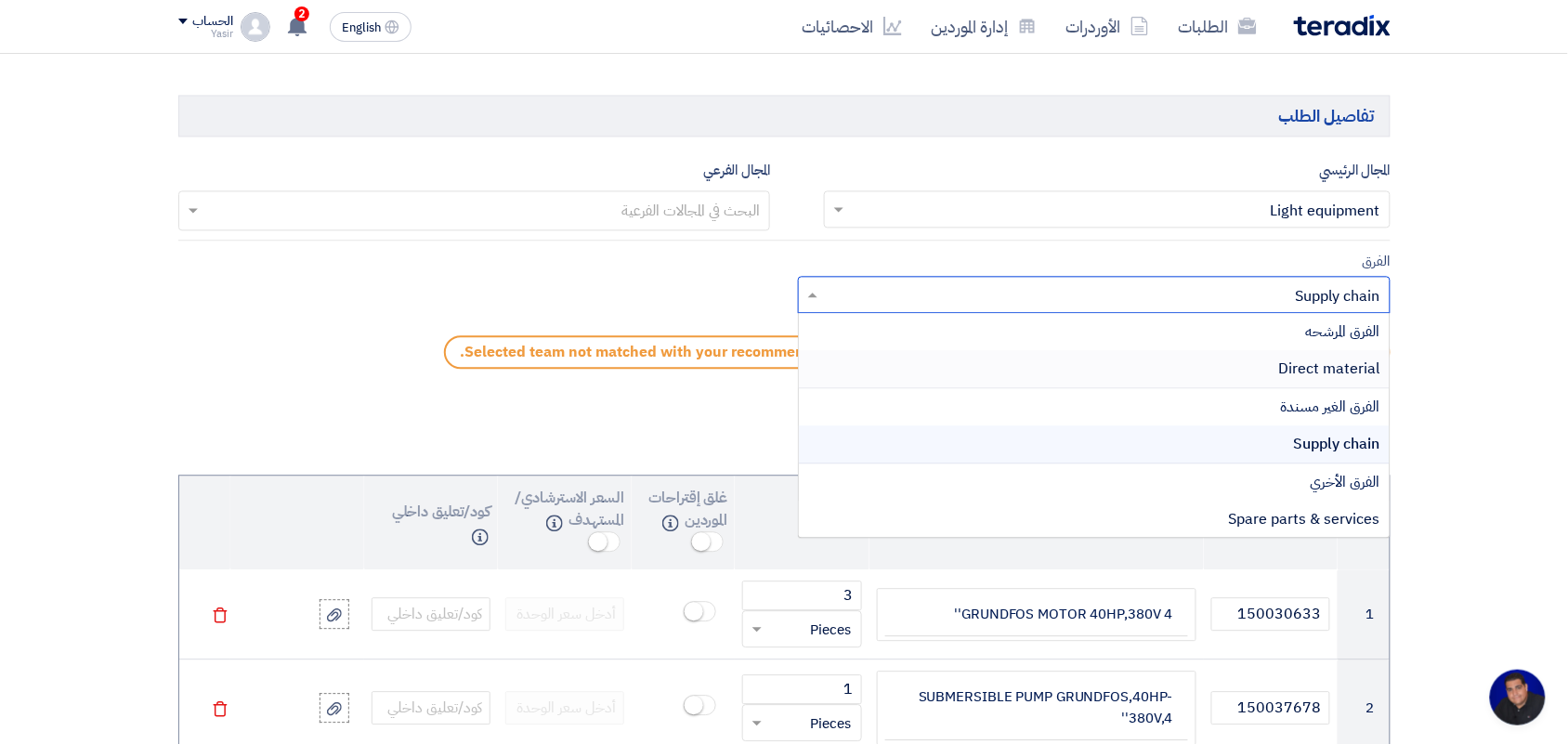
click at [1298, 357] on div "Direct material" at bounding box center [1093, 369] width 591 height 38
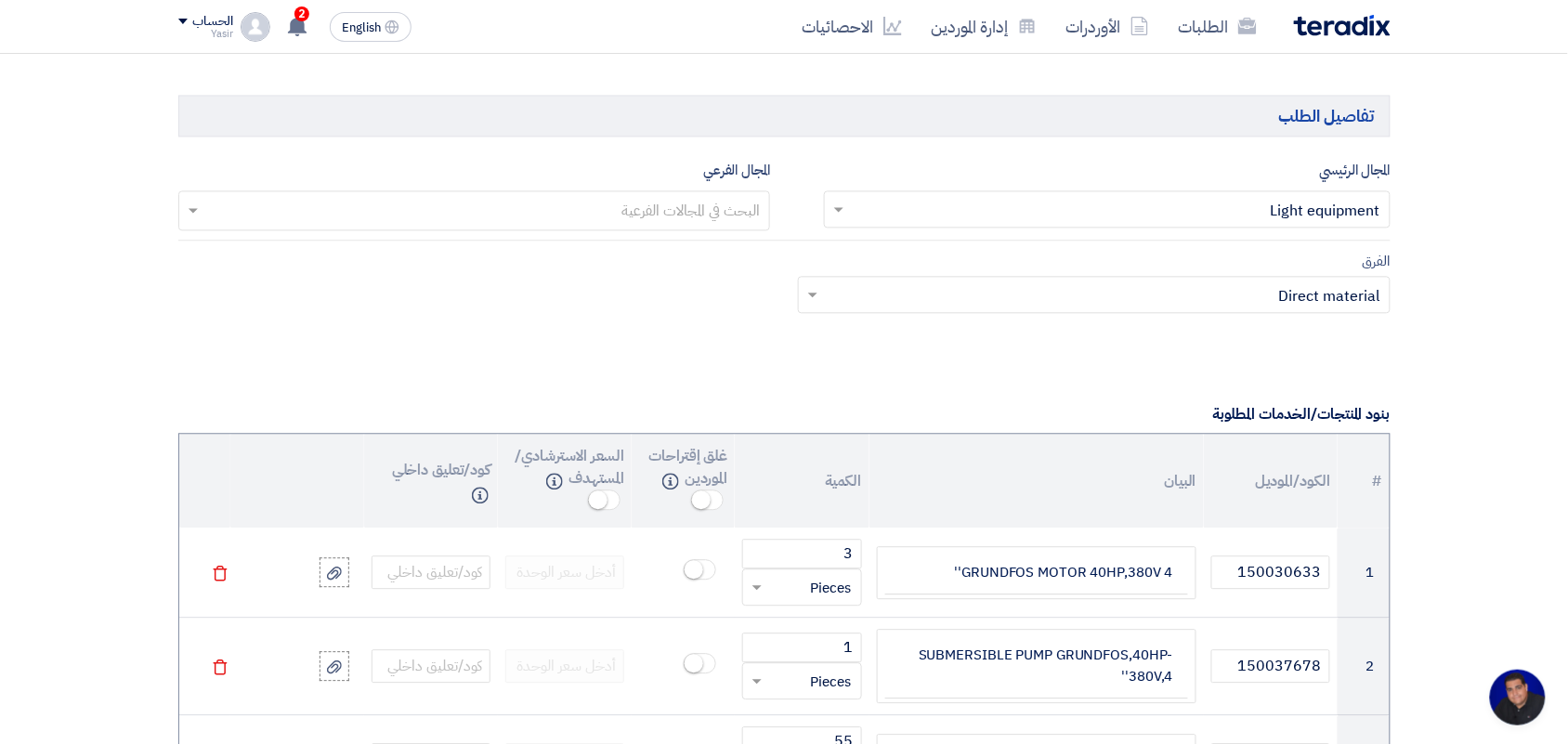
click at [650, 204] on input "text" at bounding box center [474, 212] width 574 height 30
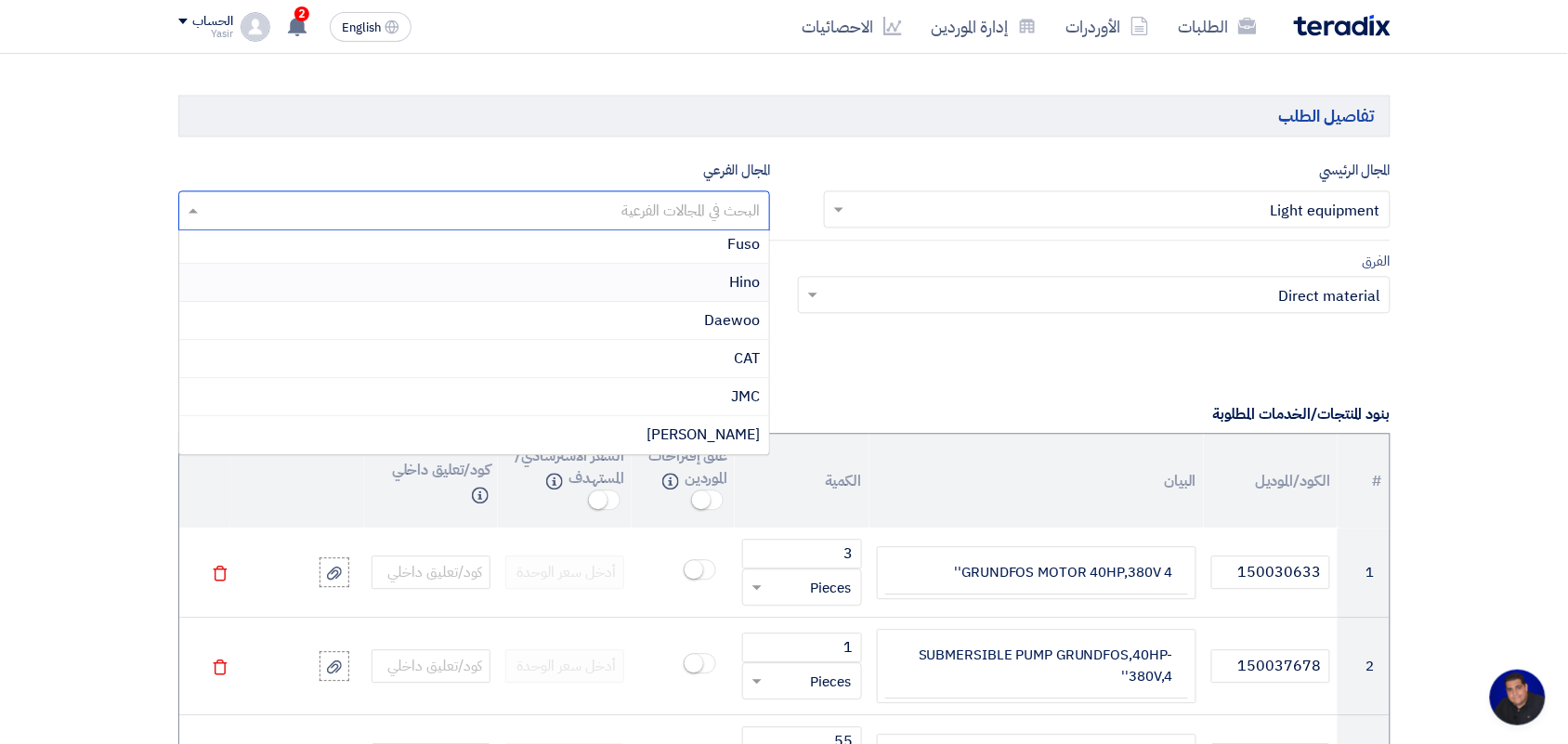
scroll to position [0, 0]
click at [1200, 207] on input "text" at bounding box center [1117, 210] width 529 height 30
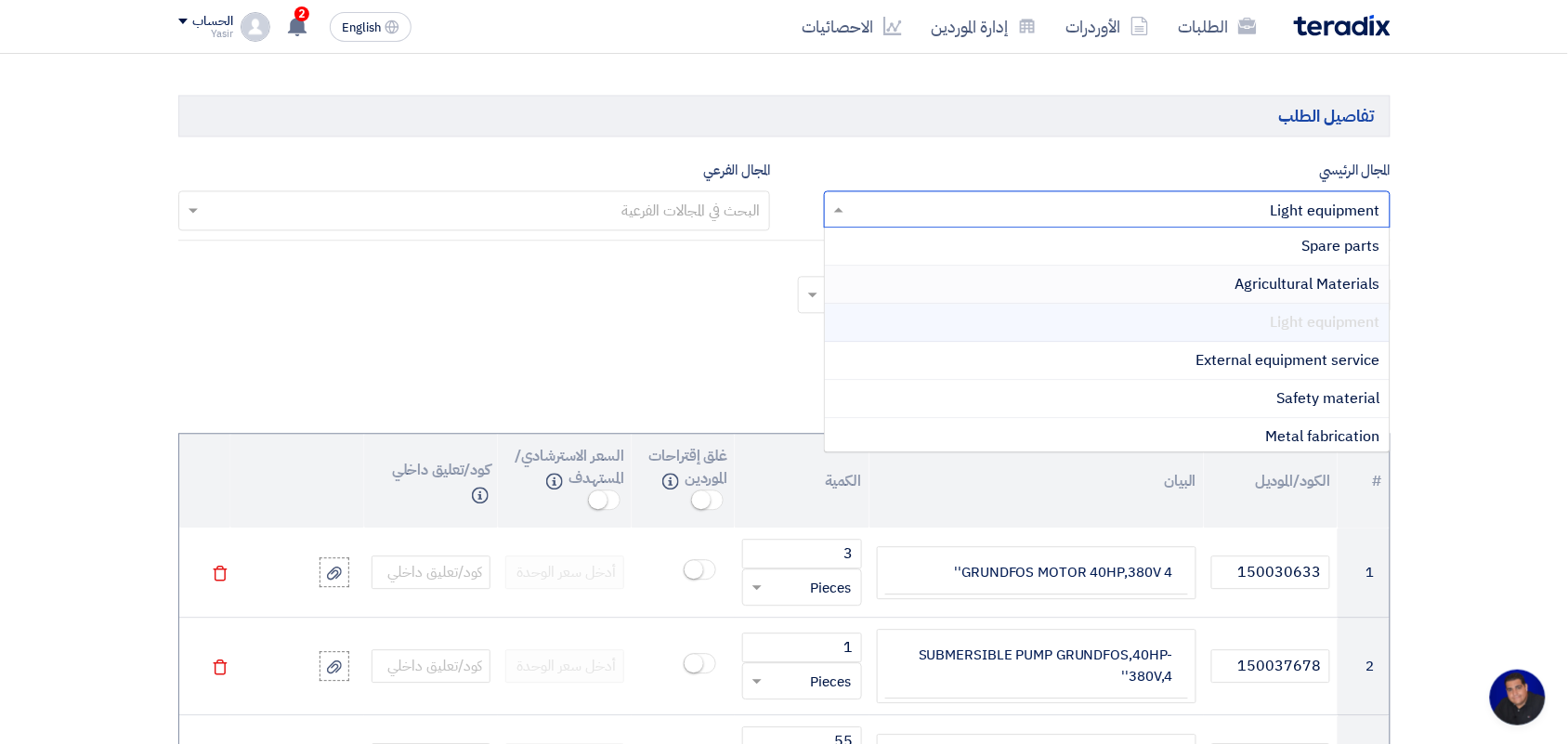
click at [1290, 276] on span "Agricultural Materials" at bounding box center [1307, 284] width 144 height 22
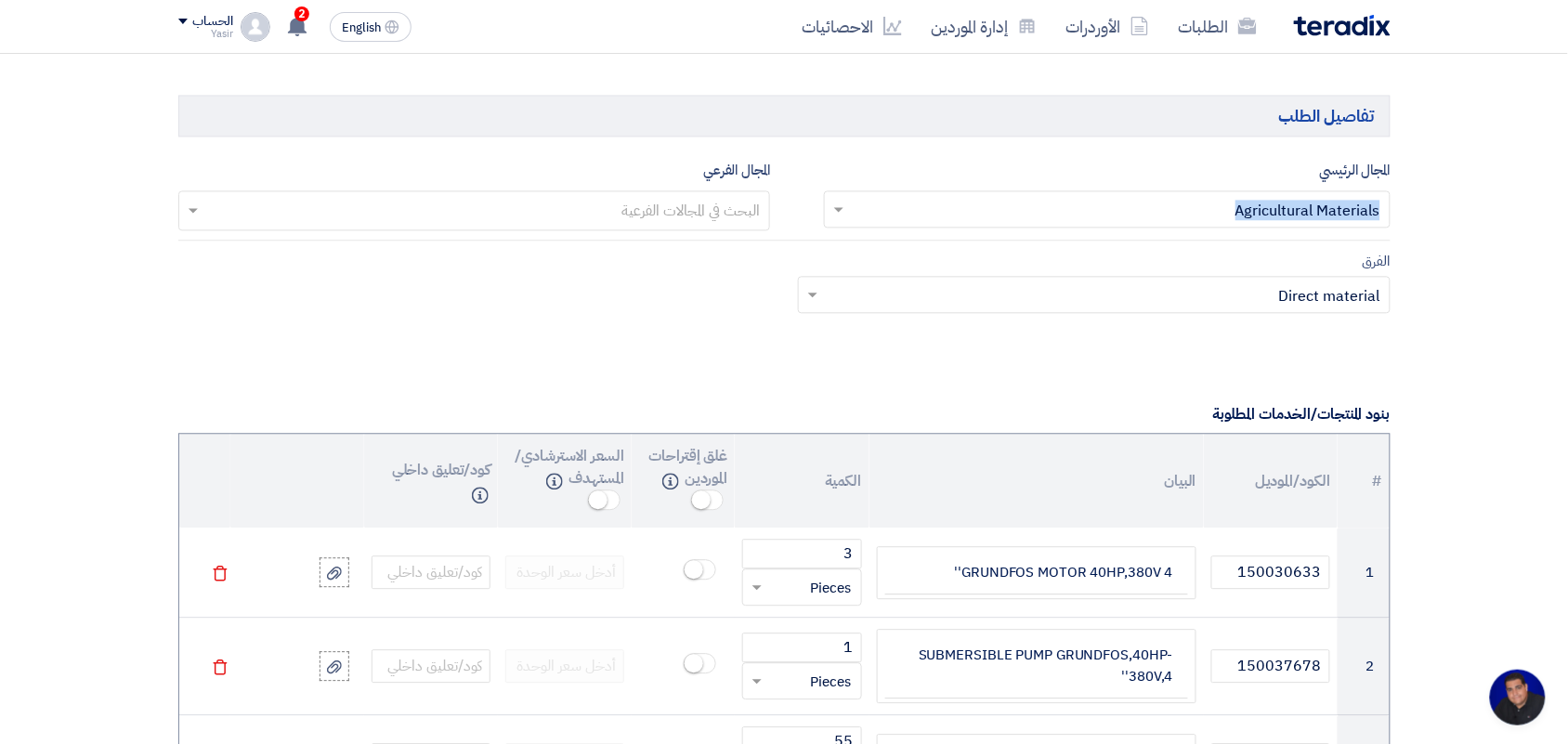
drag, startPoint x: 1423, startPoint y: 210, endPoint x: 1235, endPoint y: 223, distance: 188.4
copy div "Agricultural Materials"
click at [638, 201] on input "text" at bounding box center [474, 212] width 574 height 30
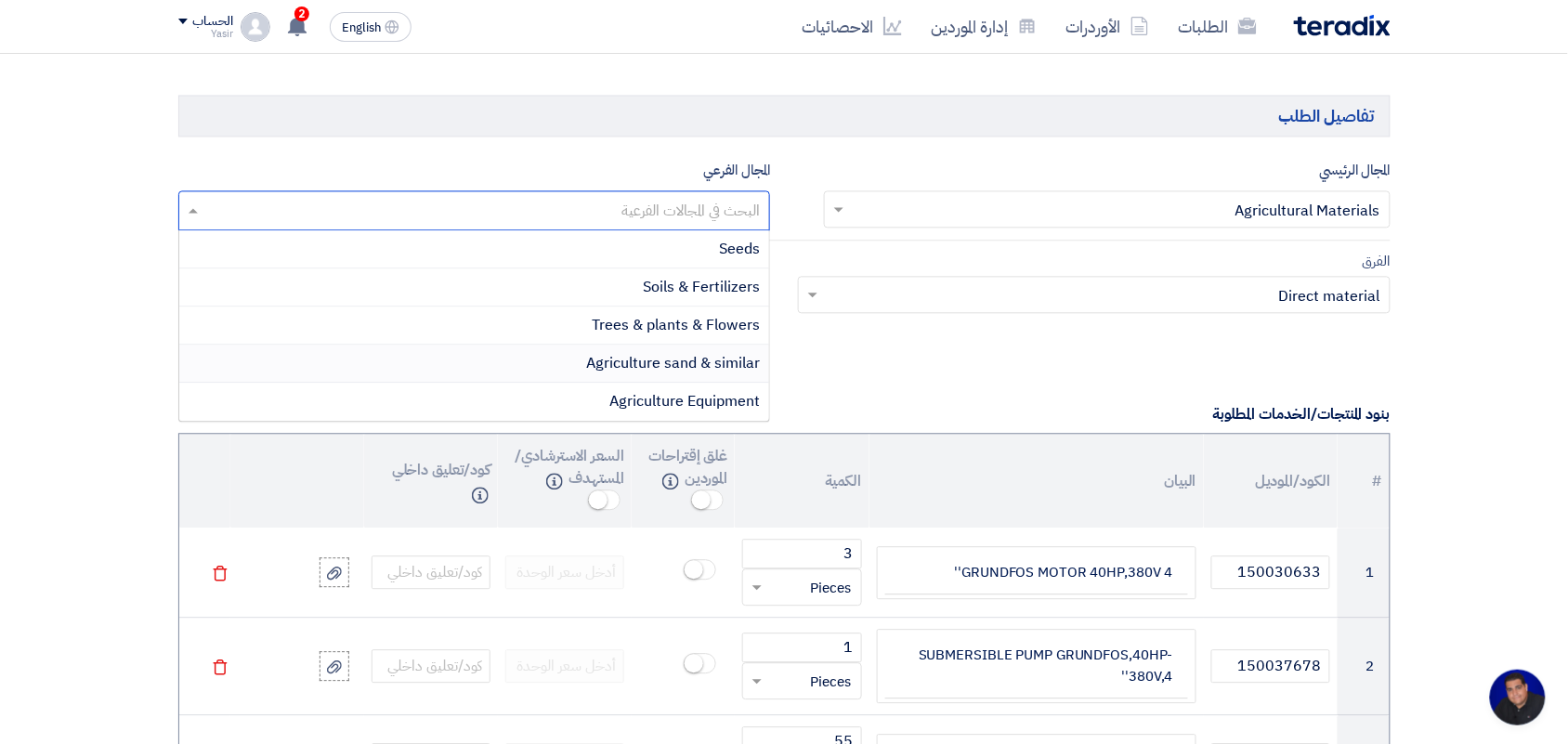
click at [695, 354] on span "Agriculture sand & similar" at bounding box center [673, 363] width 174 height 22
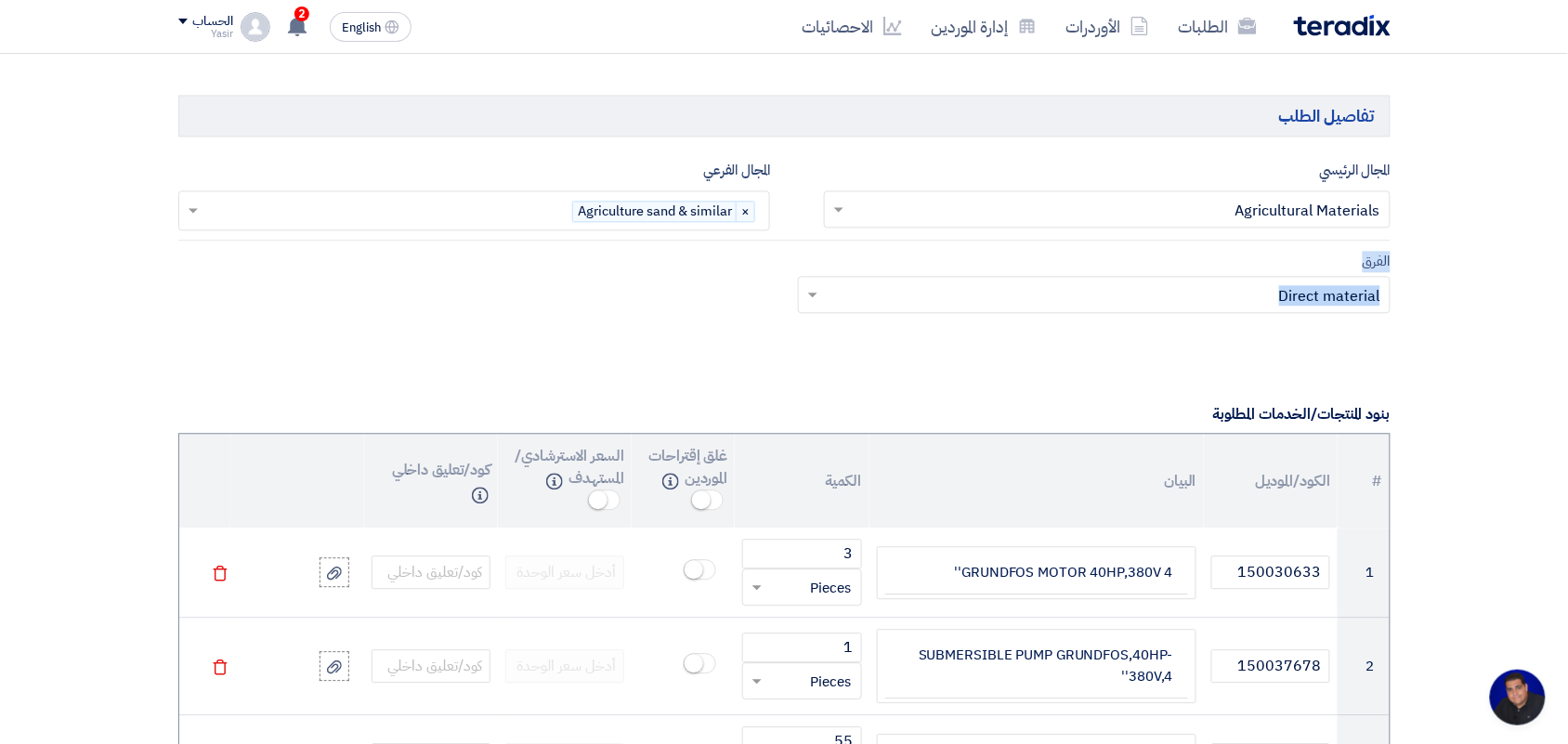
drag, startPoint x: 763, startPoint y: 288, endPoint x: 564, endPoint y: 201, distance: 217.2
click at [564, 201] on app-project-company-services "المجال الرئيسي البحث في المجالات الرئيسية × Agricultural Materials × المجال الف…" at bounding box center [785, 248] width 1213 height 178
click at [608, 258] on div "الفرق Teams.. × Direct material ×" at bounding box center [784, 293] width 1240 height 87
drag, startPoint x: 677, startPoint y: 142, endPoint x: 749, endPoint y: 220, distance: 106.2
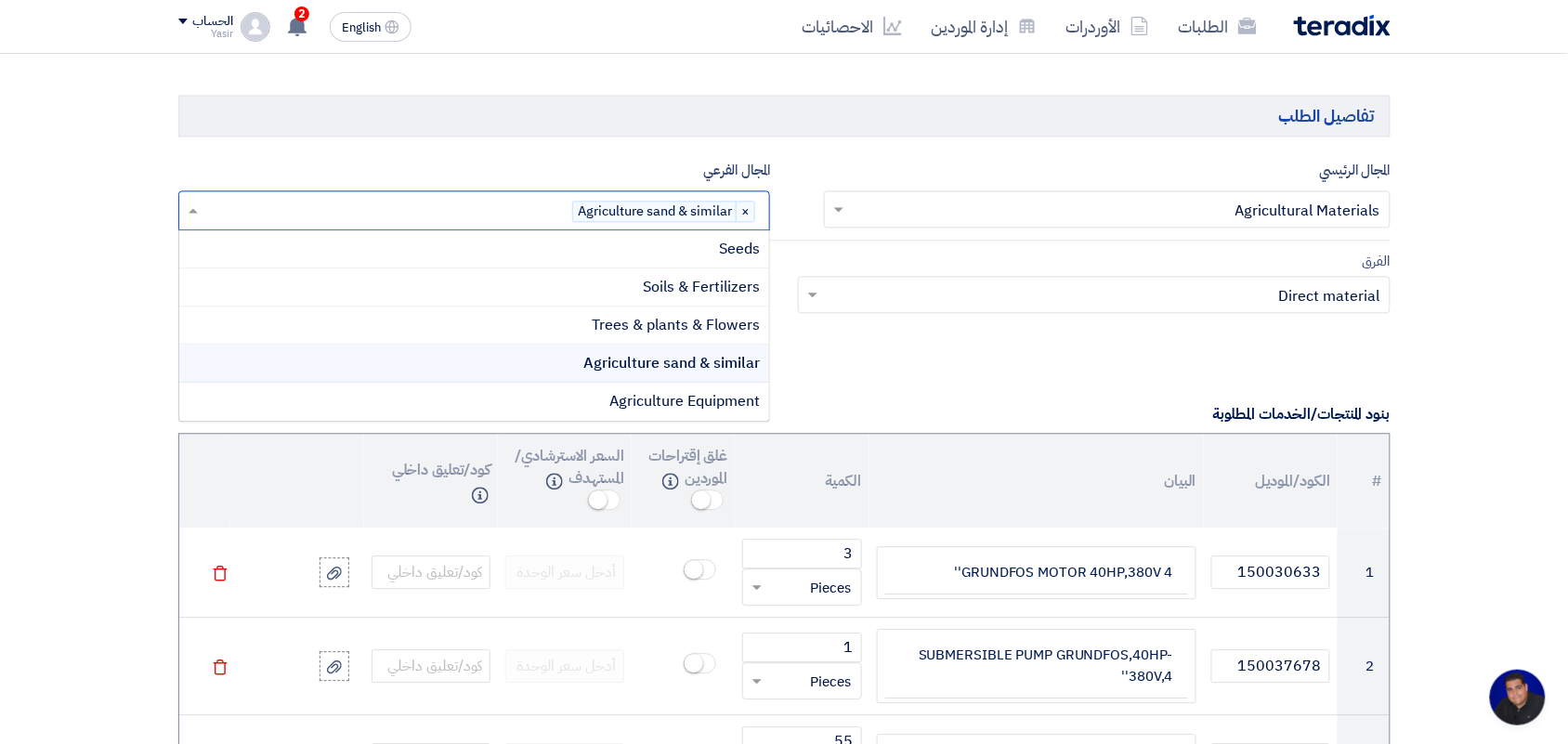
click at [769, 229] on div "البحث في المجالات الفرعية × Agriculture sand & similar ×" at bounding box center [475, 210] width 593 height 40
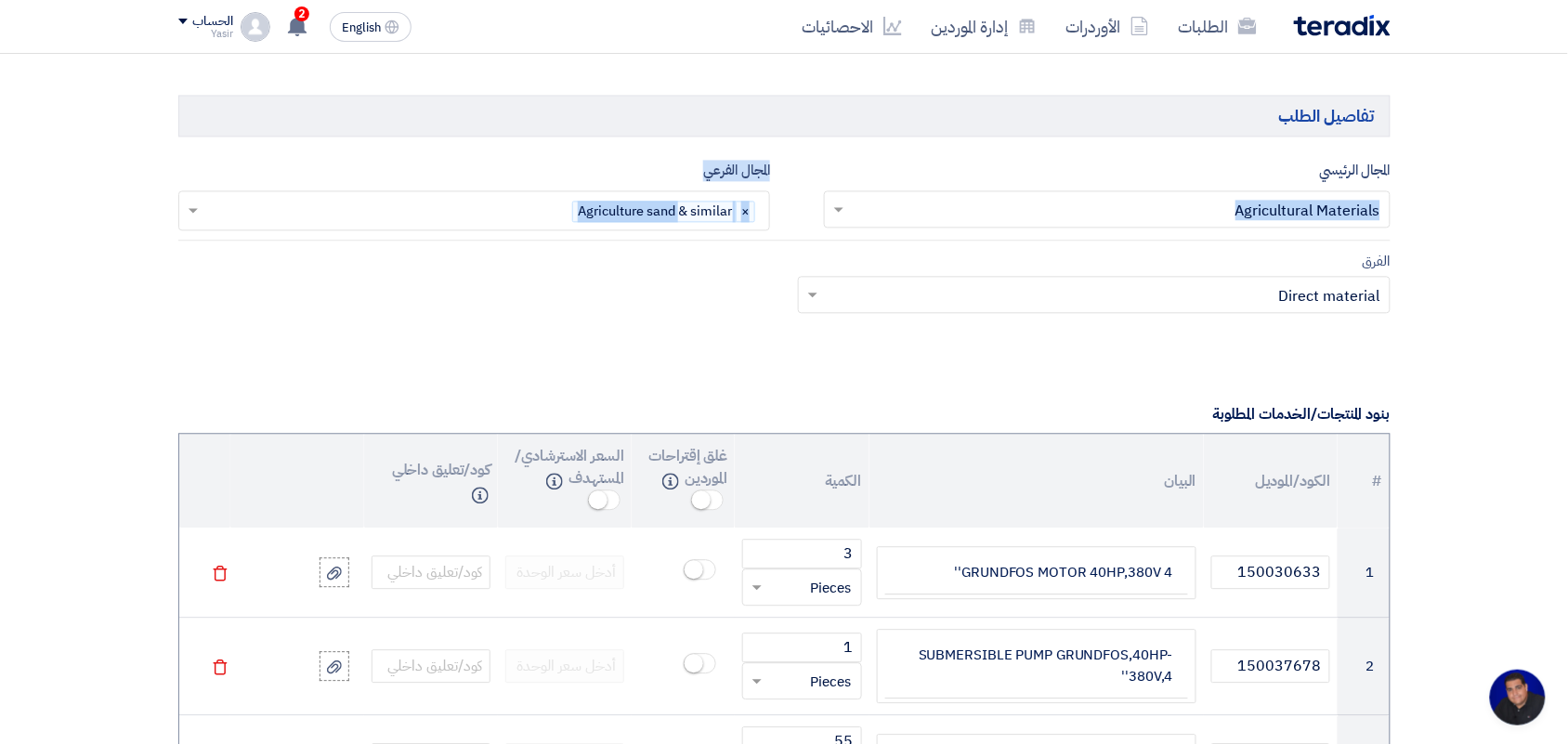
drag, startPoint x: 708, startPoint y: 209, endPoint x: 680, endPoint y: 223, distance: 31.3
click at [680, 223] on div "المجال الرئيسي البحث في المجالات الرئيسية × Agricultural Materials × المجال الف…" at bounding box center [784, 194] width 1240 height 71
click at [578, 262] on div "الفرق Teams.. × Direct material ×" at bounding box center [784, 293] width 1240 height 87
click at [571, 261] on div "الفرق Teams.. × Direct material ×" at bounding box center [784, 293] width 1240 height 87
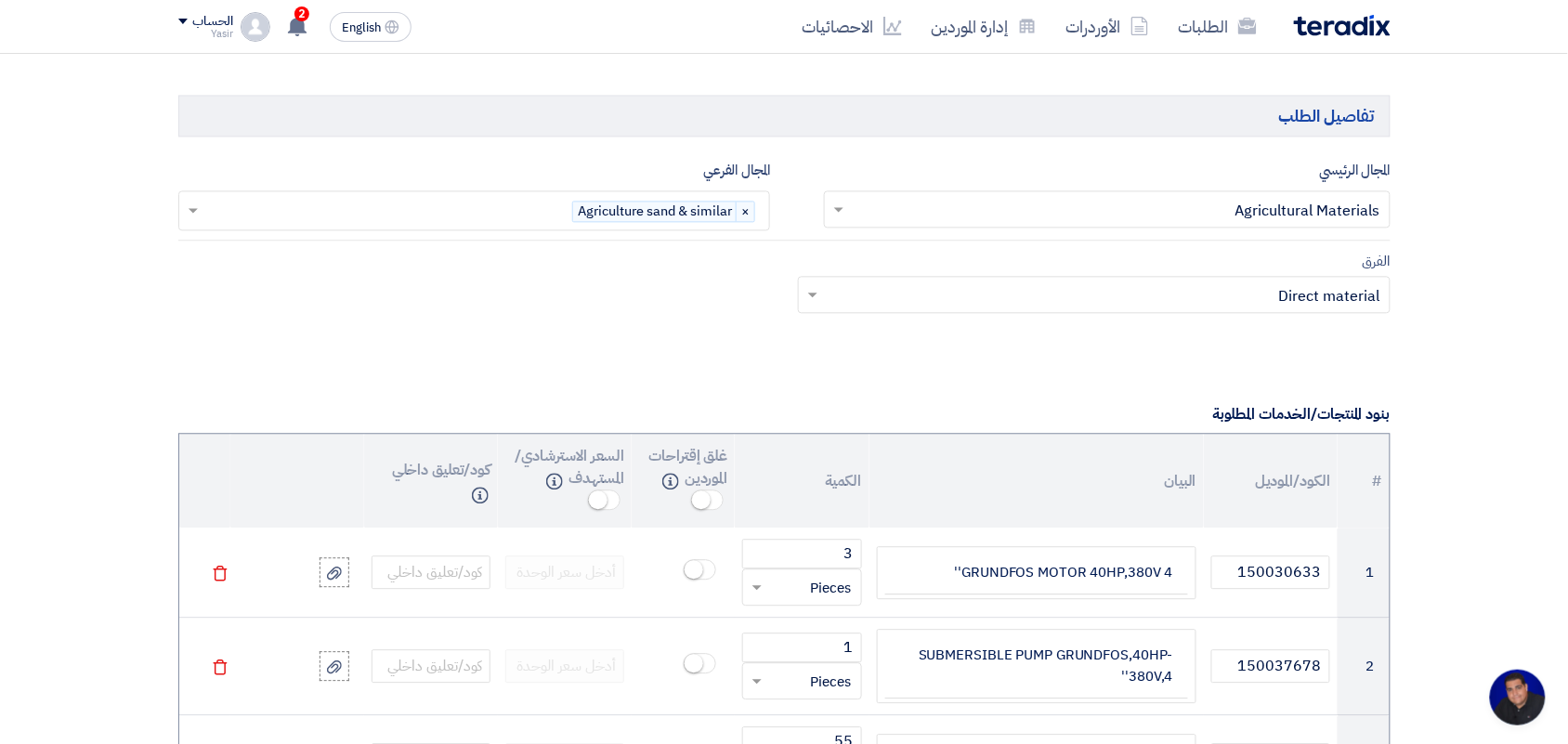
click at [571, 261] on div "الفرق Teams.. × Direct material ×" at bounding box center [784, 293] width 1240 height 87
drag, startPoint x: 530, startPoint y: 186, endPoint x: 591, endPoint y: 270, distance: 103.8
click at [591, 270] on app-project-company-services "المجال الرئيسي البحث في المجالات الرئيسية × Agricultural Materials × المجال الف…" at bounding box center [785, 248] width 1213 height 178
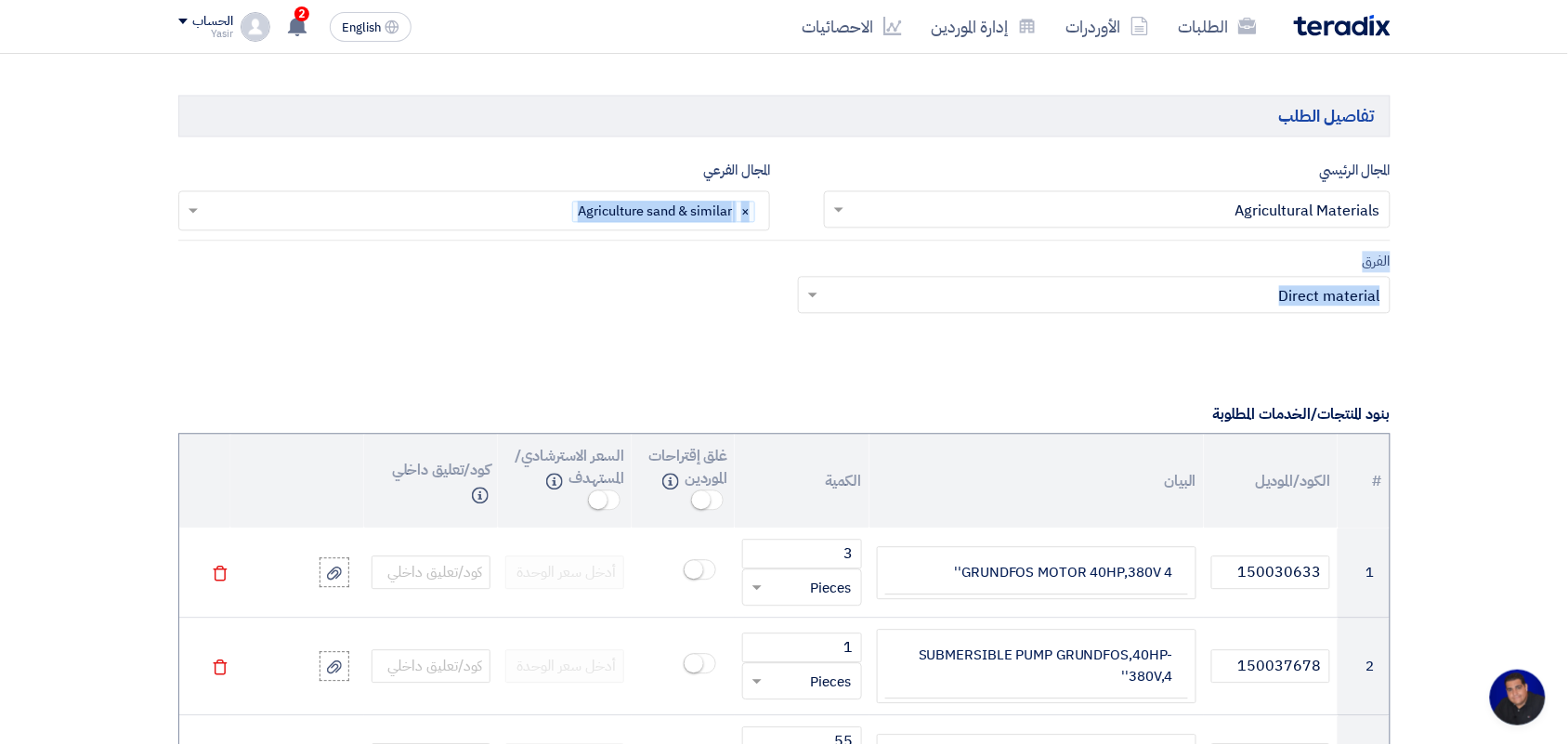
copy app-project-company-services "البحث في المجالات الفرعية × Agriculture sand & similar × الفرق Teams.. × Direct…"
click at [509, 228] on div at bounding box center [395, 212] width 354 height 33
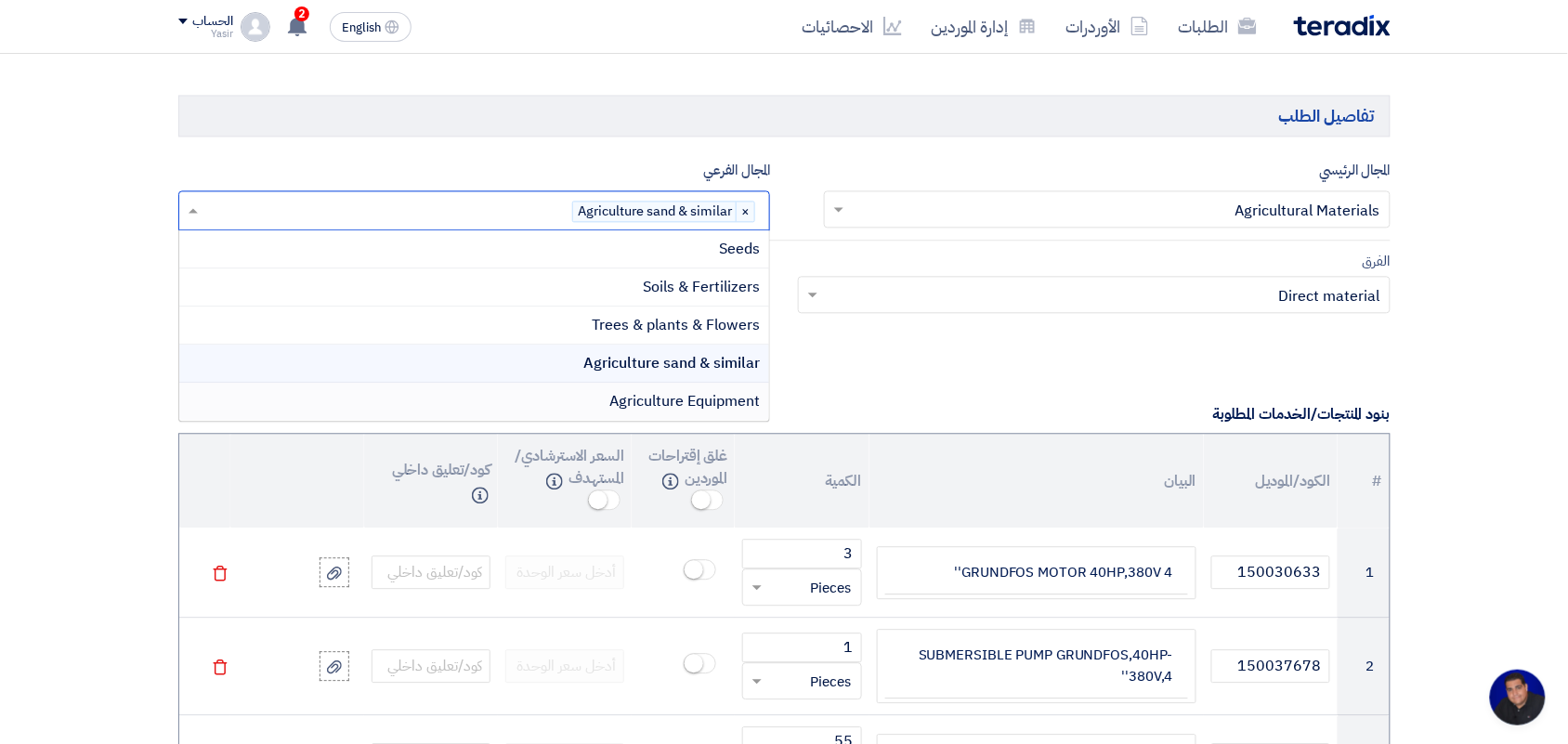
click at [669, 401] on span "Agriculture Equipment" at bounding box center [684, 401] width 150 height 22
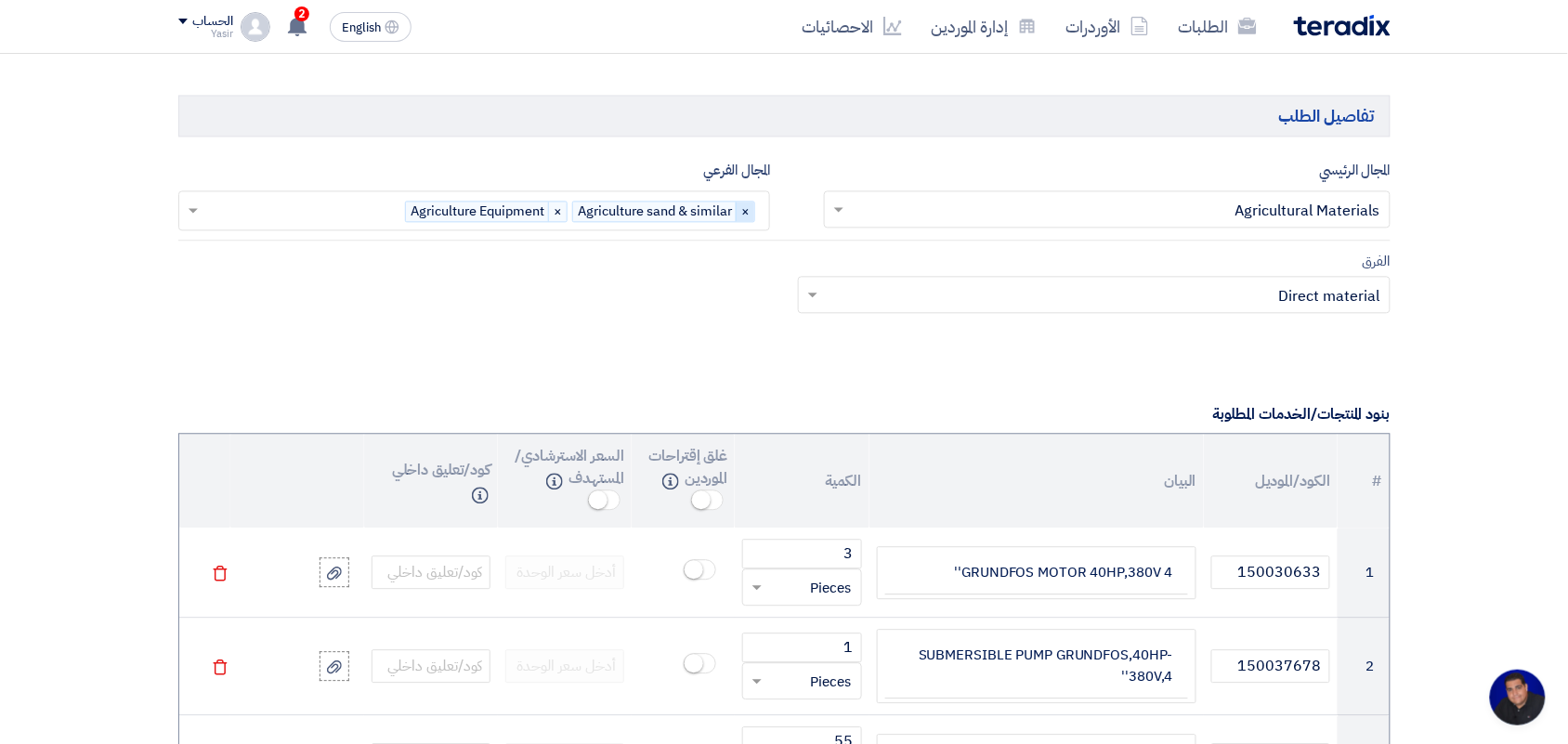
click at [741, 216] on span "×" at bounding box center [745, 211] width 19 height 21
drag, startPoint x: 577, startPoint y: 310, endPoint x: 517, endPoint y: 182, distance: 141.4
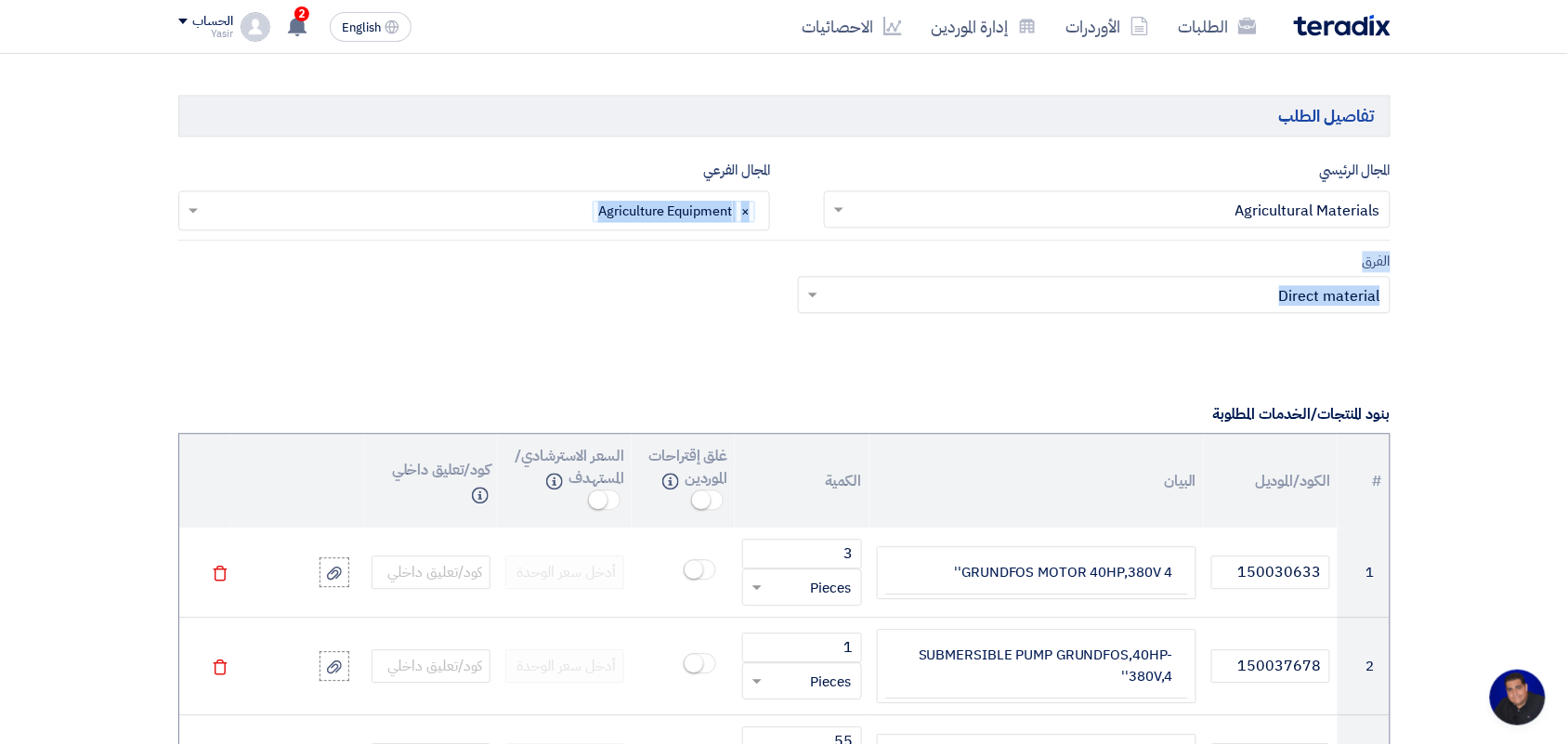
click at [517, 182] on app-project-company-services "المجال الرئيسي البحث في المجالات الرئيسية × Agricultural Materials × المجال الف…" at bounding box center [785, 248] width 1213 height 178
copy app-project-company-services "البحث في المجالات الفرعية × Agriculture Equipment × الفرق Teams.. × Direct mate…"
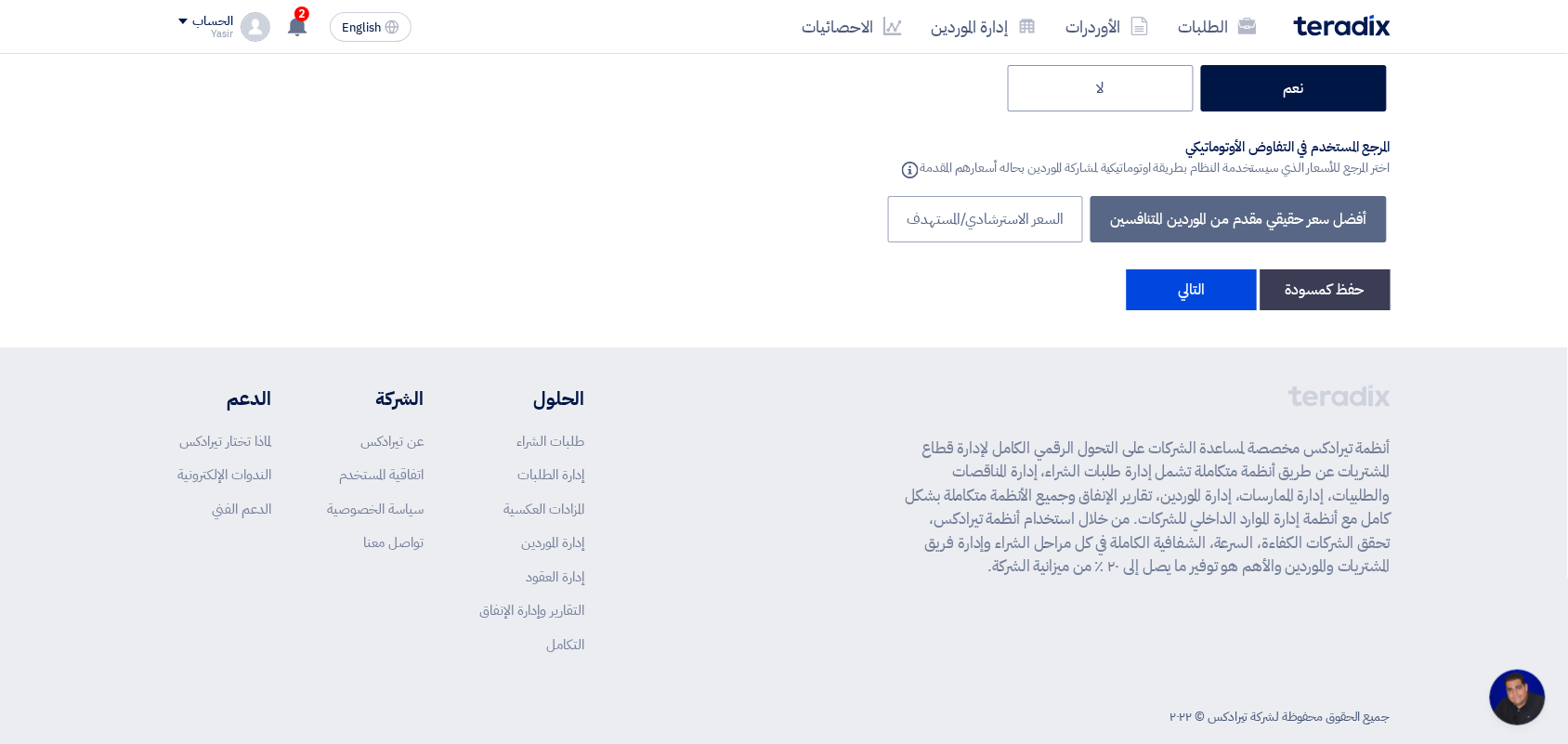
scroll to position [3946, 0]
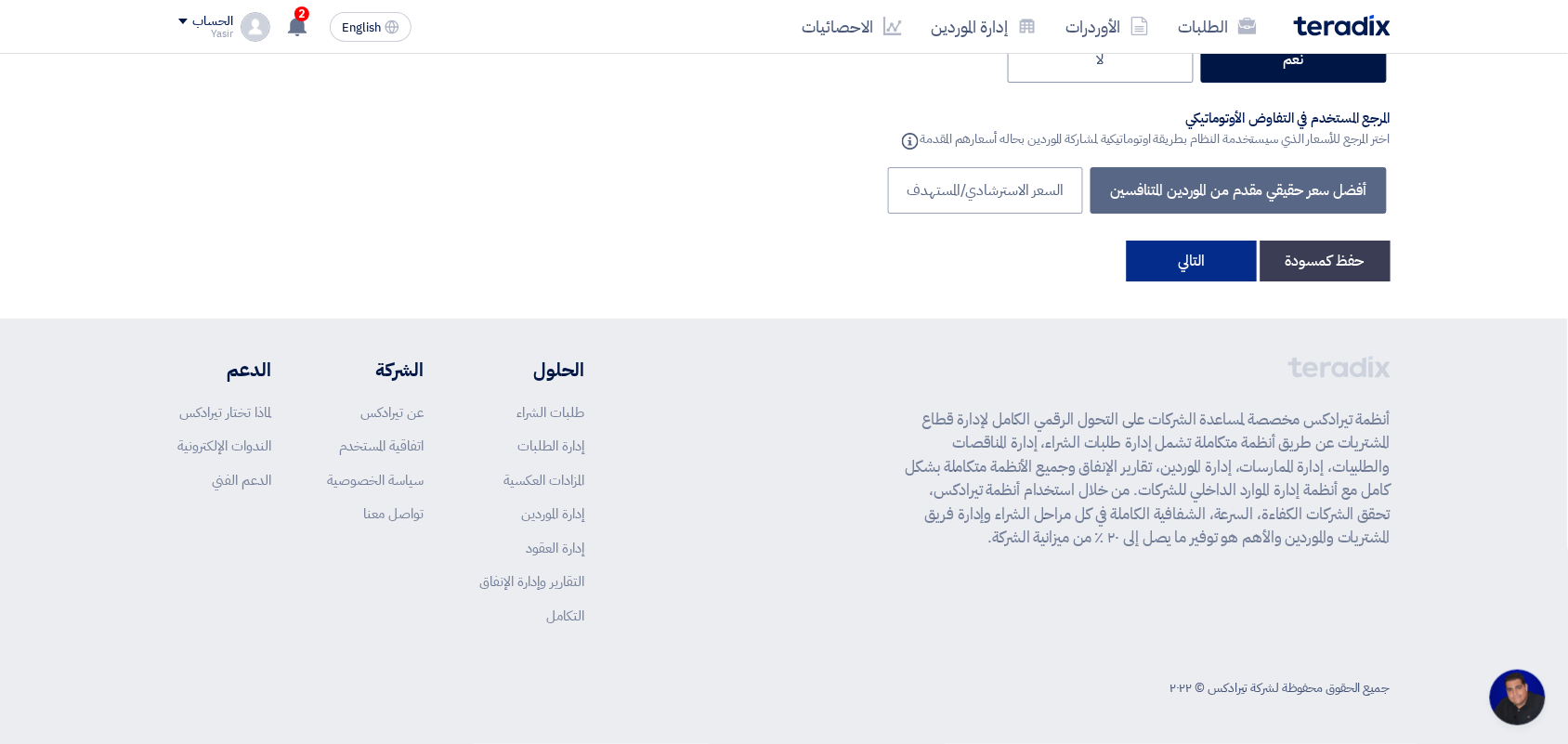
click at [1172, 277] on button "التالي" at bounding box center [1191, 261] width 130 height 41
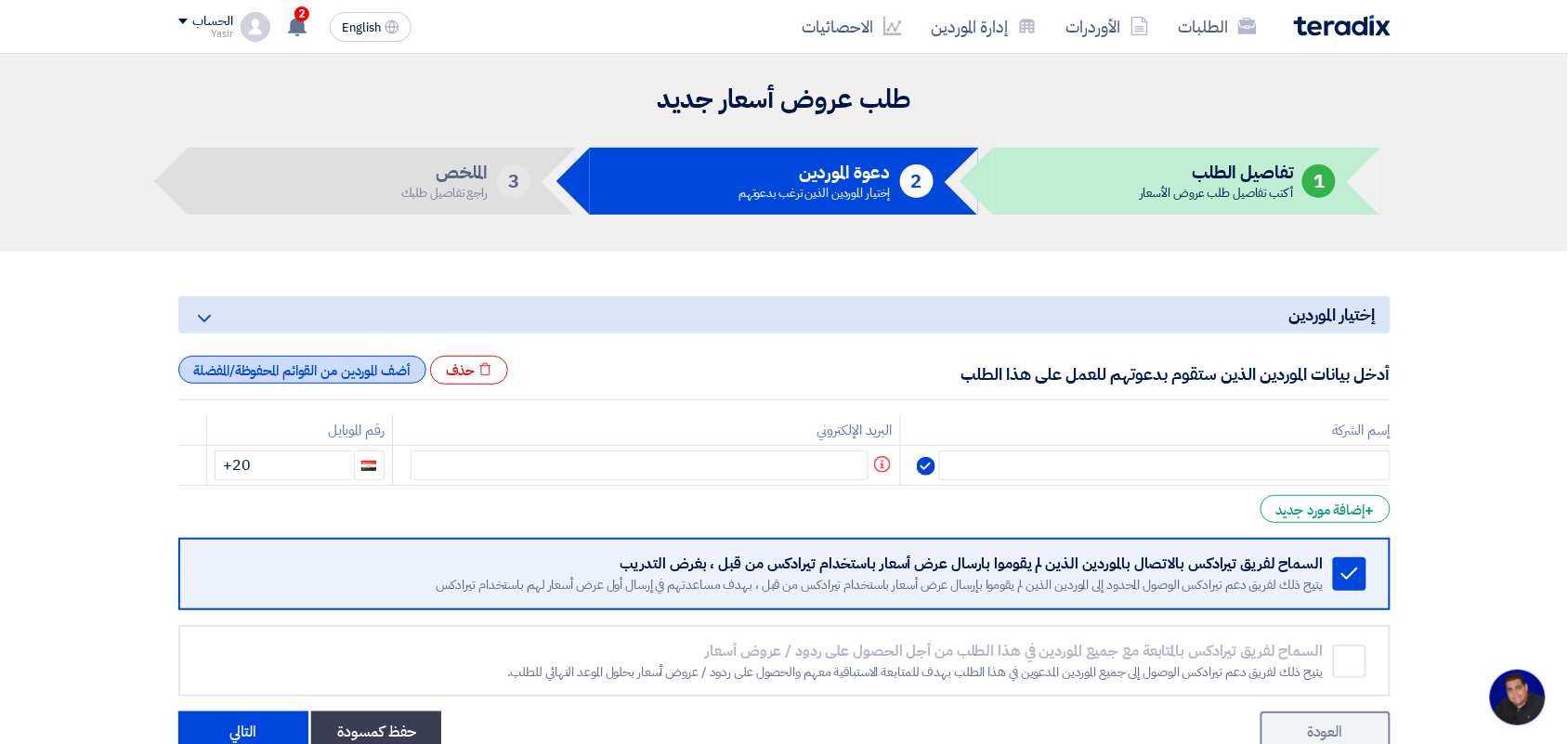
click at [394, 360] on div "أضف الموردين من القوائم المحفوظة/المفضلة" at bounding box center [303, 369] width 248 height 28
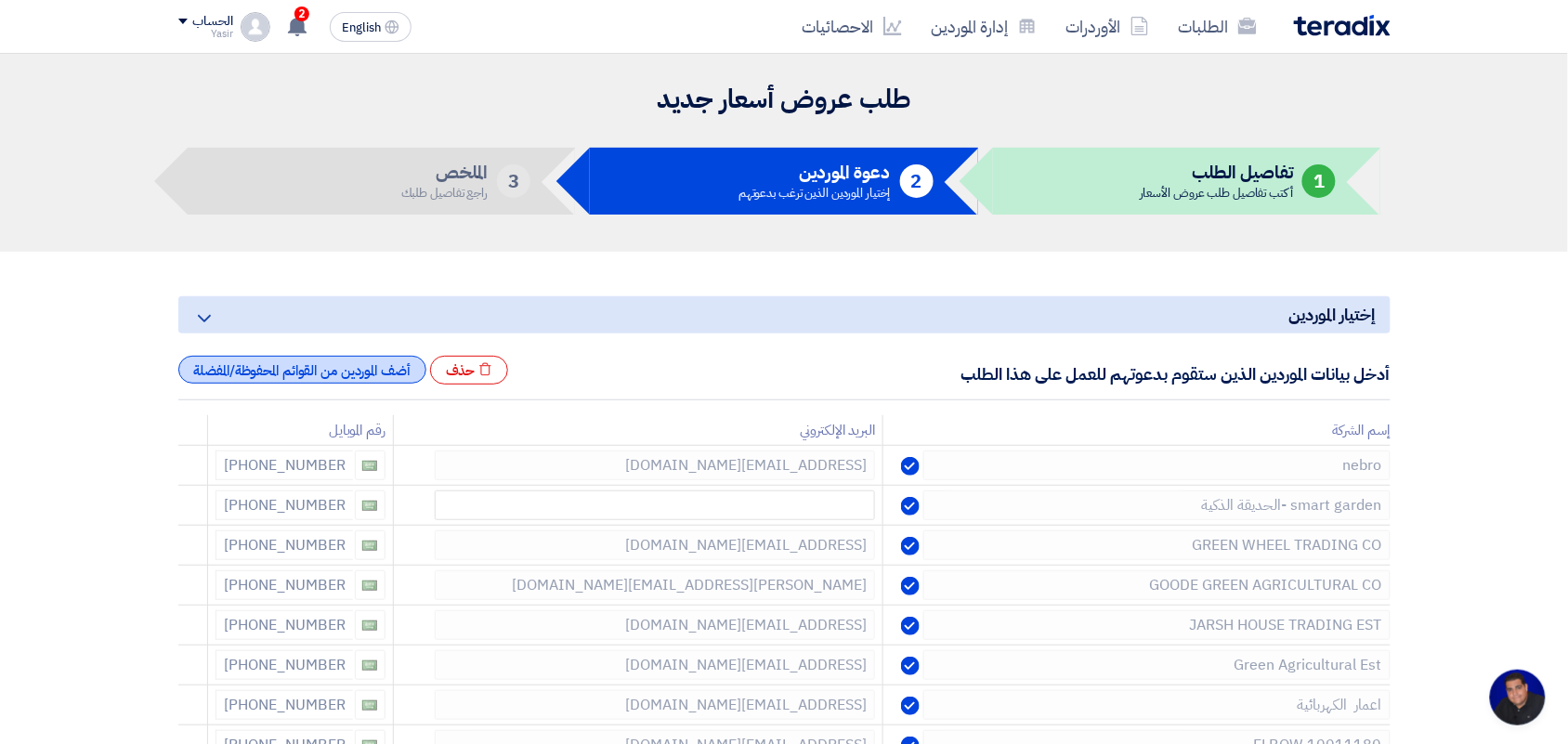
click at [359, 378] on div "أضف الموردين من القوائم المحفوظة/المفضلة" at bounding box center [303, 369] width 248 height 28
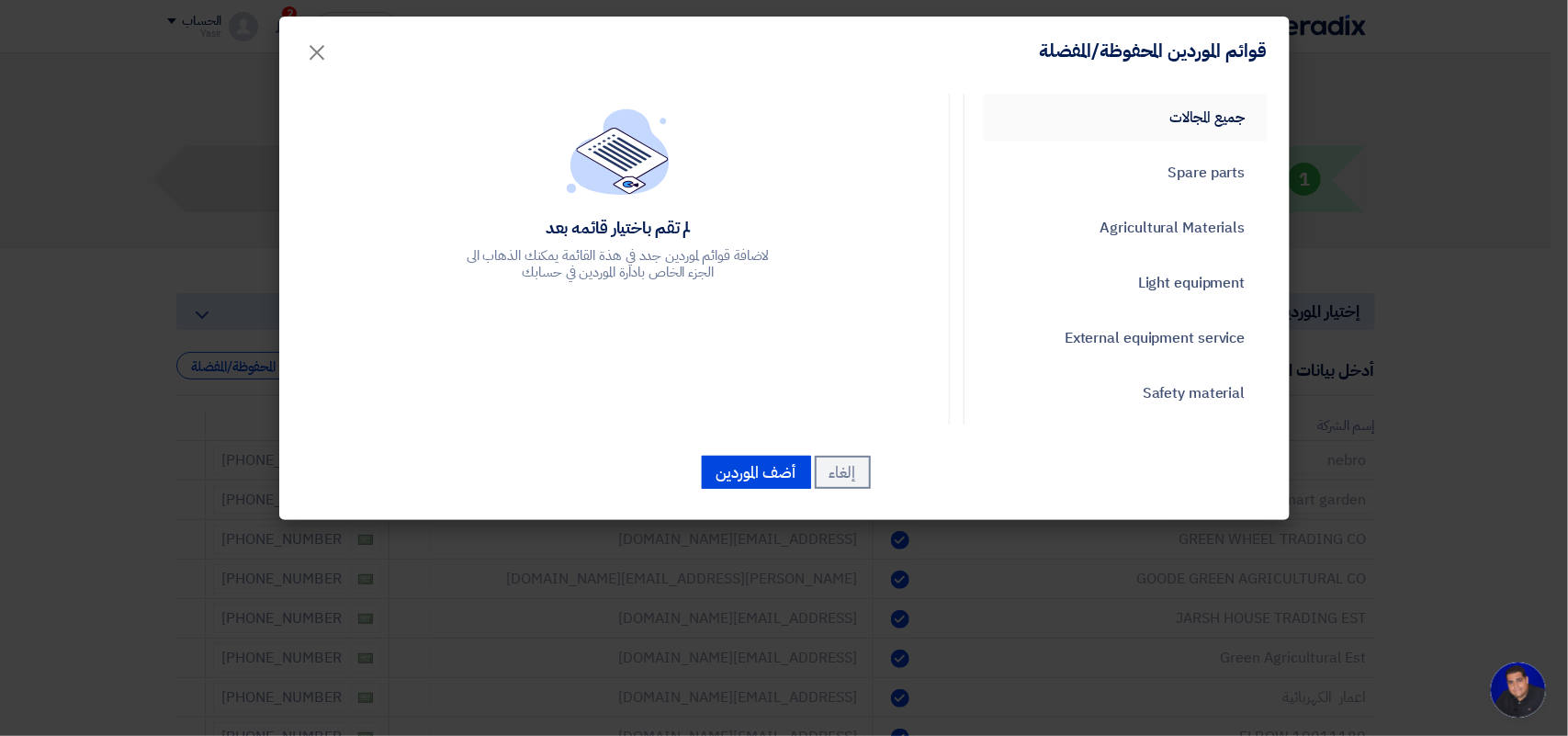
click at [1214, 102] on link "جميع المجالات" at bounding box center [1125, 117] width 285 height 47
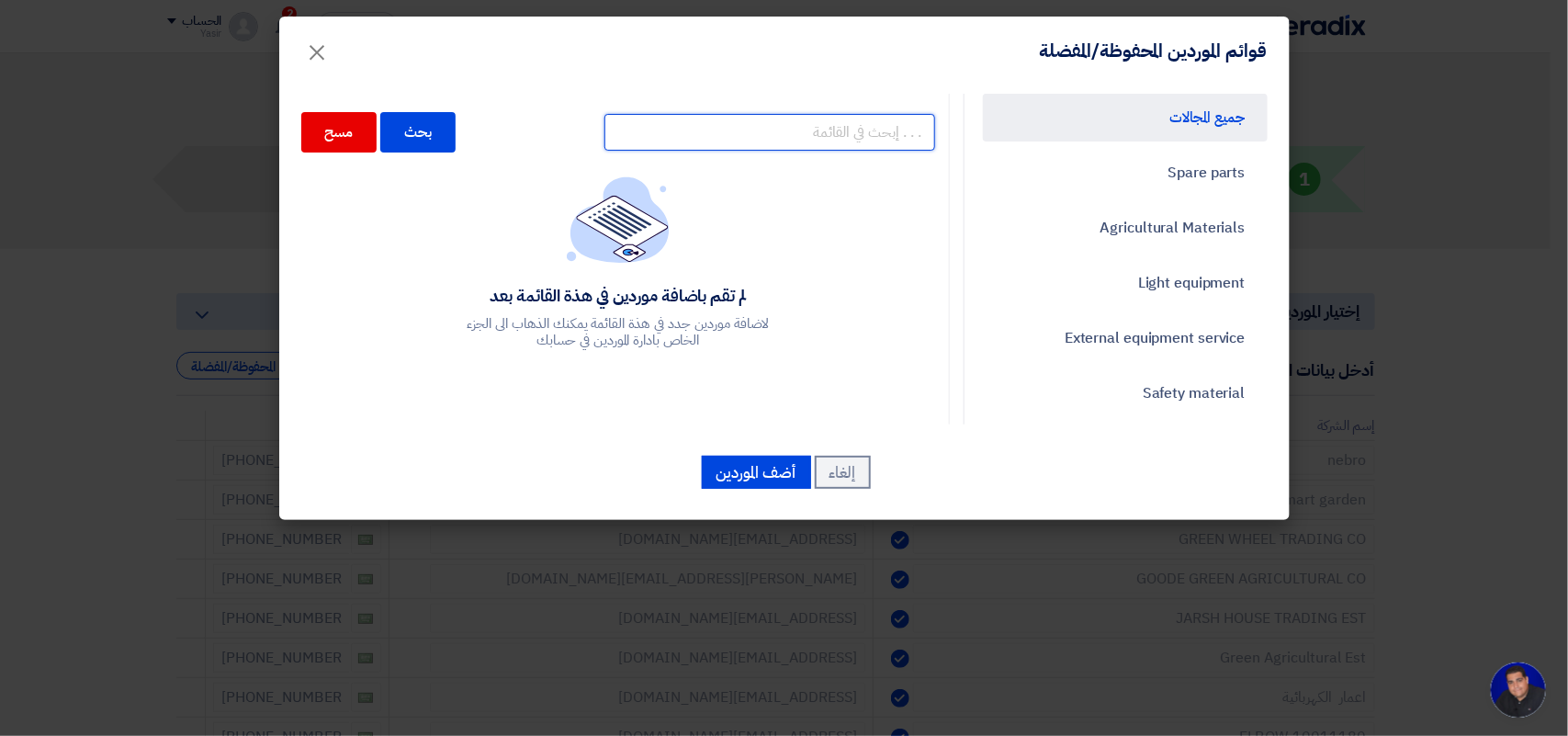
click at [837, 133] on input "text" at bounding box center [770, 132] width 331 height 37
type input "kande"
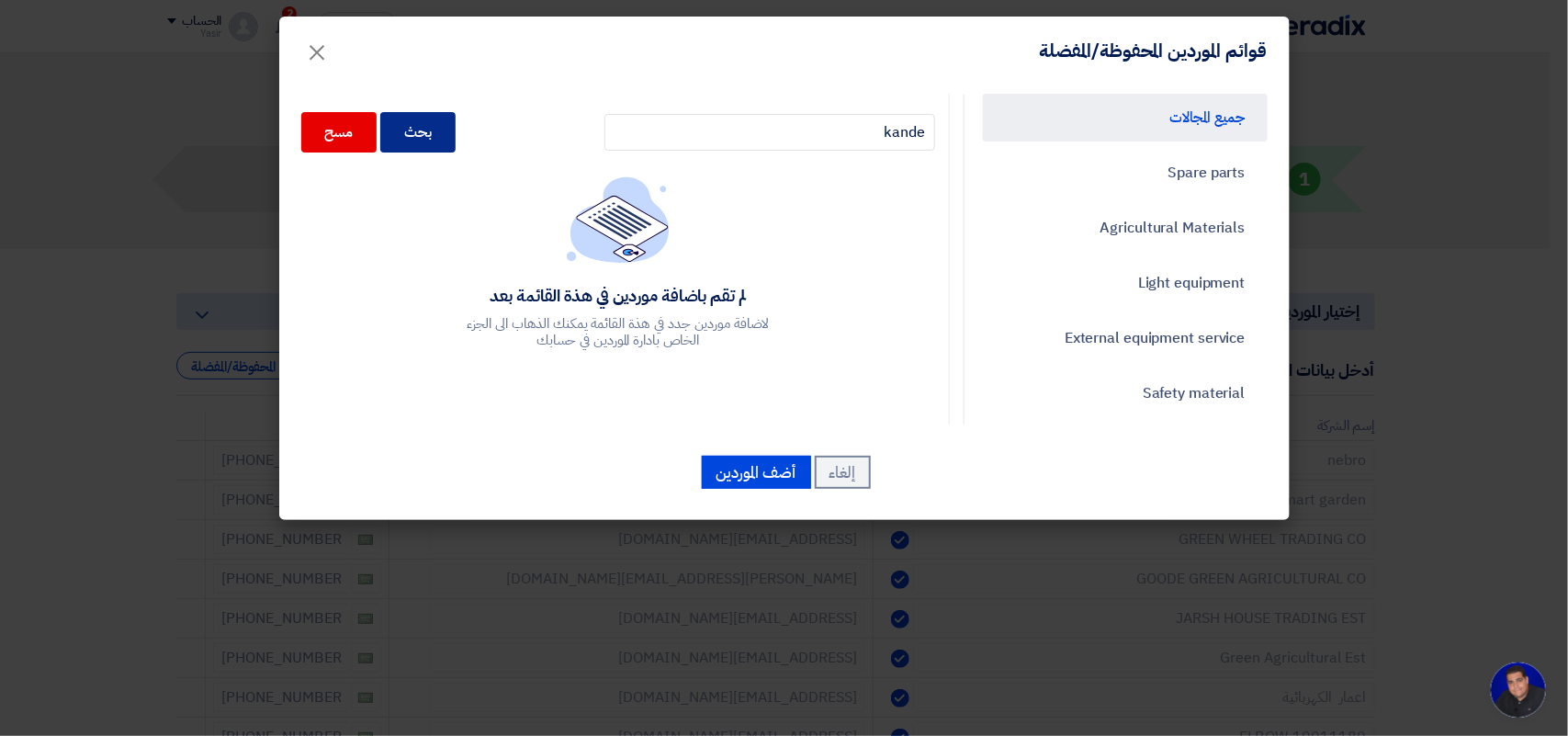
click at [451, 129] on div "بحث" at bounding box center [418, 132] width 75 height 41
click at [424, 131] on div "بحث" at bounding box center [418, 132] width 75 height 41
click at [436, 133] on div "بحث" at bounding box center [418, 132] width 75 height 41
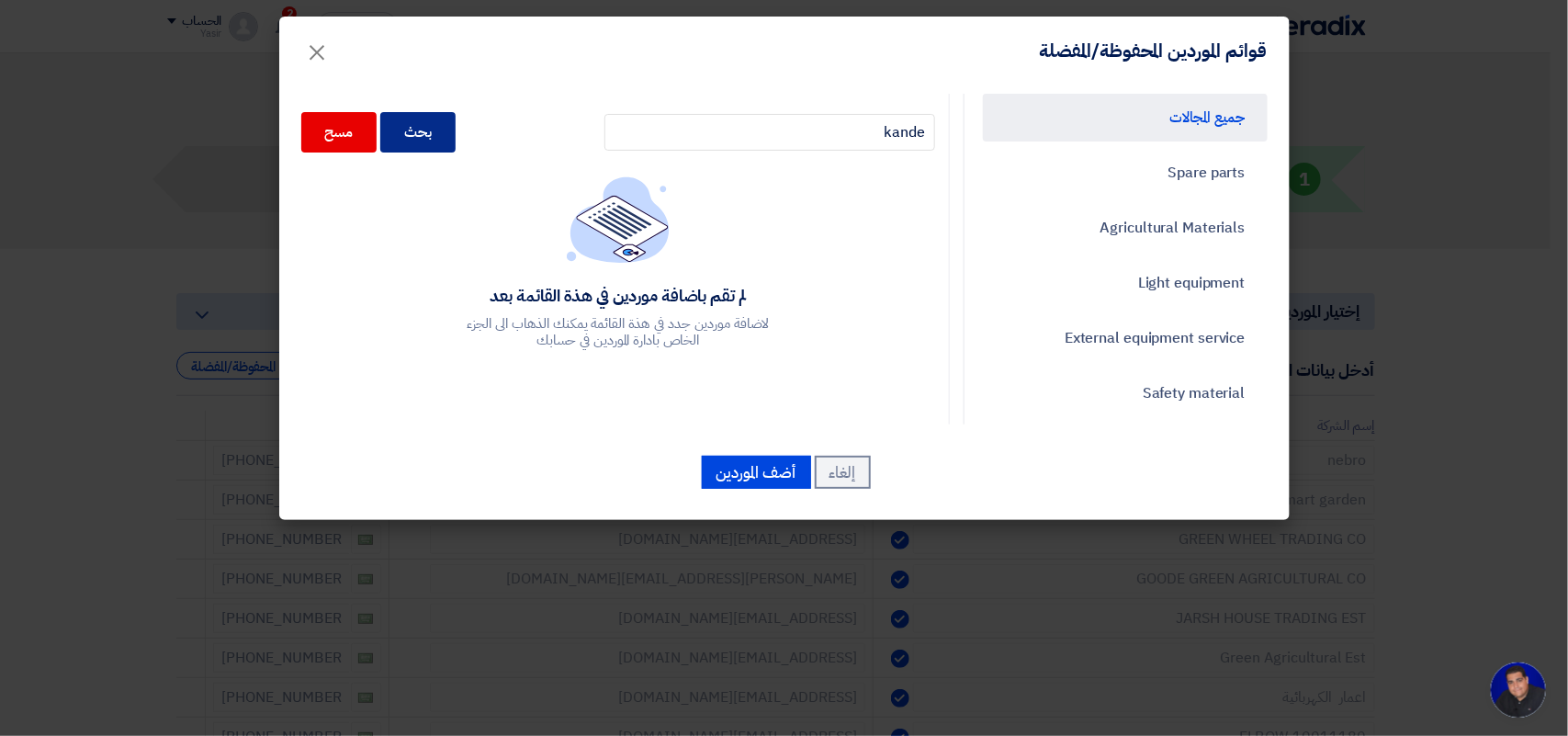
click at [436, 133] on div "بحث" at bounding box center [418, 132] width 75 height 41
click at [318, 61] on span "×" at bounding box center [318, 51] width 22 height 55
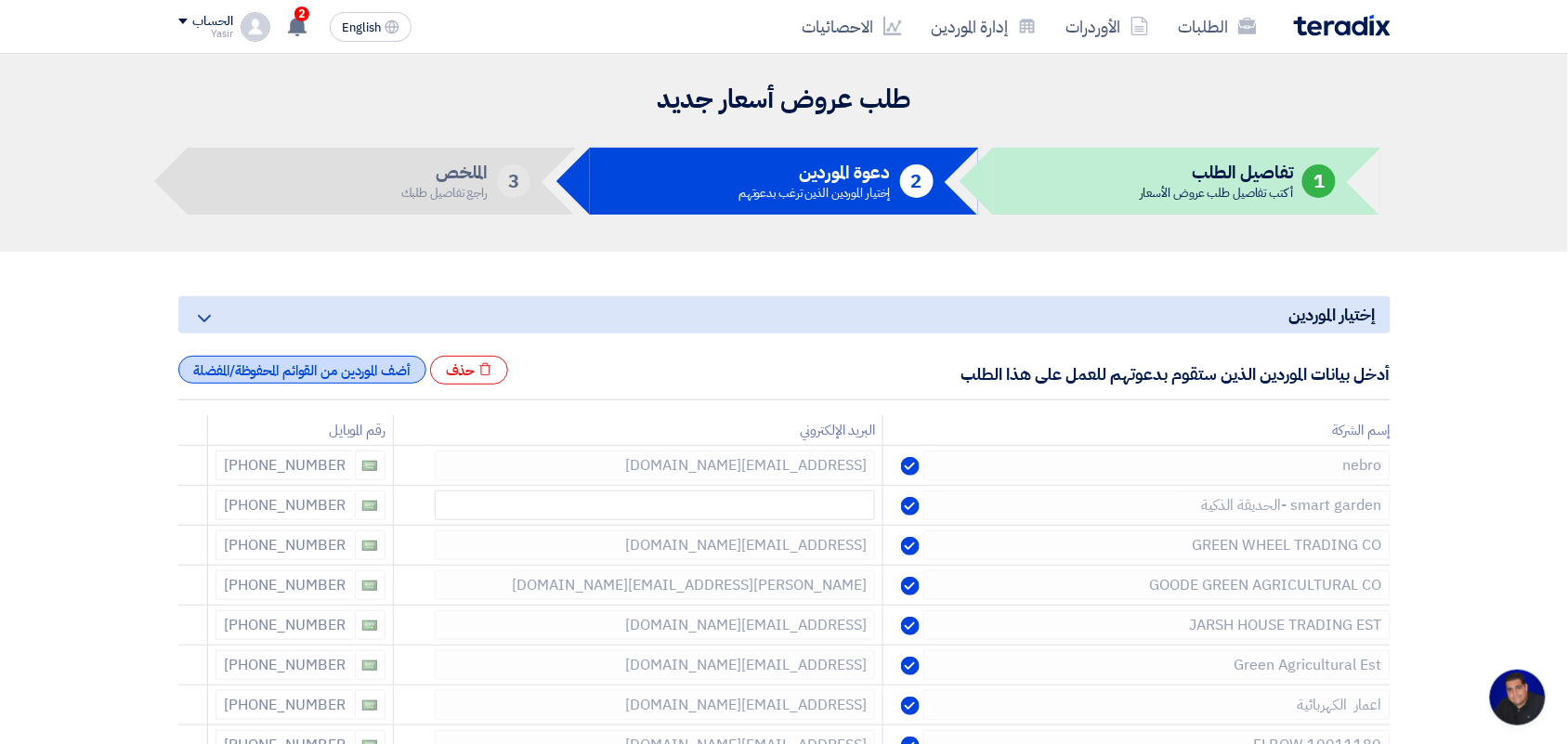
click at [349, 363] on div "أضف الموردين من القوائم المحفوظة/المفضلة" at bounding box center [303, 369] width 248 height 28
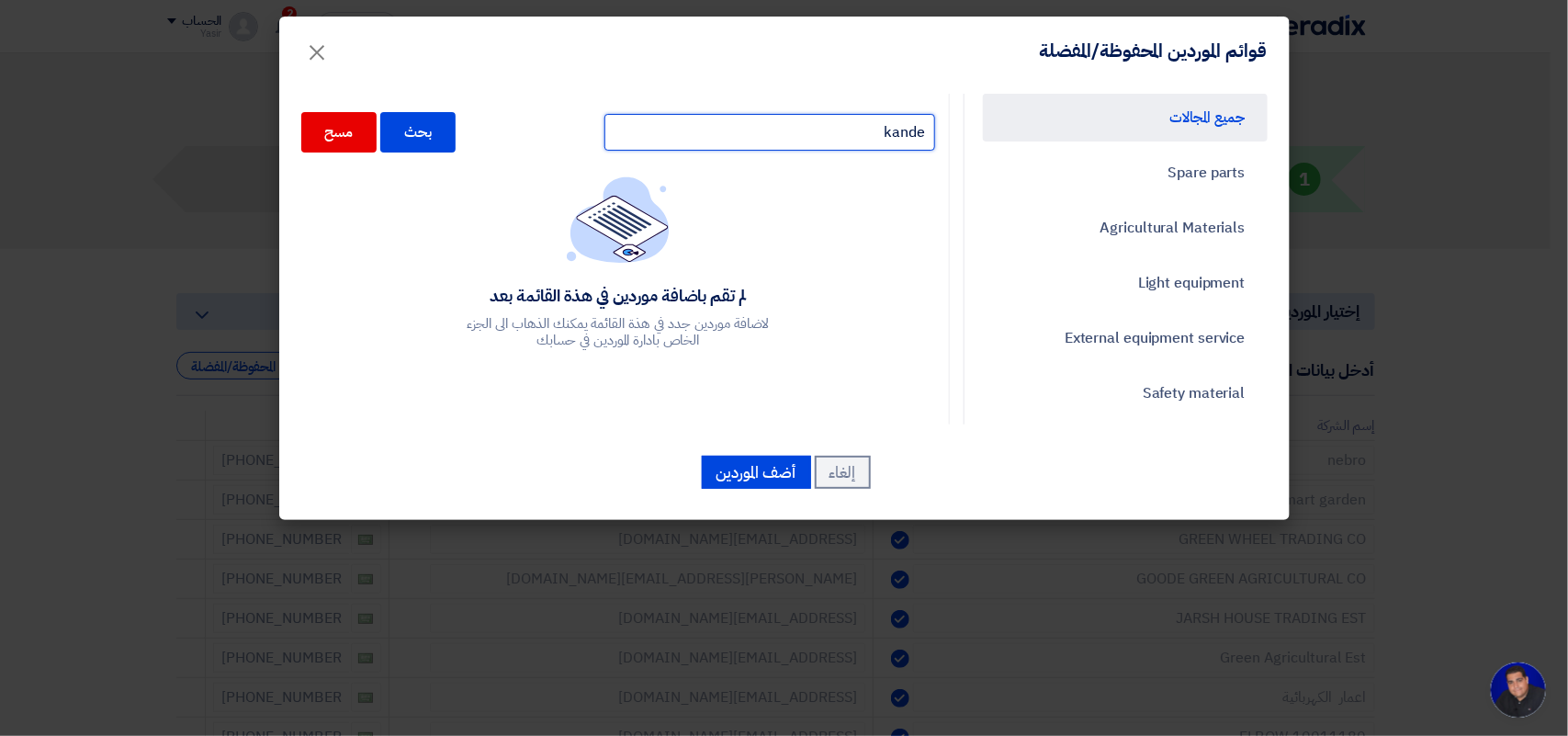
click at [742, 126] on input "kande" at bounding box center [770, 132] width 331 height 37
type input "k"
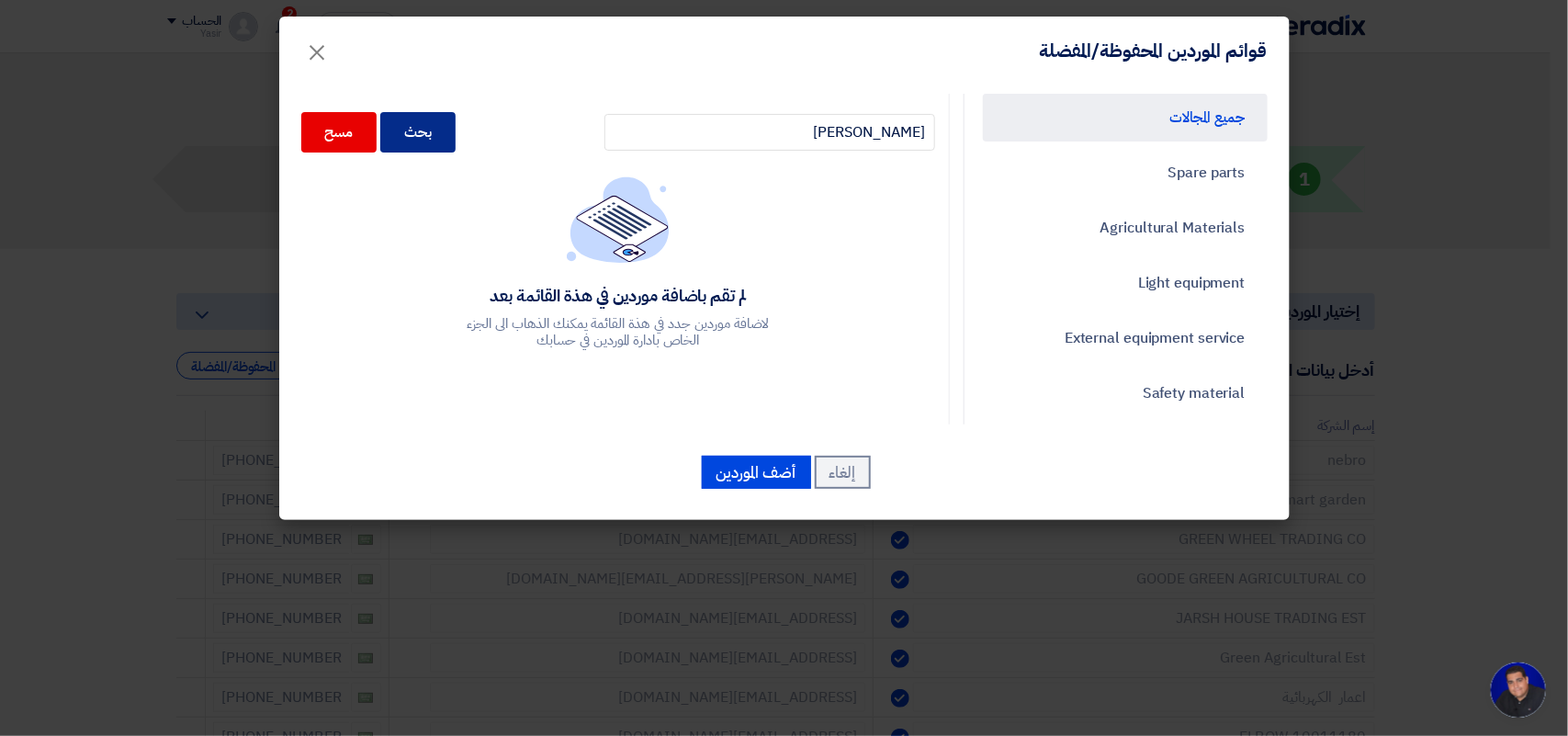
click at [451, 133] on div "بحث" at bounding box center [418, 132] width 75 height 41
click at [451, 131] on div "بحث" at bounding box center [418, 132] width 75 height 41
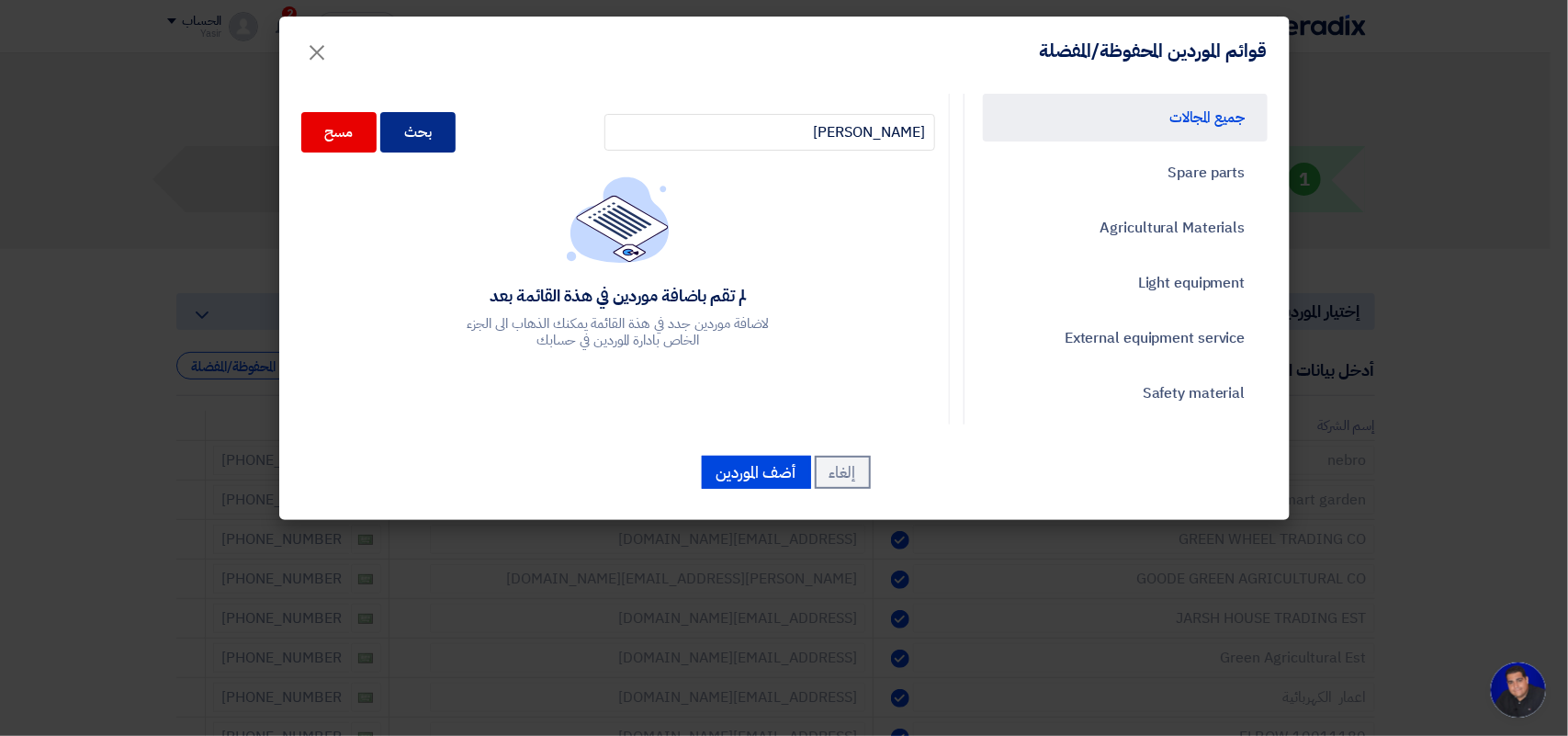
click at [451, 131] on div "بحث" at bounding box center [418, 132] width 75 height 41
click at [442, 117] on div "بحث" at bounding box center [418, 132] width 75 height 41
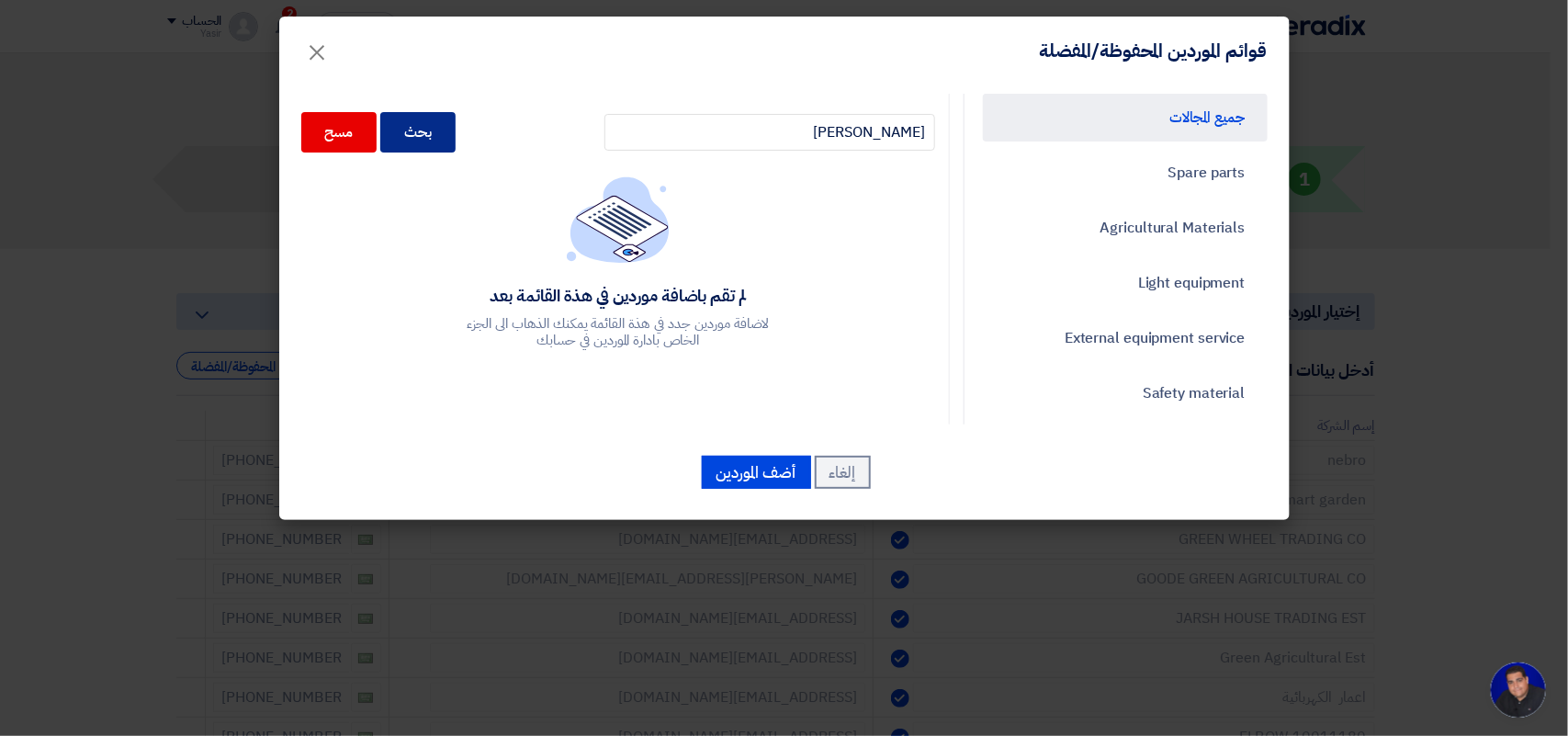
click at [442, 117] on div "بحث" at bounding box center [418, 132] width 75 height 41
click at [443, 118] on div "بحث" at bounding box center [418, 132] width 75 height 41
click at [442, 129] on div "بحث" at bounding box center [418, 132] width 75 height 41
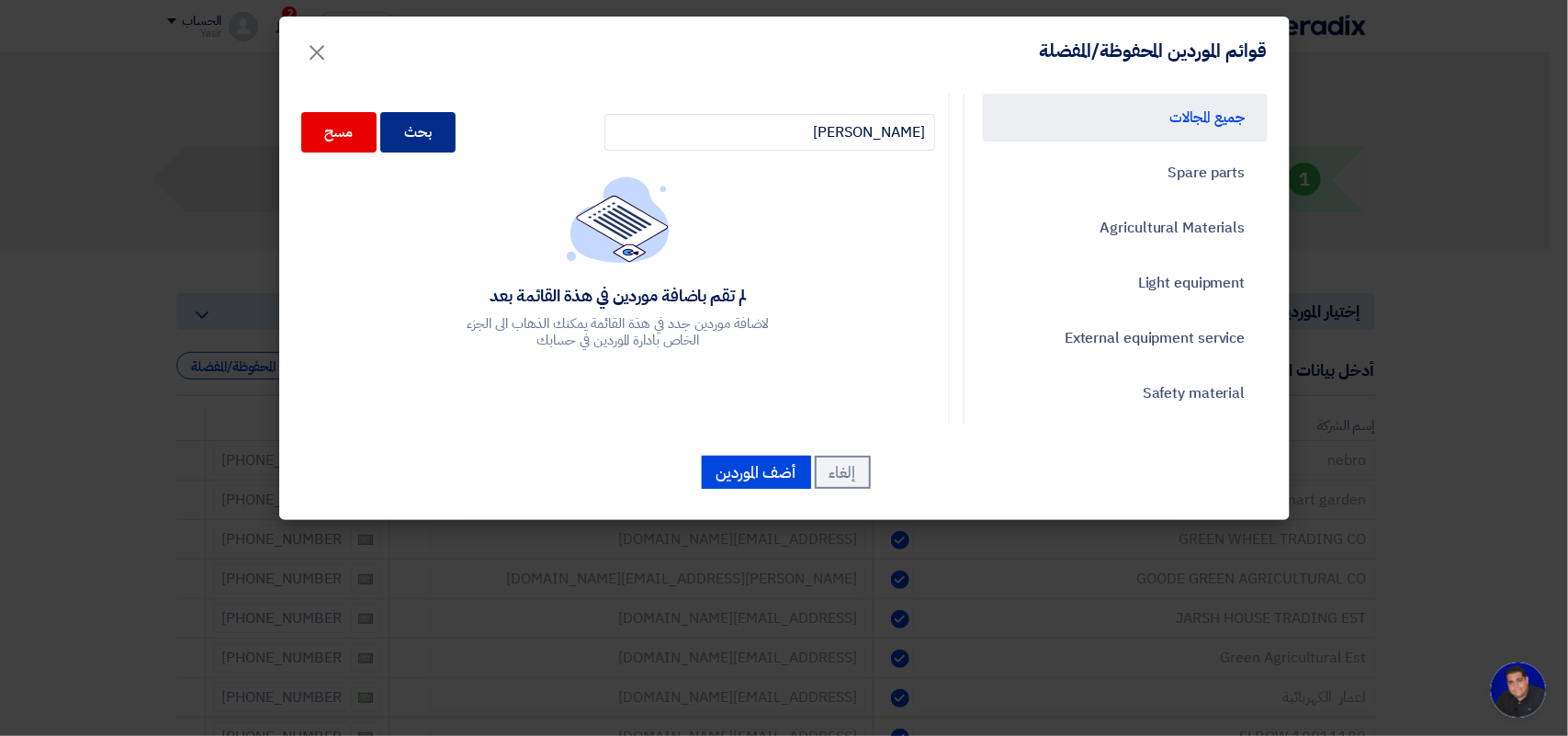
click at [442, 129] on div "بحث" at bounding box center [418, 132] width 75 height 41
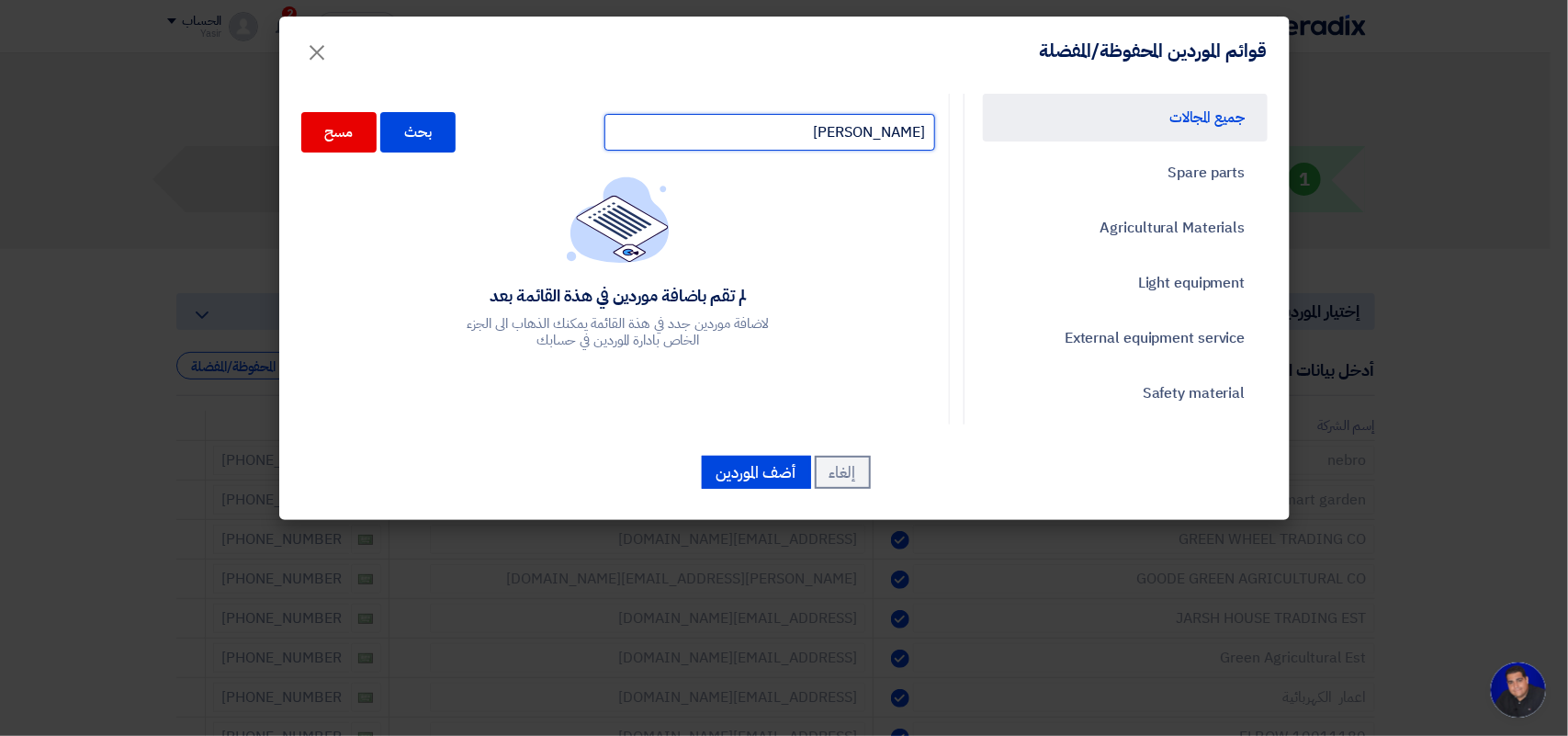
click at [769, 136] on input "[PERSON_NAME]" at bounding box center [770, 132] width 331 height 37
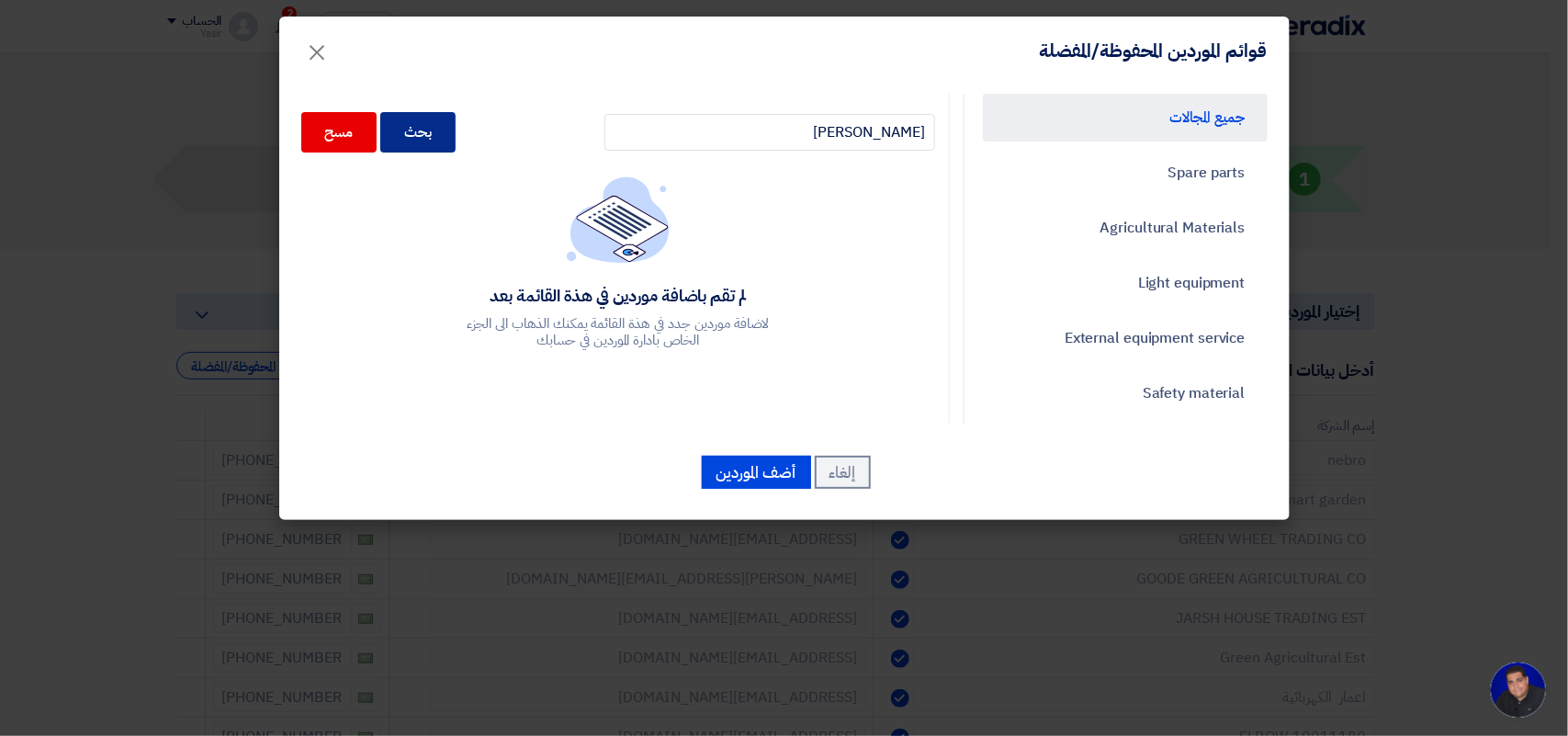
click at [445, 123] on div "بحث" at bounding box center [418, 132] width 75 height 41
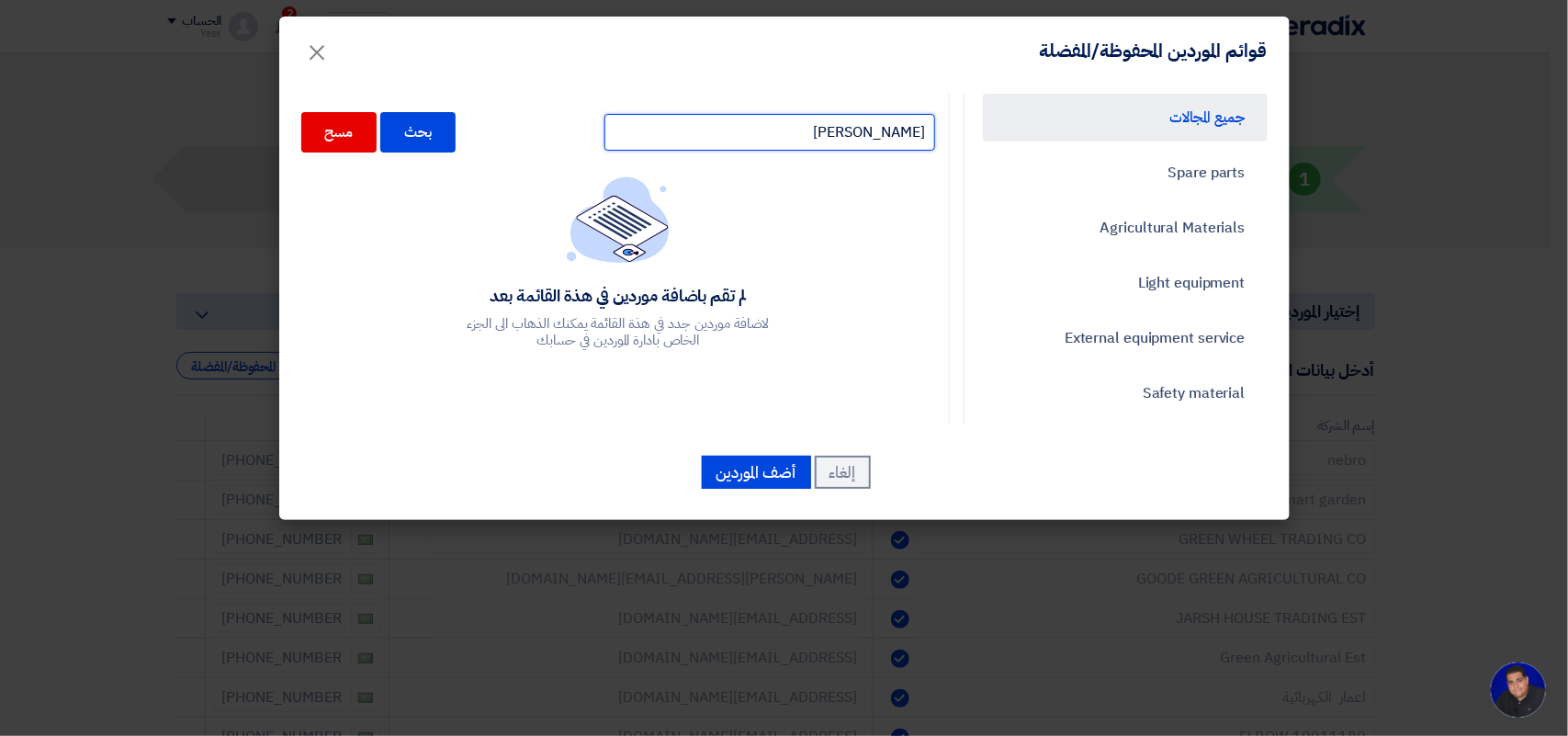
click at [793, 117] on input "[PERSON_NAME]" at bounding box center [770, 132] width 331 height 37
click at [931, 130] on input "[PERSON_NAME]" at bounding box center [770, 132] width 331 height 37
click at [733, 144] on input "delmohamed kan" at bounding box center [770, 132] width 331 height 37
drag, startPoint x: 733, startPoint y: 144, endPoint x: 1027, endPoint y: 184, distance: 296.7
click at [1027, 184] on div "جميع المجالات Spare parts Agricultural Materials Light equipment External equip…" at bounding box center [784, 259] width 994 height 331
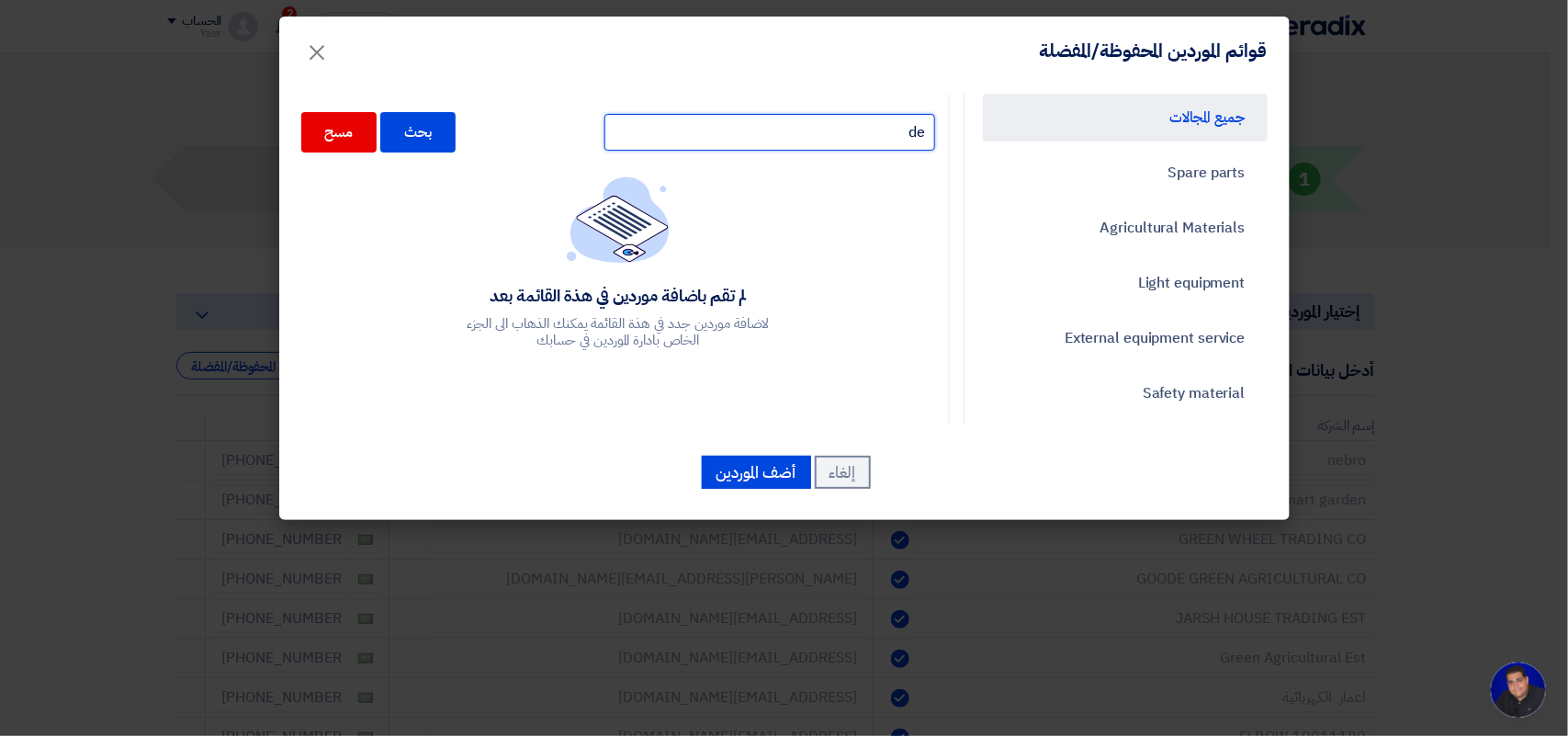
type input "d"
type input "kan"
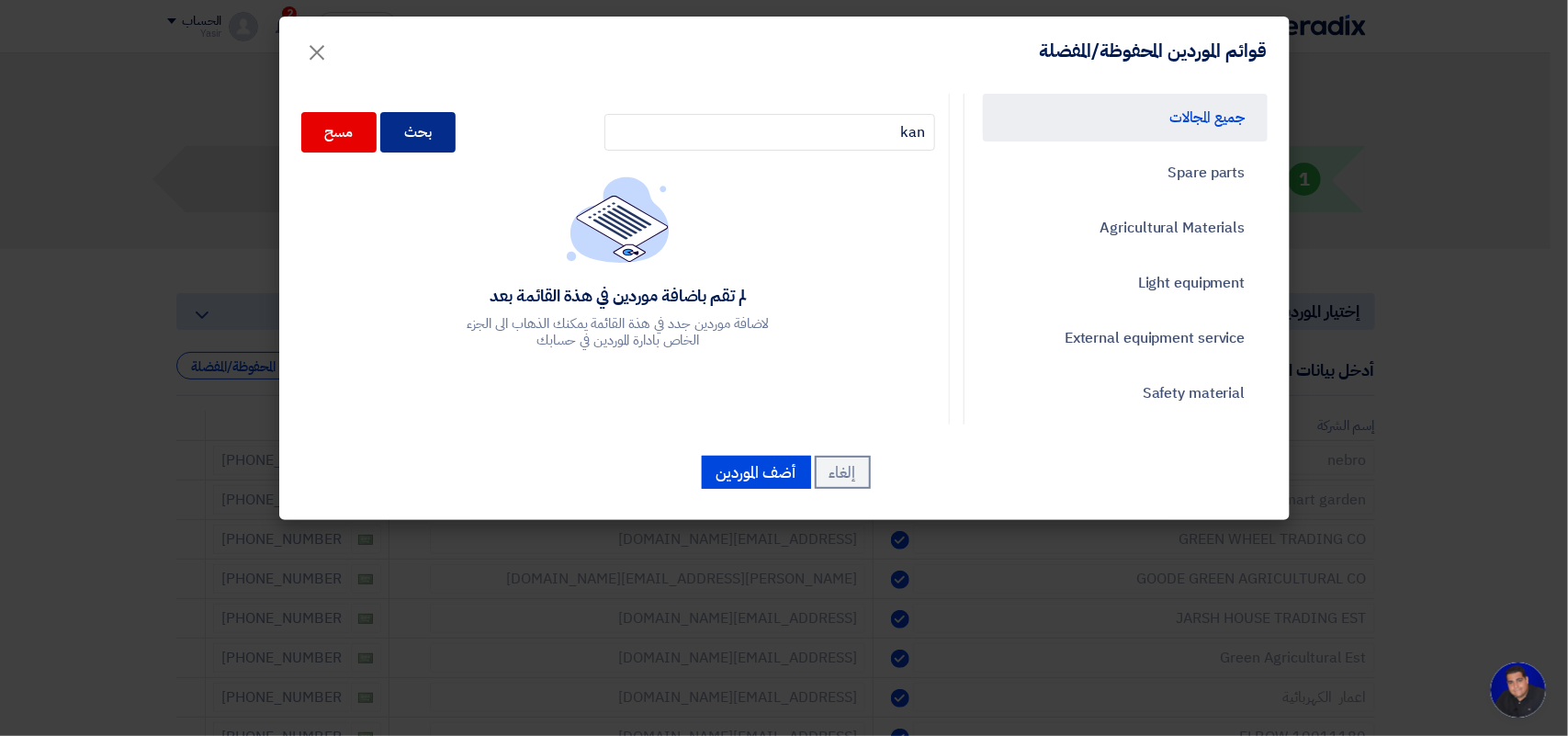
click at [442, 127] on div "بحث" at bounding box center [418, 132] width 75 height 41
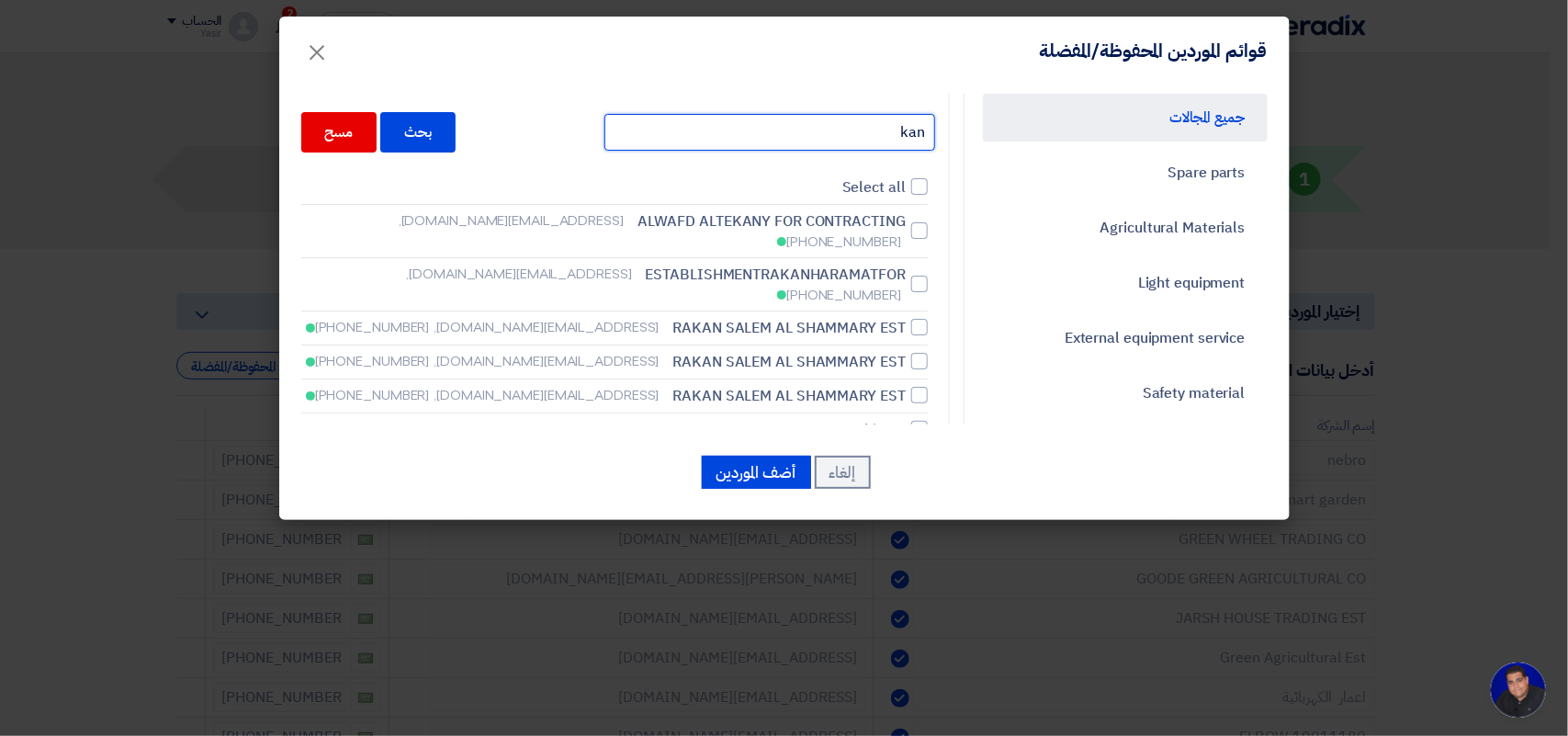
drag, startPoint x: 801, startPoint y: 141, endPoint x: 1305, endPoint y: 245, distance: 514.6
click at [1305, 245] on modal-container "قوائم الموردين المحفوظة/المفضلة × جميع المجالات Spare parts Agricultural Materi…" at bounding box center [784, 368] width 1568 height 736
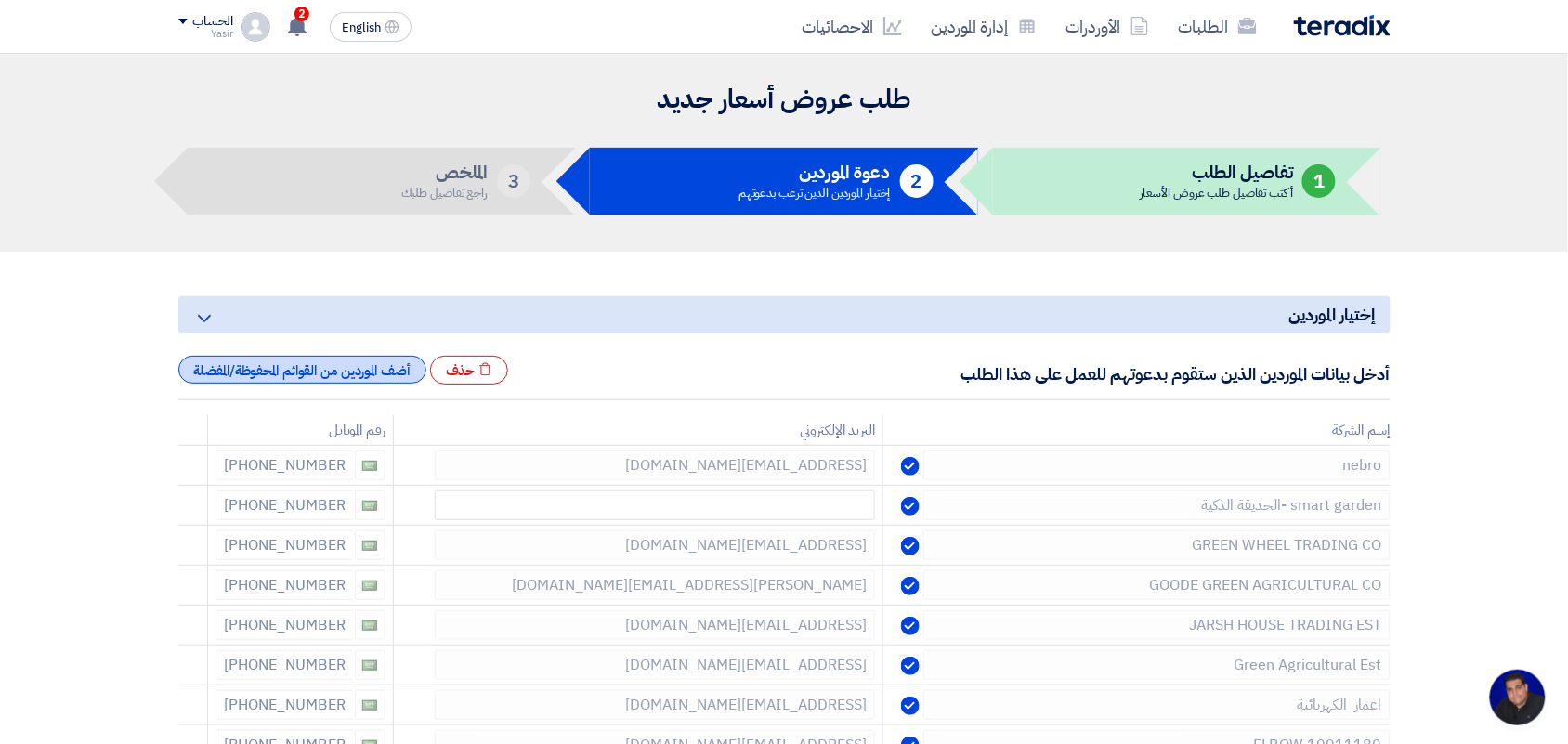
click at [232, 363] on div "أضف الموردين من القوائم المحفوظة/المفضلة" at bounding box center [303, 369] width 248 height 28
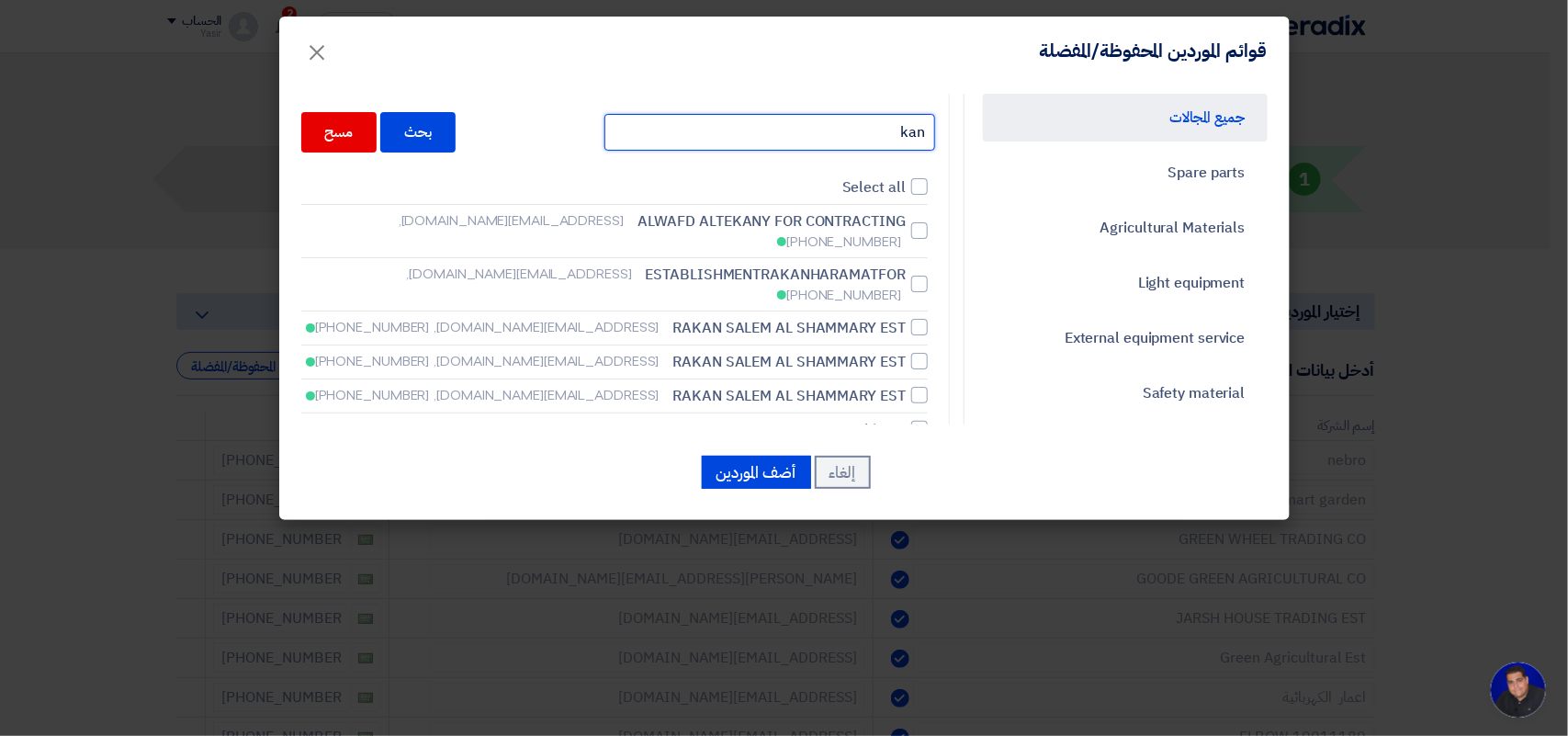
click at [756, 134] on input "kan" at bounding box center [770, 132] width 331 height 37
type input "k"
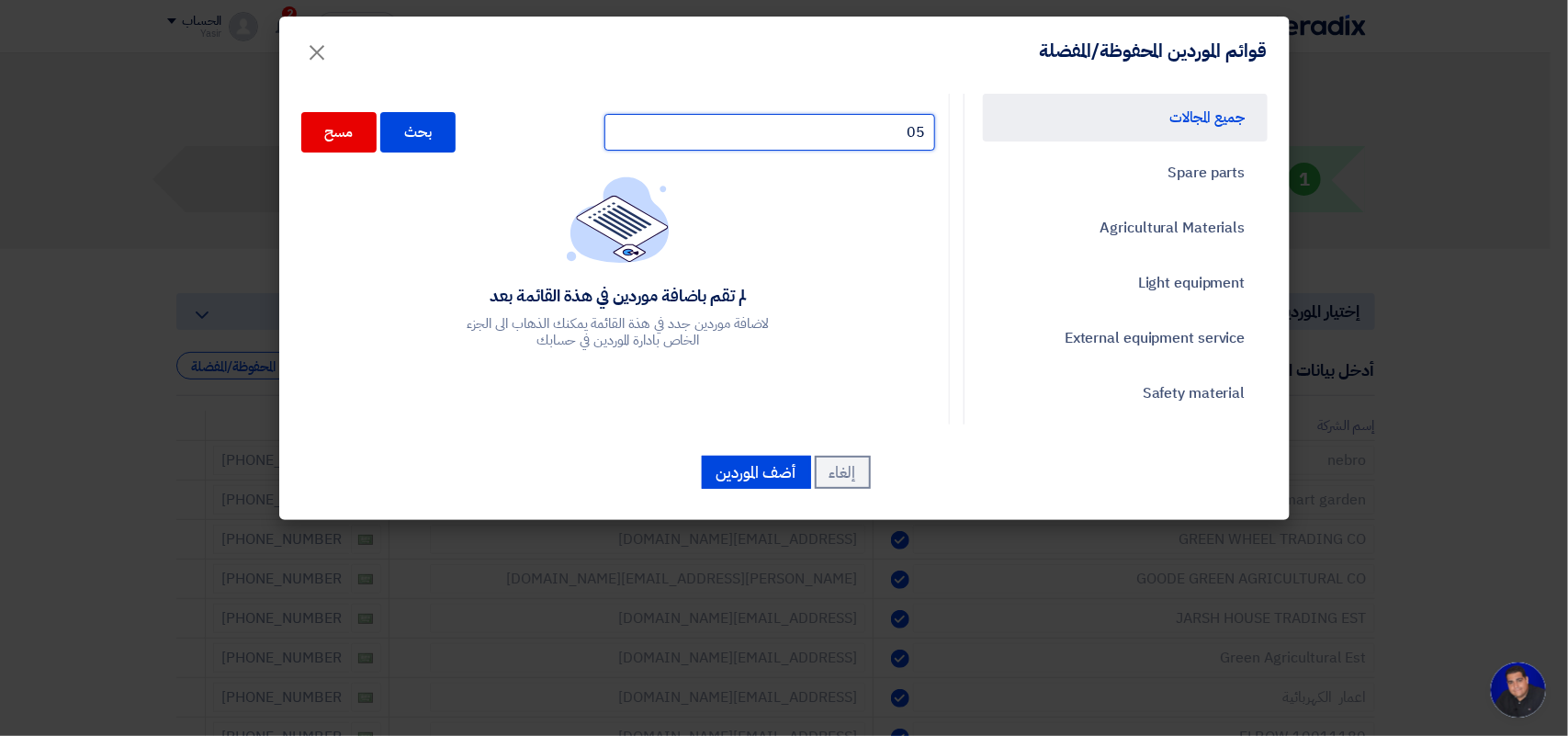
type input "0"
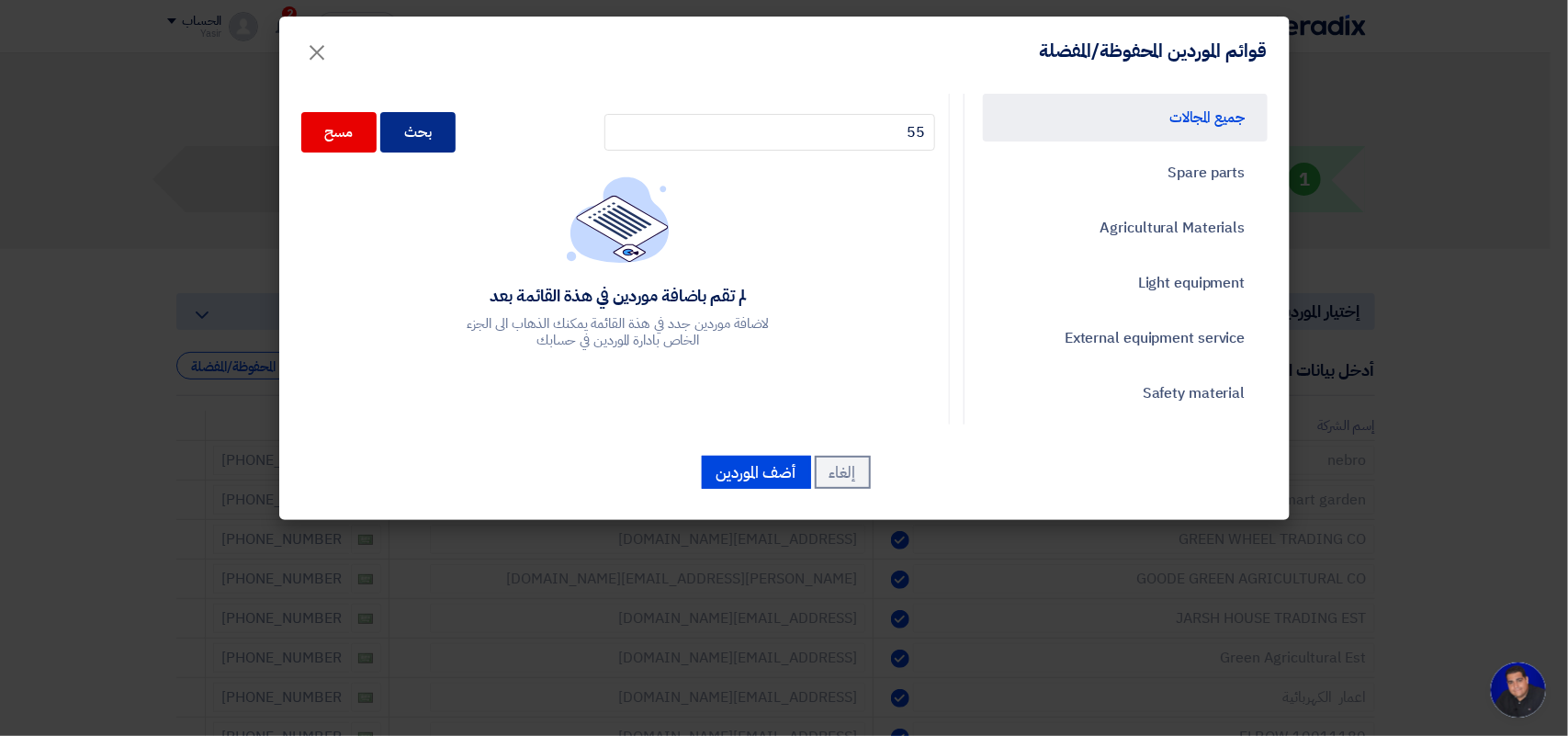
click at [456, 125] on div "بحث" at bounding box center [418, 132] width 75 height 41
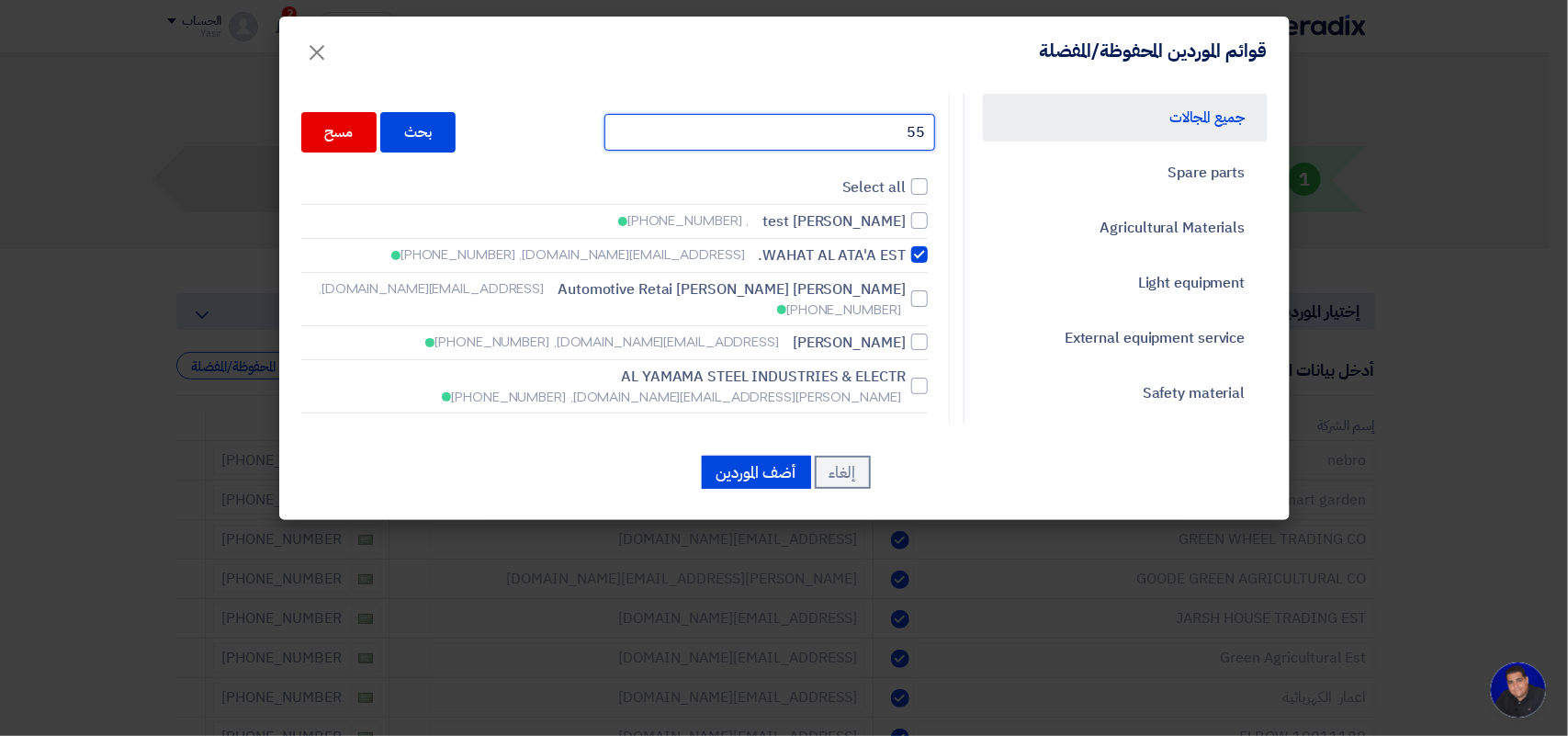
drag, startPoint x: 737, startPoint y: 135, endPoint x: 1040, endPoint y: 112, distance: 303.9
click at [1040, 112] on div "جميع المجالات Spare parts Agricultural Materials Light equipment External equip…" at bounding box center [784, 259] width 994 height 331
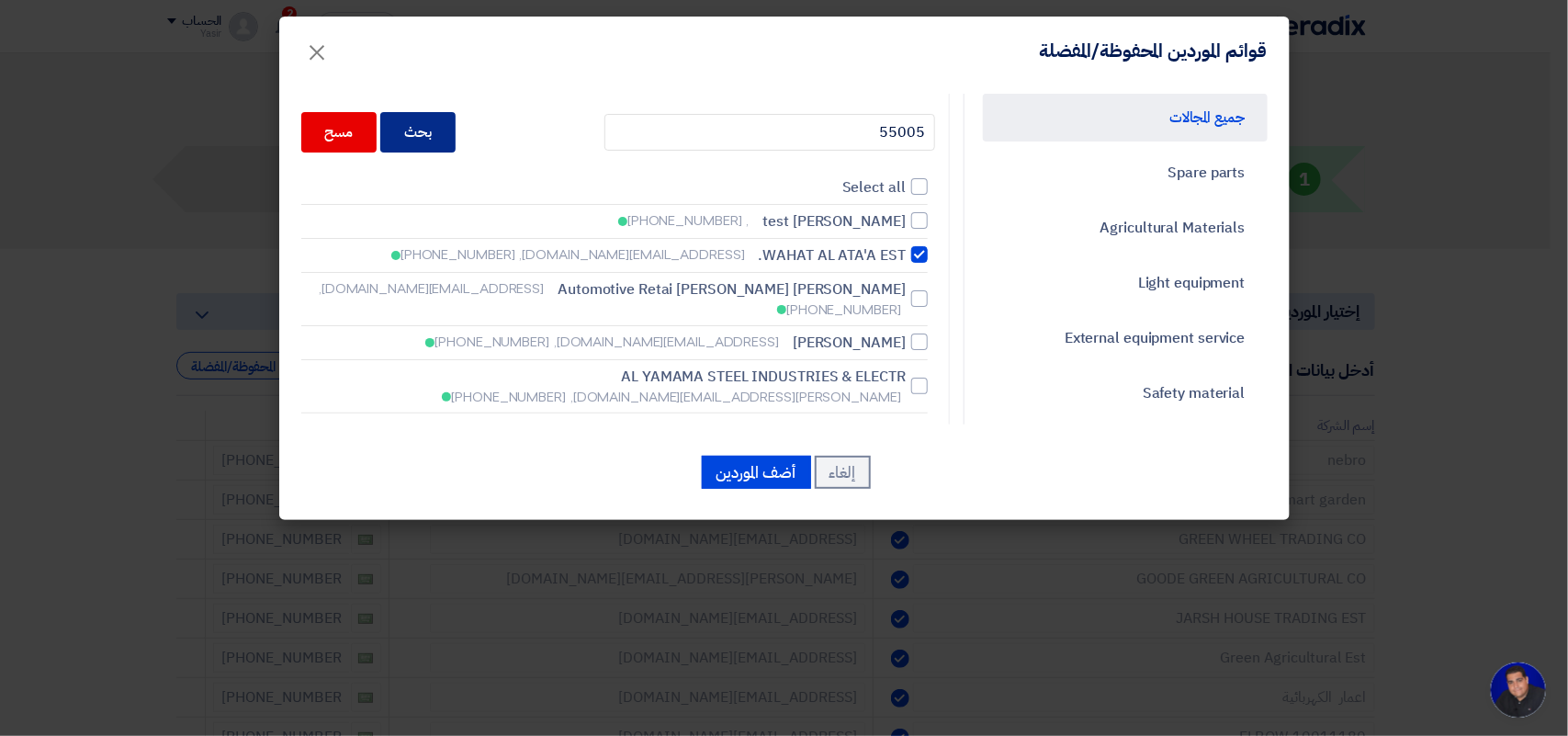
click at [439, 147] on div "بحث" at bounding box center [418, 132] width 75 height 41
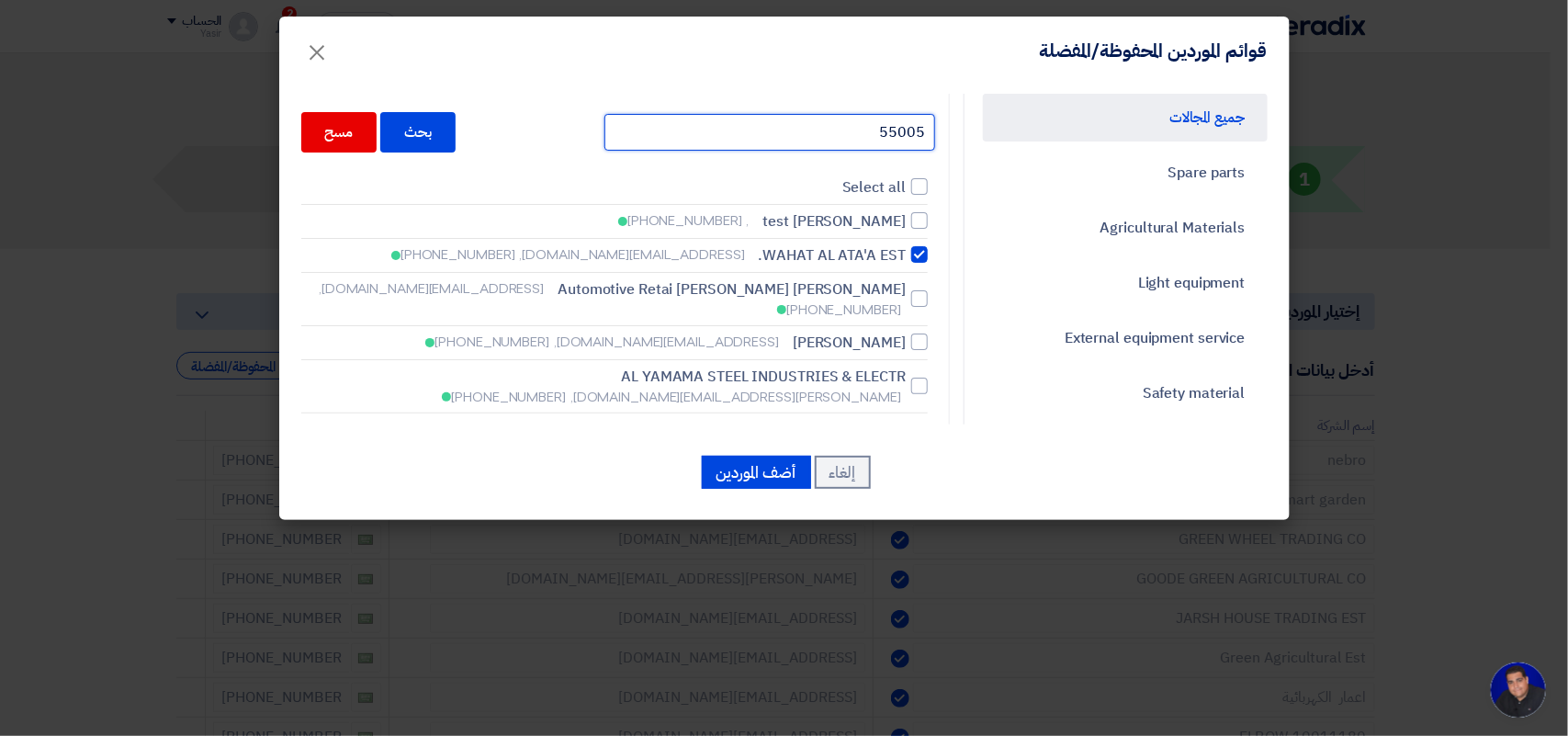
drag, startPoint x: 765, startPoint y: 133, endPoint x: 1182, endPoint y: 133, distance: 417.0
click at [1182, 133] on div "جميع المجالات Spare parts Agricultural Materials Light equipment External equip…" at bounding box center [784, 259] width 994 height 331
type input "حسين"
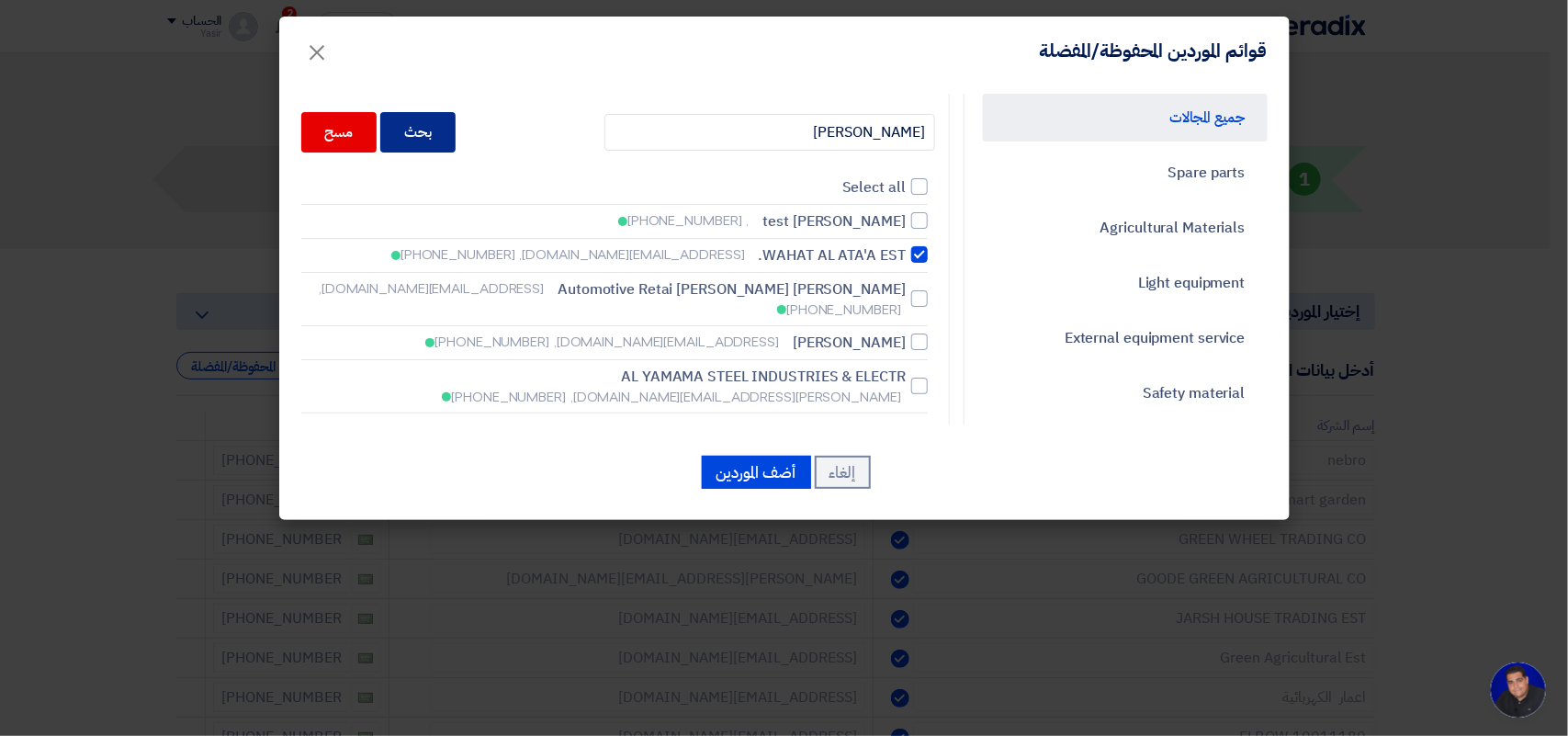
click at [446, 125] on div "بحث" at bounding box center [418, 132] width 75 height 41
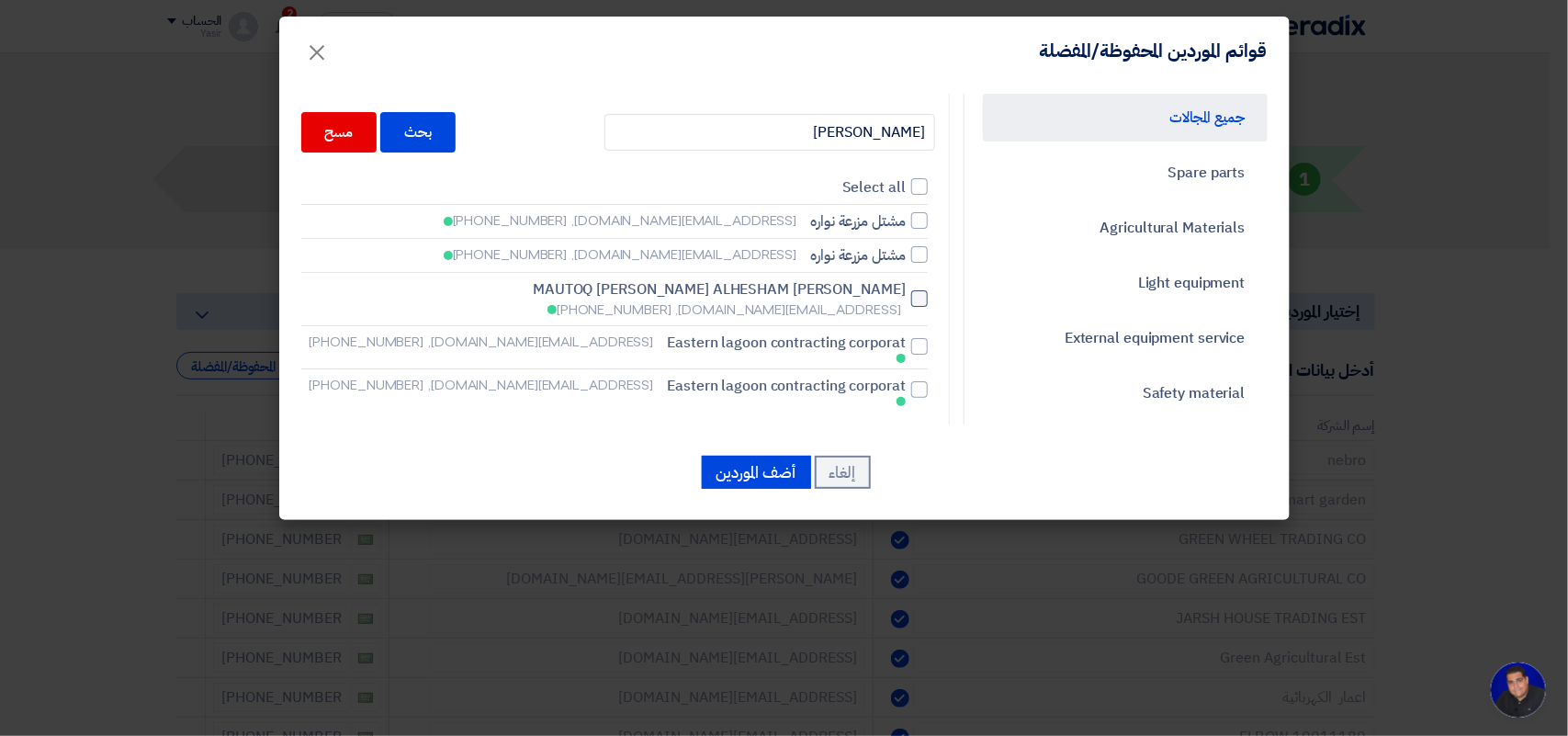
click at [841, 288] on span "[PERSON_NAME]" at bounding box center [719, 289] width 373 height 22
click at [894, 294] on input "HUSSAIN MAUTOQ MOHAMMED ALHESHAM alhashrm1995@icloud.com, +966580663389" at bounding box center [900, 299] width 12 height 12
checkbox input "true"
click at [774, 467] on button "أضف الموردين" at bounding box center [756, 472] width 109 height 33
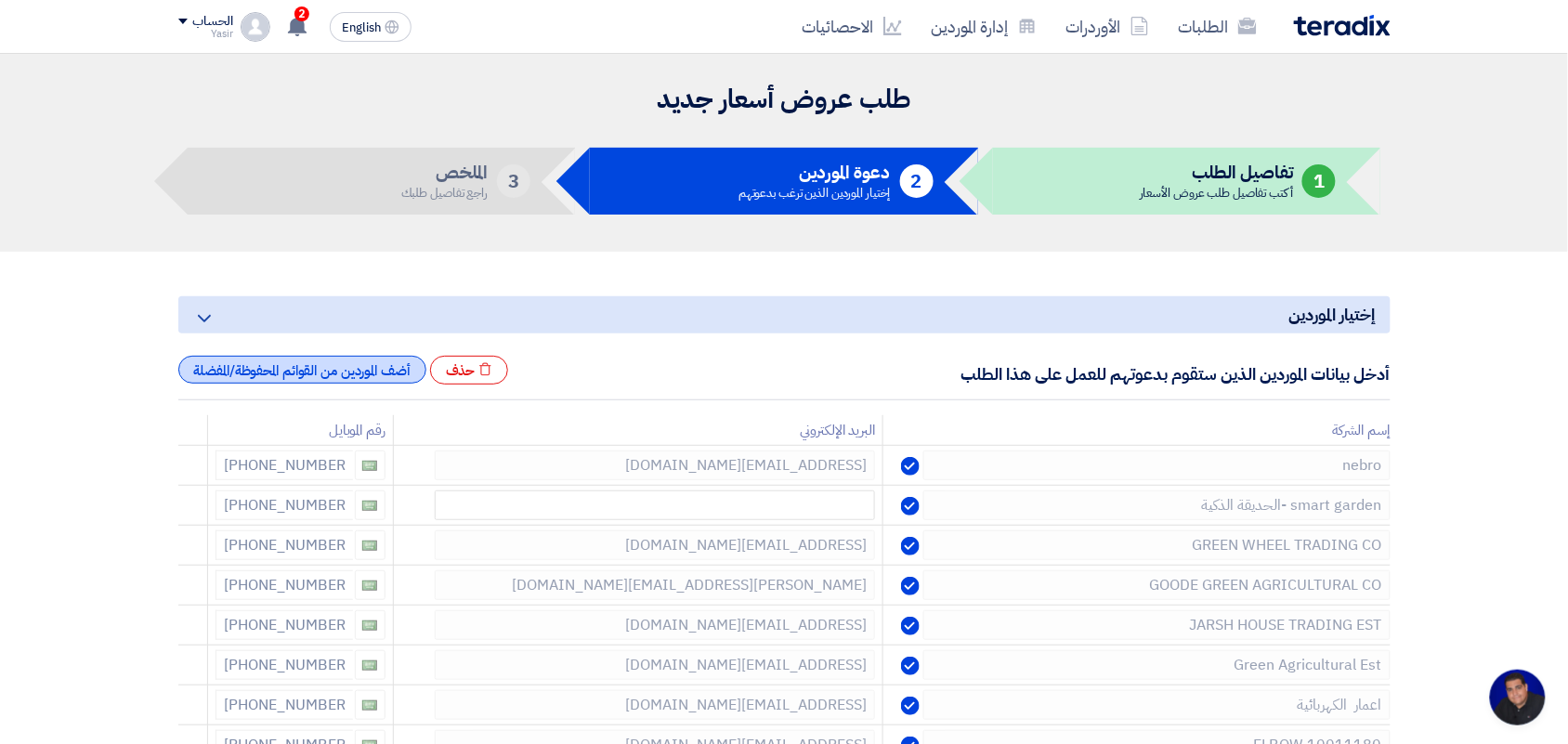
click at [328, 373] on div "أضف الموردين من القوائم المحفوظة/المفضلة" at bounding box center [303, 369] width 248 height 28
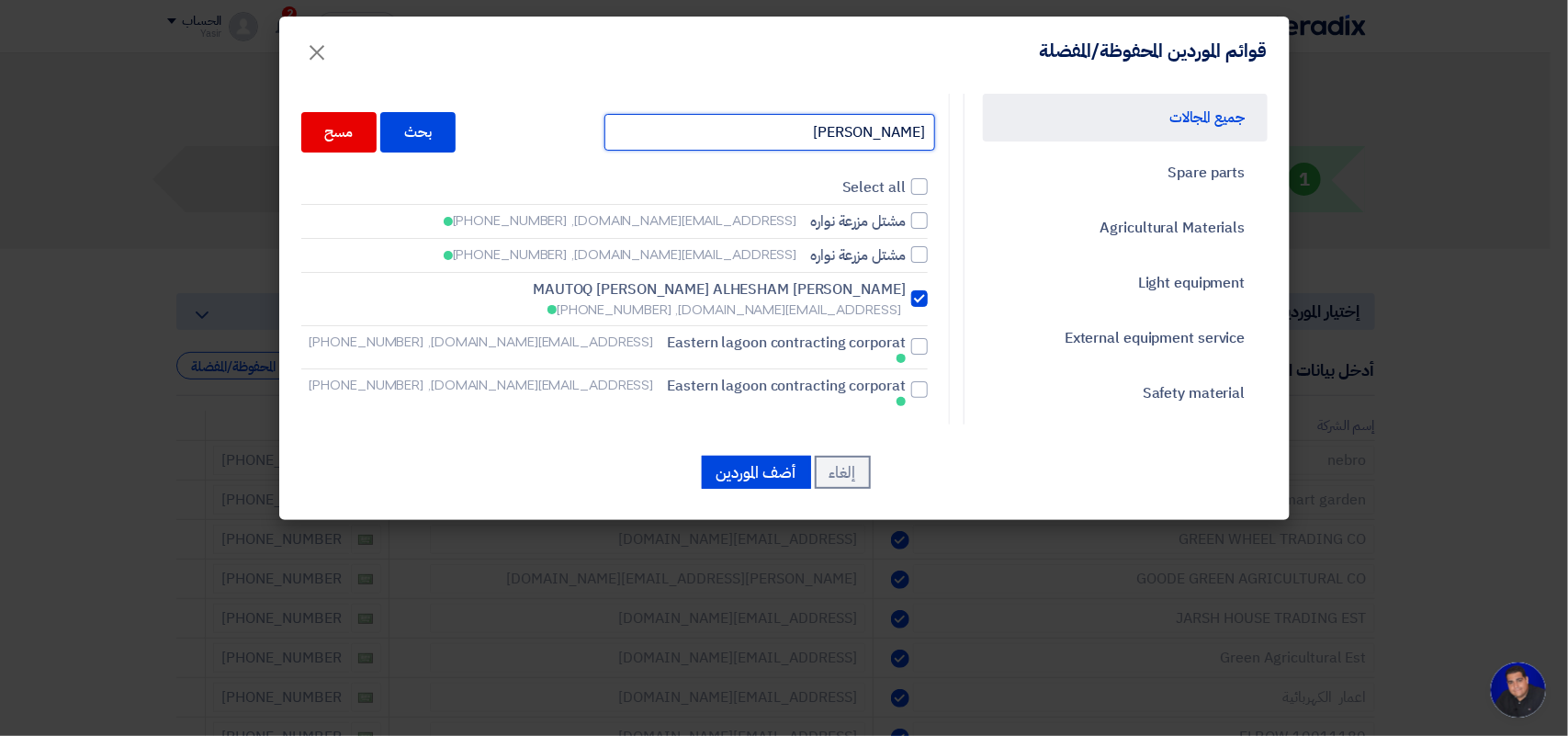
drag, startPoint x: 709, startPoint y: 134, endPoint x: 971, endPoint y: 145, distance: 262.2
click at [971, 145] on div "جميع المجالات Spare parts Agricultural Materials Light equipment External equip…" at bounding box center [784, 259] width 994 height 331
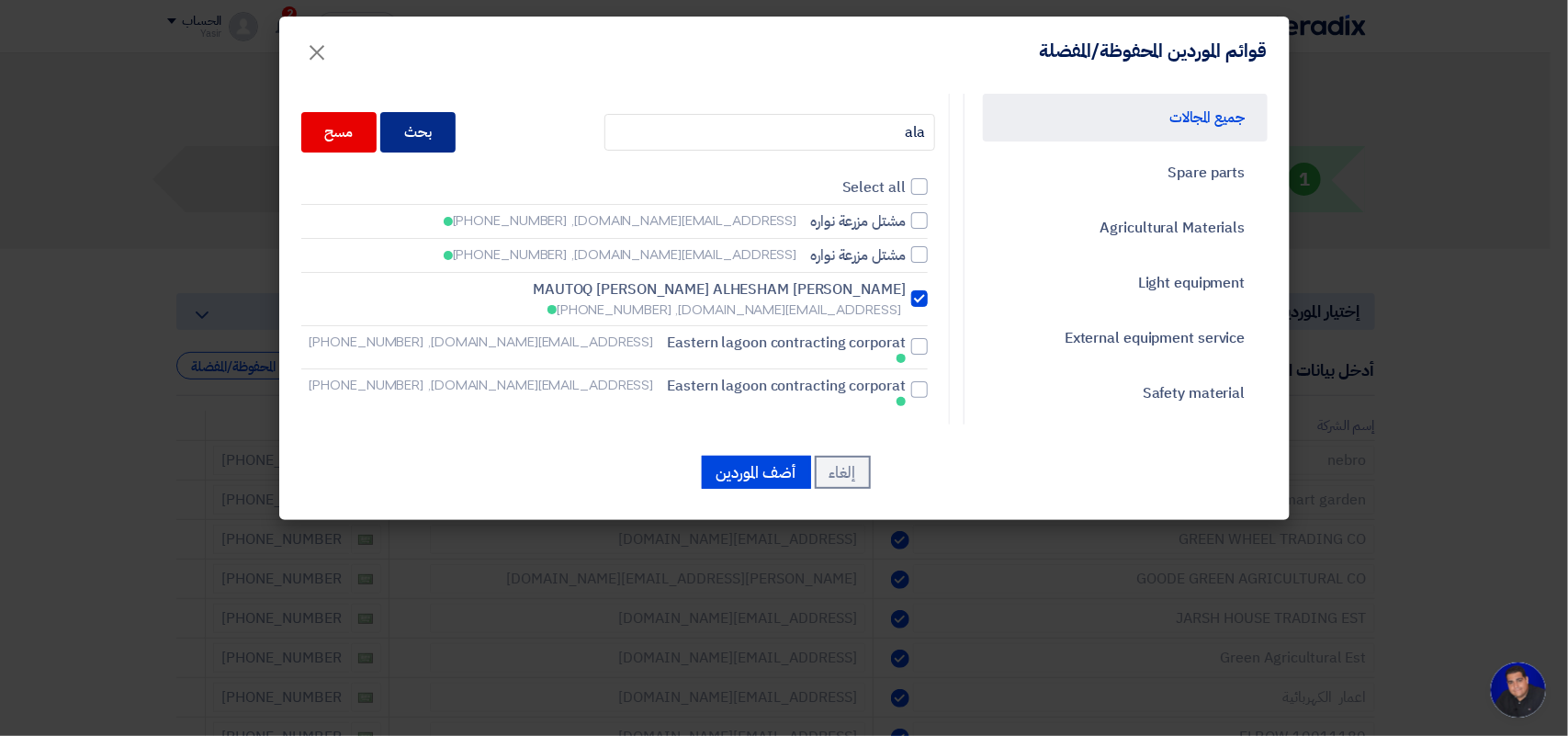
click at [456, 112] on div "بحث" at bounding box center [418, 132] width 75 height 41
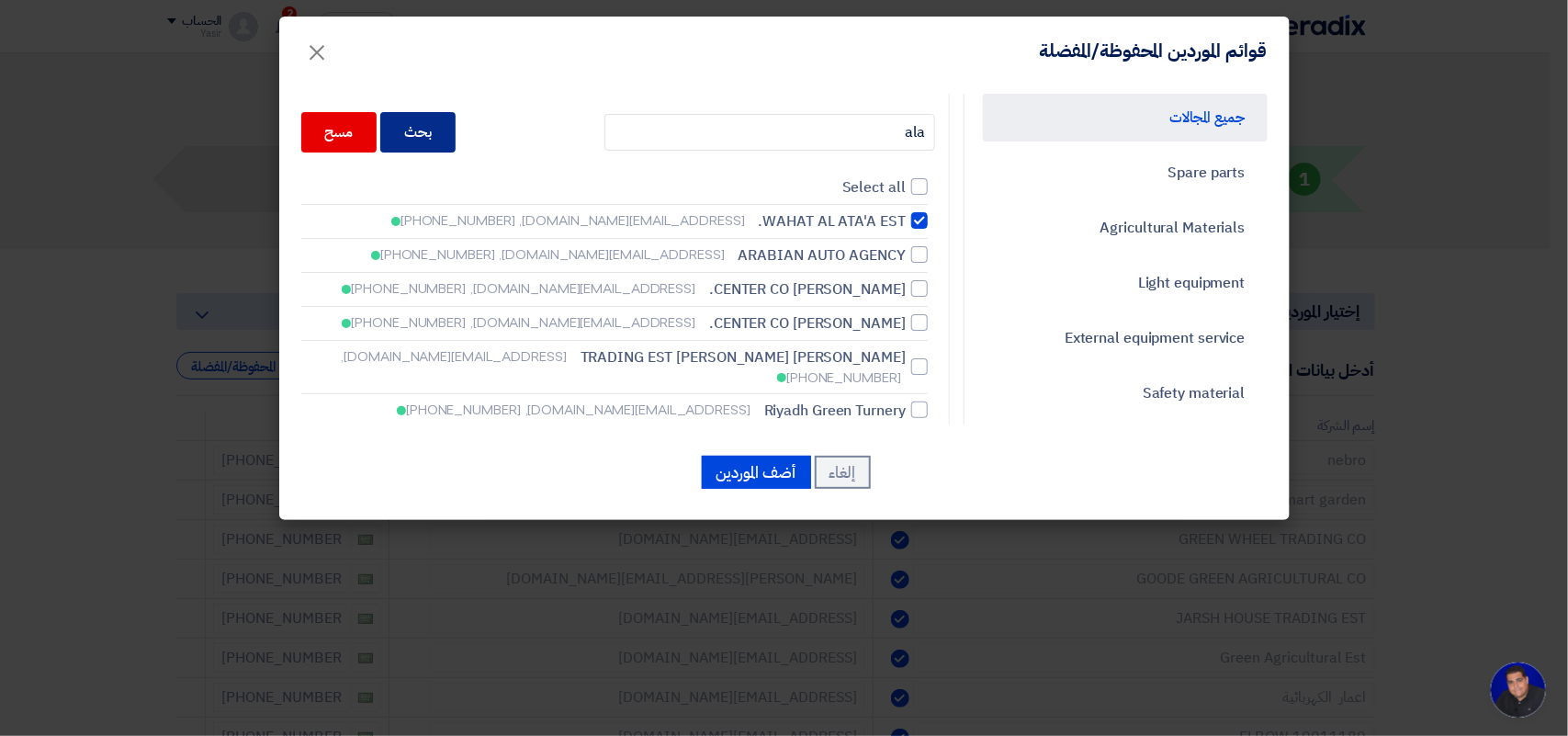
click at [438, 134] on div "بحث" at bounding box center [418, 132] width 75 height 41
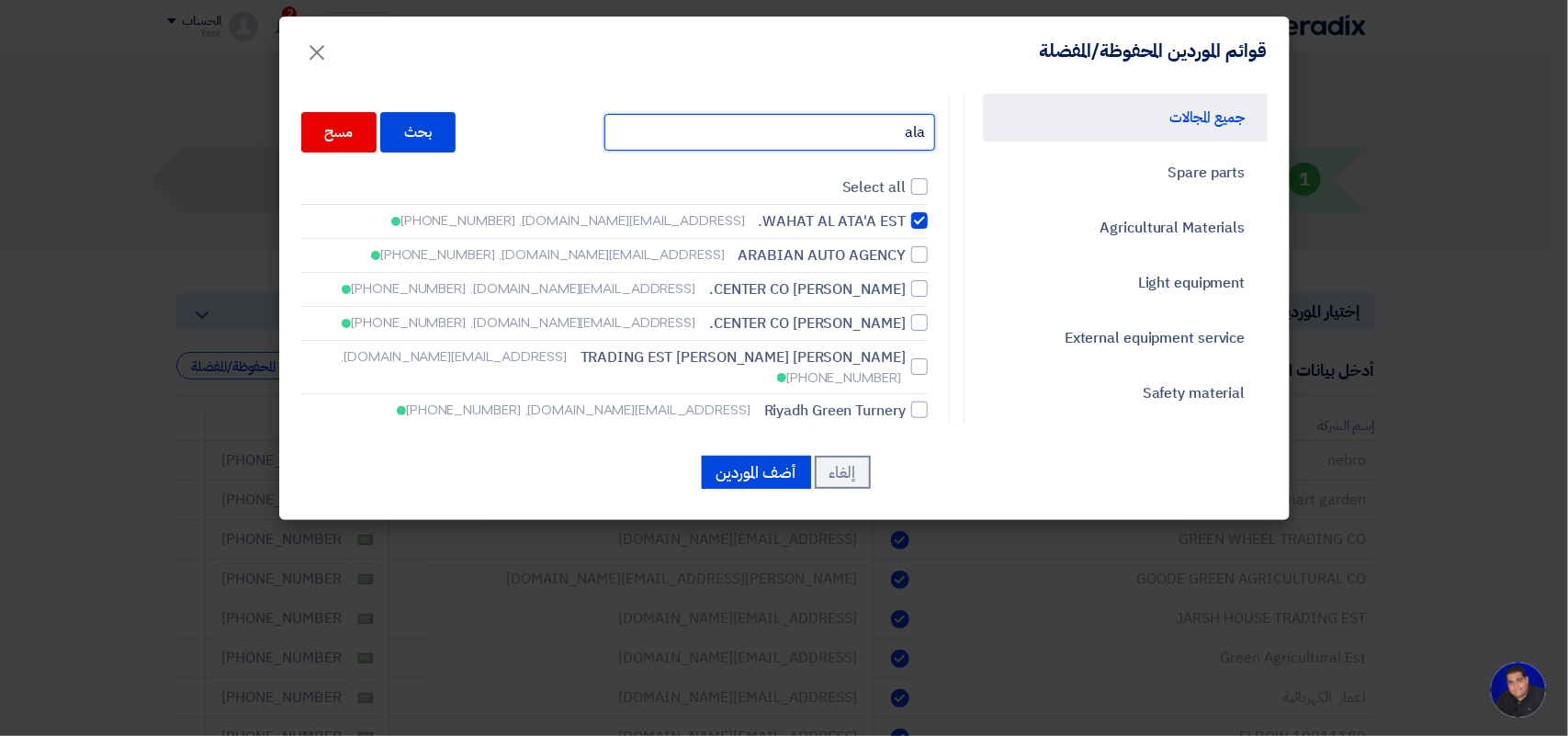
drag, startPoint x: 826, startPoint y: 139, endPoint x: 956, endPoint y: 120, distance: 131.4
click at [956, 120] on div "جميع المجالات Spare parts Agricultural Materials Light equipment External equip…" at bounding box center [784, 259] width 994 height 331
type input "alalah"
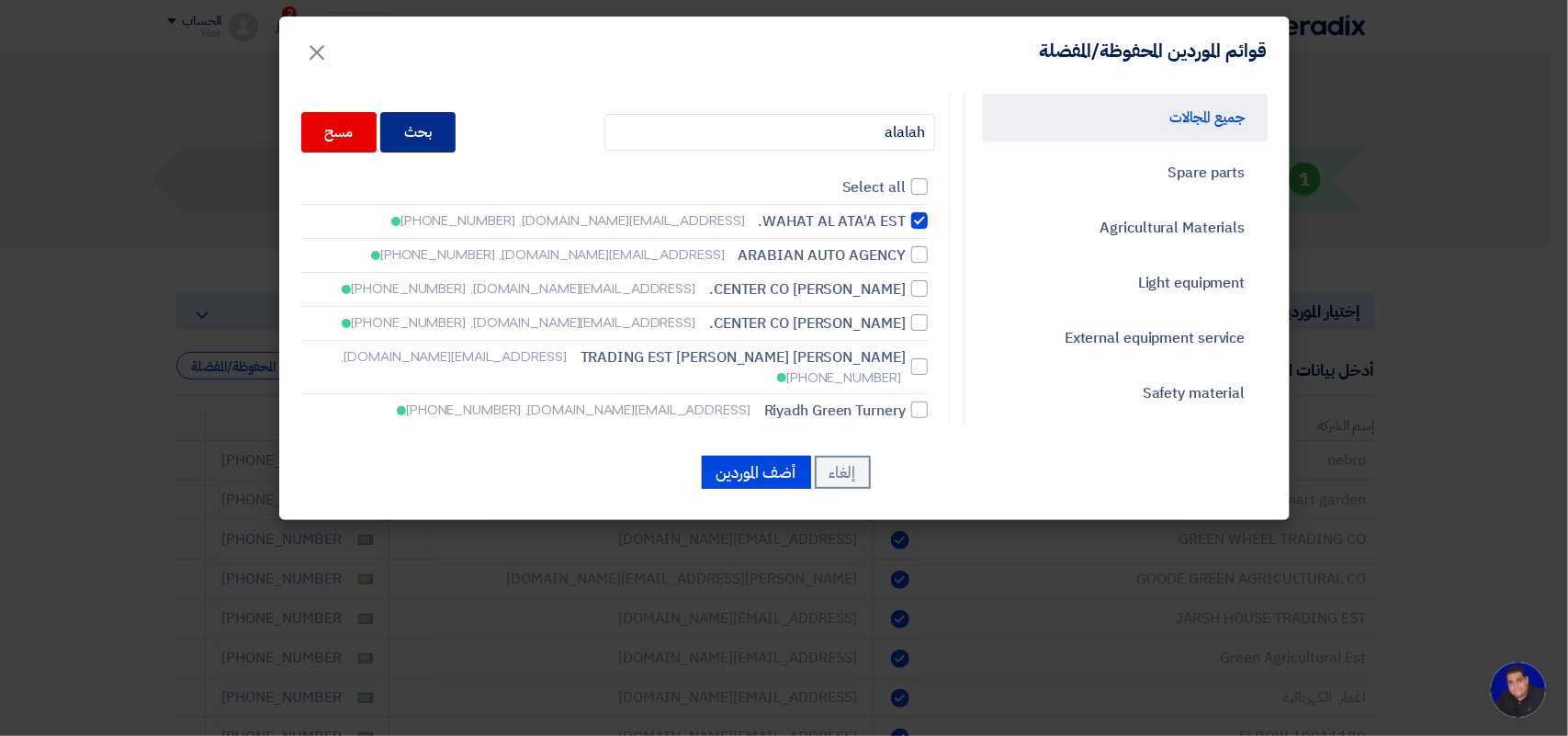
click at [455, 128] on div "بحث" at bounding box center [418, 132] width 75 height 41
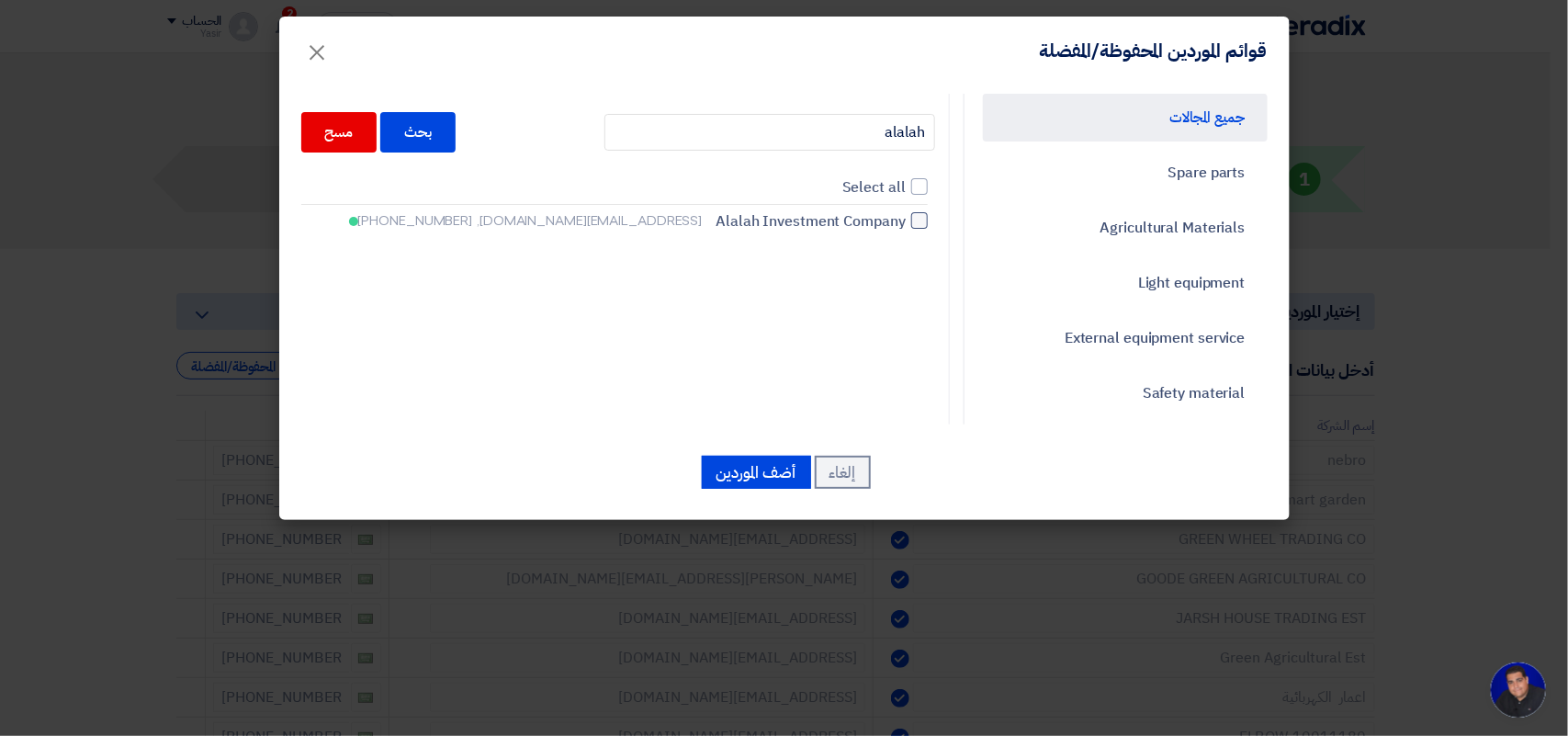
click at [848, 217] on span "Alalah Investment Company" at bounding box center [810, 221] width 190 height 22
click at [894, 217] on input "Alalah Investment Company b-dammam@alalah.com.sa, +966556419831" at bounding box center [900, 221] width 12 height 12
checkbox input "true"
click at [766, 470] on button "أضف الموردين" at bounding box center [756, 472] width 109 height 33
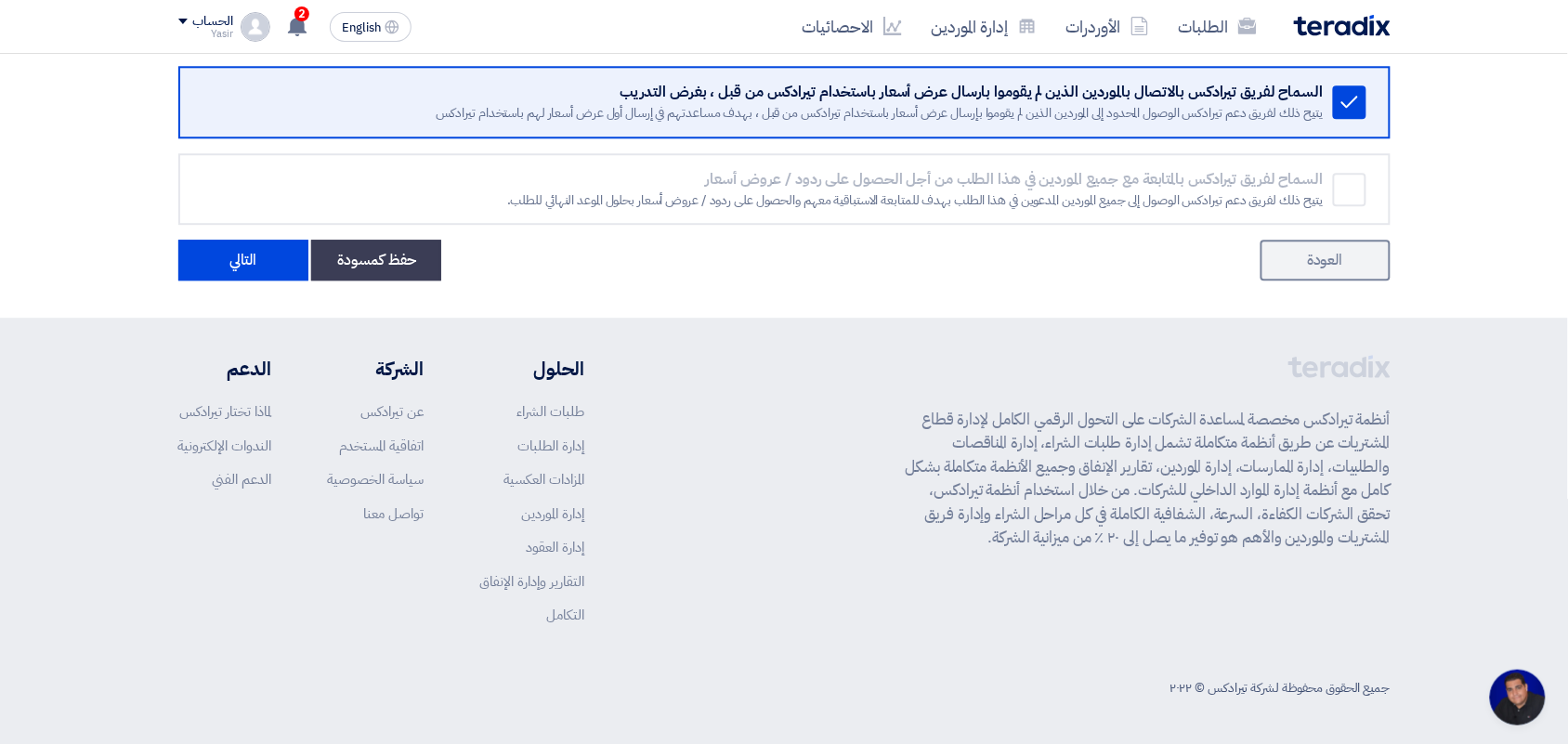
scroll to position [1393, 0]
click at [241, 267] on button "التالي" at bounding box center [243, 260] width 130 height 41
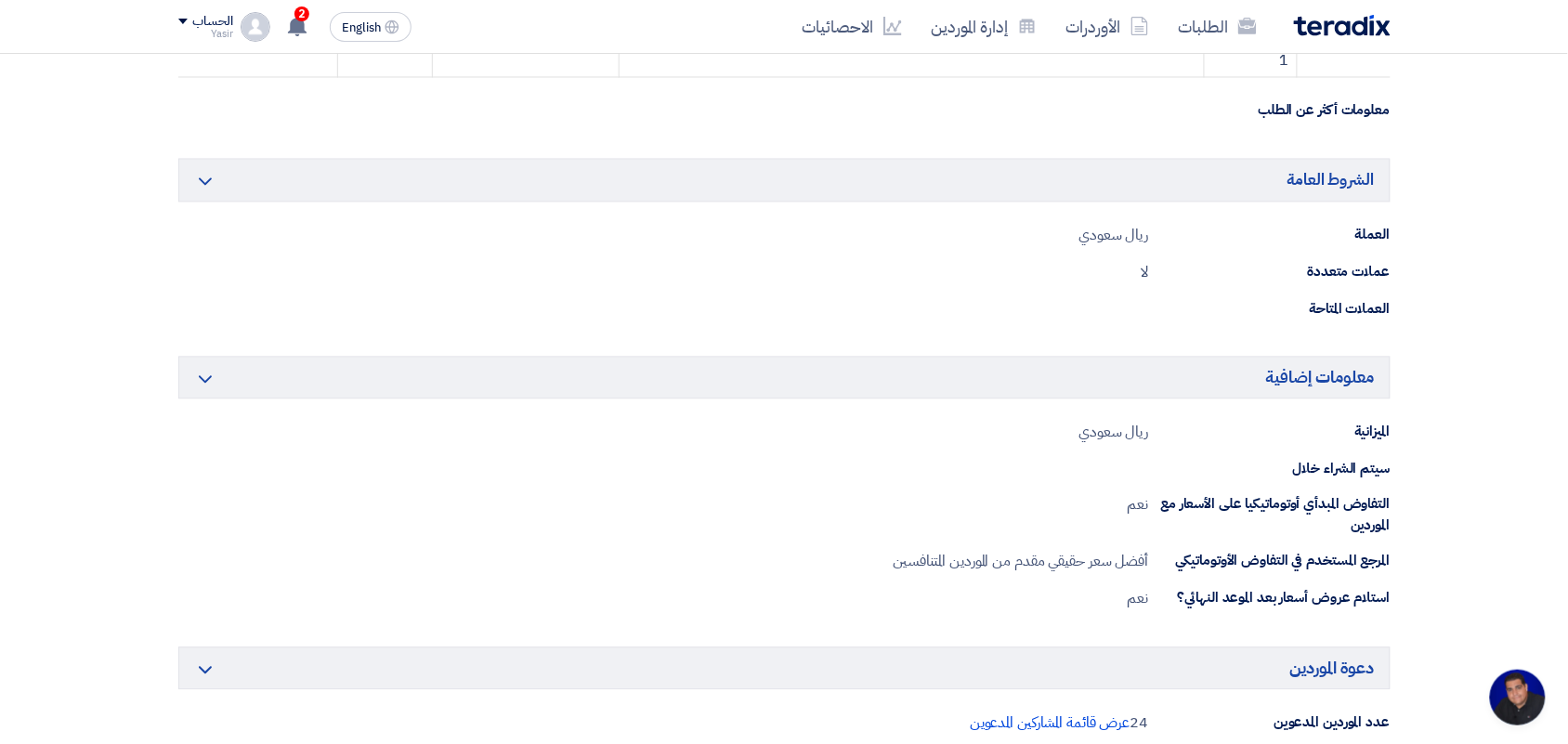
scroll to position [1277, 0]
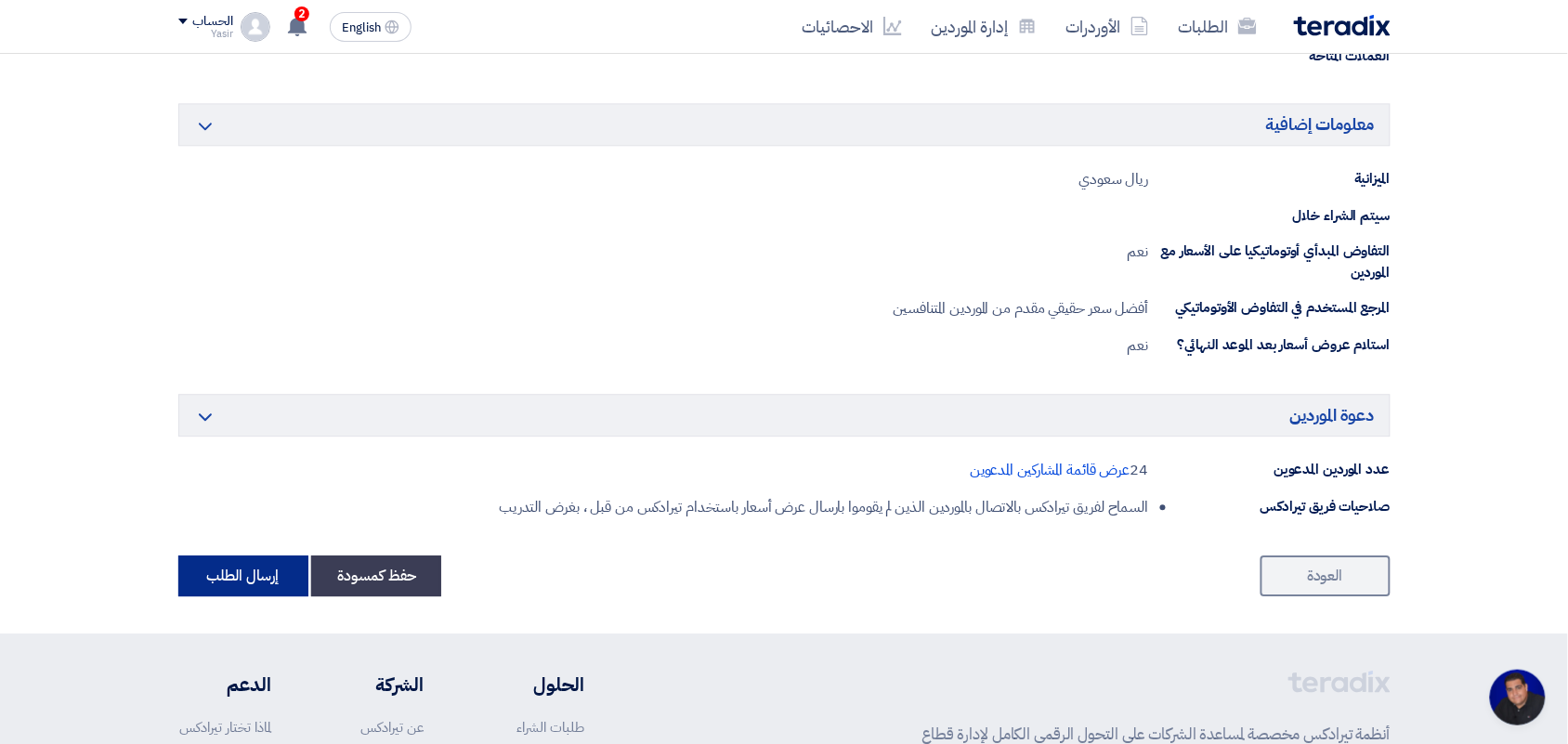
click at [235, 585] on button "إرسال الطلب" at bounding box center [243, 576] width 130 height 41
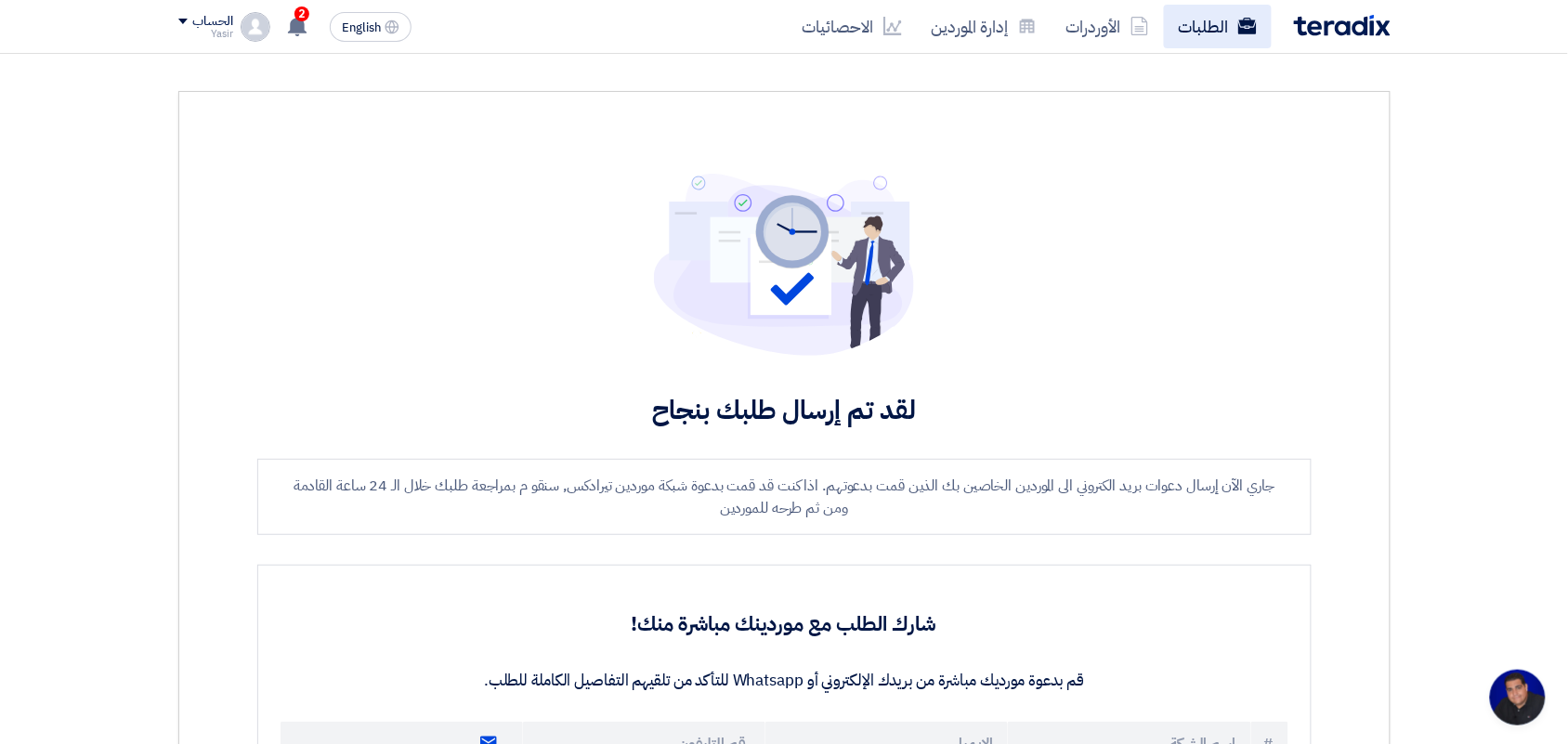
click at [1233, 14] on link "الطلبات" at bounding box center [1217, 26] width 107 height 44
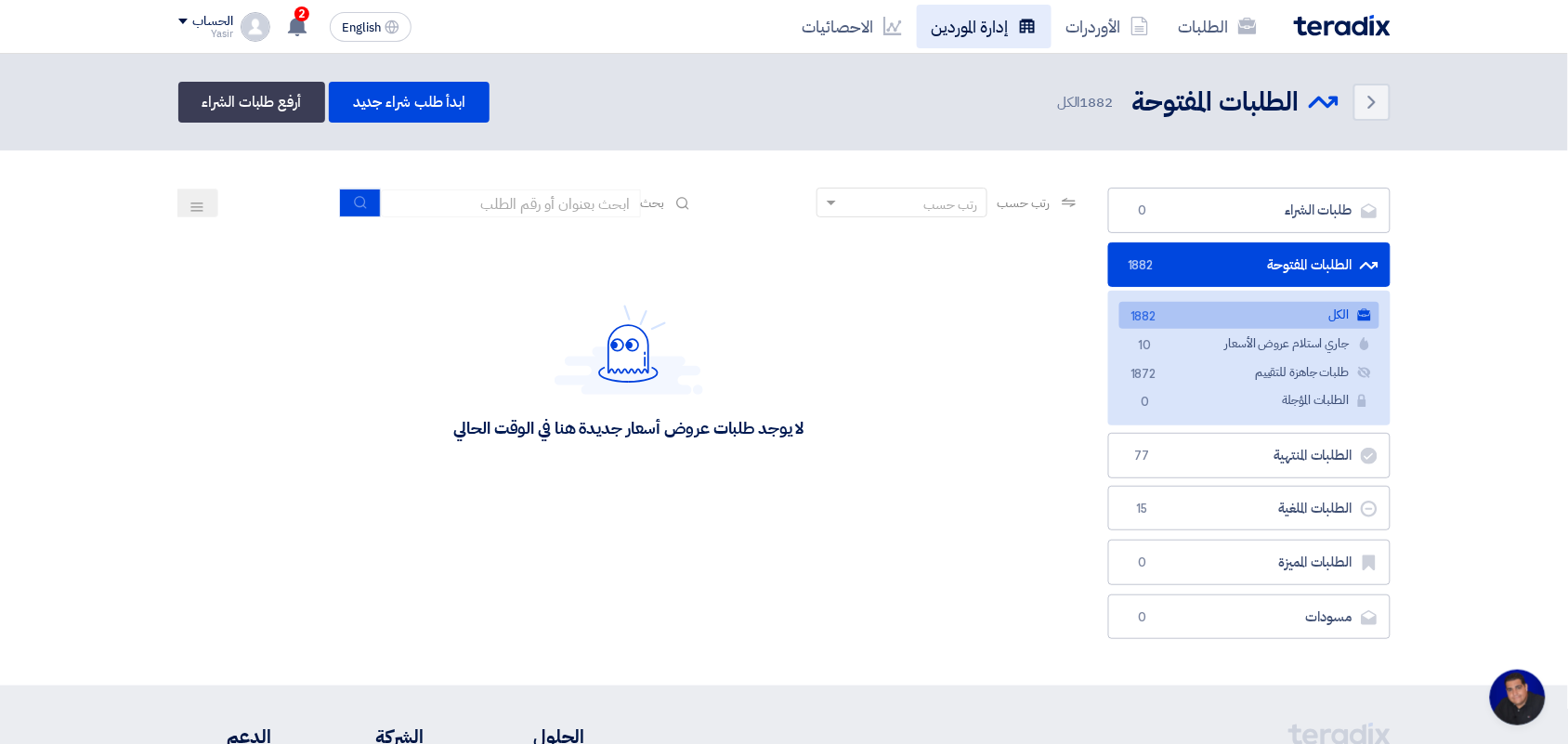
click at [978, 28] on link "إدارة الموردين" at bounding box center [984, 26] width 135 height 44
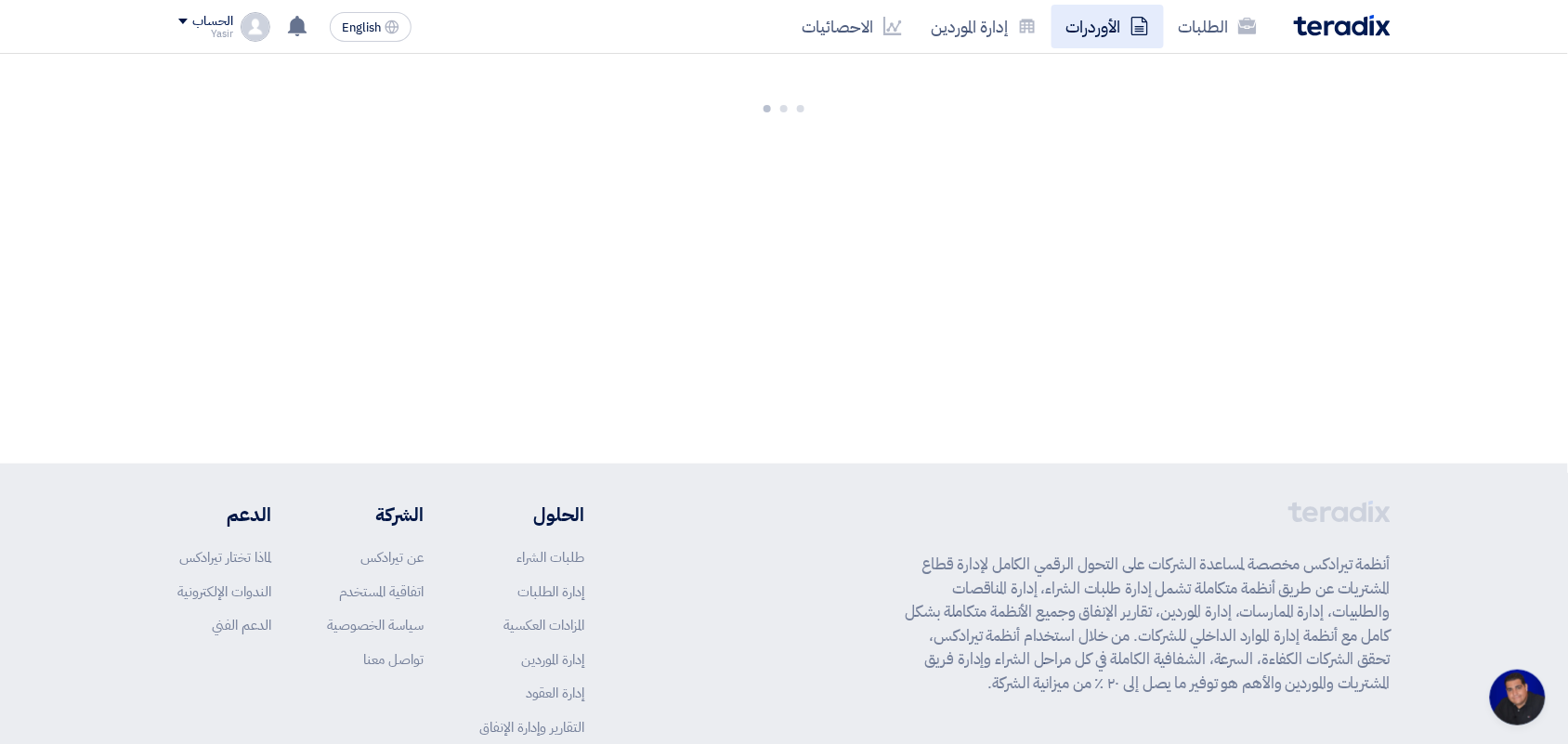
click at [1080, 32] on link "الأوردرات" at bounding box center [1107, 26] width 112 height 44
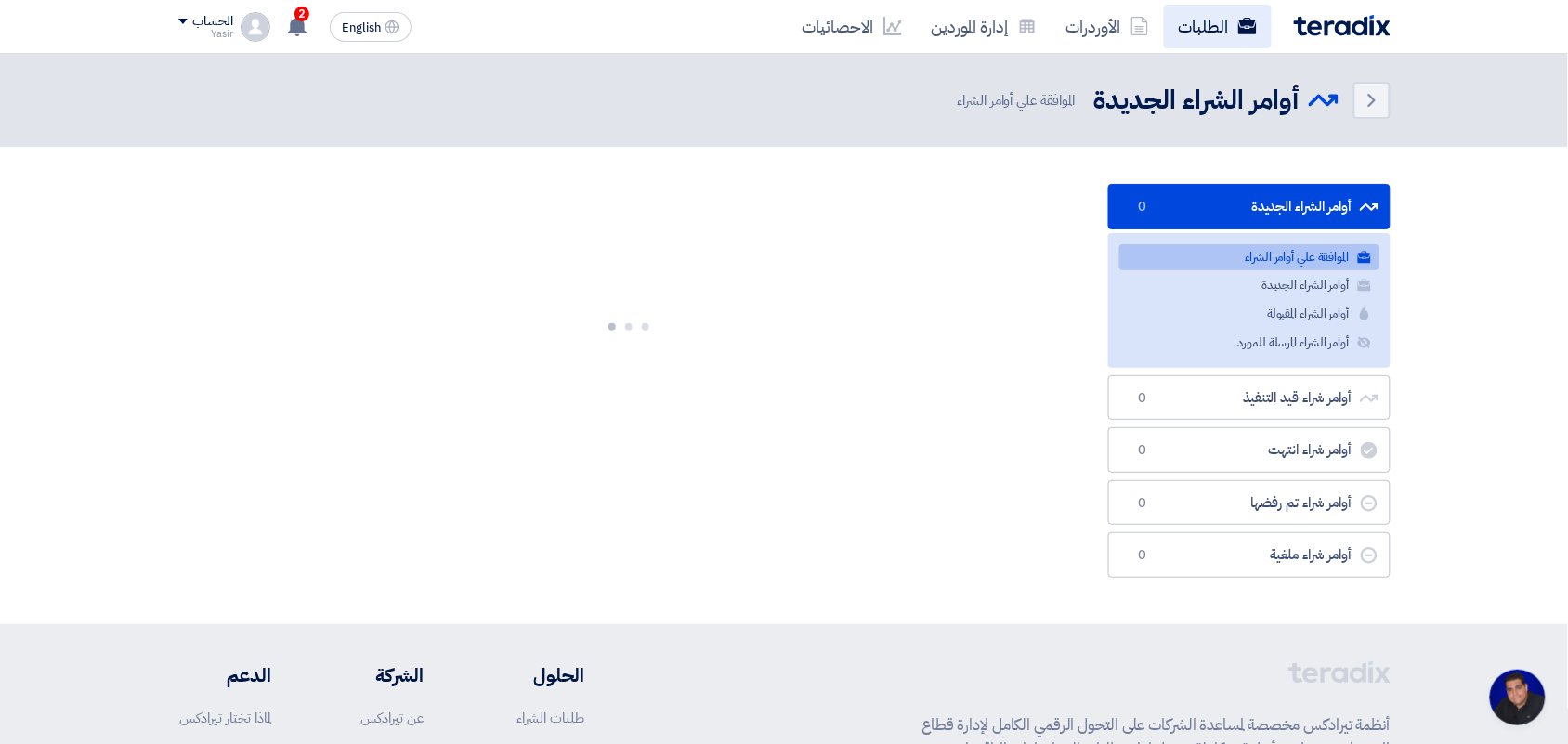
click at [1194, 25] on link "الطلبات" at bounding box center [1217, 26] width 107 height 44
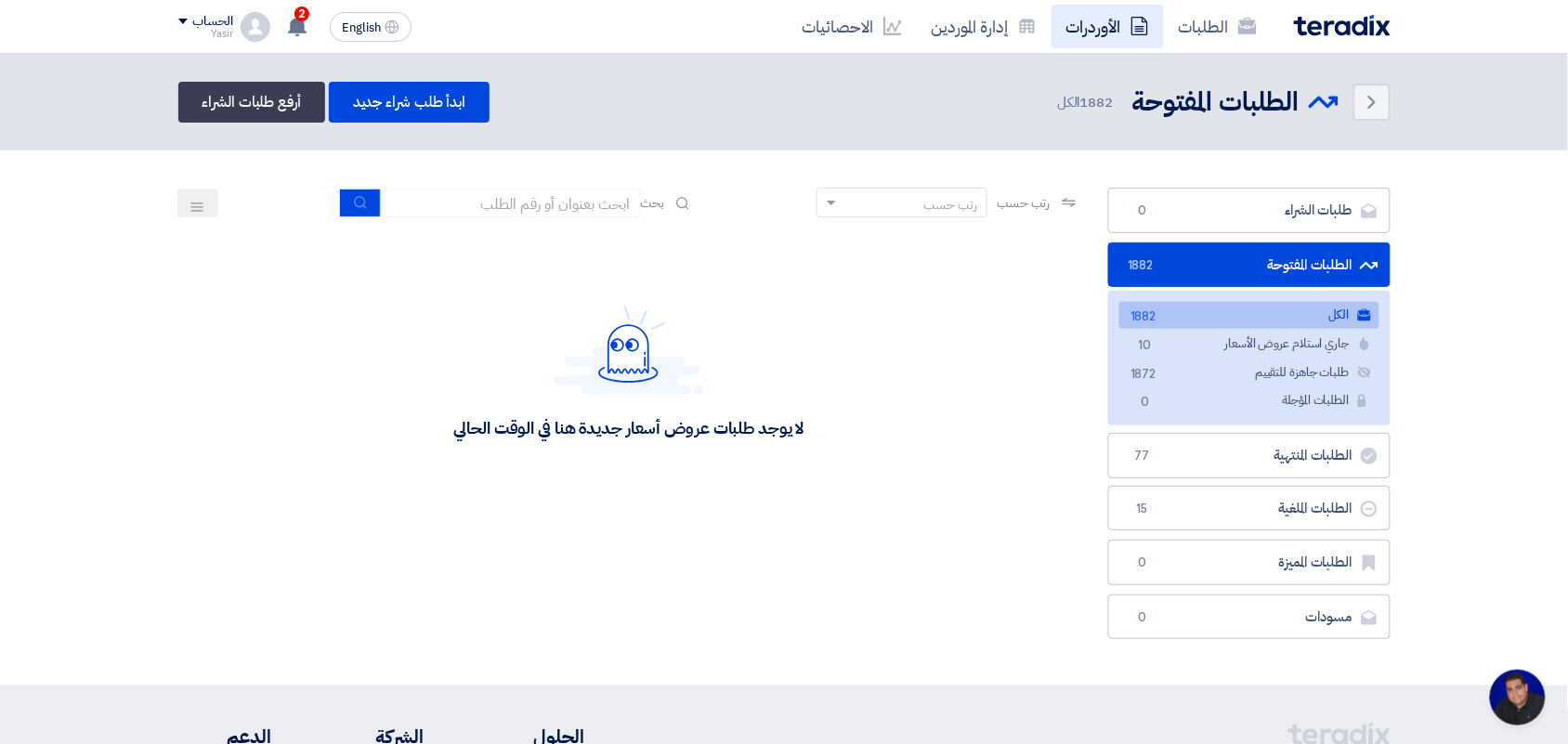
click at [1100, 28] on link "الأوردرات" at bounding box center [1107, 26] width 112 height 44
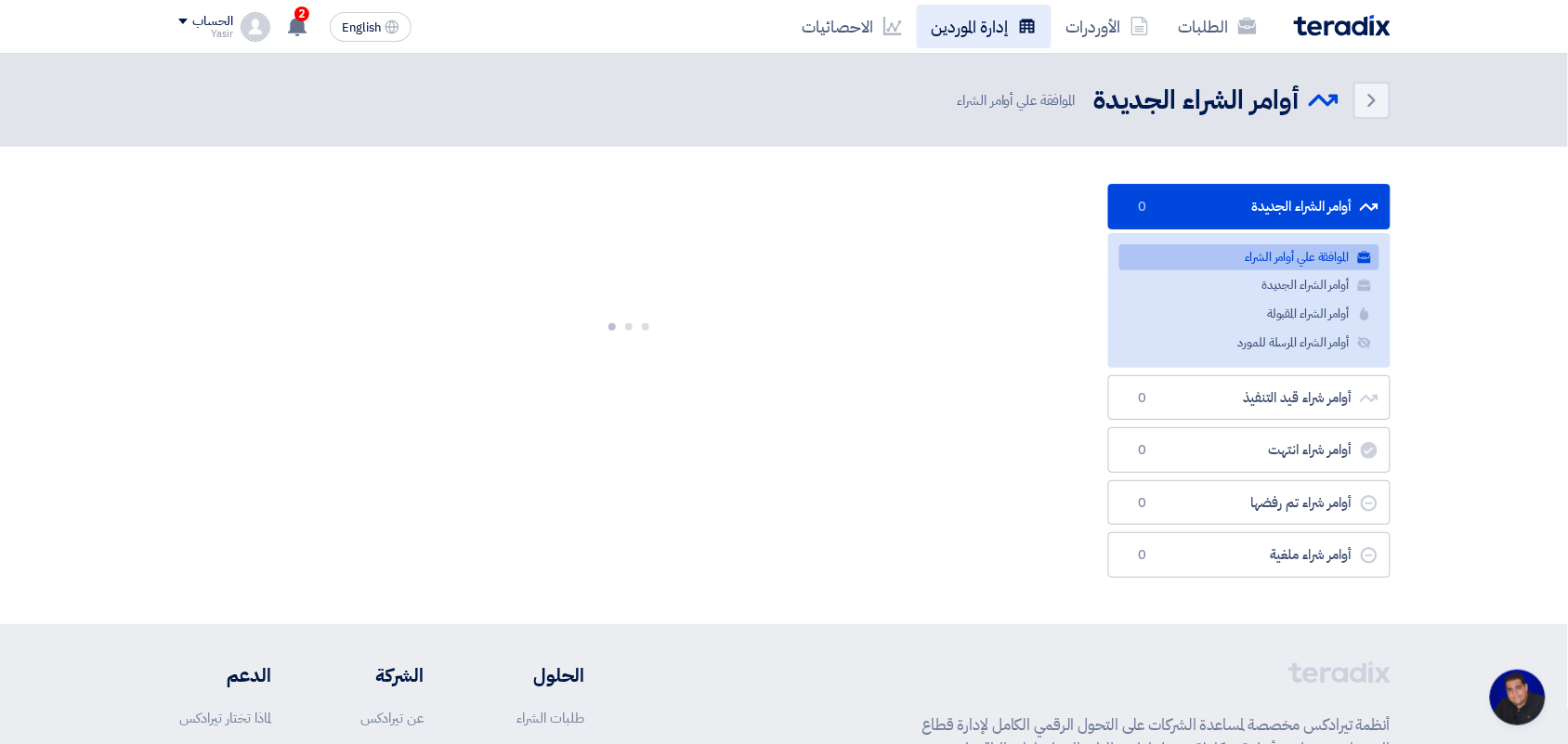
click at [981, 32] on link "إدارة الموردين" at bounding box center [984, 26] width 135 height 44
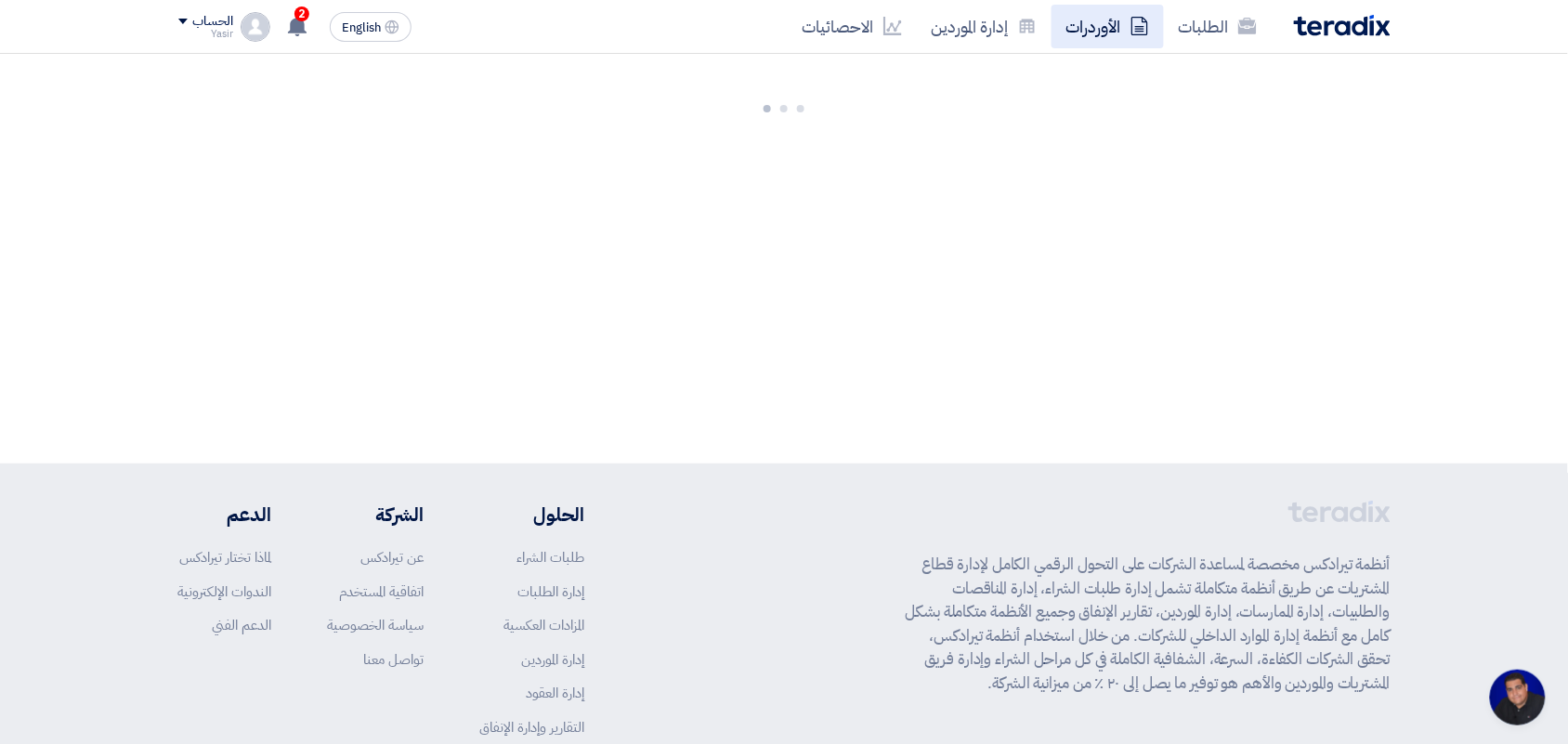
click at [1080, 28] on link "الأوردرات" at bounding box center [1107, 26] width 112 height 44
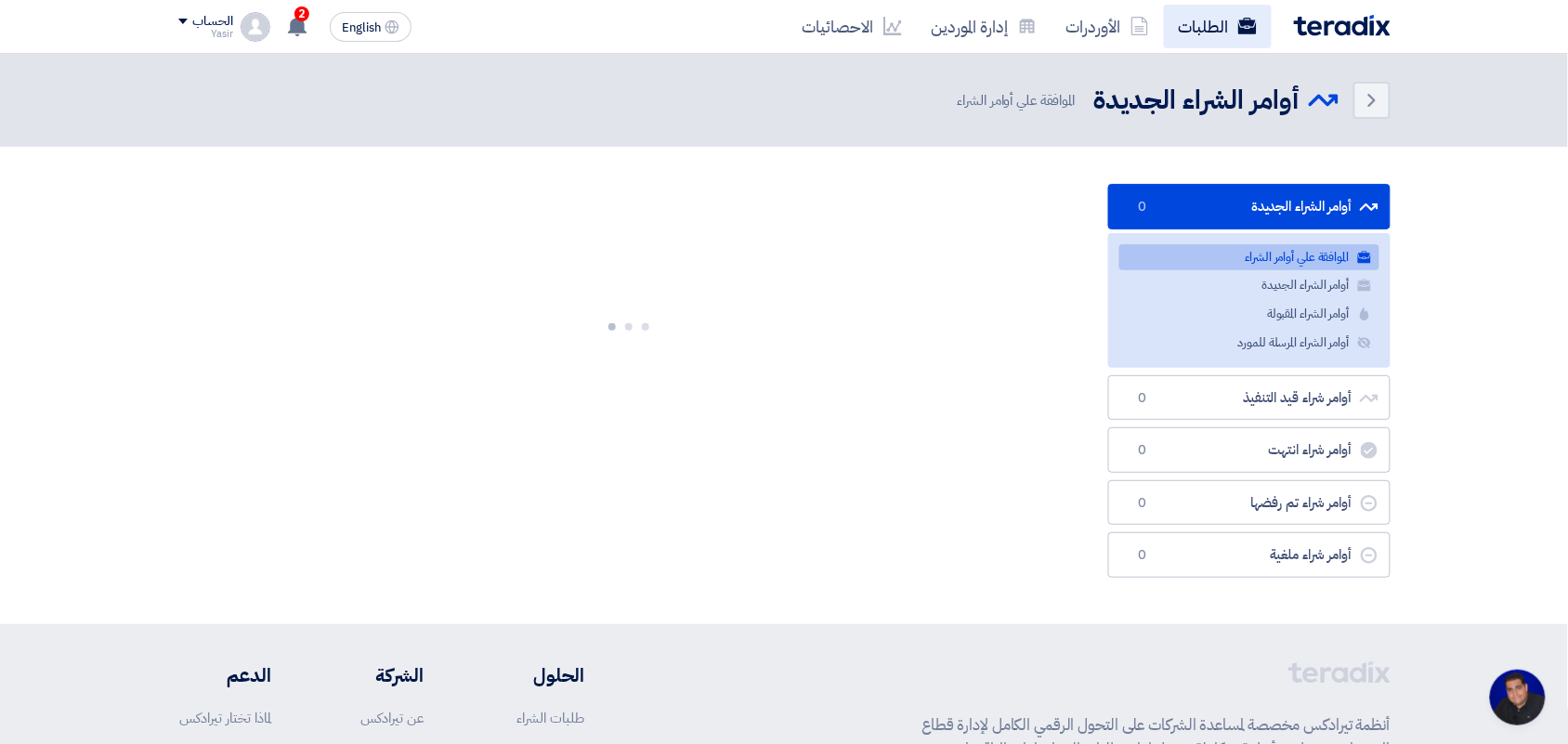
click at [1192, 37] on link "الطلبات" at bounding box center [1217, 26] width 107 height 44
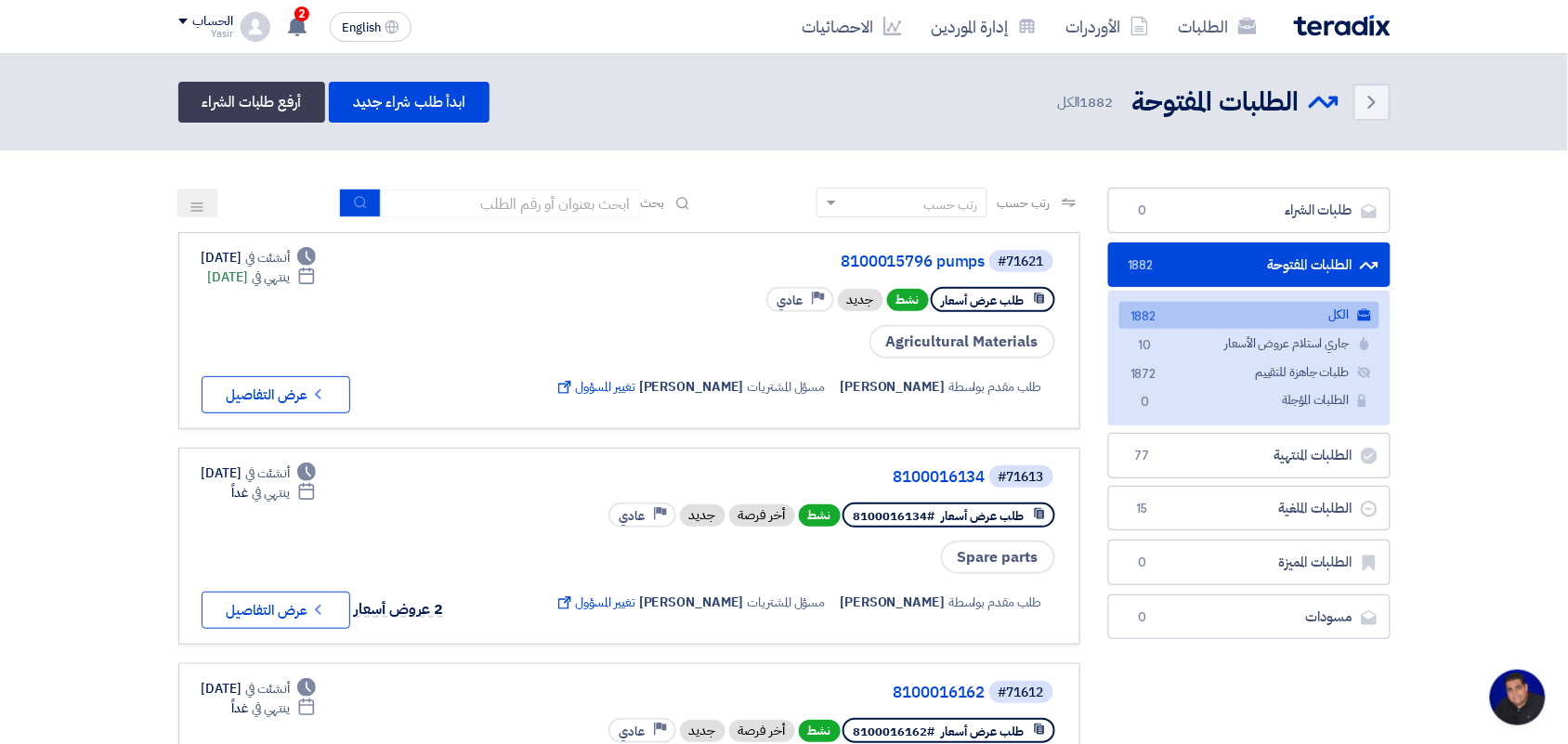
click at [583, 88] on div "Back الطلبات المفتوحة الطلبات المفتوحة 1882 الكل ابدأ طلب شراء جديد أرفع طلبات …" at bounding box center [785, 103] width 1213 height 41
